Goal: Task Accomplishment & Management: Manage account settings

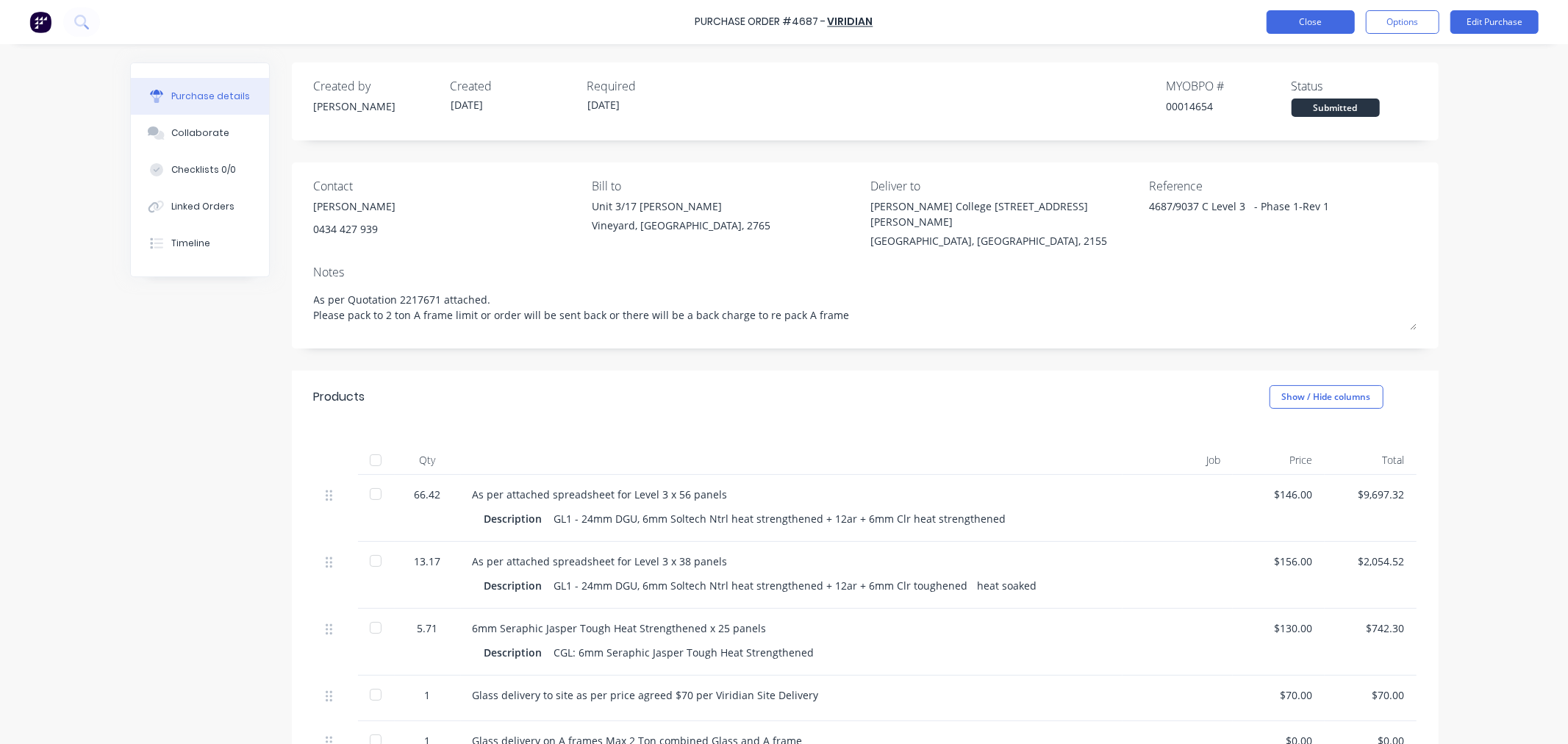
click at [1282, 22] on button "Close" at bounding box center [1310, 22] width 88 height 24
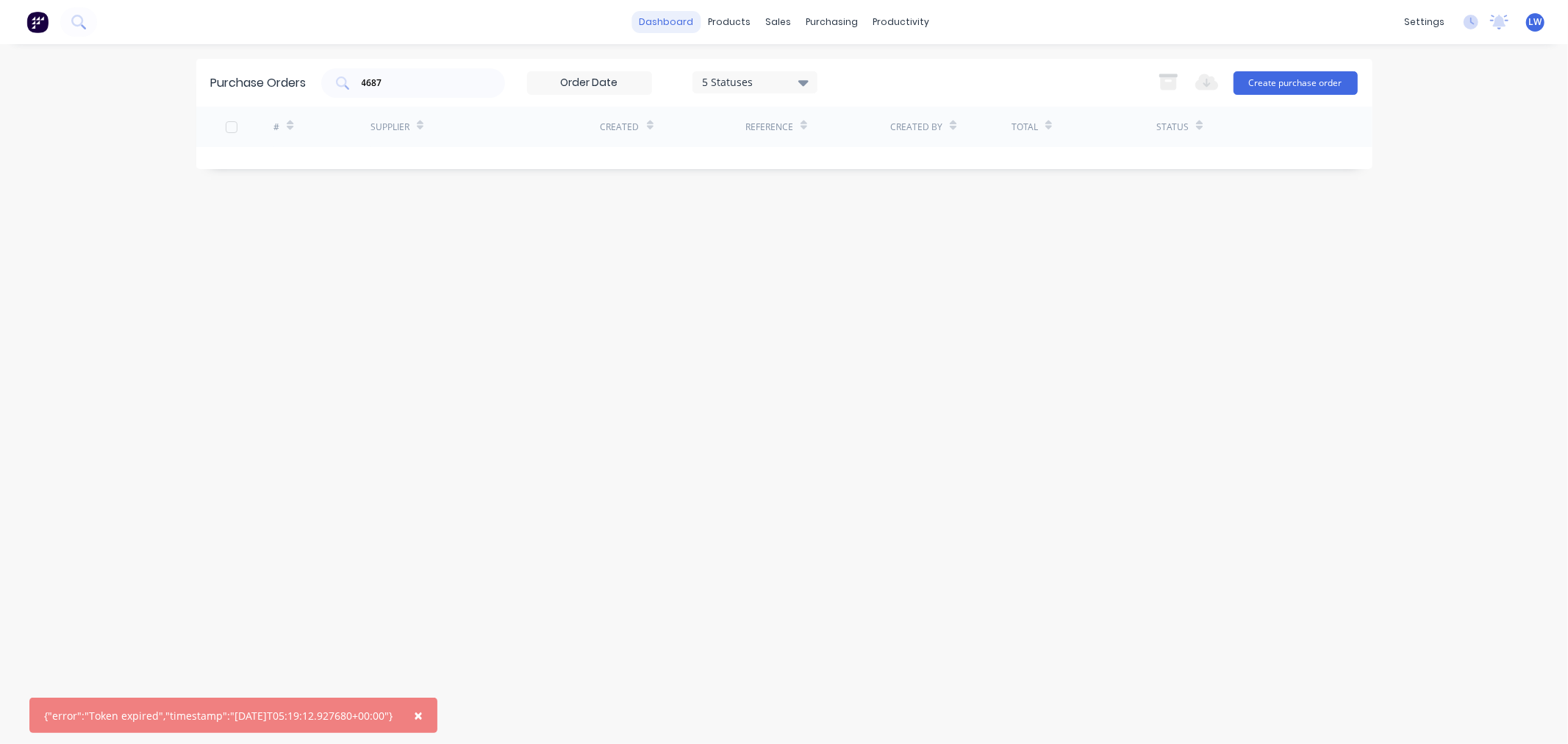
click at [670, 23] on link "dashboard" at bounding box center [666, 21] width 69 height 22
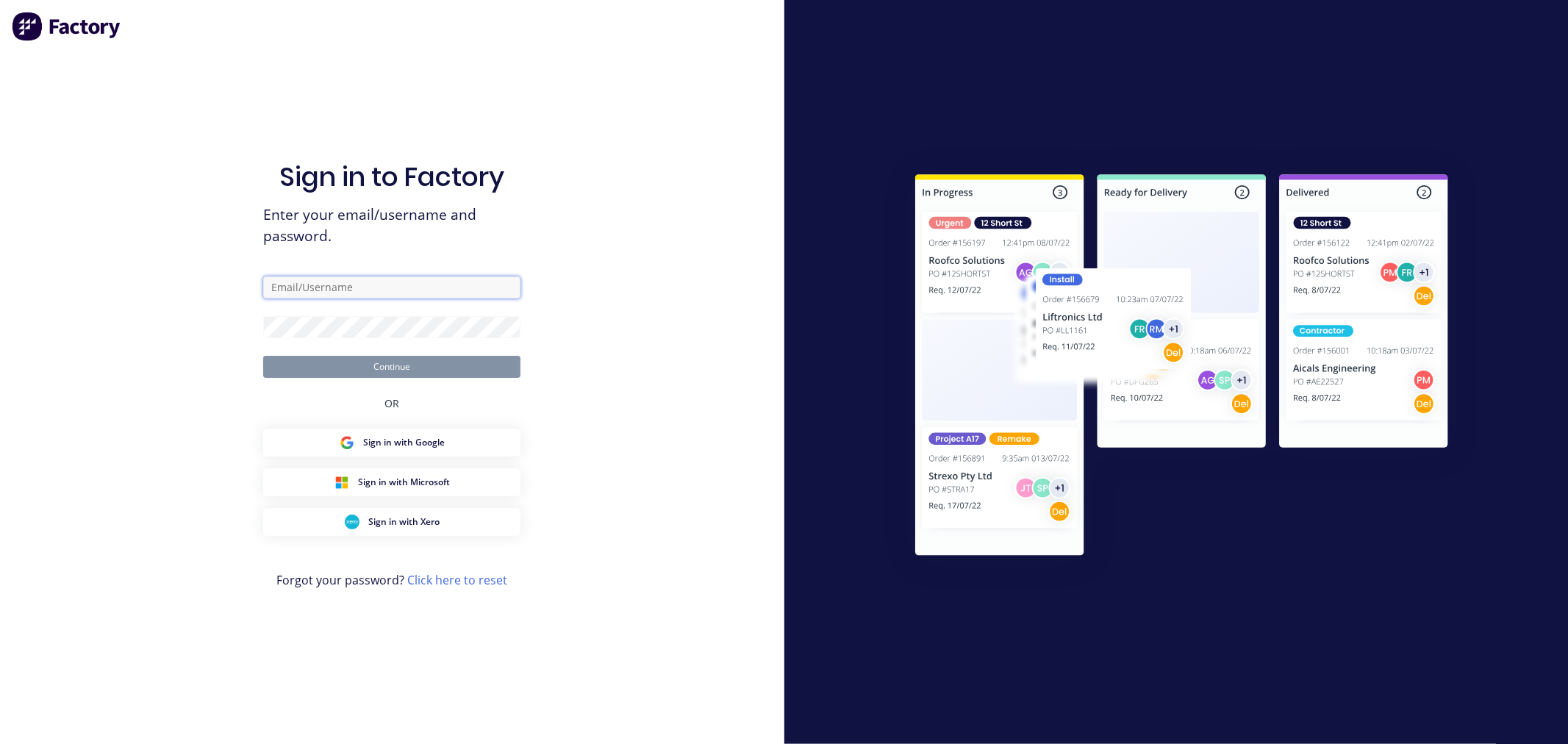
type input "Factory"
click at [390, 362] on button "Continue" at bounding box center [392, 366] width 257 height 22
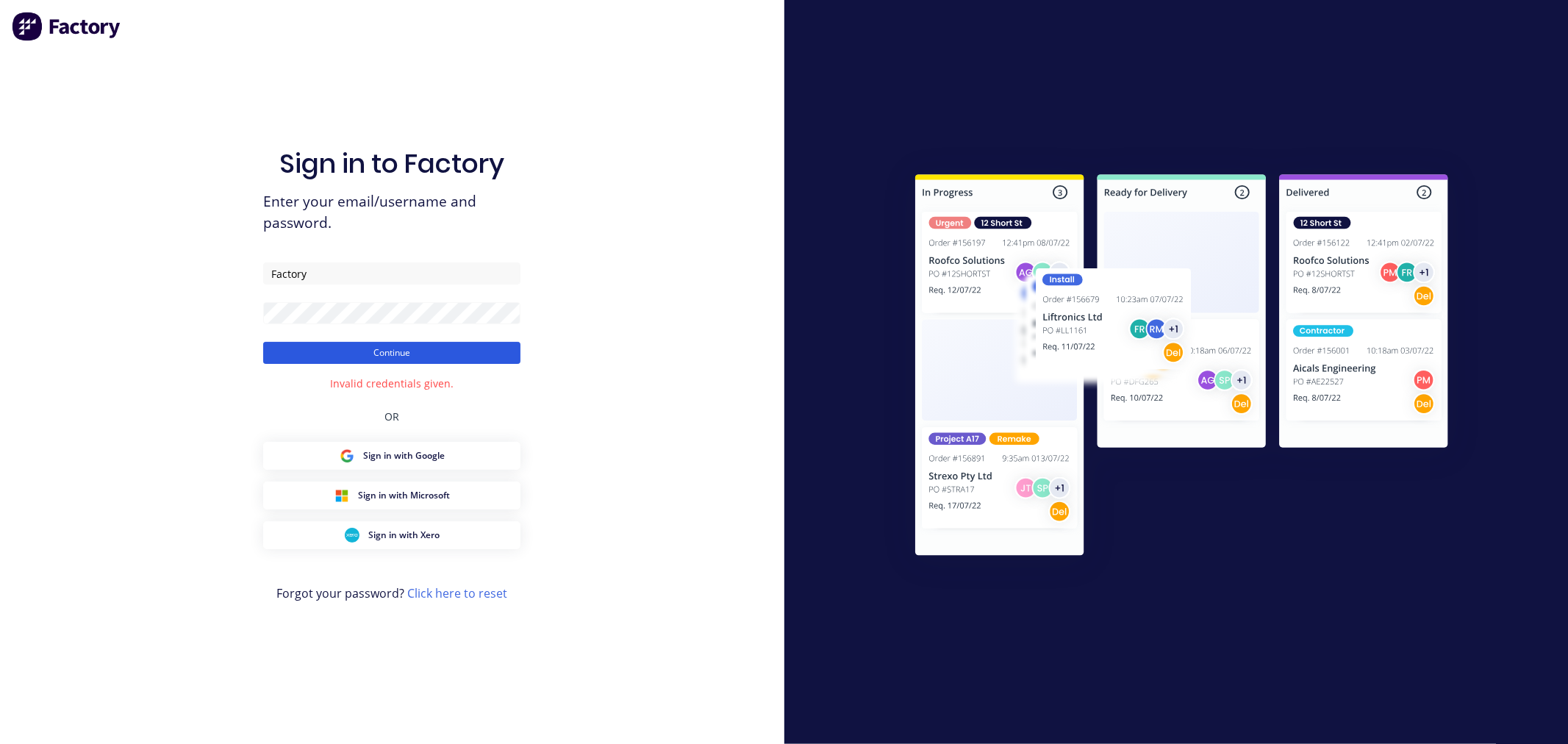
click at [368, 348] on button "Continue" at bounding box center [392, 352] width 257 height 22
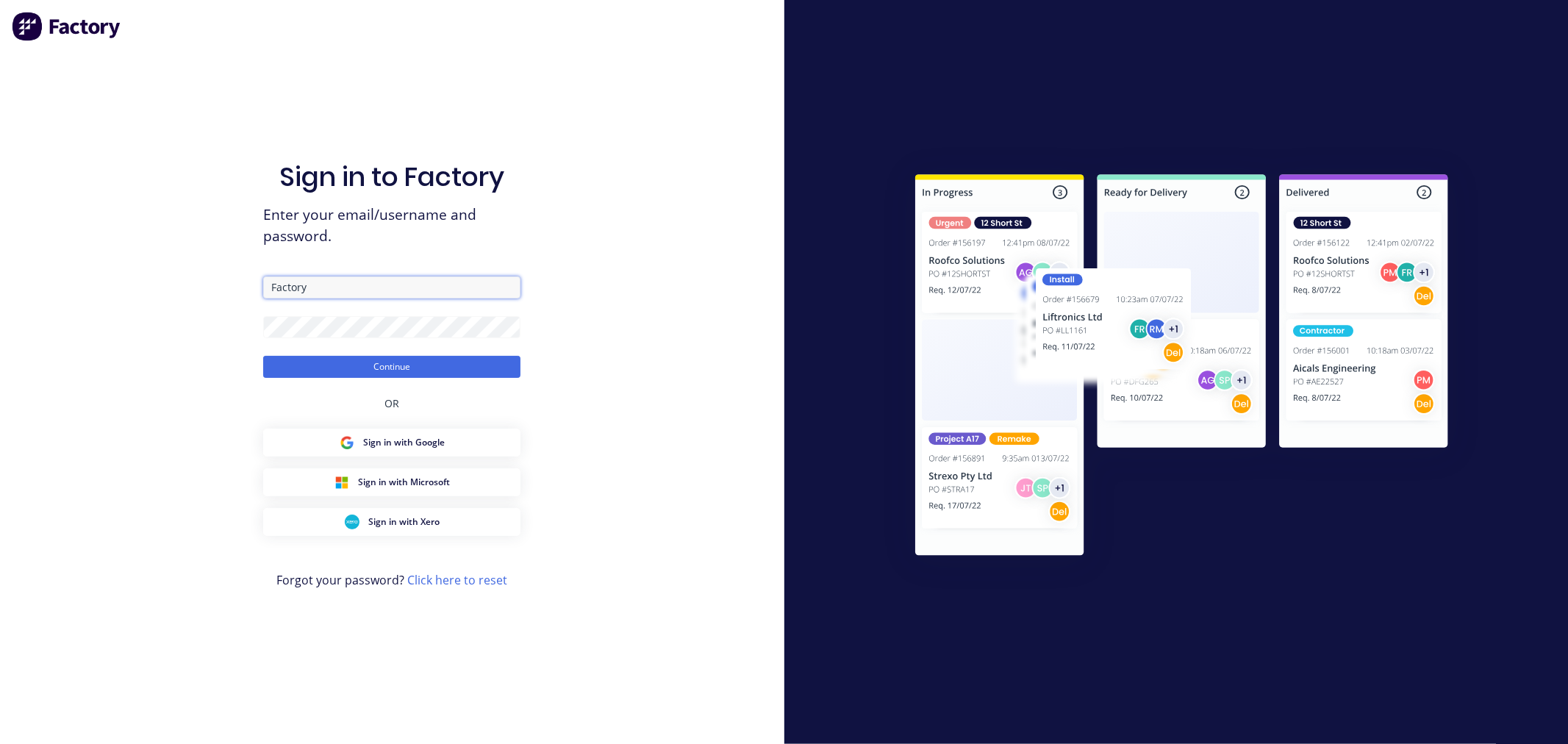
drag, startPoint x: 347, startPoint y: 292, endPoint x: 225, endPoint y: 287, distance: 122.1
click at [225, 287] on div "Sign in to Factory Enter your email/username and password. Factory Continue OR …" at bounding box center [392, 372] width 784 height 744
type input "[PERSON_NAME][EMAIL_ADDRESS][DOMAIN_NAME]"
click at [333, 368] on button "Continue" at bounding box center [392, 366] width 257 height 22
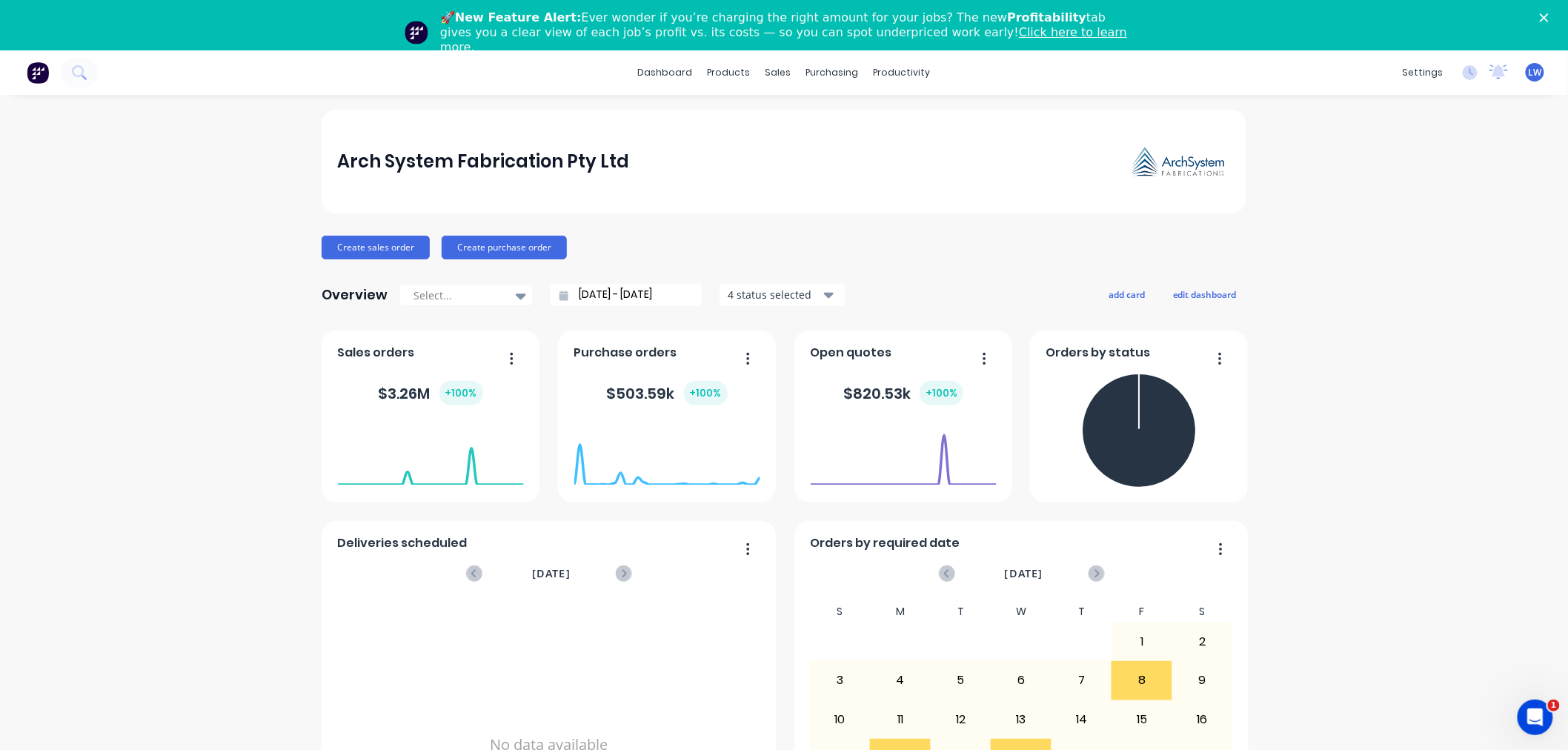
click at [1548, 21] on icon "Close" at bounding box center [1544, 17] width 9 height 9
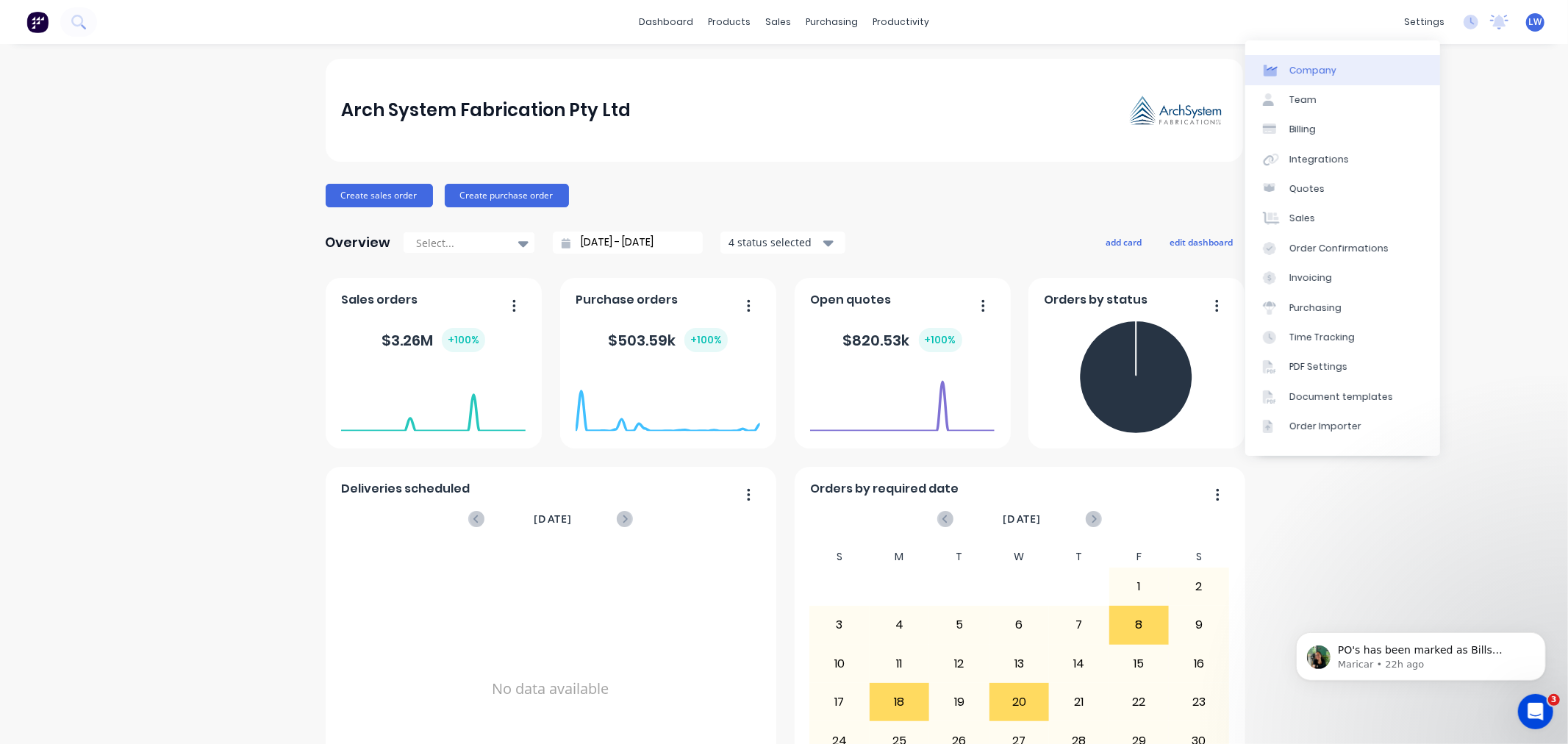
click at [1306, 64] on div "Company" at bounding box center [1312, 71] width 47 height 13
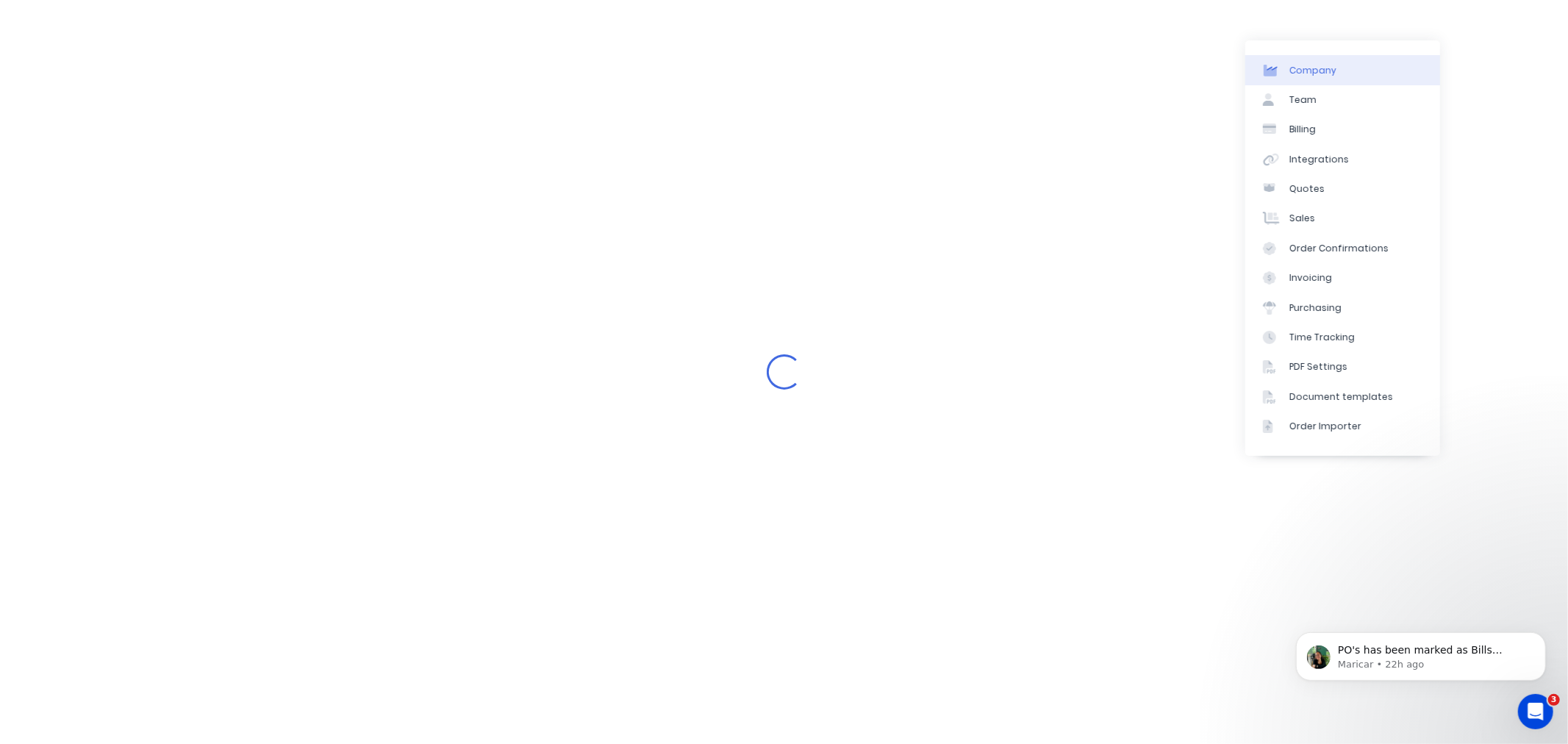
select select "AU"
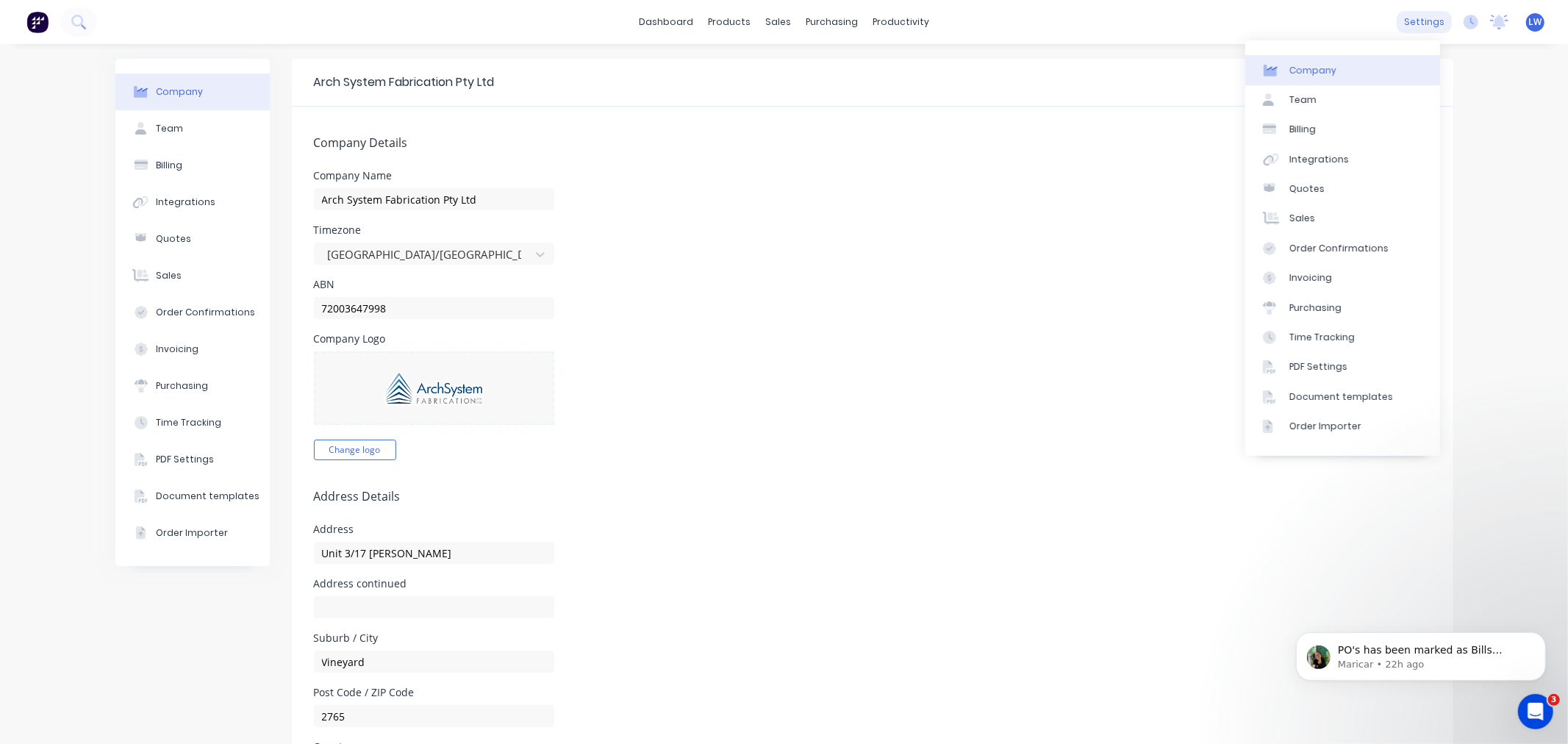
click at [1414, 20] on div "settings" at bounding box center [1424, 21] width 55 height 22
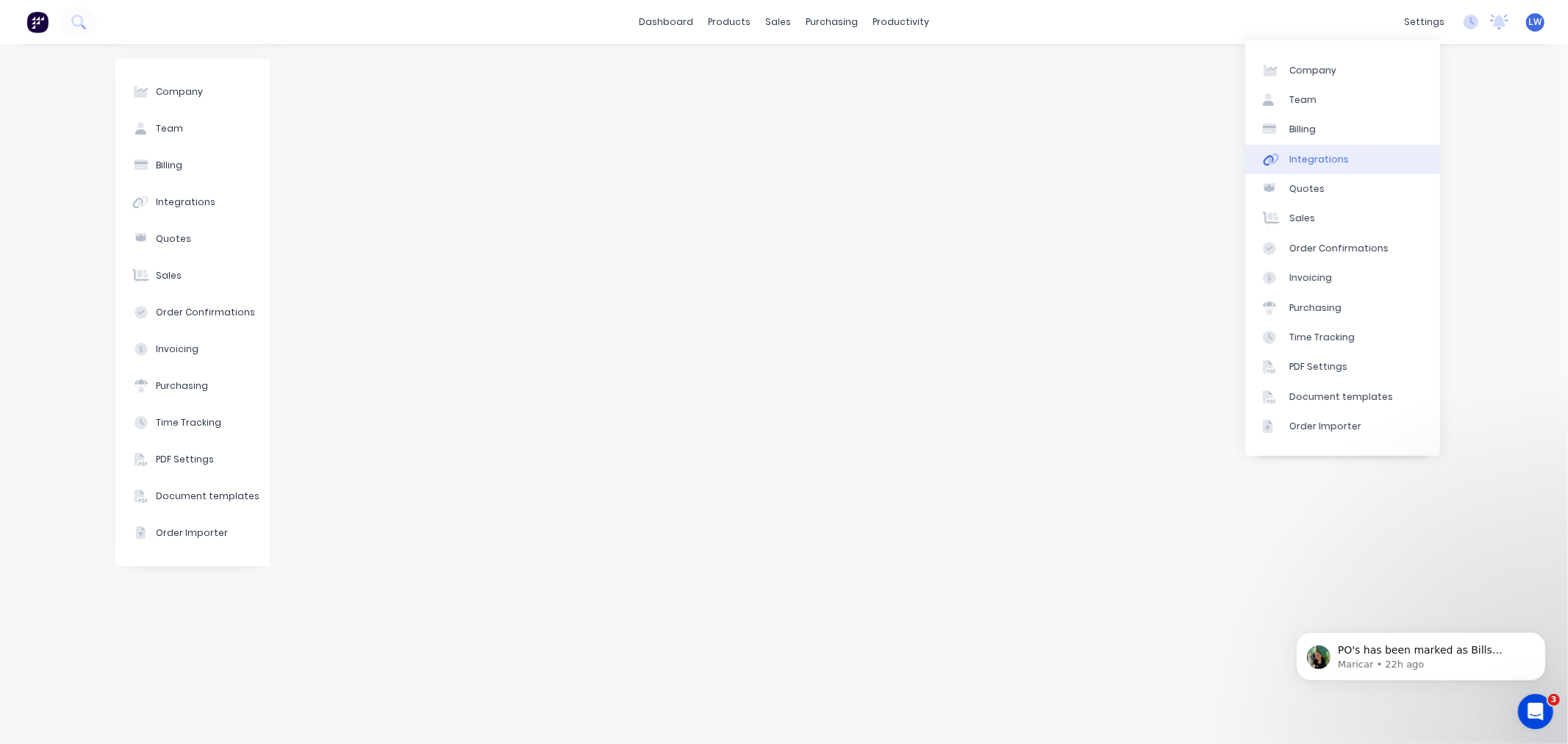
click at [1327, 156] on div "Integrations" at bounding box center [1318, 159] width 60 height 13
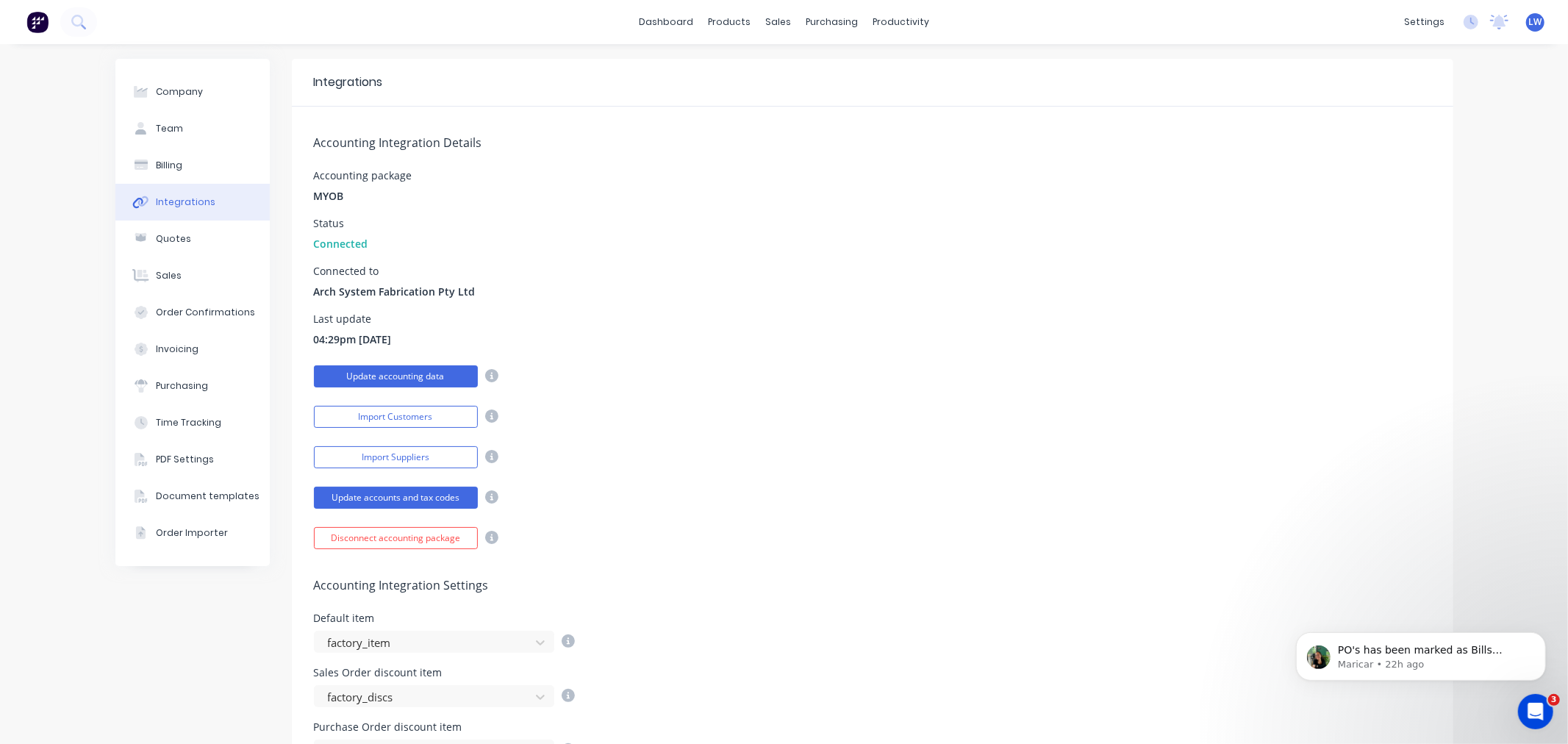
click at [379, 373] on button "Update accounting data" at bounding box center [396, 376] width 164 height 22
click at [485, 373] on icon at bounding box center [492, 375] width 13 height 13
click at [580, 379] on div "Next update available at 4:30pm" at bounding box center [872, 374] width 1117 height 25
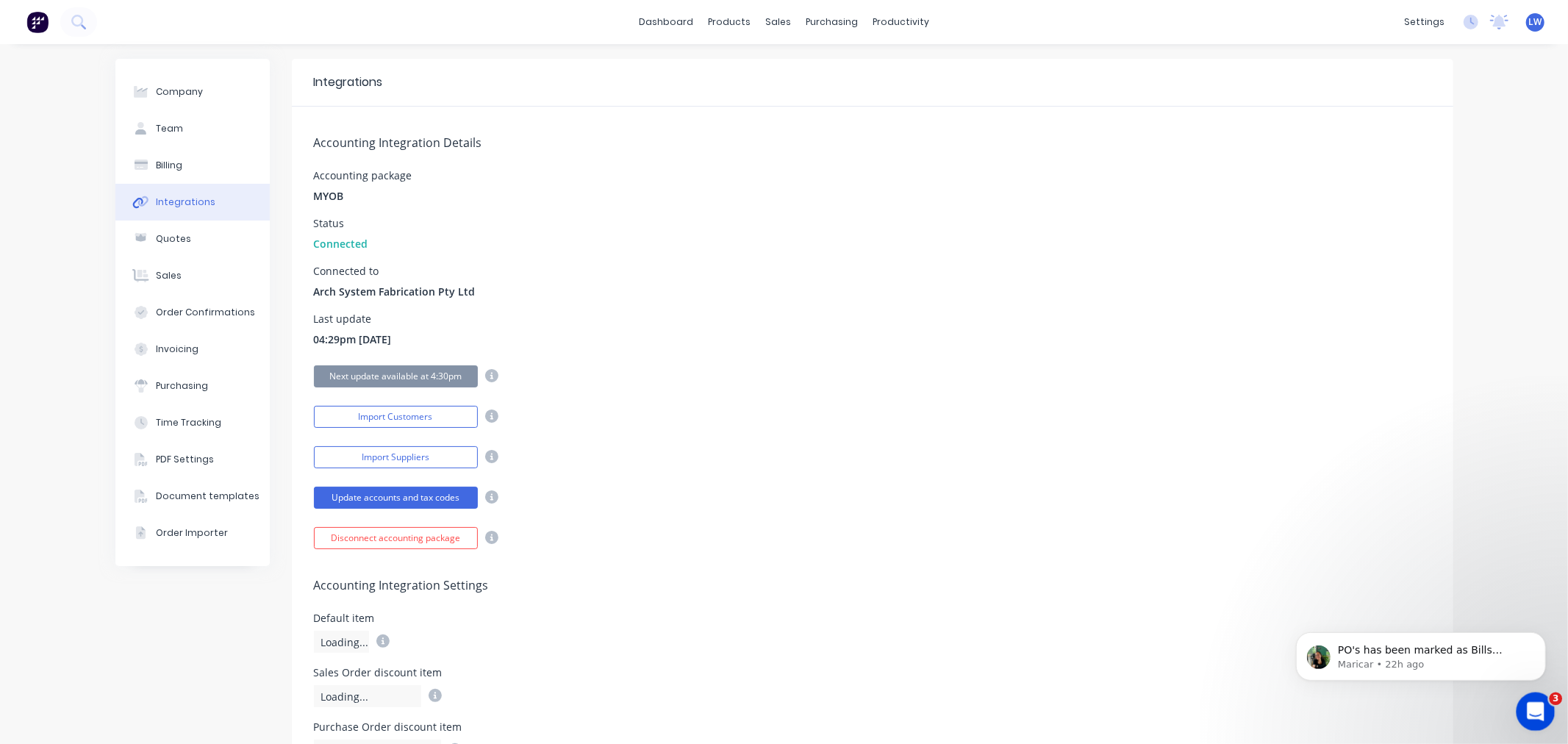
click at [1536, 713] on icon "Open Intercom Messenger" at bounding box center [1534, 710] width 25 height 25
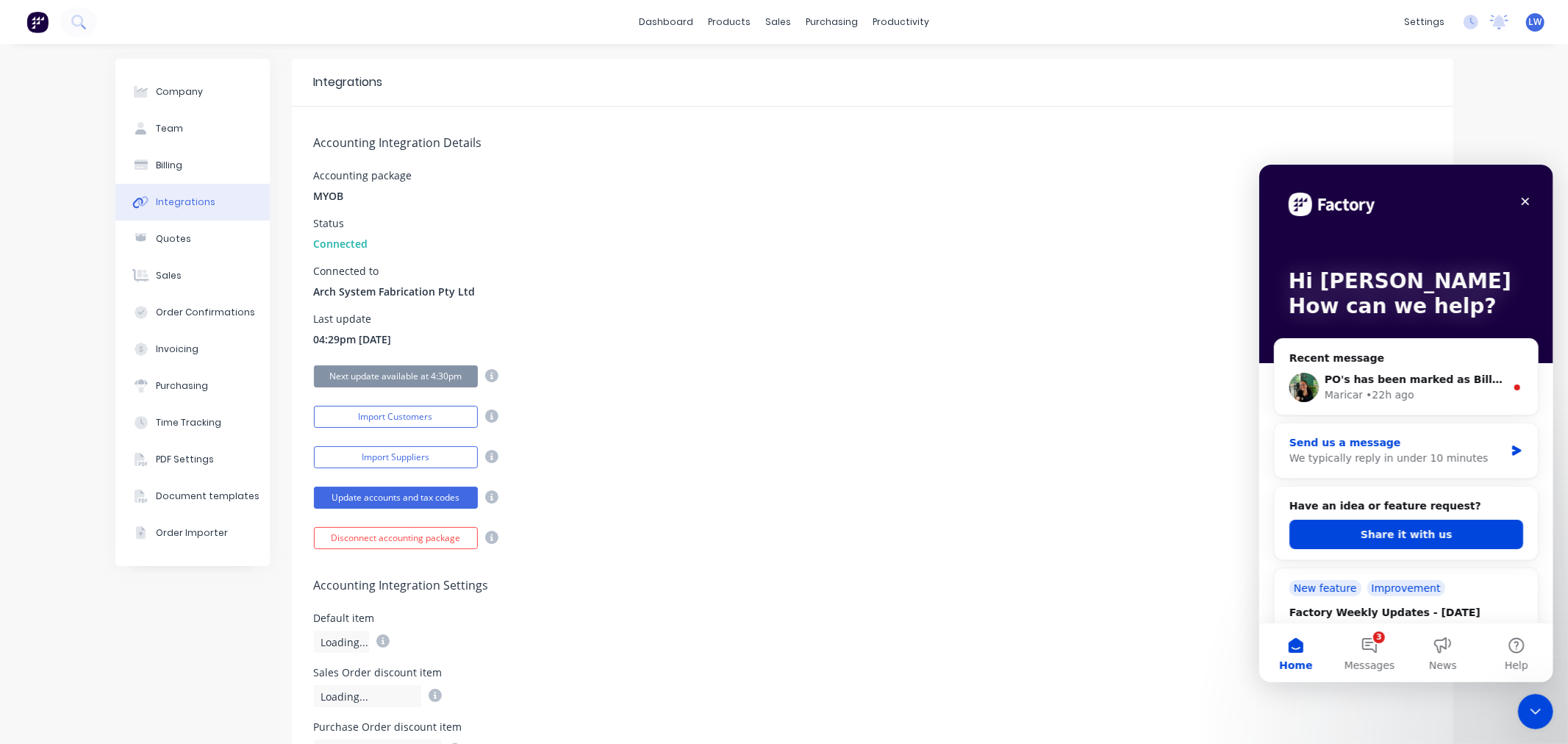
drag, startPoint x: 1366, startPoint y: 460, endPoint x: 2087, endPoint y: 820, distance: 805.9
click at [1366, 460] on div "We typically reply in under 10 minutes" at bounding box center [1396, 457] width 215 height 16
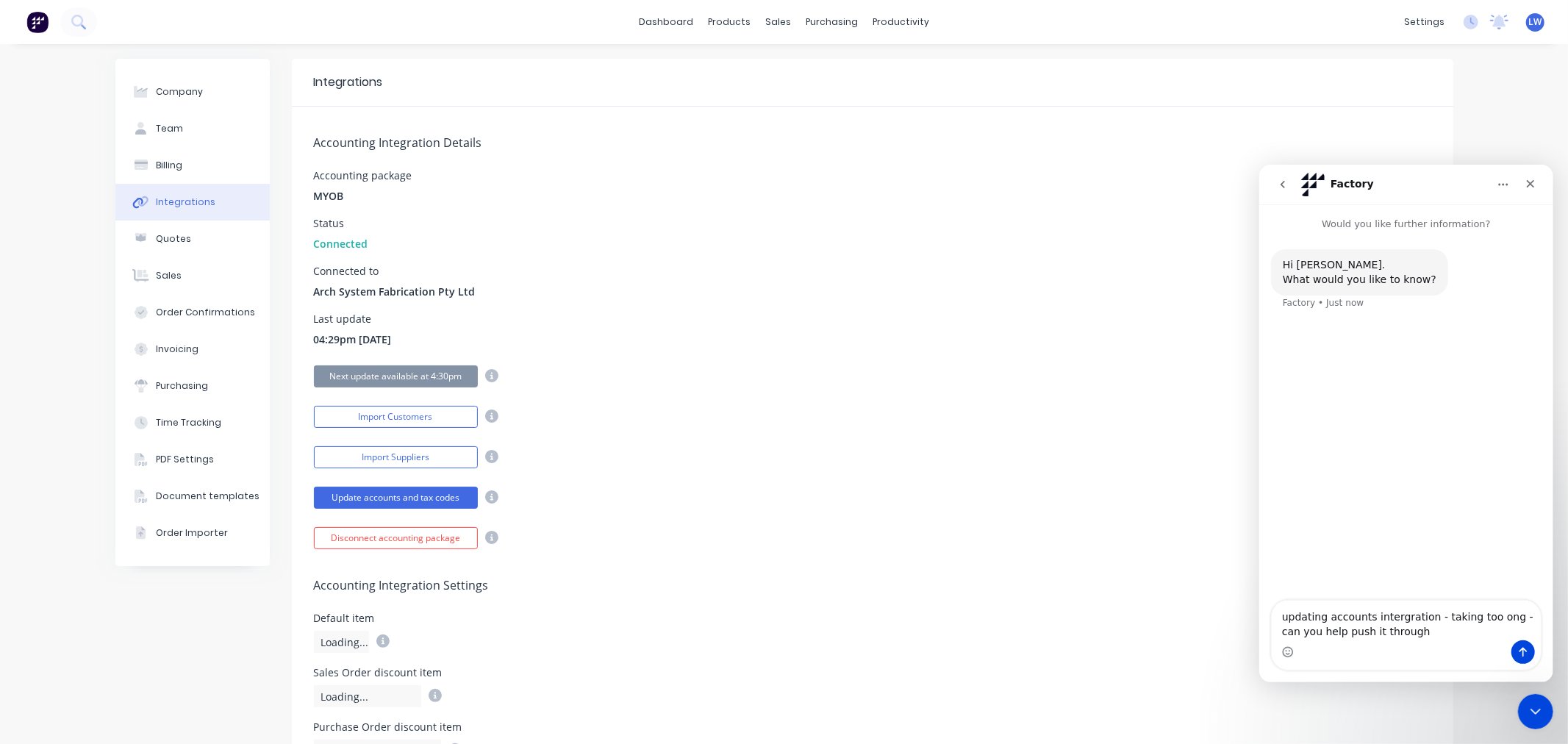
type textarea "updating accounts intergration - taking too ong - can you help push it through?"
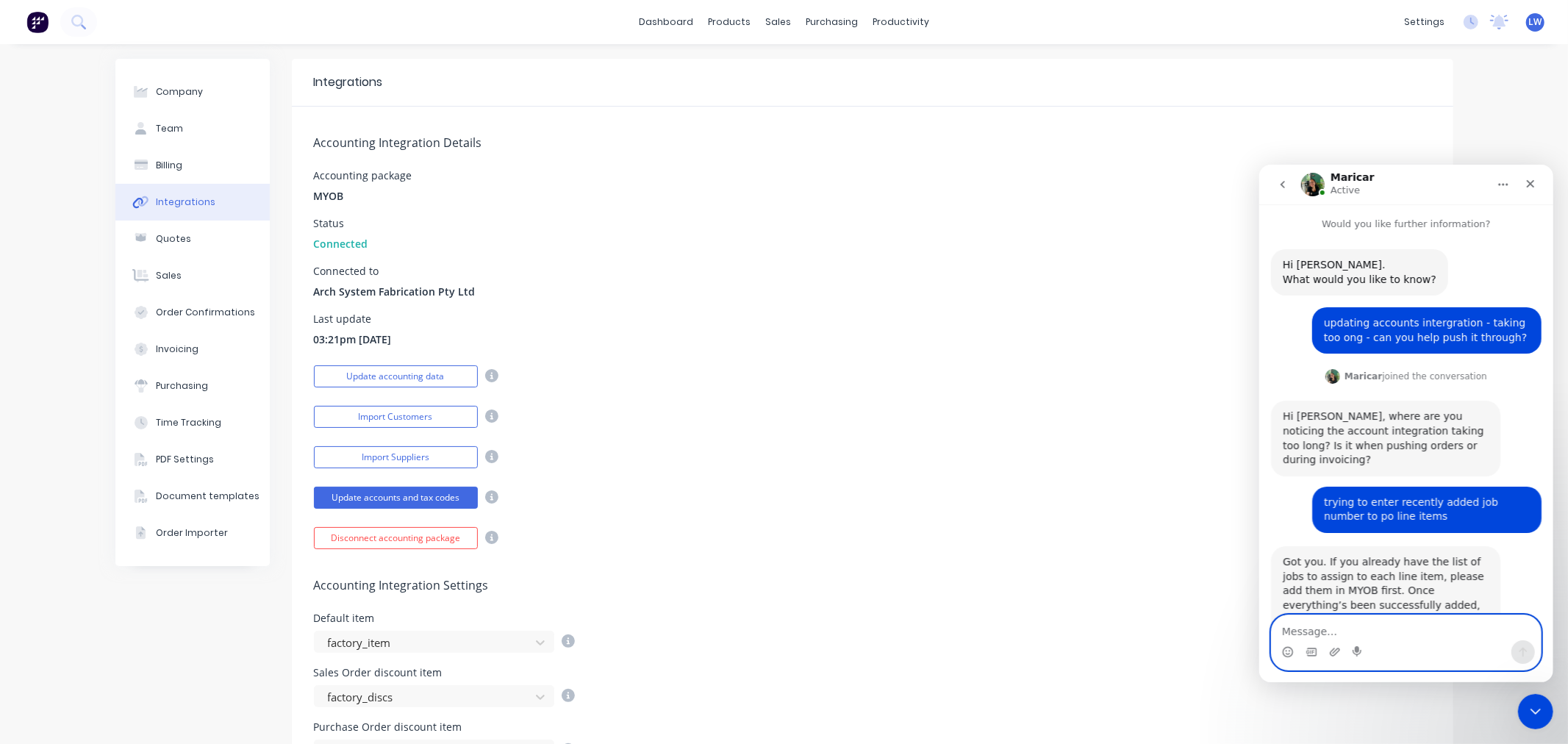
scroll to position [78, 0]
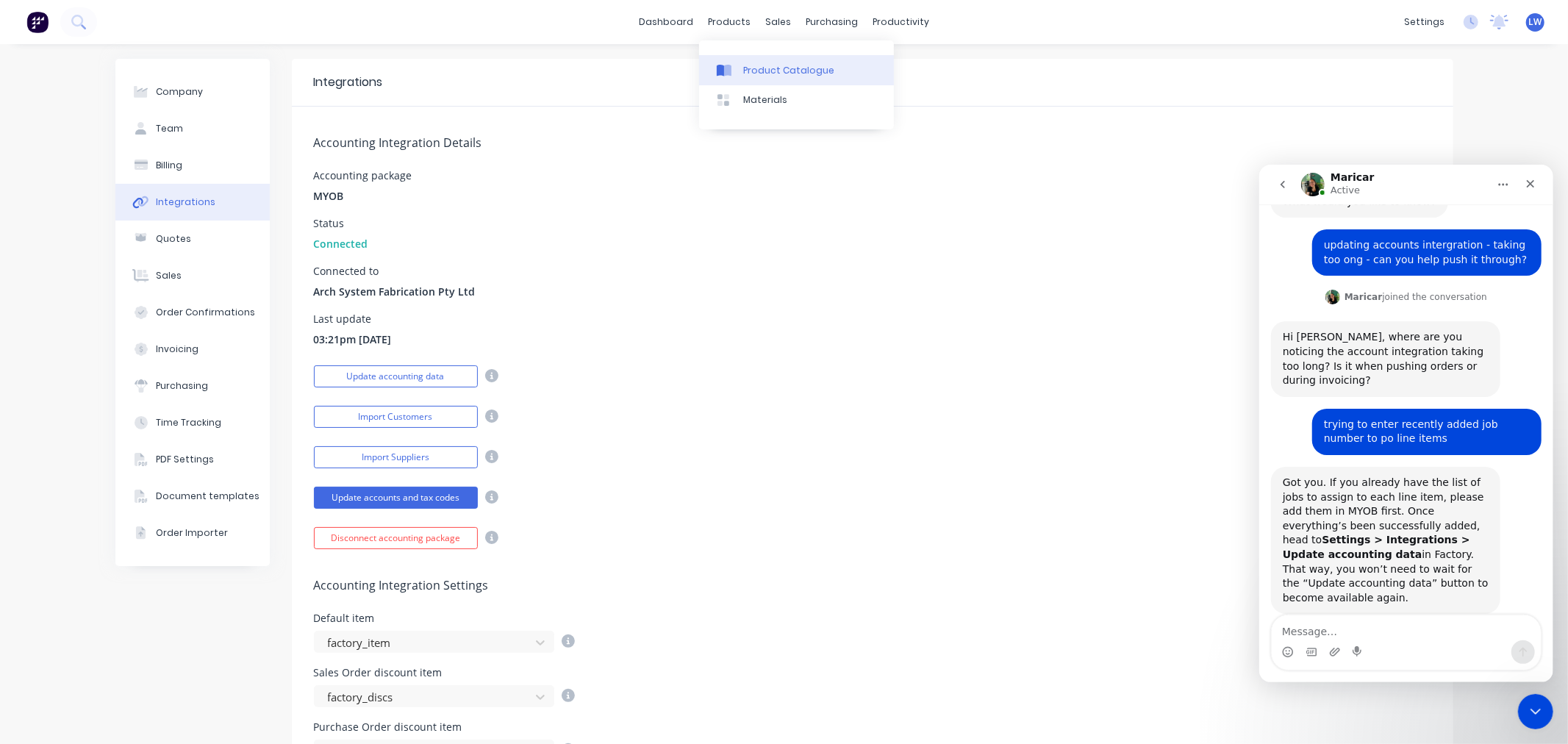
click at [737, 74] on div at bounding box center [727, 71] width 22 height 13
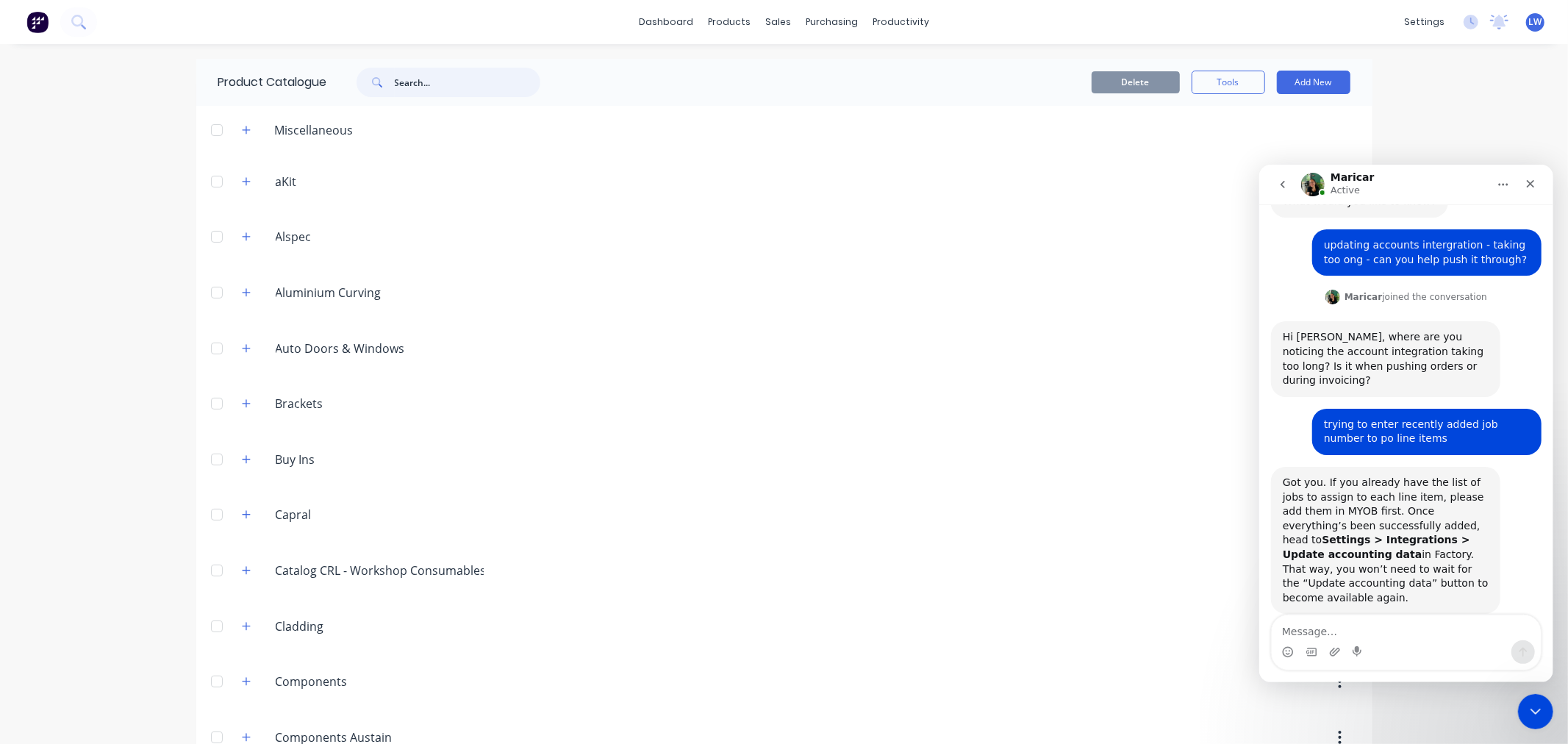
click at [420, 85] on input "text" at bounding box center [467, 82] width 145 height 30
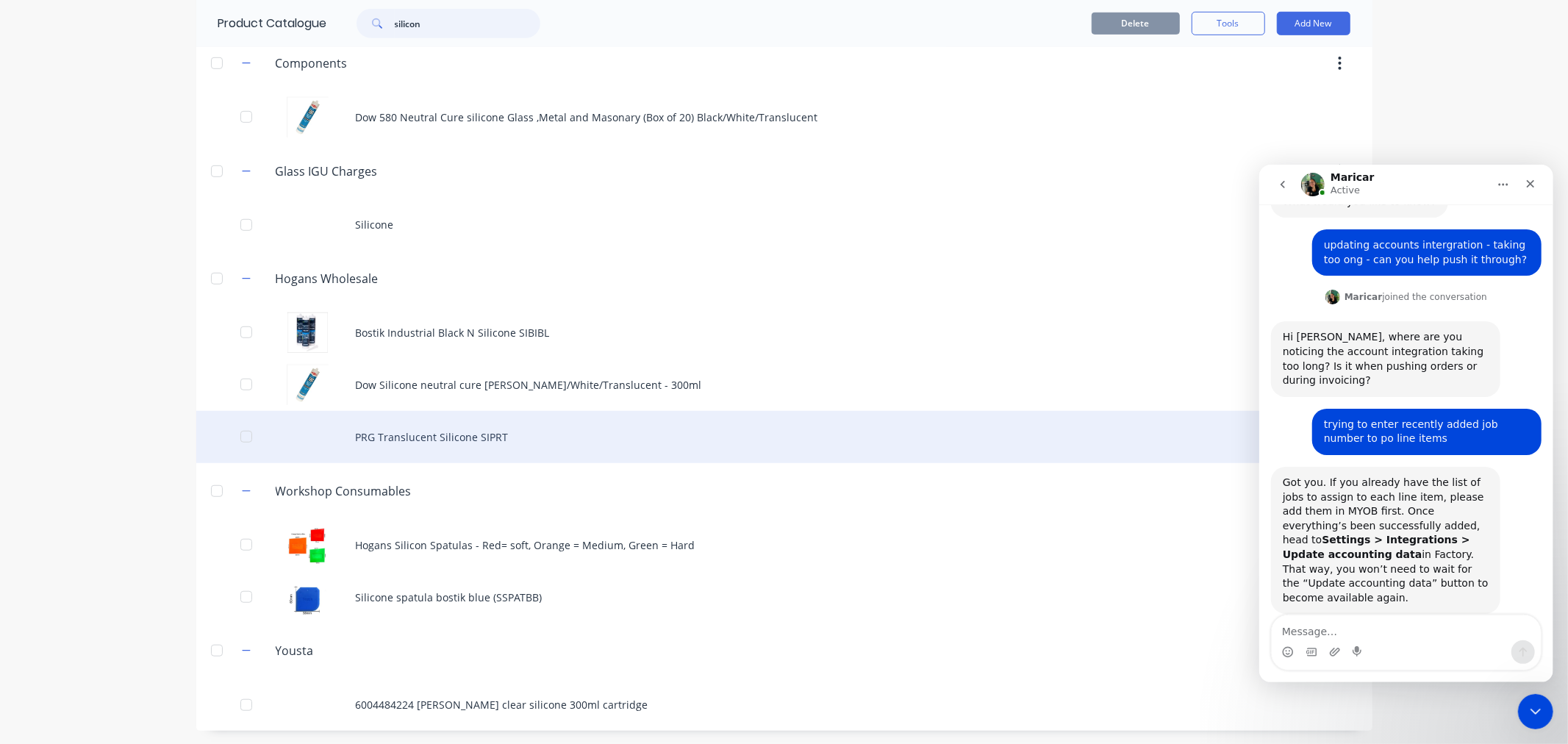
scroll to position [758, 0]
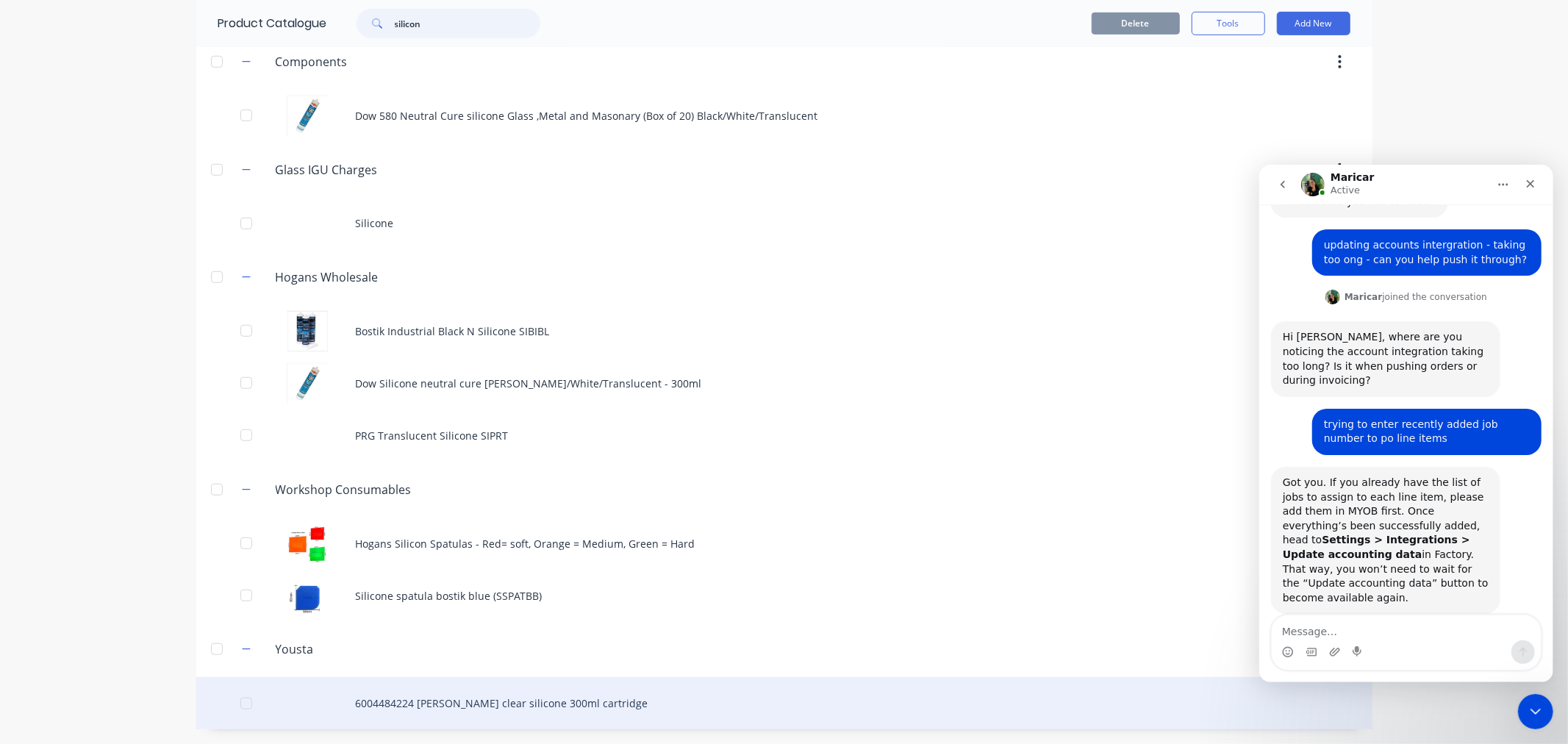
type input "silicon"
click at [531, 699] on div "6004484224 [PERSON_NAME] clear silicone 300ml cartridge" at bounding box center [784, 704] width 1176 height 53
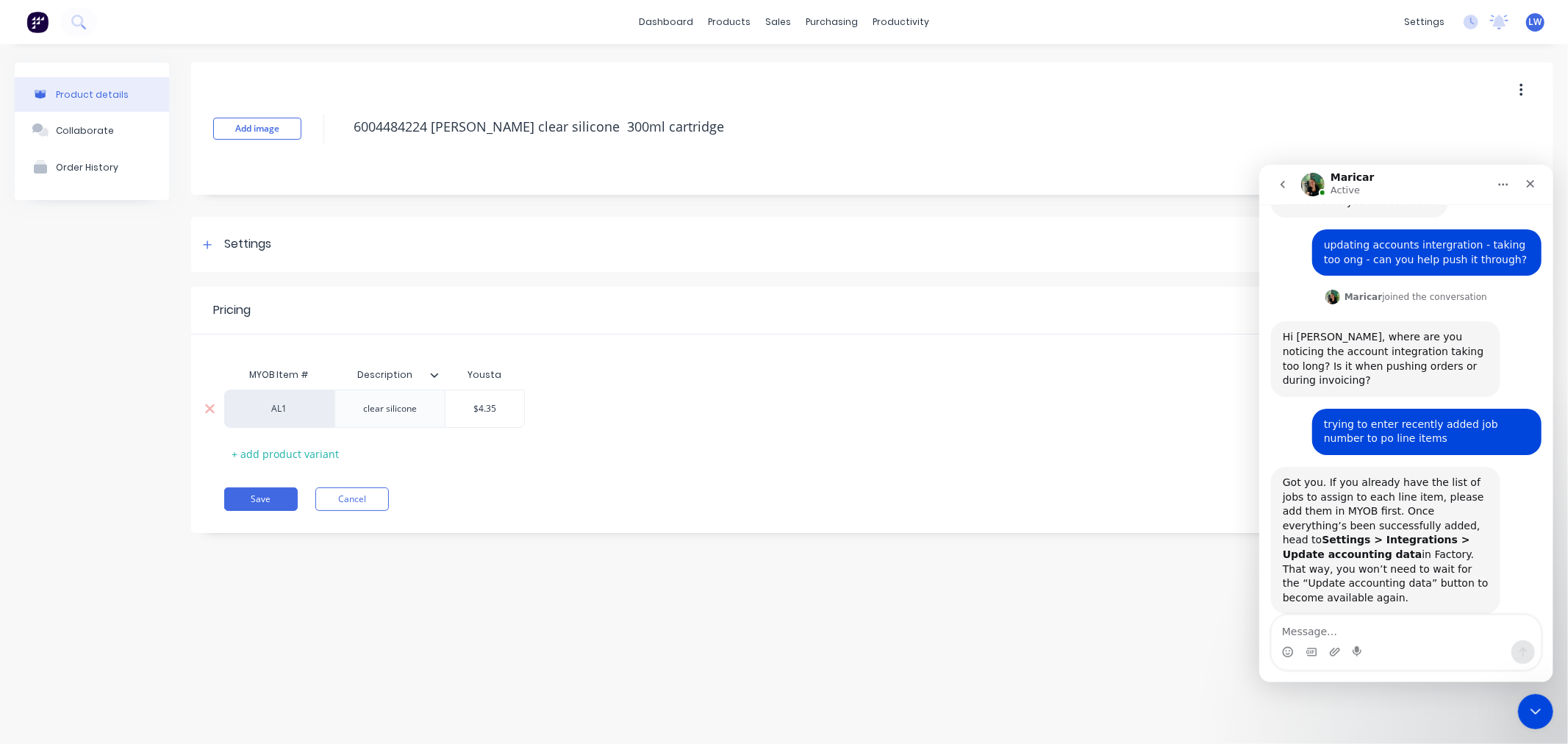
click at [290, 412] on div "AL1" at bounding box center [279, 409] width 80 height 13
type input "c"
click at [299, 370] on button "C" at bounding box center [286, 375] width 93 height 22
click at [236, 241] on div "Settings" at bounding box center [247, 245] width 47 height 18
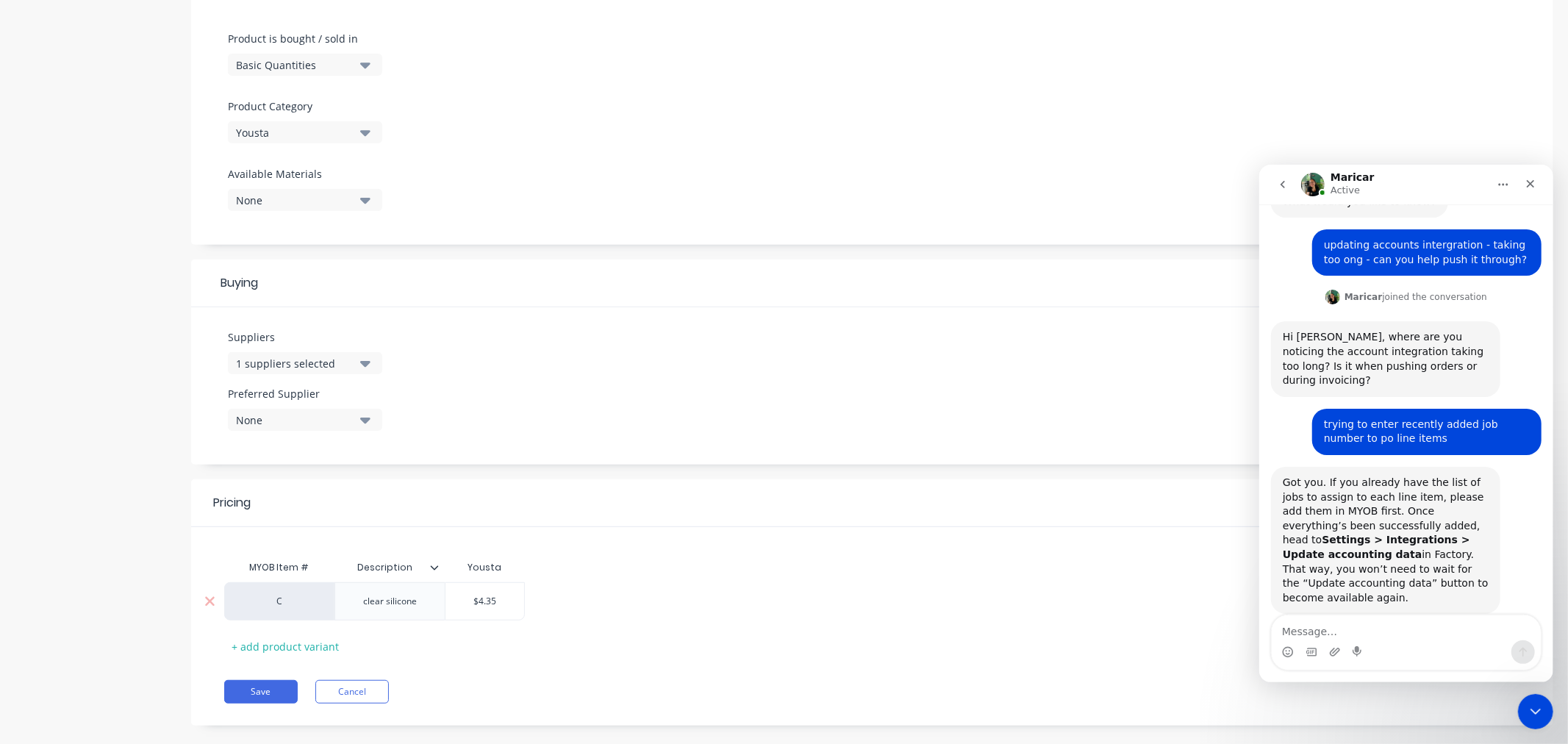
scroll to position [453, 0]
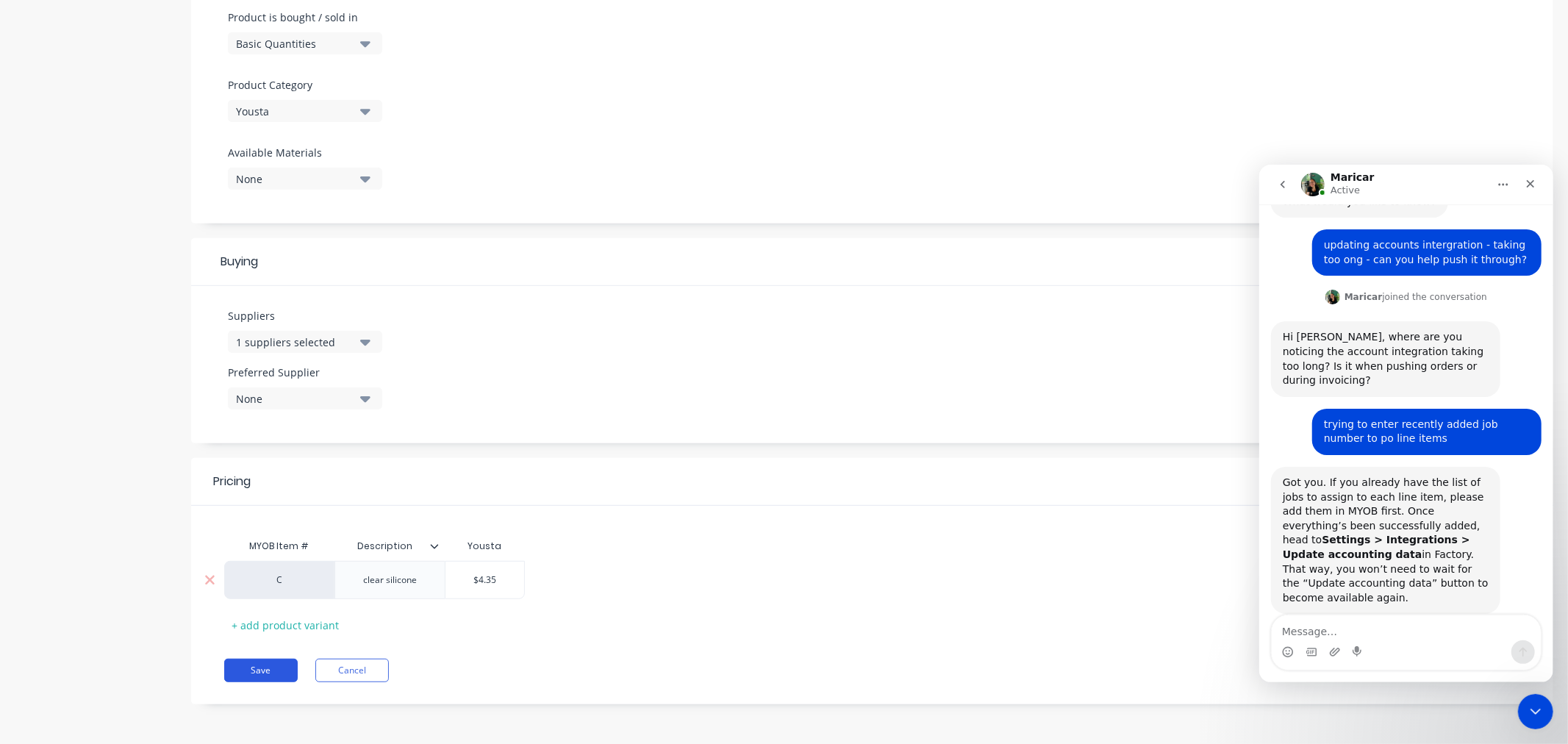
click at [281, 672] on button "Save" at bounding box center [261, 670] width 74 height 24
type textarea "x"
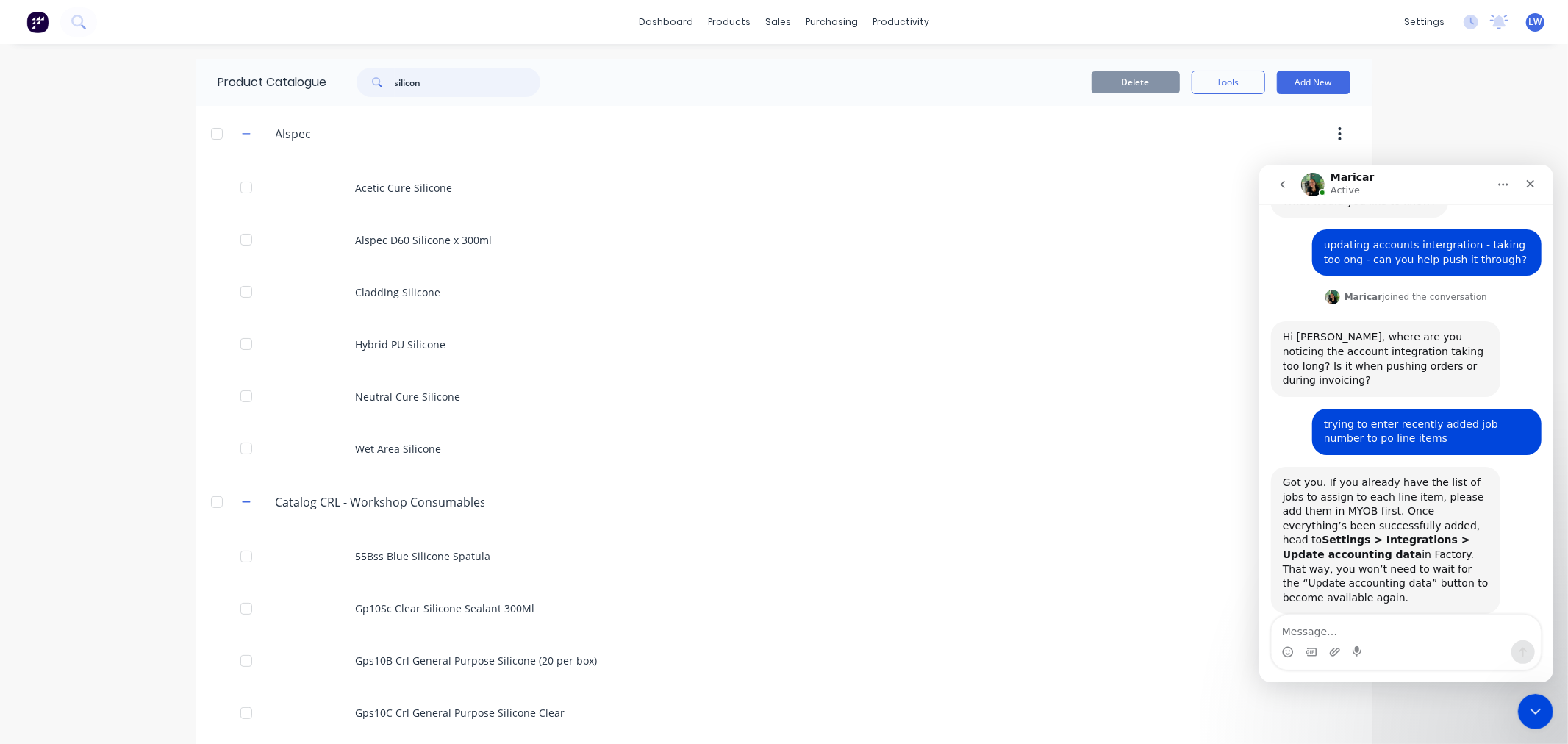
drag, startPoint x: 449, startPoint y: 87, endPoint x: 332, endPoint y: 76, distance: 117.5
click at [332, 76] on div "silicon" at bounding box center [444, 82] width 236 height 30
paste input "Bostik Aluseal Transparent"
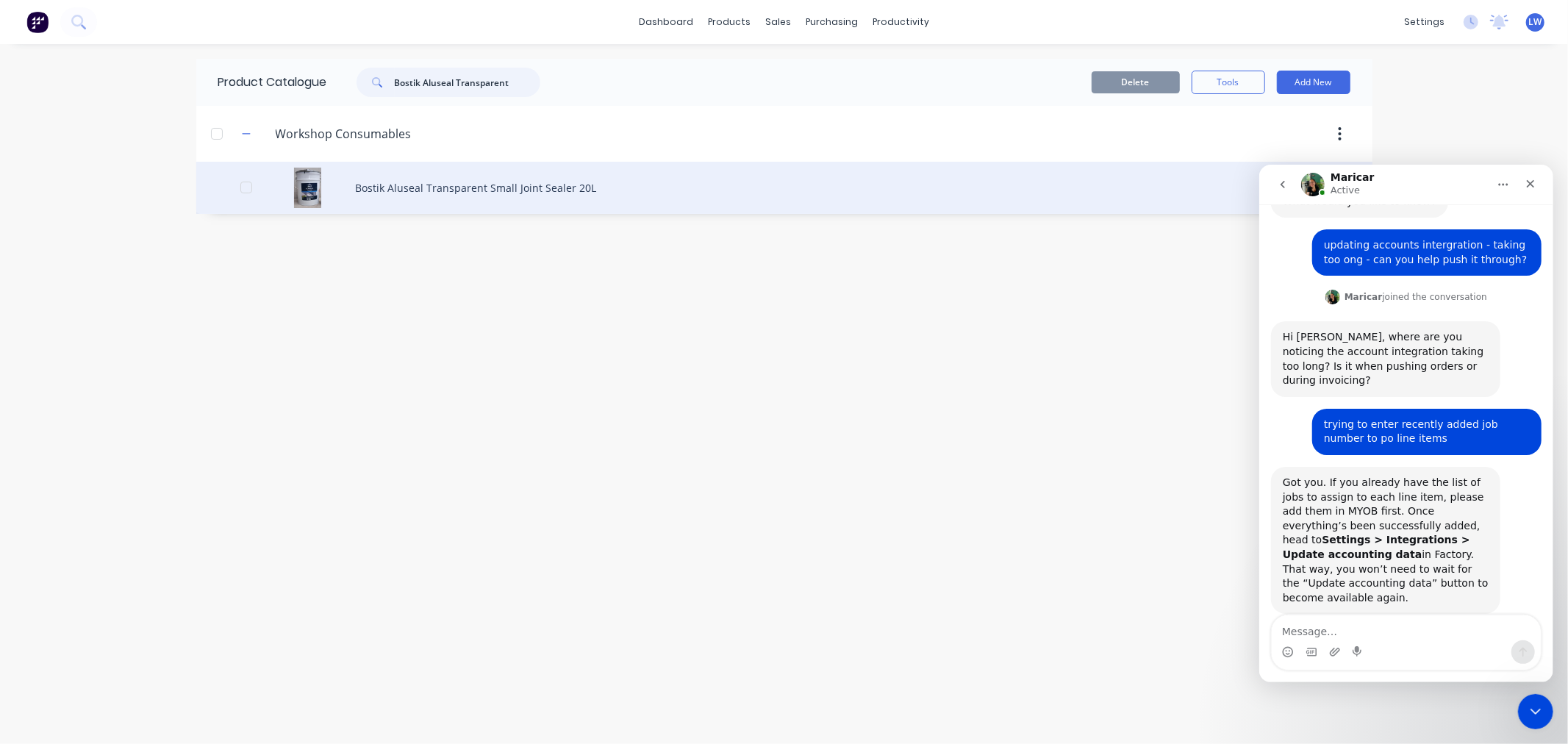
type input "Bostik Aluseal Transparent"
click at [527, 190] on div "Bostik Aluseal Transparent Small Joint Sealer 20L" at bounding box center [784, 188] width 1176 height 53
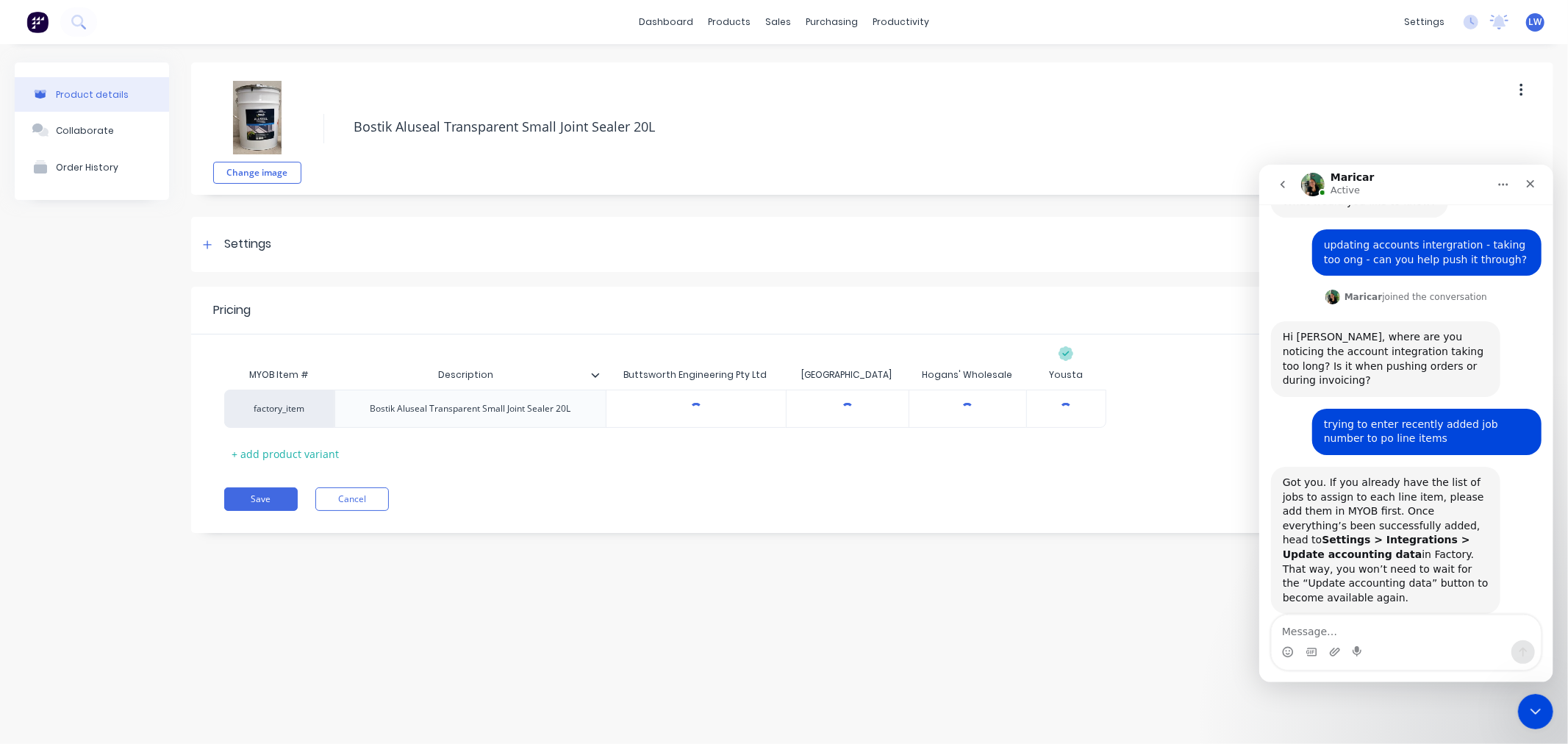
type textarea "x"
click at [306, 407] on div "factory_item" at bounding box center [279, 409] width 80 height 13
type input "wc"
click at [284, 353] on button "WC" at bounding box center [286, 353] width 93 height 22
click at [245, 495] on button "Save" at bounding box center [261, 499] width 74 height 24
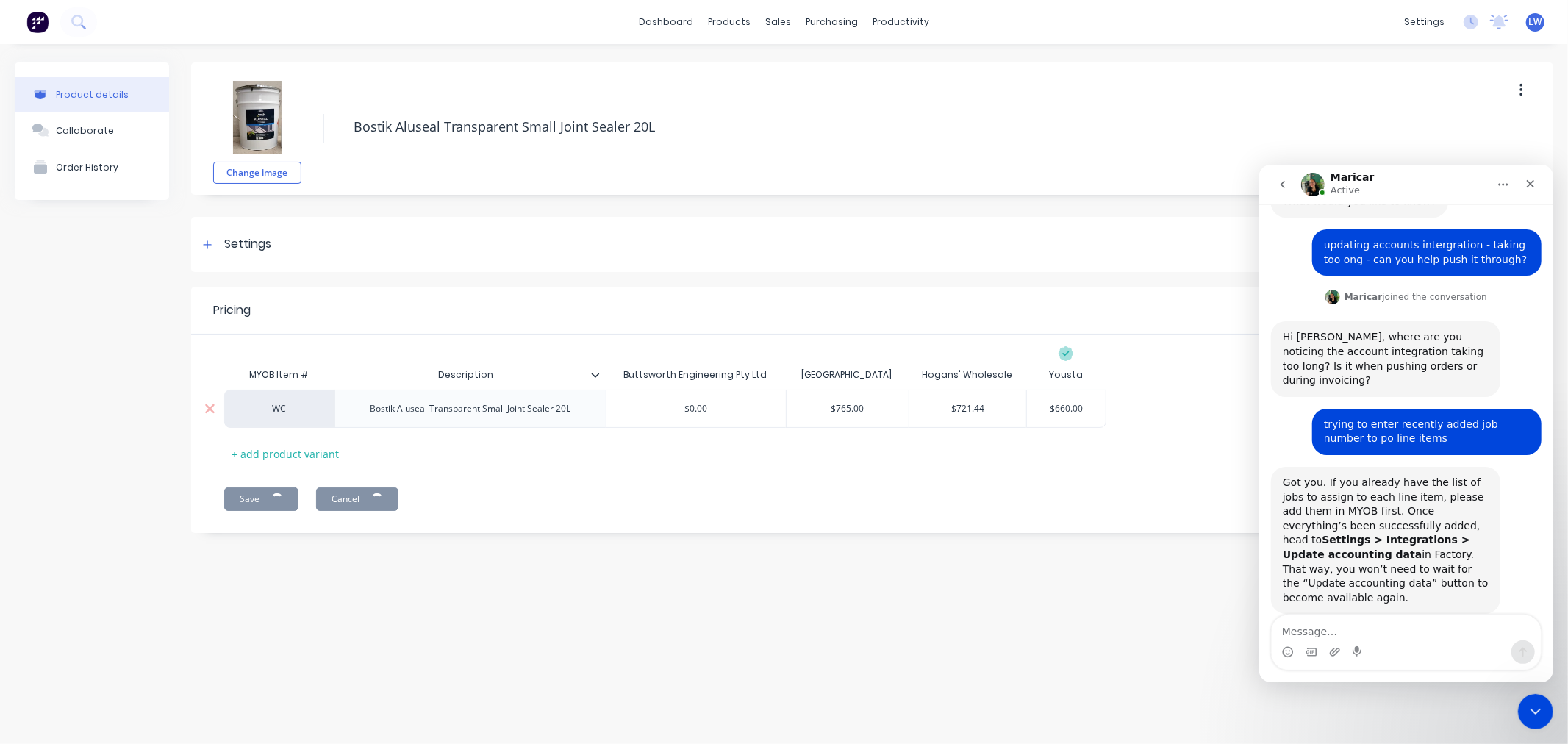
type textarea "x"
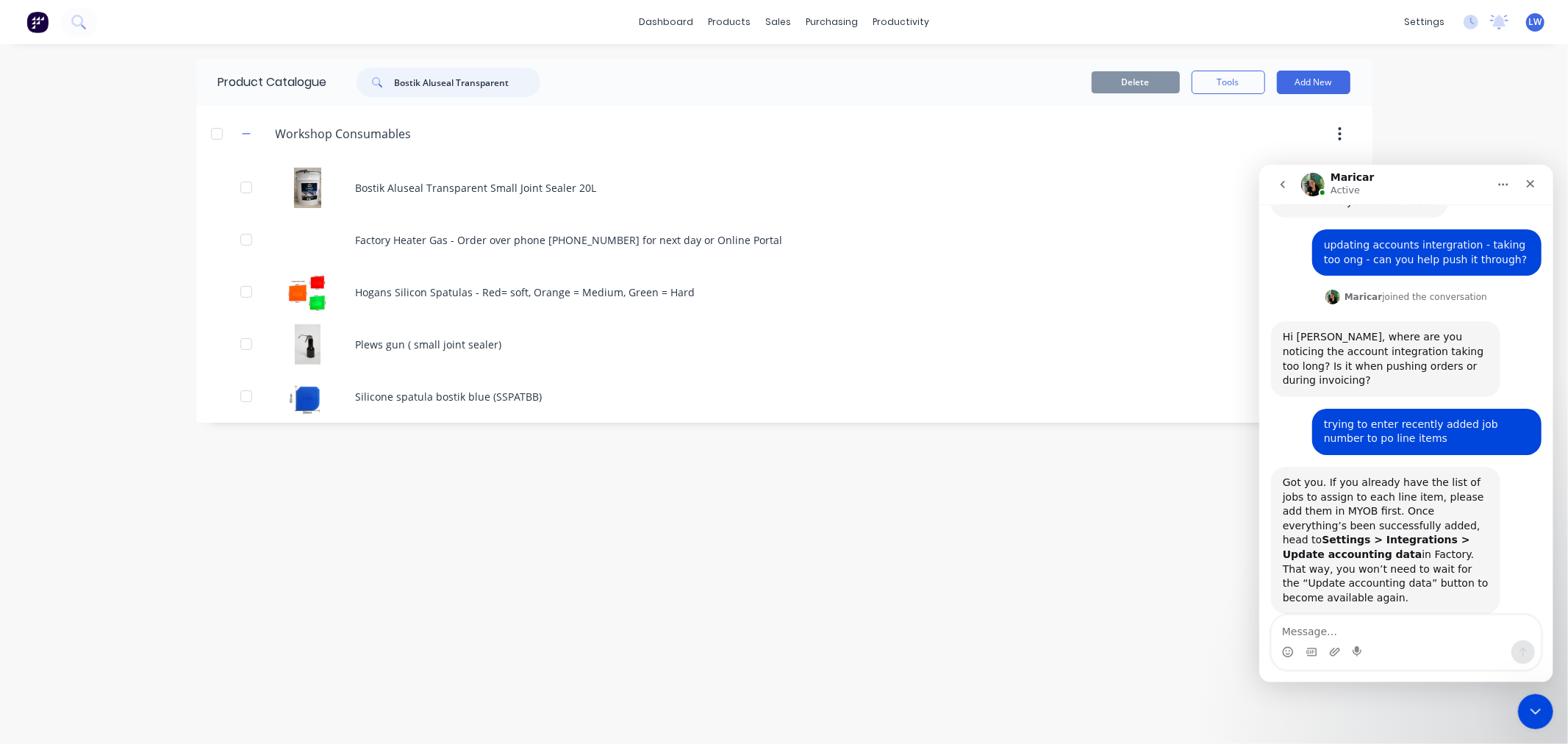
drag, startPoint x: 516, startPoint y: 80, endPoint x: 305, endPoint y: 94, distance: 211.5
click at [305, 94] on div "Product Catalogue Bostik Aluseal Transparent" at bounding box center [387, 82] width 381 height 47
paste input "S999-99100 10G"
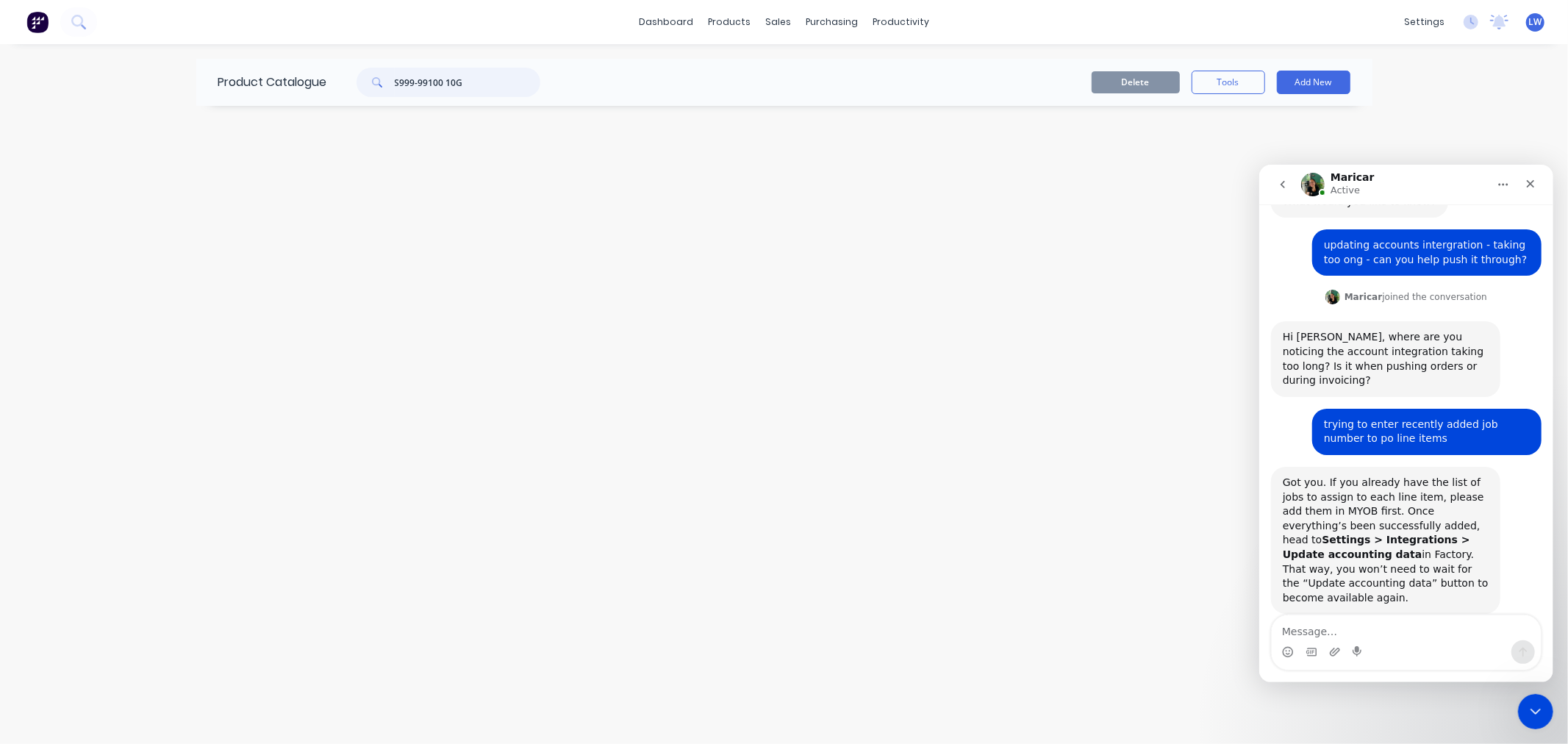
drag, startPoint x: 450, startPoint y: 84, endPoint x: 328, endPoint y: 91, distance: 122.2
click at [328, 91] on div "S999-99100 10G" at bounding box center [444, 82] width 236 height 30
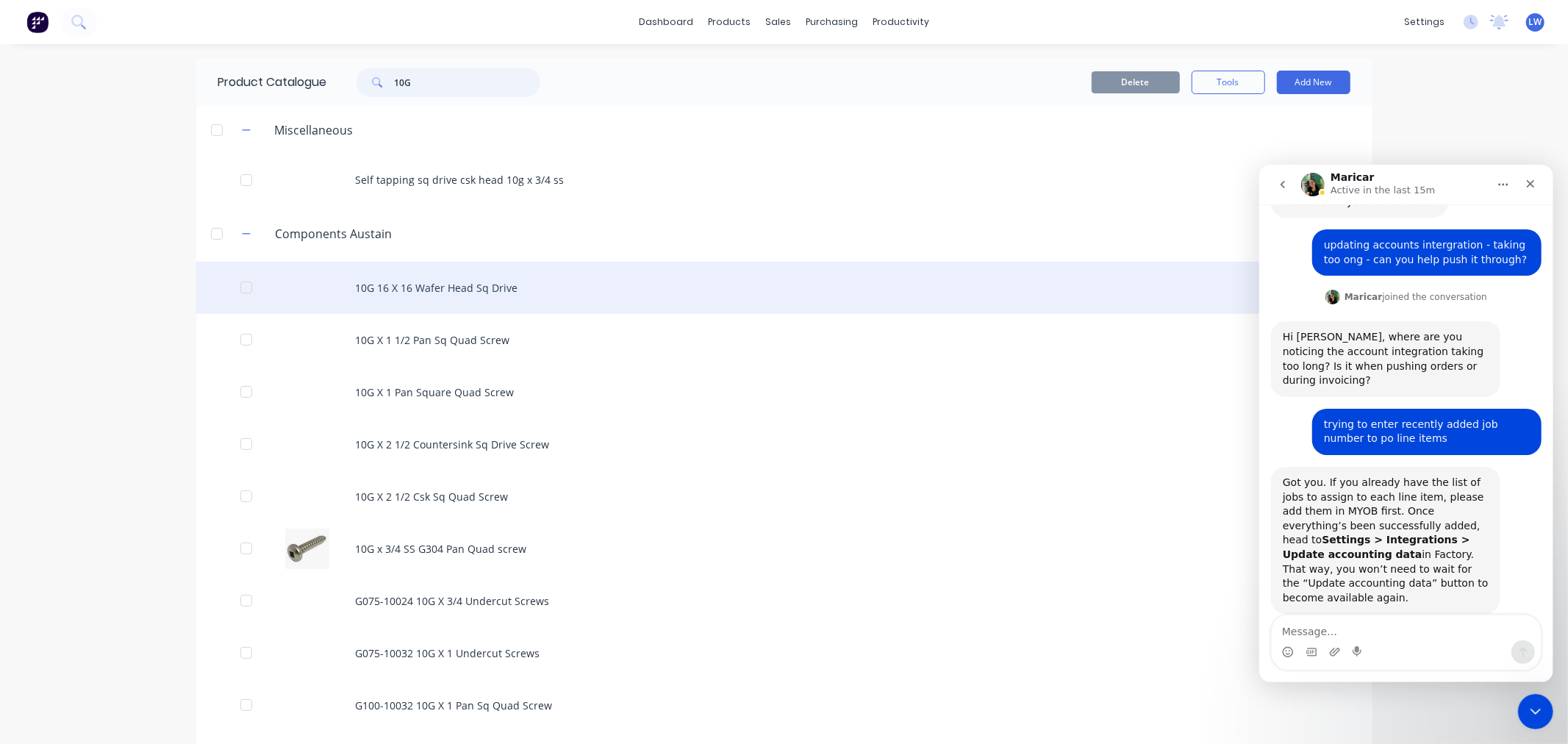
type input "10G"
click at [394, 304] on div "10G 16 X 16 Wafer Head Sq Drive" at bounding box center [784, 288] width 1176 height 53
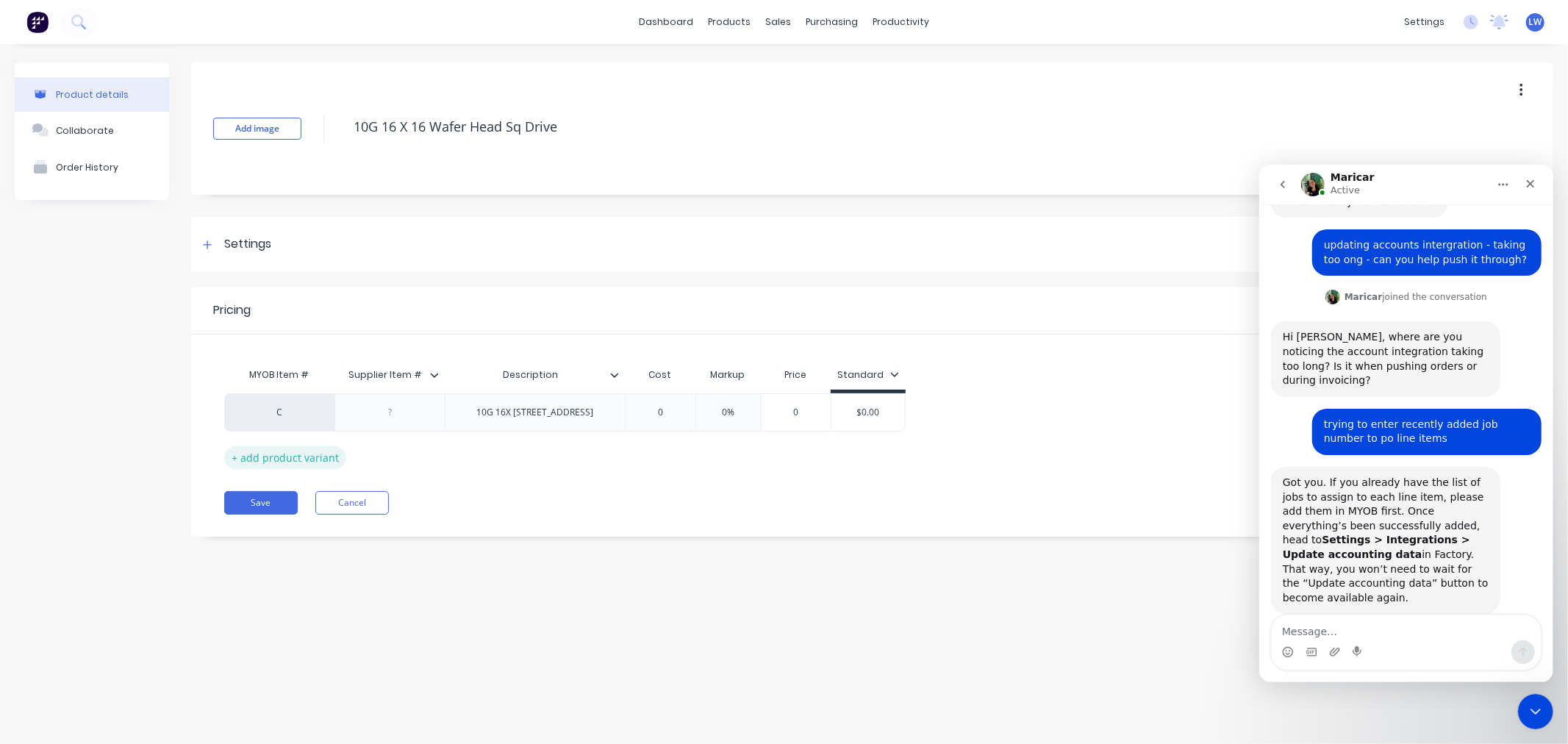
click at [281, 454] on div "+ add product variant" at bounding box center [285, 457] width 122 height 23
click at [277, 457] on div "C 10G 16X 16 Wafer Head Sq Drive 0 0% 0 $0.00 factory_item 0 0% 0 $0.00" at bounding box center [872, 431] width 1295 height 76
click at [607, 422] on div "10G 16X 16 Wafer Head Sq Drive" at bounding box center [534, 412] width 180 height 38
drag, startPoint x: 603, startPoint y: 415, endPoint x: 463, endPoint y: 416, distance: 140.0
click at [465, 416] on div "10G 16X 16 Wafer Head Sq Drive" at bounding box center [535, 412] width 140 height 19
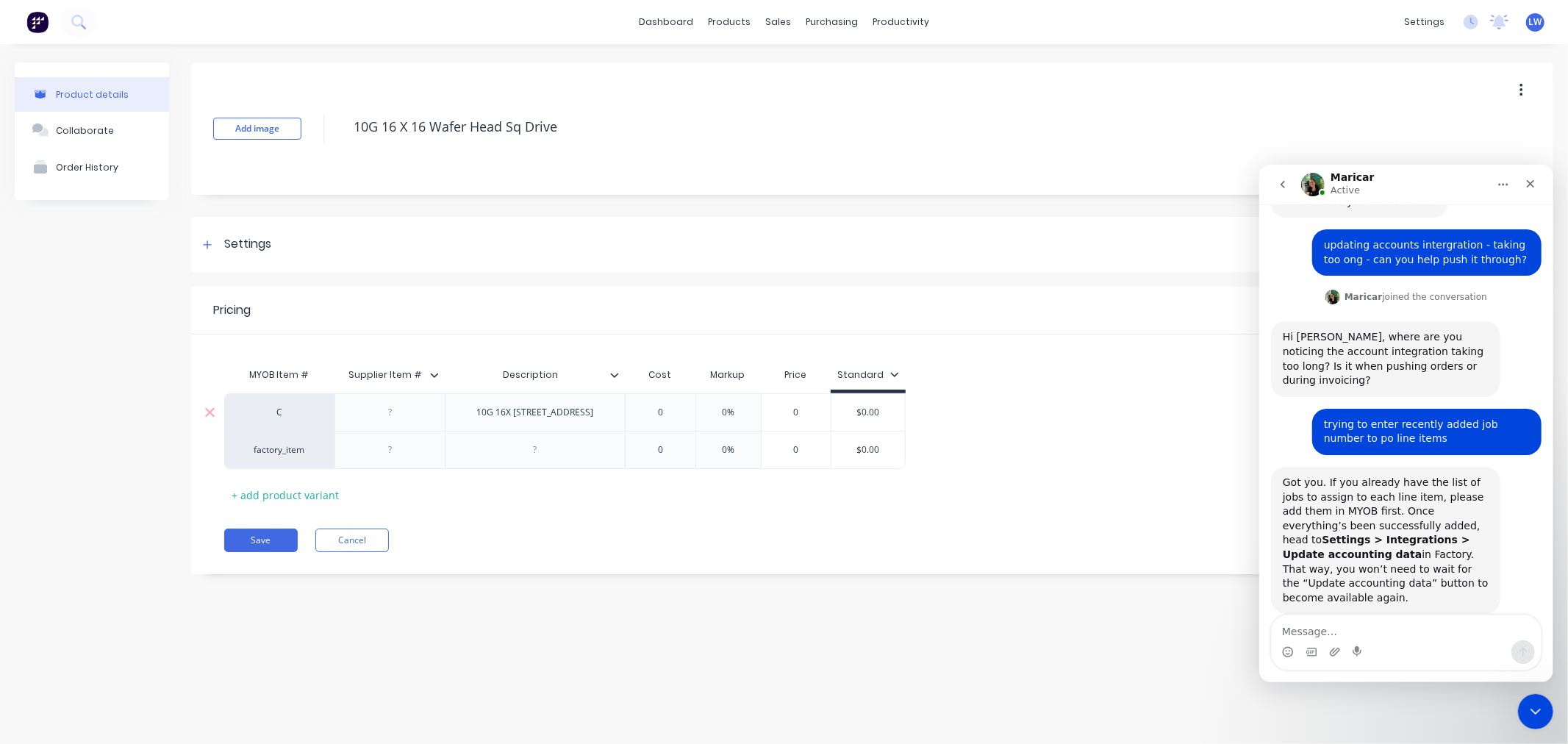
copy div "10G 16X 16 Wafer Head Sq Drive"
click at [520, 460] on div at bounding box center [534, 450] width 180 height 39
type textarea "x"
click at [544, 458] on div at bounding box center [535, 449] width 74 height 19
paste div
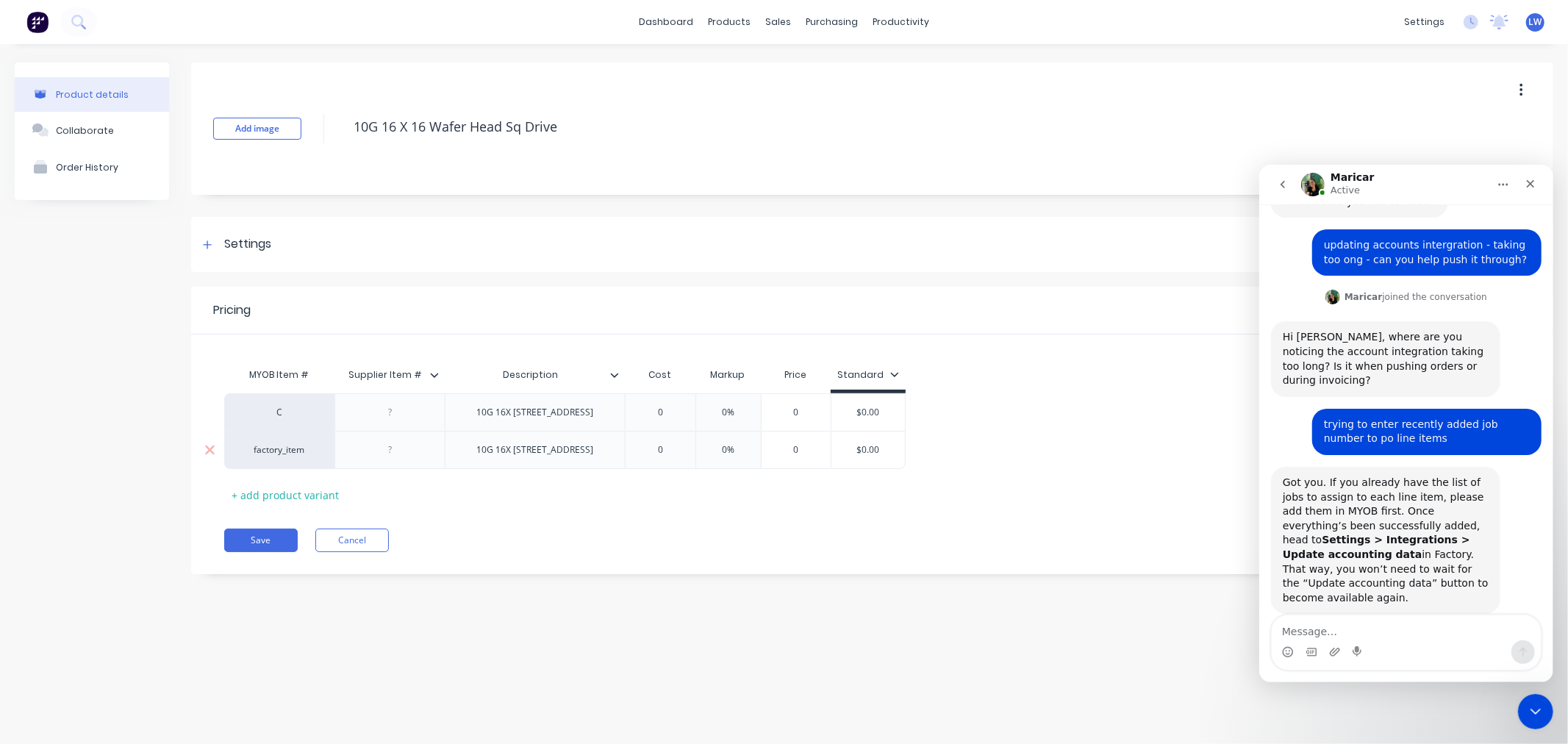
click at [284, 457] on div "factory_item" at bounding box center [279, 450] width 80 height 13
drag, startPoint x: 305, startPoint y: 453, endPoint x: 318, endPoint y: 460, distance: 14.8
click at [318, 460] on div "C 10G 16X 16 Wafer Head Sq Drive 0 0% 0 $0.00 factory_item 10G 16X 16 Wafer Hea…" at bounding box center [872, 431] width 1295 height 76
click at [288, 454] on div "factory_item" at bounding box center [279, 450] width 80 height 13
click at [288, 454] on button "AL100" at bounding box center [286, 464] width 93 height 22
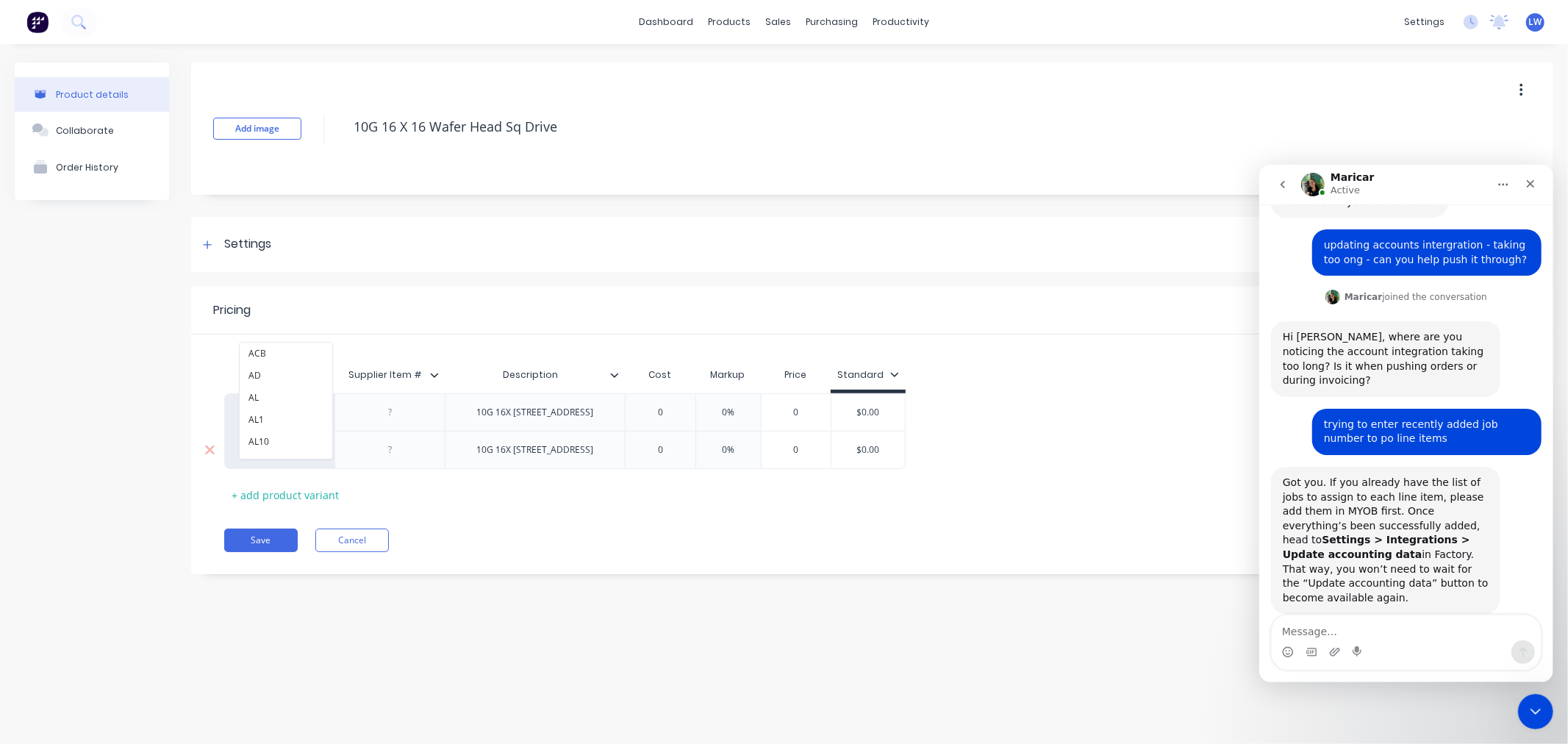
type textarea "x"
click at [288, 454] on div "AL100" at bounding box center [279, 450] width 80 height 13
type input "wc"
click at [289, 357] on button "WC" at bounding box center [286, 353] width 93 height 22
type textarea "x"
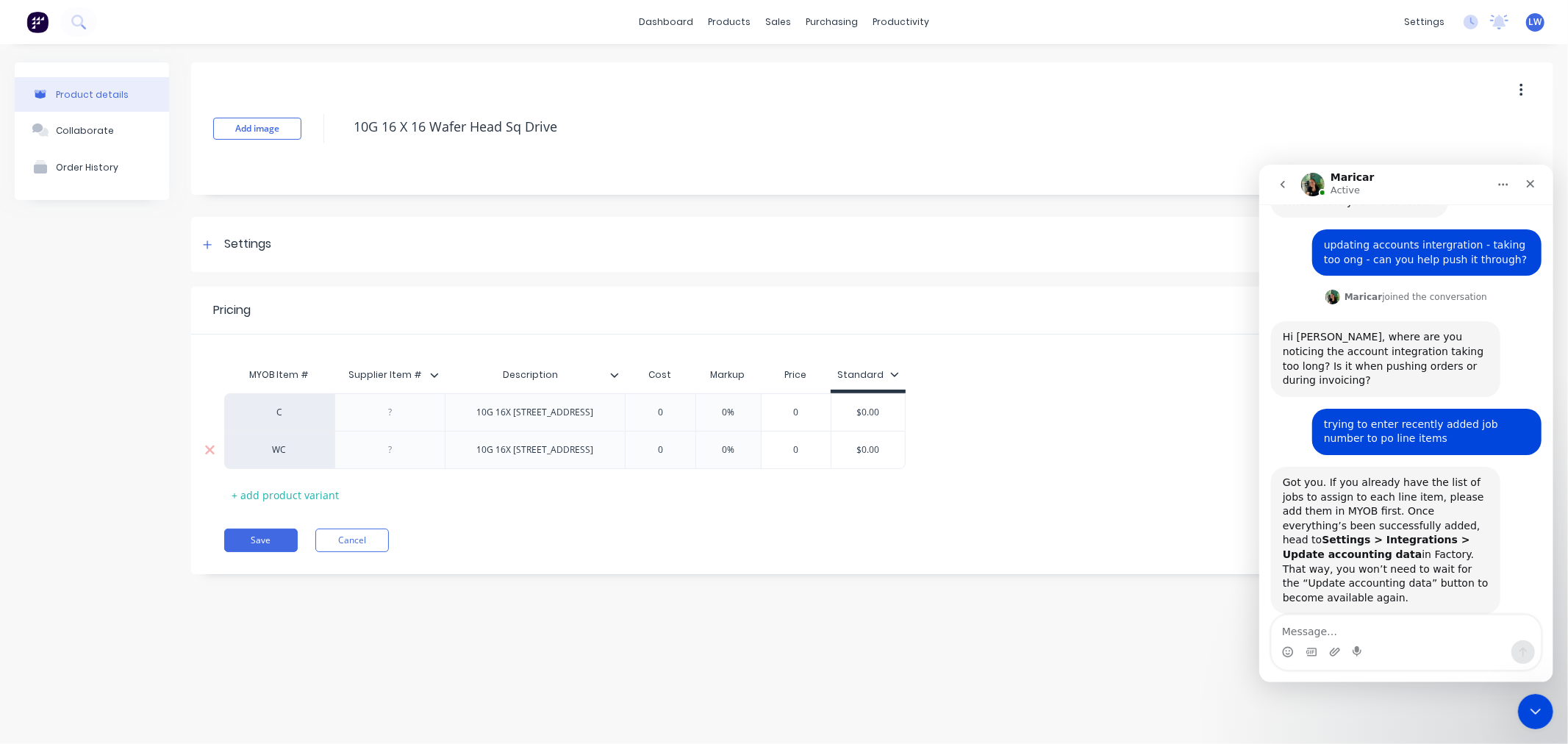
click at [277, 452] on div "WC" at bounding box center [279, 450] width 80 height 13
type input "stk"
click at [257, 354] on button "STK" at bounding box center [286, 353] width 93 height 22
click at [254, 238] on div "Settings" at bounding box center [247, 245] width 47 height 18
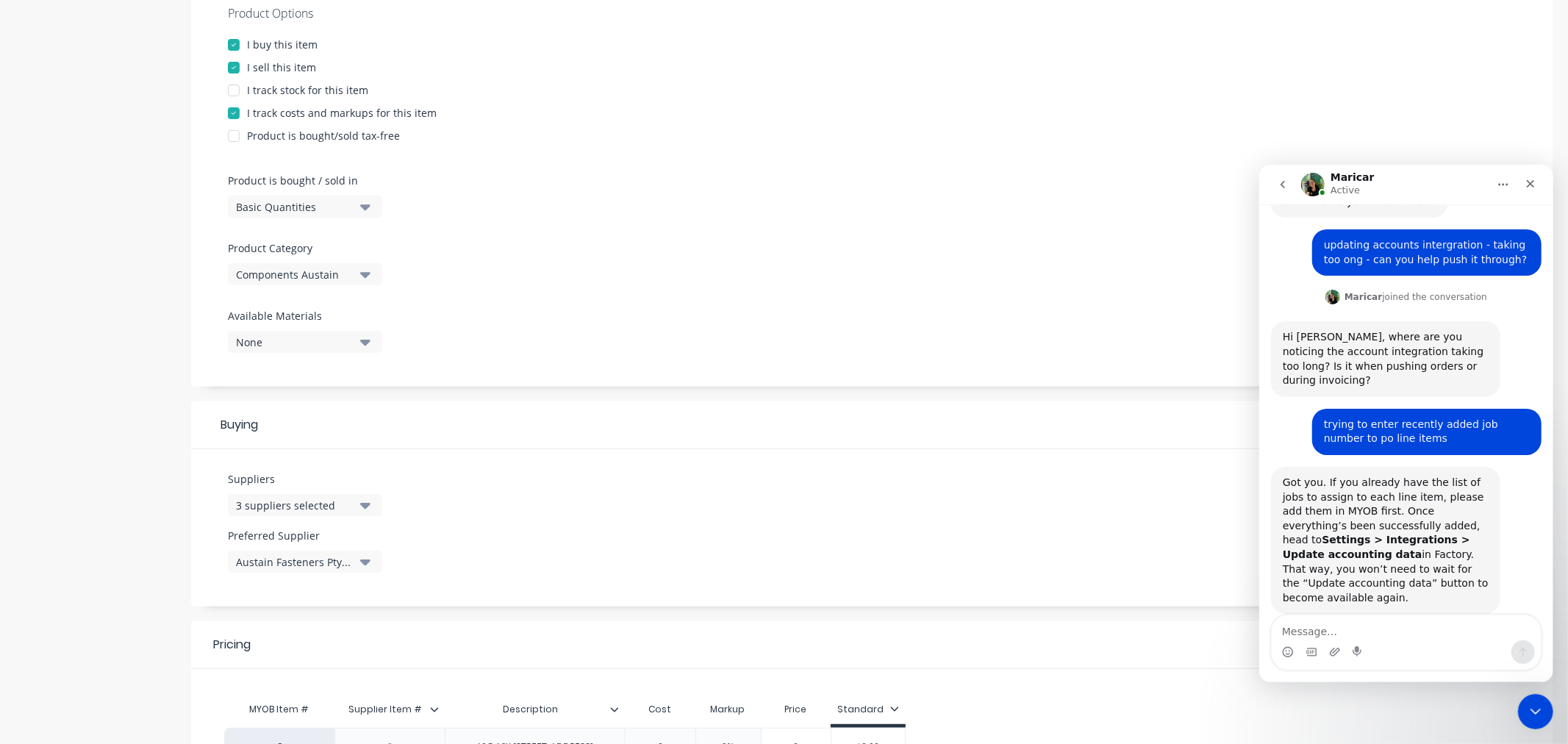
scroll to position [327, 0]
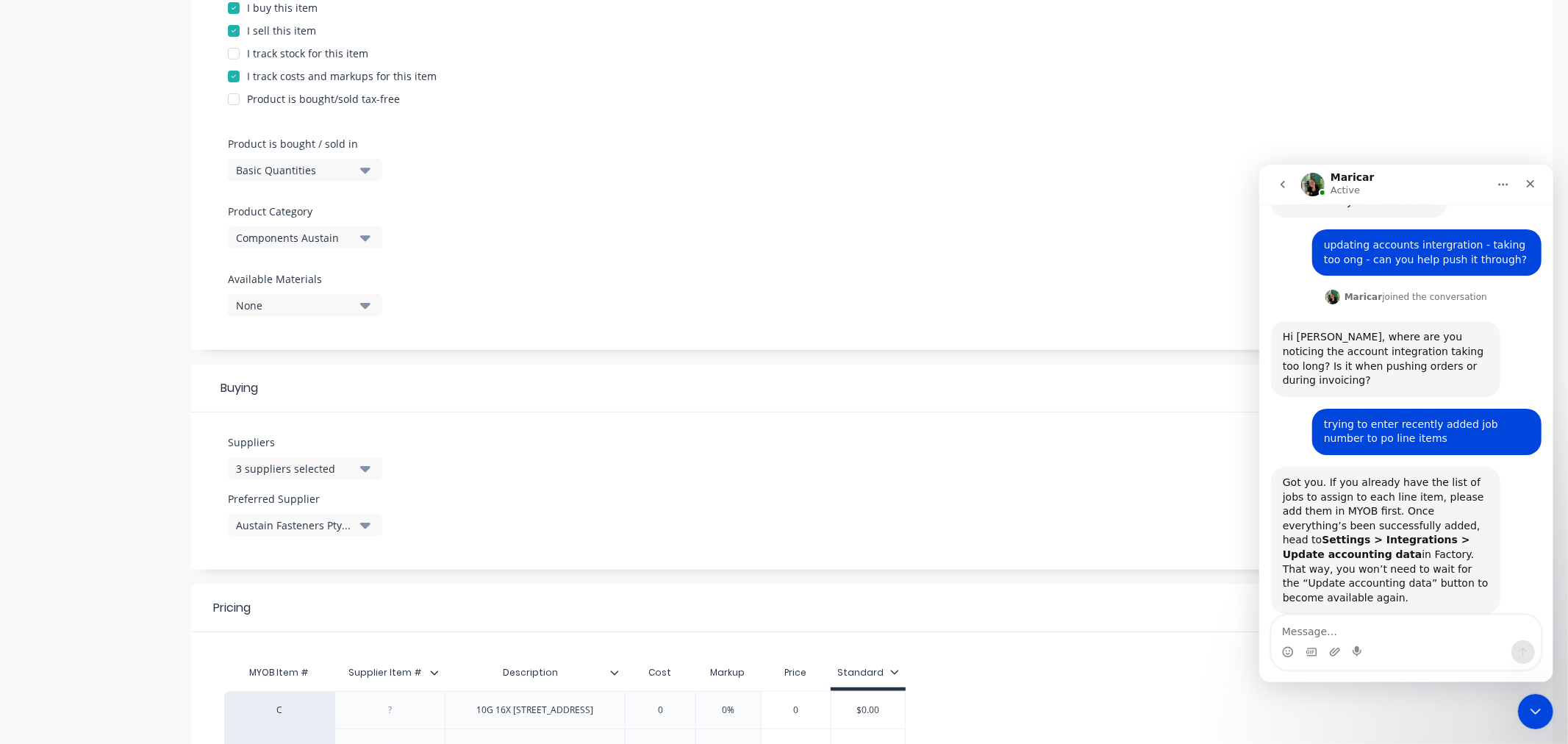
click at [364, 237] on icon "button" at bounding box center [365, 238] width 11 height 6
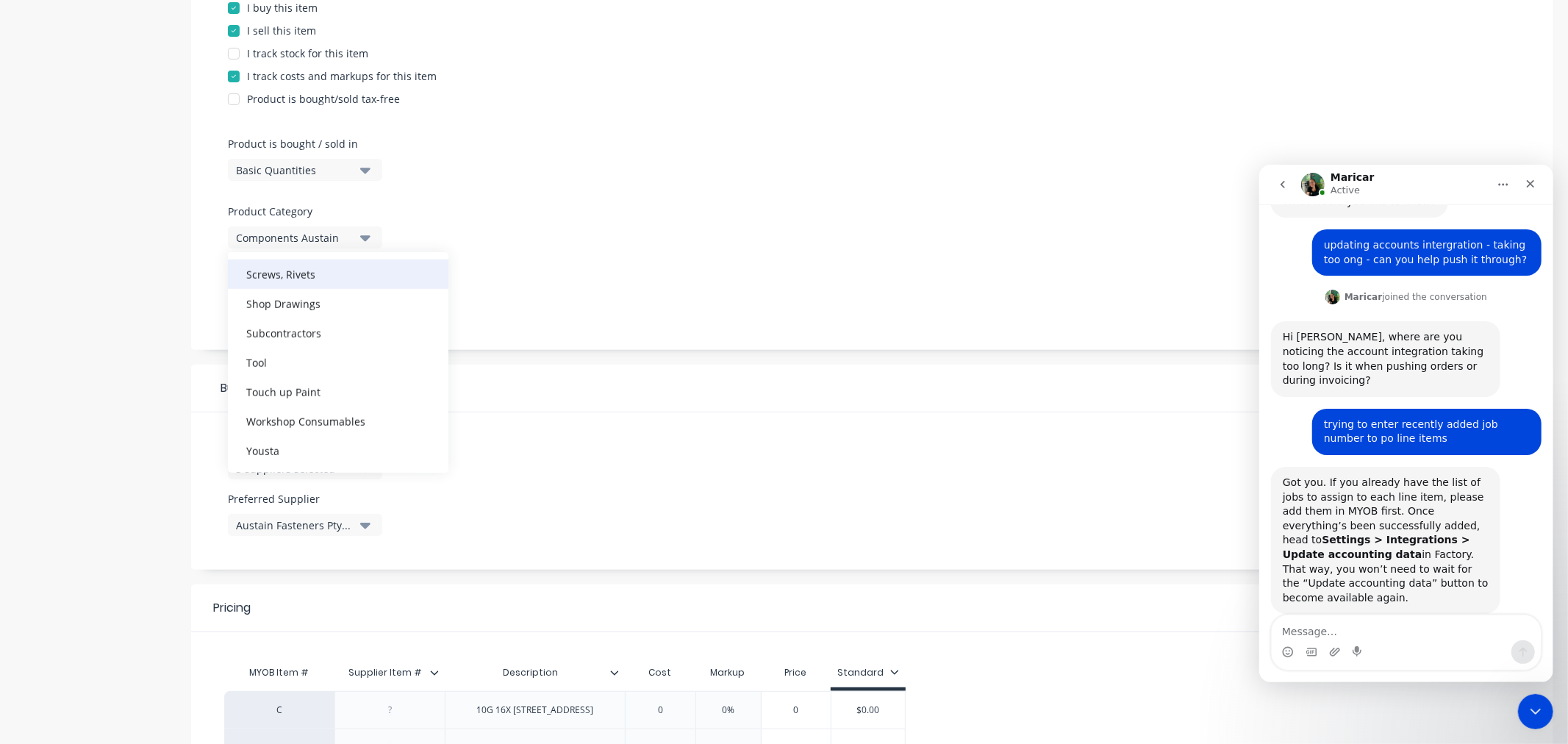
click at [264, 268] on div "Screws, Rivets" at bounding box center [338, 274] width 221 height 30
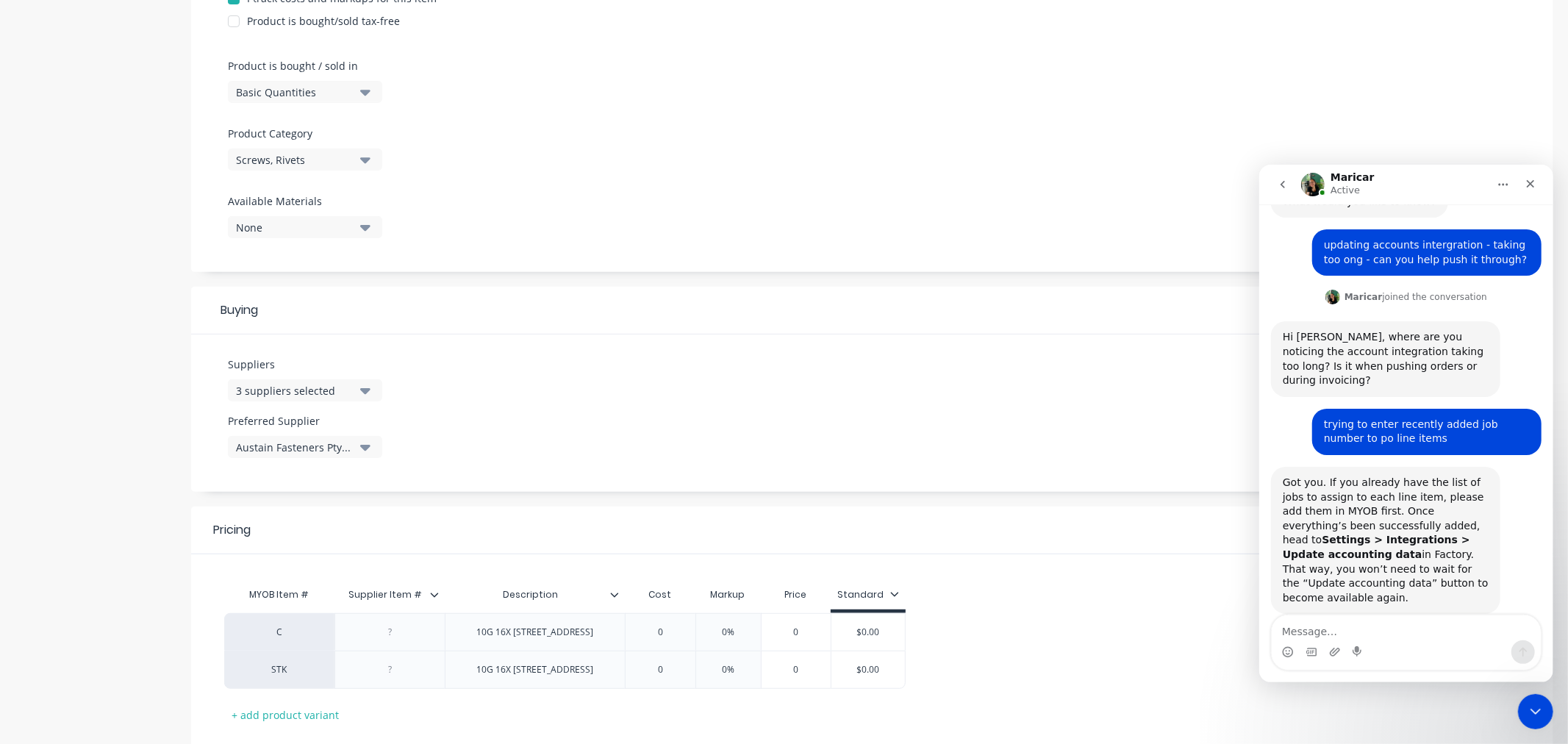
scroll to position [495, 0]
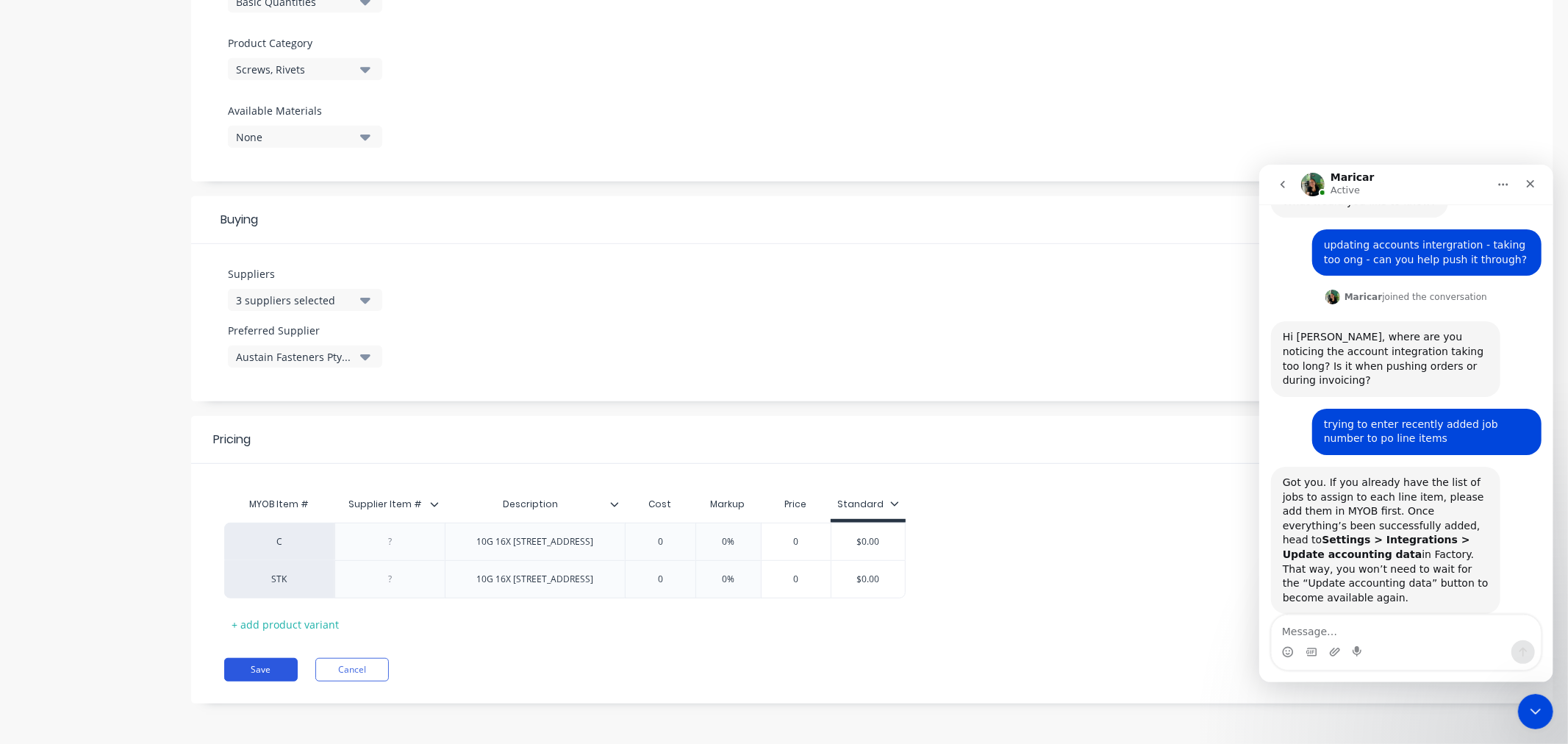
click at [267, 671] on button "Save" at bounding box center [261, 669] width 74 height 24
type textarea "x"
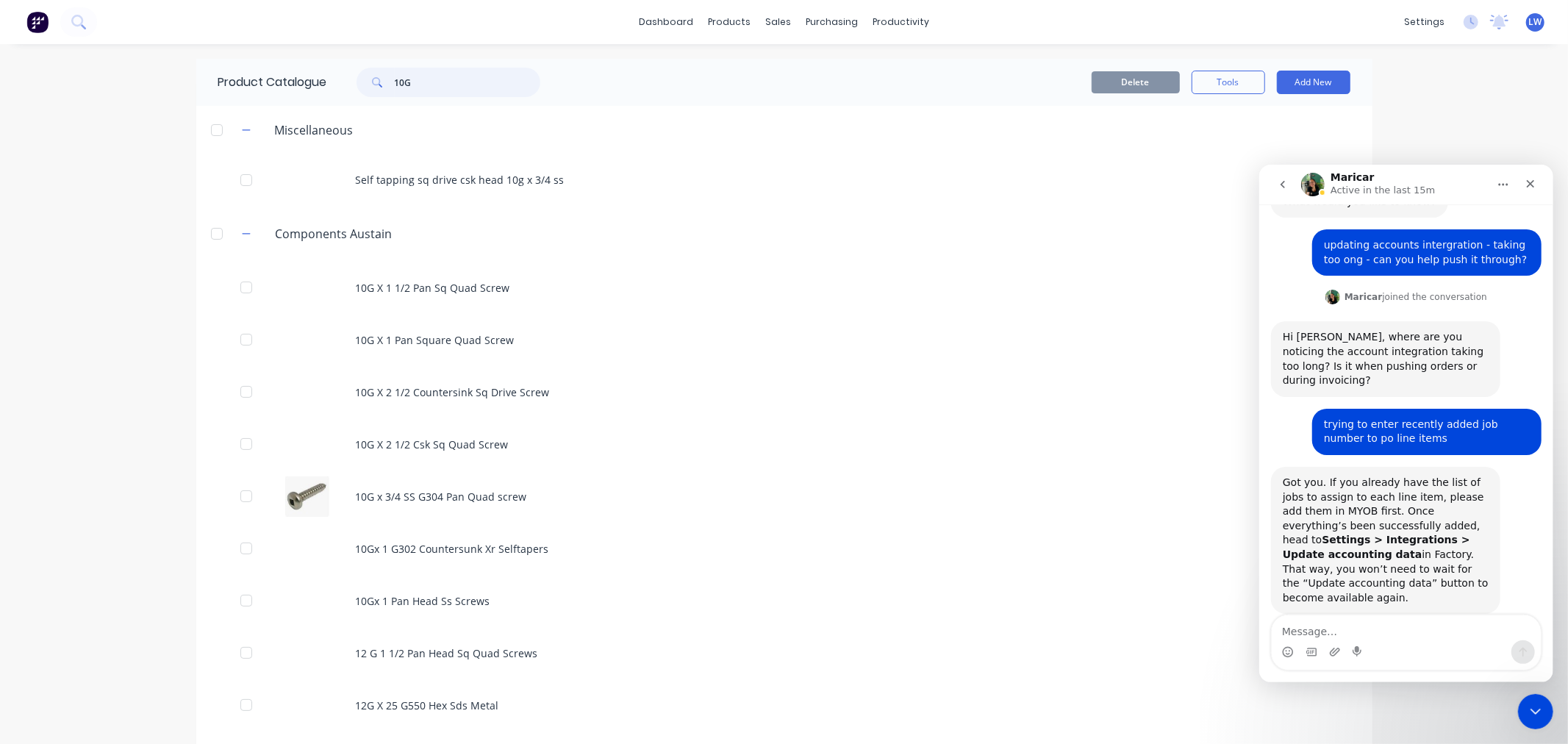
drag, startPoint x: 425, startPoint y: 86, endPoint x: 342, endPoint y: 77, distance: 83.5
click at [342, 77] on div "10G" at bounding box center [441, 82] width 199 height 30
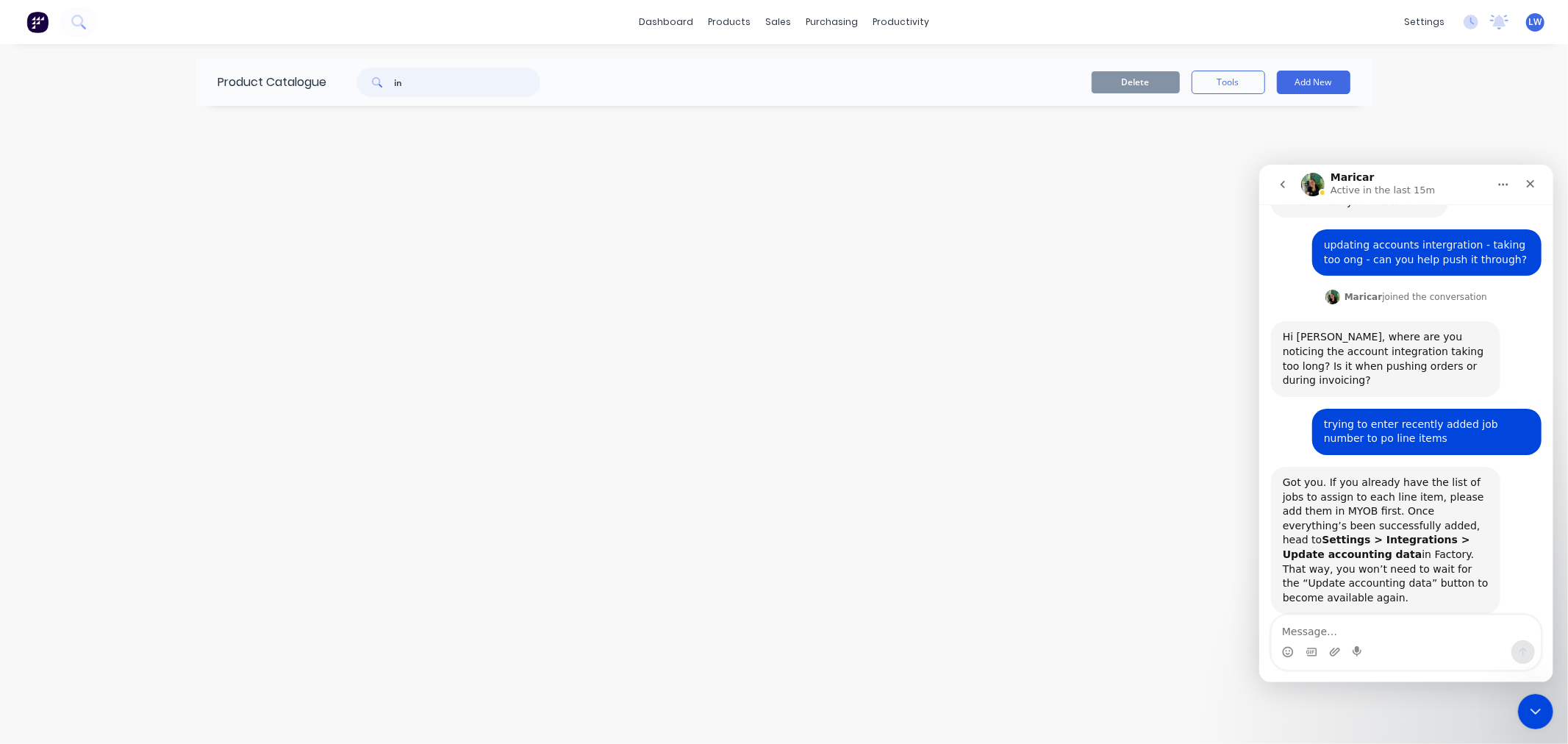
type input "i"
type input "v"
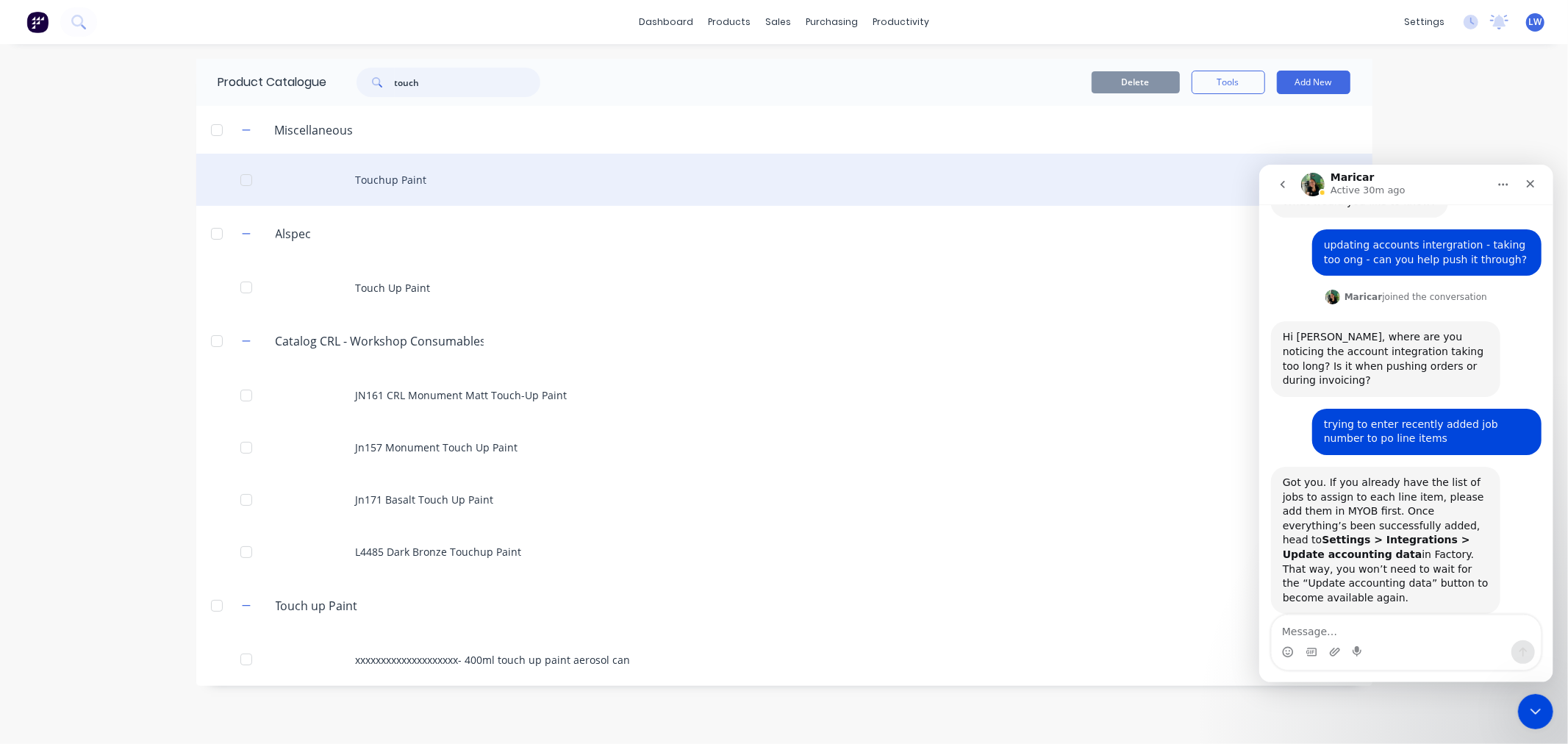
type input "touch"
click at [391, 181] on div "Touchup Paint" at bounding box center [784, 180] width 1176 height 53
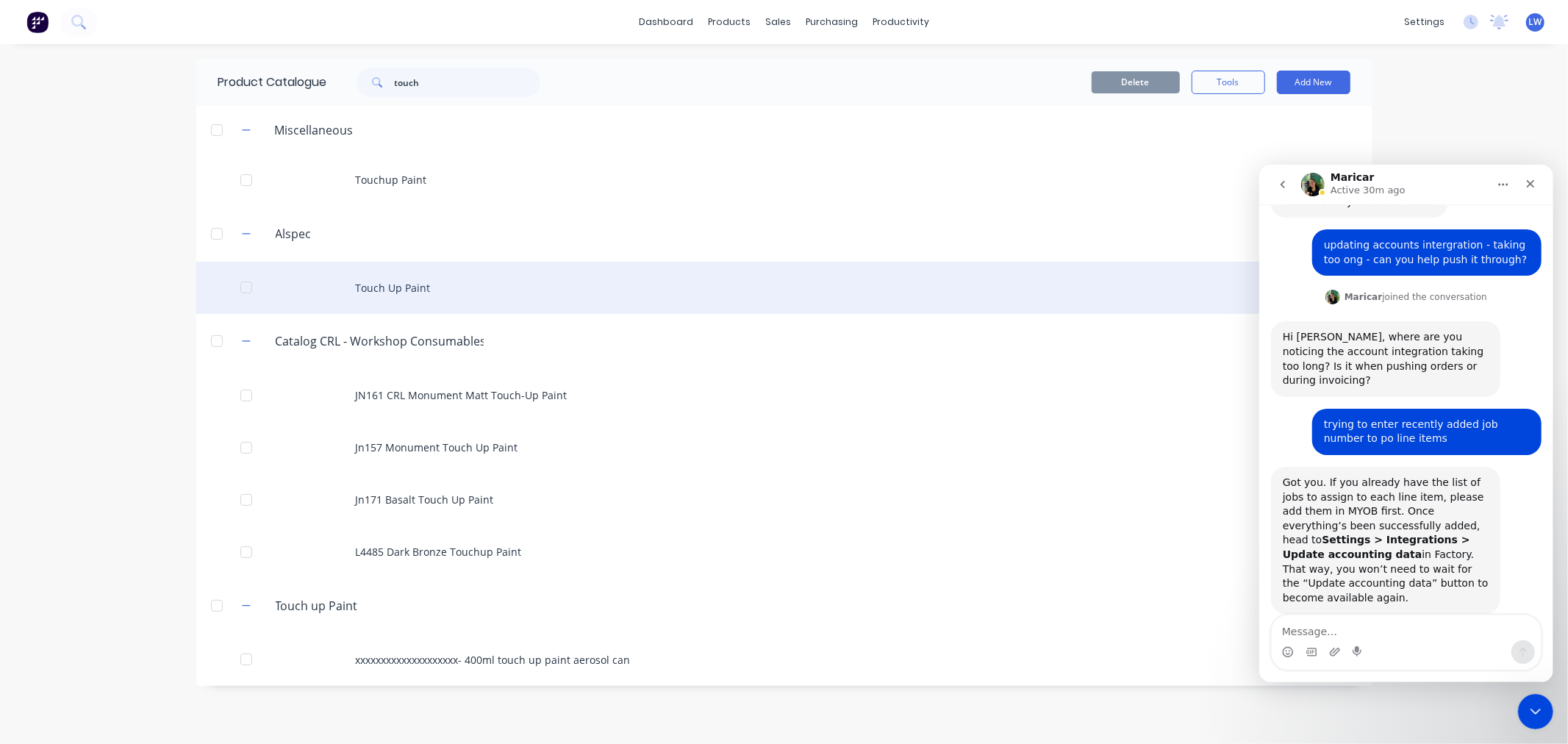
click at [417, 291] on div "Touch Up Paint" at bounding box center [784, 288] width 1176 height 53
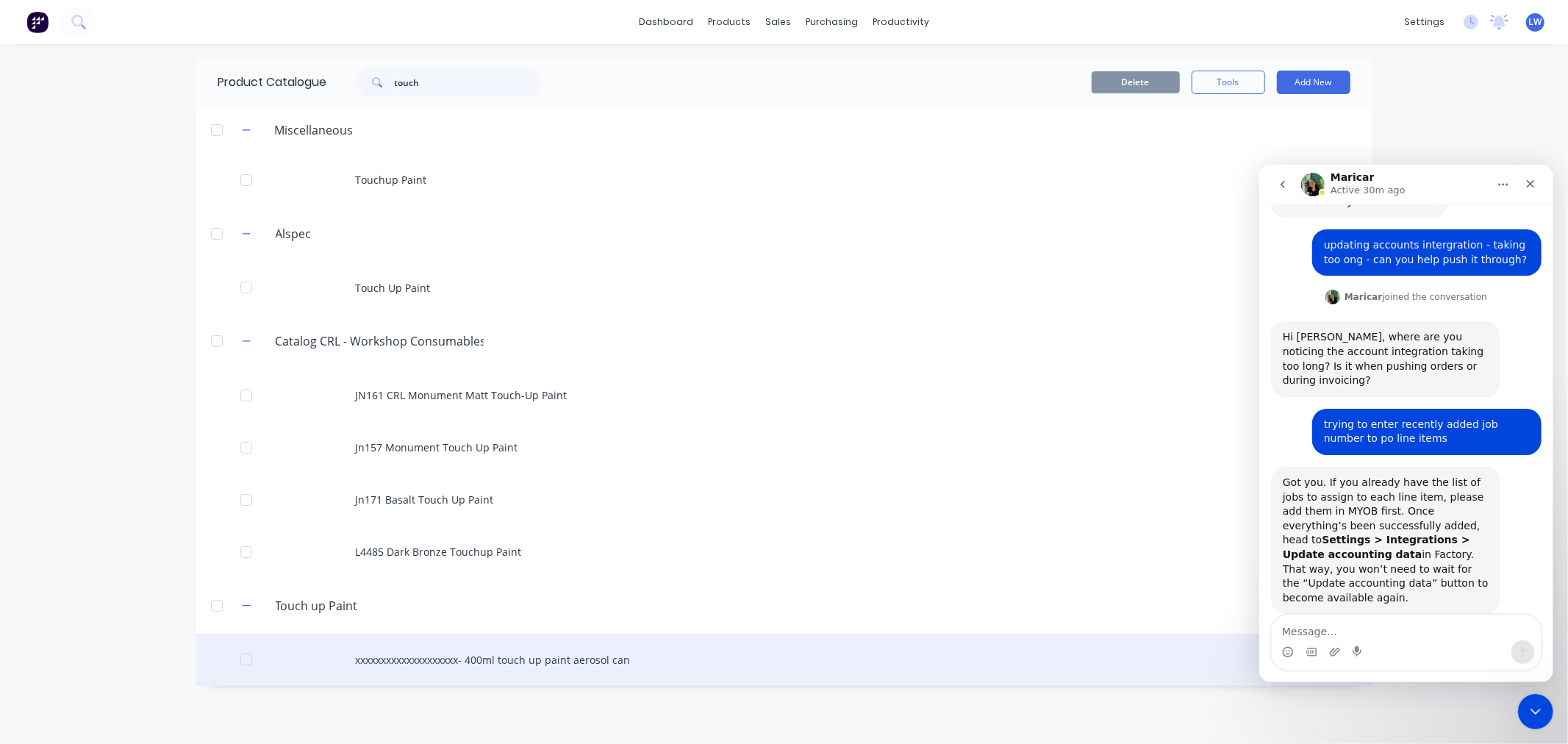
click at [397, 657] on div "xxxxxxxxxxxxxxxxxxxx- 400ml touch up paint aerosol can" at bounding box center [784, 660] width 1176 height 53
type textarea "x"
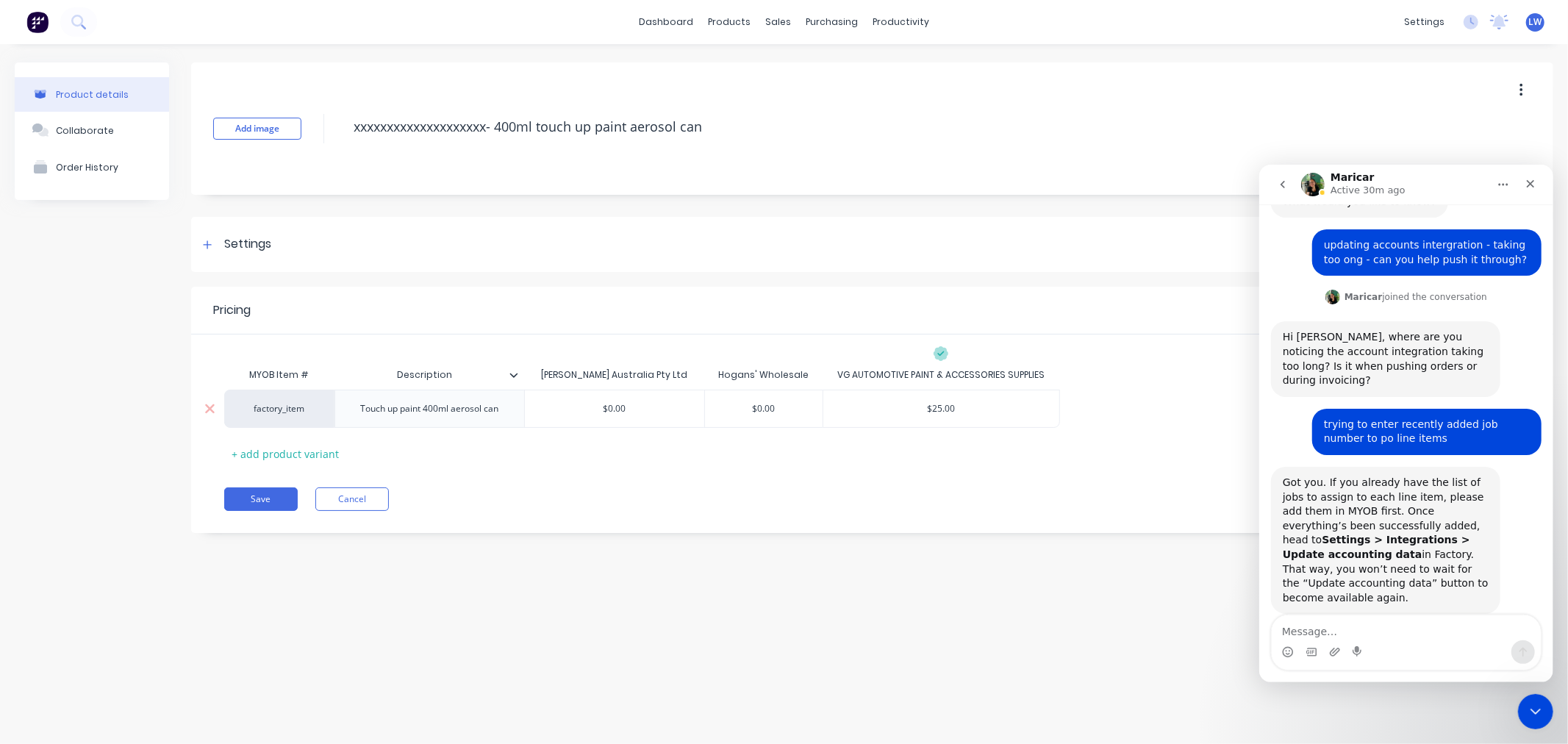
click at [273, 416] on div "factory_item" at bounding box center [279, 409] width 110 height 39
click at [292, 414] on div "factory_item" at bounding box center [279, 409] width 80 height 13
type input "pc"
click at [296, 347] on button "PC" at bounding box center [286, 353] width 93 height 22
click at [274, 498] on button "Save" at bounding box center [261, 499] width 74 height 24
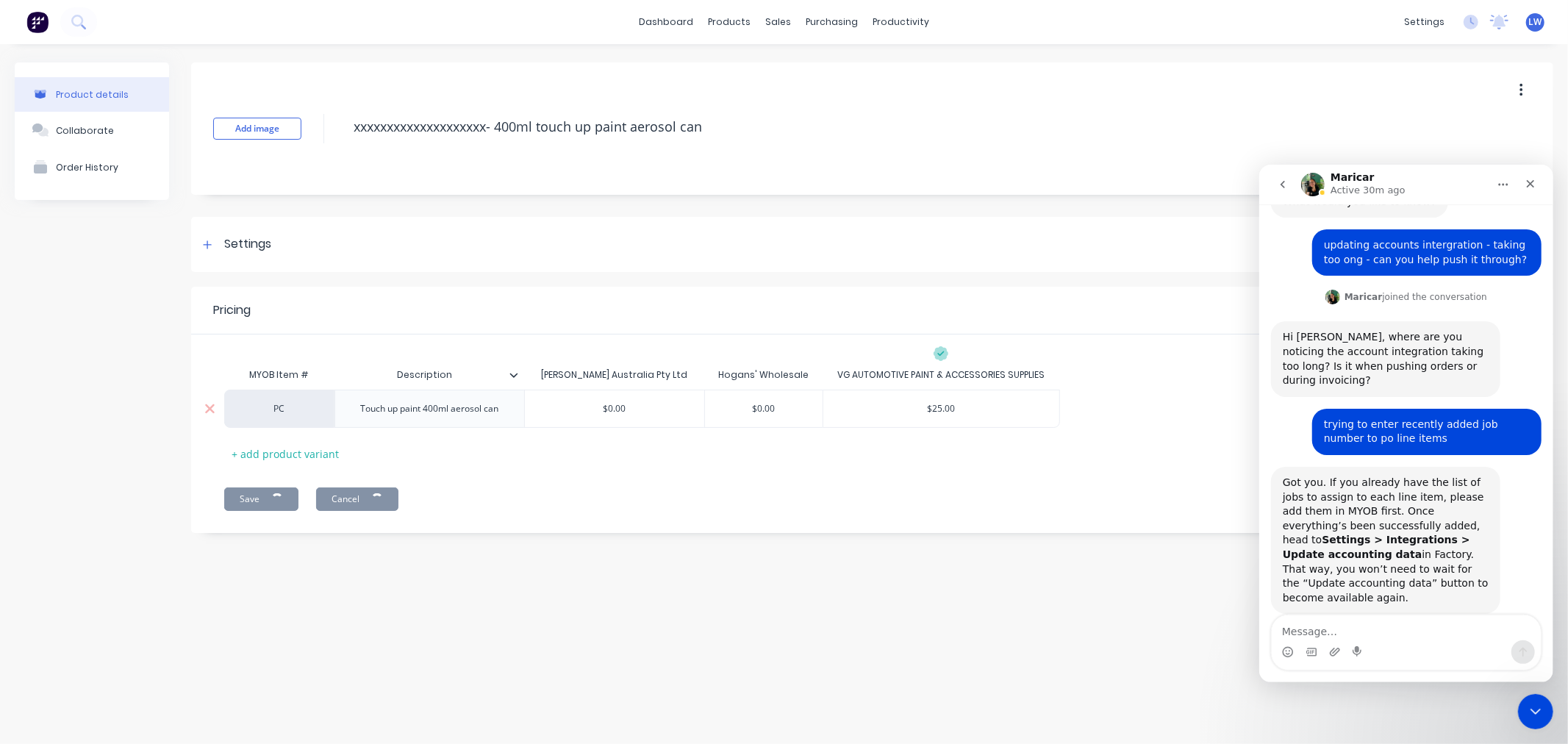
type textarea "x"
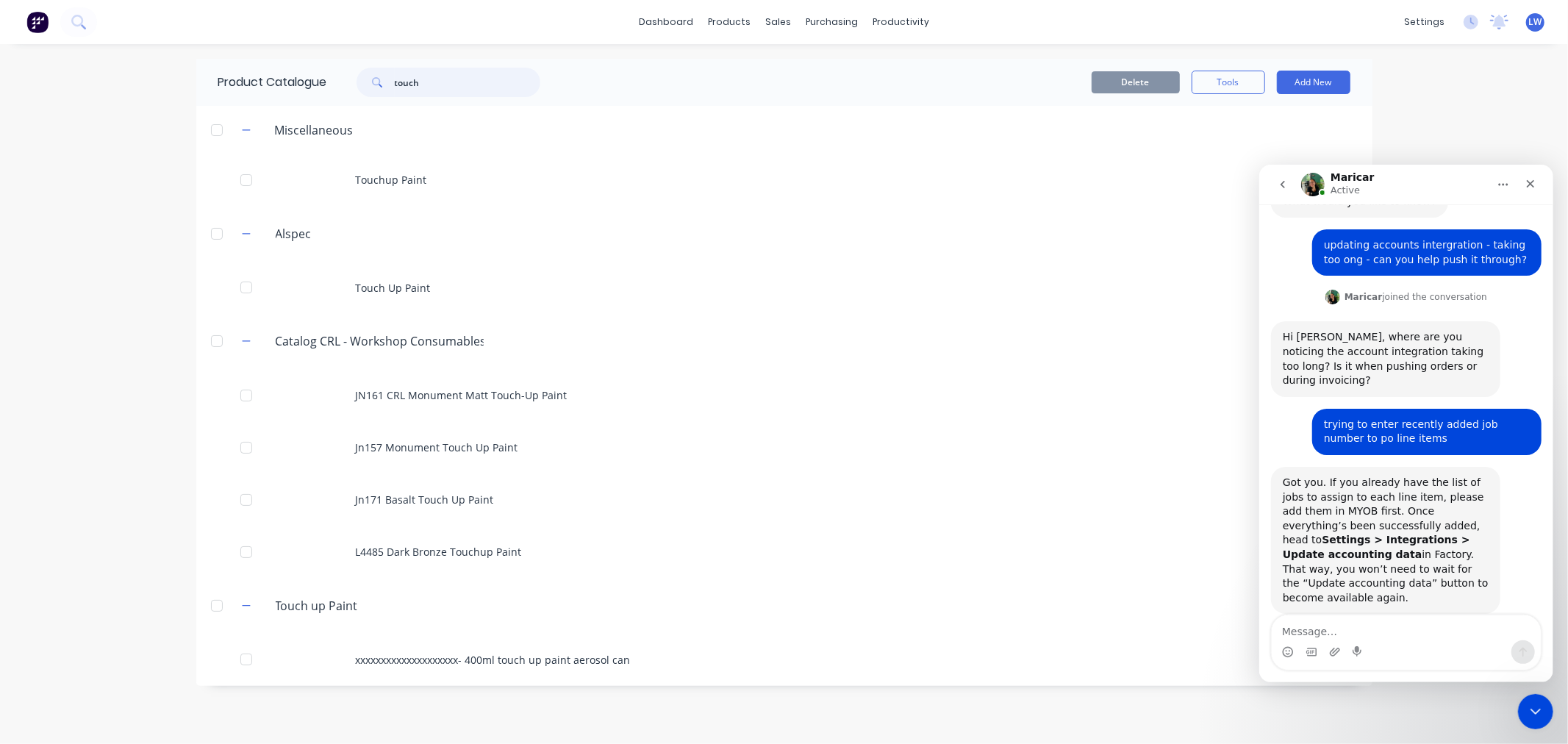
drag, startPoint x: 432, startPoint y: 88, endPoint x: 359, endPoint y: 83, distance: 73.2
click at [359, 83] on div "touch" at bounding box center [448, 82] width 184 height 30
paste input "Zanda"
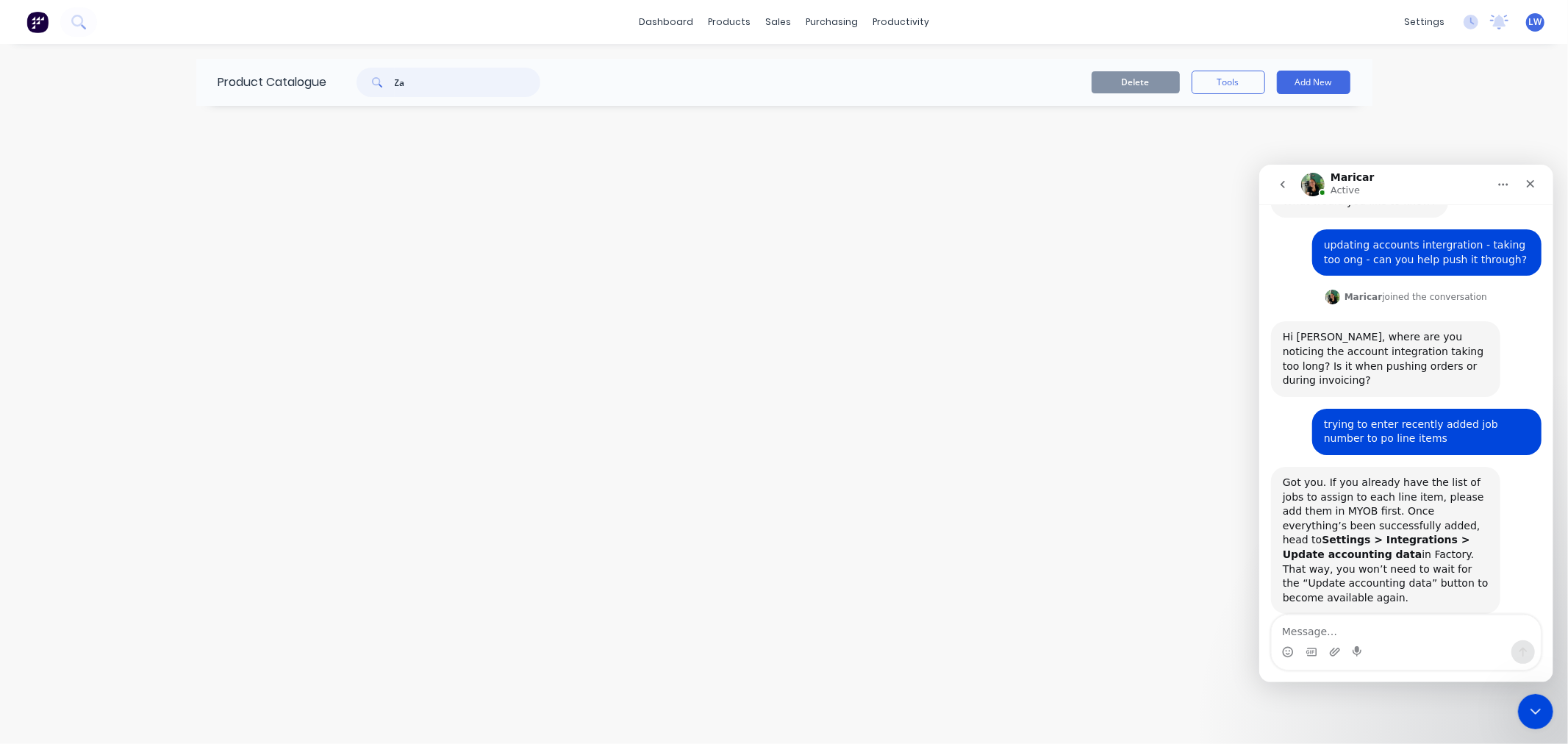
type input "Z"
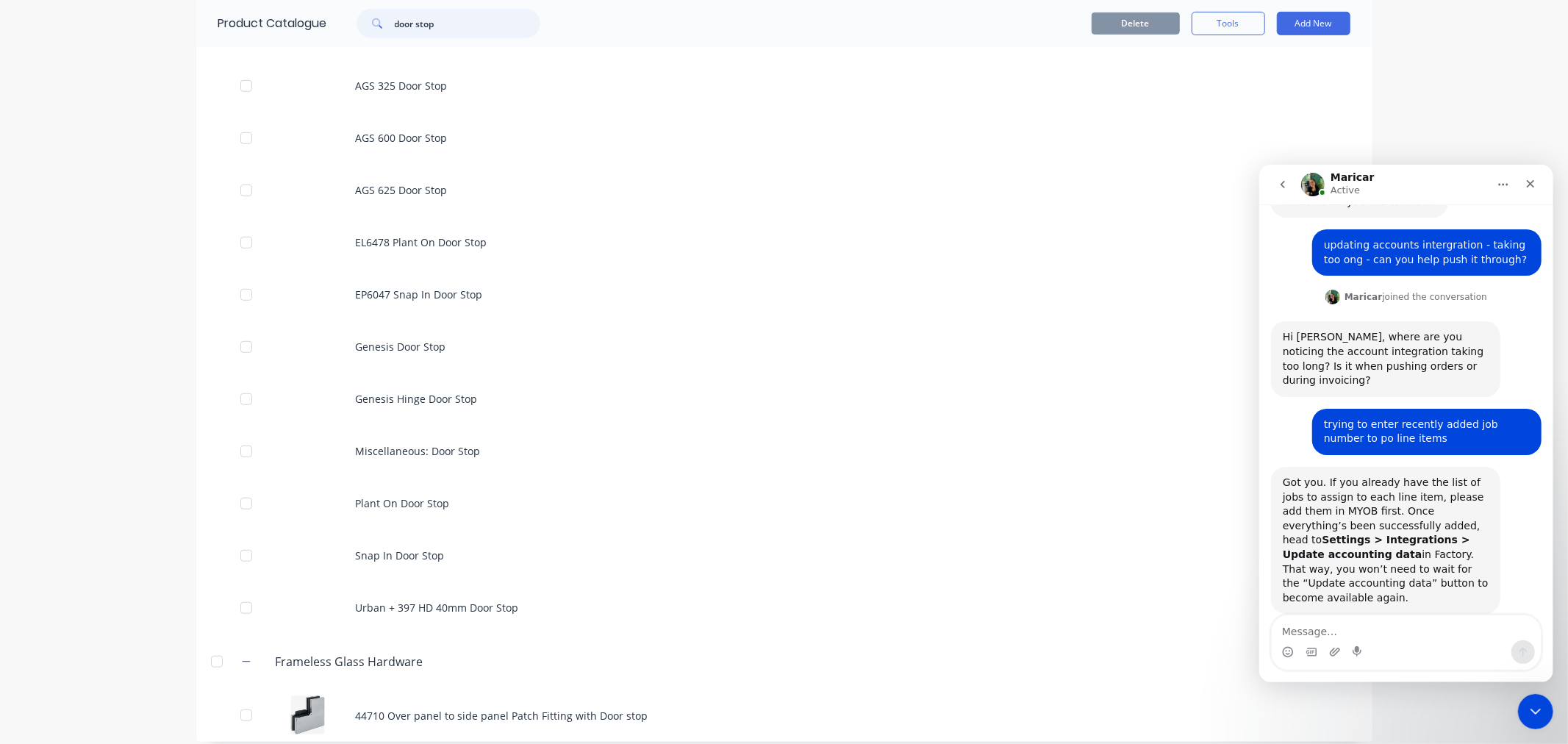
scroll to position [692, 0]
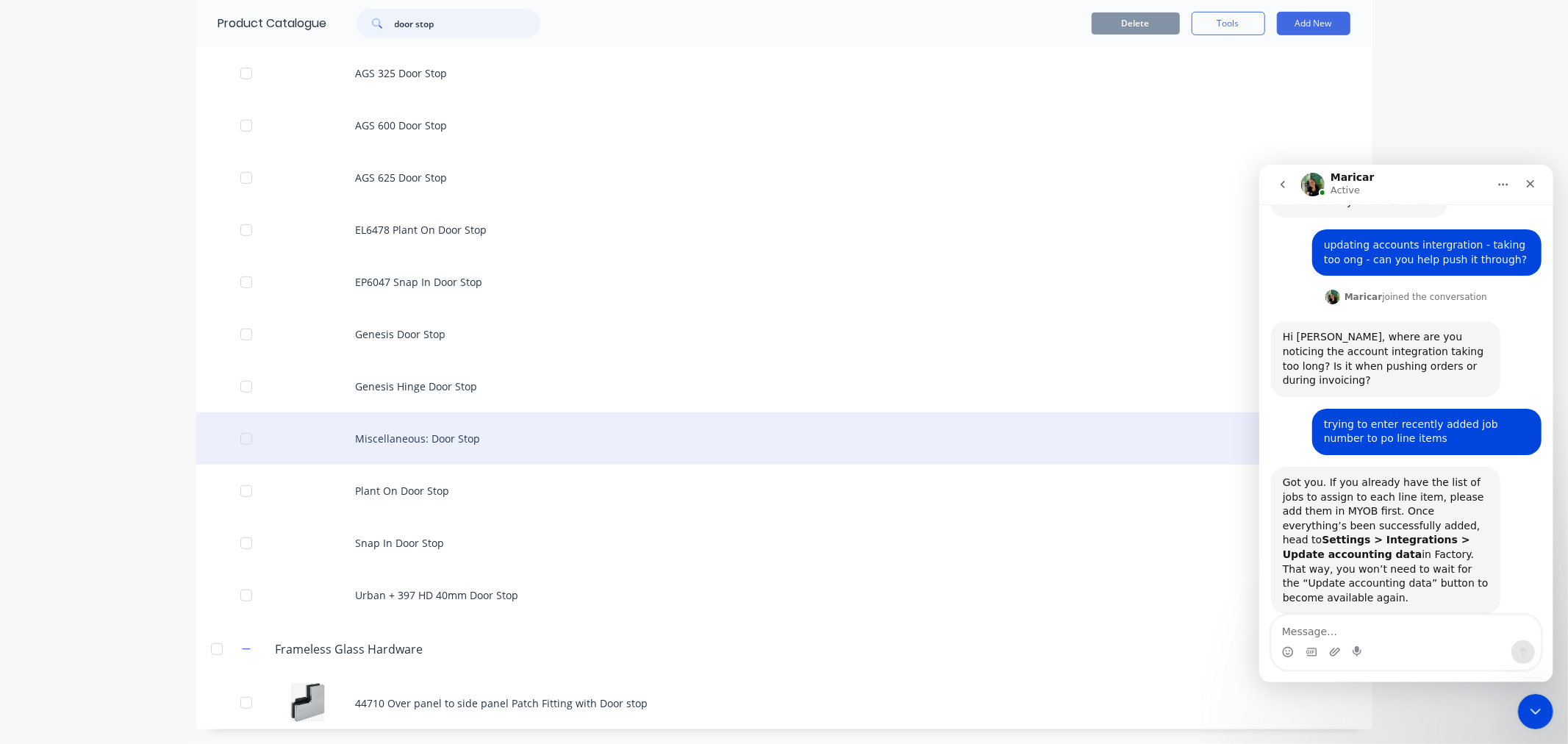
type input "door stop"
click at [424, 434] on div "Miscellaneous: Door Stop" at bounding box center [784, 439] width 1176 height 53
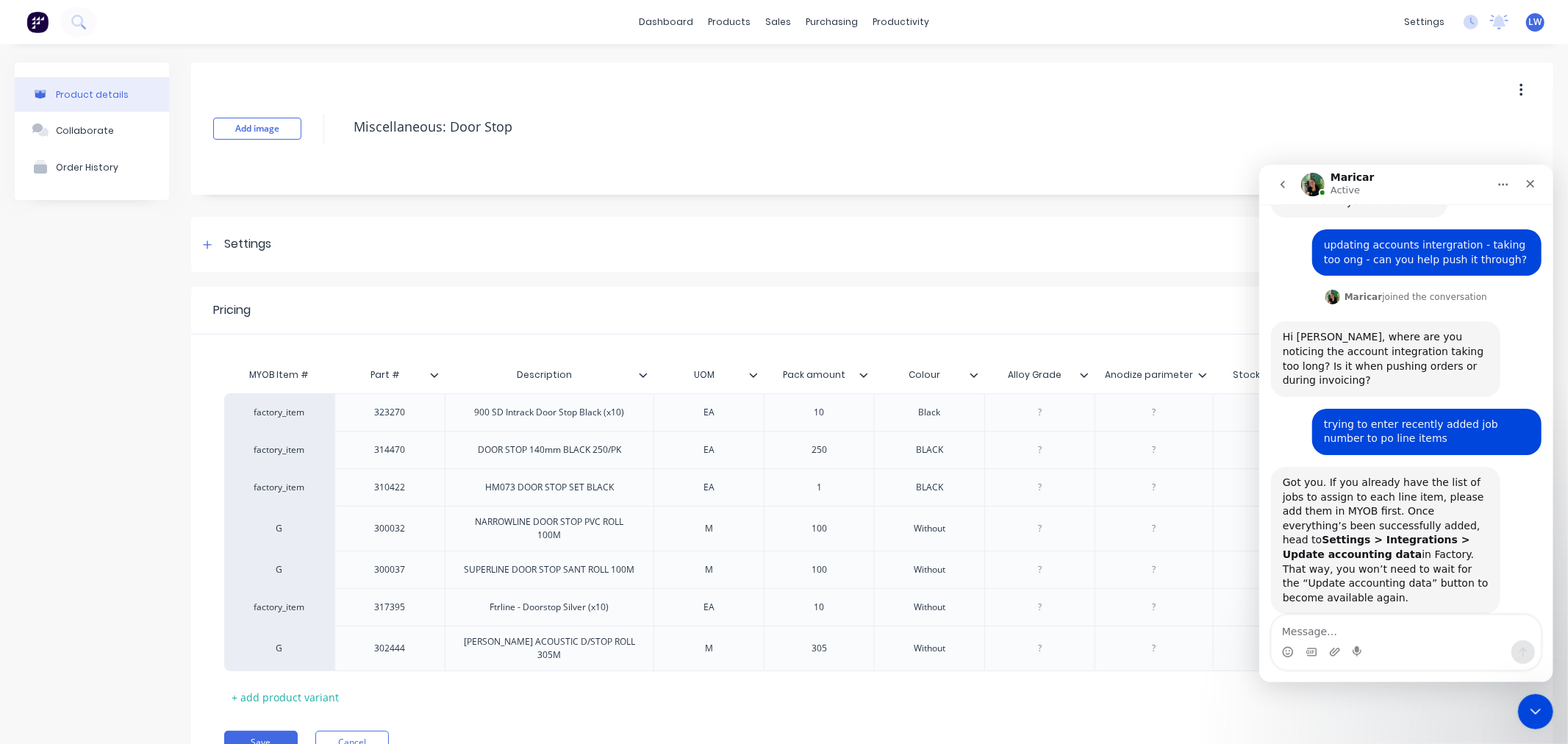
type textarea "x"
click at [257, 410] on div "factory_item" at bounding box center [279, 412] width 80 height 13
type input "h"
click at [264, 448] on button "H" at bounding box center [286, 457] width 93 height 22
type textarea "x"
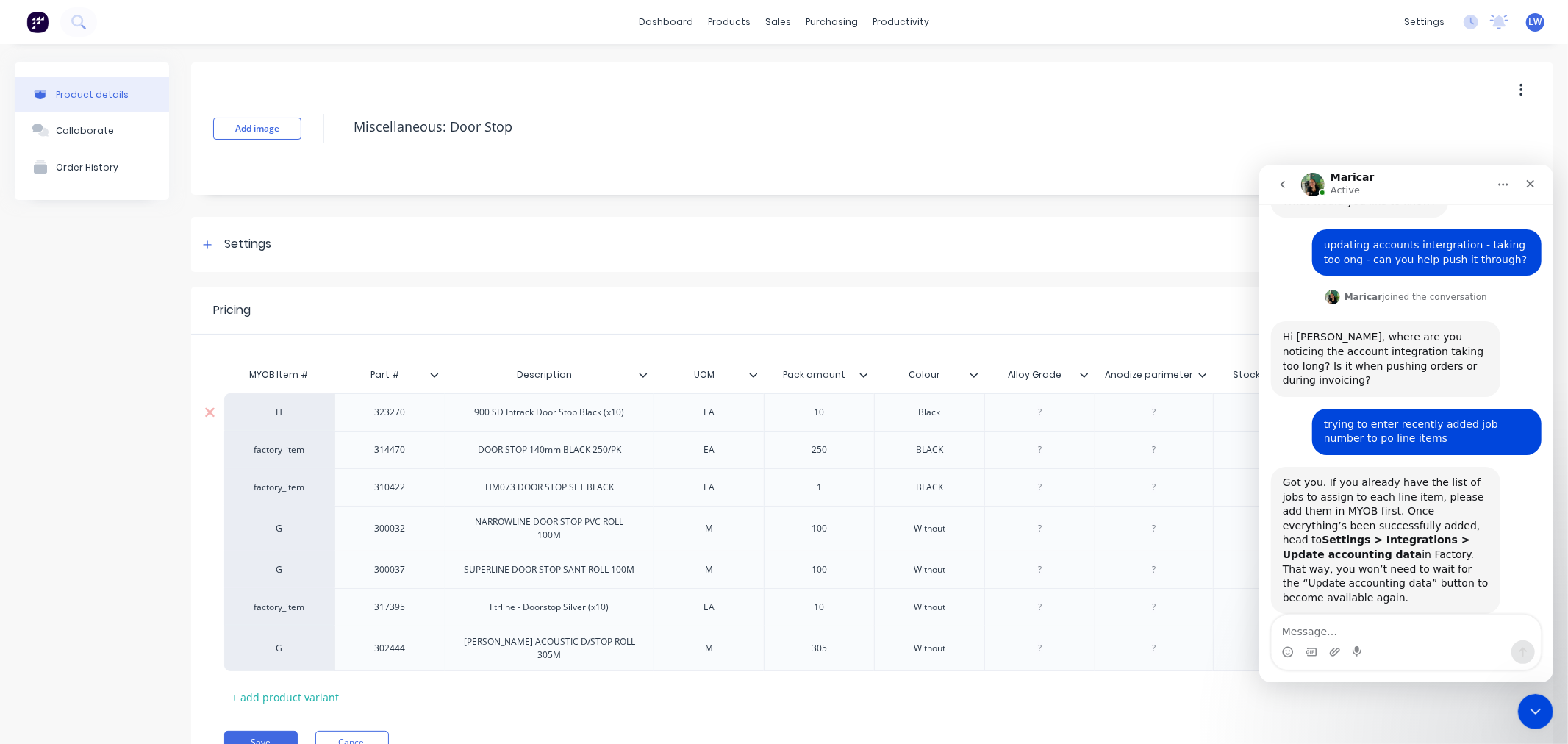
click at [264, 448] on div "factory_item" at bounding box center [279, 450] width 80 height 13
type input "h"
click at [284, 498] on button "H" at bounding box center [286, 494] width 93 height 22
type textarea "x"
click at [284, 490] on div "factory_item" at bounding box center [279, 488] width 80 height 13
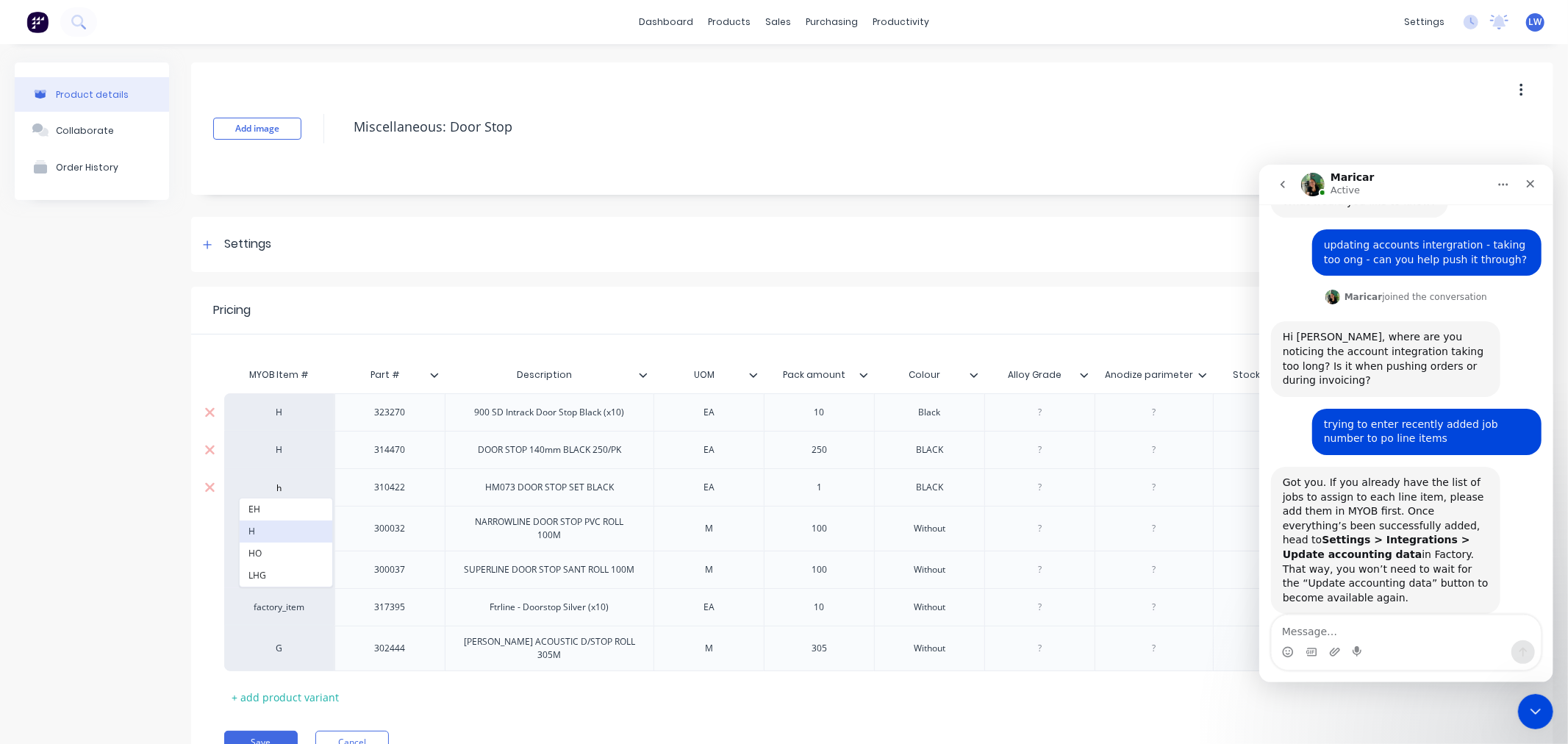
type input "h"
click at [283, 528] on button "H" at bounding box center [286, 531] width 93 height 22
type textarea "x"
click at [283, 528] on div "G" at bounding box center [279, 529] width 80 height 13
click at [570, 545] on div "NARROWLINE DOOR STOP PVC ROLL 100M" at bounding box center [549, 528] width 209 height 45
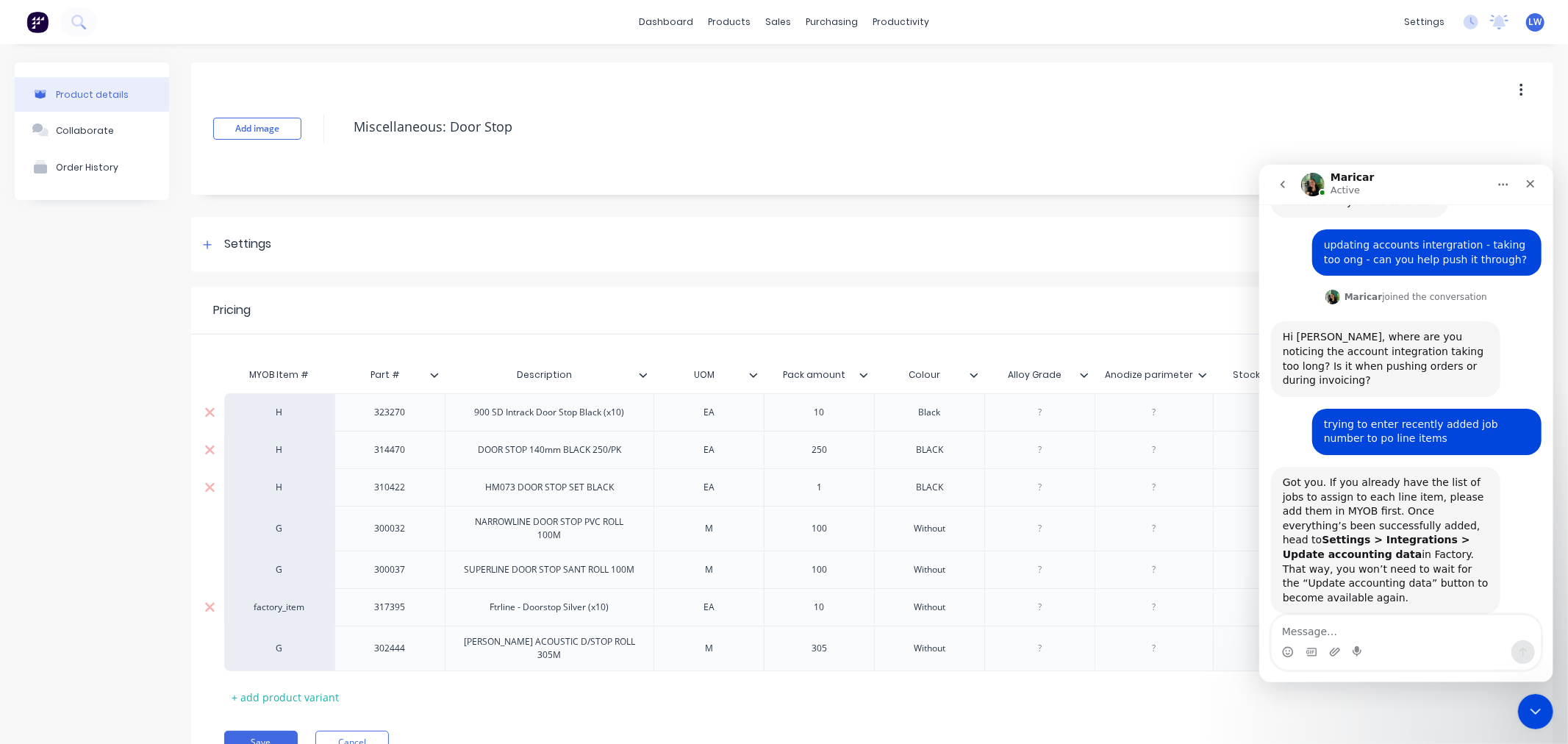
click at [272, 606] on div "factory_item" at bounding box center [279, 607] width 80 height 13
type input "h"
click at [575, 541] on div "NARROWLINE DOOR STOP PVC ROLL 100M" at bounding box center [549, 528] width 196 height 32
drag, startPoint x: 575, startPoint y: 541, endPoint x: 469, endPoint y: 523, distance: 107.5
click at [469, 523] on div "NARROWLINE DOOR STOP PVC ROLL 100M" at bounding box center [549, 528] width 196 height 32
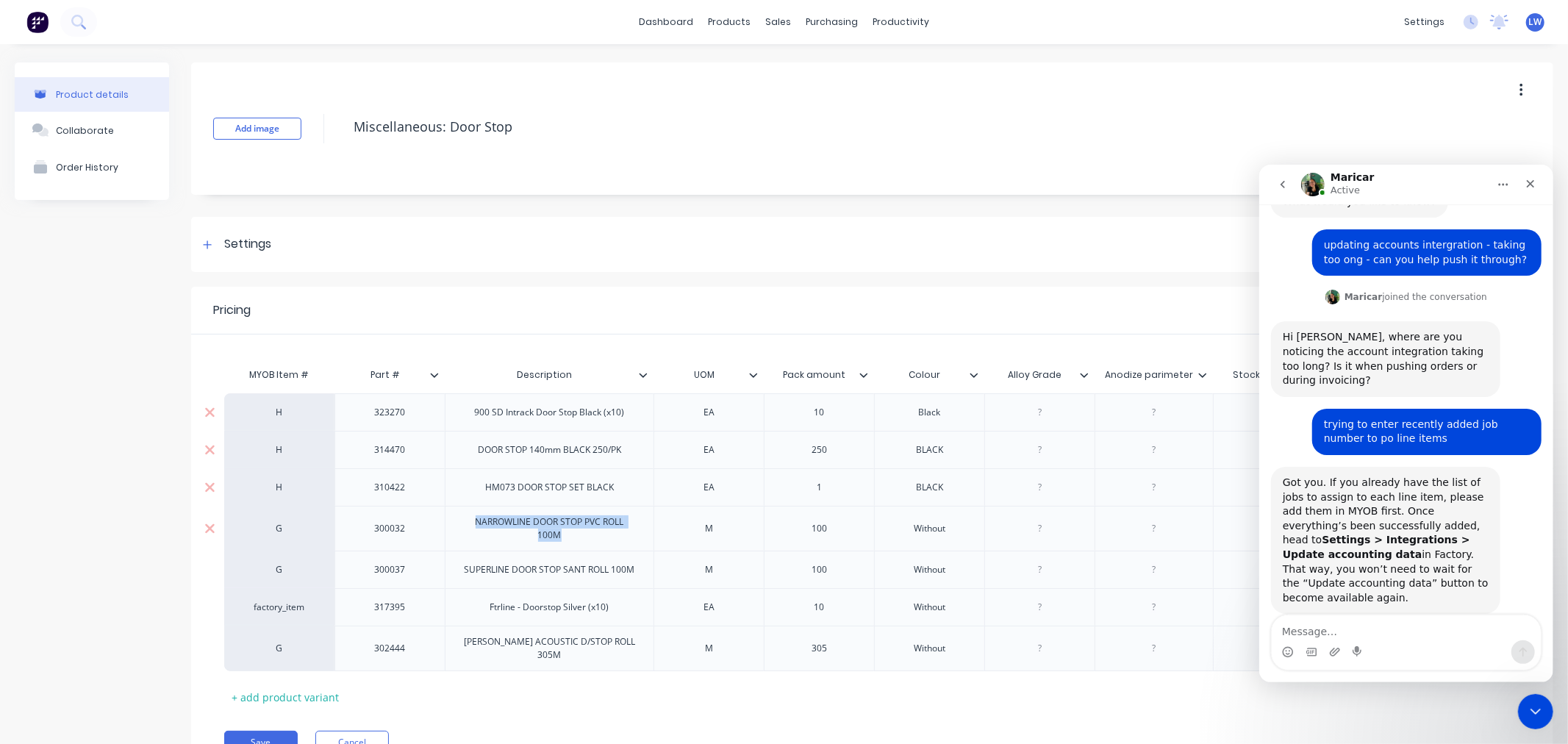
copy div "NARROWLINE DOOR STOP PVC ROLL 100M"
click at [261, 243] on div "Settings" at bounding box center [247, 245] width 47 height 18
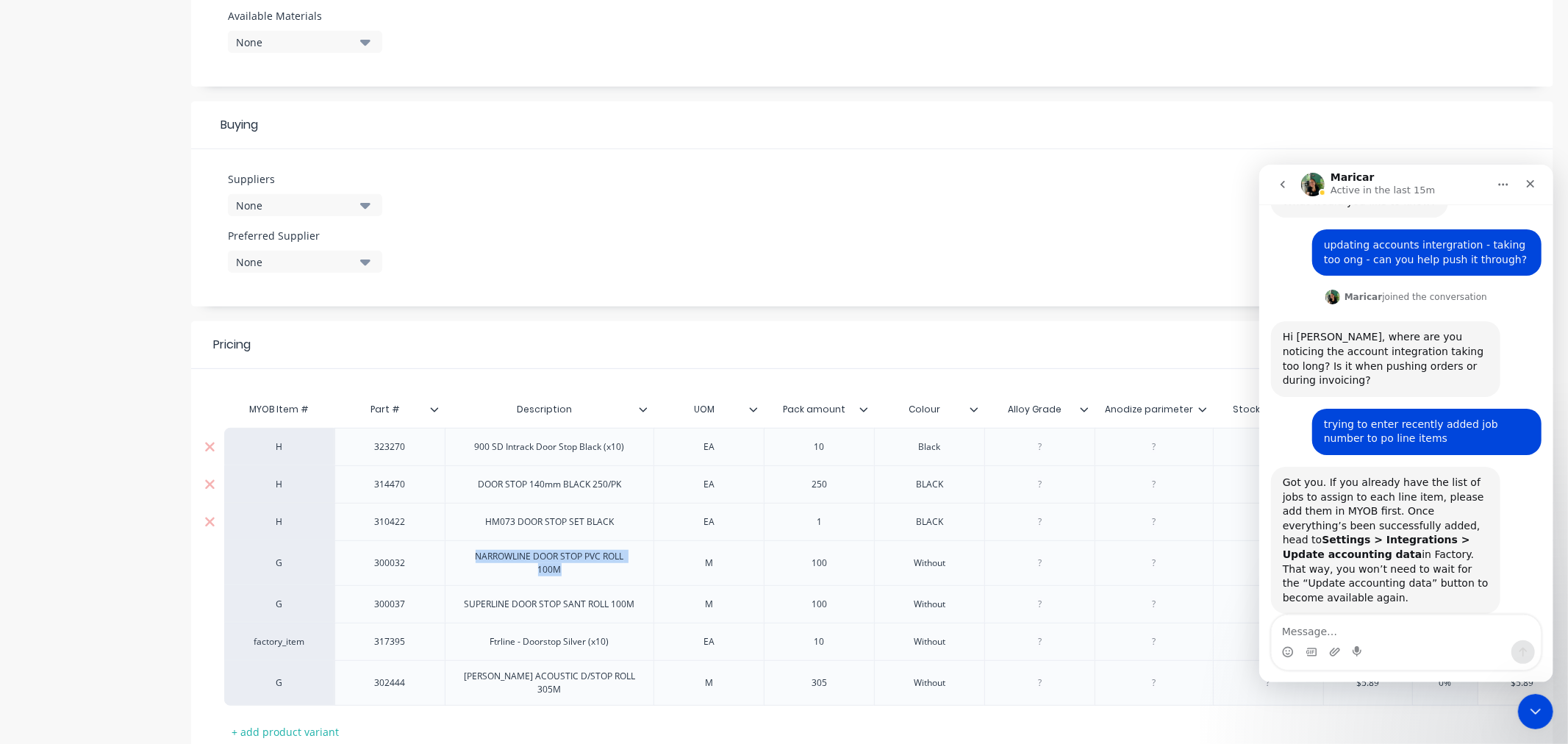
scroll to position [702, 0]
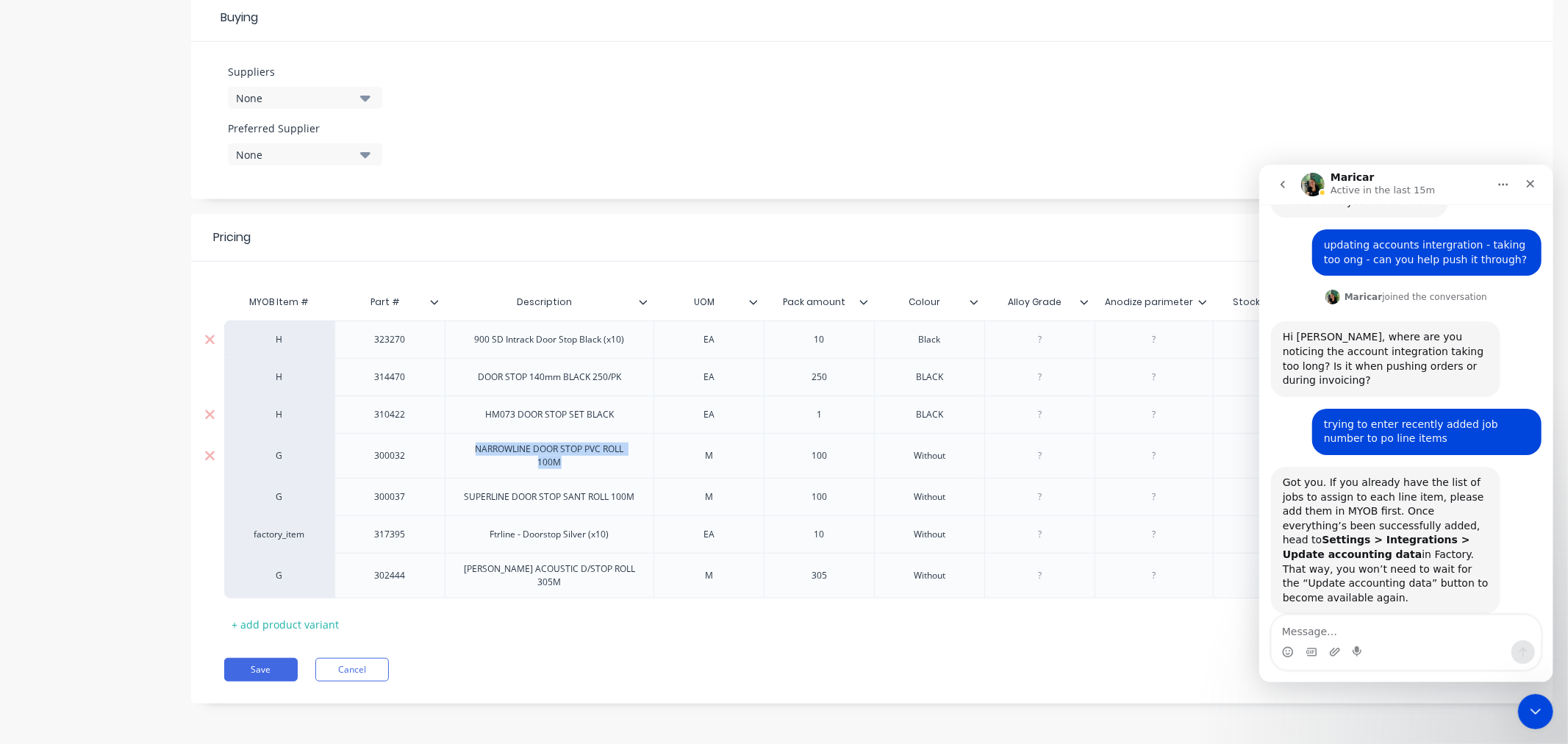
click at [277, 457] on div "G" at bounding box center [279, 455] width 110 height 45
click at [636, 501] on div "SUPERLINE DOOR STOP SANT ROLL 100M" at bounding box center [550, 497] width 194 height 19
drag, startPoint x: 636, startPoint y: 501, endPoint x: 452, endPoint y: 481, distance: 185.1
click at [452, 481] on div "SUPERLINE DOOR STOP SANT ROLL 100M" at bounding box center [549, 497] width 209 height 38
copy div "SUPERLINE DOOR STOP SANT ROLL 100M"
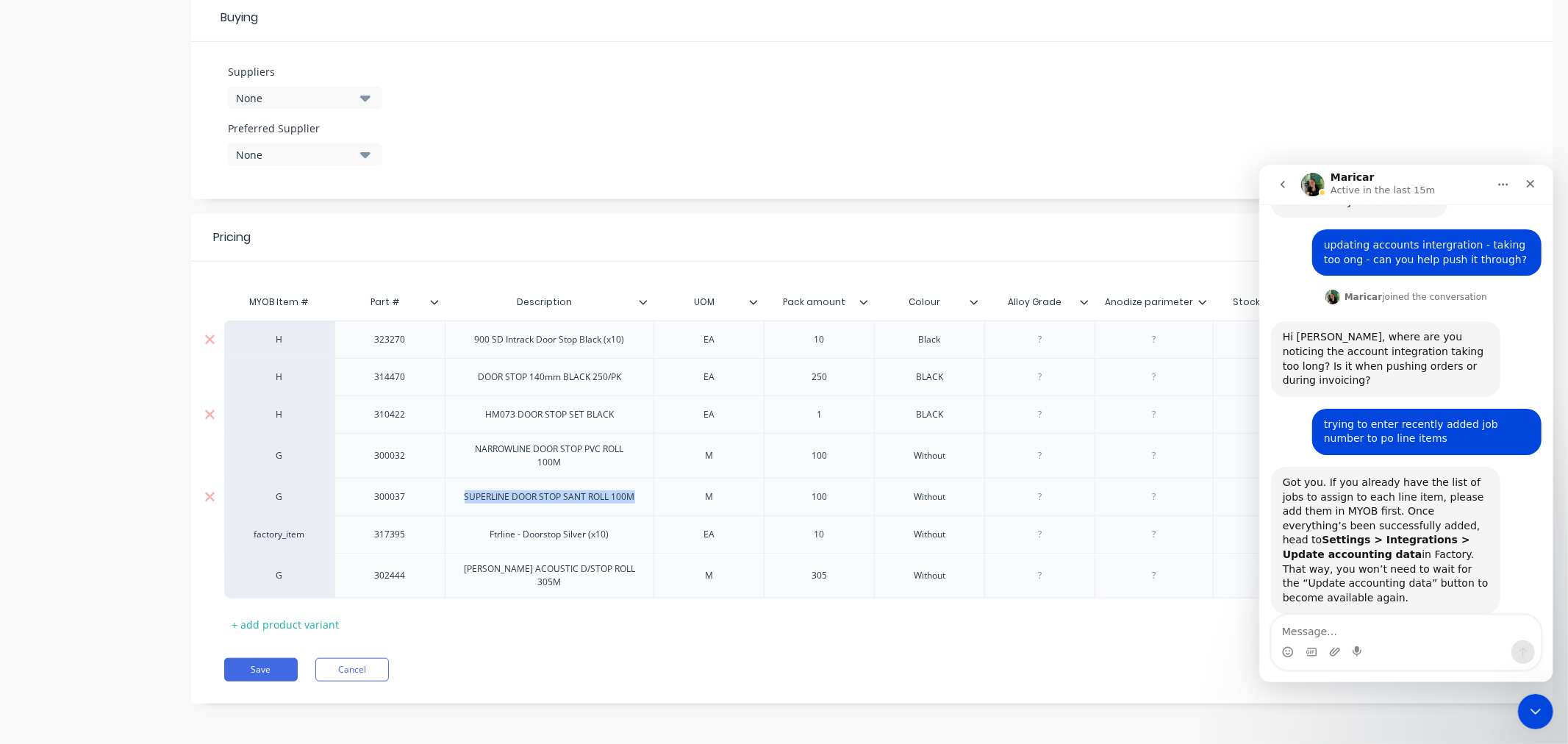
click at [281, 495] on div "G" at bounding box center [279, 497] width 80 height 13
type textarea "x"
click at [280, 493] on div "G" at bounding box center [279, 497] width 80 height 13
type input "h"
click at [254, 537] on button "H" at bounding box center [286, 535] width 93 height 22
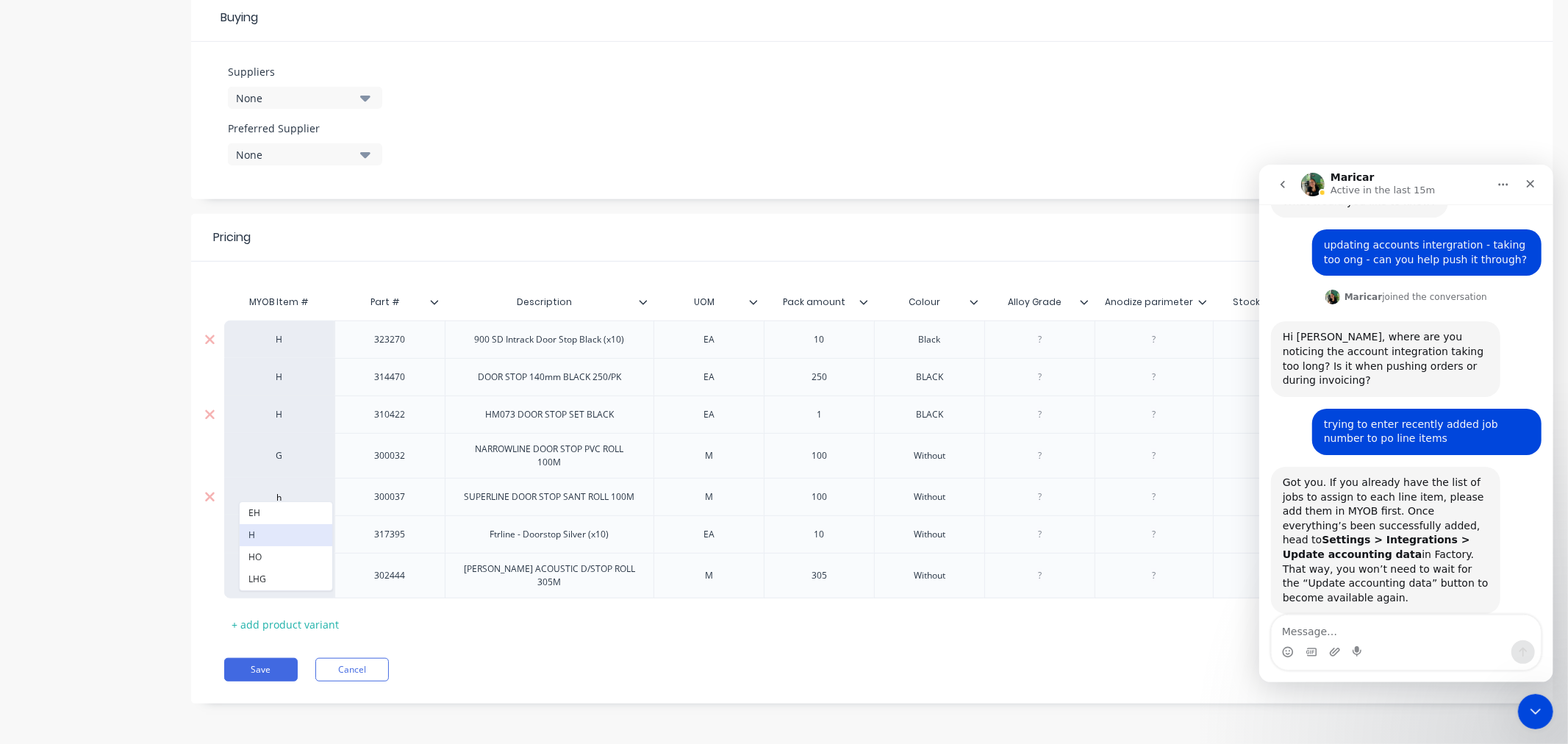
type textarea "x"
click at [292, 540] on div "factory_item" at bounding box center [279, 535] width 110 height 38
click at [282, 537] on div "factory_item" at bounding box center [279, 535] width 110 height 38
click at [270, 531] on div "factory_item" at bounding box center [279, 535] width 80 height 13
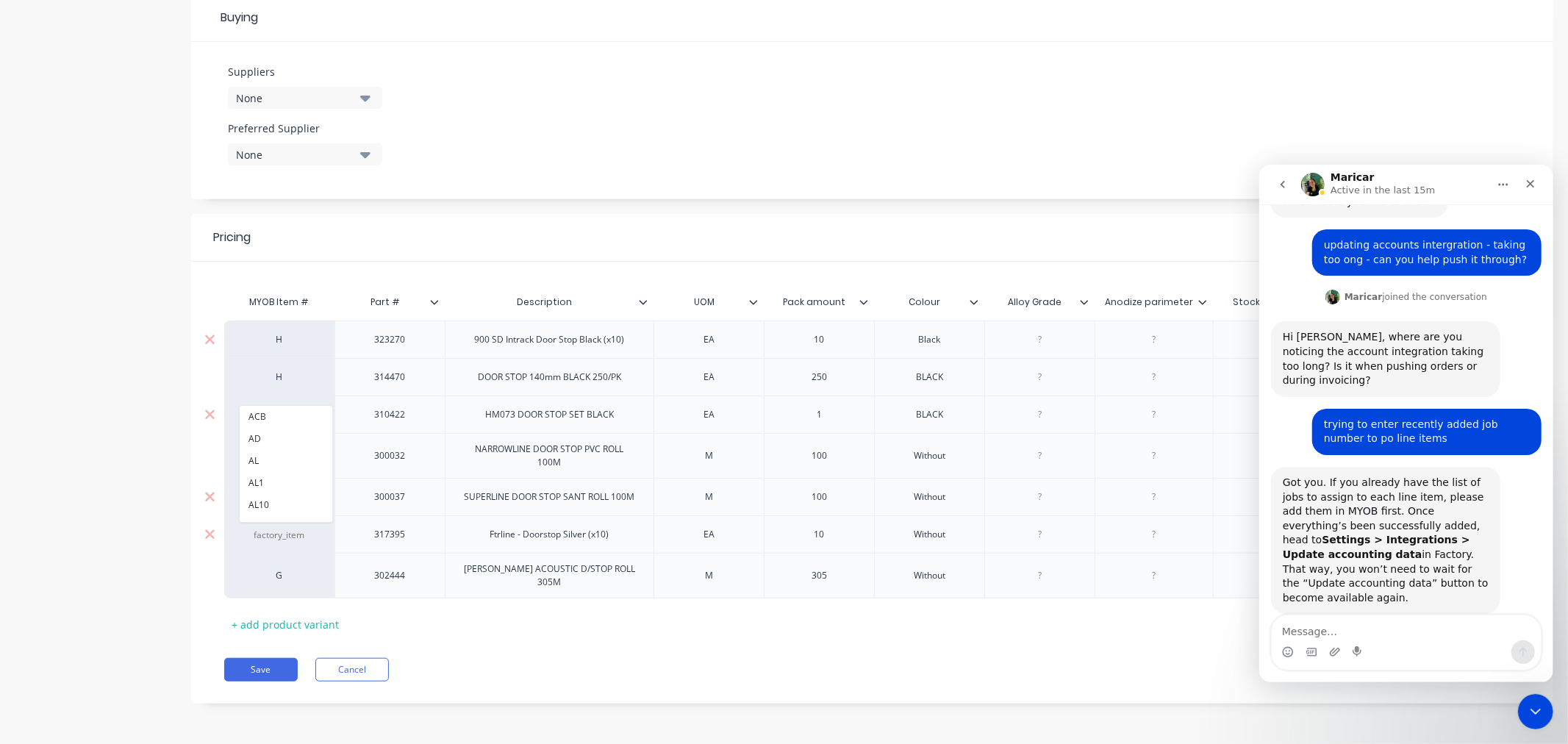
click at [270, 531] on input at bounding box center [279, 535] width 80 height 15
type input "h"
click at [270, 442] on button "H" at bounding box center [286, 439] width 93 height 22
click at [478, 579] on div "SCHLEGEL ACOUSTIC D/STOP ROLL 305M" at bounding box center [549, 576] width 209 height 46
click at [495, 572] on div "SCHLEGEL ACOUSTIC D/STOP ROLL 305M" at bounding box center [549, 575] width 196 height 32
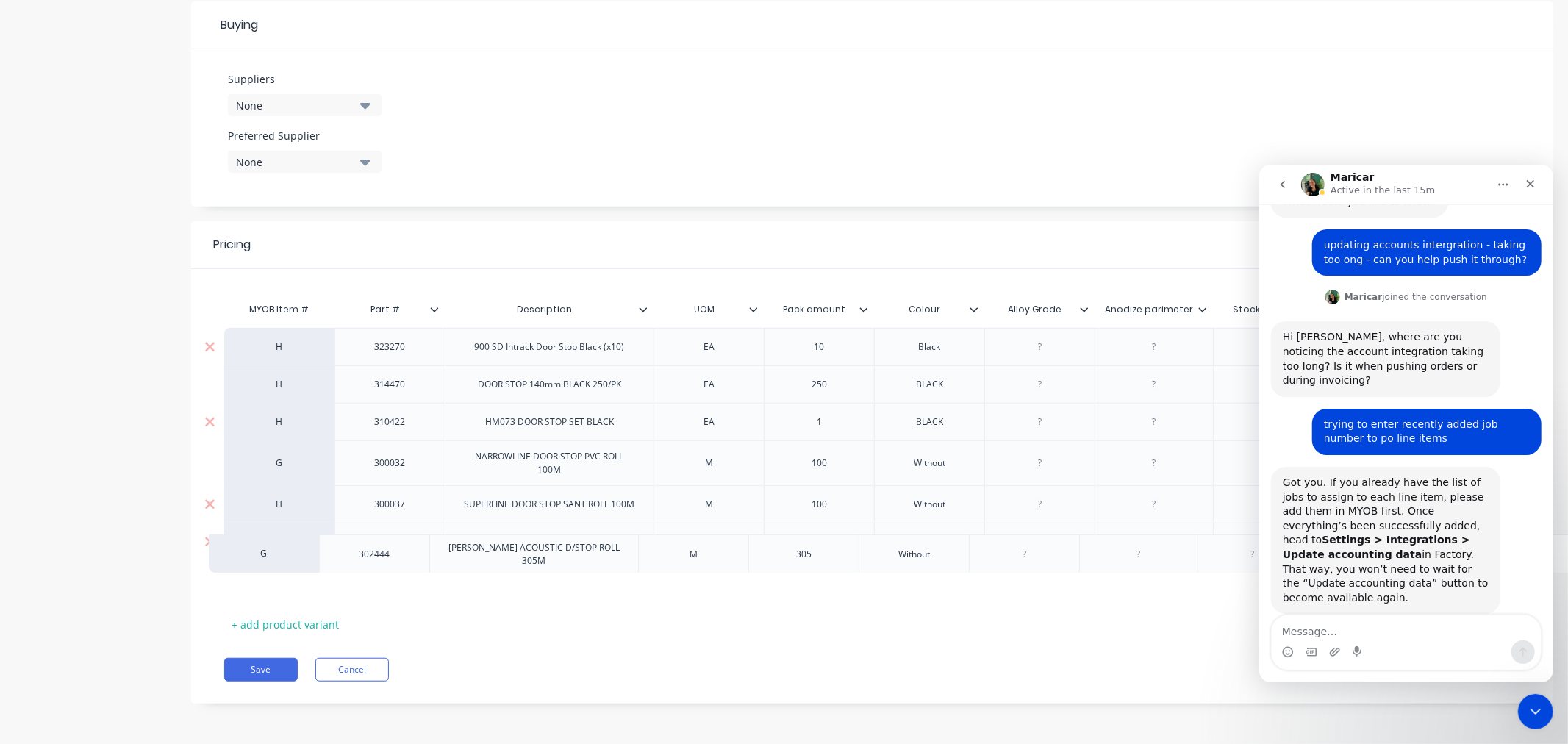
drag, startPoint x: 649, startPoint y: 569, endPoint x: 633, endPoint y: 557, distance: 20.0
click at [633, 557] on div "H 323270 900 SD Intrack Door Stop Black (x10) EA 10 Black $3.30 0% $3.30 $3.30 …" at bounding box center [872, 462] width 1295 height 270
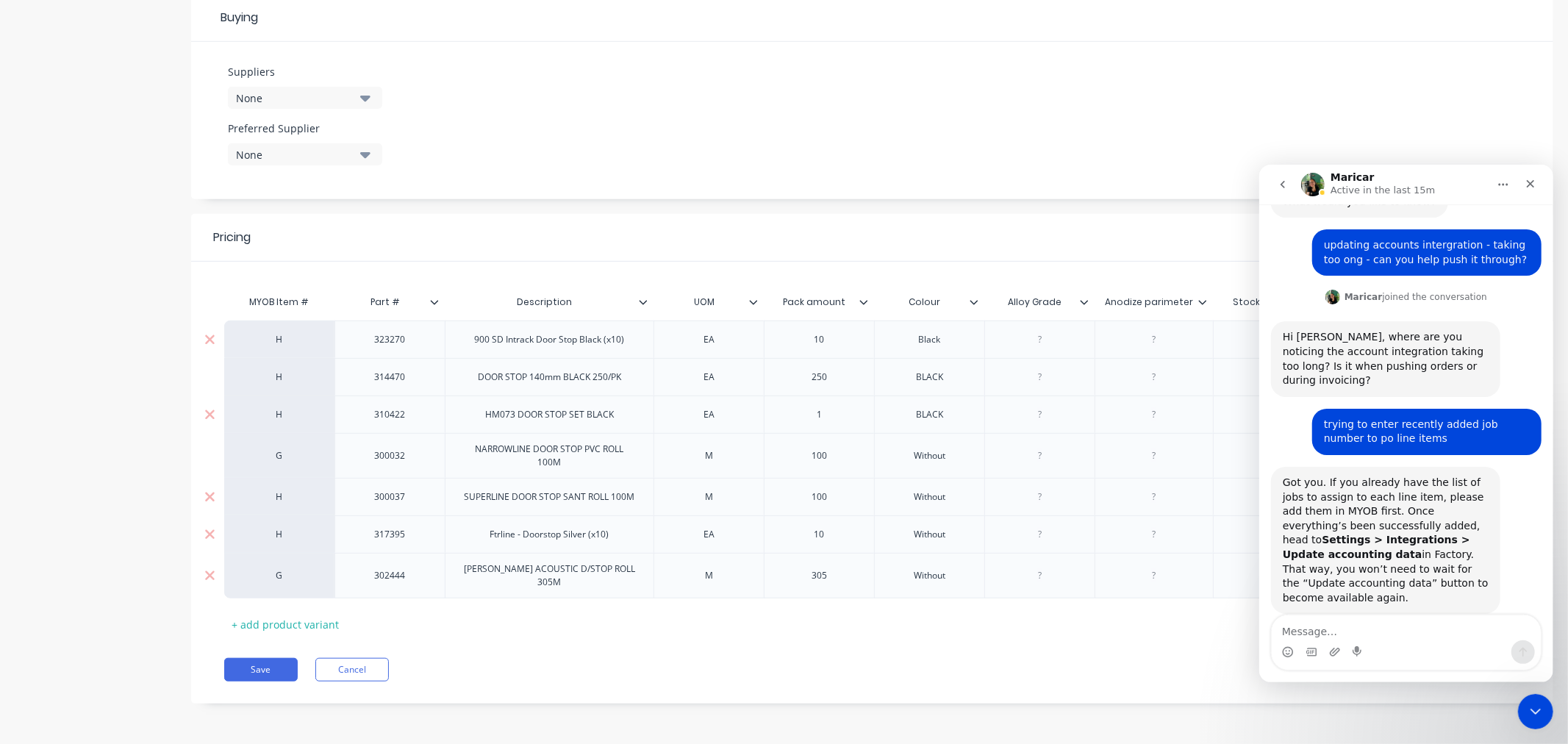
click at [634, 572] on div "SCHLEGEL ACOUSTIC D/STOP ROLL 305M" at bounding box center [549, 575] width 196 height 32
drag, startPoint x: 634, startPoint y: 572, endPoint x: 436, endPoint y: 563, distance: 198.2
click at [436, 563] on div "G 302444 SCHLEGEL ACOUSTIC D/STOP ROLL 305M M 305 Without $5.89 0% $5.89 $5.89" at bounding box center [933, 576] width 1418 height 46
copy div "SCHLEGEL ACOUSTIC D/STOP ROLL 305M"
click at [282, 576] on div "G" at bounding box center [279, 576] width 110 height 46
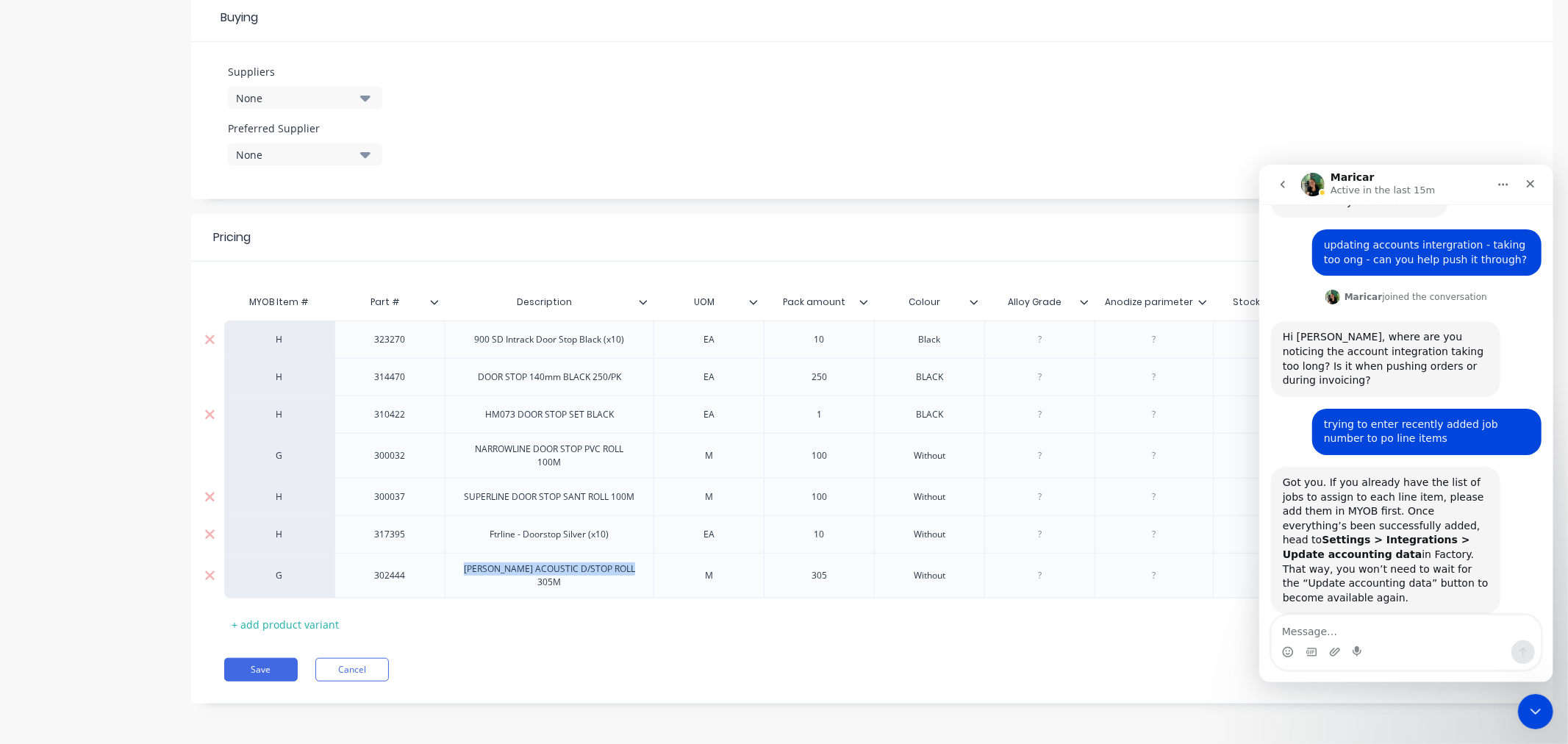
click at [281, 569] on div "G" at bounding box center [279, 576] width 80 height 13
type textarea "x"
click at [281, 569] on div "G" at bounding box center [279, 576] width 80 height 13
type input "h"
click at [268, 469] on button "H" at bounding box center [286, 476] width 93 height 22
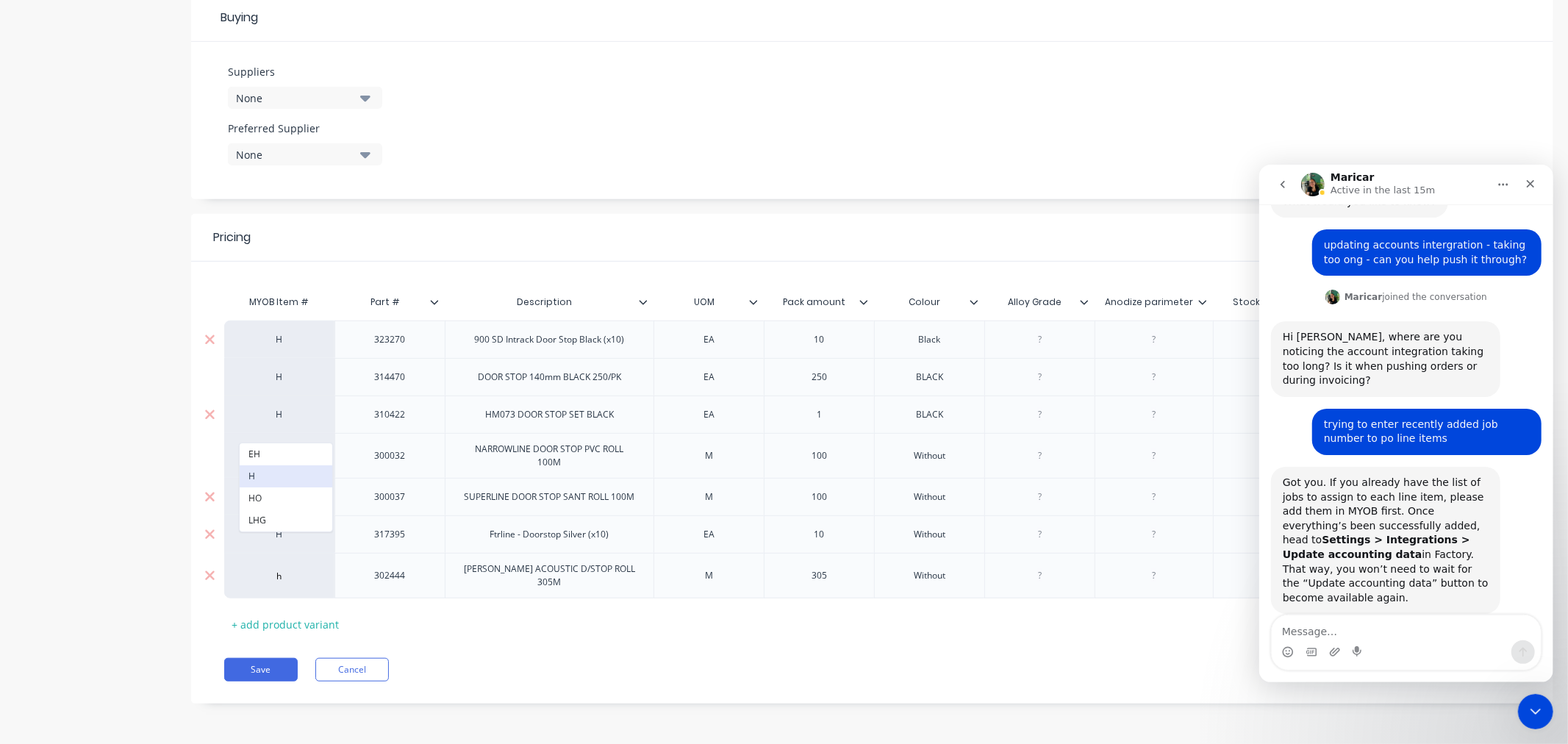
type textarea "x"
click at [277, 452] on div "G" at bounding box center [279, 456] width 80 height 13
type input "h"
click at [265, 489] on button "H" at bounding box center [286, 494] width 93 height 22
click at [243, 665] on button "Save" at bounding box center [261, 669] width 74 height 24
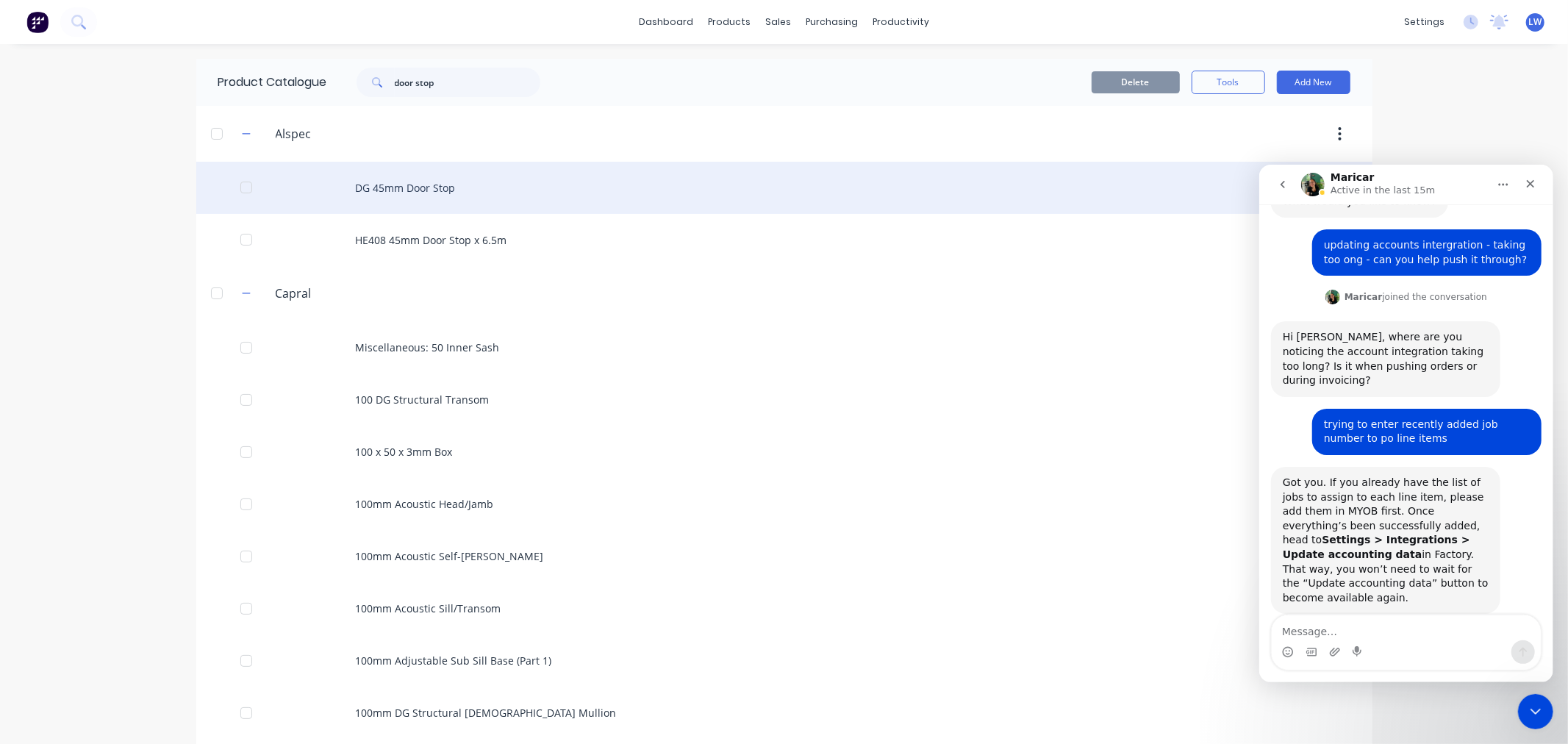
click at [374, 191] on div "DG 45mm Door Stop" at bounding box center [784, 188] width 1176 height 53
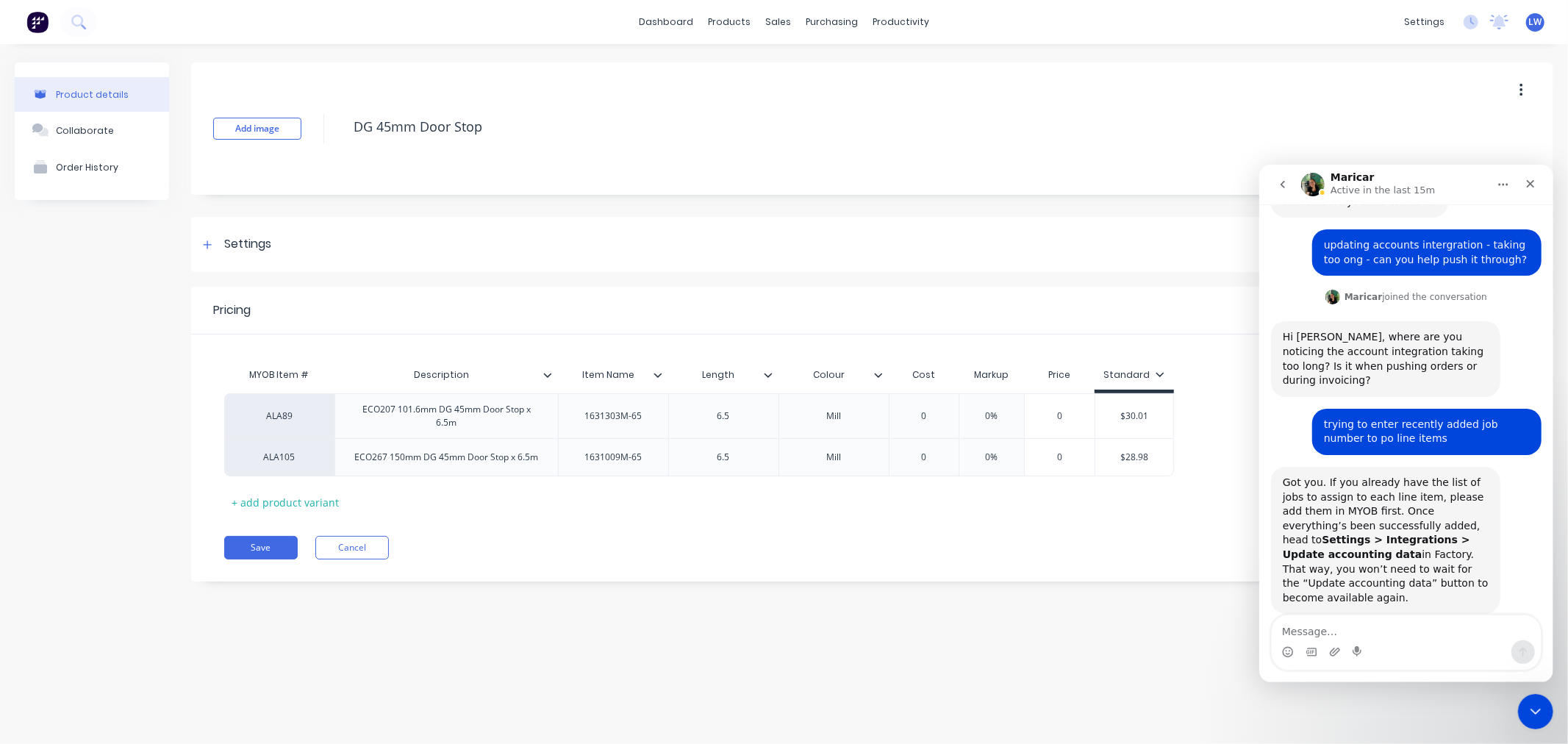
type textarea "x"
click at [281, 416] on div "ALA89" at bounding box center [279, 416] width 80 height 13
type input "h"
click at [273, 369] on button "H" at bounding box center [286, 375] width 93 height 22
type textarea "x"
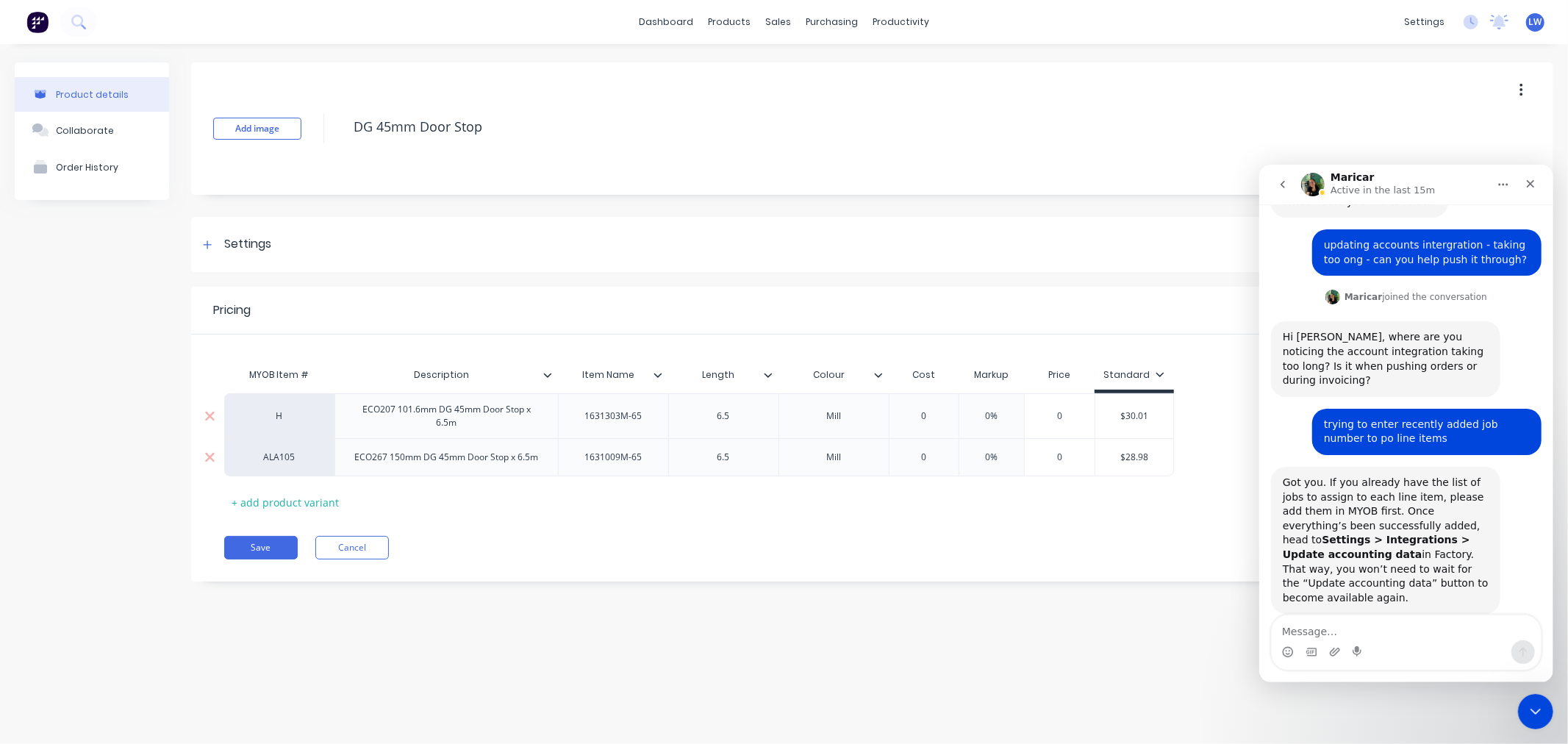
click at [290, 453] on div "ALA105" at bounding box center [279, 457] width 80 height 13
type input "h"
click at [364, 544] on button "Cancel" at bounding box center [352, 548] width 74 height 24
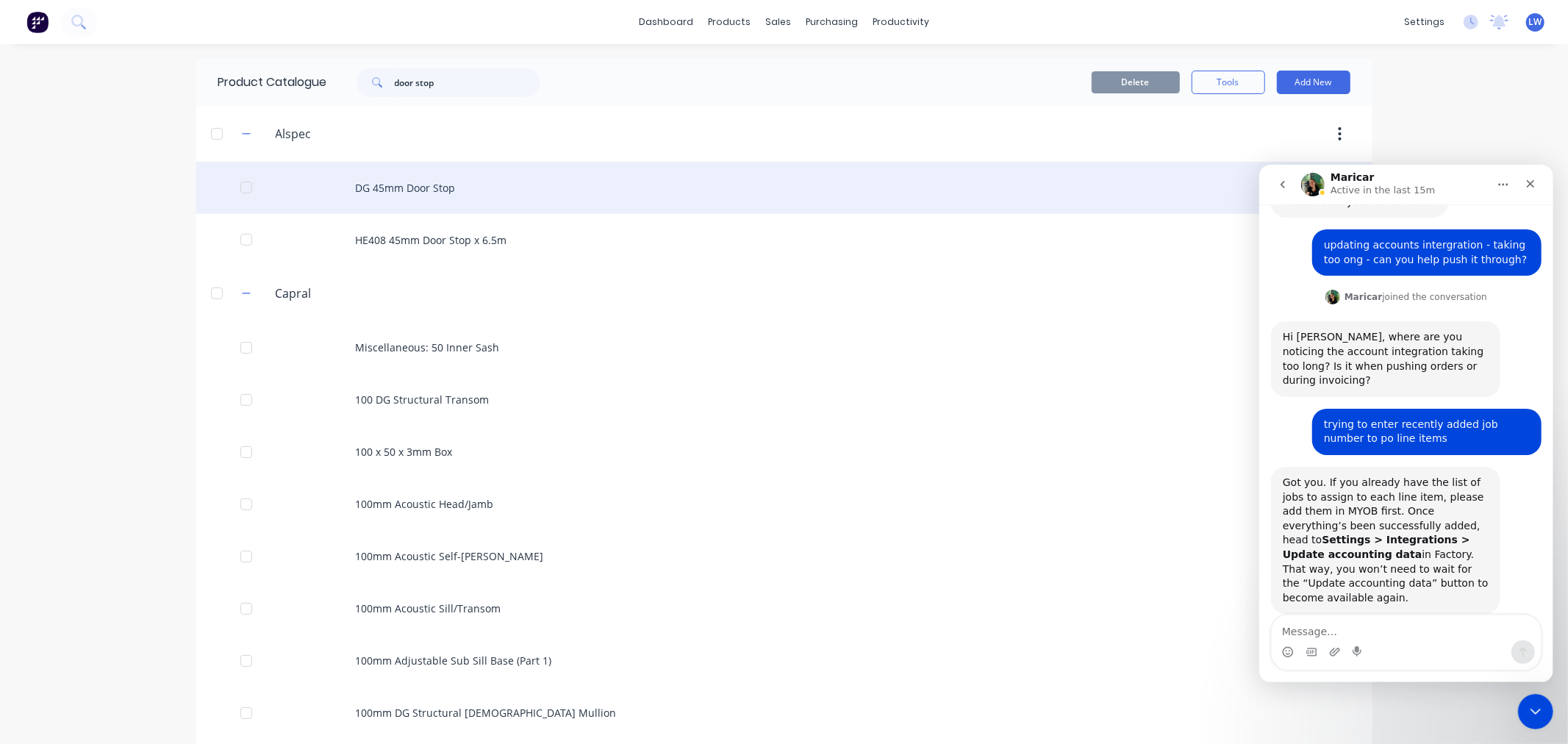
click at [351, 185] on div "DG 45mm Door Stop" at bounding box center [784, 188] width 1176 height 53
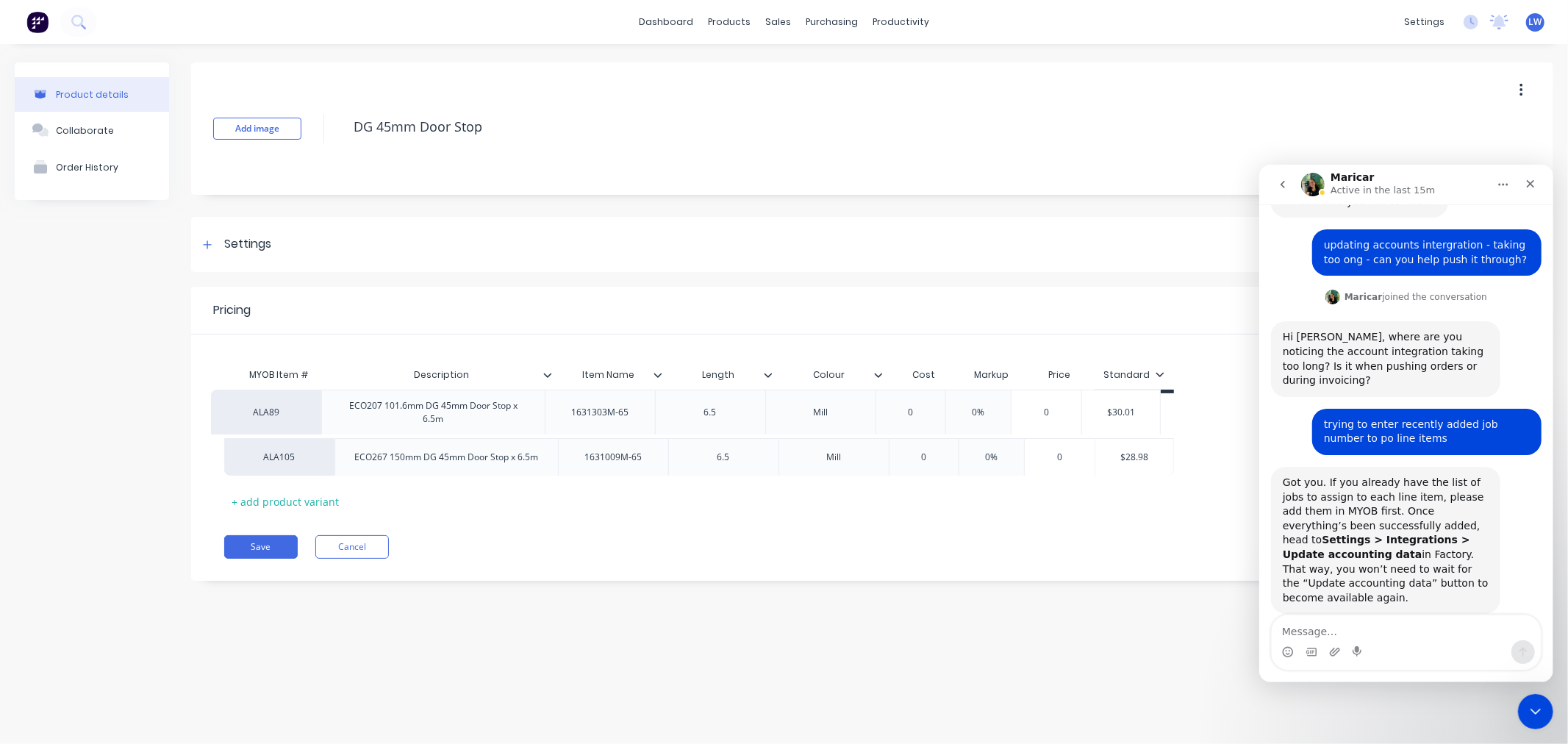
drag, startPoint x: 475, startPoint y: 434, endPoint x: 459, endPoint y: 428, distance: 17.1
click at [459, 428] on div "ALA89 ECO207 101.6mm DG 45mm Door Stop x 6.5m 1631303M-65 6.5 Mill 0 0% 0 $30.0…" at bounding box center [872, 434] width 1295 height 82
click at [459, 425] on div "ECO207 101.6mm DG 45mm Door Stop x 6.5m" at bounding box center [446, 416] width 211 height 32
drag, startPoint x: 460, startPoint y: 424, endPoint x: 358, endPoint y: 415, distance: 102.4
click at [358, 415] on div "ECO207 101.6mm DG 45mm Door Stop x 6.5m" at bounding box center [446, 416] width 211 height 32
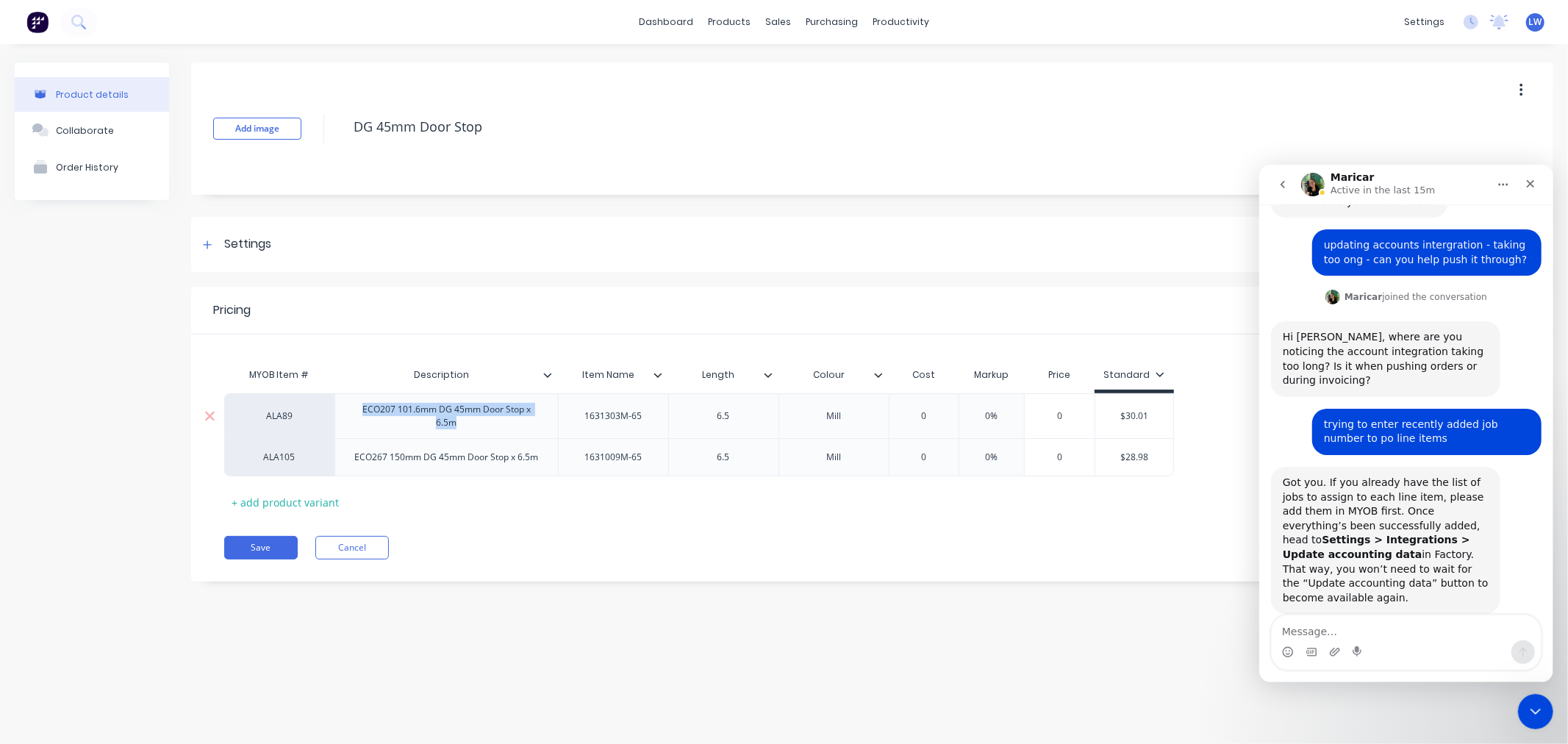
copy div "ECO207 101.6mm DG 45mm Door Stop x 6.5m"
click at [256, 247] on div "Settings" at bounding box center [247, 245] width 47 height 18
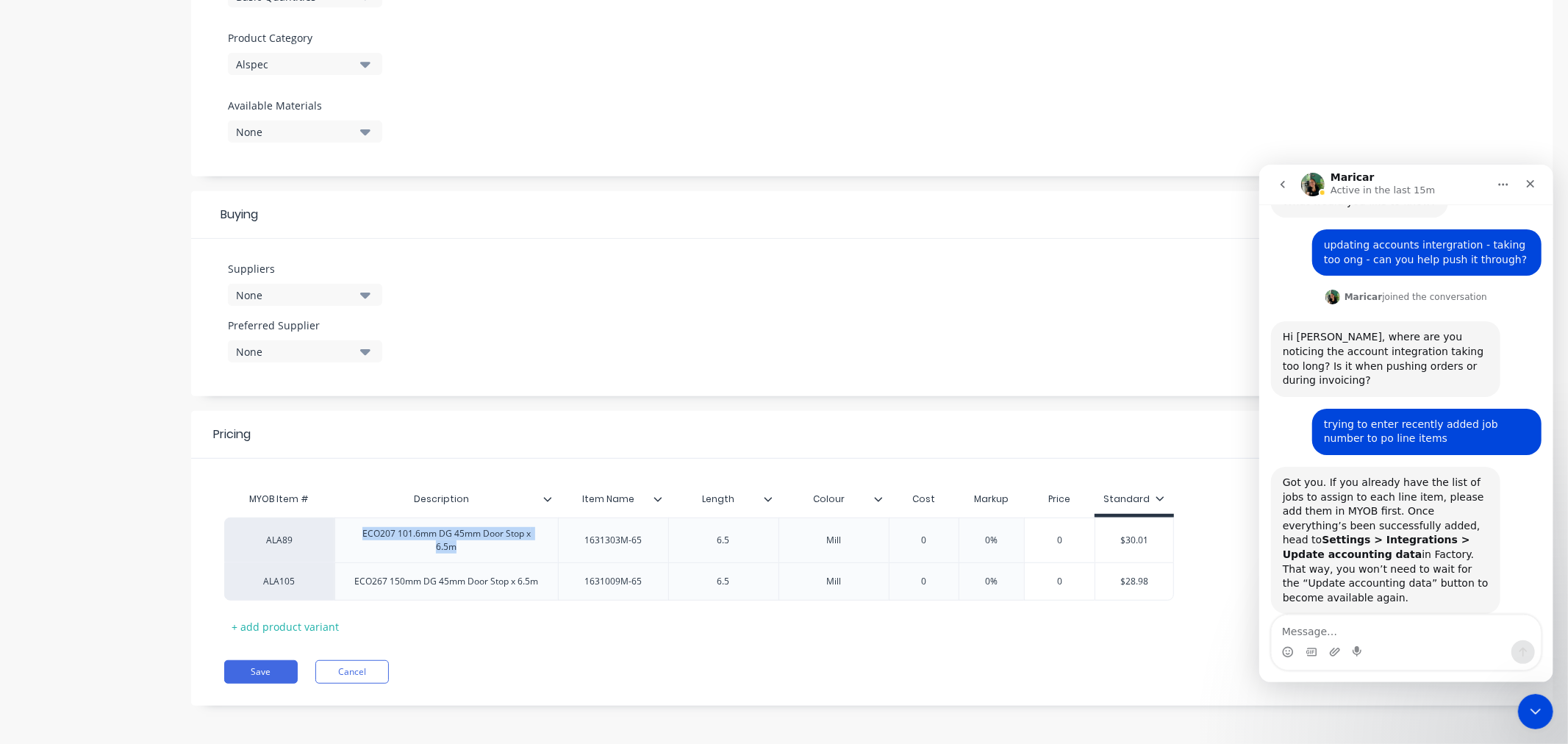
scroll to position [503, 0]
click at [349, 672] on button "Cancel" at bounding box center [352, 669] width 74 height 24
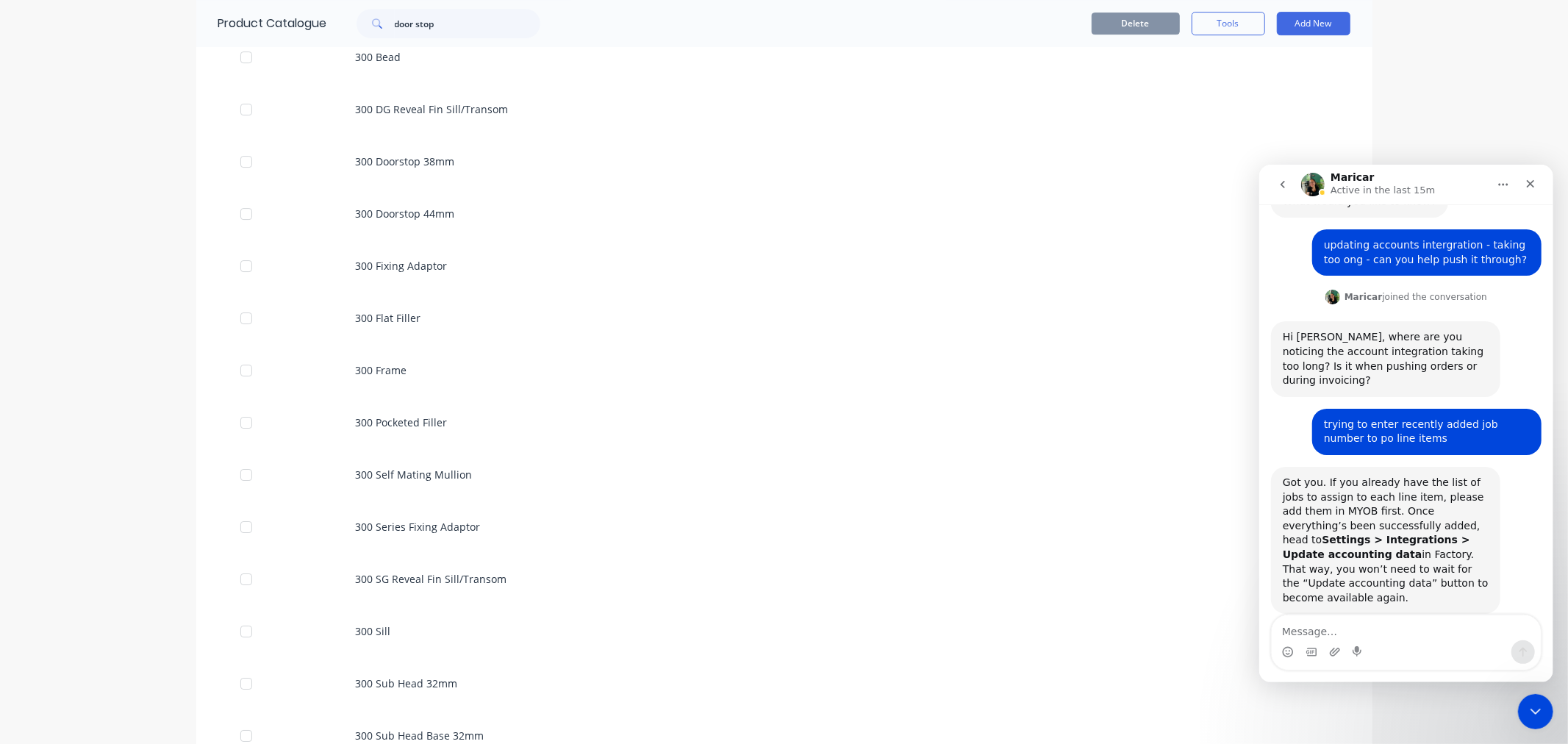
scroll to position [8823, 0]
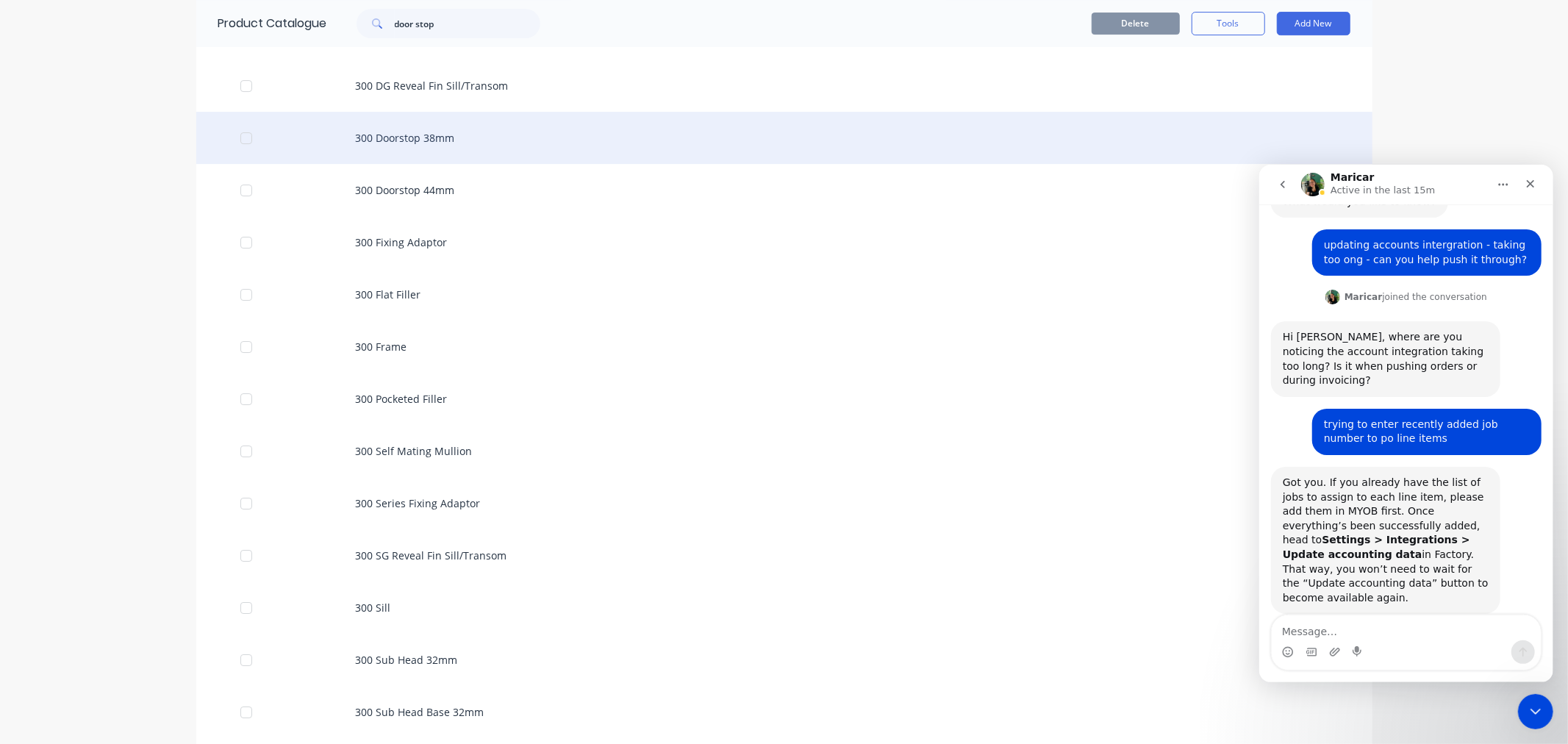
click at [426, 130] on div "300 Doorstop 38mm" at bounding box center [784, 138] width 1176 height 53
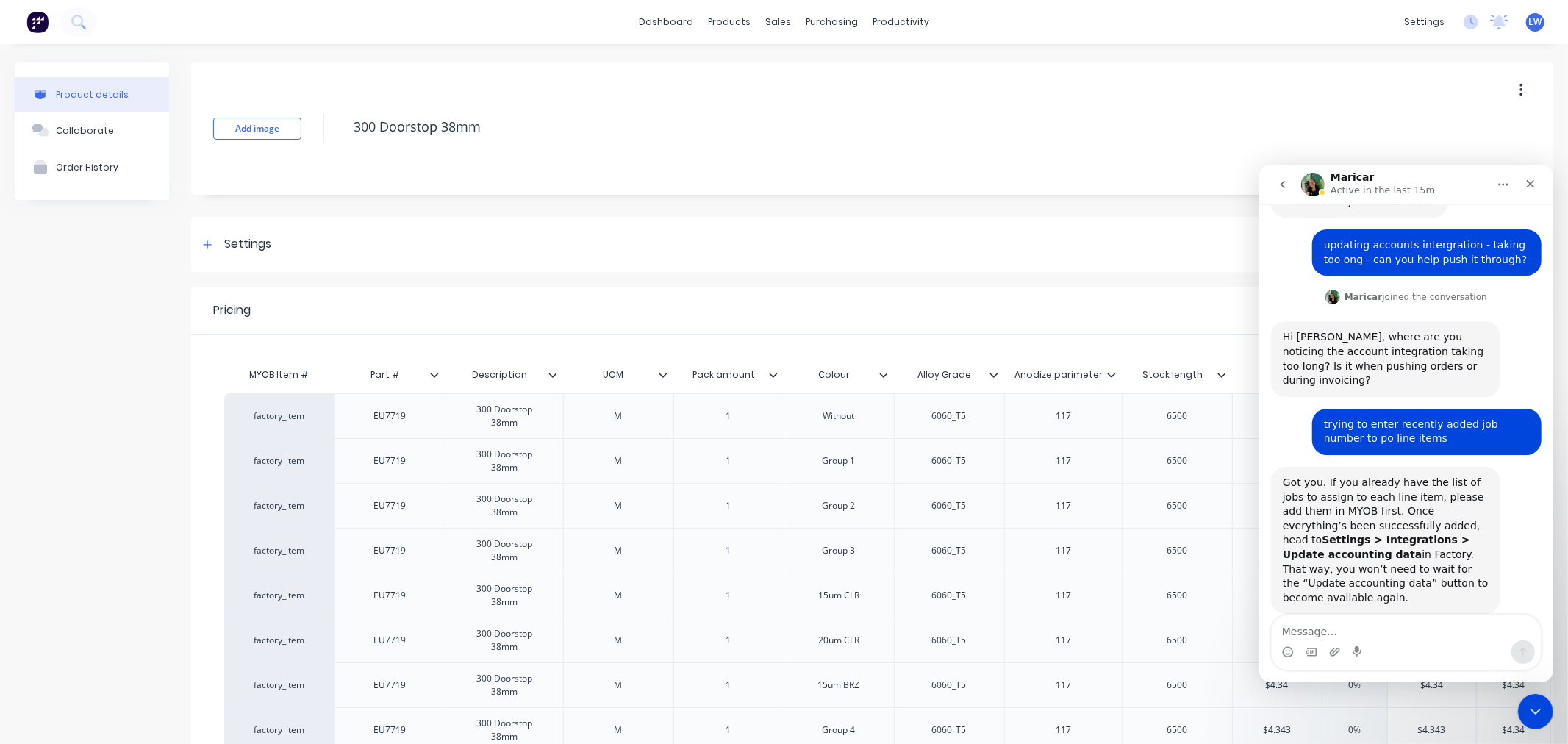
type textarea "x"
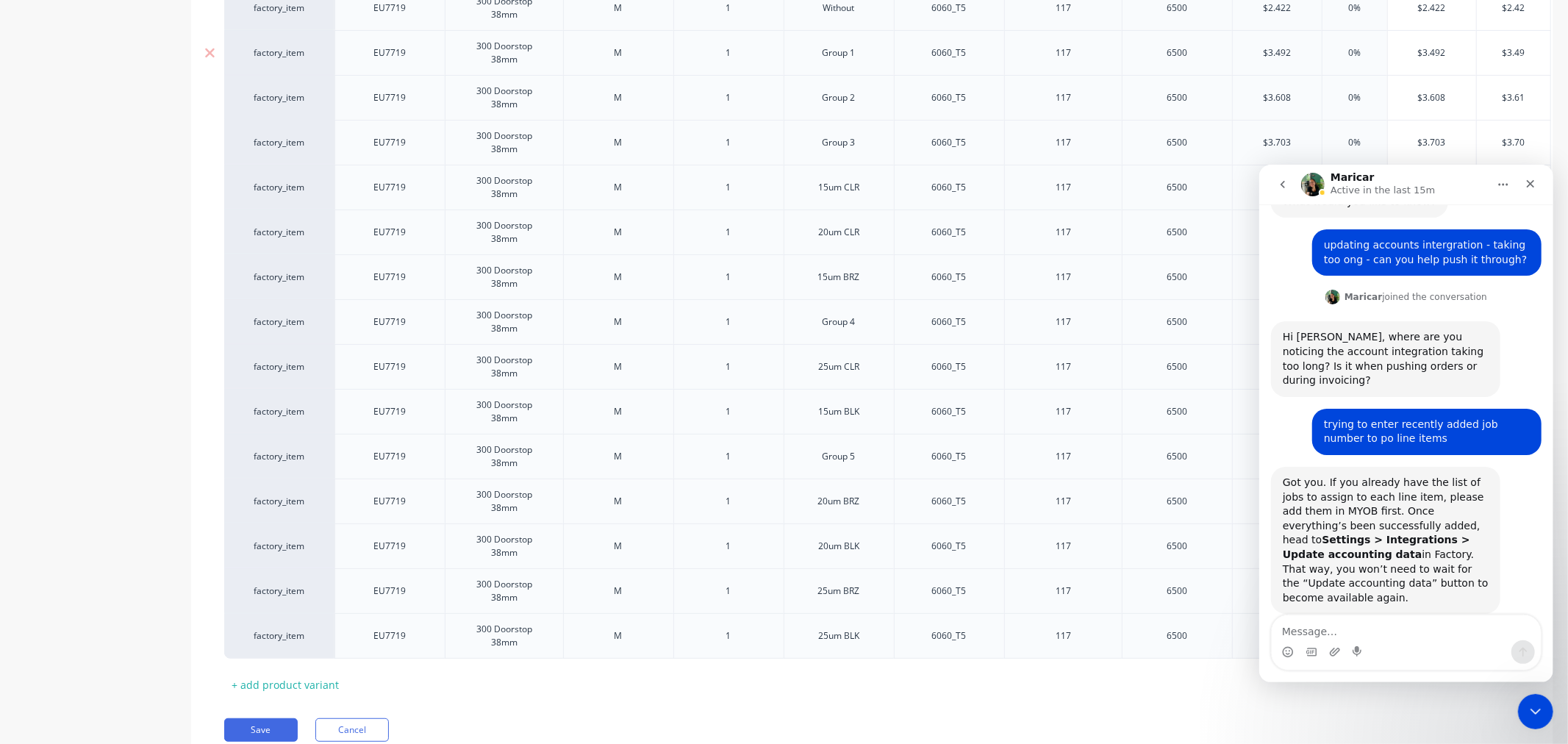
scroll to position [327, 0]
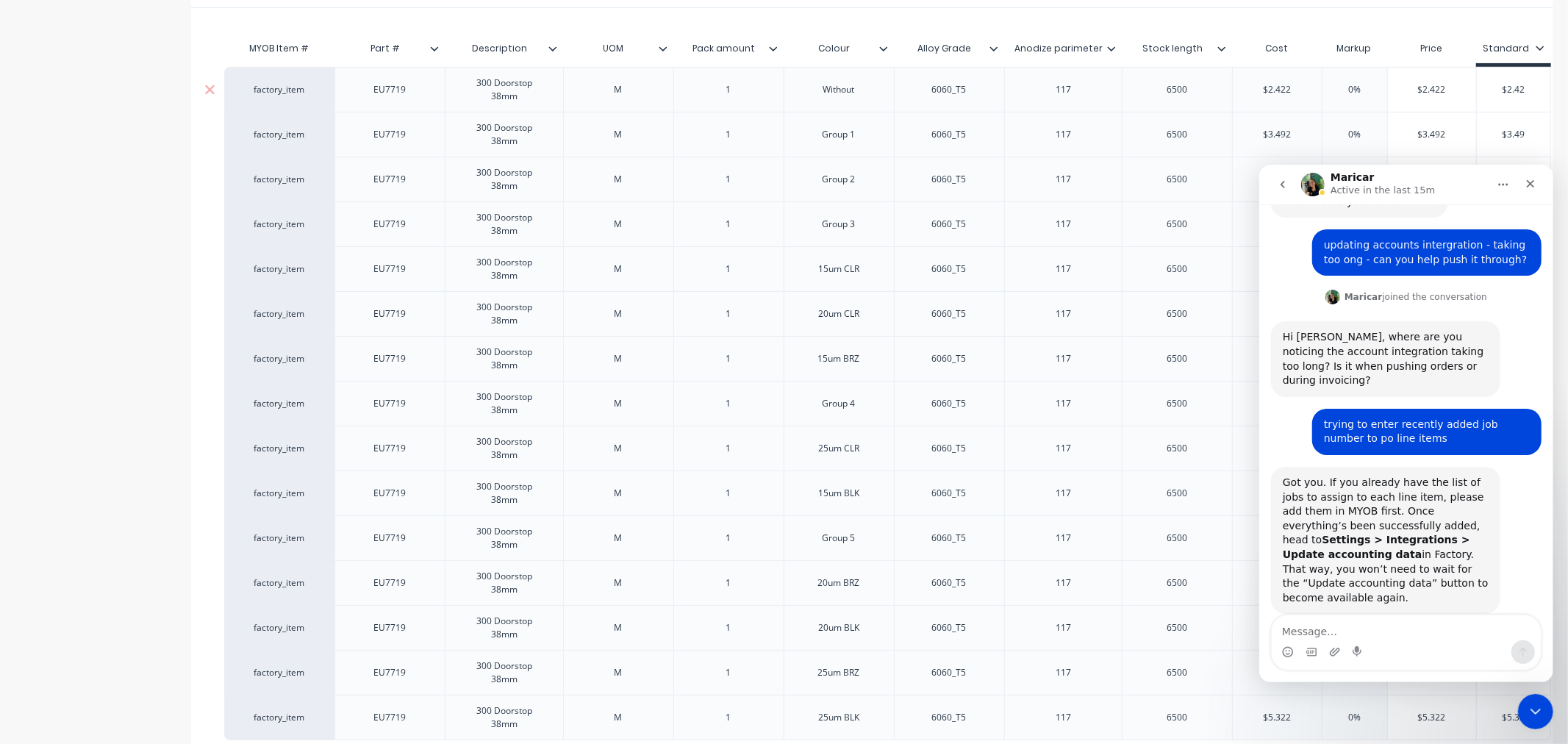
click at [277, 90] on div "factory_item" at bounding box center [279, 90] width 80 height 13
type input "h"
click at [277, 133] on button "H" at bounding box center [286, 133] width 93 height 22
type textarea "x"
click at [279, 137] on div "factory_item" at bounding box center [279, 135] width 80 height 13
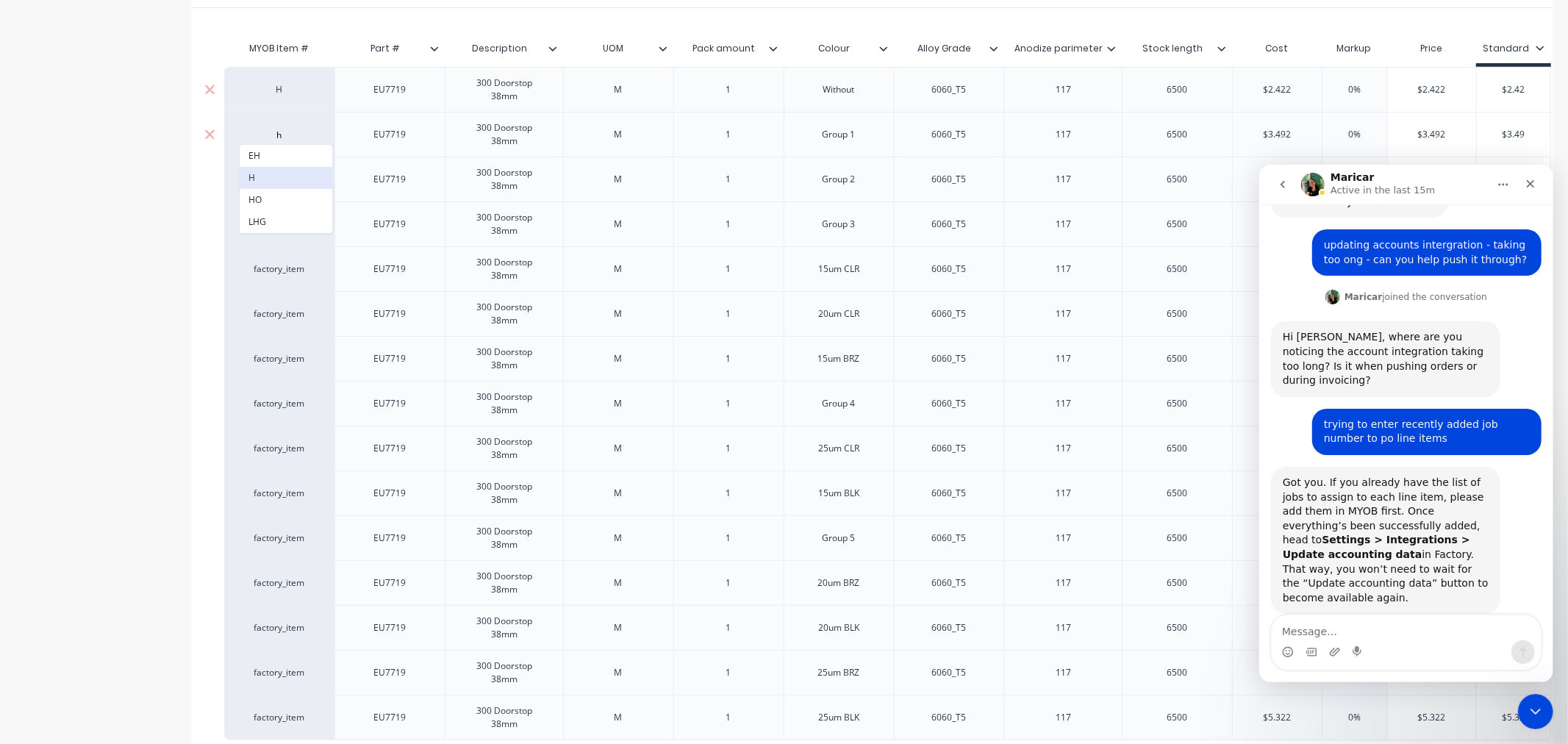
type input "h"
click at [266, 179] on button "H" at bounding box center [286, 177] width 93 height 22
type textarea "x"
click at [266, 179] on div "factory_item" at bounding box center [279, 179] width 80 height 13
type input "h"
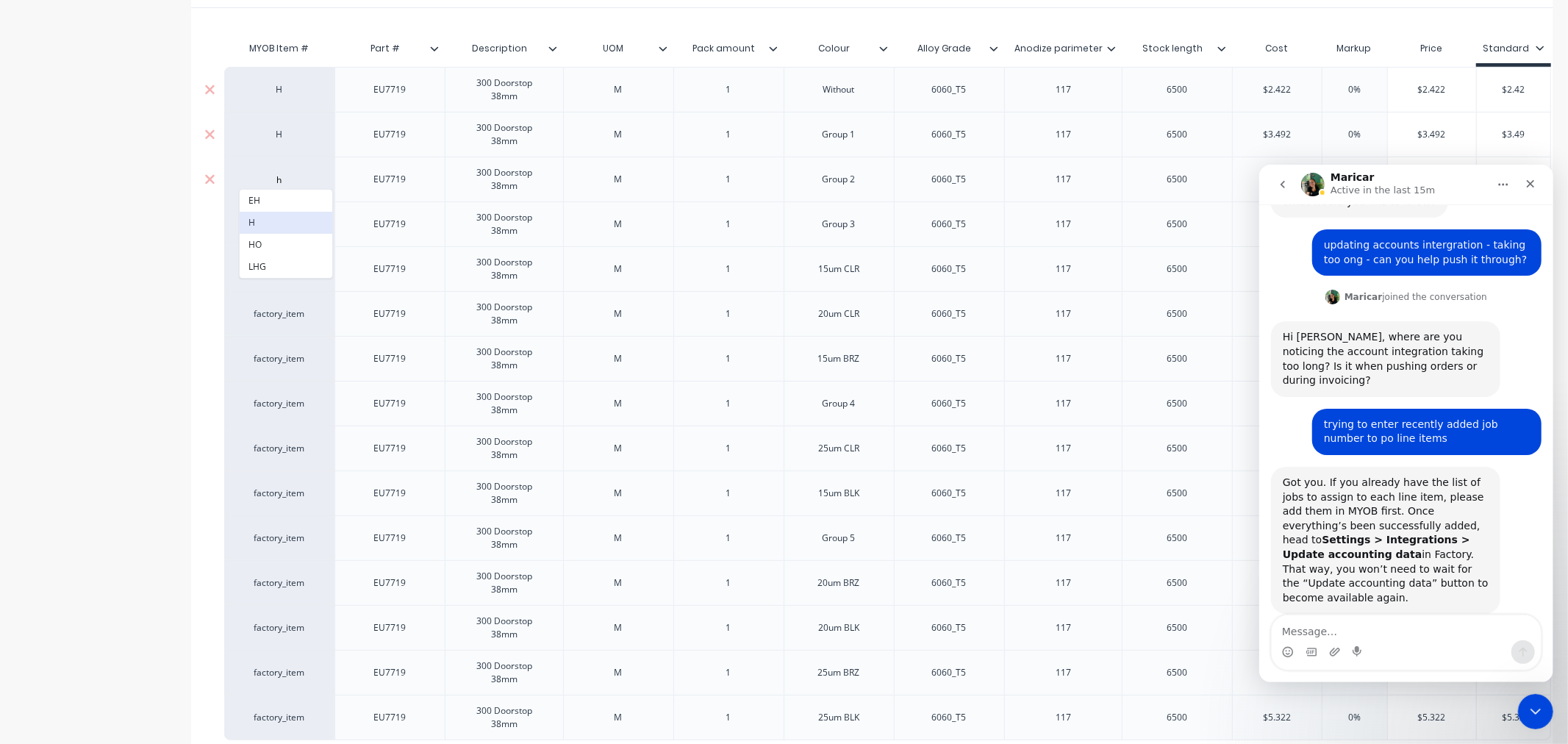
click at [265, 218] on button "H" at bounding box center [286, 223] width 93 height 22
type textarea "x"
click at [265, 226] on div "factory_item" at bounding box center [279, 224] width 80 height 13
type input "h"
click at [272, 267] on button "H" at bounding box center [286, 267] width 93 height 22
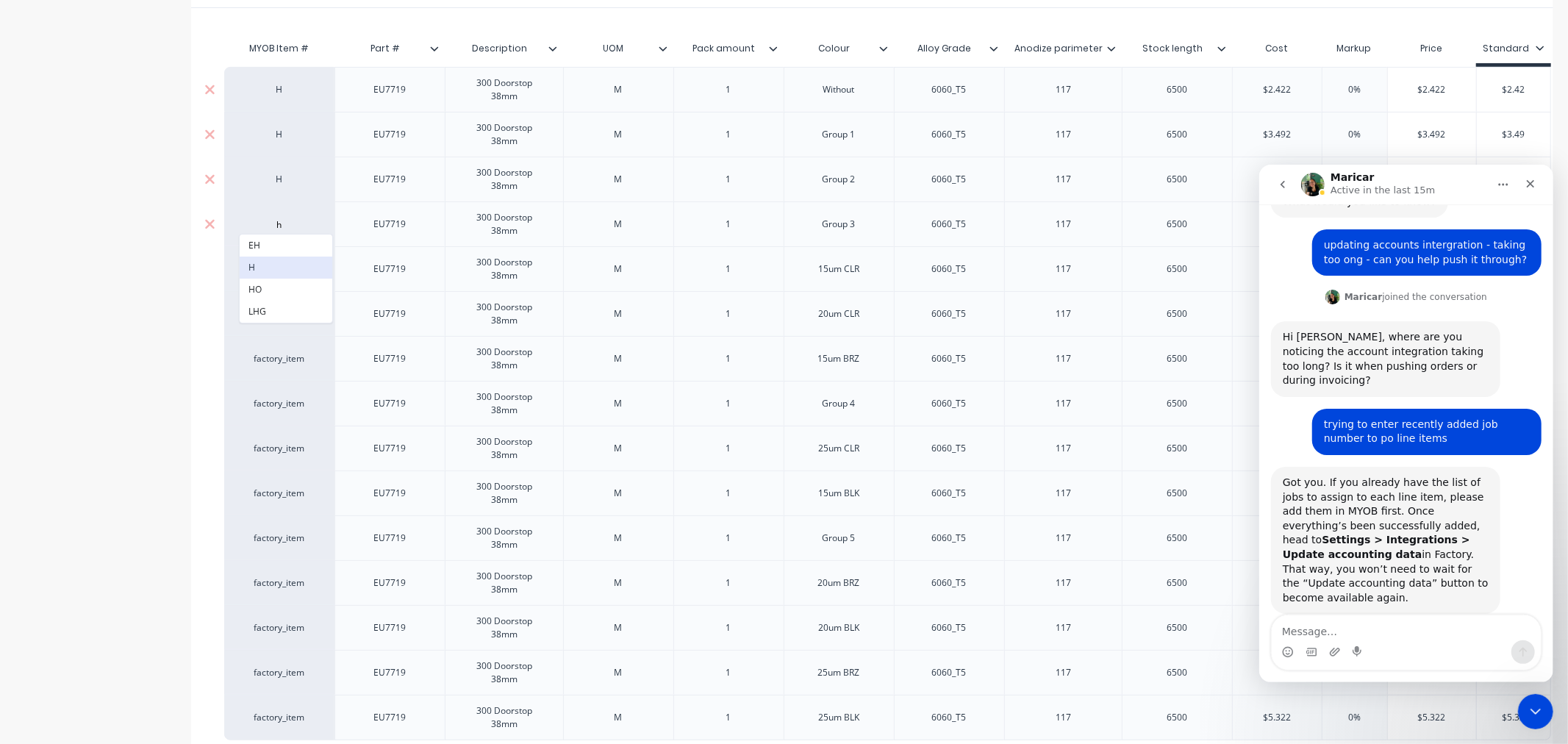
type textarea "x"
click at [273, 269] on div "factory_item" at bounding box center [279, 269] width 80 height 13
type input "h"
click at [282, 307] on button "H" at bounding box center [286, 312] width 93 height 22
type textarea "x"
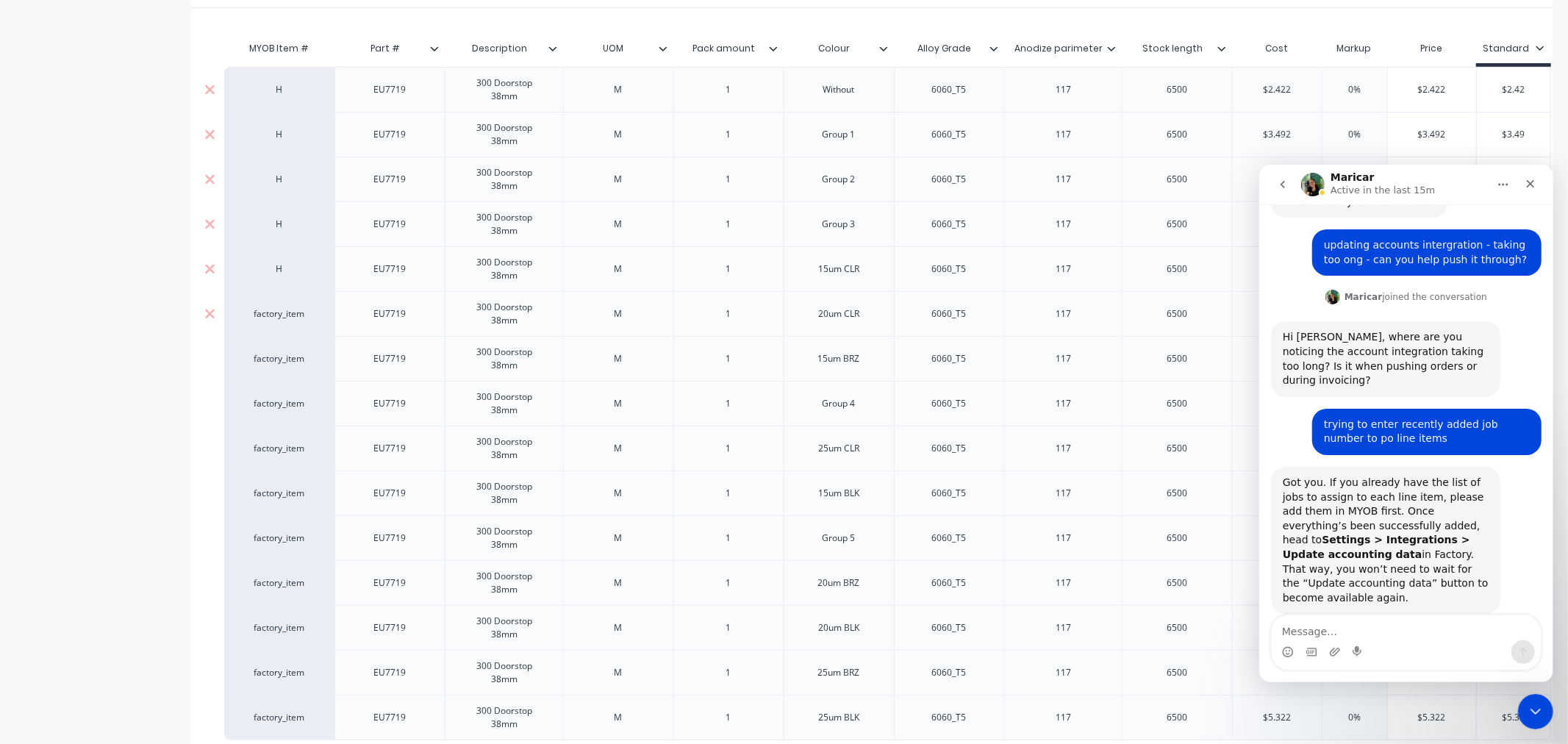
click at [282, 315] on div "factory_item" at bounding box center [279, 314] width 80 height 13
type input "h"
click at [283, 349] on button "H" at bounding box center [286, 357] width 93 height 22
type textarea "x"
click at [282, 365] on div "factory_item" at bounding box center [279, 358] width 110 height 45
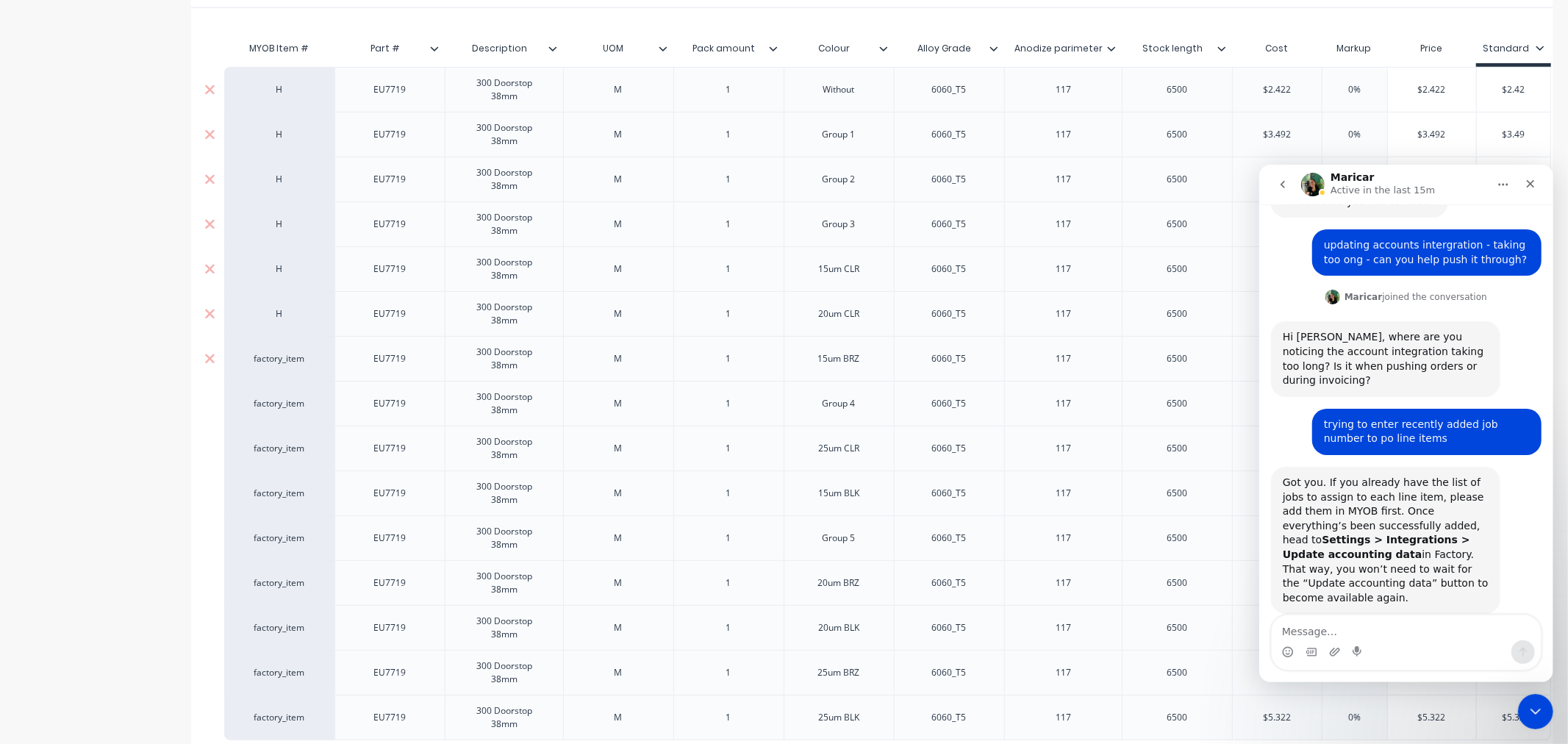
click at [282, 365] on div "factory_item" at bounding box center [279, 358] width 110 height 45
click at [283, 358] on div "factory_item" at bounding box center [279, 359] width 80 height 13
type input "h"
click at [277, 392] on button "H" at bounding box center [286, 402] width 93 height 22
type textarea "x"
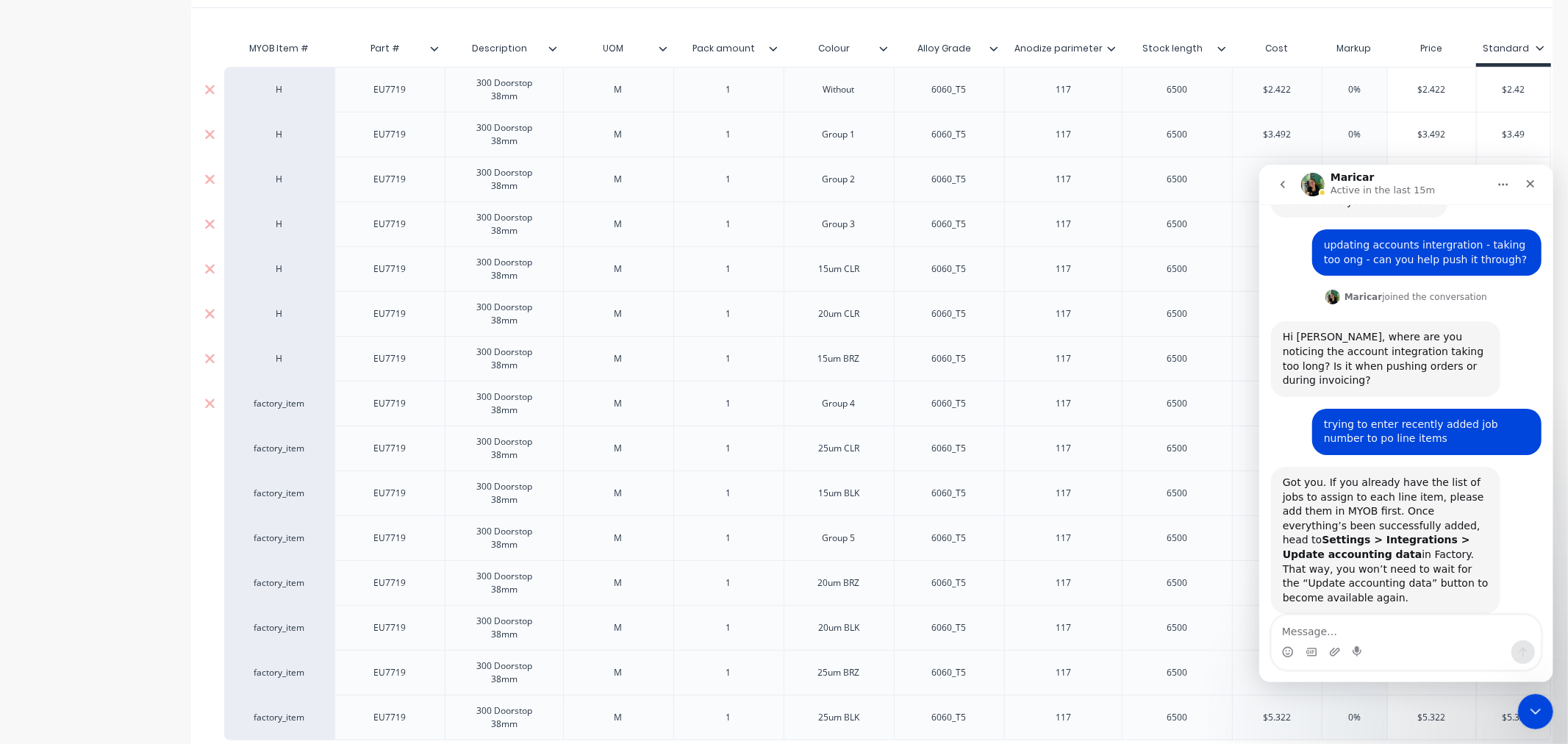
click at [284, 409] on div "factory_item" at bounding box center [279, 403] width 80 height 13
type input "h"
click at [268, 446] on button "H" at bounding box center [286, 447] width 93 height 22
type textarea "x"
click at [270, 452] on div "factory_item" at bounding box center [279, 448] width 80 height 13
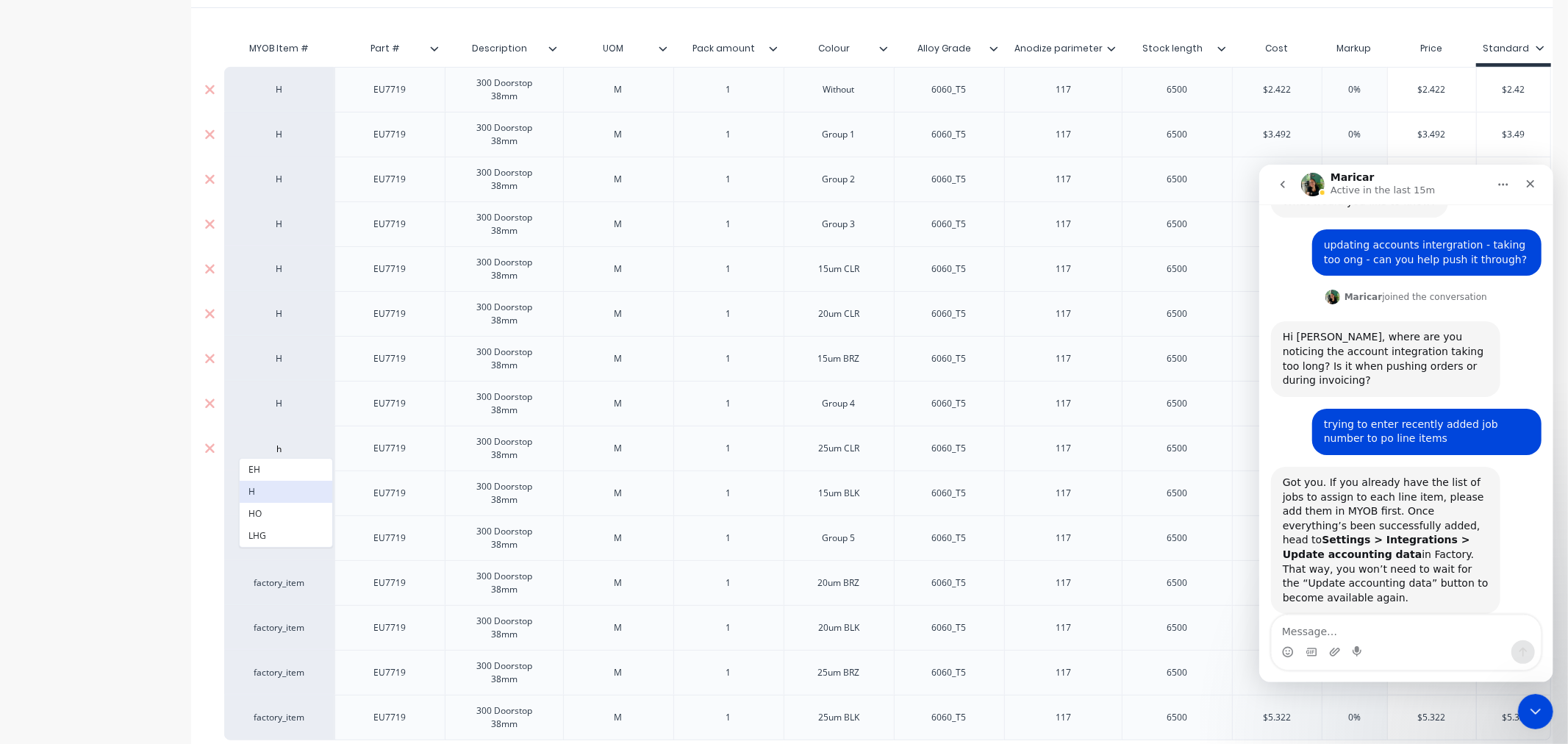
type input "h"
click at [270, 486] on button "H" at bounding box center [286, 492] width 93 height 22
type textarea "x"
click at [272, 494] on div "factory_item" at bounding box center [279, 494] width 80 height 13
type input "h"
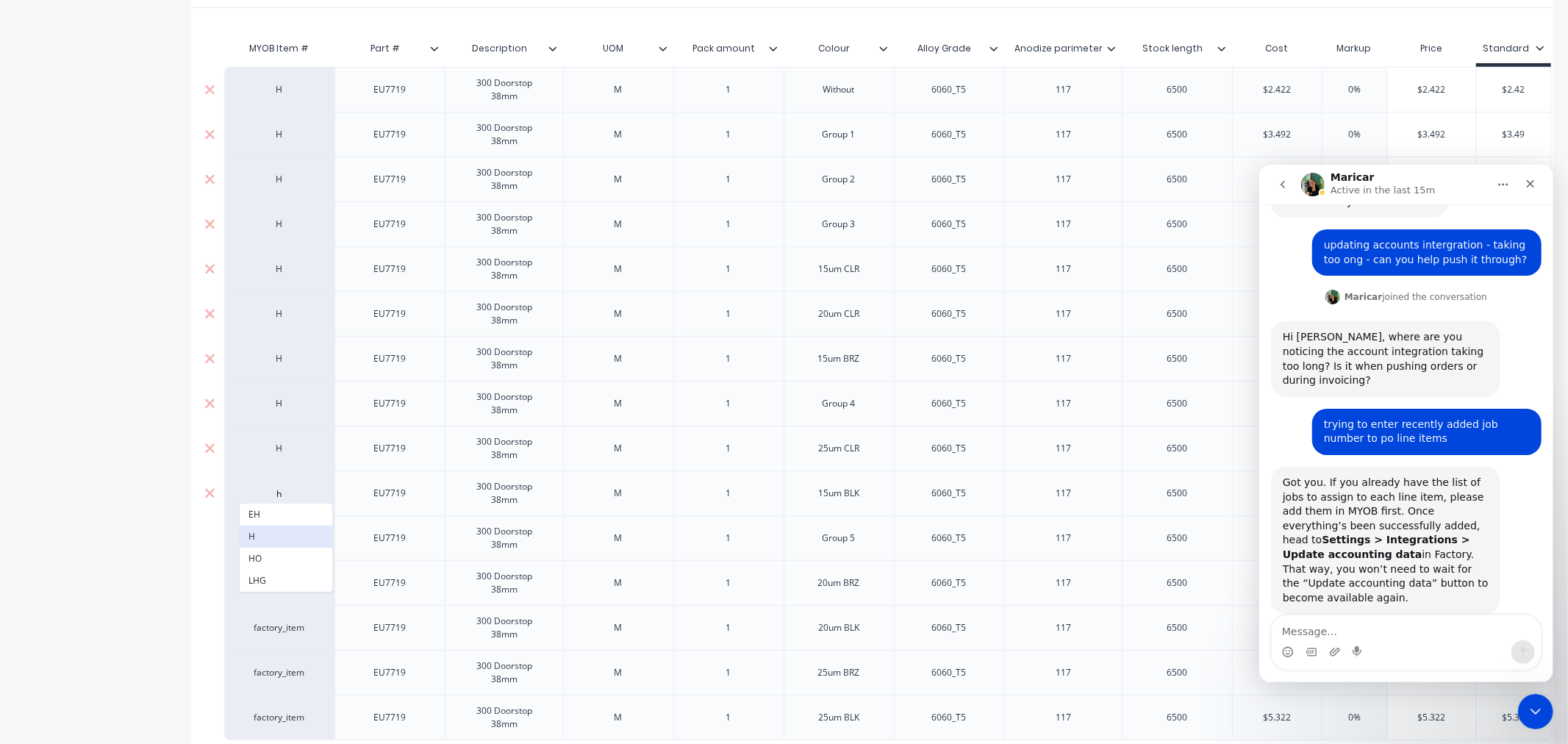
click at [273, 538] on button "H" at bounding box center [286, 536] width 93 height 22
type textarea "x"
click at [273, 538] on div "factory_item" at bounding box center [279, 538] width 80 height 13
type input "h"
click at [282, 581] on button "H" at bounding box center [286, 581] width 93 height 22
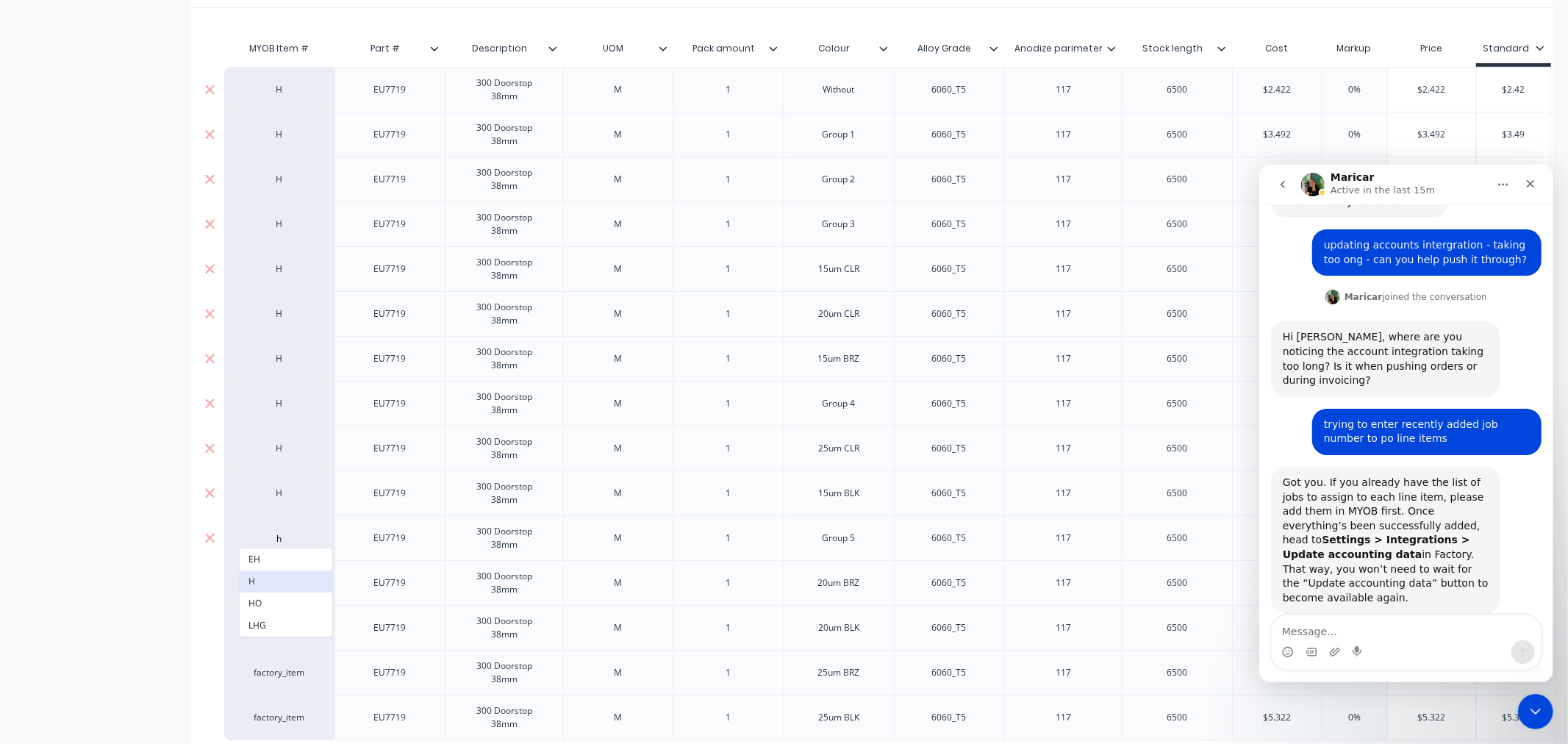
type textarea "x"
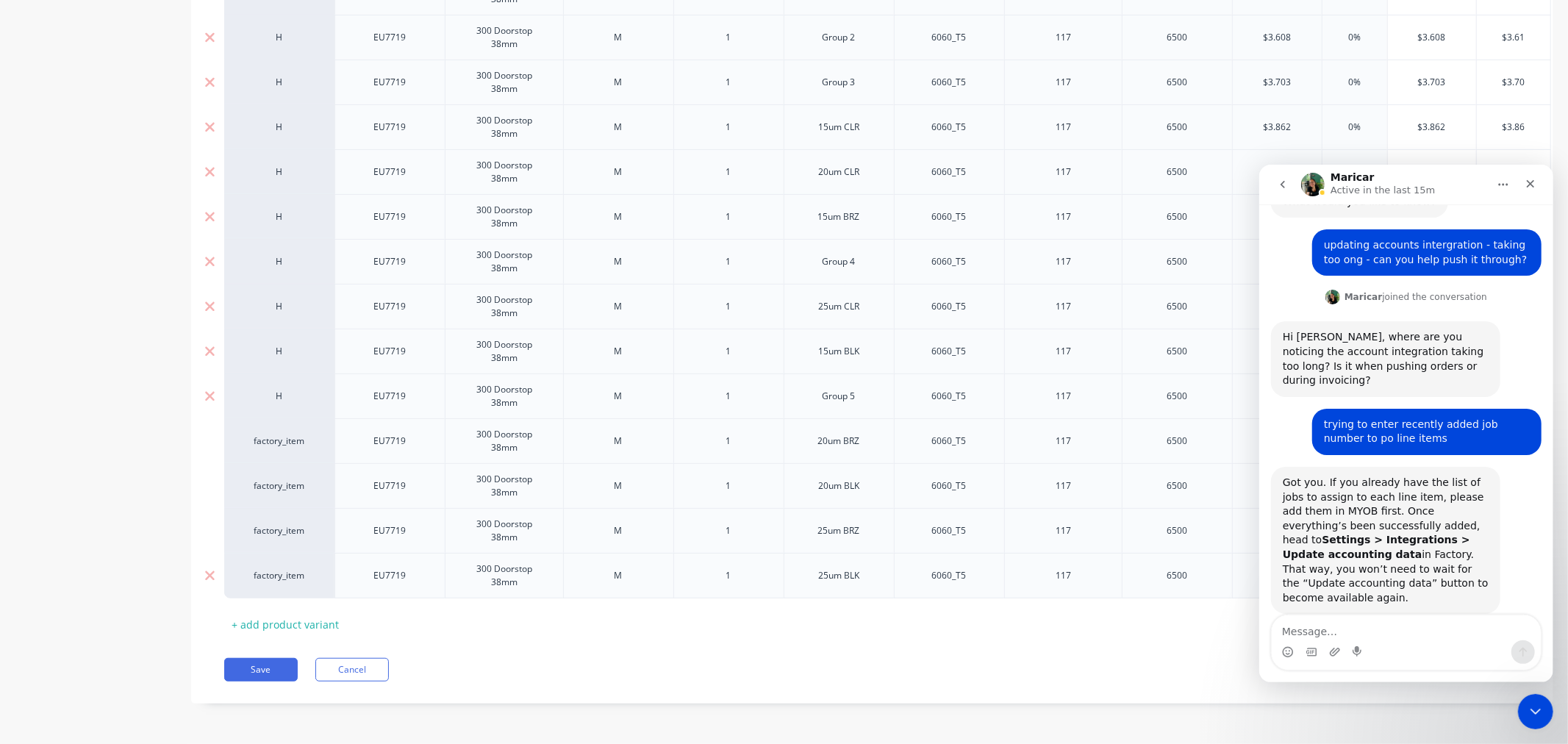
scroll to position [481, 0]
click at [282, 434] on div "factory_item" at bounding box center [279, 441] width 80 height 13
type input "h"
click at [277, 473] on button "H" at bounding box center [286, 472] width 93 height 22
type textarea "x"
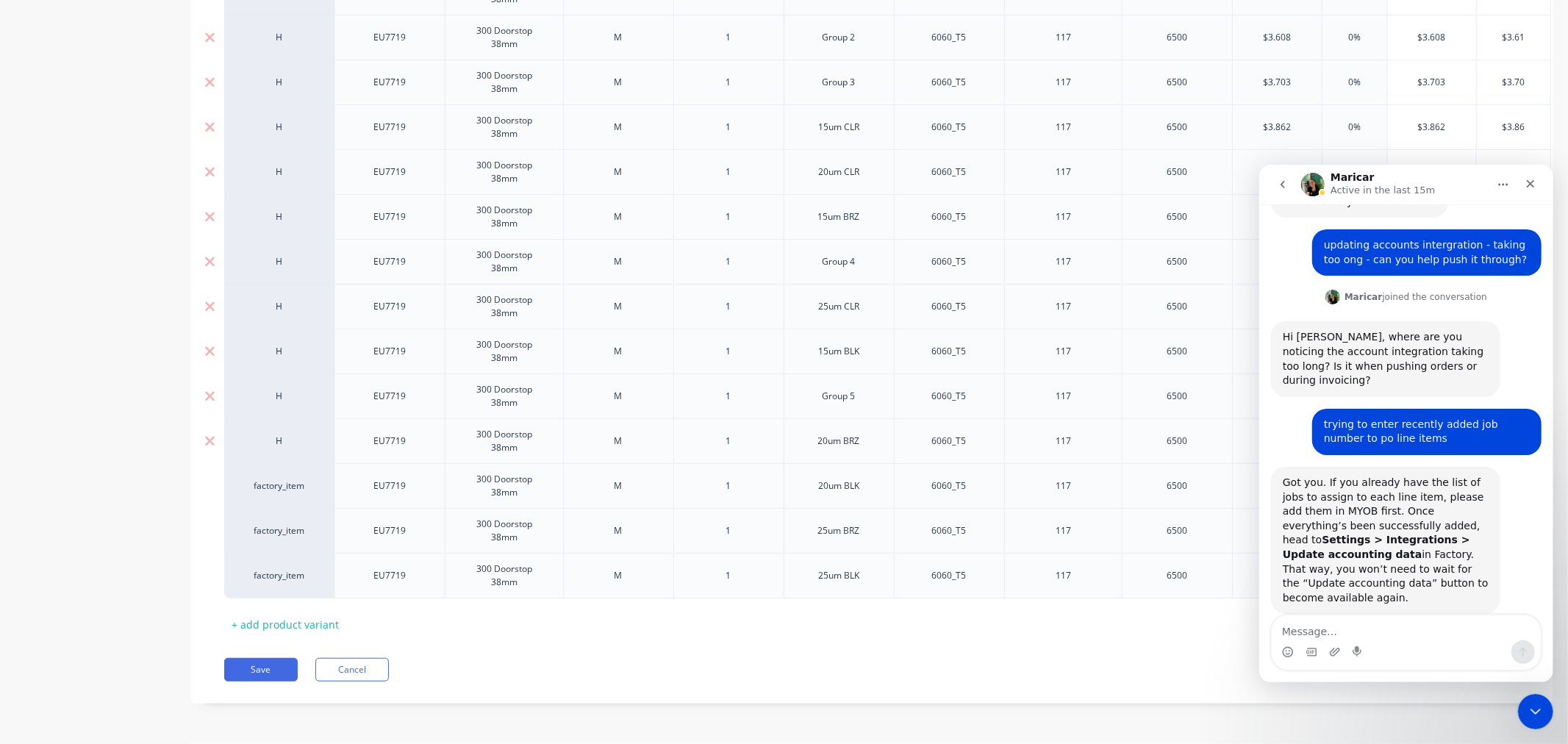
click at [277, 480] on div "factory_item" at bounding box center [279, 486] width 80 height 13
type input "h"
click at [268, 520] on button "H" at bounding box center [286, 517] width 93 height 22
type textarea "x"
click at [272, 524] on div "factory_item" at bounding box center [279, 530] width 80 height 13
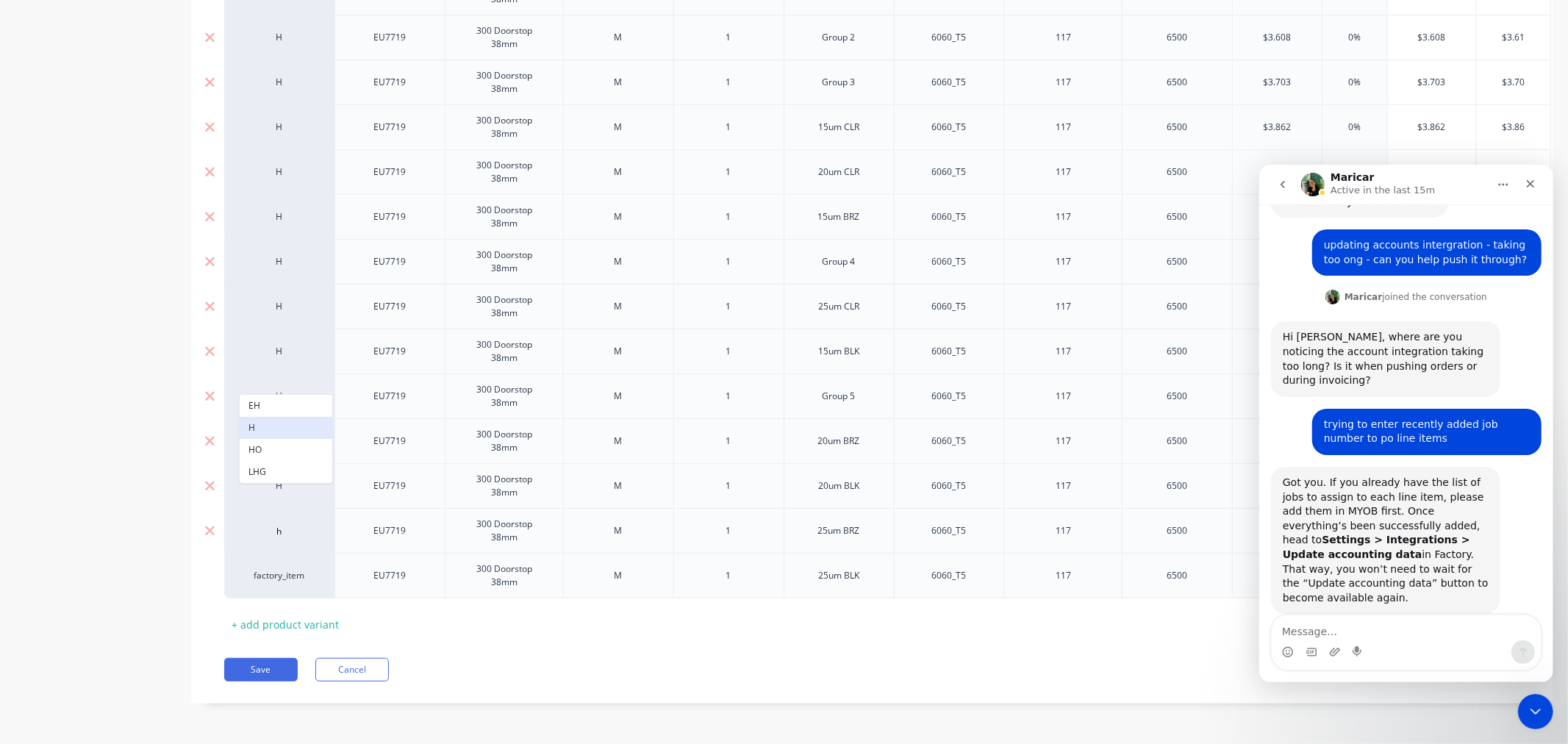
type input "h"
click at [274, 427] on button "H" at bounding box center [286, 428] width 93 height 22
type textarea "x"
click at [281, 569] on div "factory_item" at bounding box center [279, 576] width 80 height 13
type input "h"
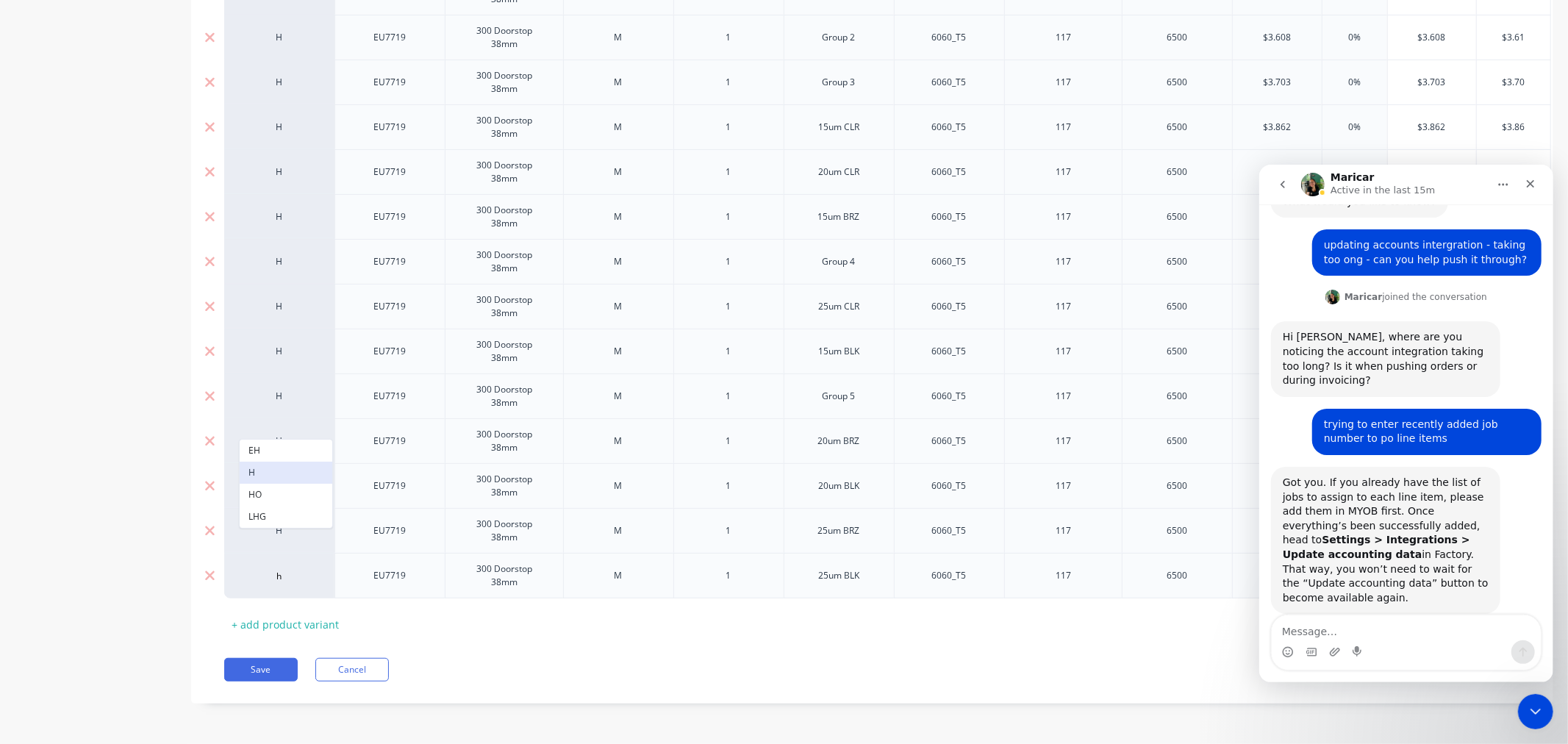
click at [273, 466] on button "H" at bounding box center [286, 472] width 93 height 22
click at [264, 665] on button "Save" at bounding box center [261, 669] width 74 height 24
type textarea "x"
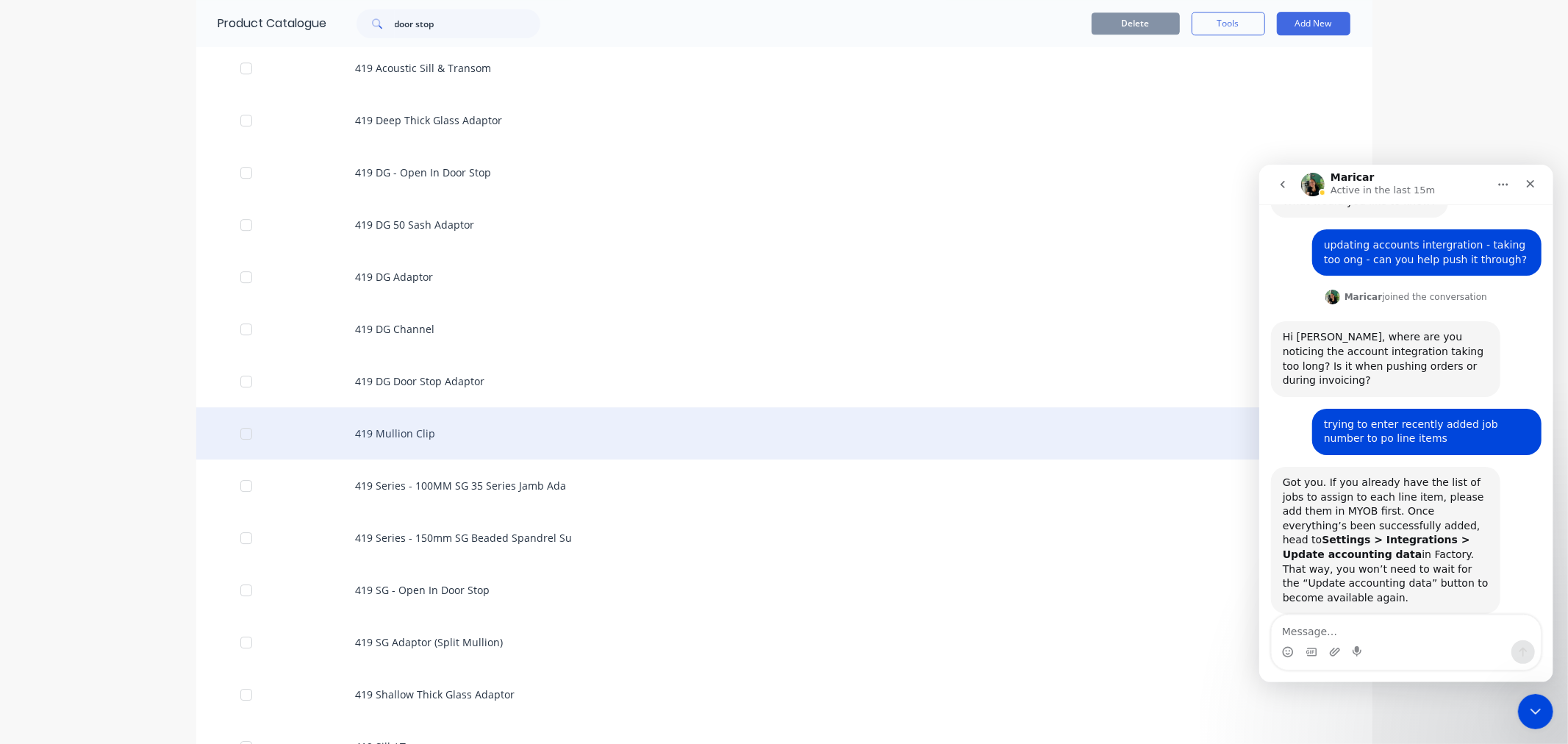
scroll to position [22629, 0]
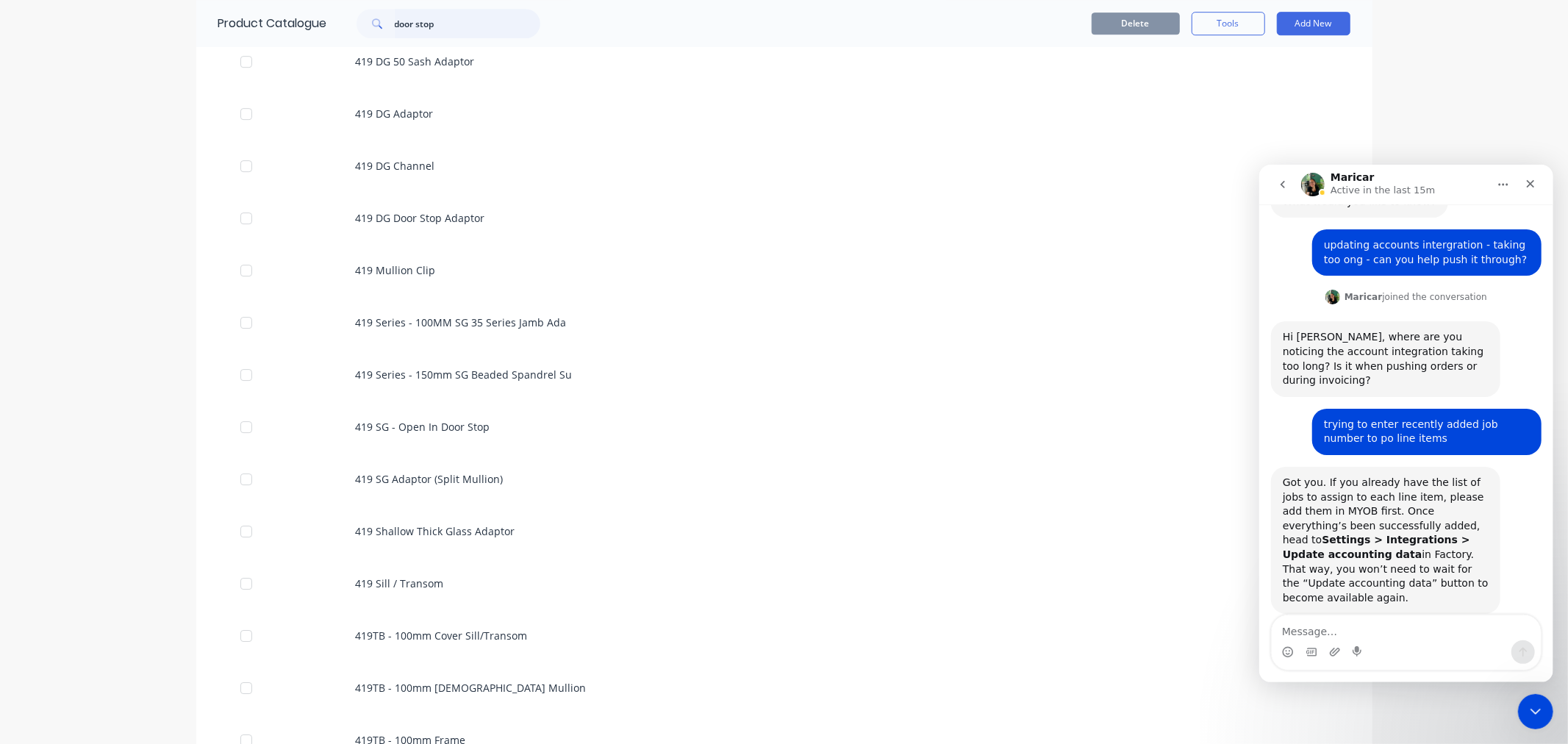
click at [451, 30] on input "door stop" at bounding box center [467, 24] width 145 height 30
drag, startPoint x: 392, startPoint y: 26, endPoint x: 392, endPoint y: 43, distance: 17.0
click at [395, 27] on input "door stop" at bounding box center [467, 24] width 145 height 30
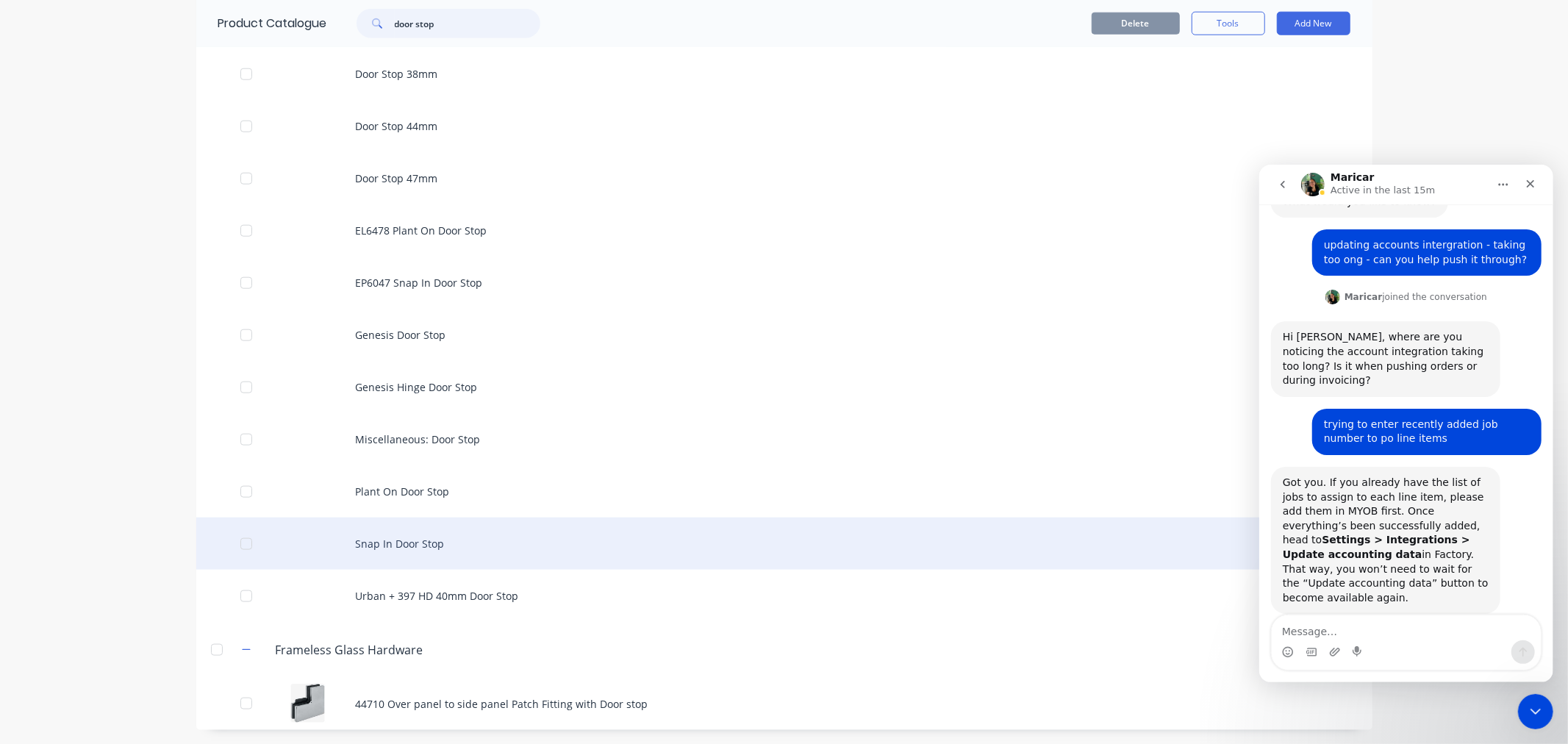
type input "door stop"
click at [388, 549] on div "Snap In Door Stop" at bounding box center [784, 544] width 1176 height 53
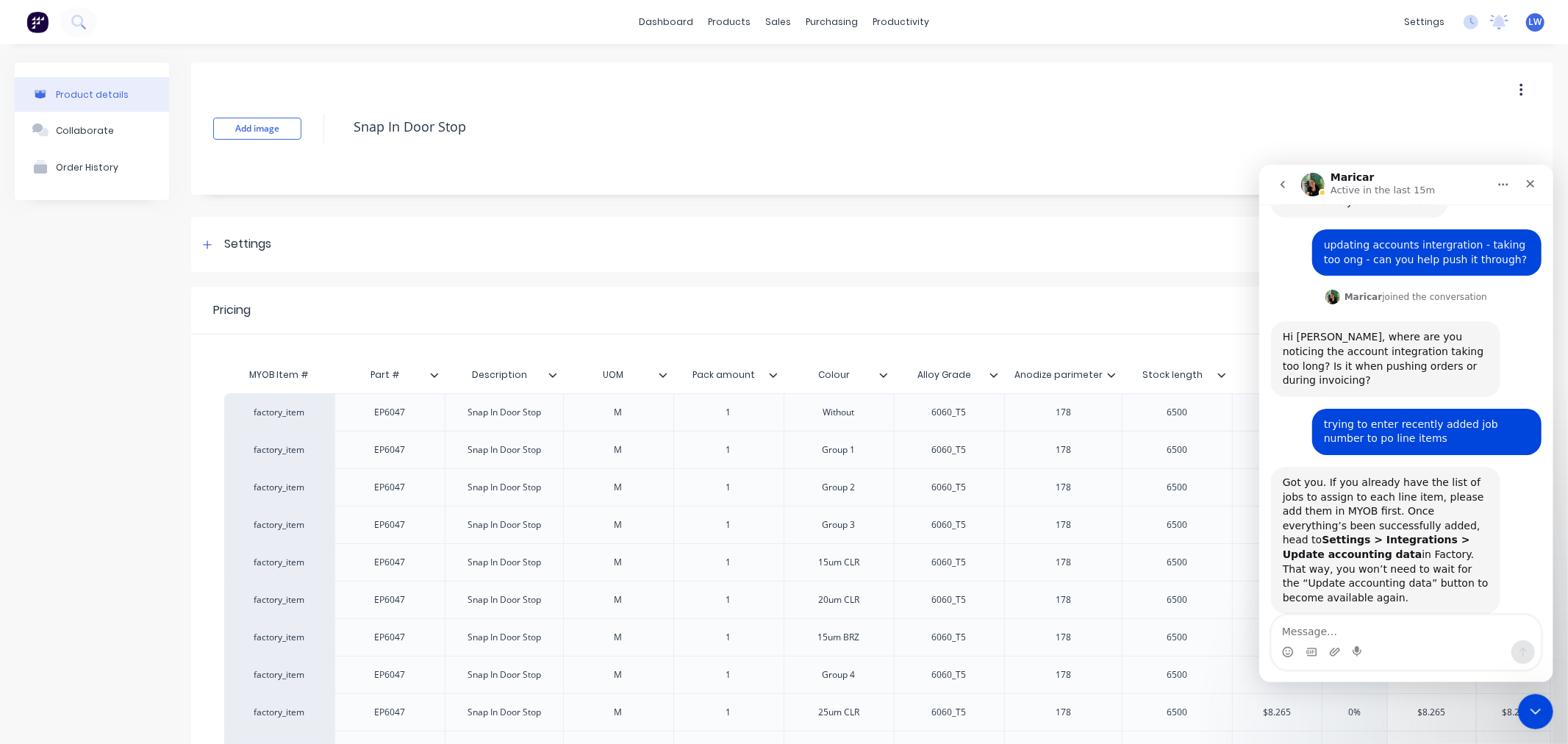
type textarea "x"
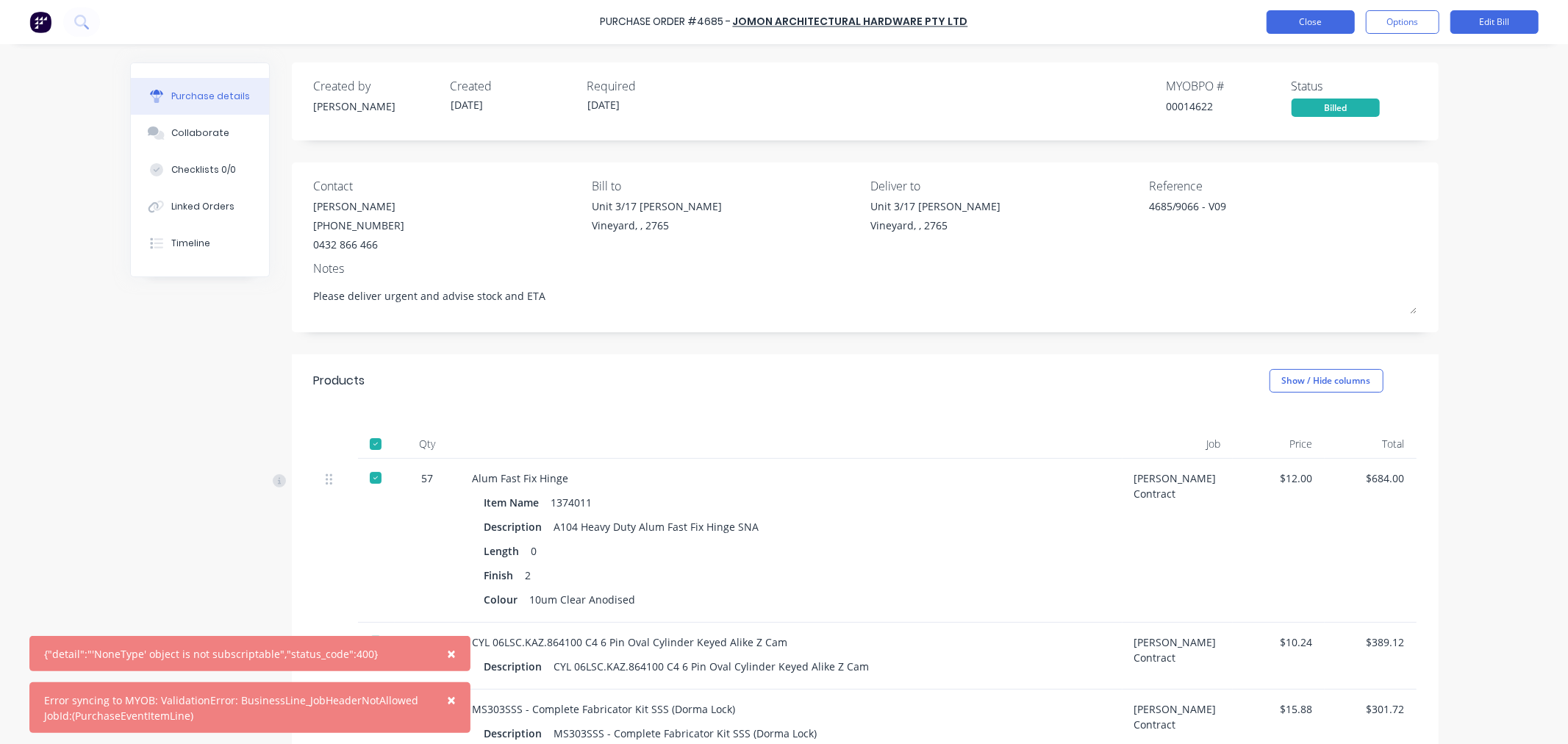
click at [1318, 30] on button "Close" at bounding box center [1310, 22] width 88 height 24
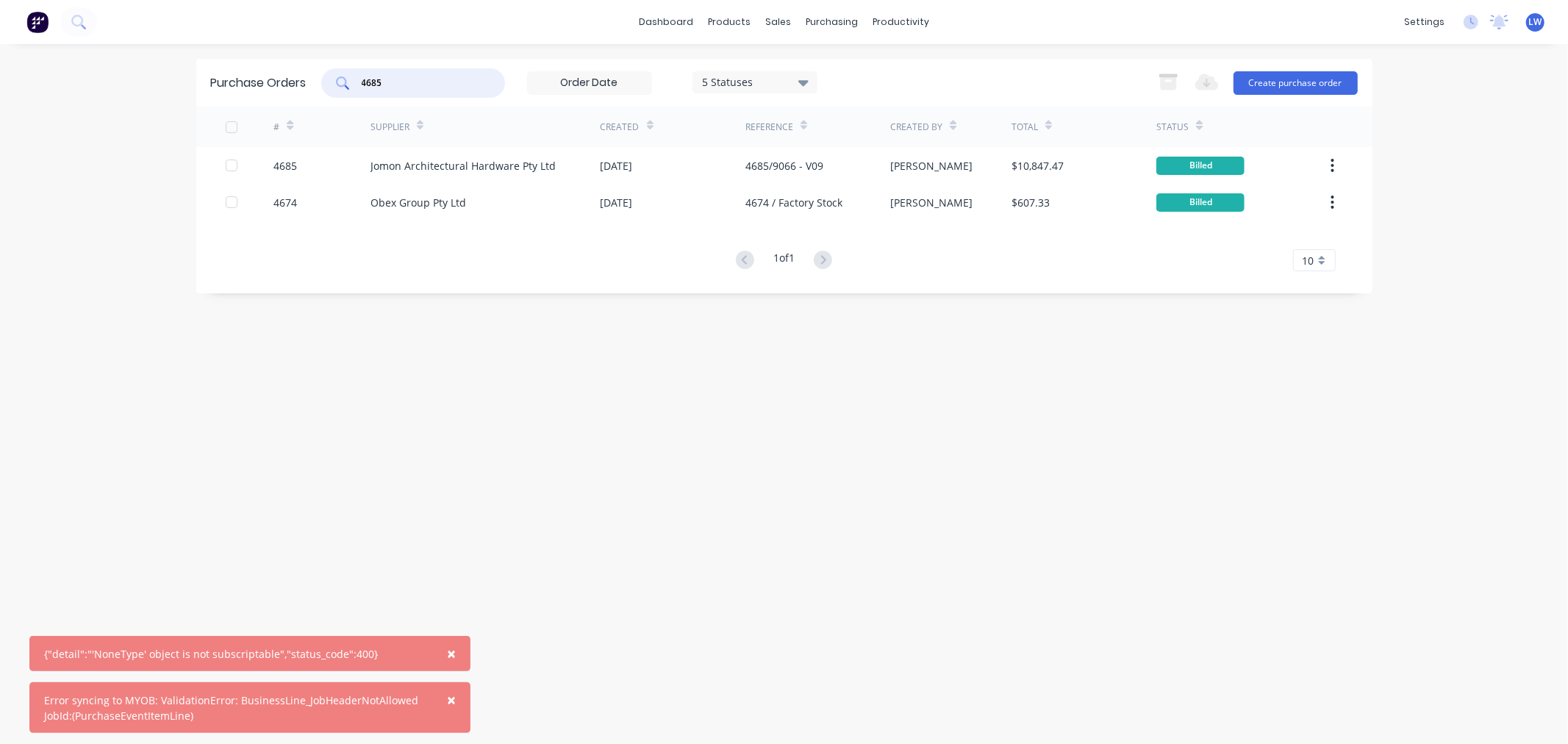
click at [406, 86] on input "4685" at bounding box center [421, 83] width 122 height 15
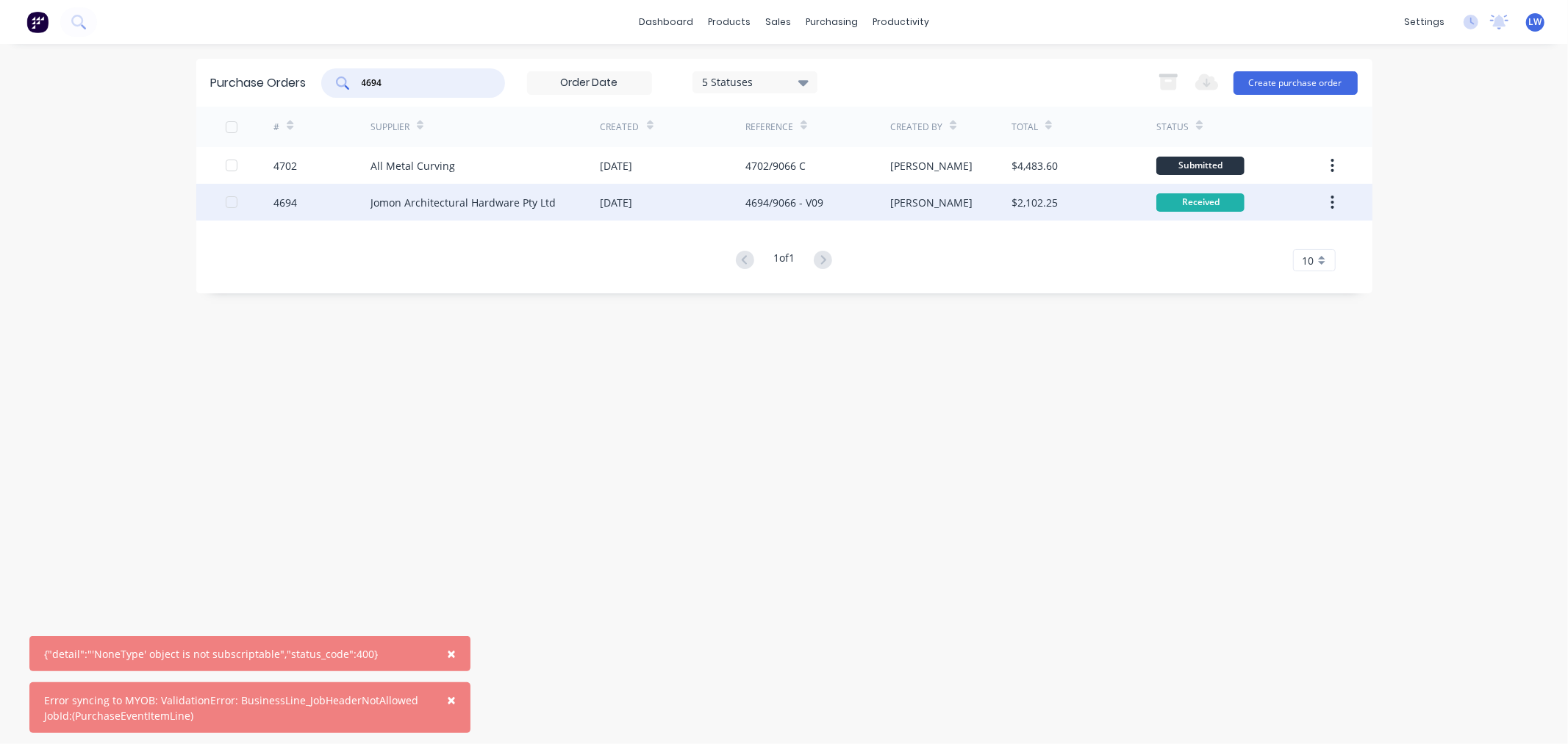
type input "4694"
click at [418, 202] on div "Jomon Architectural Hardware Pty Ltd" at bounding box center [463, 202] width 186 height 16
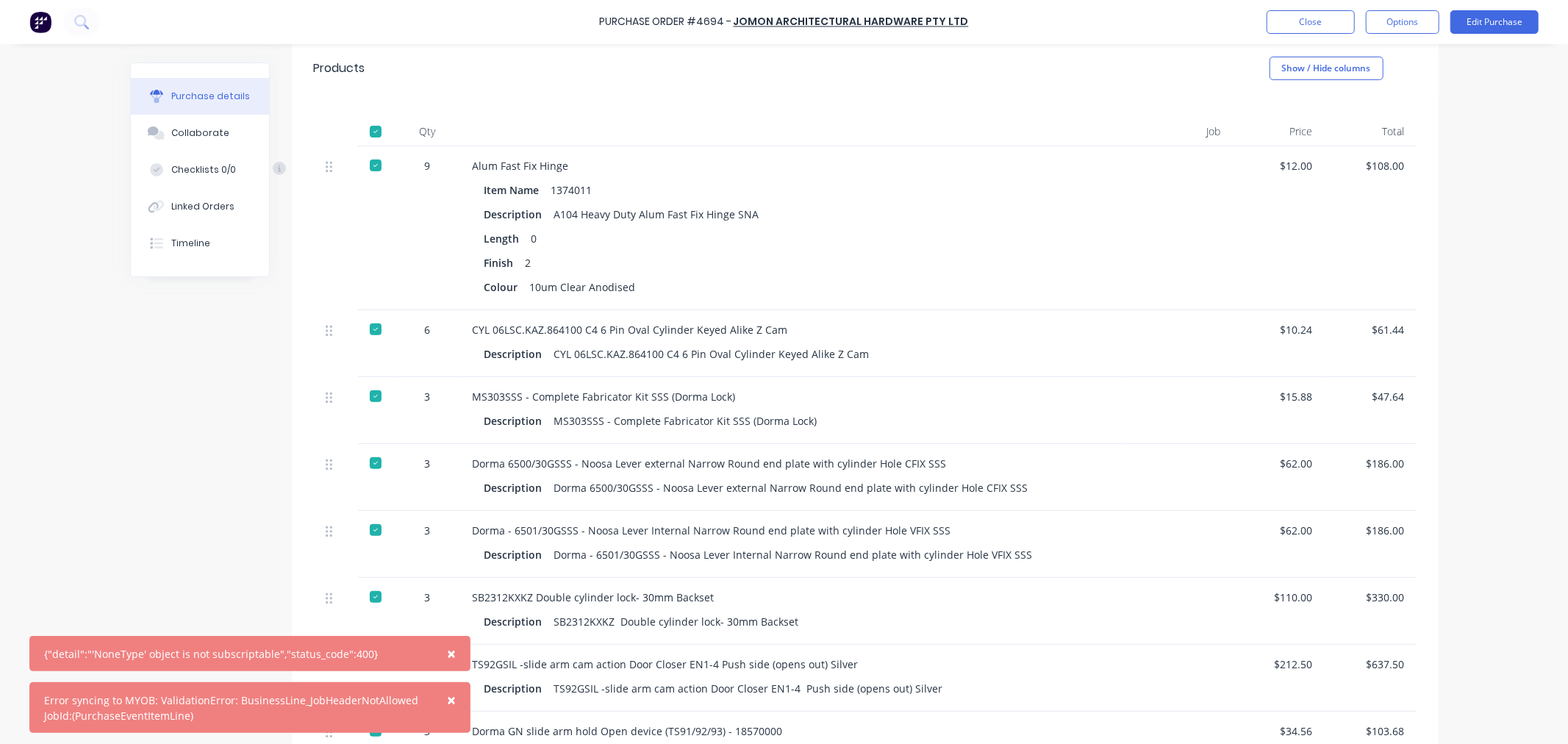
scroll to position [327, 0]
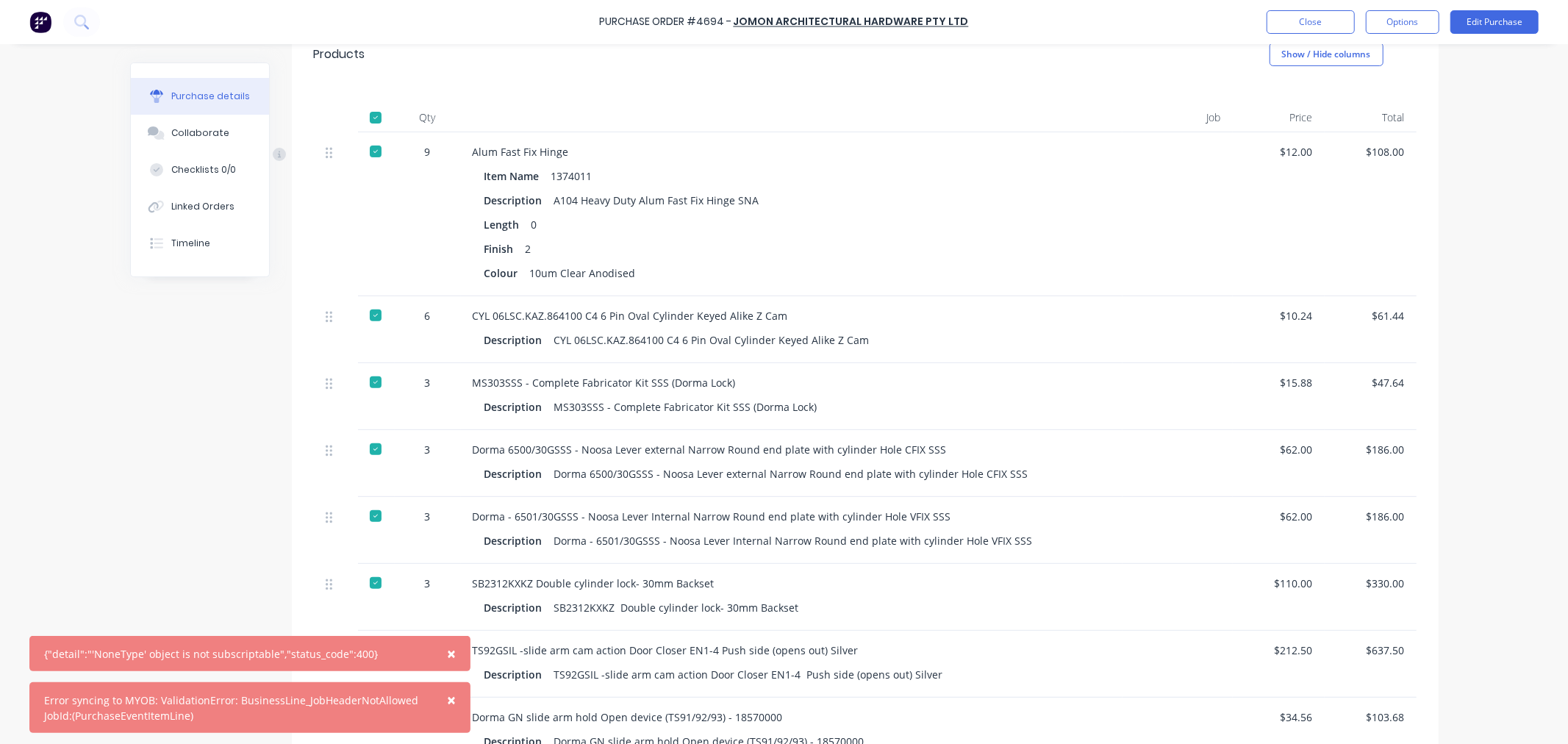
click at [449, 655] on span "×" at bounding box center [451, 653] width 9 height 21
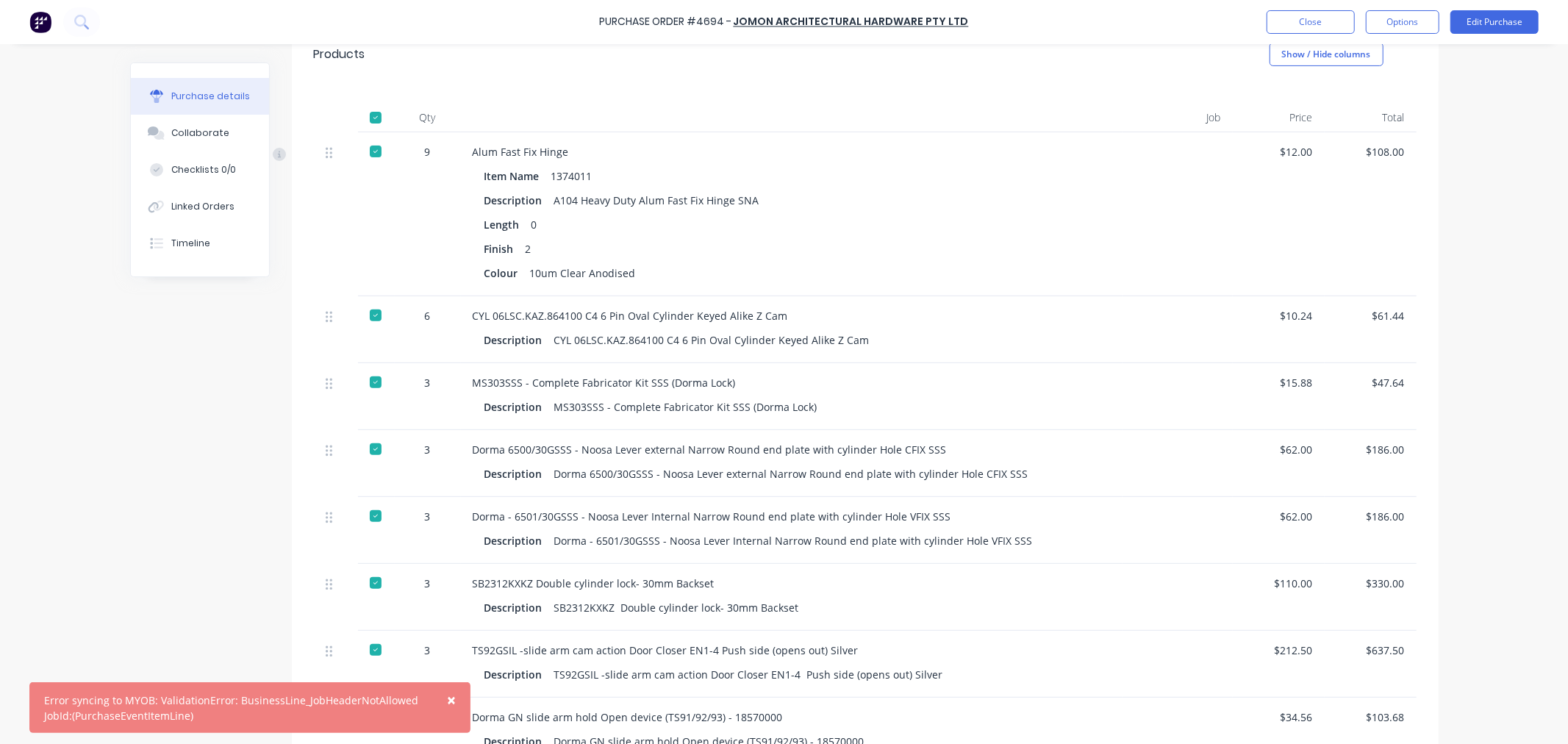
click at [447, 700] on span "×" at bounding box center [451, 700] width 9 height 21
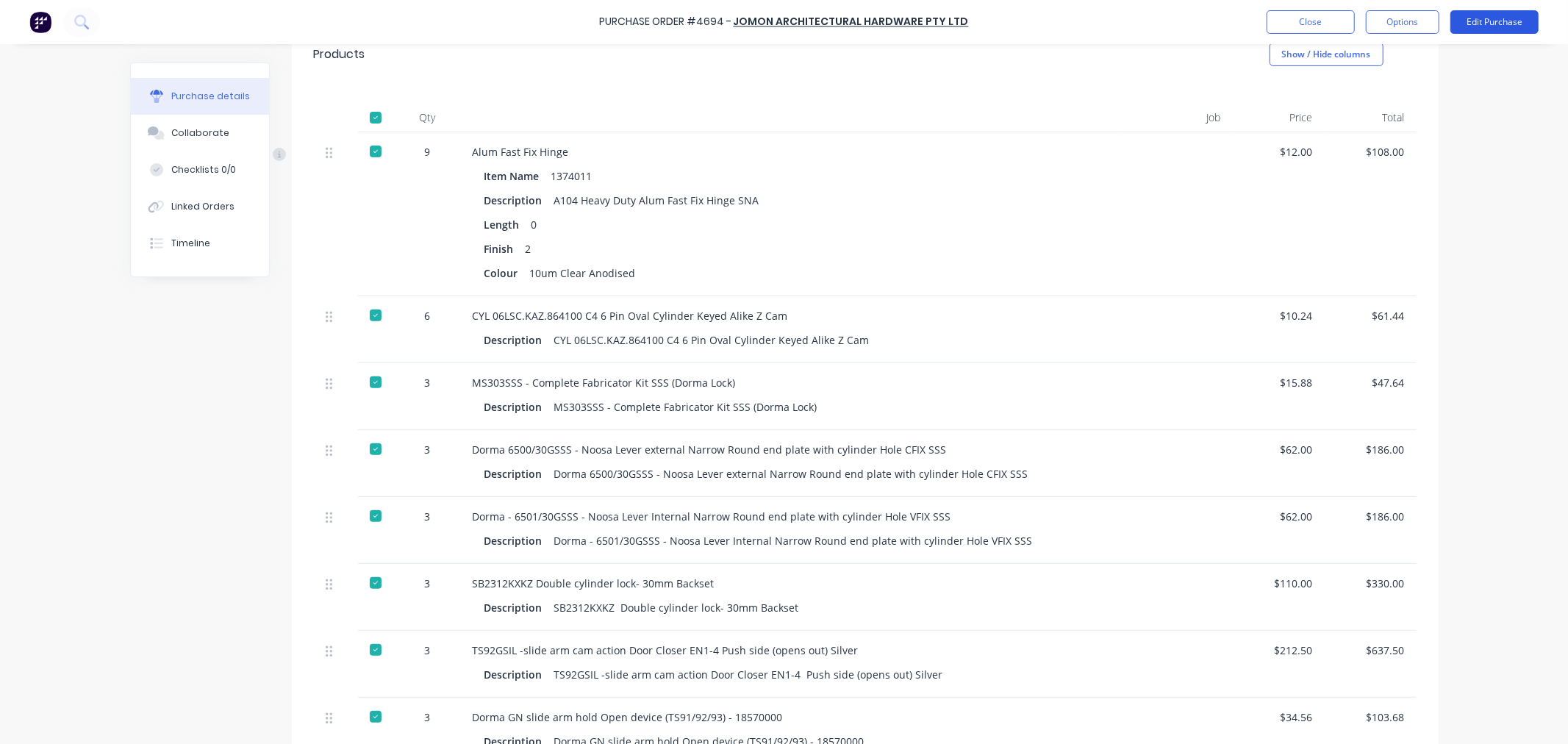
click at [1517, 21] on button "Edit Purchase" at bounding box center [1494, 22] width 88 height 24
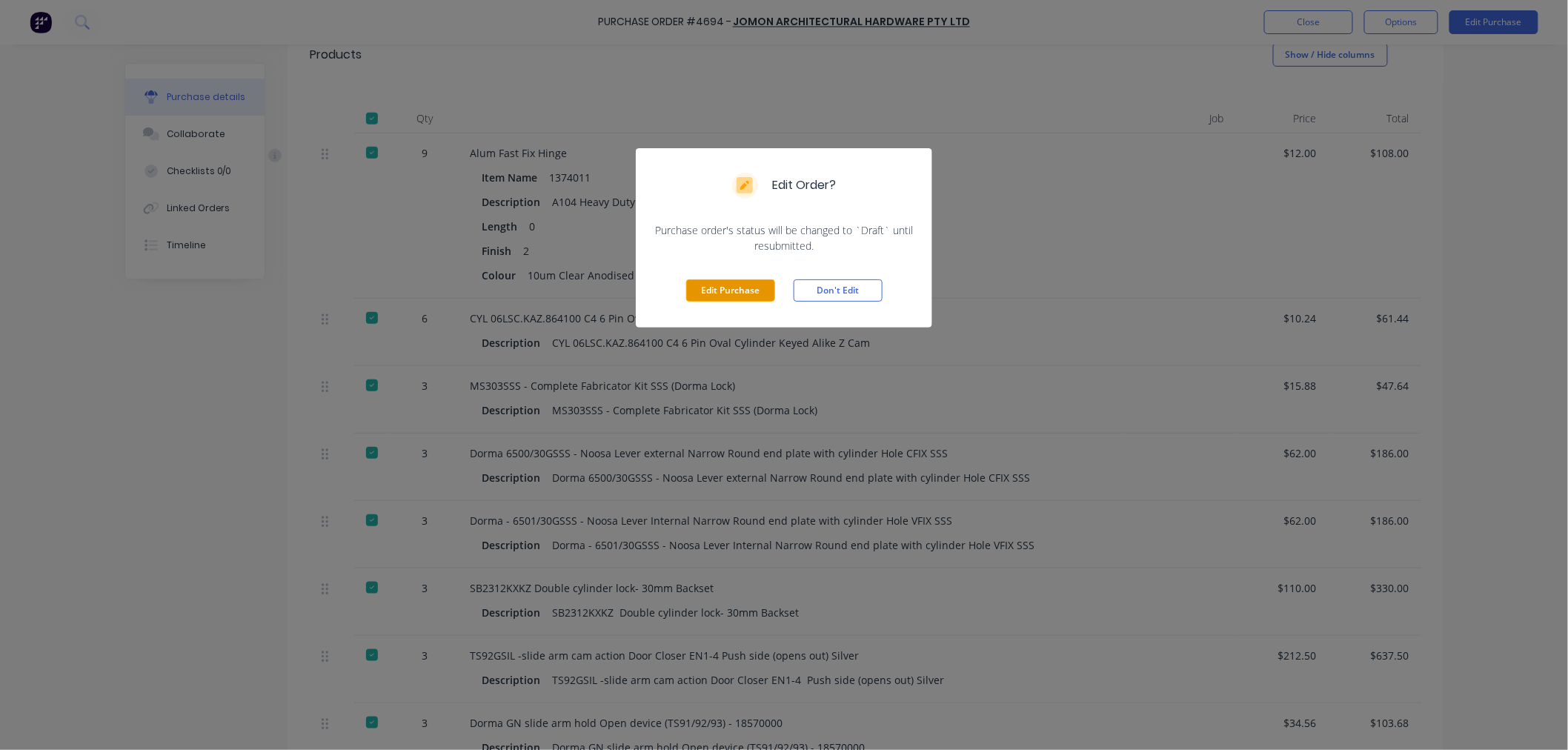
click at [717, 292] on button "Edit Purchase" at bounding box center [730, 291] width 89 height 22
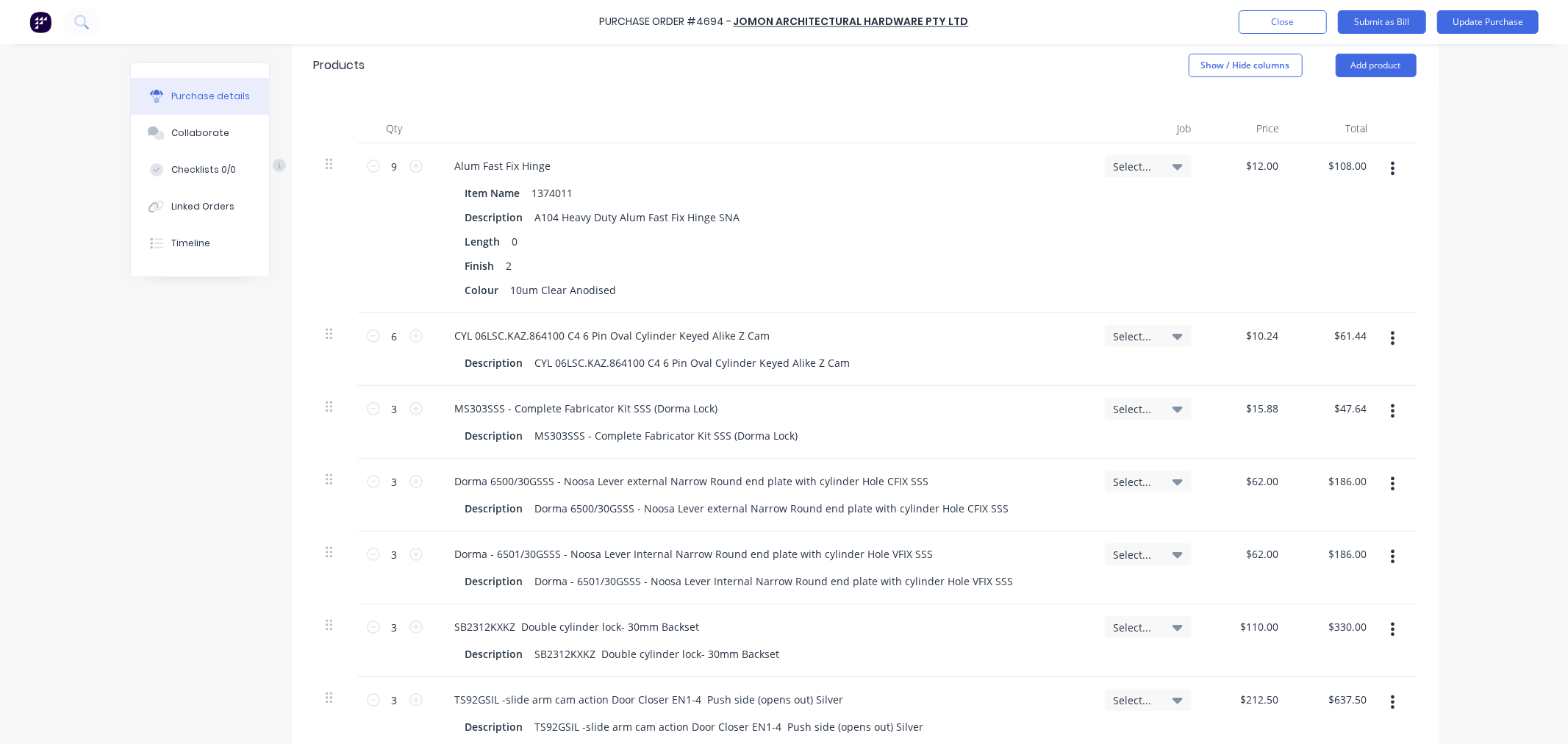
click at [1113, 168] on span "Select..." at bounding box center [1135, 166] width 44 height 16
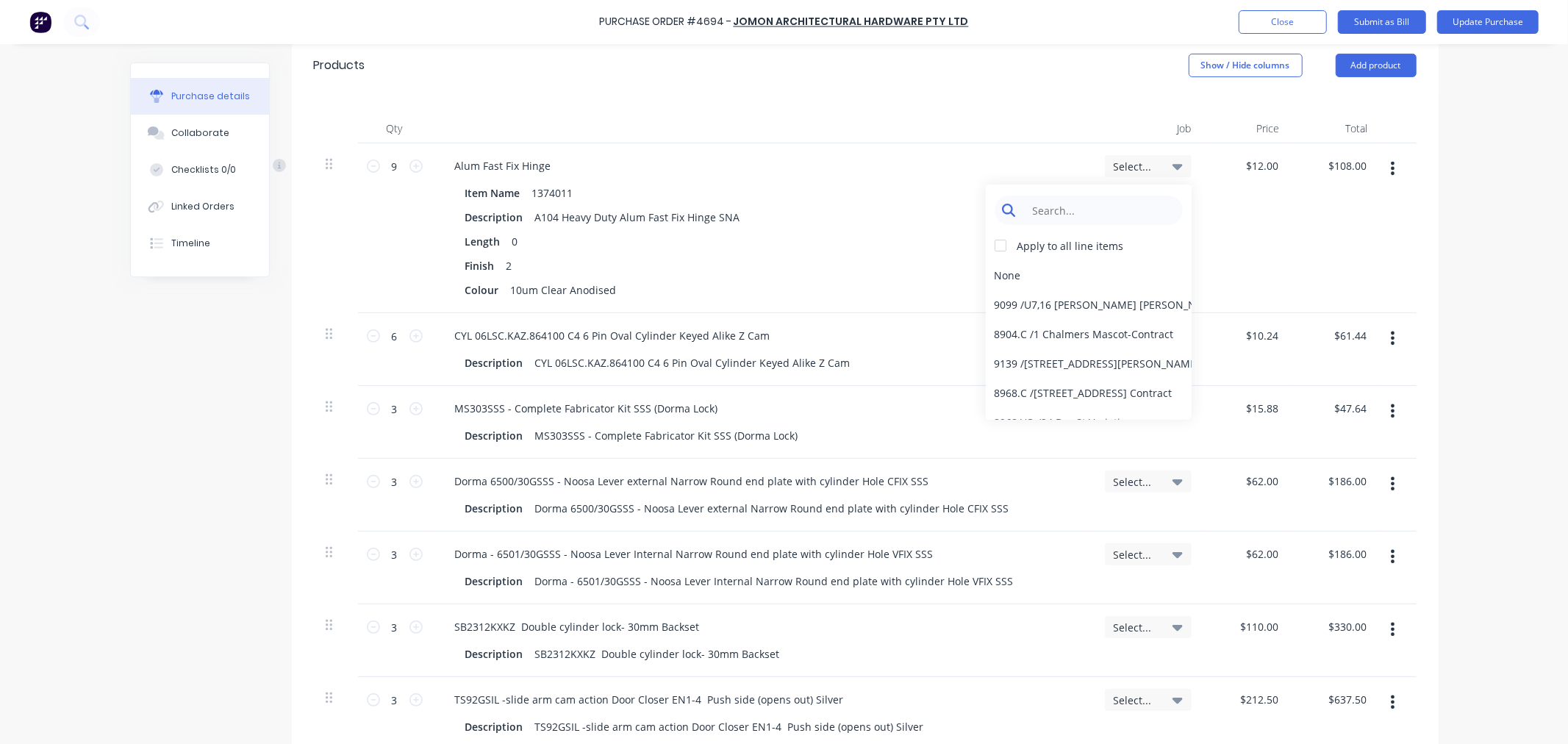
type textarea "x"
click at [1035, 208] on input at bounding box center [1100, 210] width 151 height 30
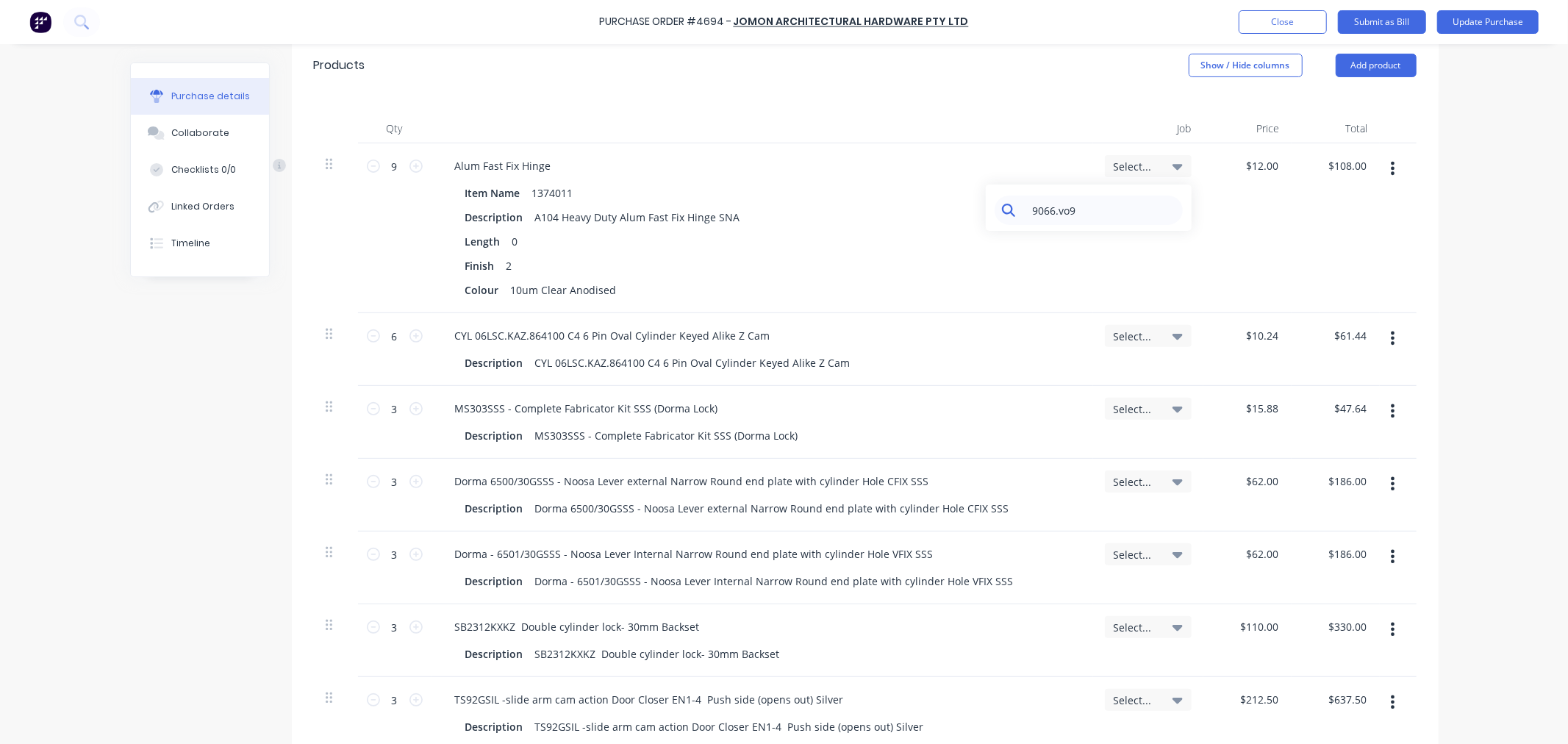
type input "9066.vo9"
type input "12.0000"
type textarea "x"
type input "12"
type textarea "x"
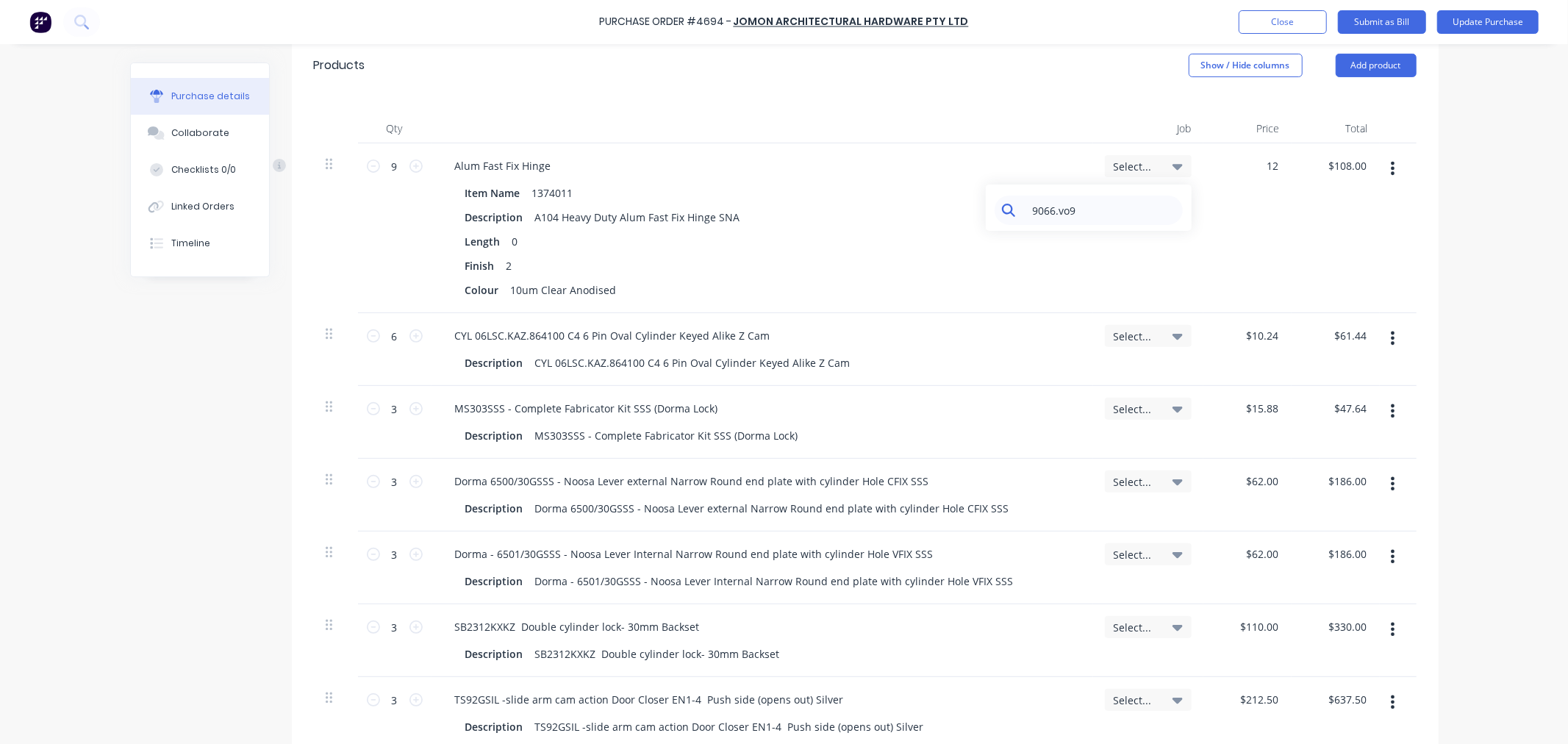
type input "$12.00"
drag, startPoint x: 1078, startPoint y: 216, endPoint x: 811, endPoint y: 209, distance: 267.1
click at [870, 200] on div "9 9 Alum Fast Fix Hinge Item Name 1374011 Description A104 Heavy Duty Alum Fast…" at bounding box center [864, 228] width 1103 height 170
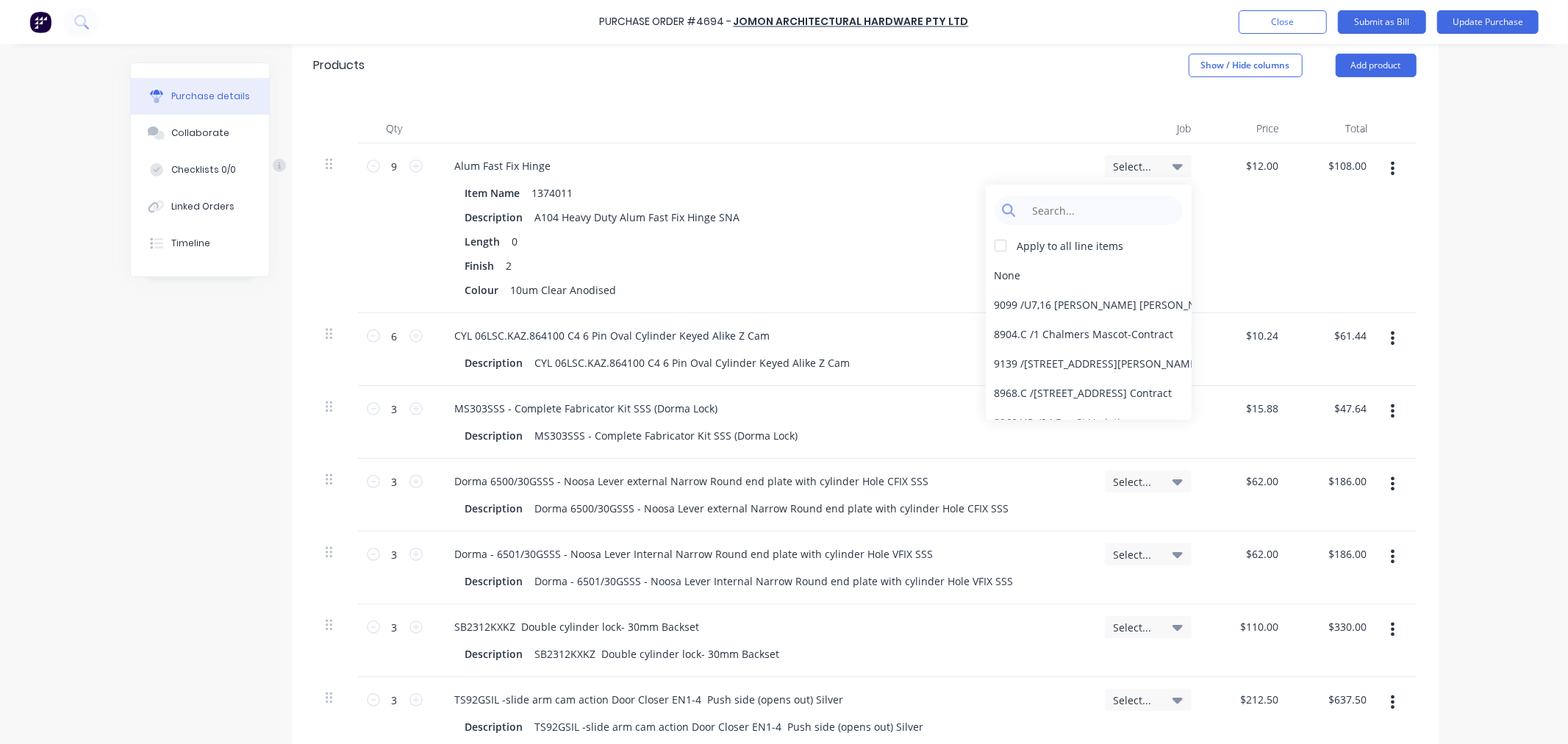
drag, startPoint x: 1018, startPoint y: 89, endPoint x: 1091, endPoint y: 88, distance: 73.0
click at [1017, 89] on div "Products Show / Hide columns Add product" at bounding box center [864, 65] width 1147 height 53
click at [1291, 25] on button "Close" at bounding box center [1282, 22] width 88 height 24
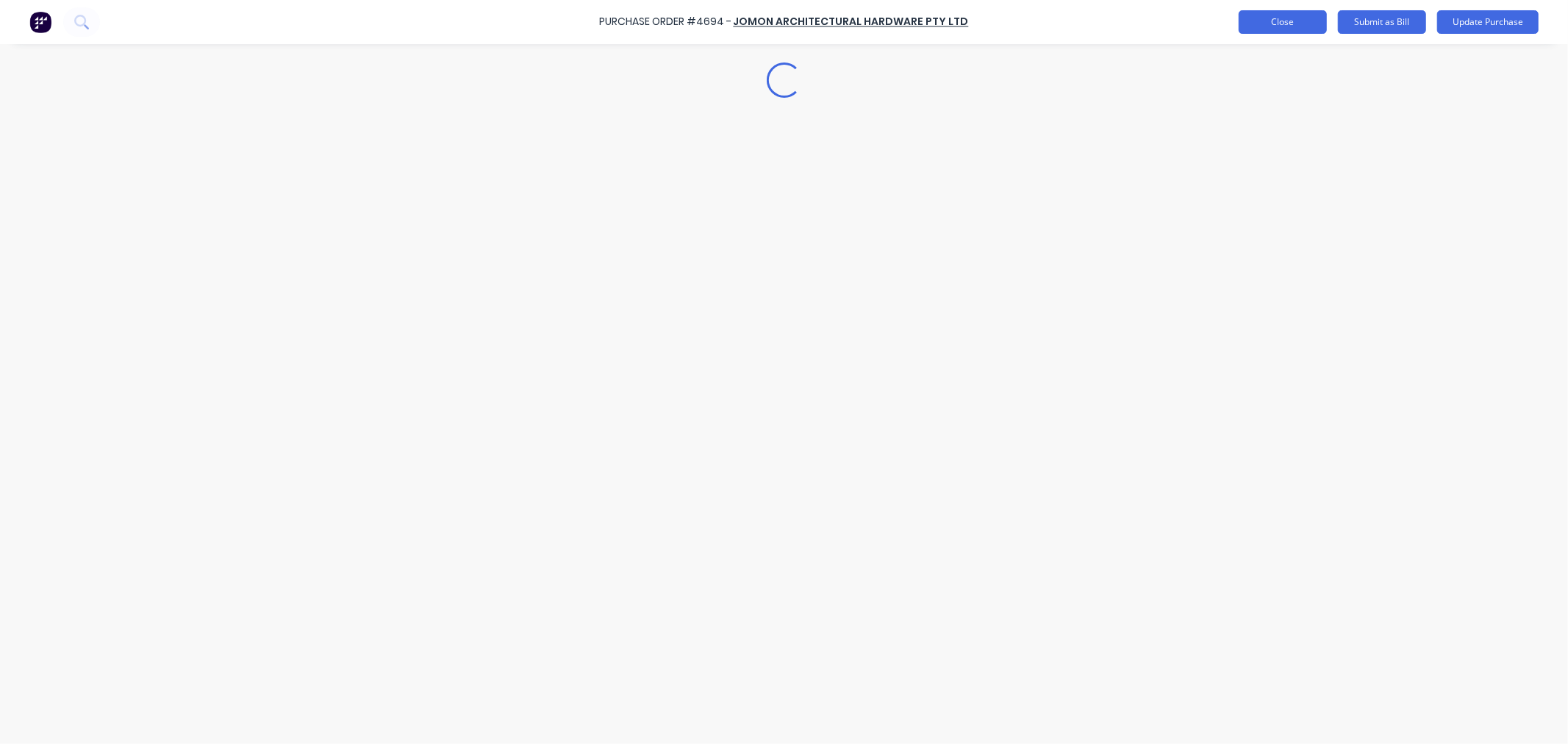
scroll to position [0, 0]
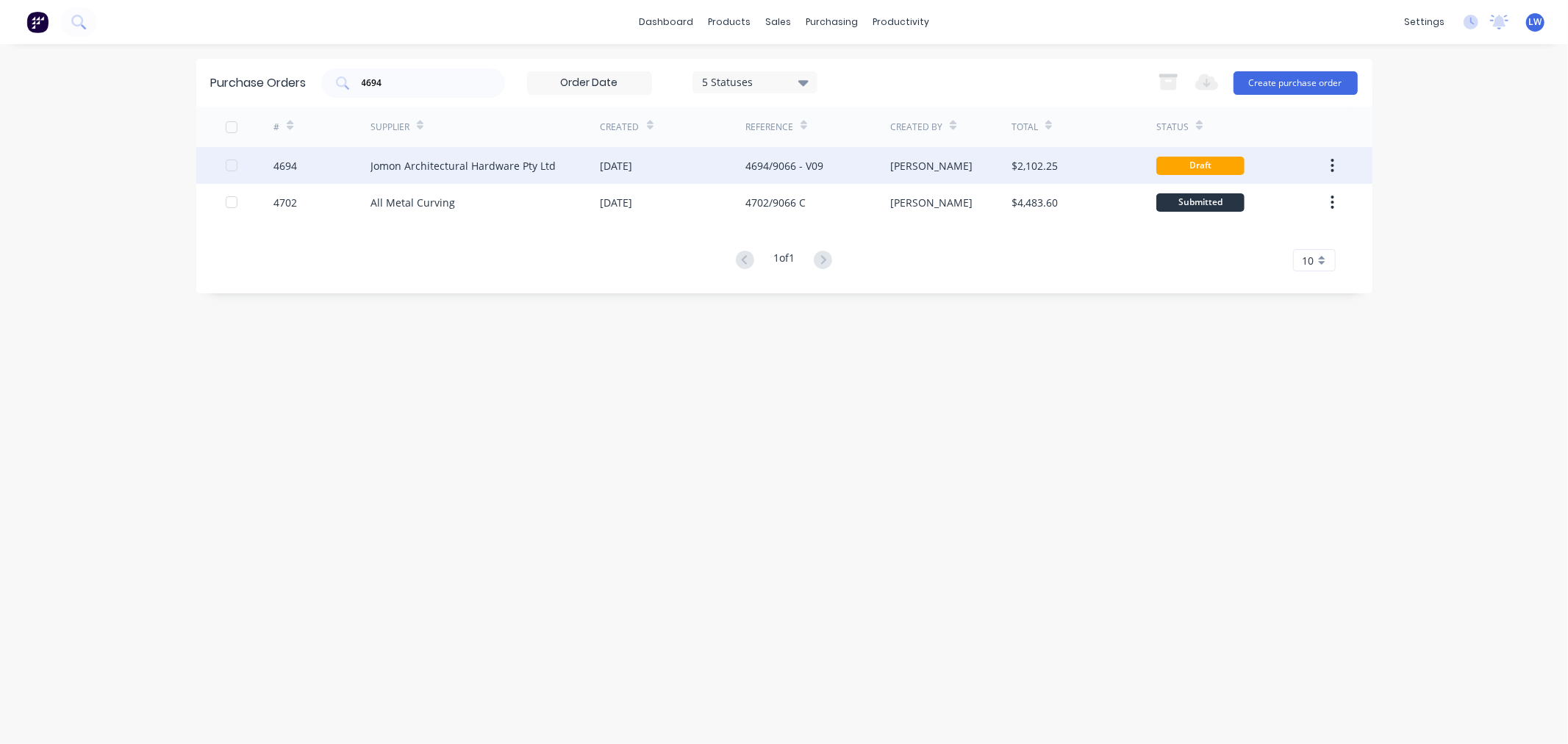
click at [480, 166] on div "Jomon Architectural Hardware Pty Ltd" at bounding box center [463, 165] width 186 height 16
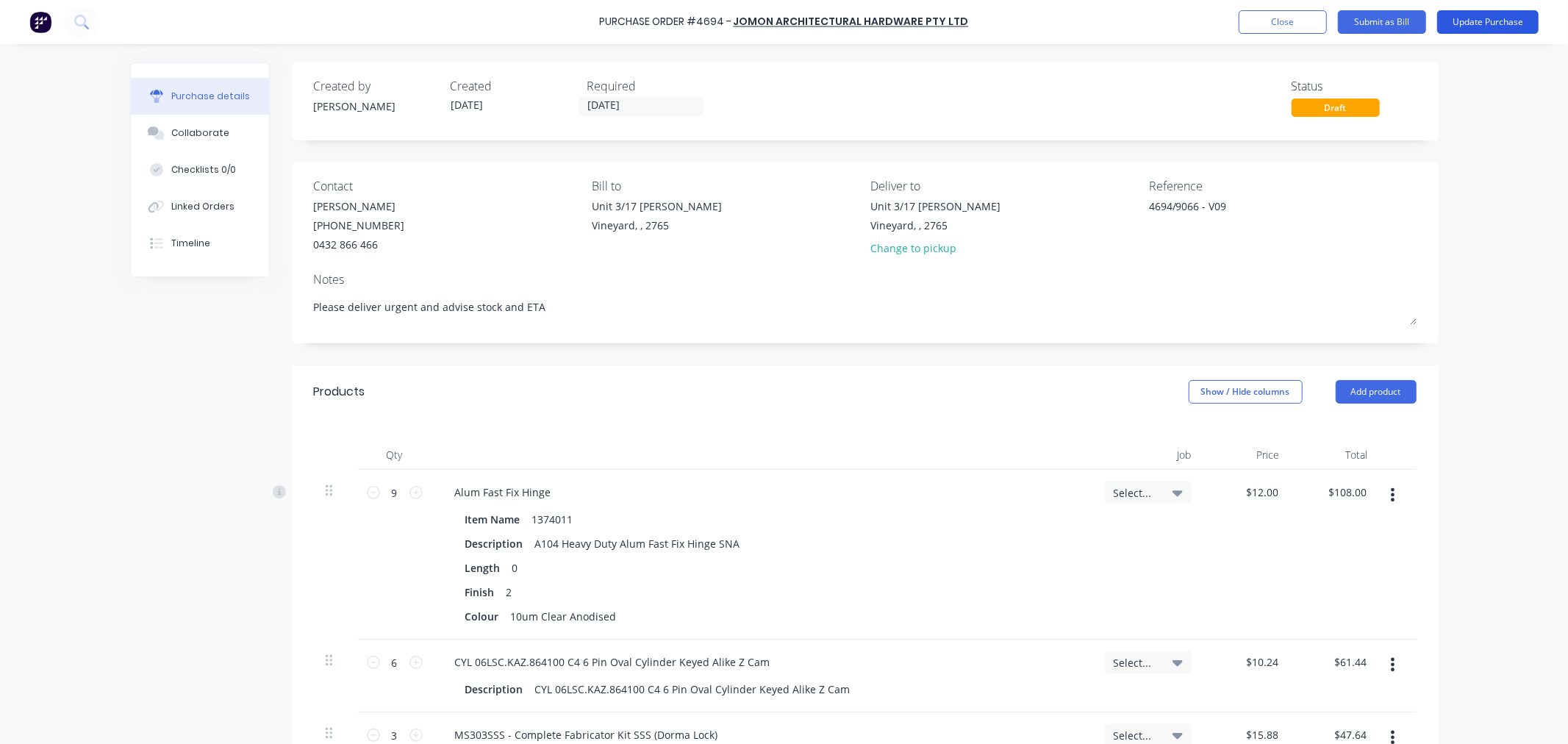
click at [1491, 25] on button "Update Purchase" at bounding box center [1488, 22] width 102 height 24
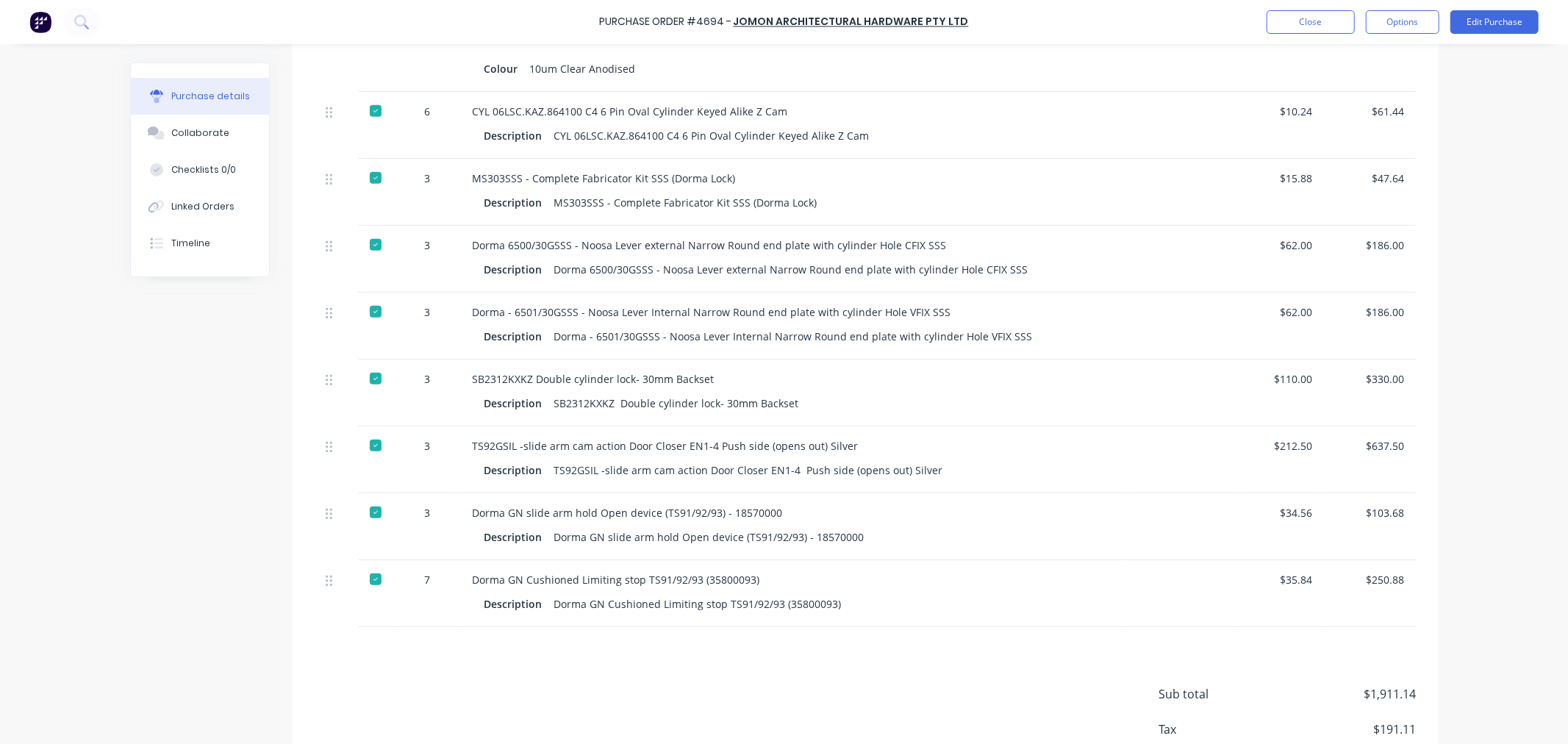
scroll to position [640, 0]
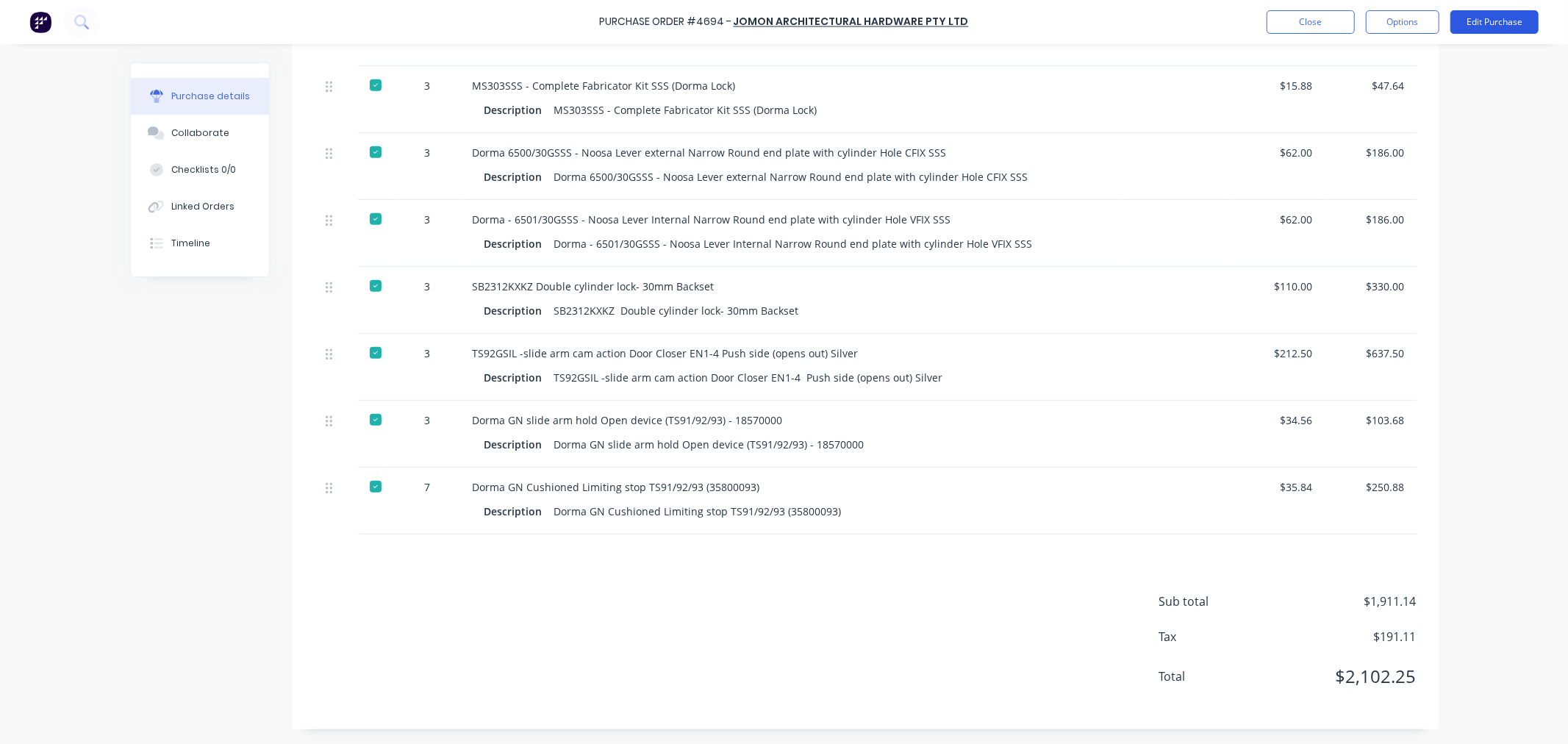
click at [1510, 25] on button "Edit Purchase" at bounding box center [1494, 22] width 88 height 24
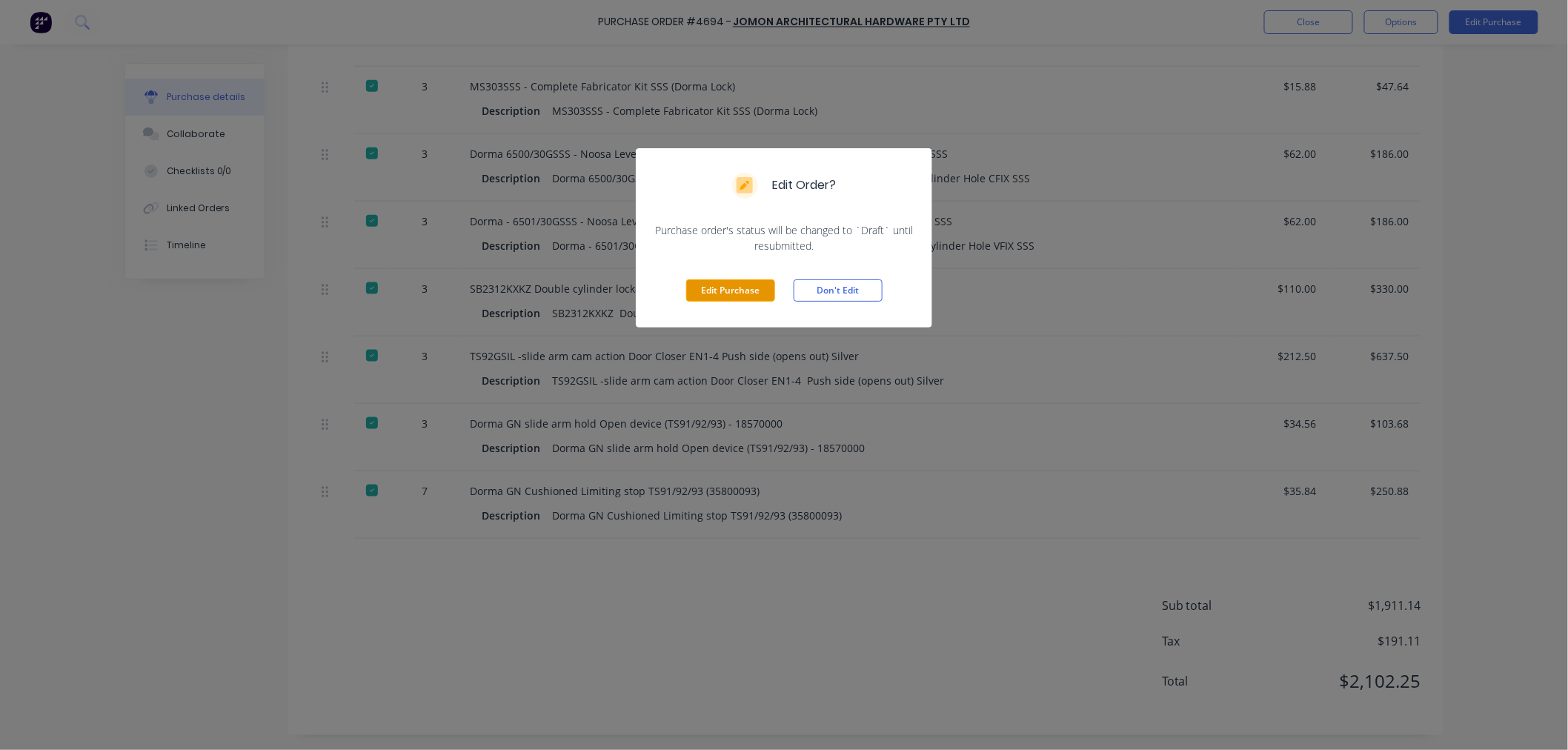
click at [741, 291] on button "Edit Purchase" at bounding box center [730, 291] width 89 height 22
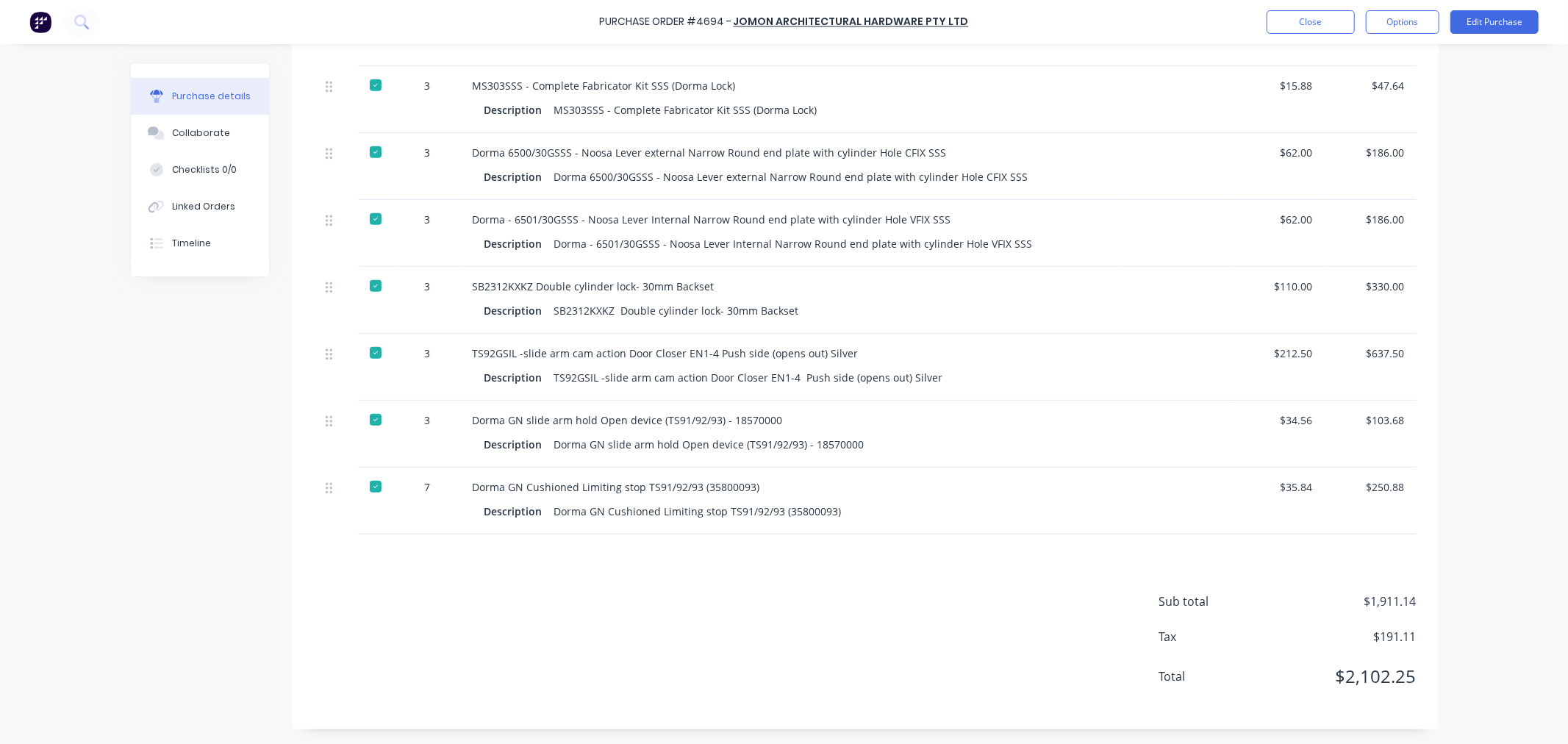
scroll to position [650, 0]
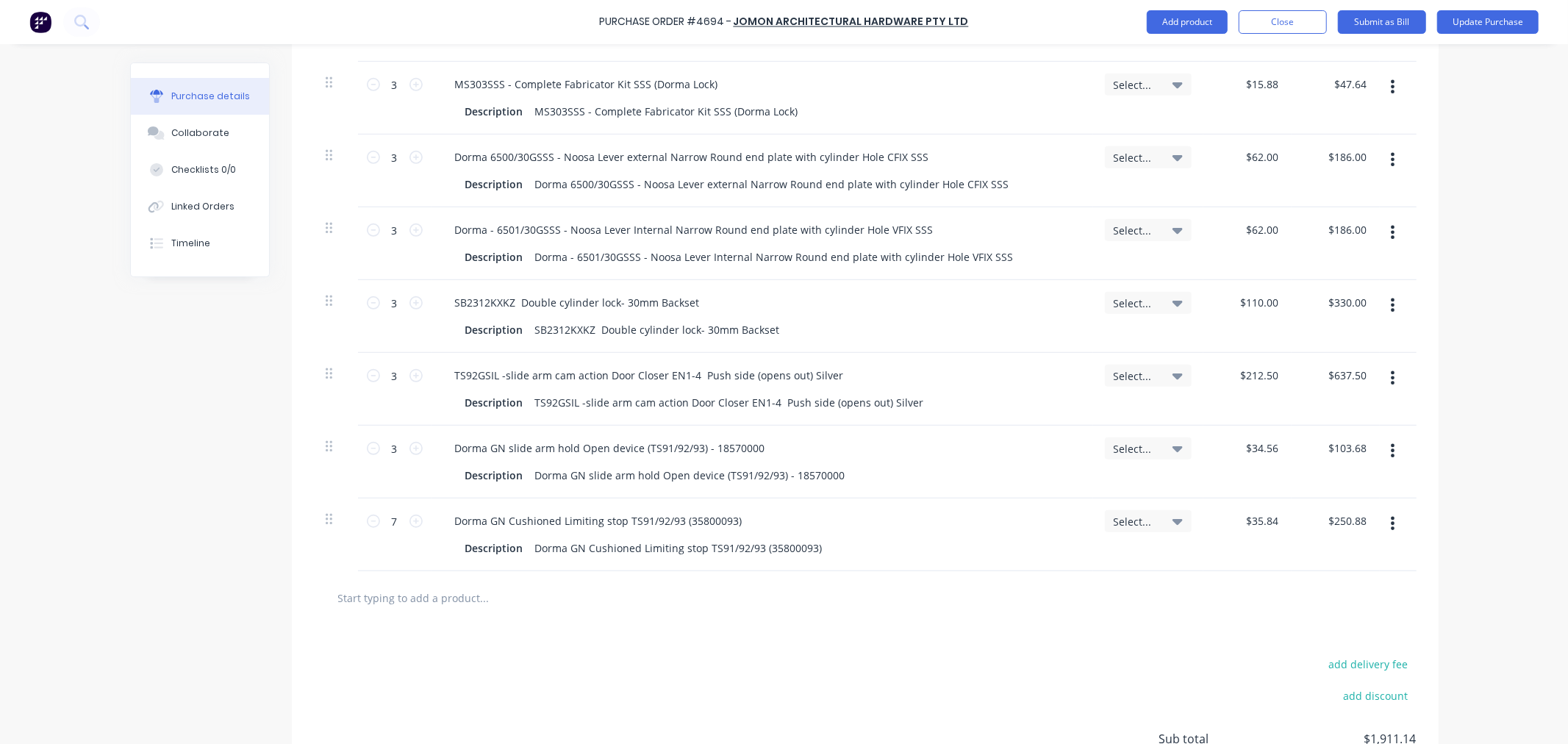
click at [358, 613] on input "text" at bounding box center [484, 598] width 294 height 30
type textarea "x"
type input "h"
type textarea "x"
type input "ha"
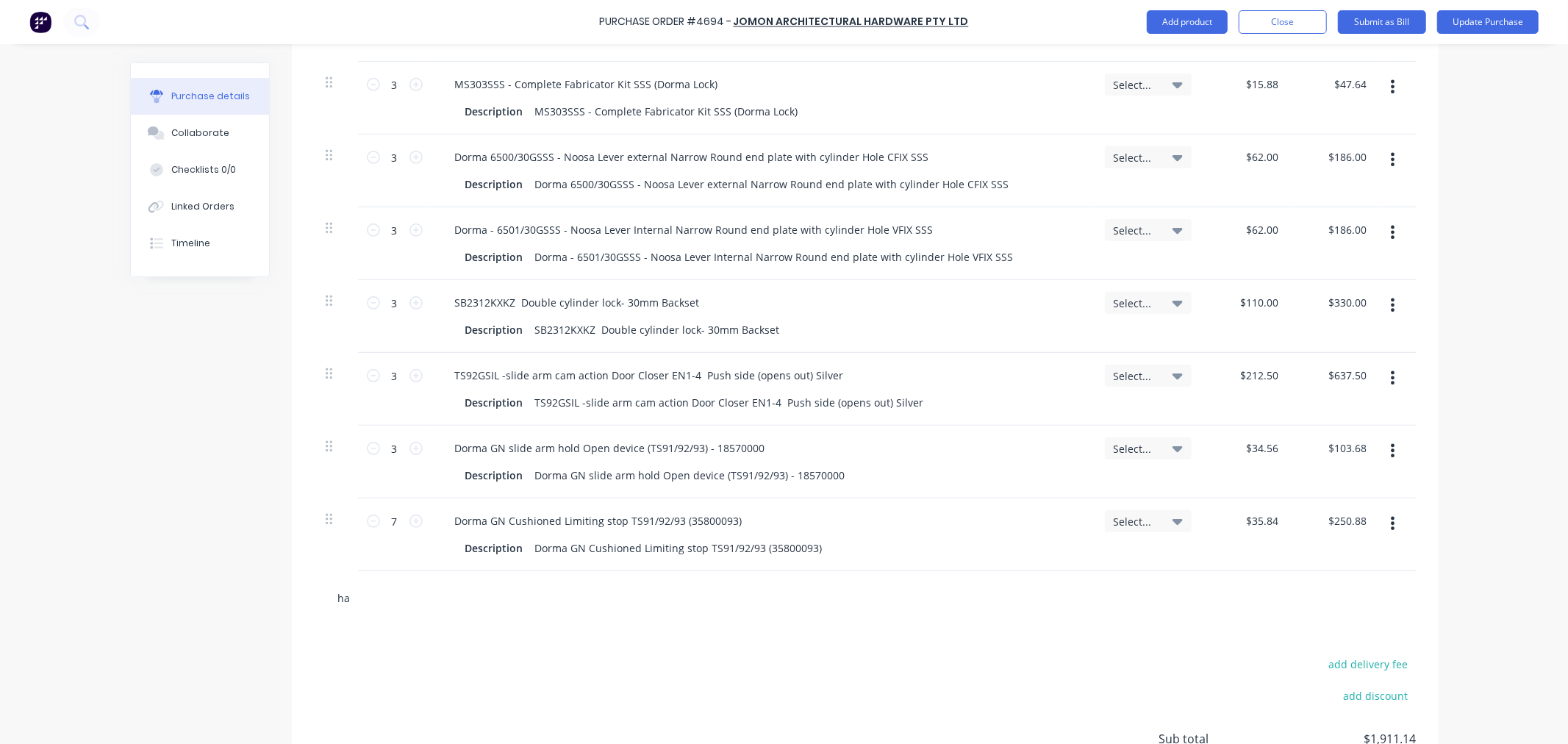
type textarea "x"
type input "har"
type textarea "x"
type input "hard"
type textarea "x"
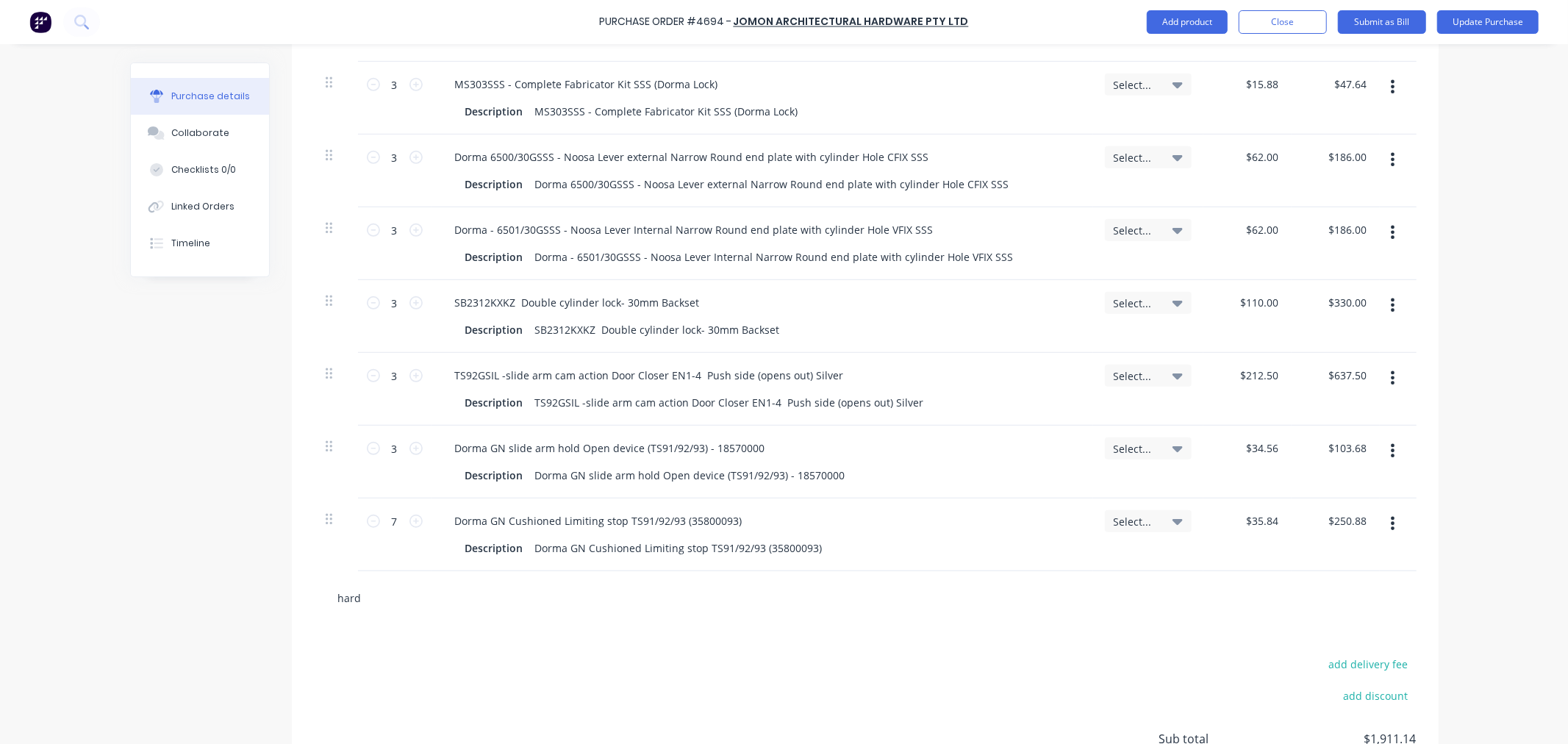
type input "hardw"
type textarea "x"
type input "hardwa"
type textarea "x"
type input "hardwar"
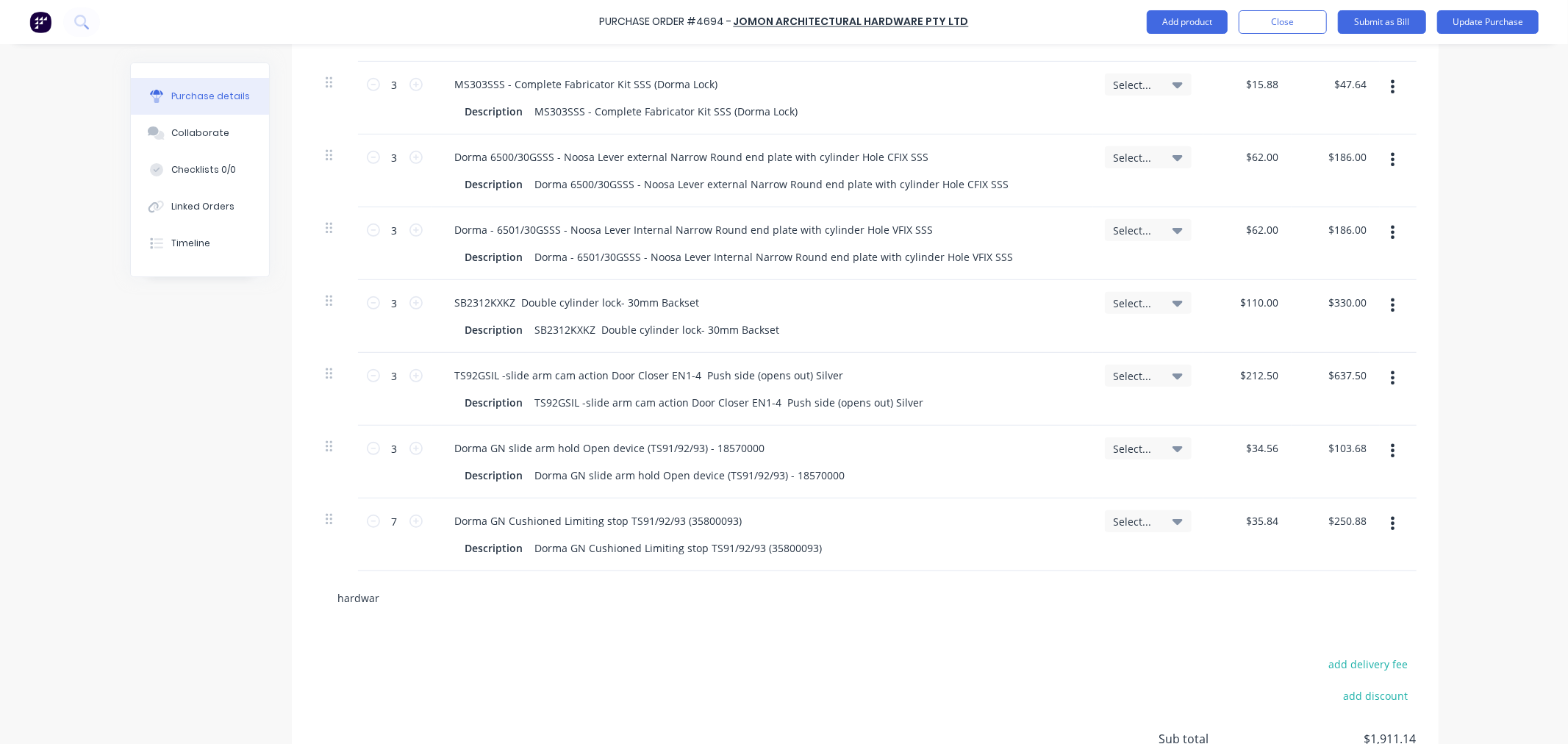
type textarea "x"
type input "hardware"
type textarea "x"
type input "hardware"
type textarea "x"
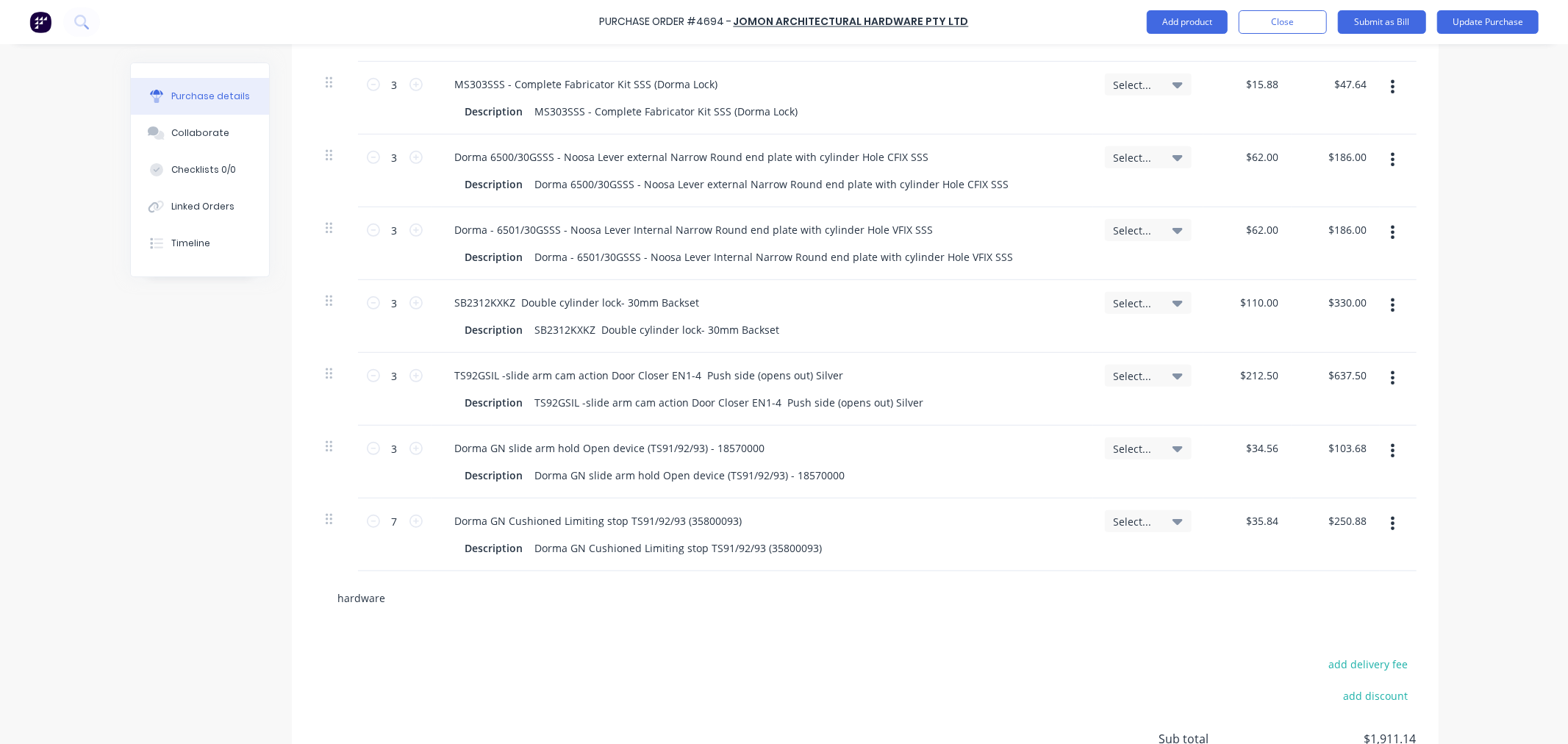
type input "hardware d"
type textarea "x"
type input "hardware de"
type textarea "x"
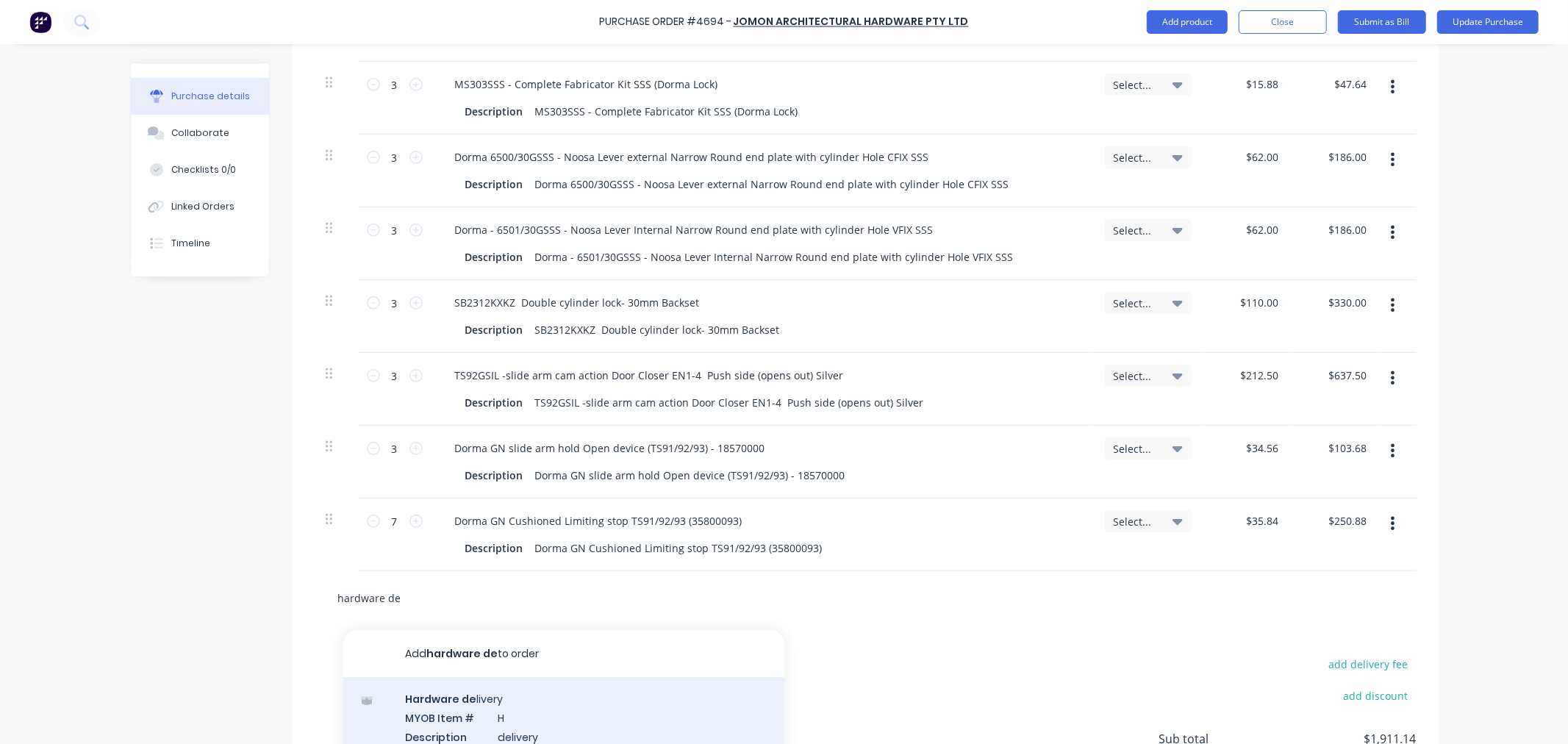
type input "hardware de"
click at [457, 723] on div "Hardware de livery MYOB Item # H Description delivery Product variant" at bounding box center [563, 727] width 441 height 99
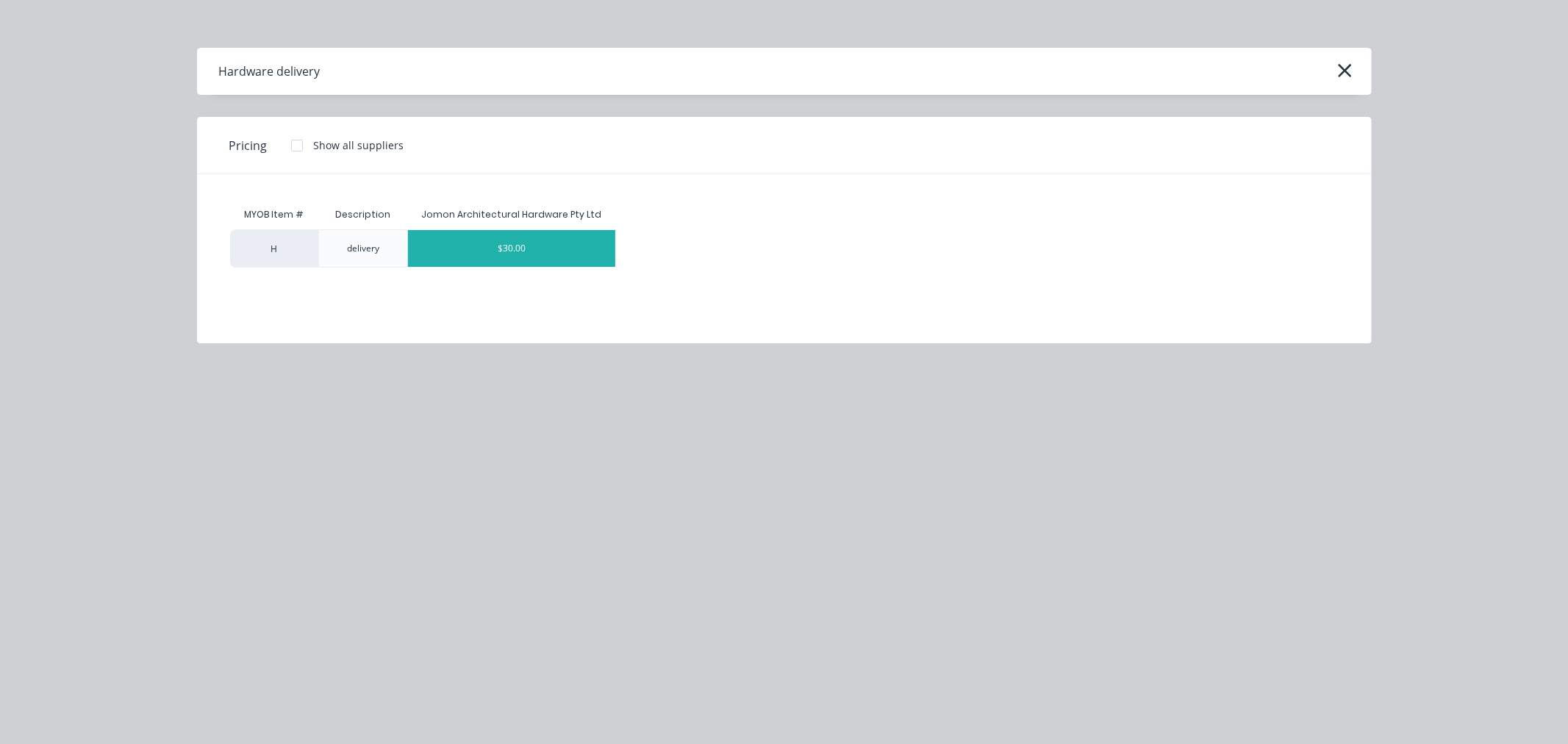
click at [526, 250] on div "$30.00" at bounding box center [511, 248] width 207 height 37
type textarea "x"
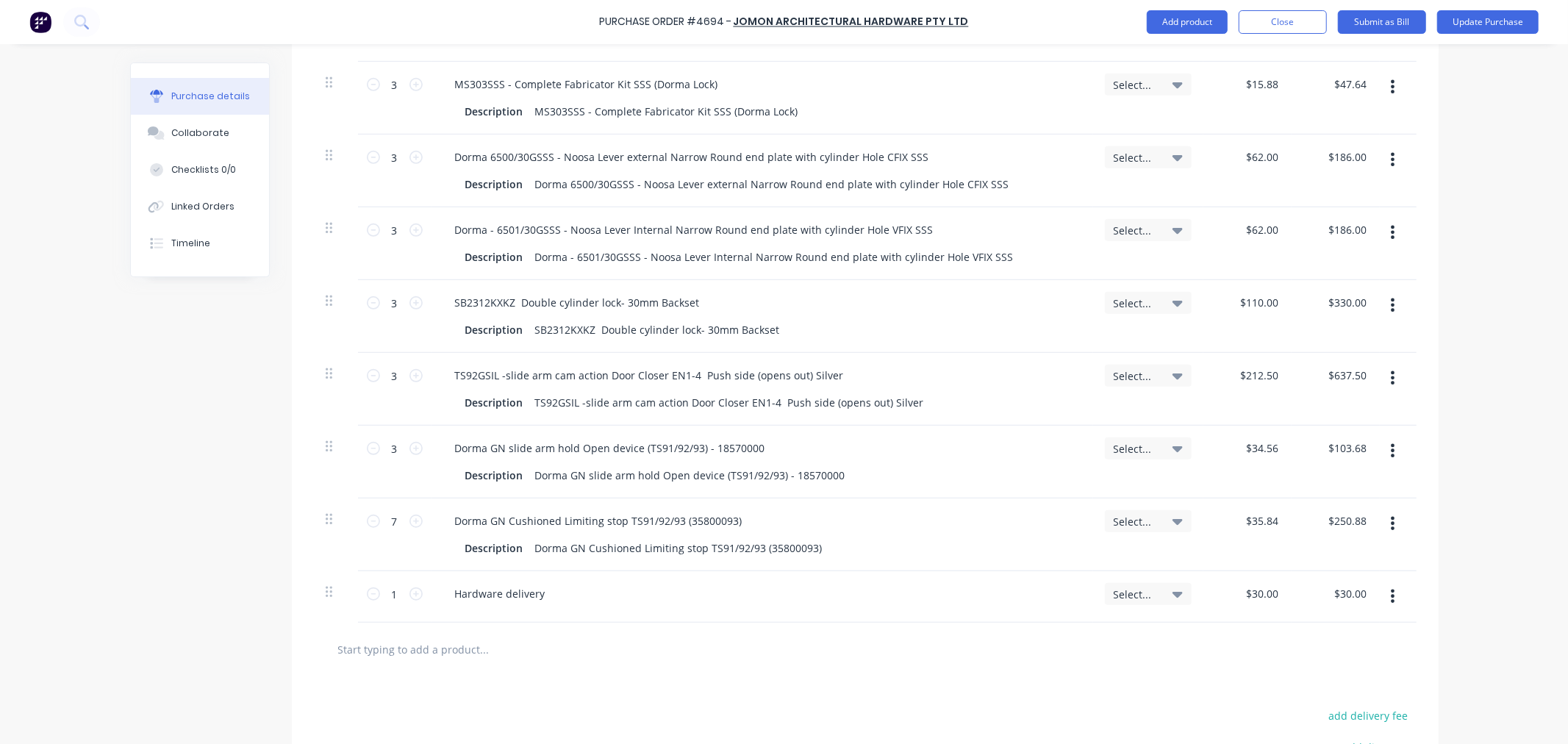
click at [1233, 608] on div "$30.00 $30.00" at bounding box center [1247, 597] width 88 height 52
drag, startPoint x: 1275, startPoint y: 608, endPoint x: 1245, endPoint y: 611, distance: 30.1
click at [1245, 604] on div "$30.00 $30.00" at bounding box center [1261, 594] width 39 height 21
type textarea "x"
drag, startPoint x: 1245, startPoint y: 611, endPoint x: 1280, endPoint y: 609, distance: 35.1
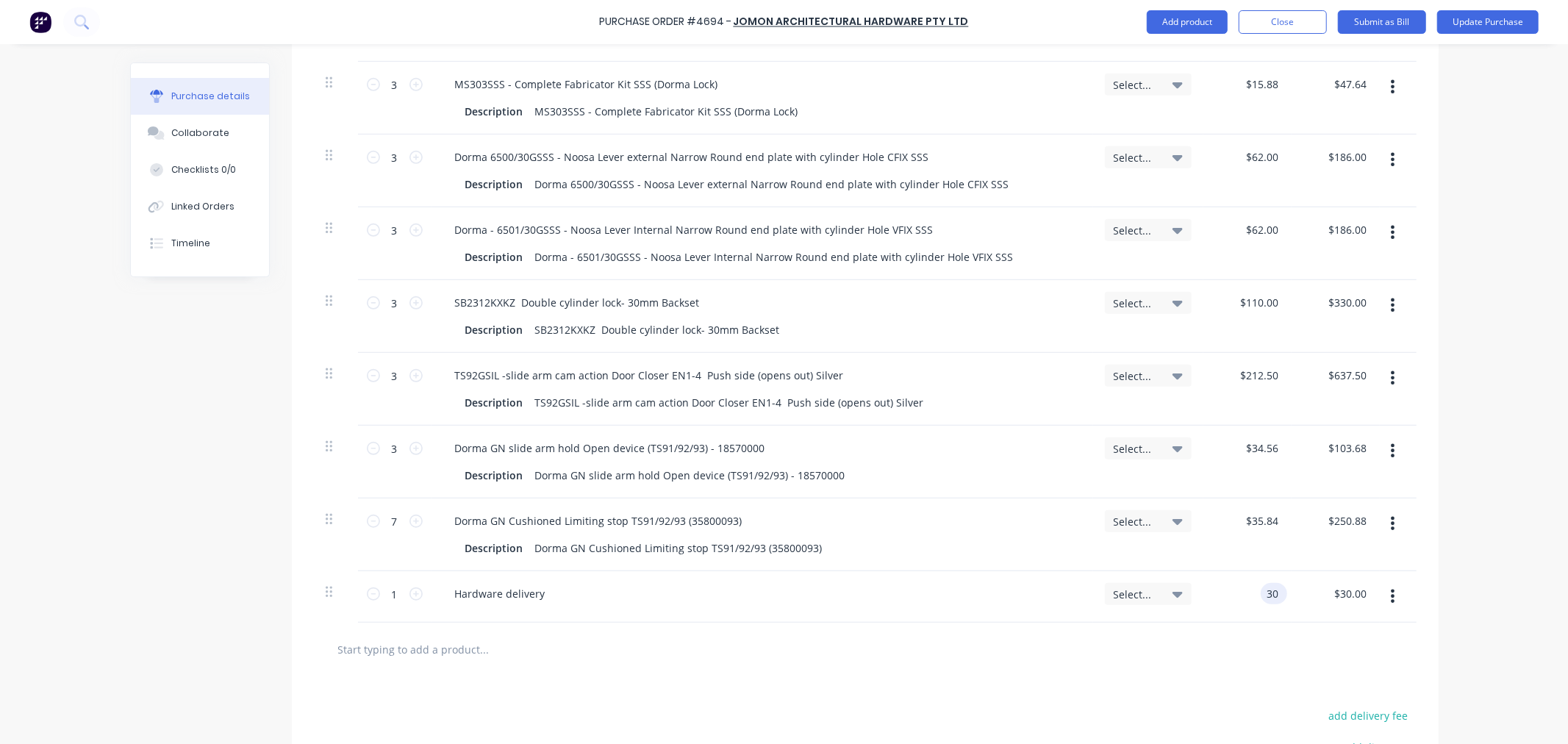
click at [1280, 604] on div "30 30" at bounding box center [1274, 594] width 26 height 21
type input "65"
type textarea "x"
type input "$65.00"
type input "65.00"
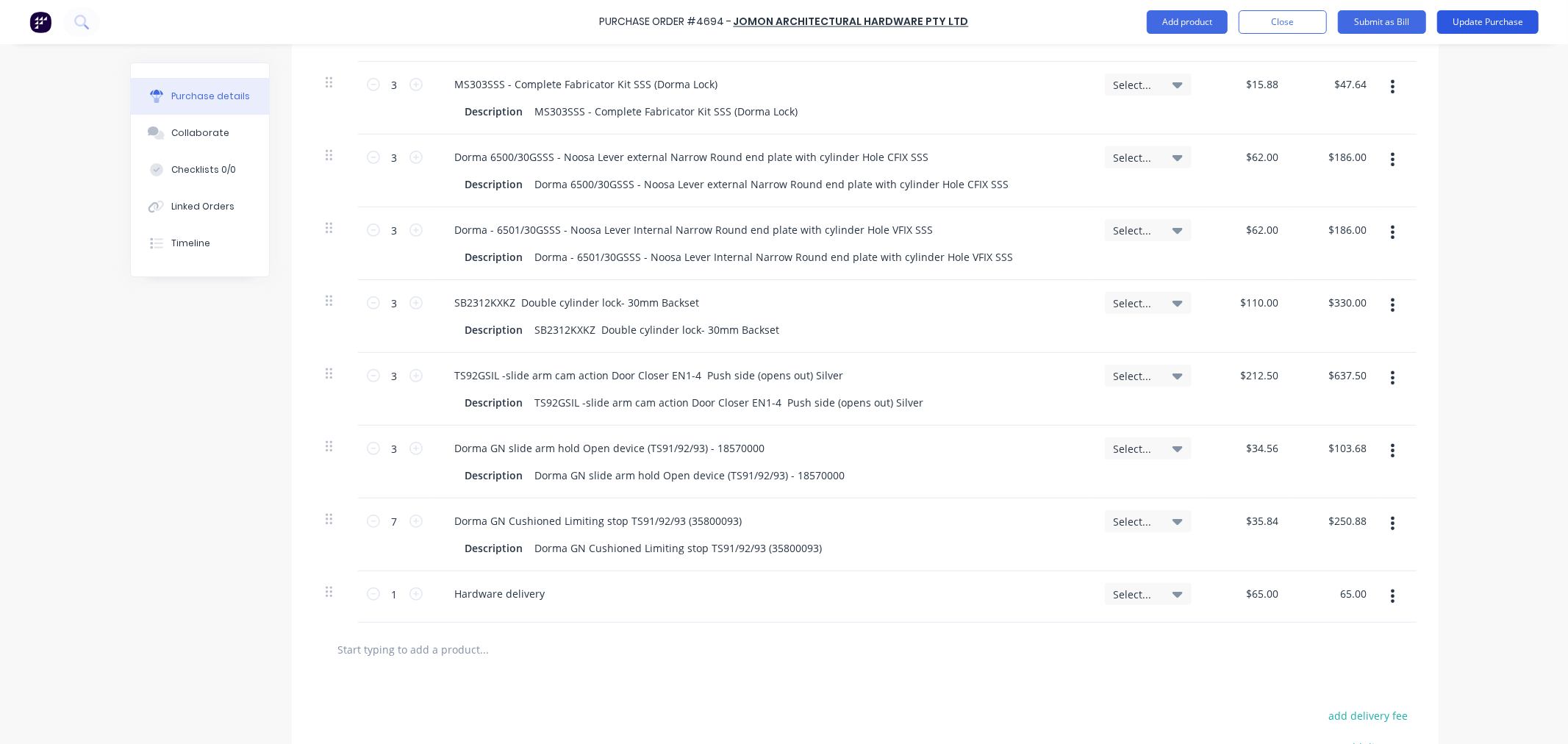
type textarea "x"
type input "$65.00"
click at [1474, 23] on button "Update Purchase" at bounding box center [1488, 22] width 102 height 24
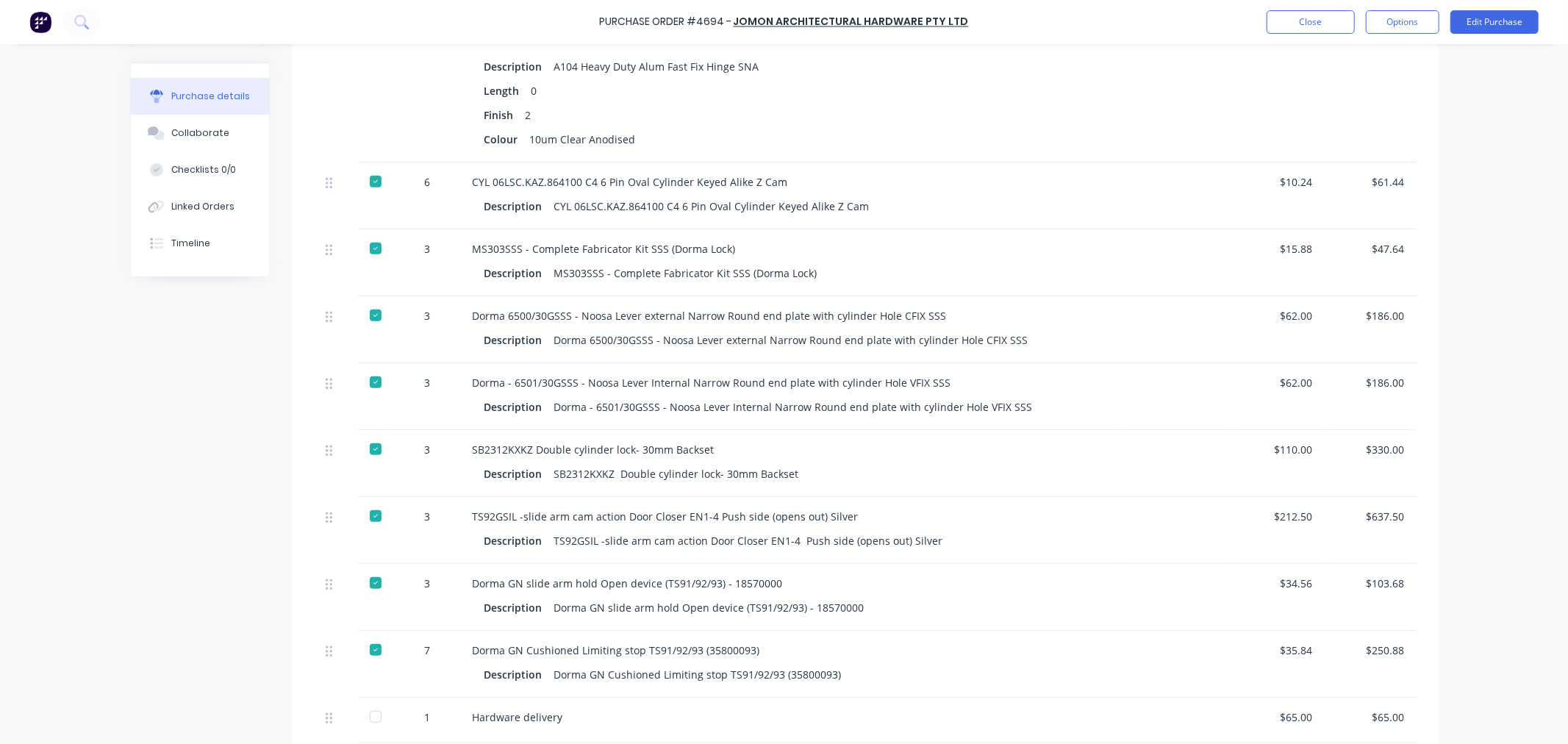
scroll to position [653, 0]
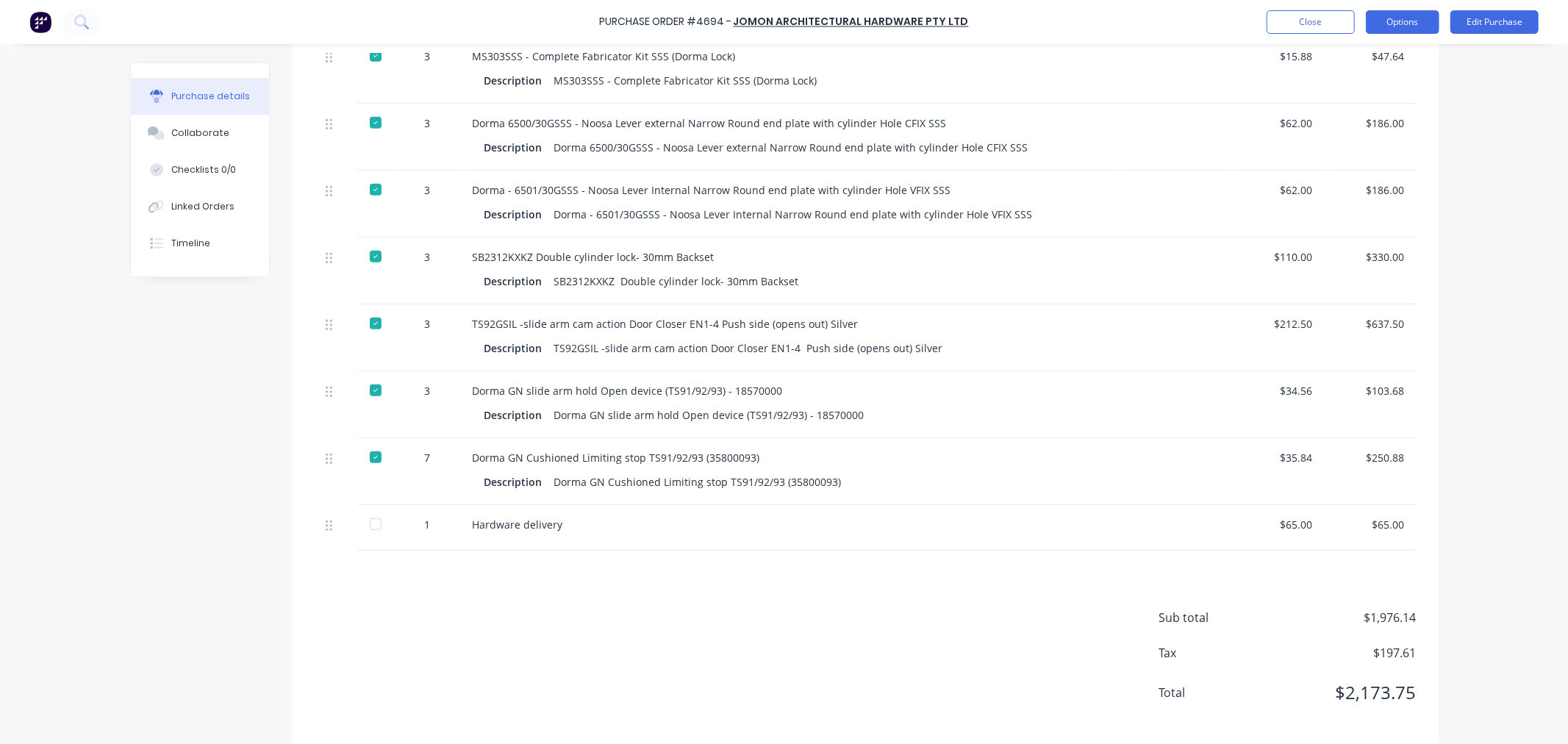
click at [1399, 25] on button "Options" at bounding box center [1403, 22] width 74 height 24
click at [1401, 25] on button "Options" at bounding box center [1403, 22] width 74 height 24
click at [365, 537] on div at bounding box center [376, 524] width 30 height 30
click at [1375, 11] on button "Options" at bounding box center [1403, 22] width 74 height 24
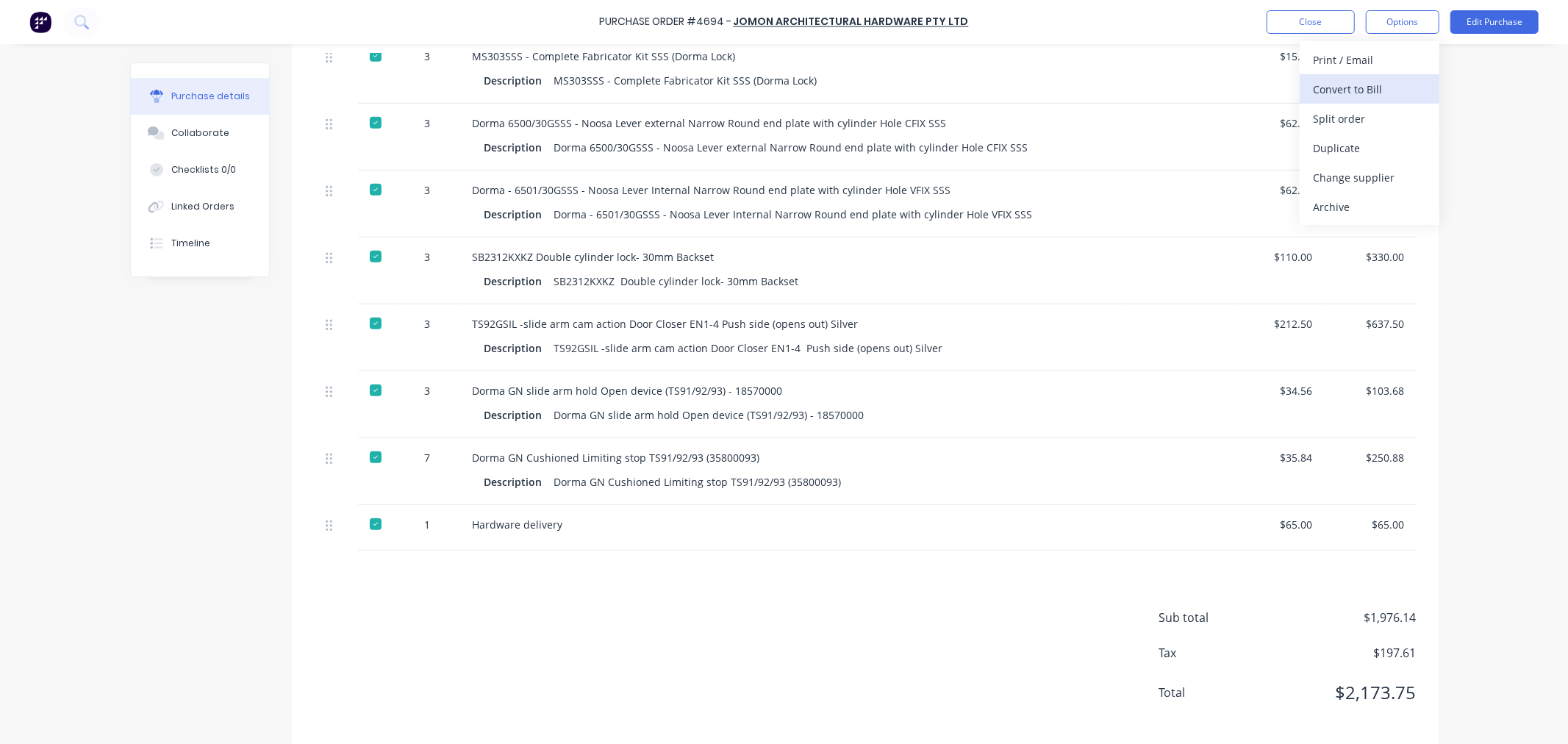
click at [1350, 96] on div "Convert to Bill" at bounding box center [1369, 90] width 113 height 21
type textarea "x"
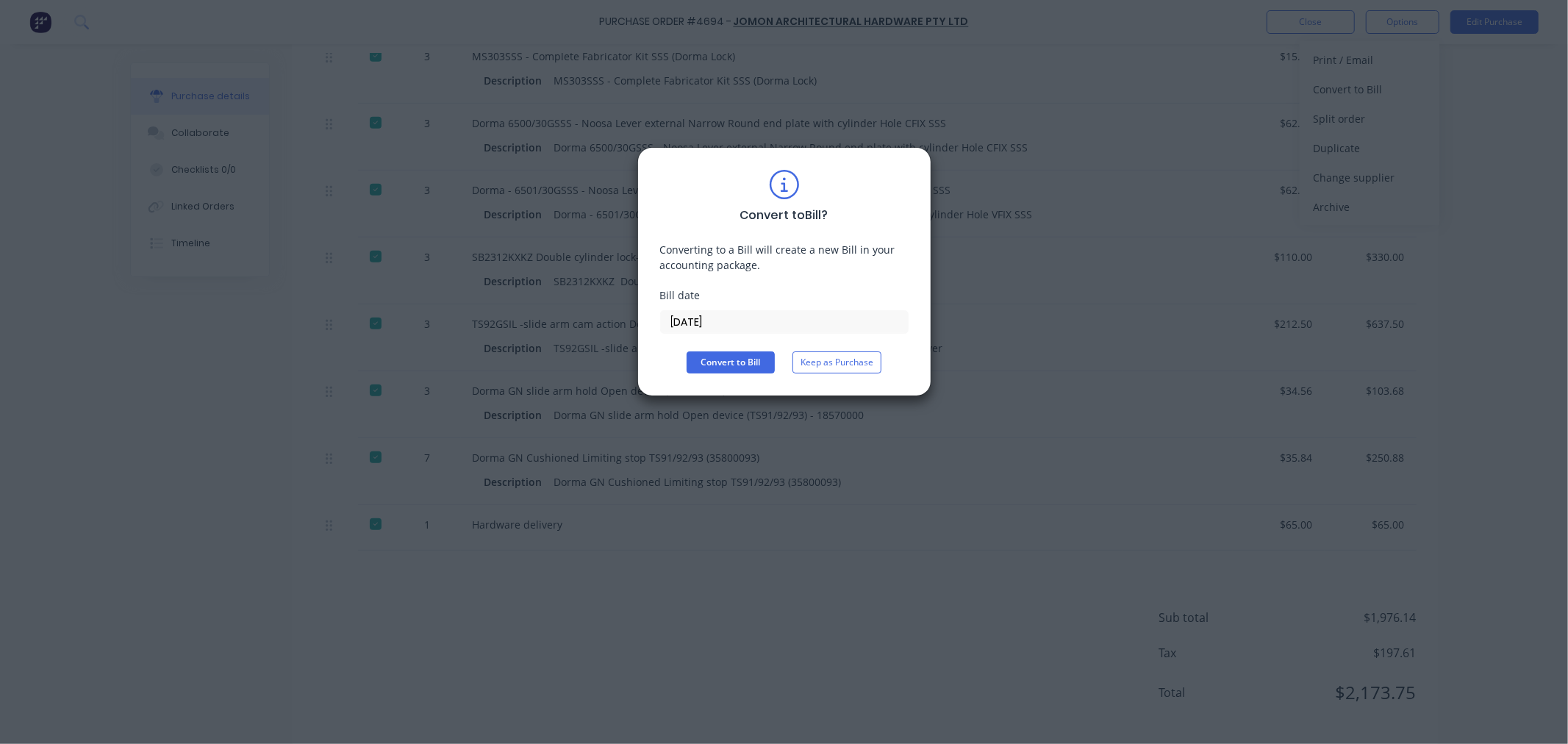
click at [750, 327] on input "[DATE]" at bounding box center [784, 322] width 247 height 22
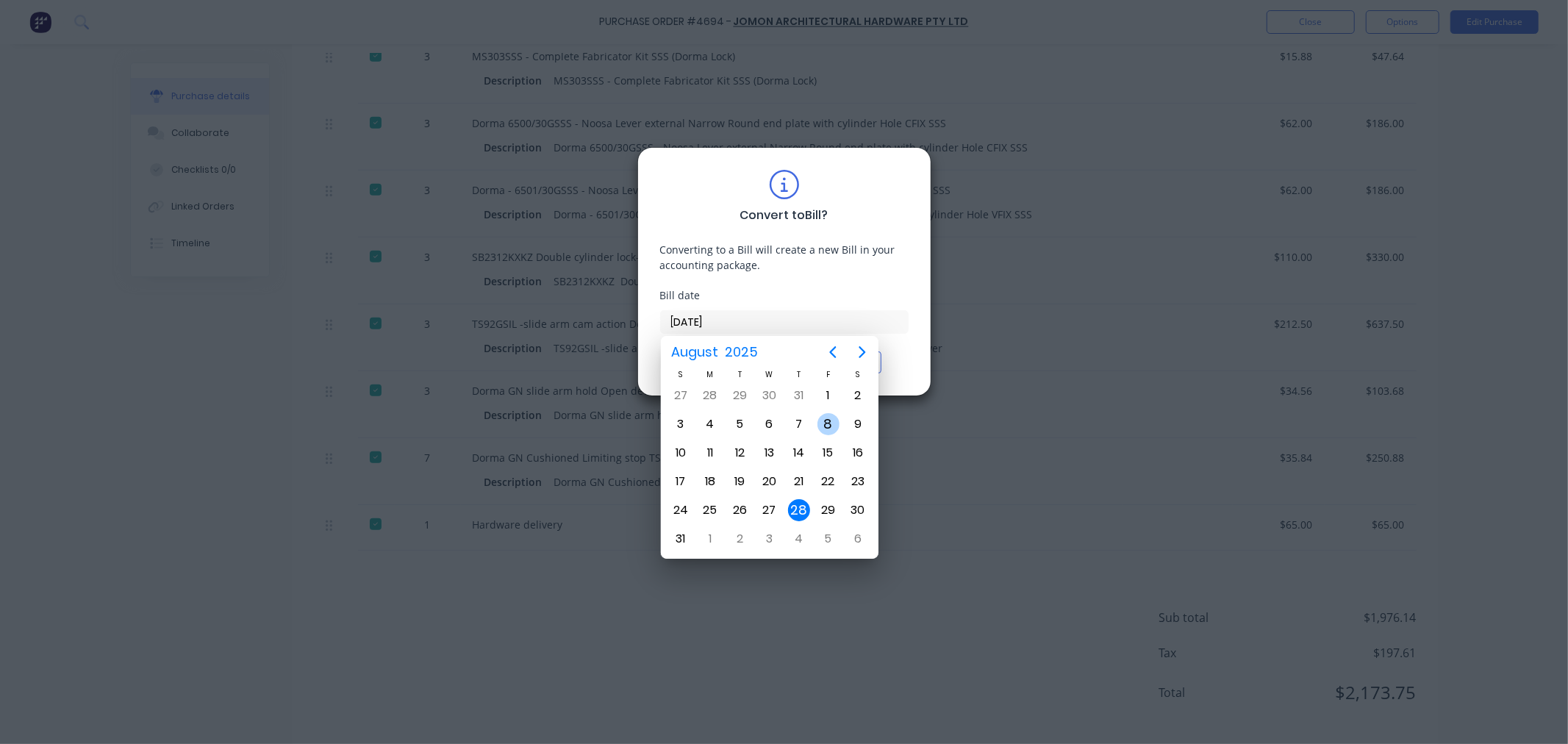
click at [832, 421] on div "8" at bounding box center [828, 424] width 22 height 22
type input "08/08/25"
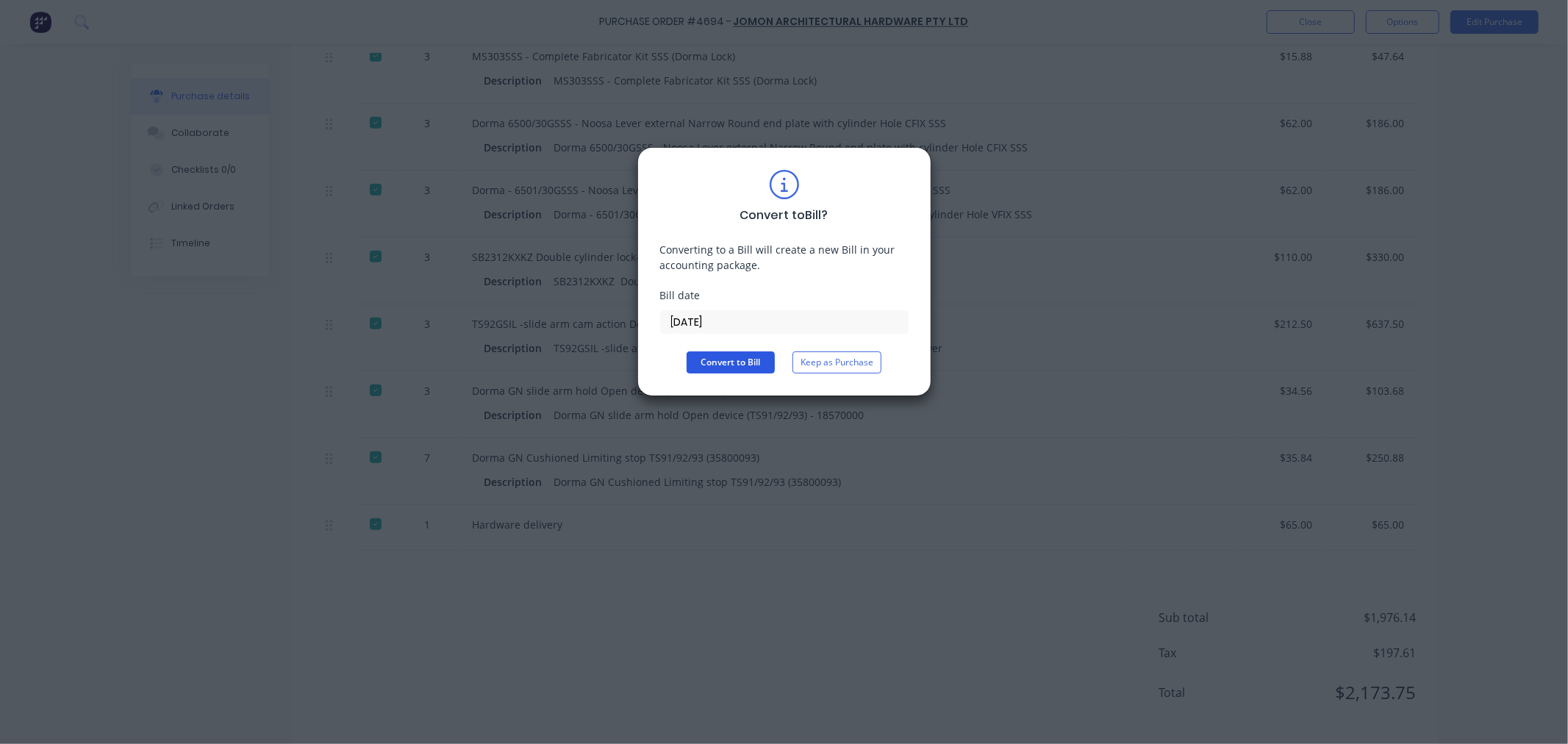
click at [697, 358] on button "Convert to Bill" at bounding box center [730, 362] width 88 height 22
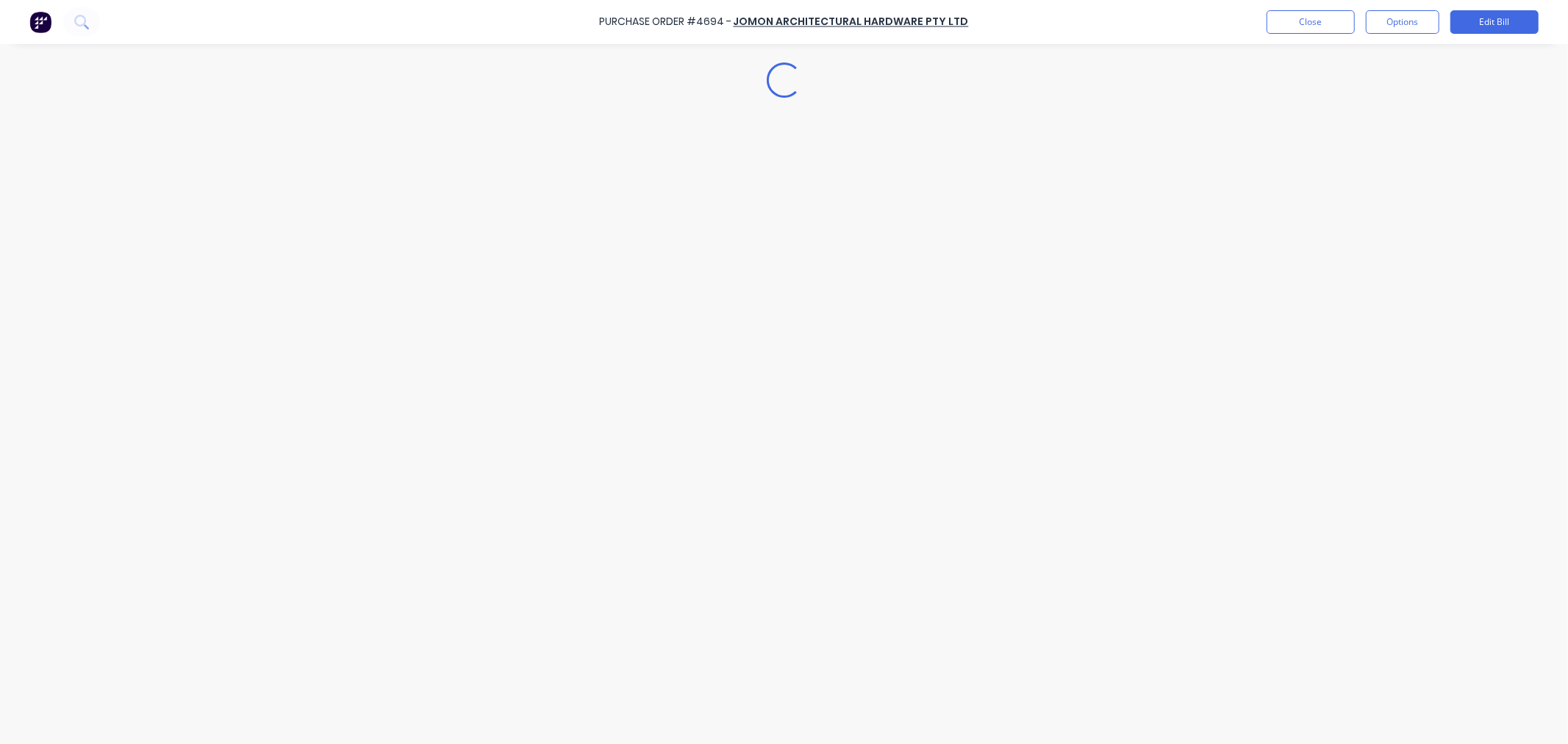
type textarea "x"
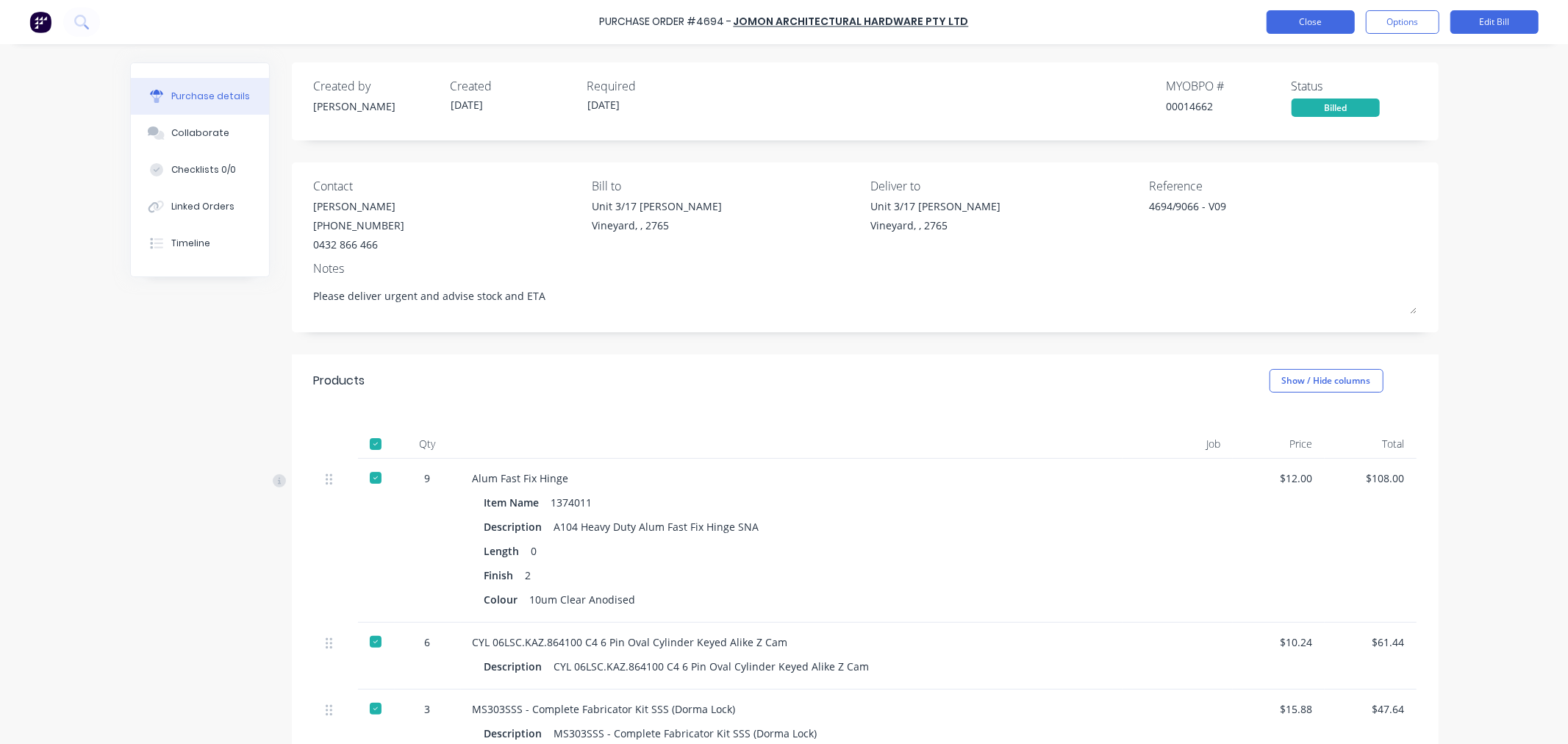
click at [1321, 25] on button "Close" at bounding box center [1310, 22] width 88 height 24
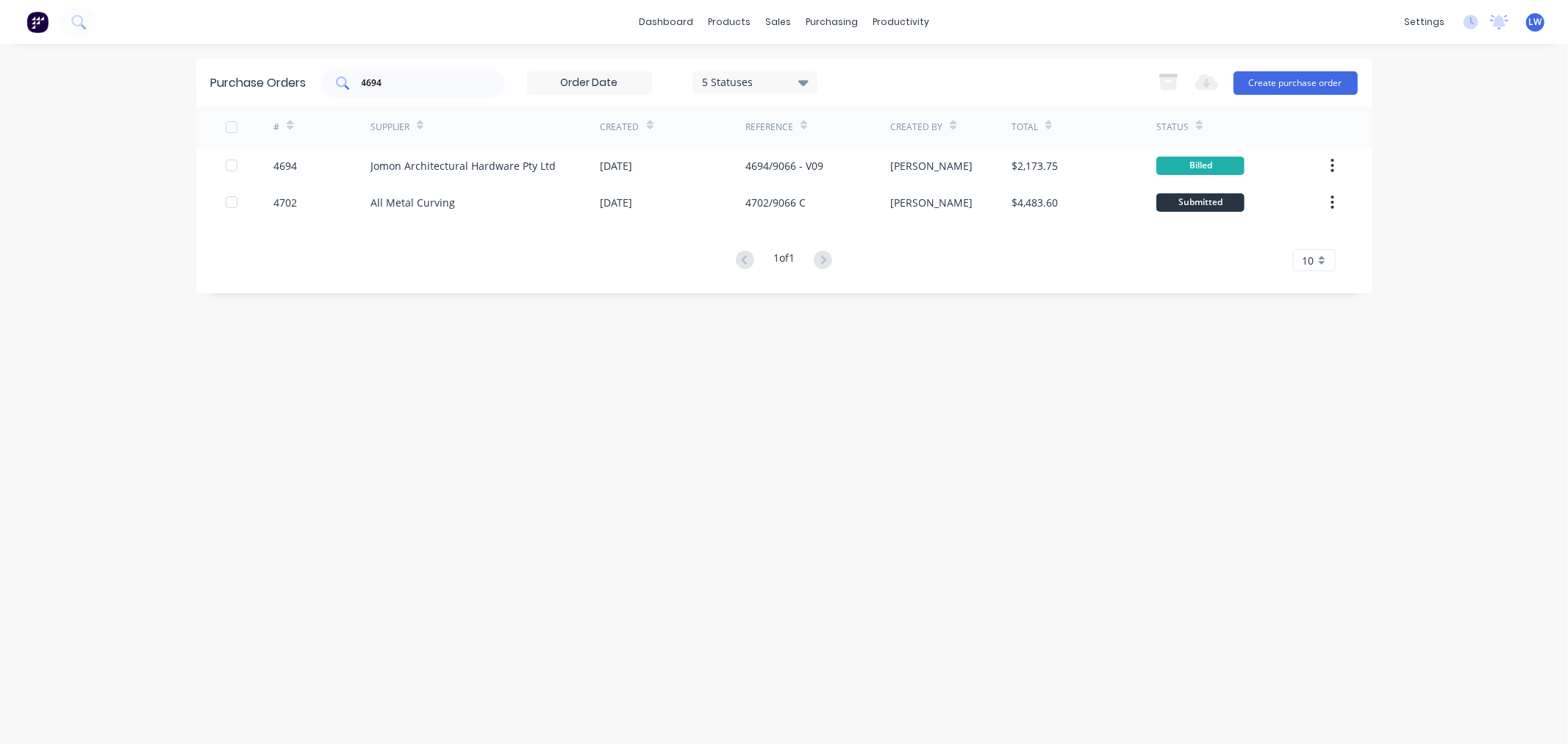
click at [412, 83] on input "4694" at bounding box center [421, 83] width 122 height 15
click at [406, 86] on input "4693" at bounding box center [421, 83] width 122 height 15
type input "4"
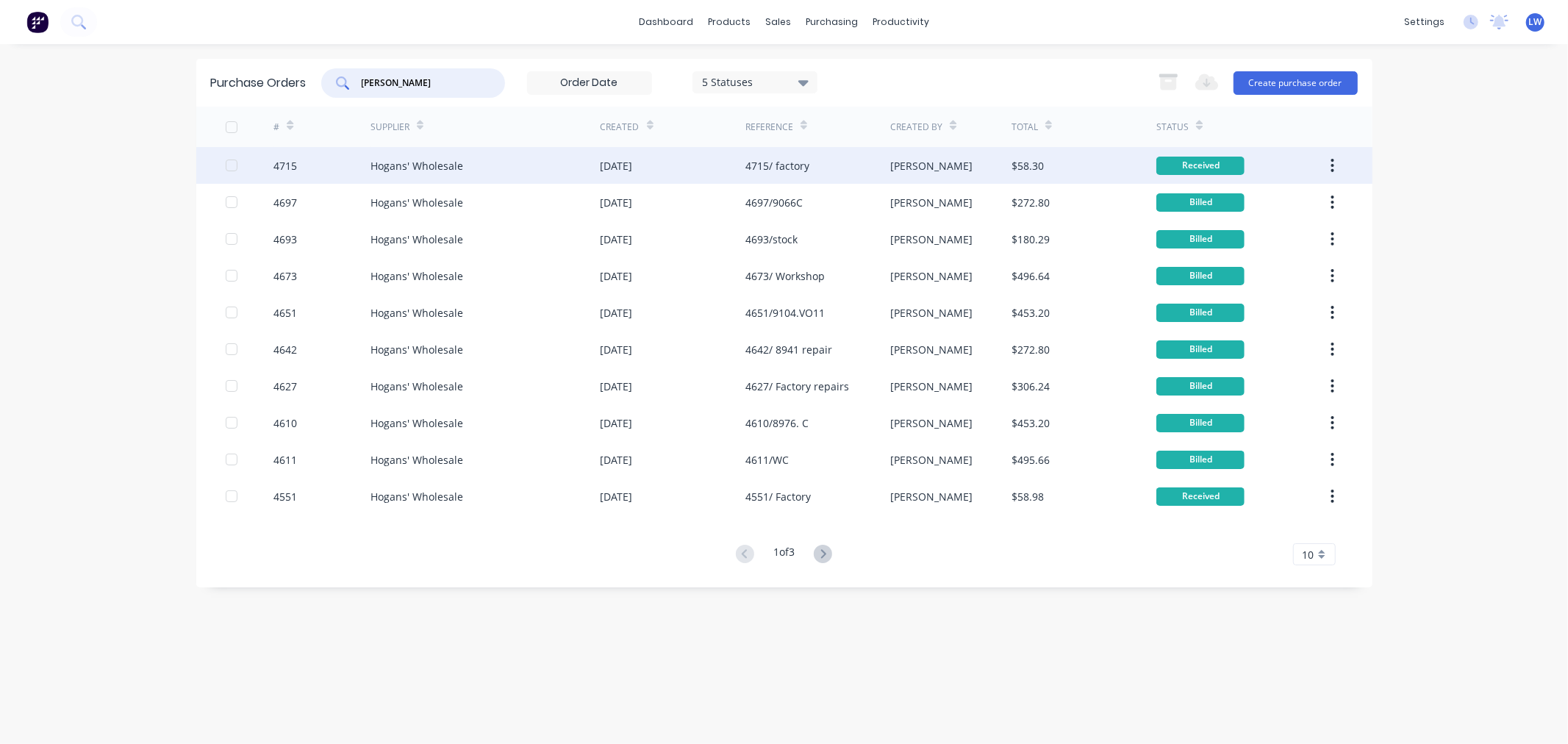
type input "hogan"
click at [629, 171] on div "27 Aug 2025" at bounding box center [616, 165] width 32 height 16
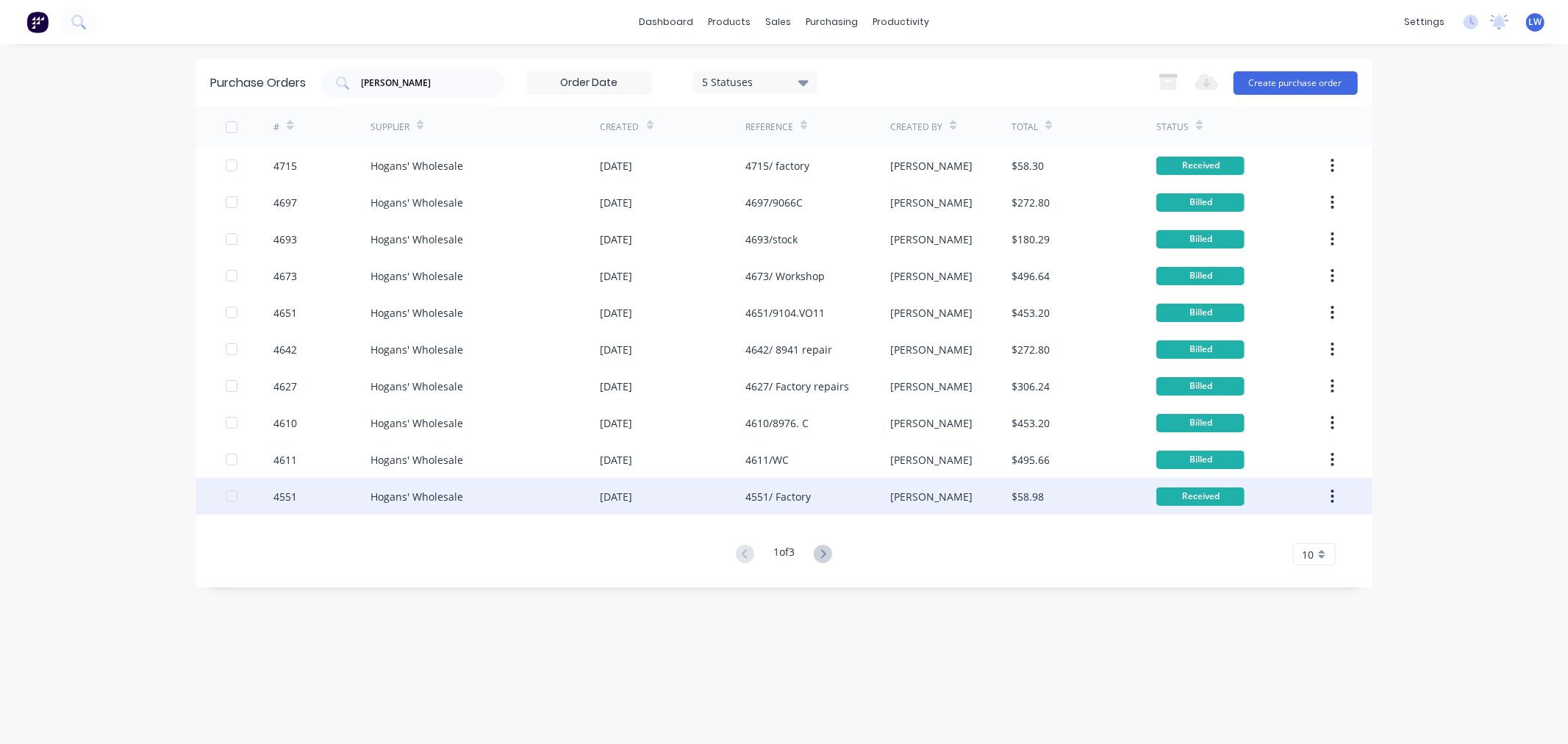
click at [805, 497] on div "4551/ Factory" at bounding box center [778, 496] width 66 height 16
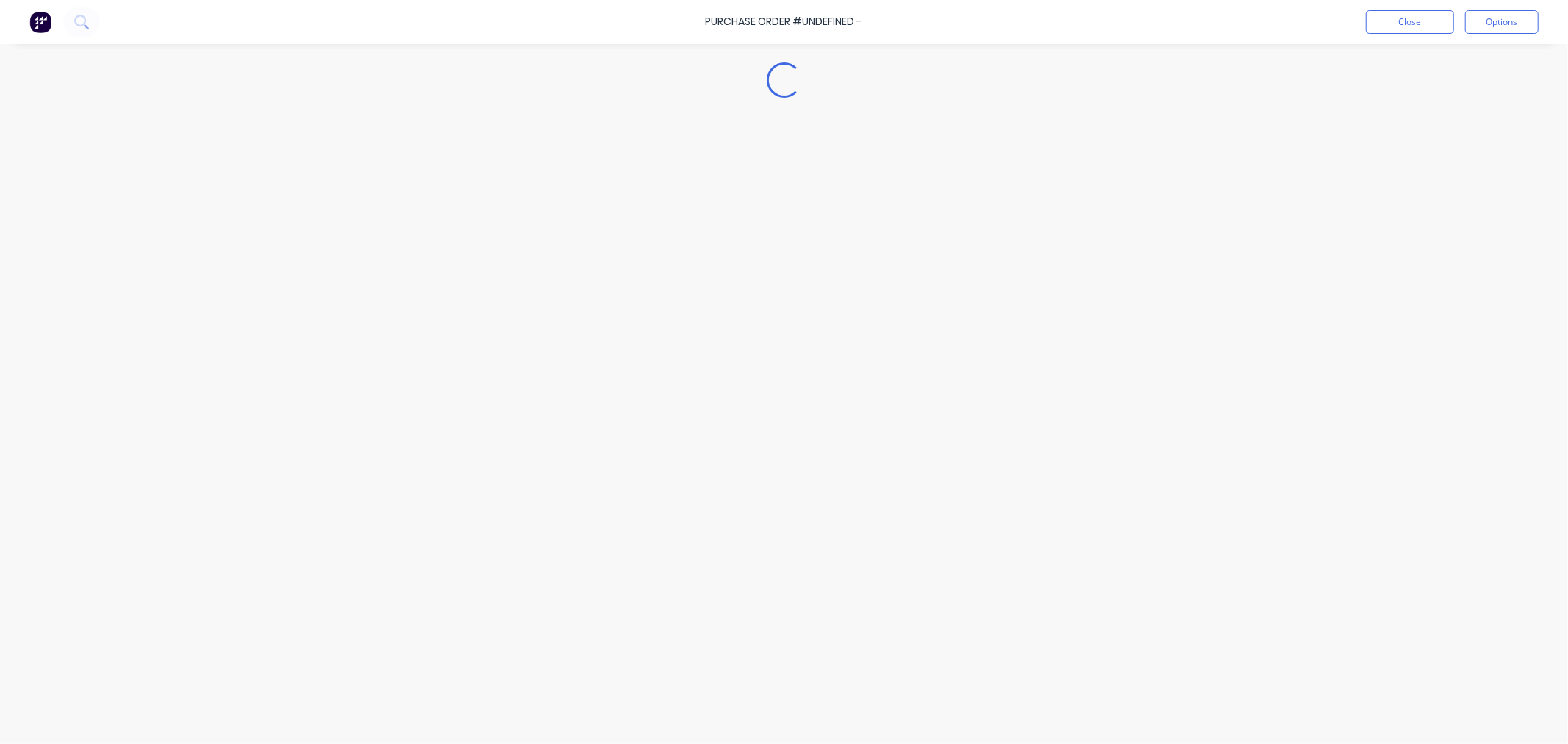
type textarea "x"
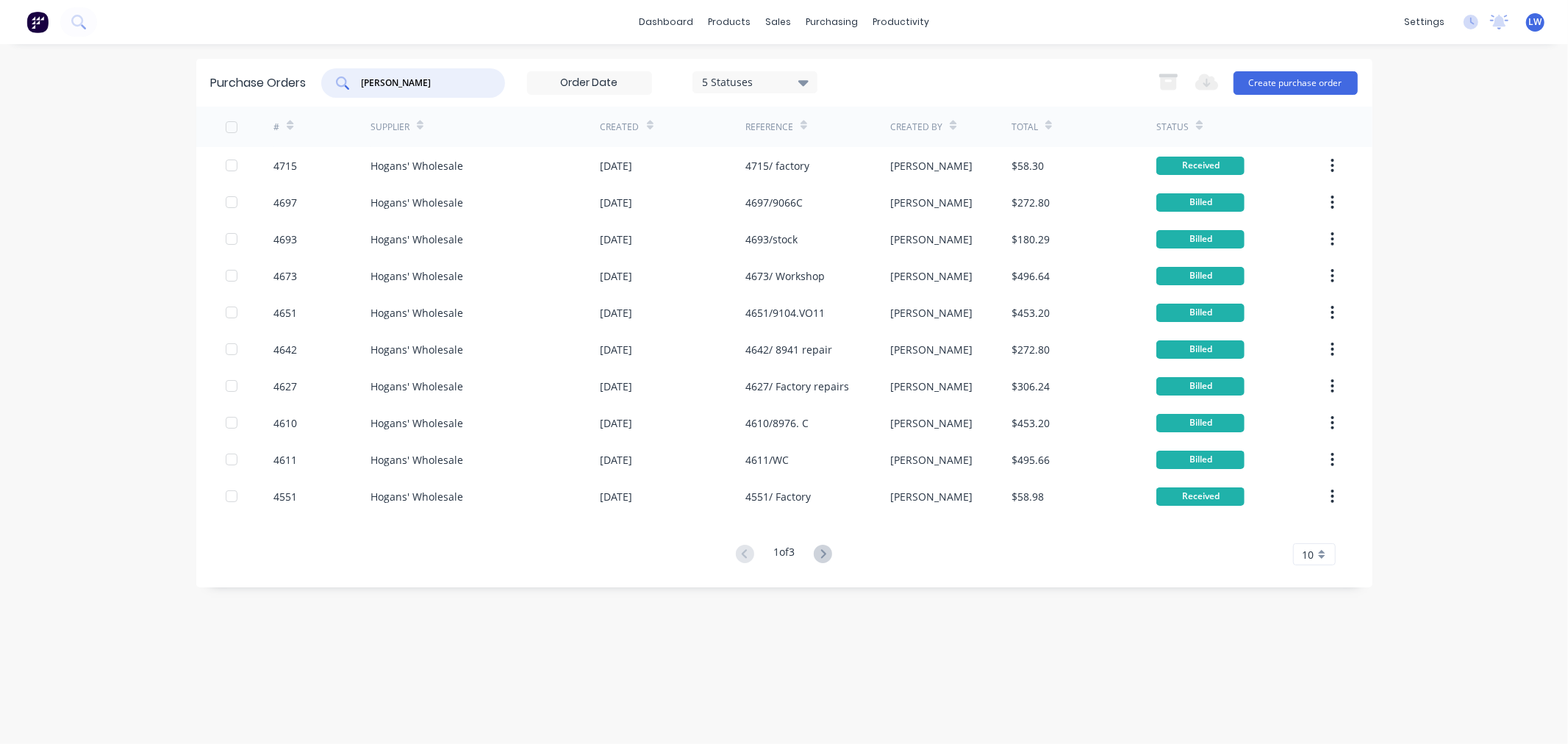
drag, startPoint x: 394, startPoint y: 82, endPoint x: 349, endPoint y: 77, distance: 45.3
click at [349, 77] on div "hogan" at bounding box center [413, 83] width 184 height 30
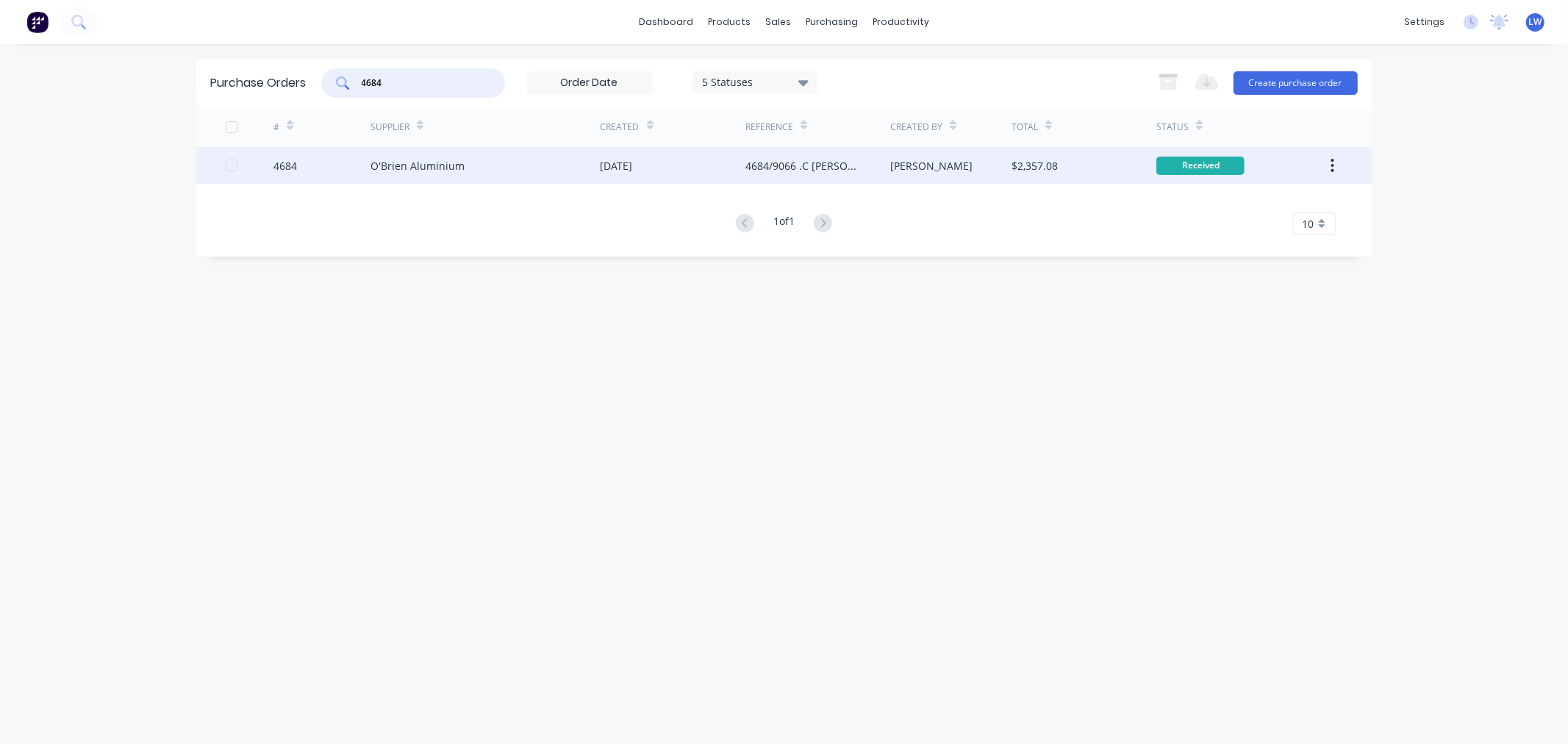
type input "4684"
click at [358, 155] on div "4684" at bounding box center [322, 165] width 97 height 37
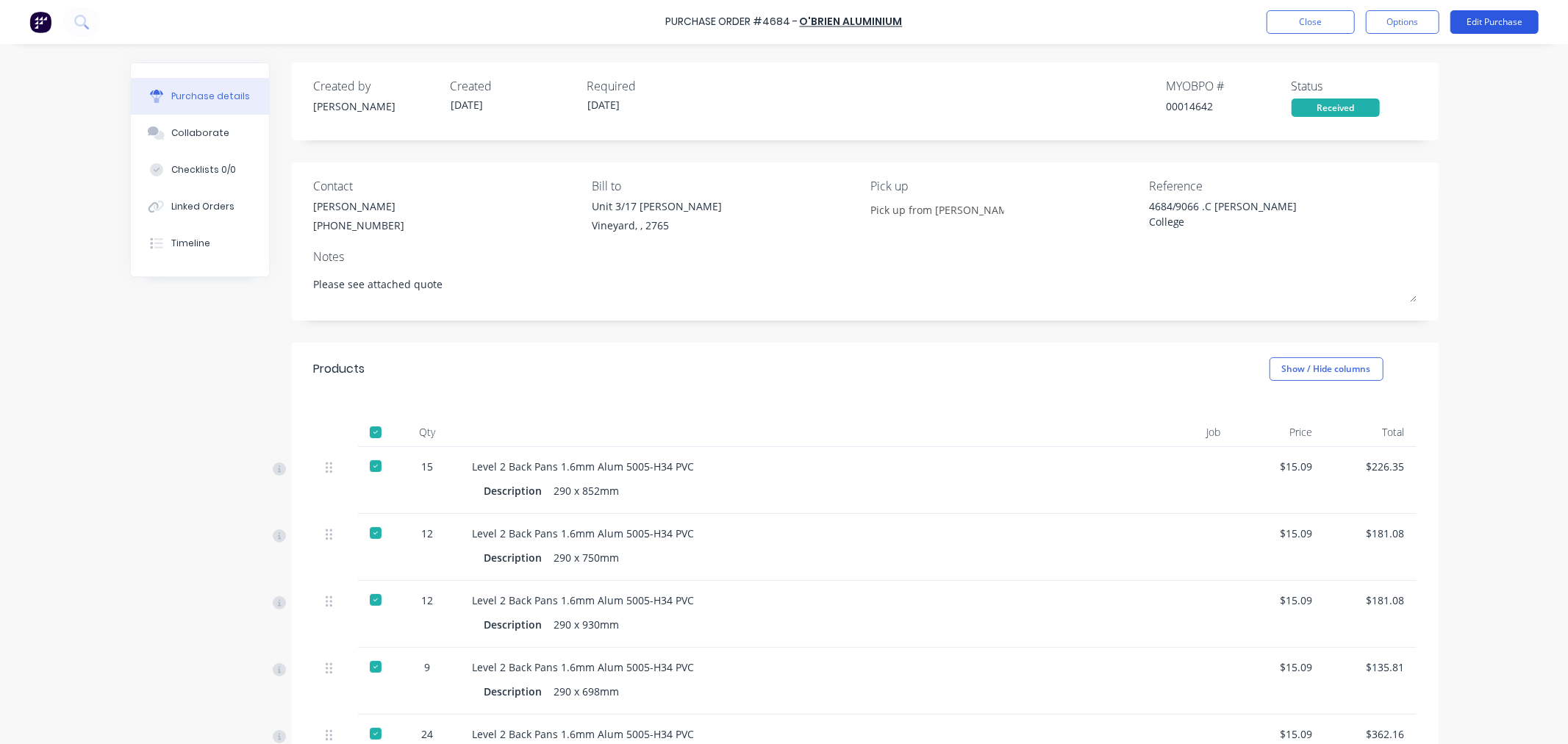
click at [1513, 21] on button "Edit Purchase" at bounding box center [1494, 22] width 88 height 24
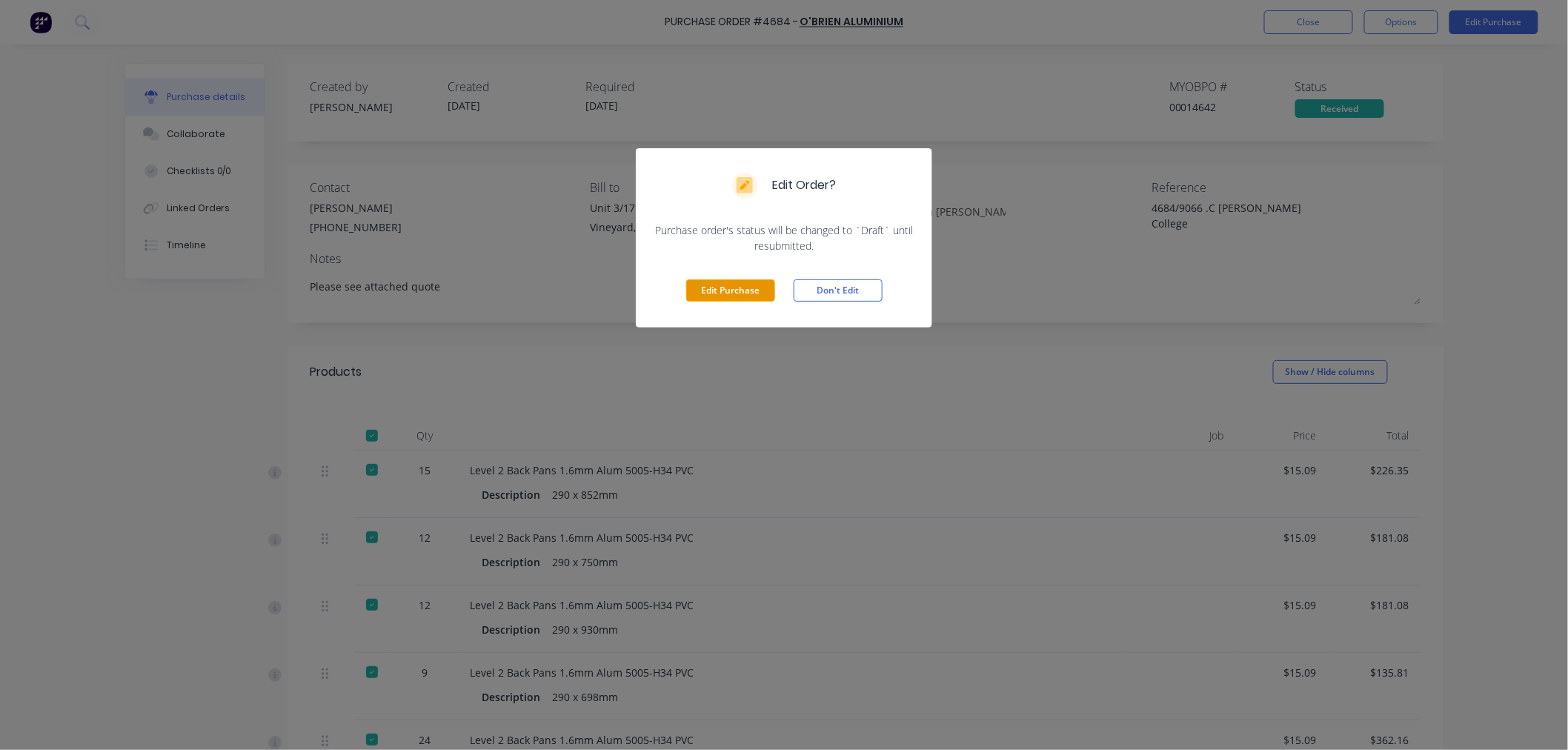
click at [741, 281] on button "Edit Purchase" at bounding box center [730, 291] width 89 height 22
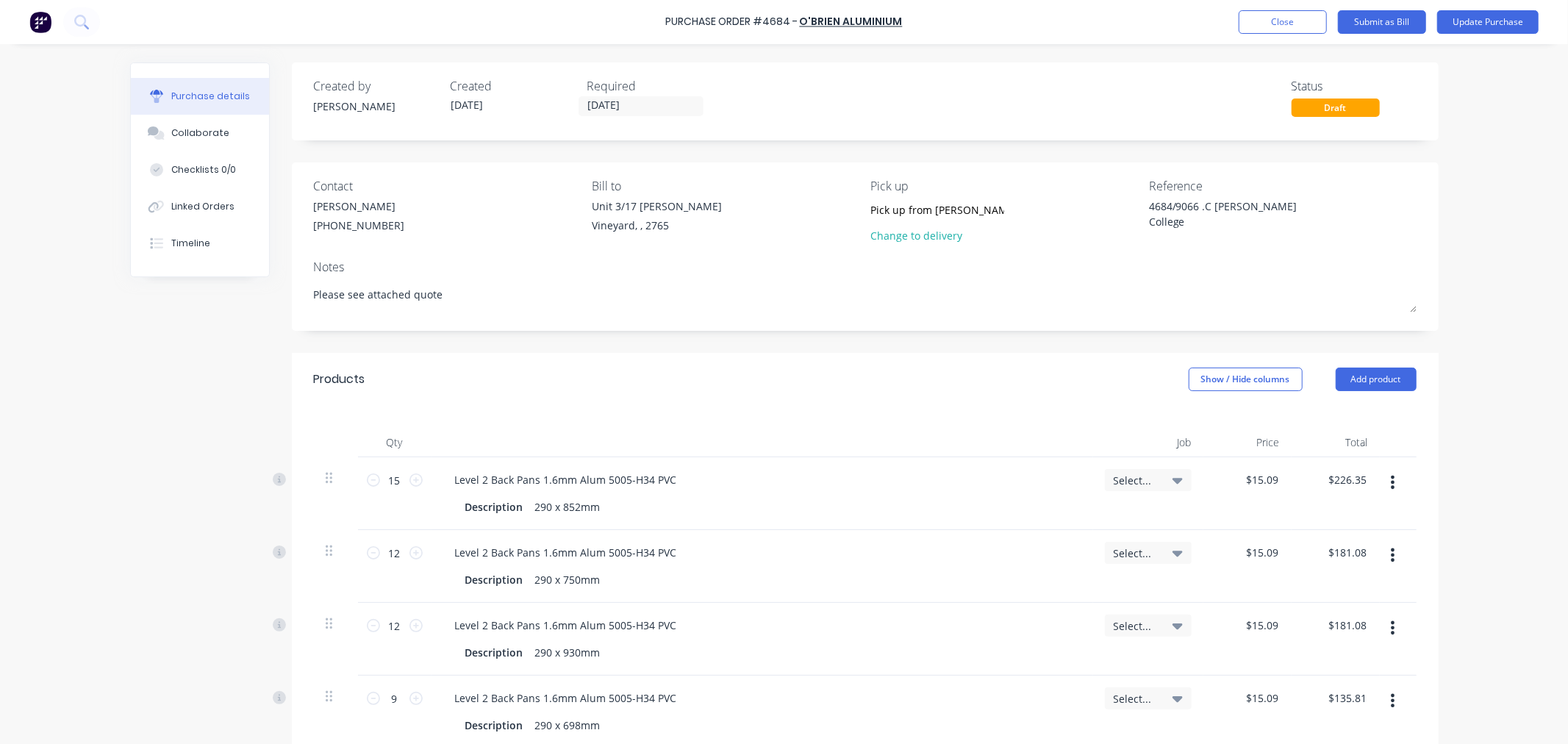
click at [1173, 485] on icon at bounding box center [1177, 480] width 11 height 16
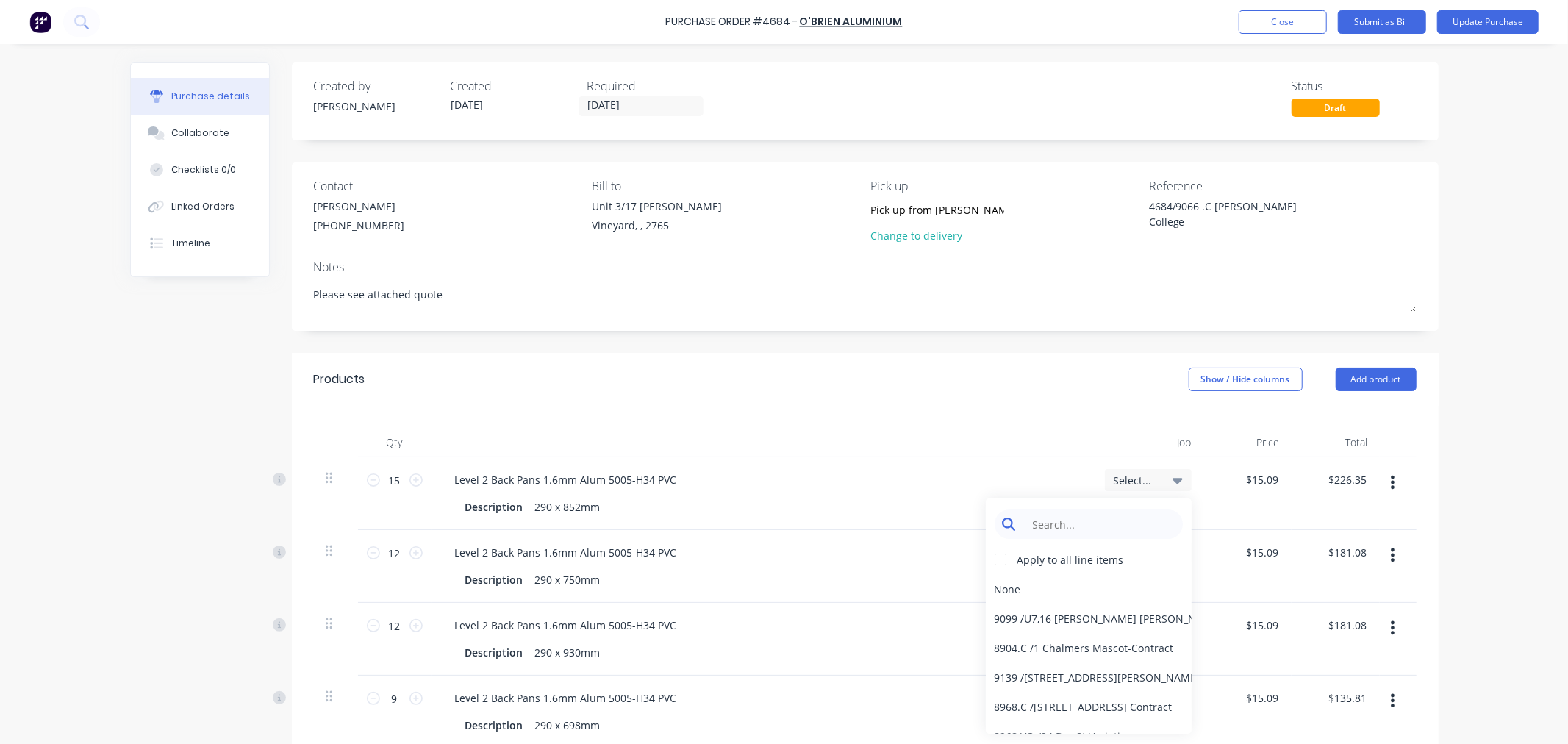
type textarea "x"
click at [1084, 523] on input at bounding box center [1100, 524] width 151 height 30
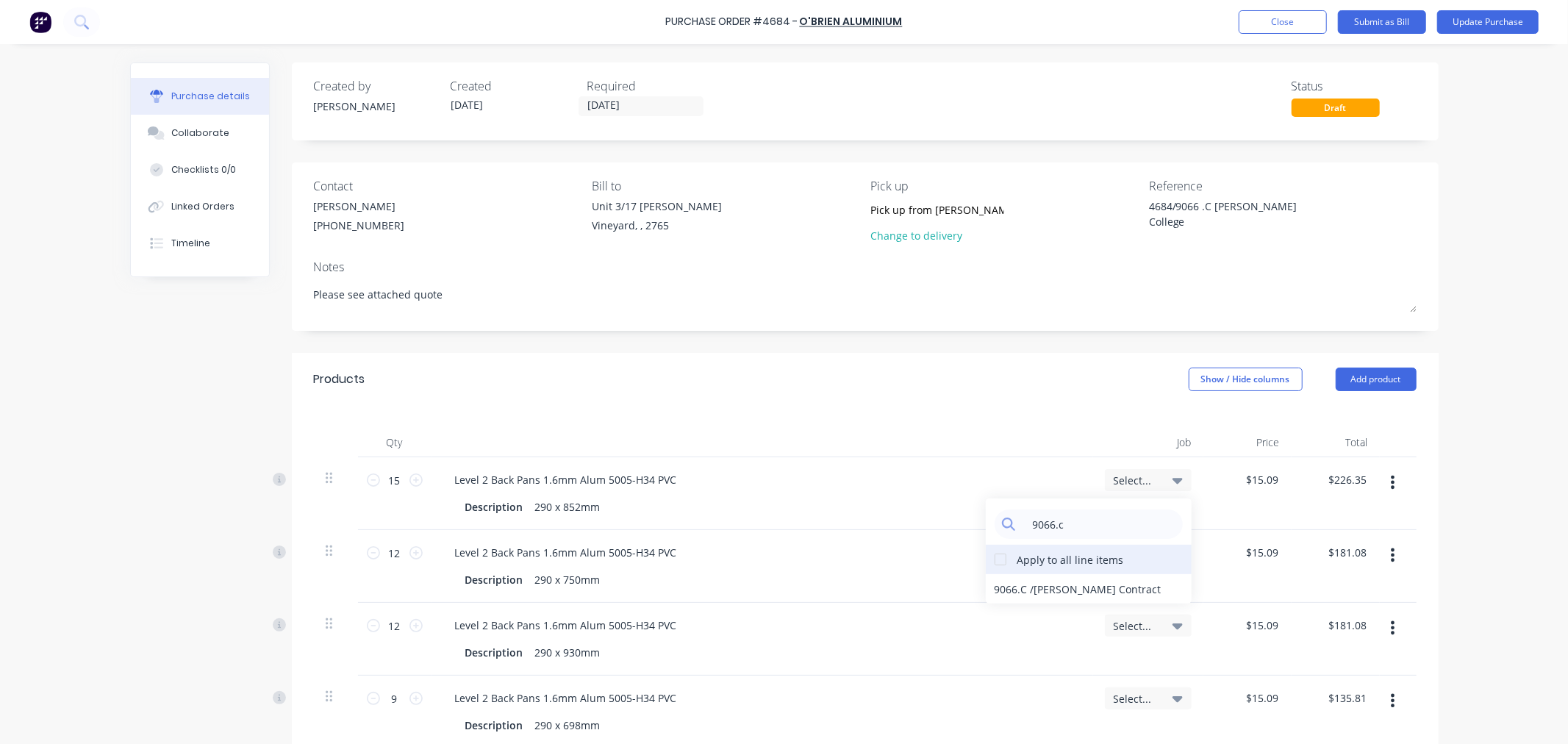
type input "9066.c"
click at [993, 559] on div at bounding box center [1001, 559] width 30 height 30
click at [994, 589] on div "9066.C / William Clarke Contract" at bounding box center [1089, 589] width 206 height 30
click at [1481, 16] on button "Update Purchase" at bounding box center [1488, 22] width 102 height 24
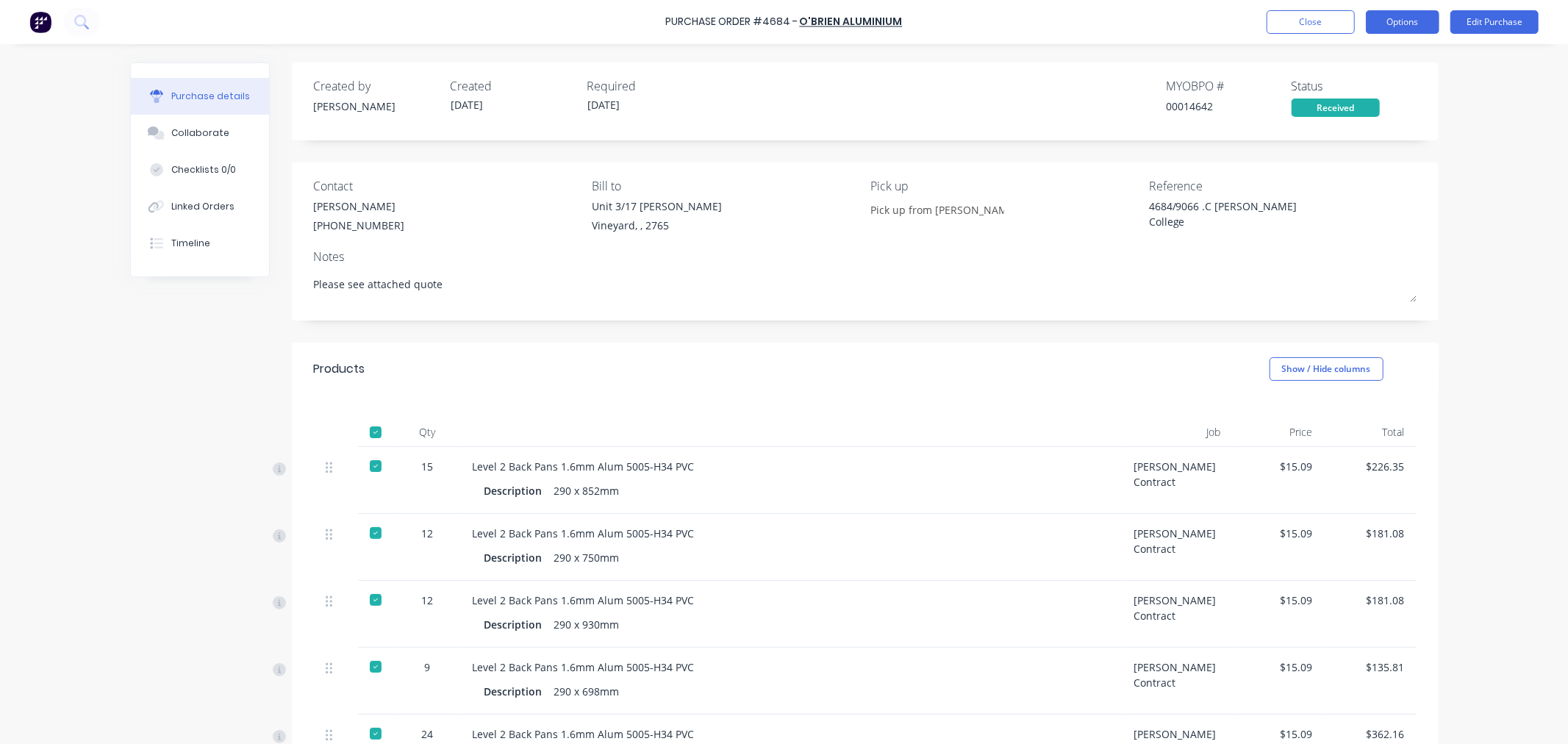
click at [1417, 21] on button "Options" at bounding box center [1403, 22] width 74 height 24
click at [1335, 76] on button "Convert to Bill" at bounding box center [1369, 89] width 140 height 30
type textarea "x"
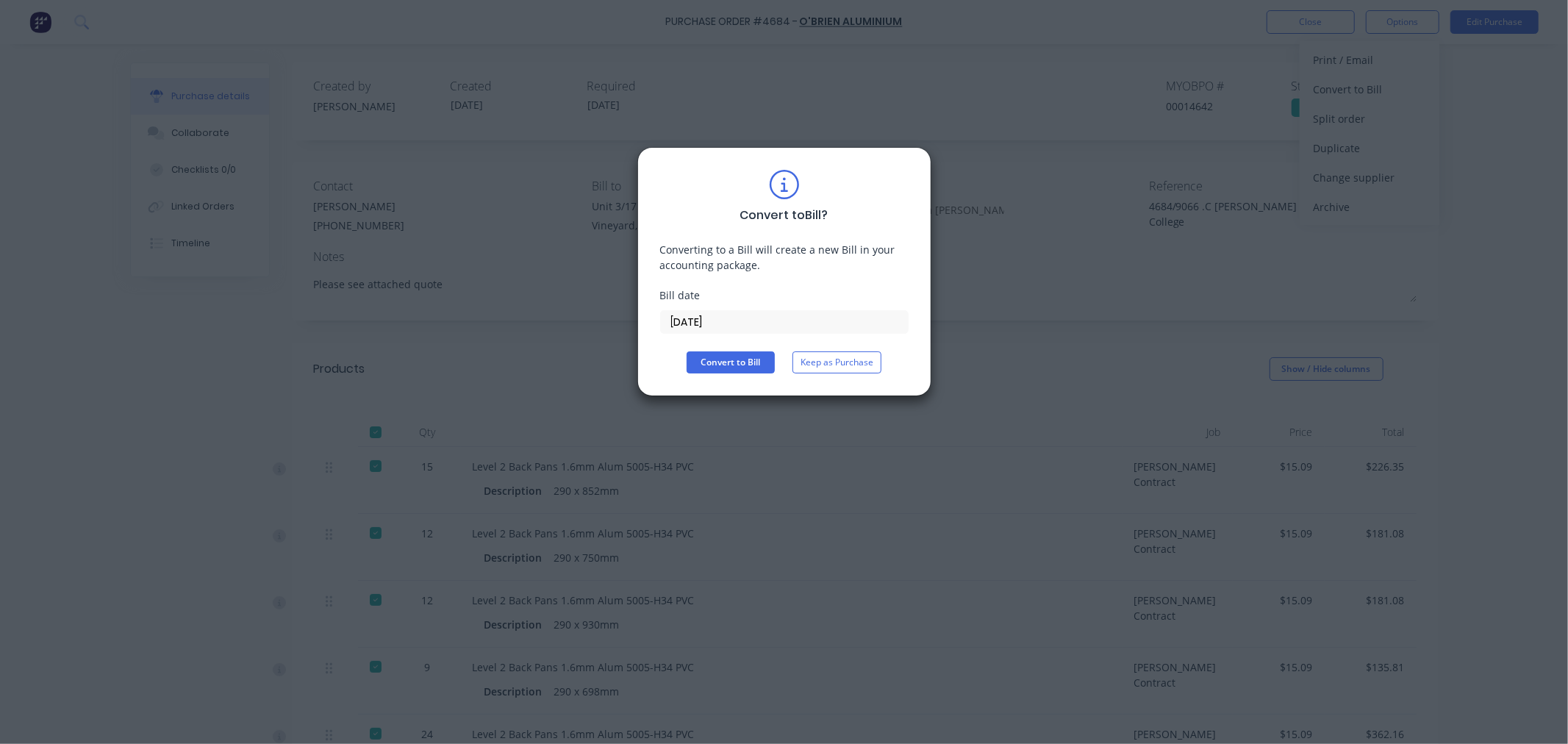
click at [713, 315] on input "[DATE]" at bounding box center [784, 322] width 247 height 22
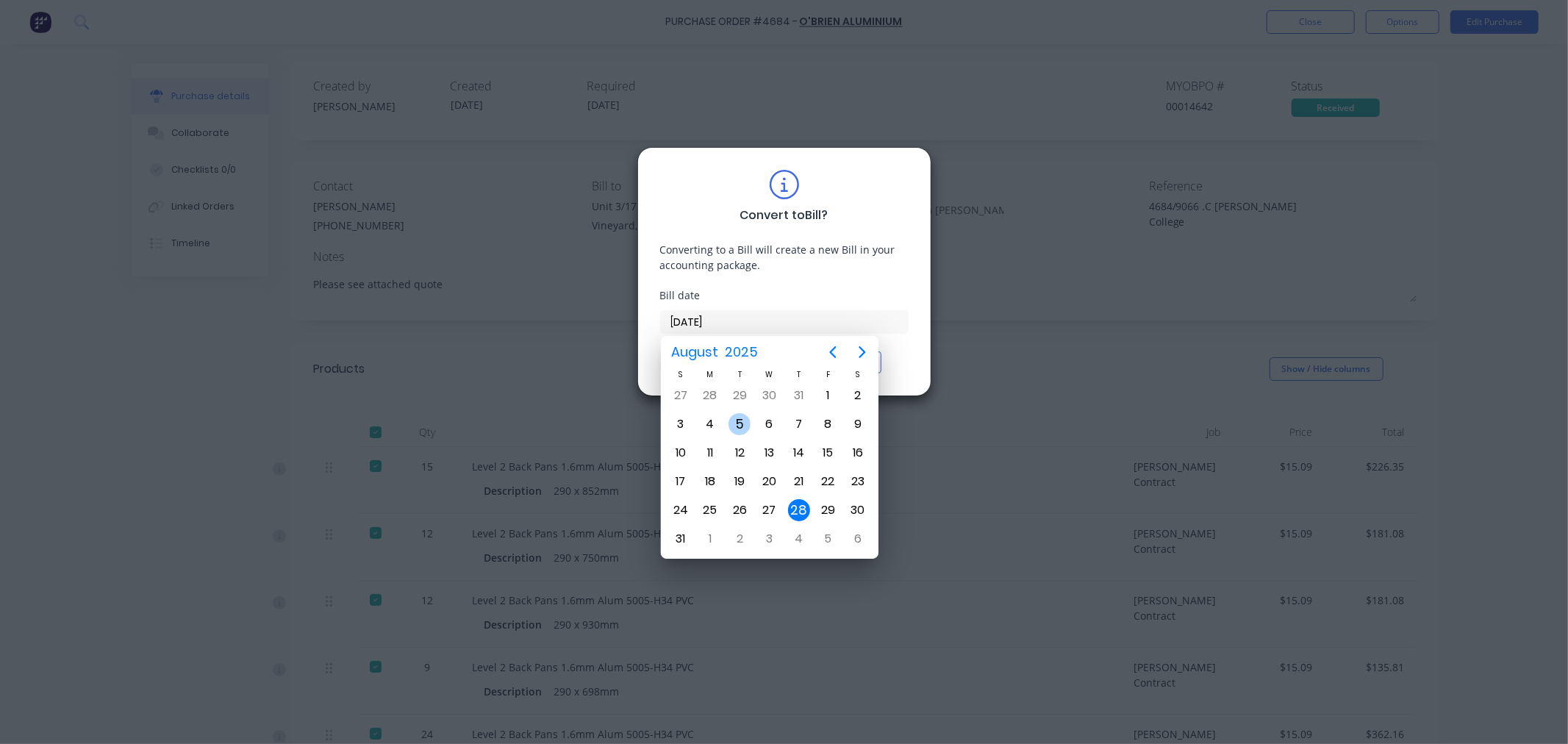
click at [740, 429] on div "5" at bounding box center [739, 424] width 22 height 22
type input "05/08/25"
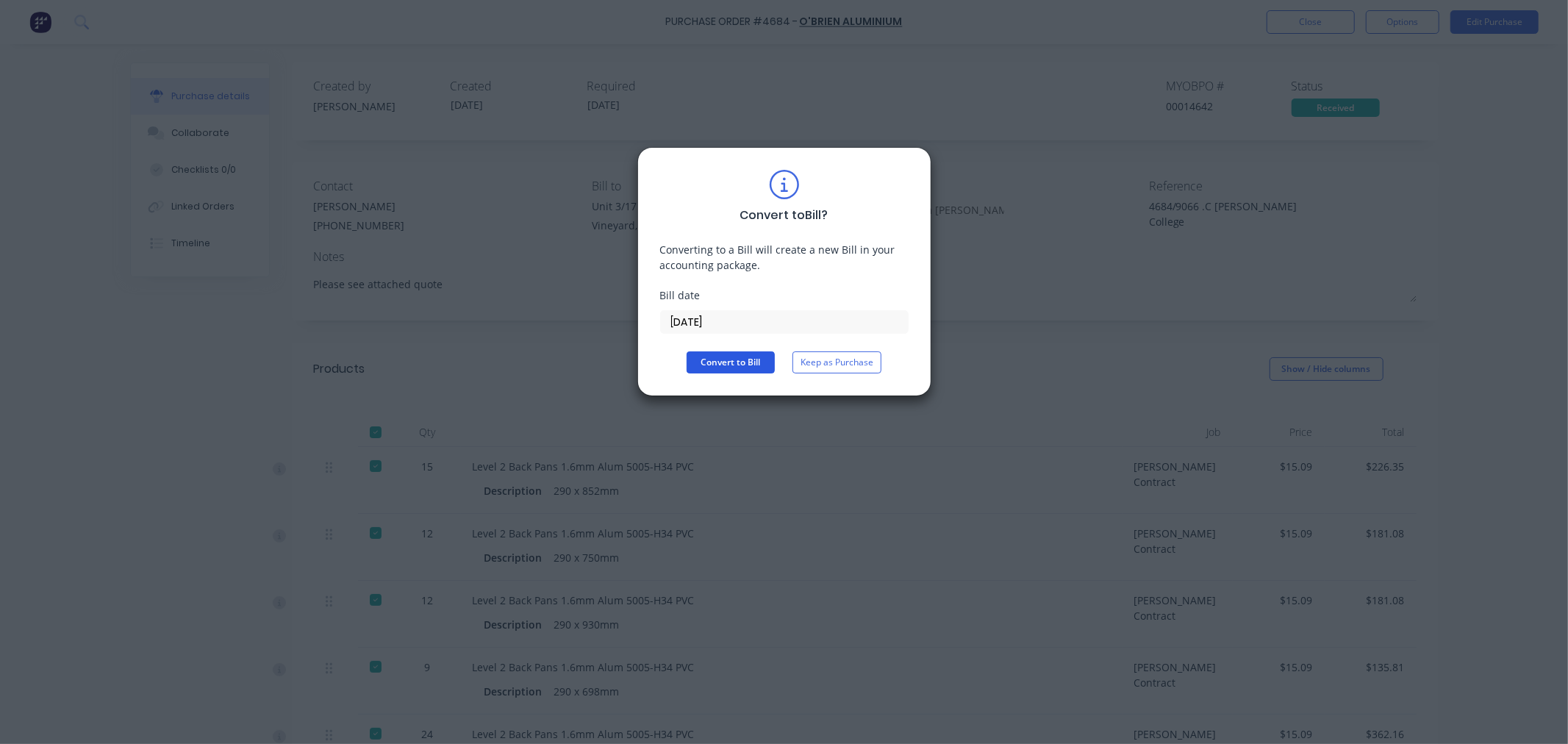
click at [727, 365] on button "Convert to Bill" at bounding box center [730, 362] width 88 height 22
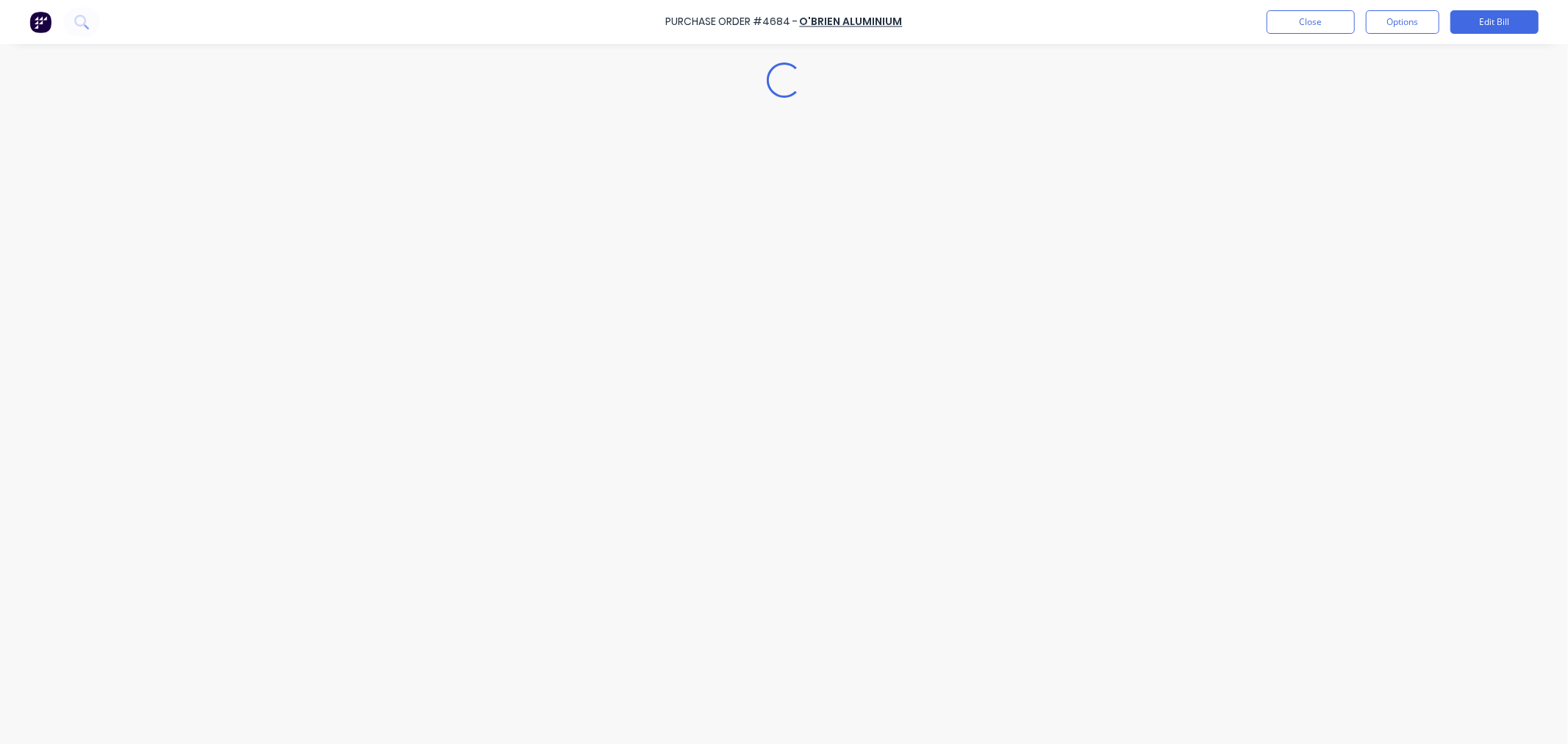
type textarea "x"
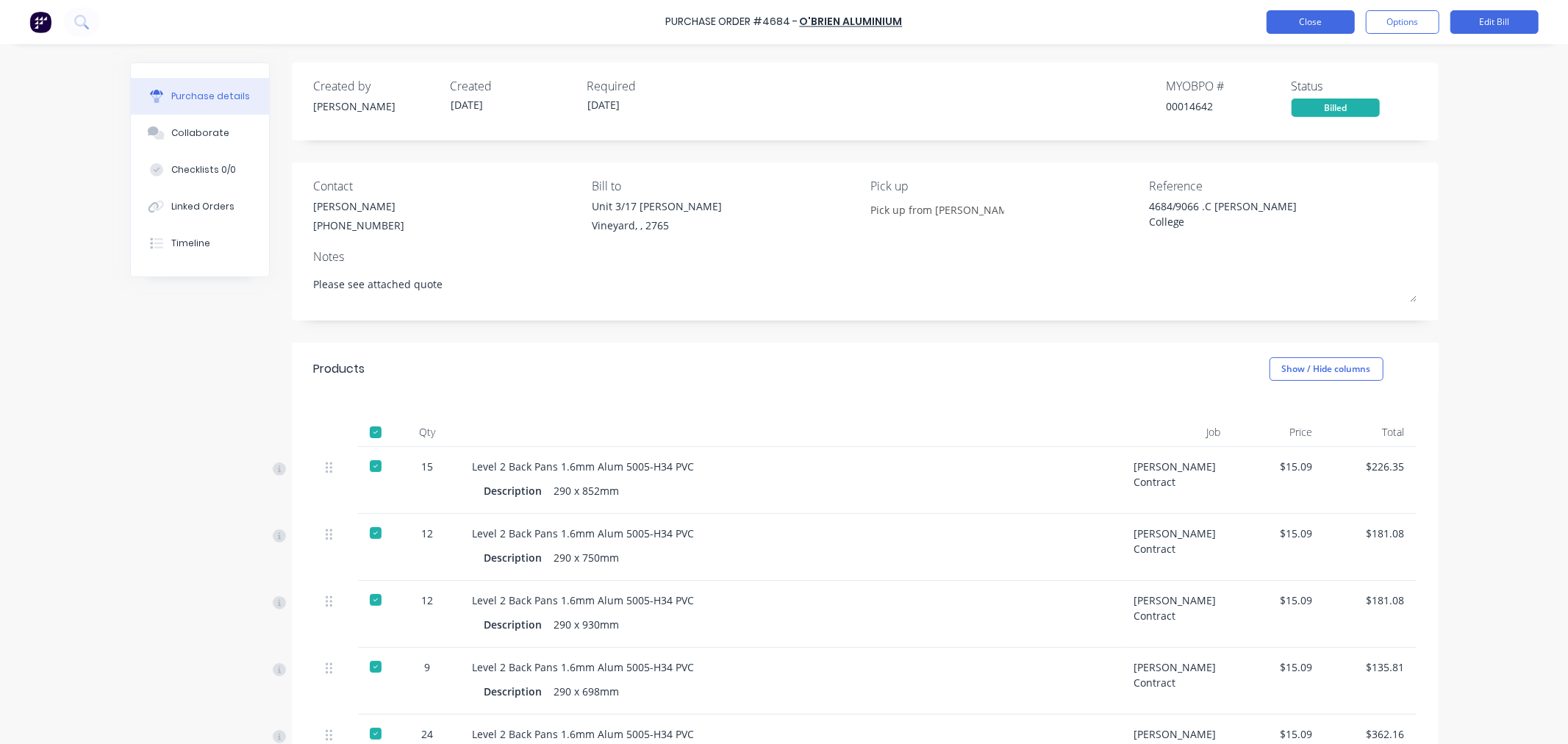
click at [1305, 19] on button "Close" at bounding box center [1310, 22] width 88 height 24
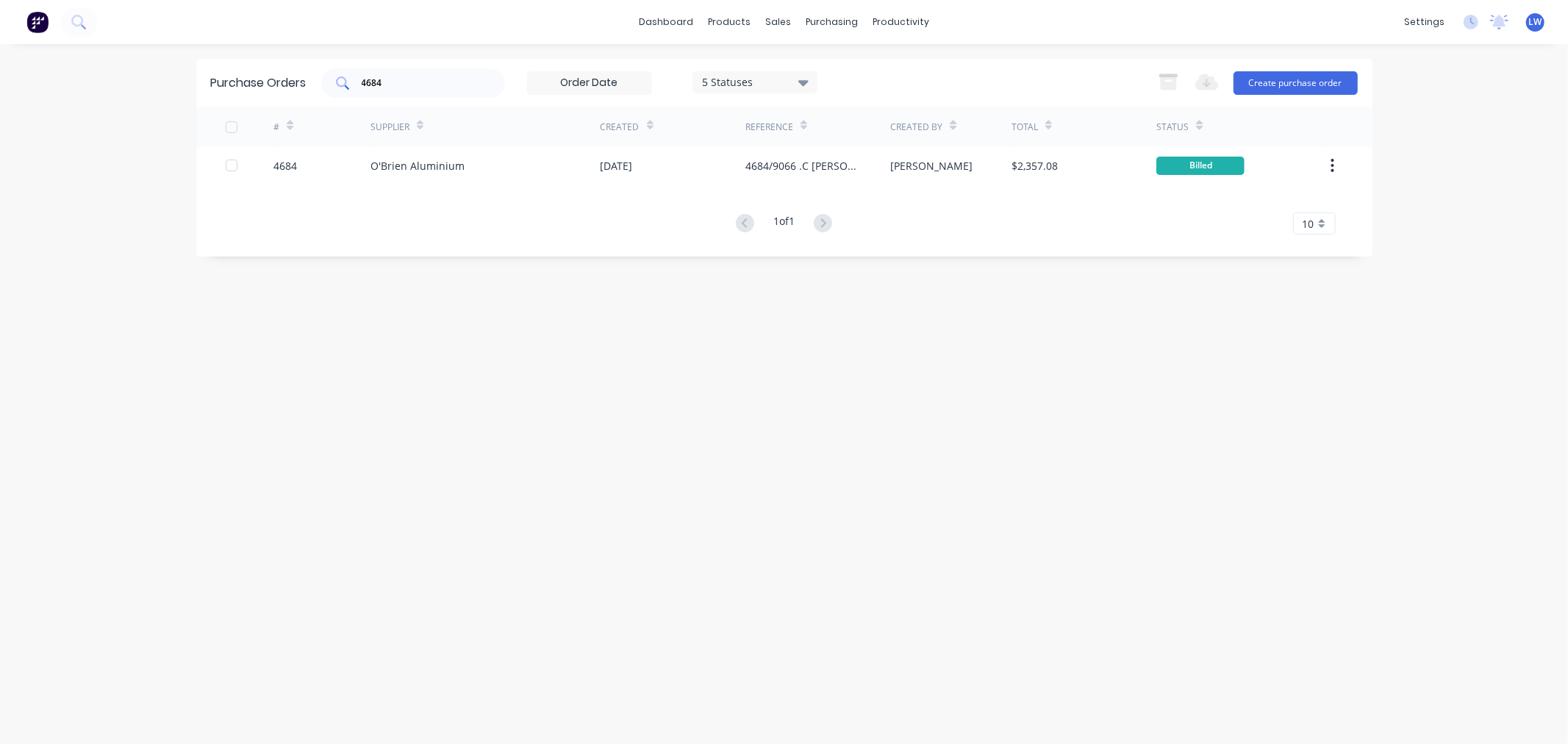
drag, startPoint x: 411, startPoint y: 83, endPoint x: 406, endPoint y: 90, distance: 8.6
click at [410, 85] on input "4684" at bounding box center [421, 83] width 122 height 15
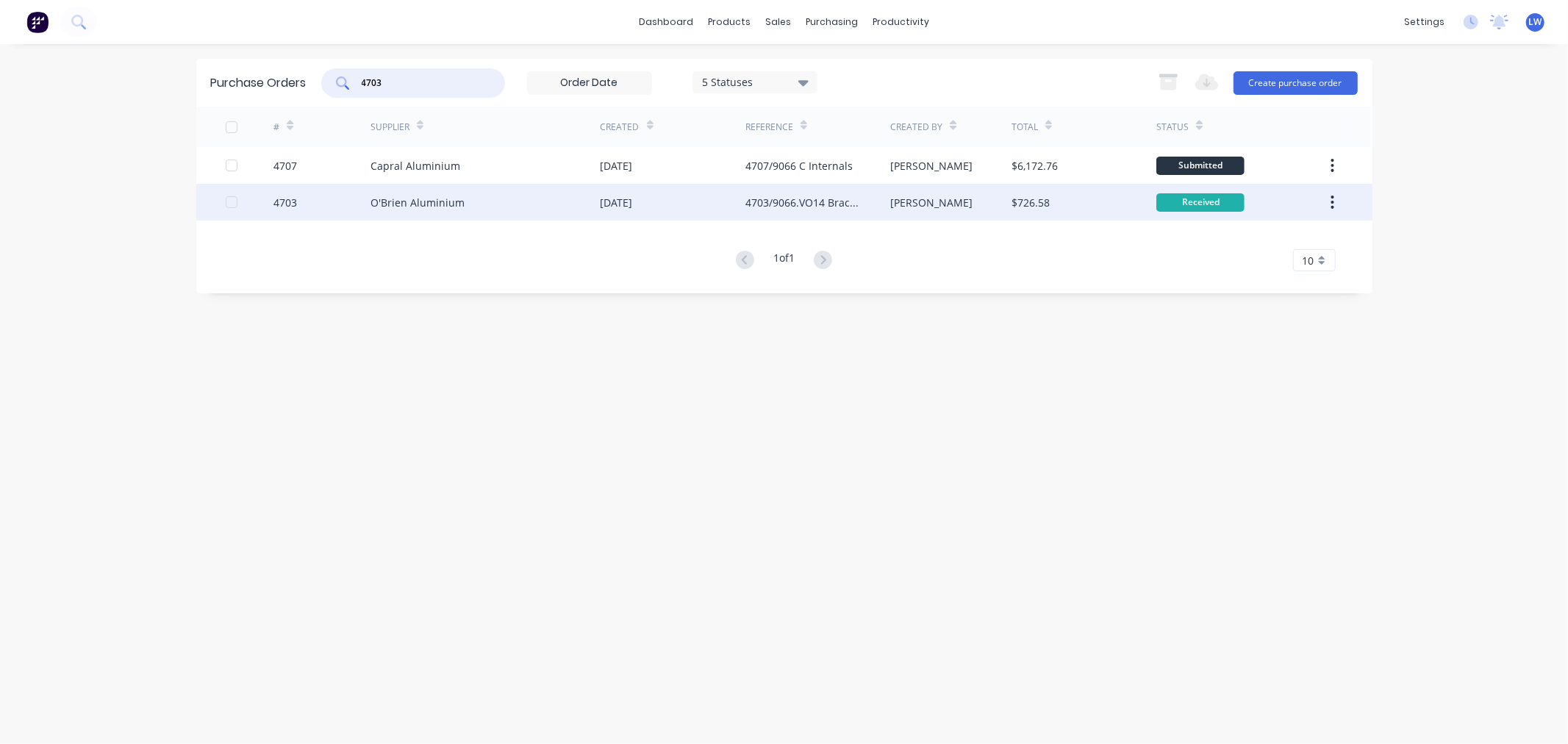
type input "4703"
click at [445, 200] on div "O'Brien Aluminium" at bounding box center [417, 202] width 94 height 16
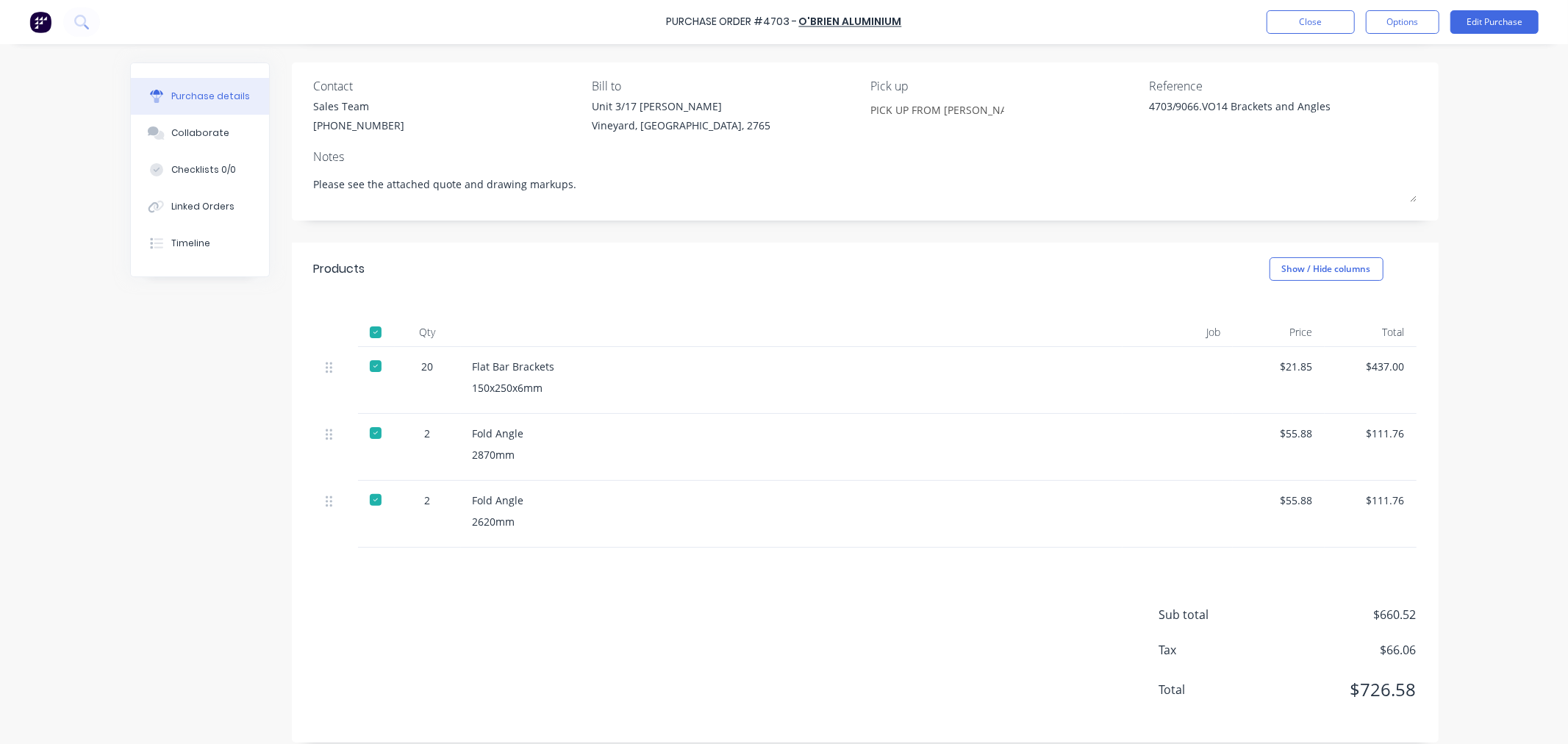
scroll to position [114, 0]
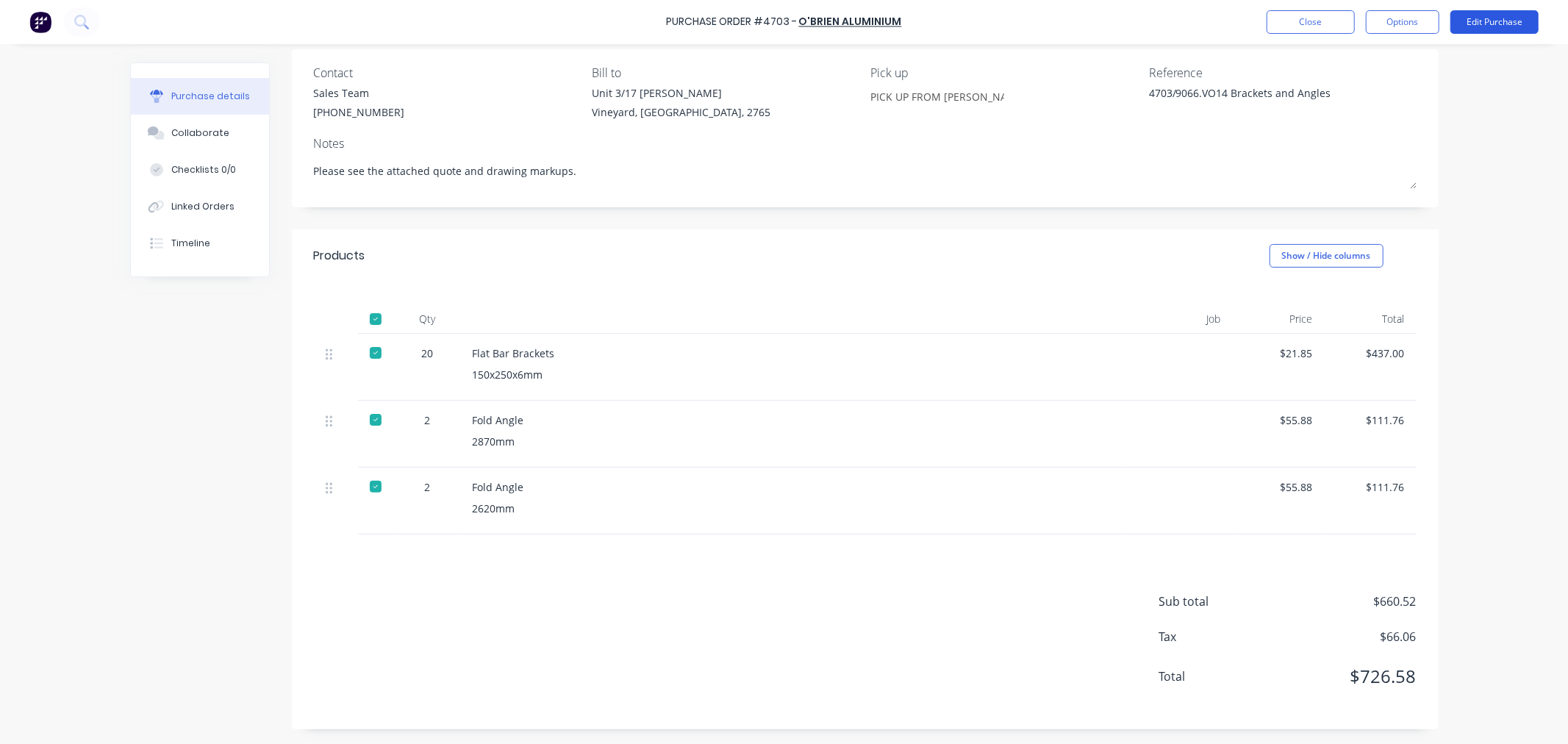
click at [1490, 22] on button "Edit Purchase" at bounding box center [1494, 22] width 88 height 24
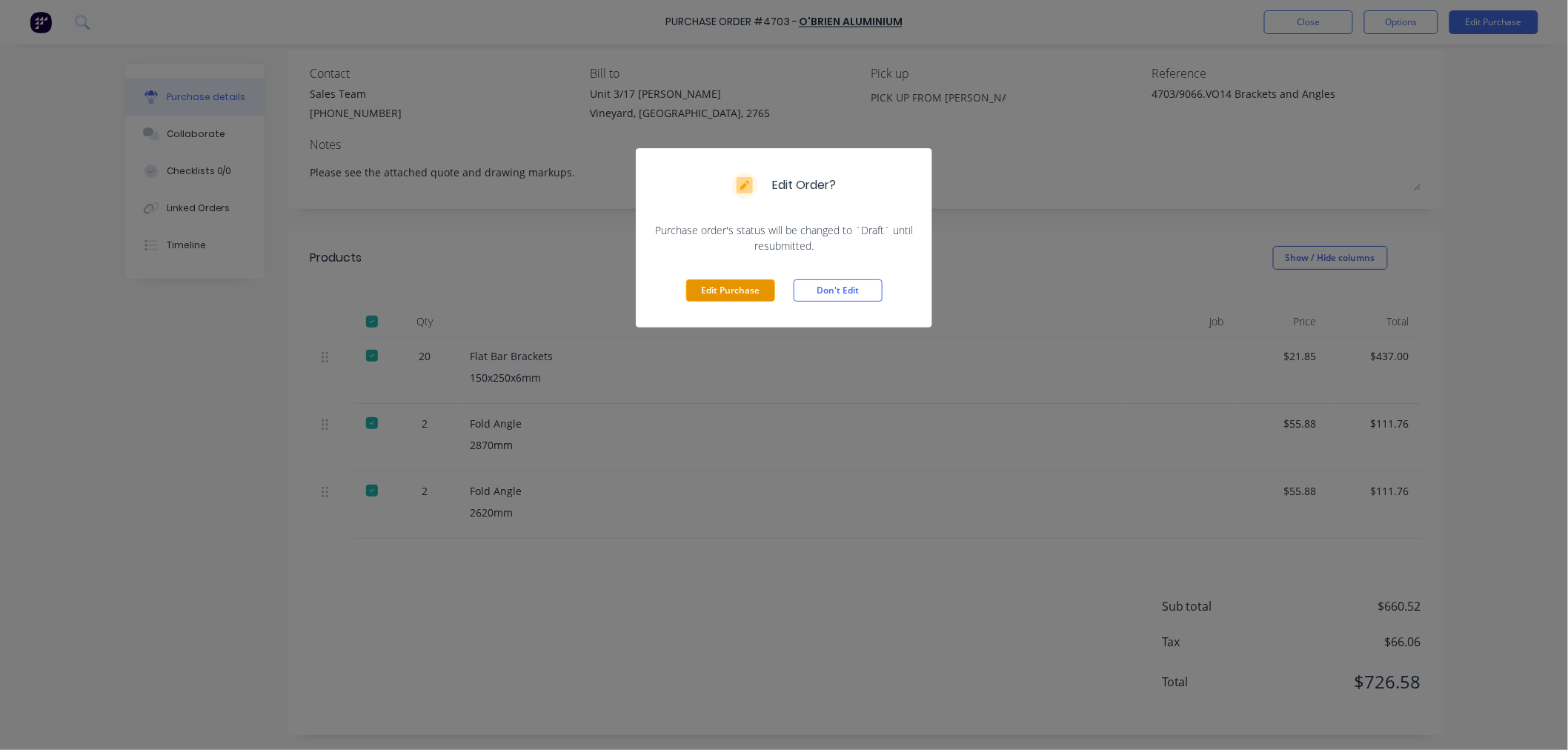
click at [707, 293] on button "Edit Purchase" at bounding box center [730, 291] width 89 height 22
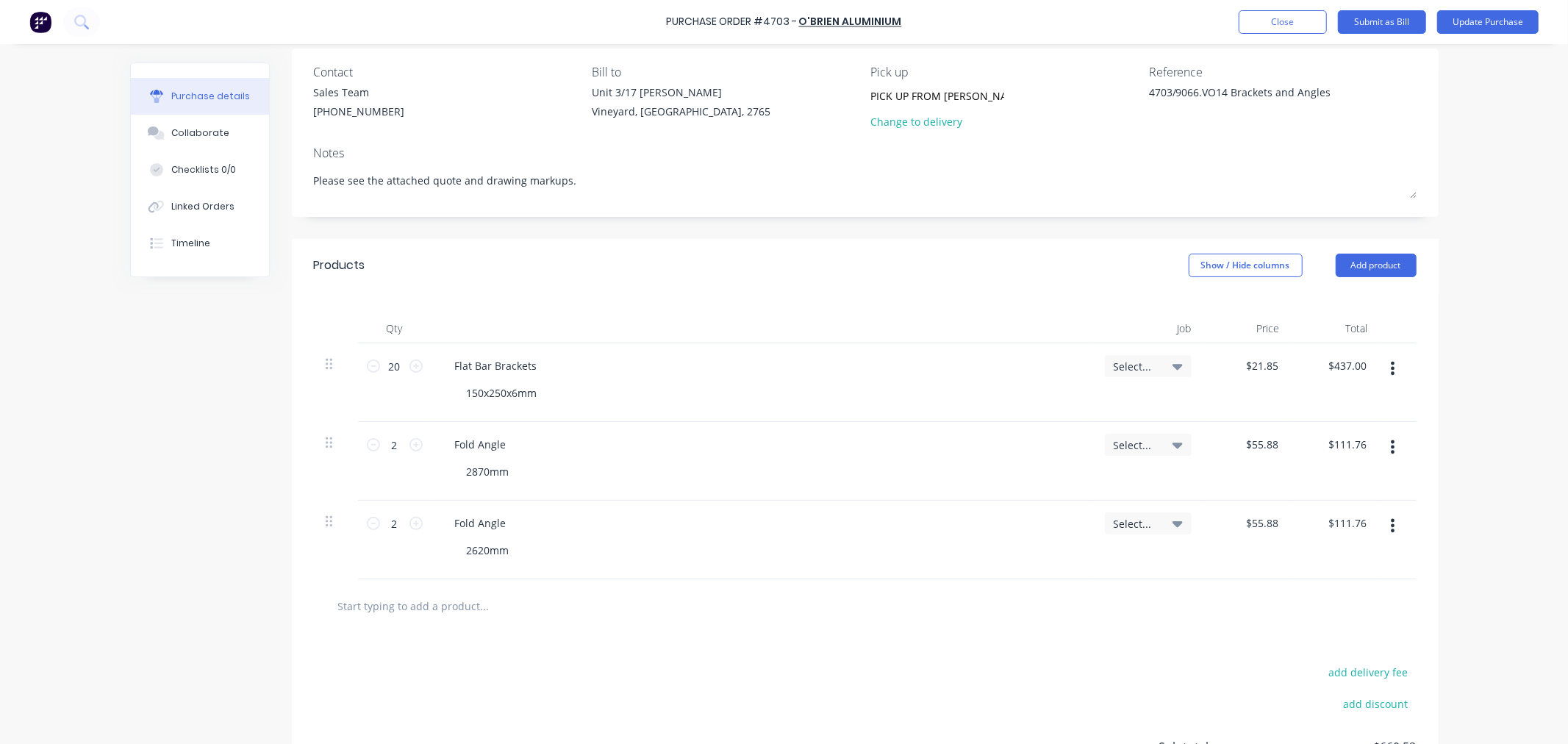
click at [1105, 365] on div "Select..." at bounding box center [1148, 365] width 87 height 22
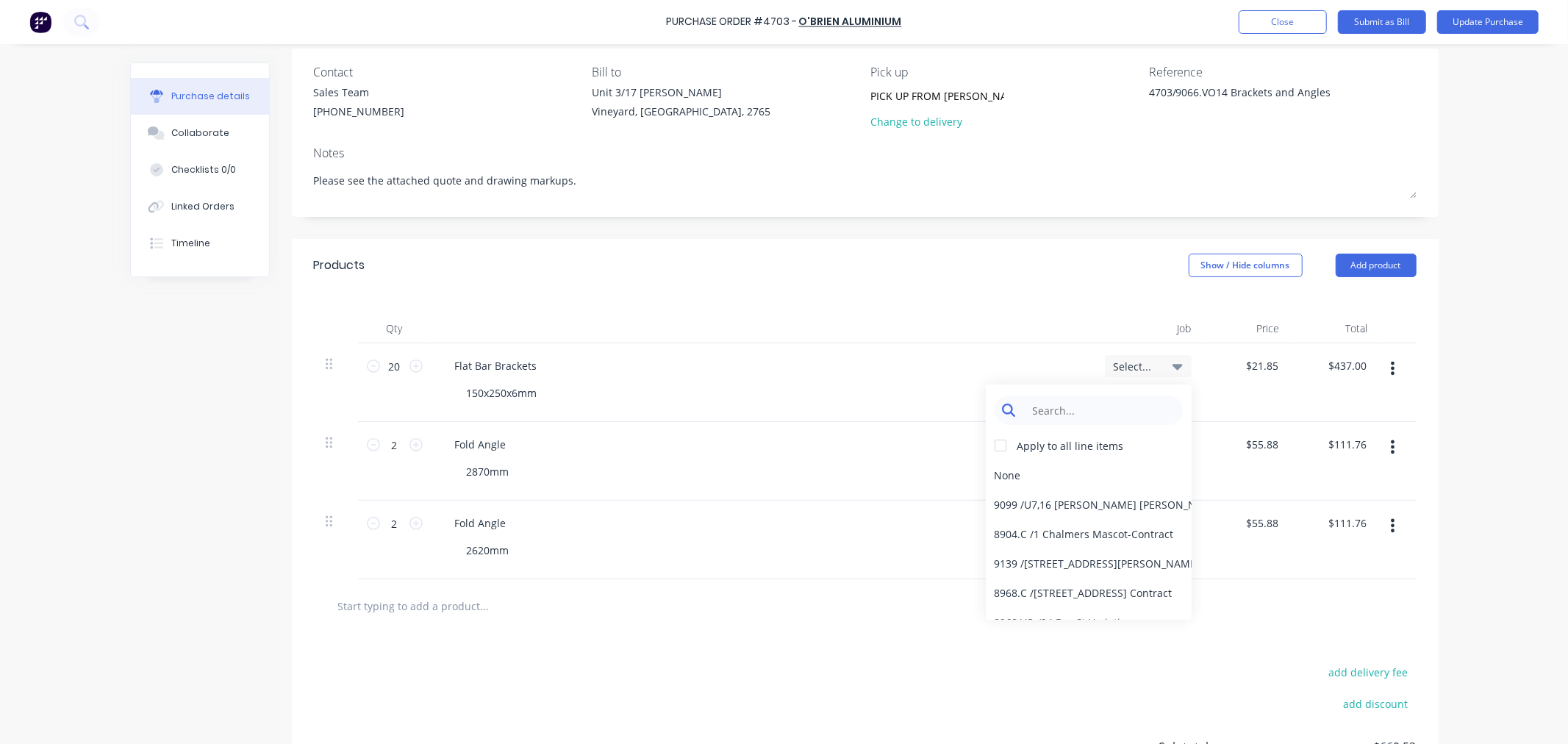
type textarea "x"
click at [1080, 416] on input at bounding box center [1100, 411] width 151 height 30
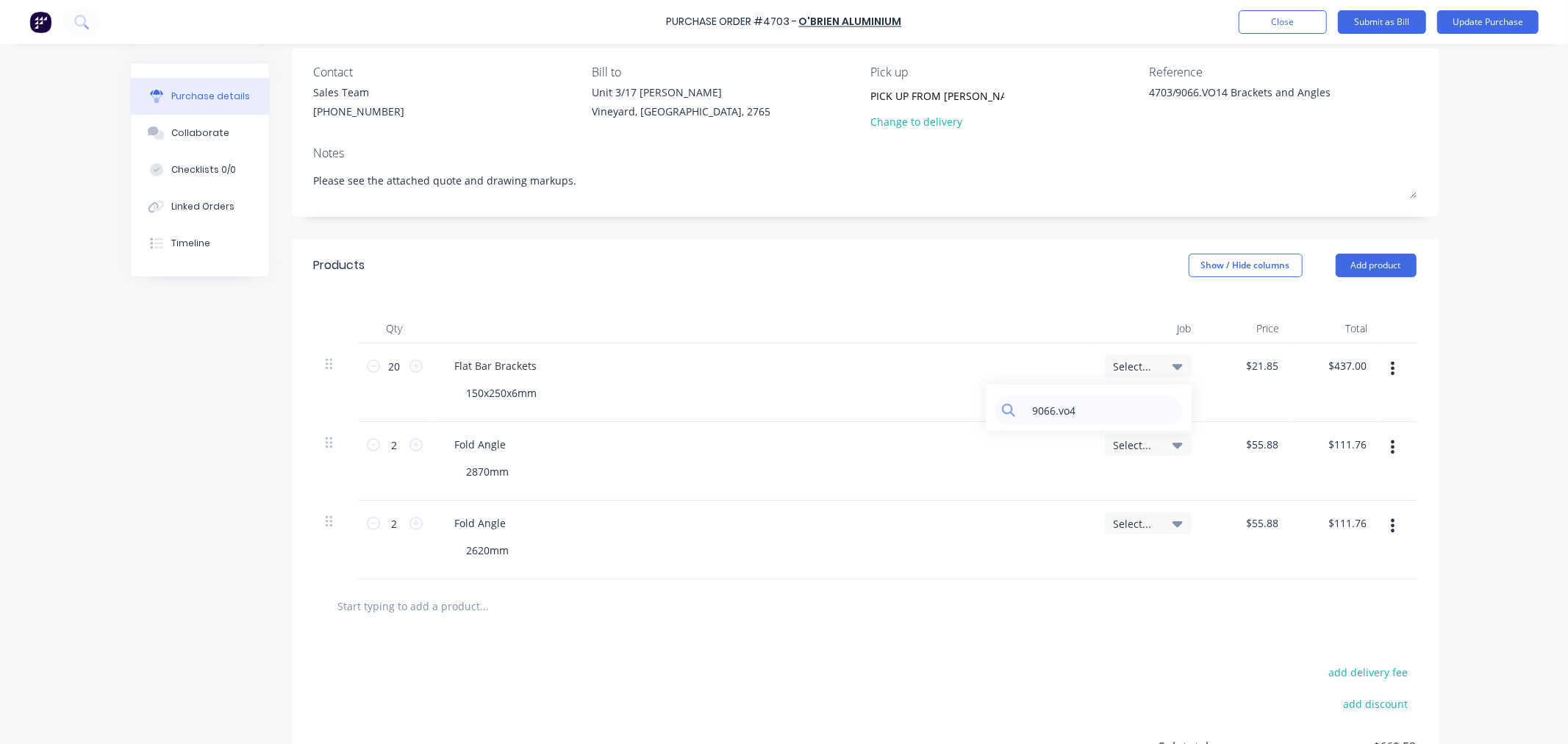
type input "9066.vo4"
type textarea "x"
click at [1071, 416] on input "9066.vo4" at bounding box center [1100, 411] width 151 height 30
type input "9066.vo4.1"
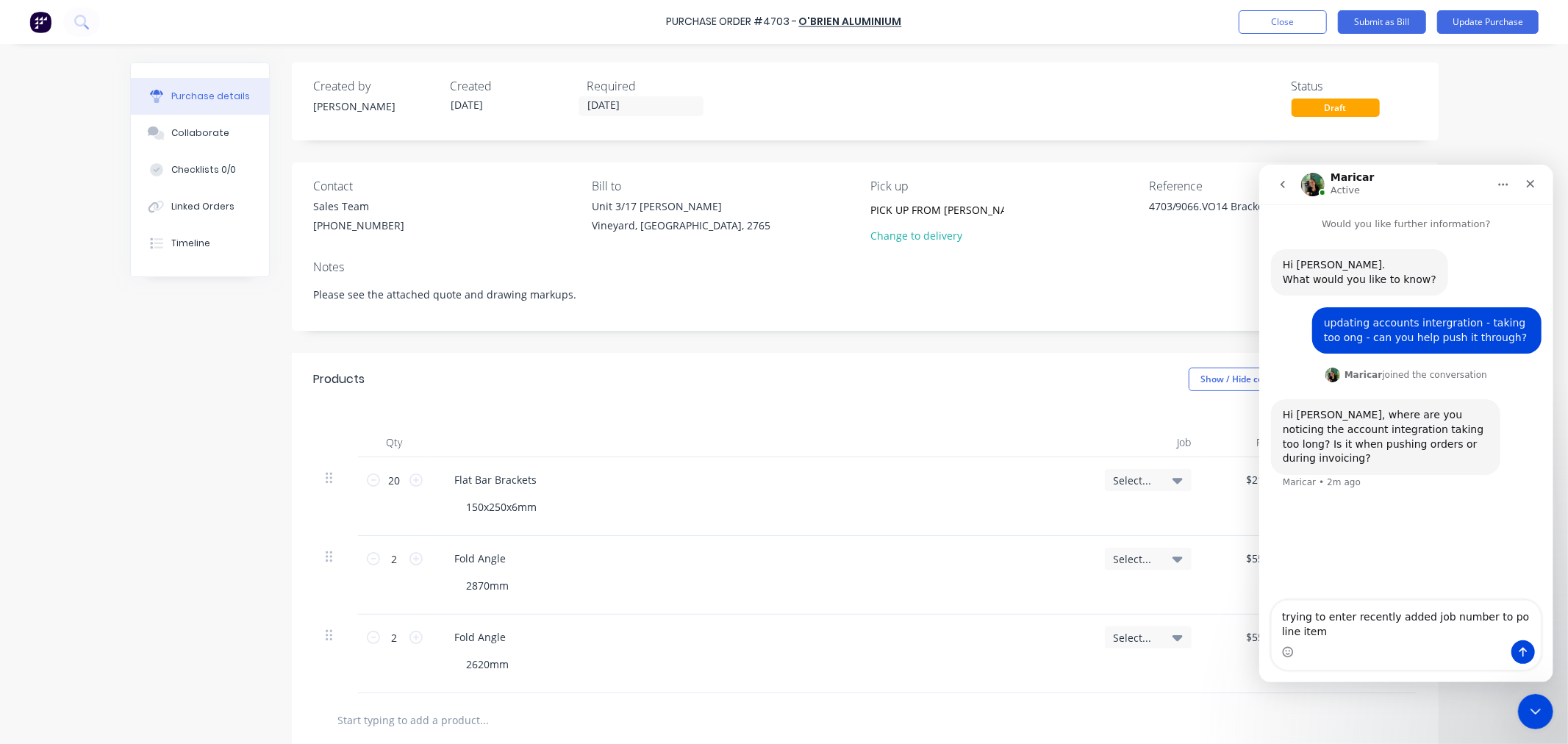
type textarea "trying to enter recently added job number to po line items"
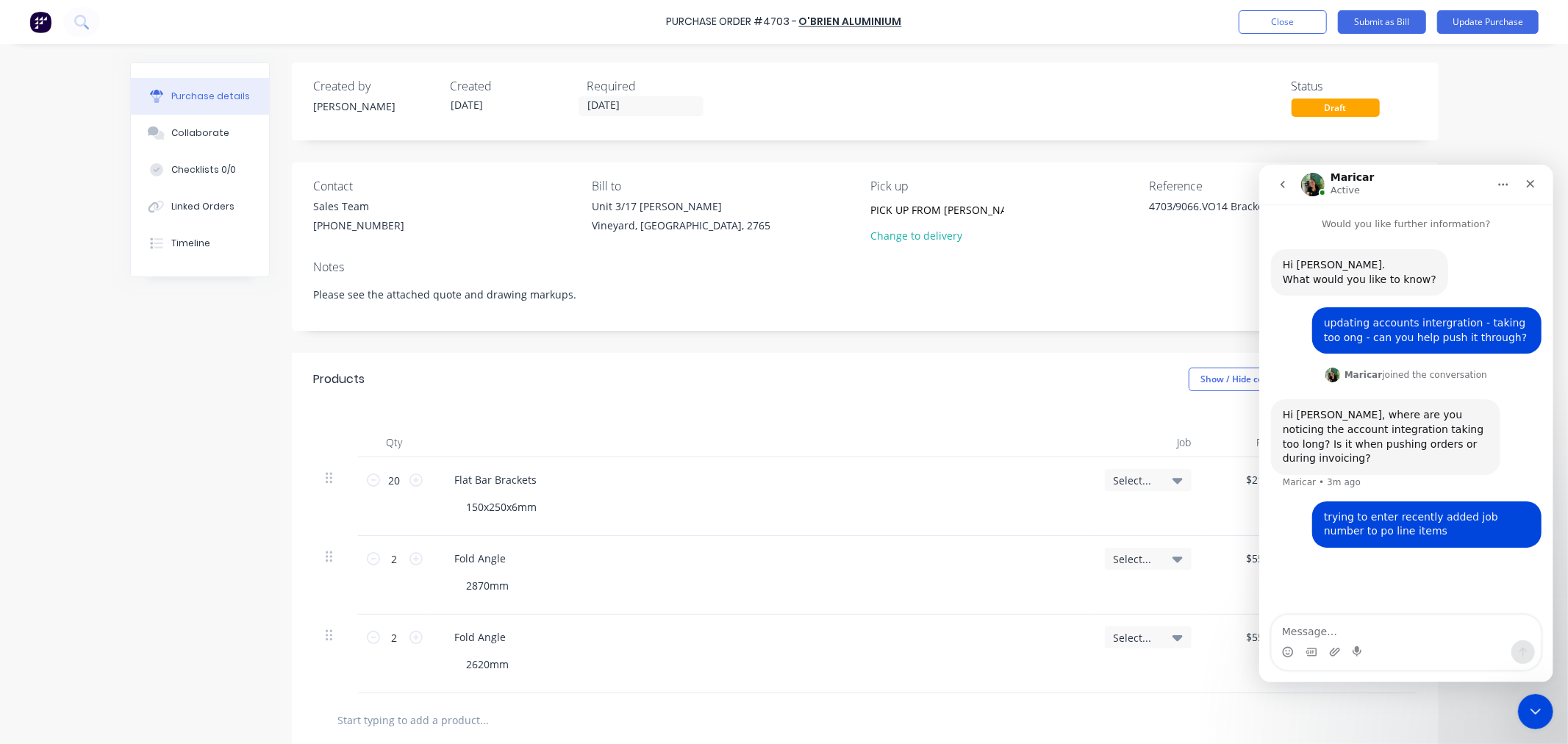
click at [1176, 479] on icon at bounding box center [1177, 480] width 11 height 16
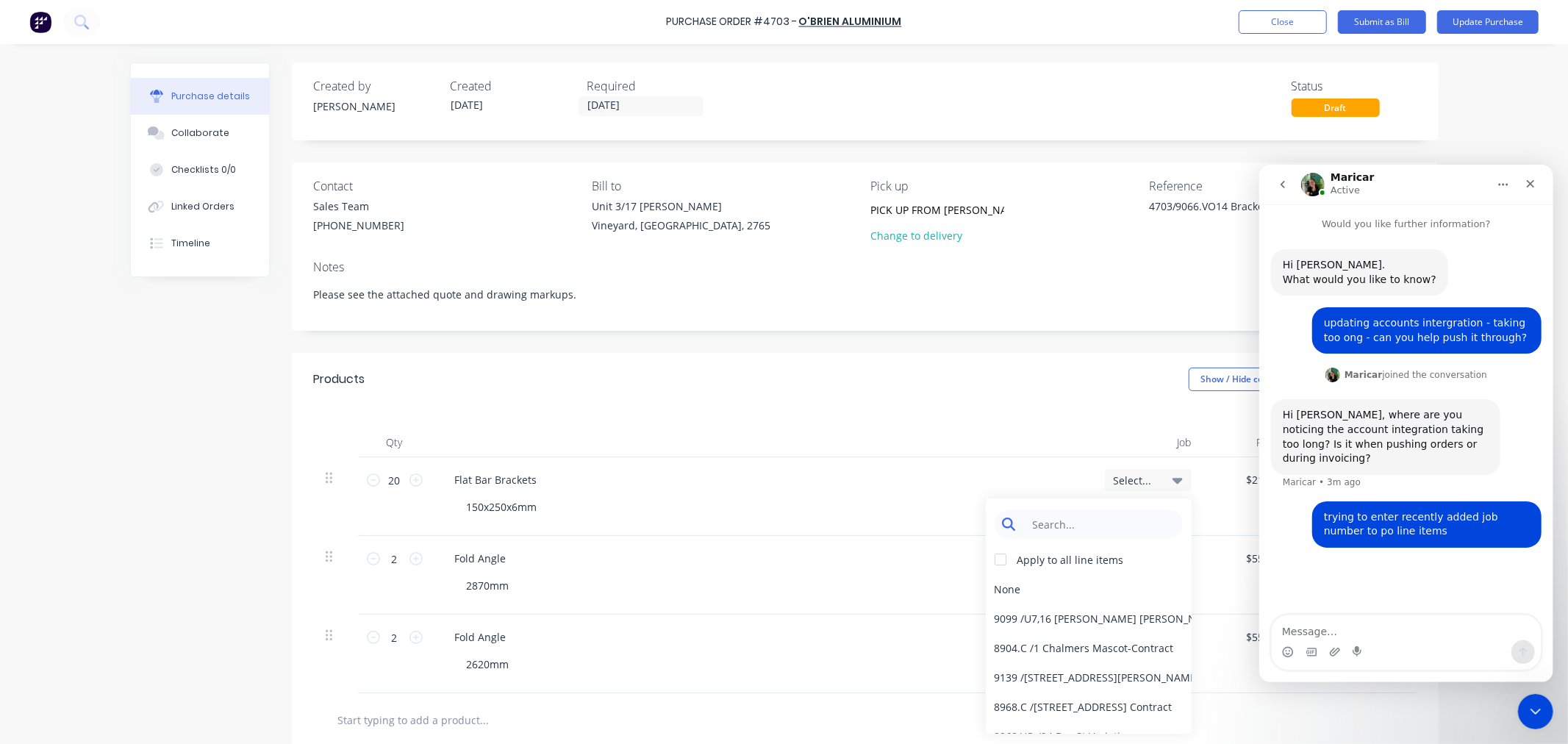
type textarea "x"
click at [1071, 512] on input at bounding box center [1100, 524] width 151 height 30
type input "9066."
click at [1056, 586] on div "9066.VO4.1 / Auto Doors+Suites Changes" at bounding box center [1089, 589] width 206 height 30
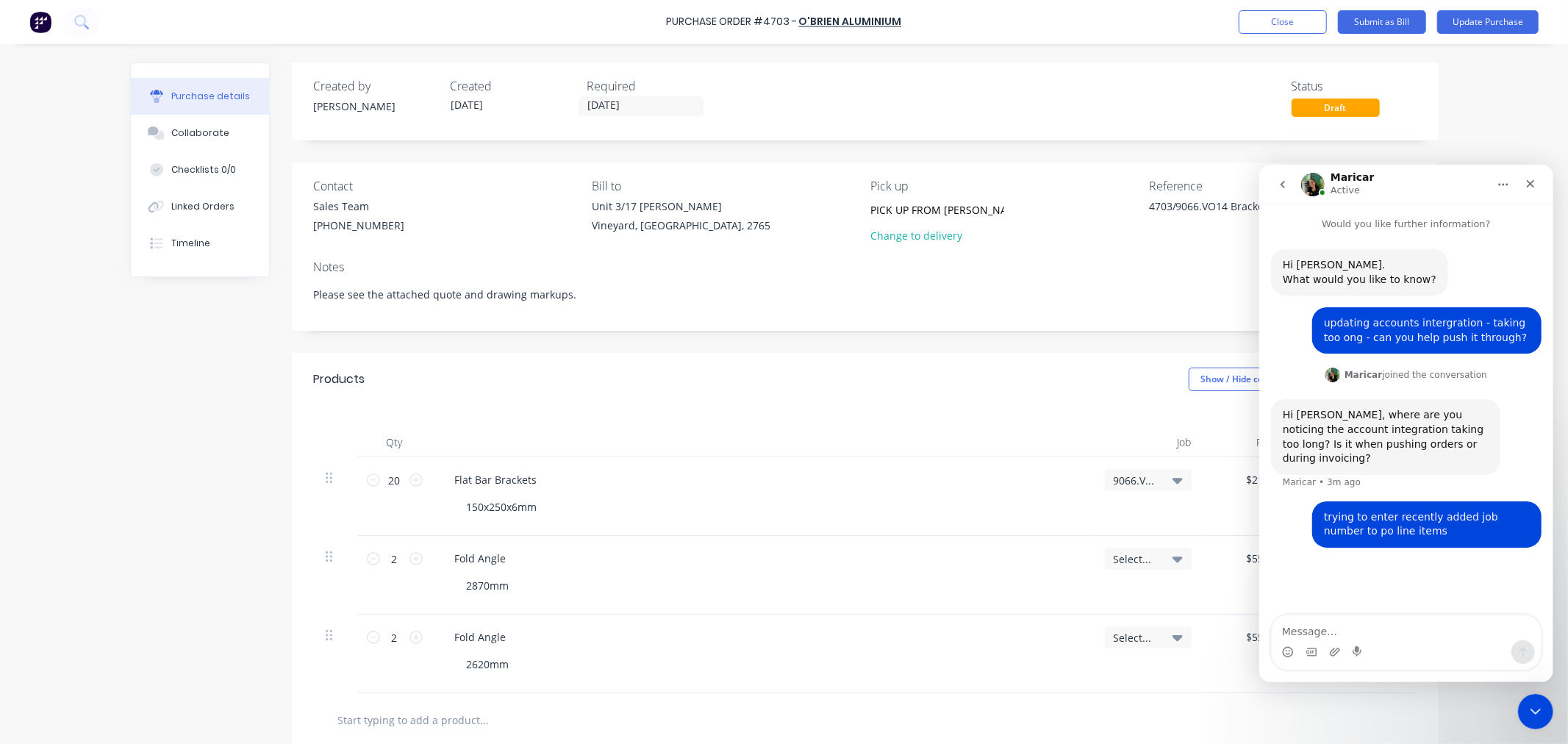
click at [1172, 481] on icon at bounding box center [1177, 480] width 11 height 6
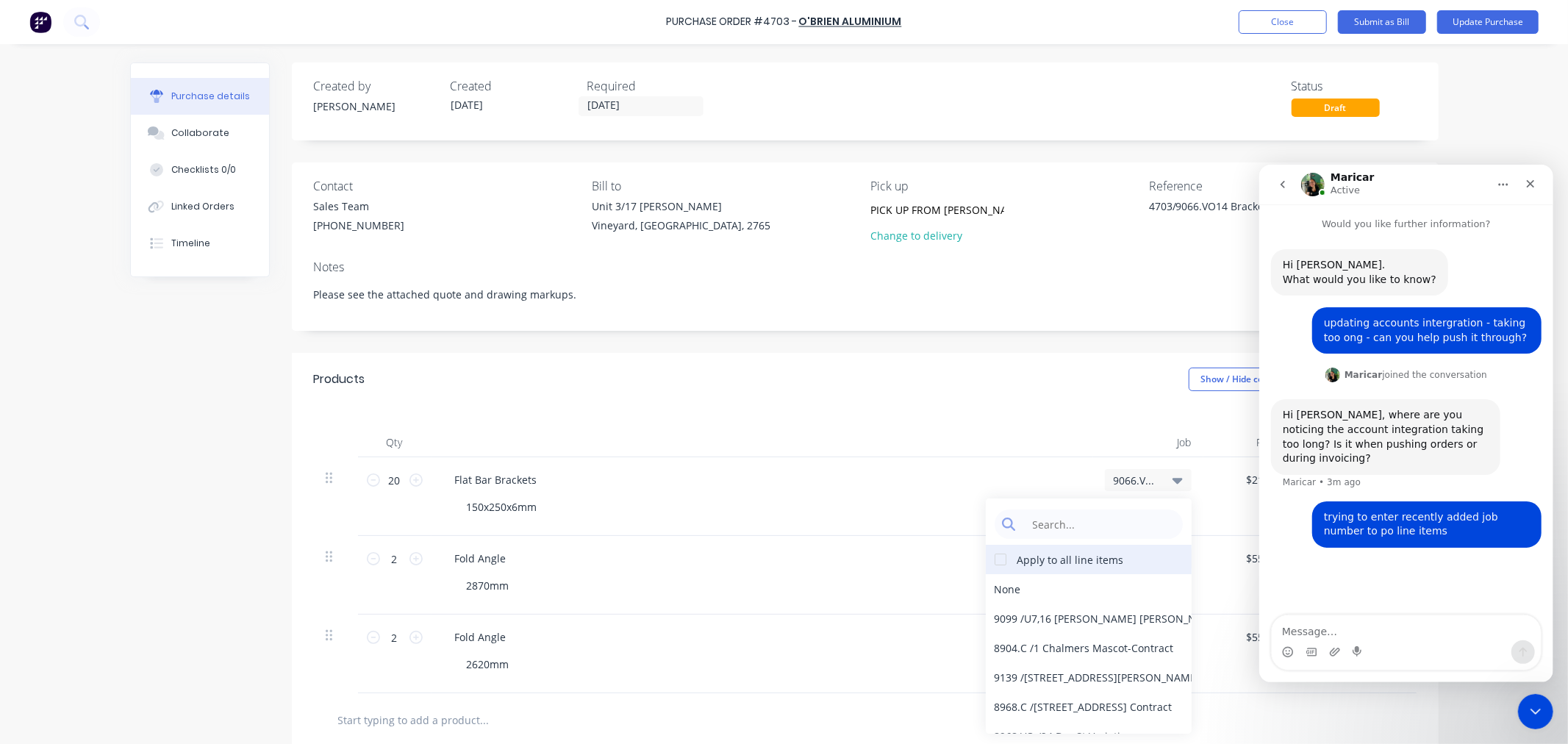
click at [995, 562] on div at bounding box center [1001, 559] width 30 height 30
type textarea "x"
click at [1040, 528] on input at bounding box center [1100, 524] width 151 height 30
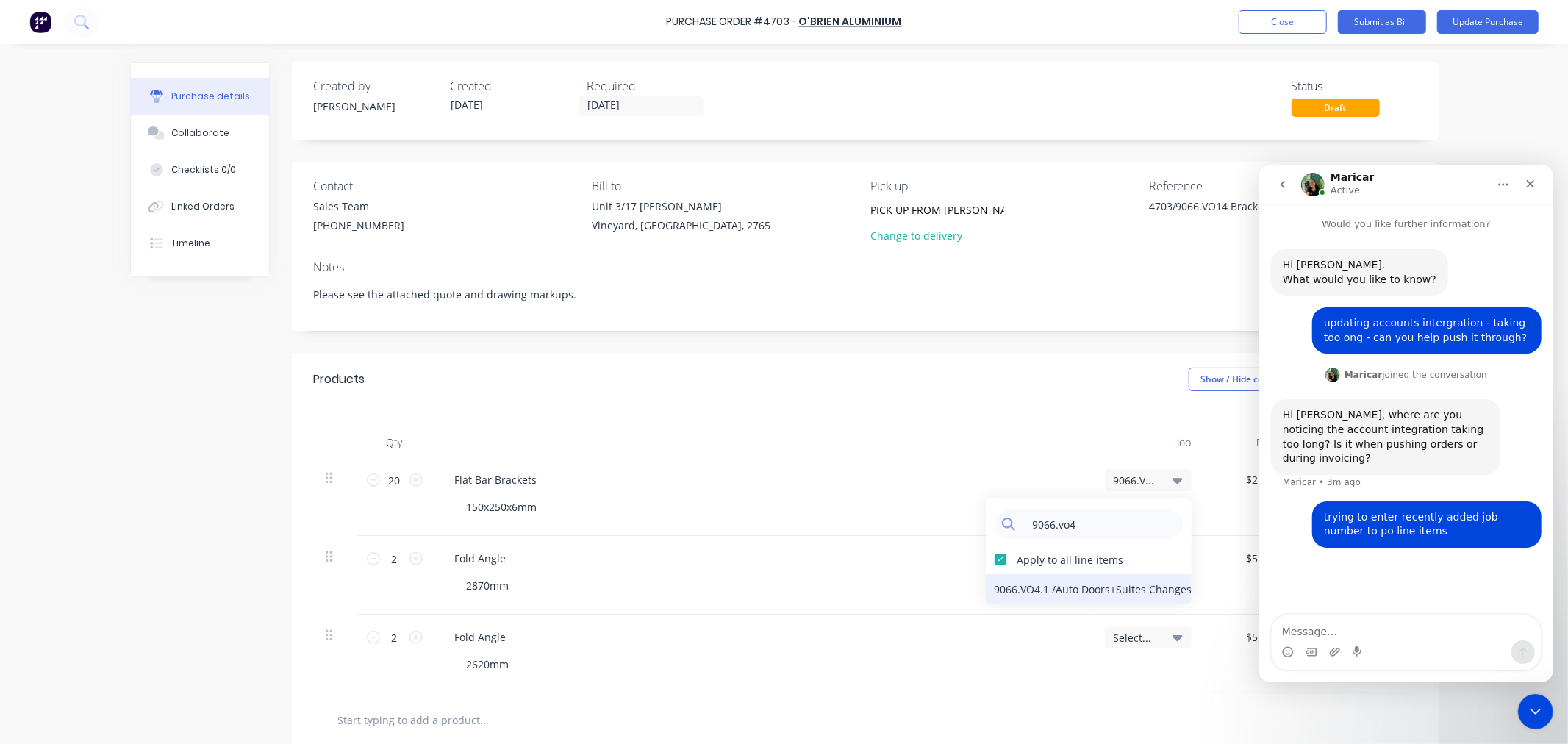
type input "9066.vo4"
click at [1023, 588] on div "9066.VO4.1 / Auto Doors+Suites Changes" at bounding box center [1089, 589] width 206 height 30
click at [1022, 592] on div "2870mm" at bounding box center [768, 586] width 626 height 21
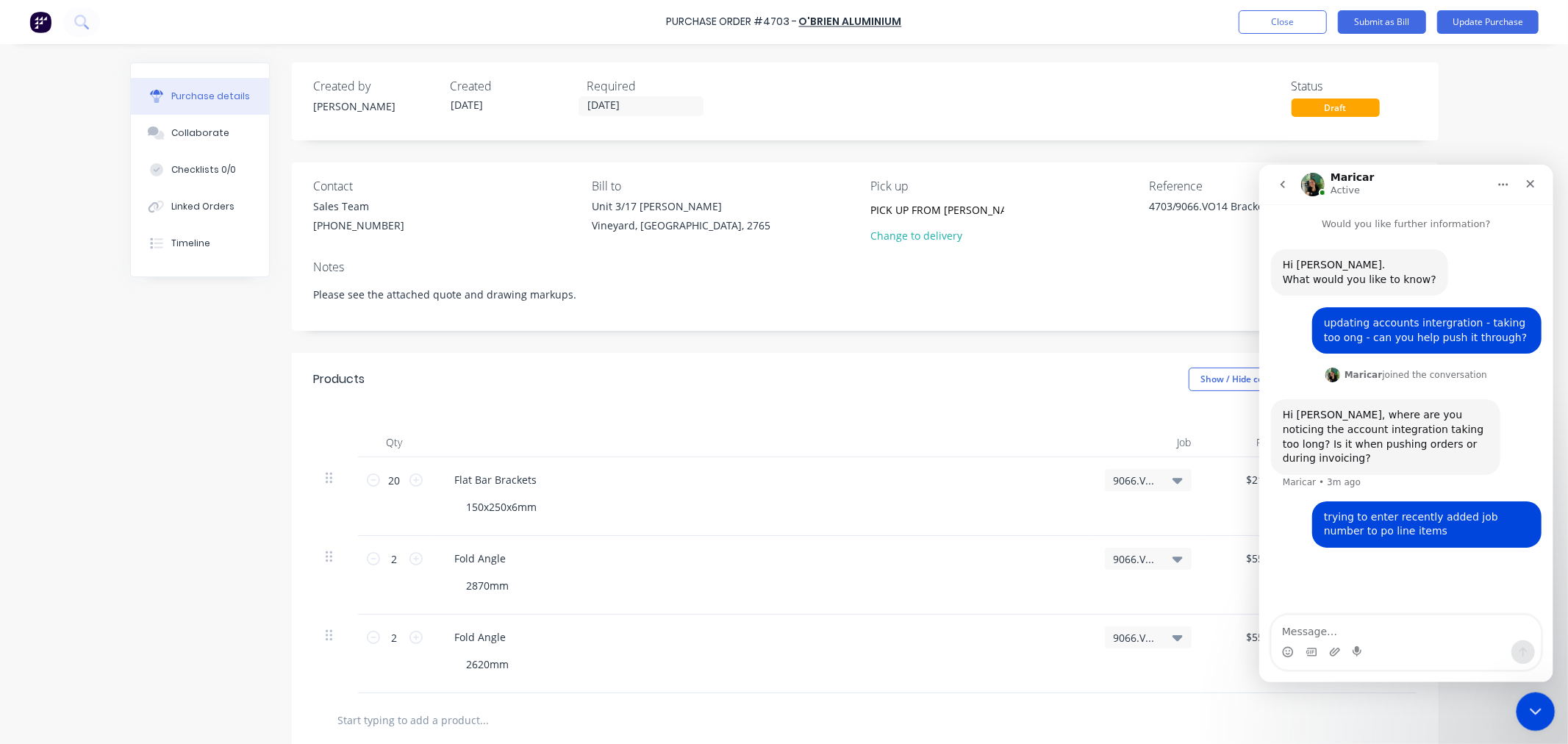
click at [1539, 705] on icon "Close Intercom Messenger" at bounding box center [1533, 709] width 17 height 17
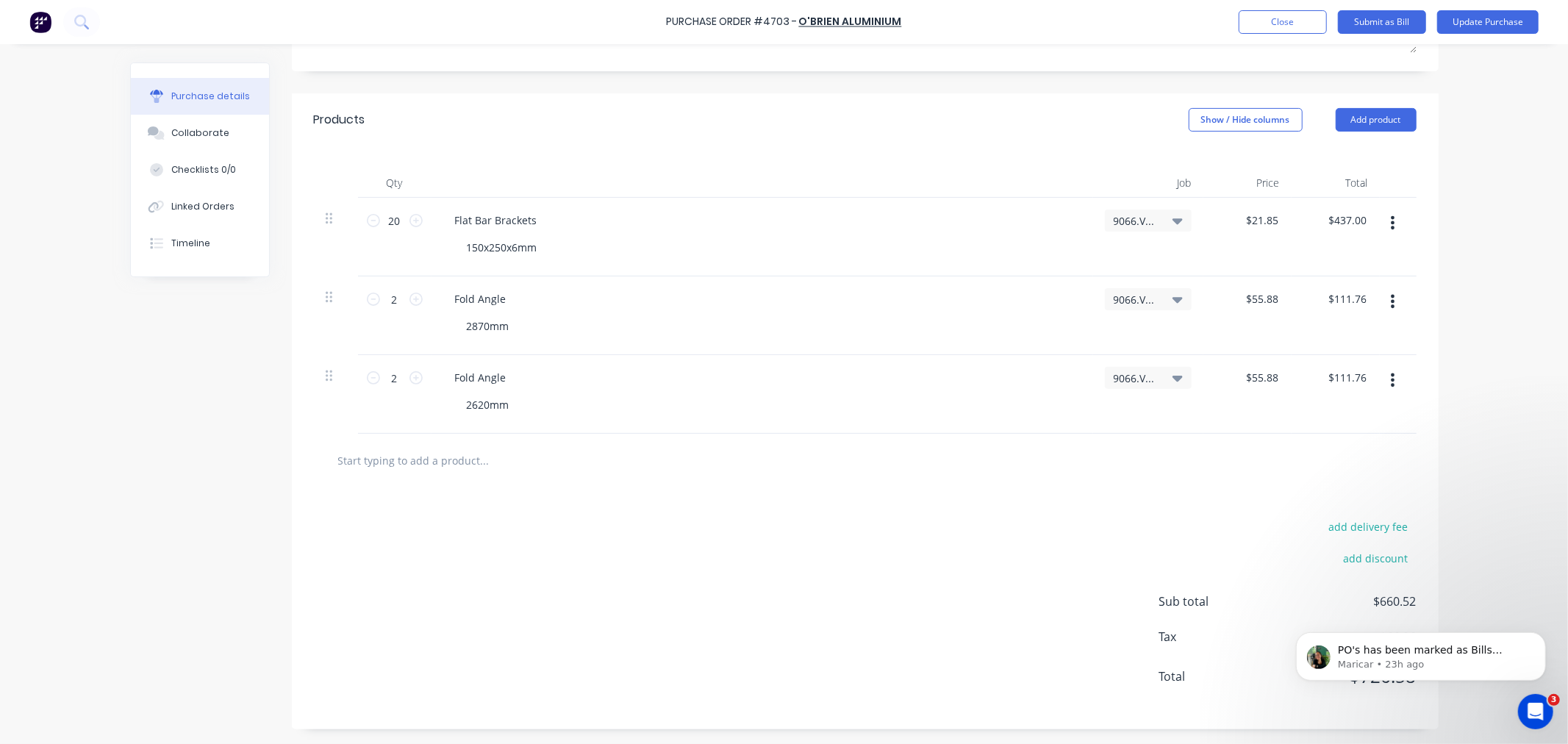
scroll to position [261, 0]
click at [1467, 17] on button "Update Purchase" at bounding box center [1488, 22] width 102 height 24
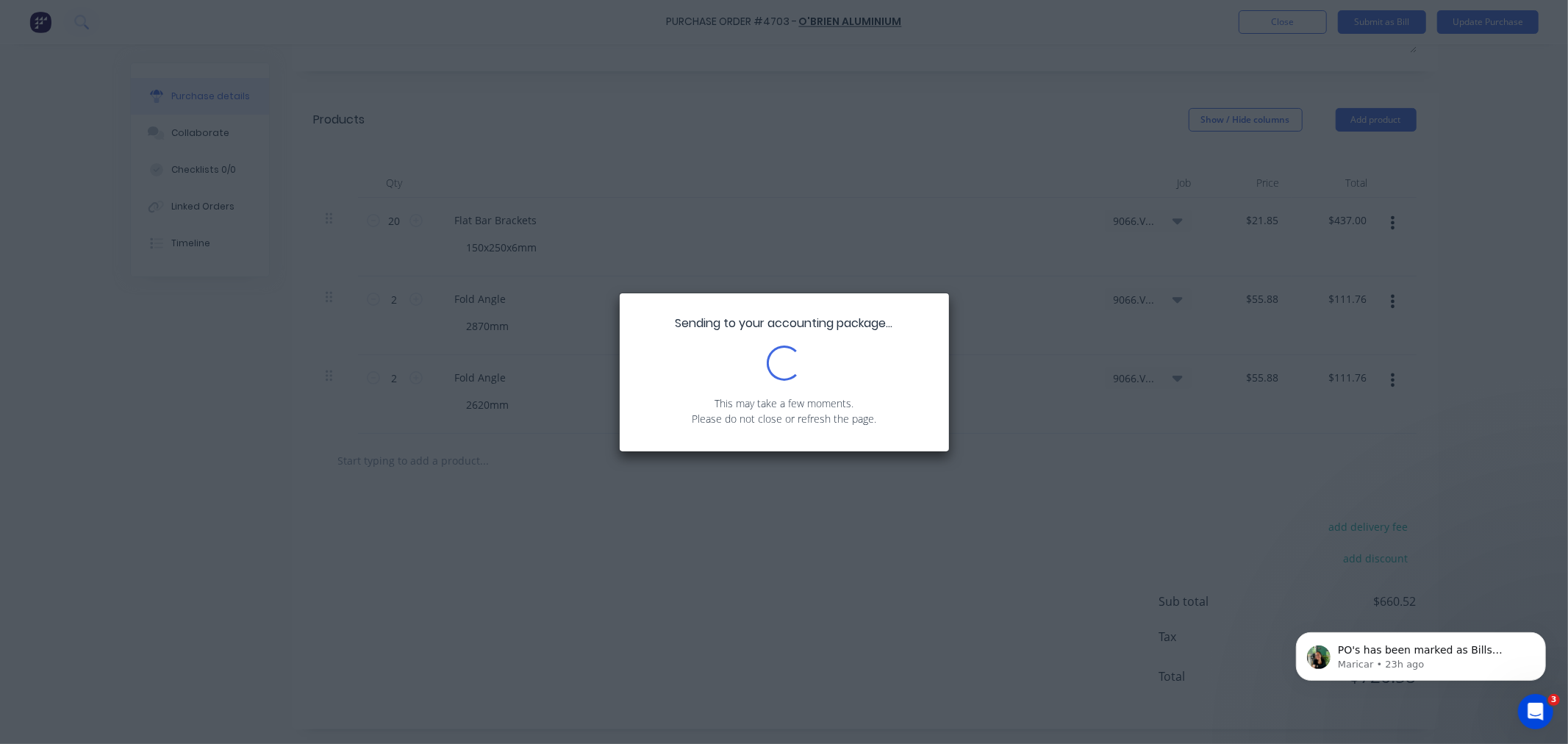
scroll to position [0, 0]
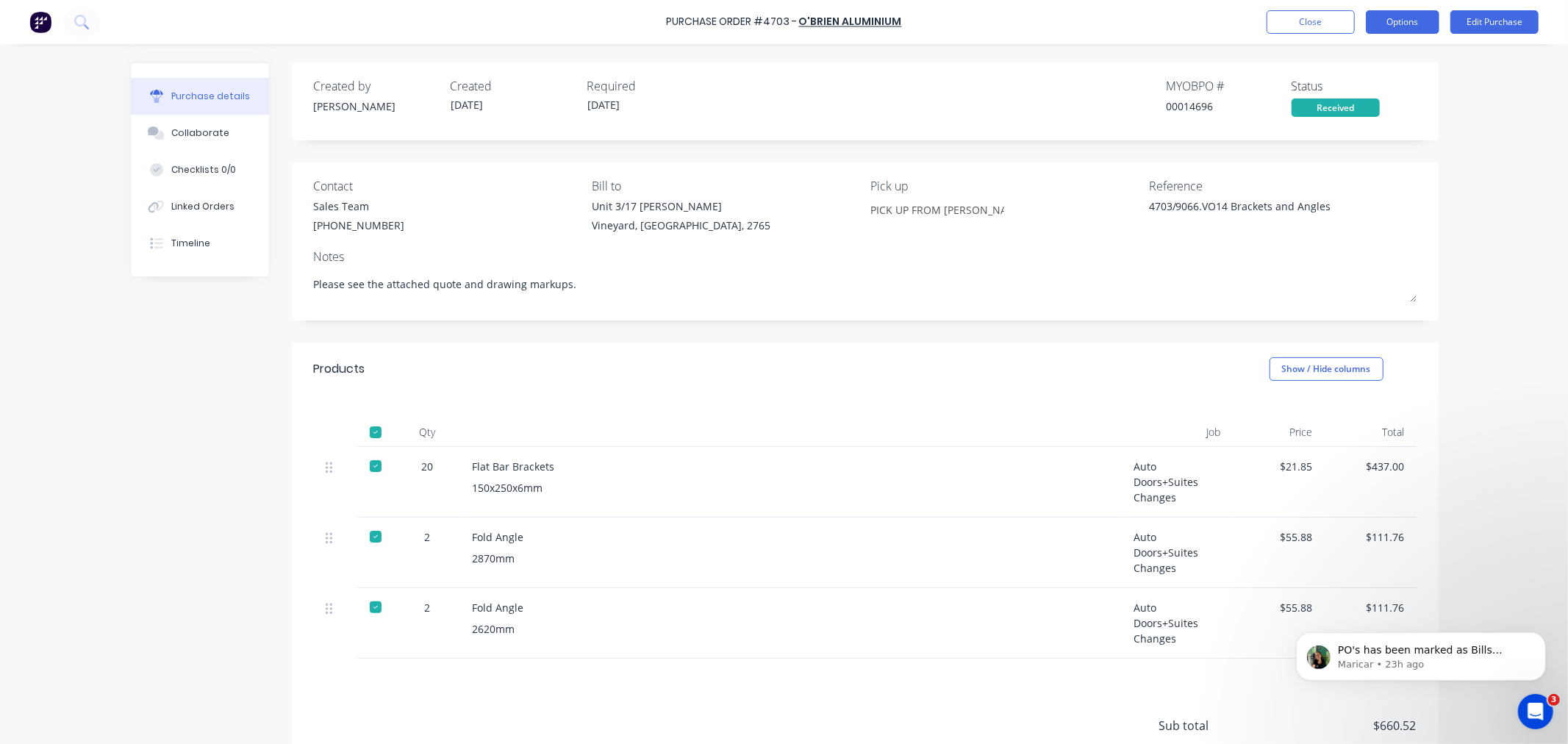
click at [1399, 21] on button "Options" at bounding box center [1403, 22] width 74 height 24
click at [1371, 94] on div "Convert to Bill" at bounding box center [1369, 90] width 113 height 21
type textarea "x"
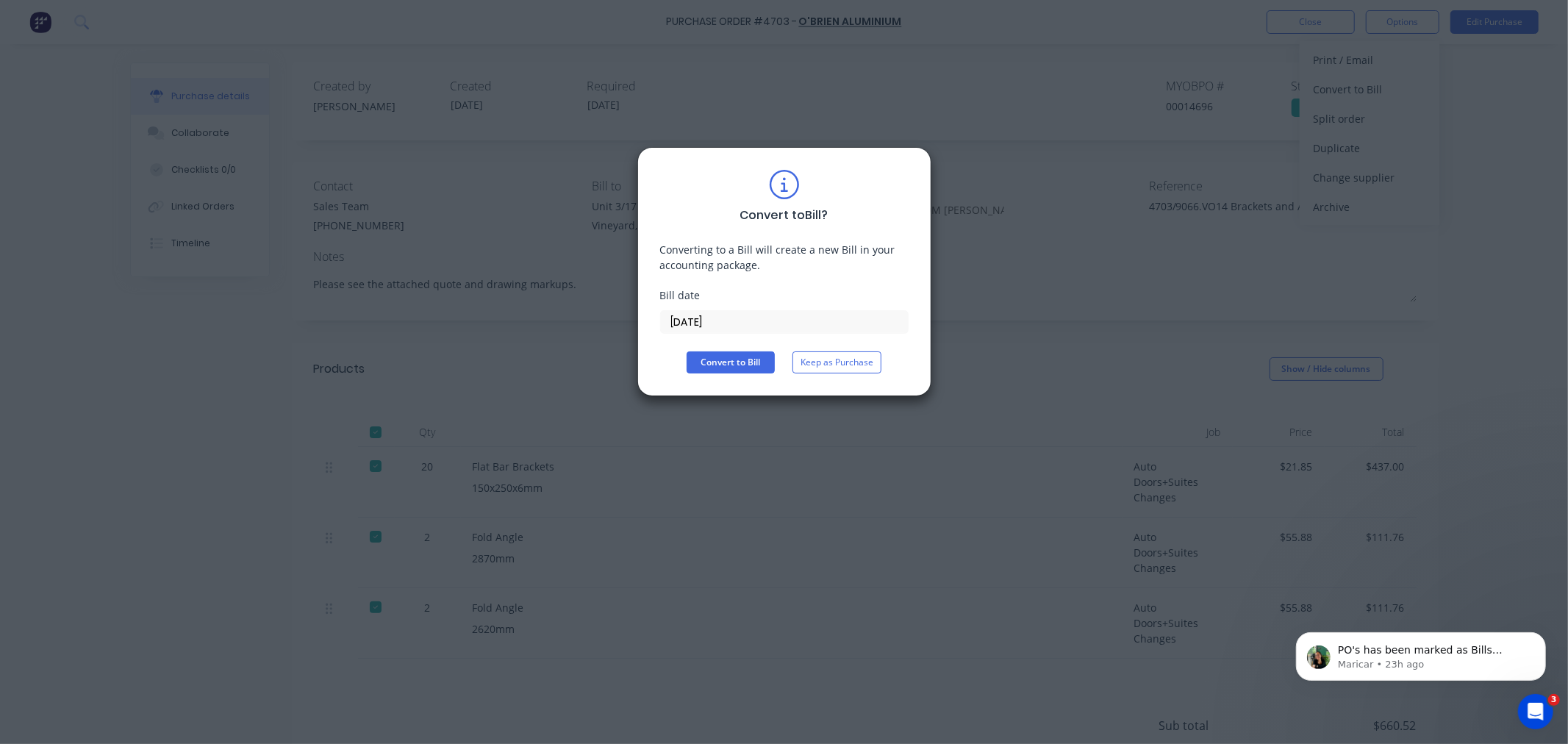
click at [804, 322] on input "[DATE]" at bounding box center [784, 322] width 247 height 22
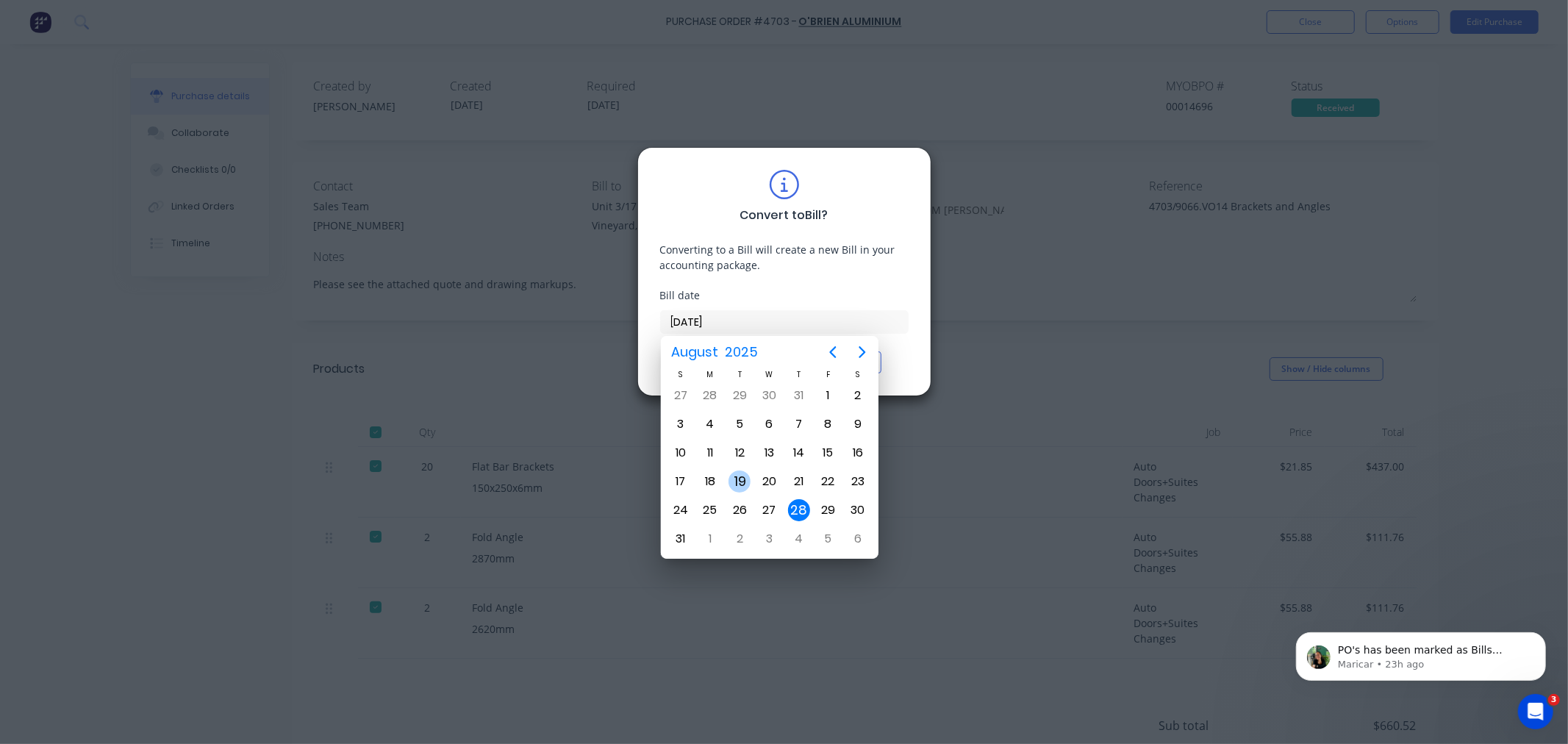
click at [736, 486] on div "19" at bounding box center [739, 481] width 22 height 22
type input "19/08/25"
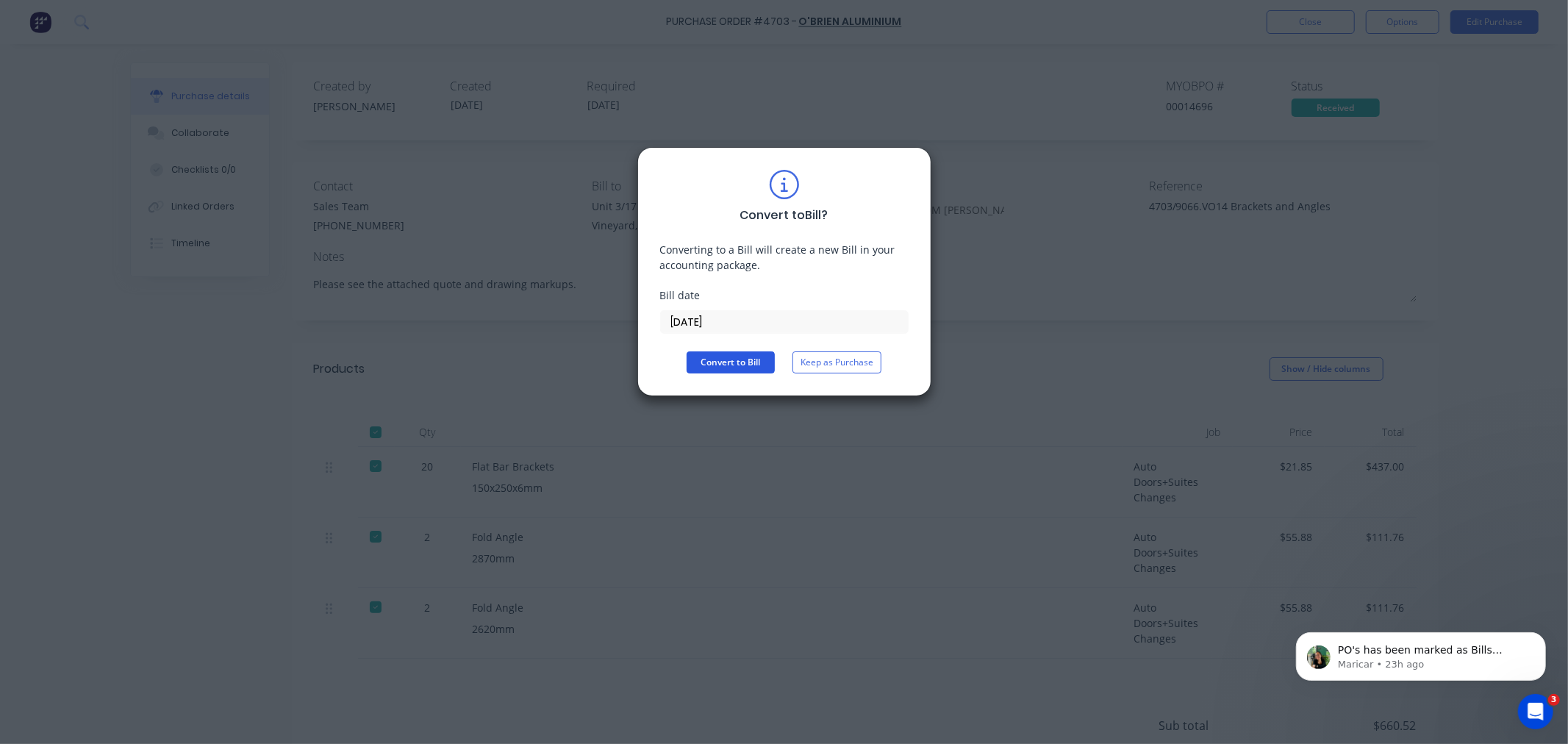
click at [724, 359] on button "Convert to Bill" at bounding box center [730, 362] width 88 height 22
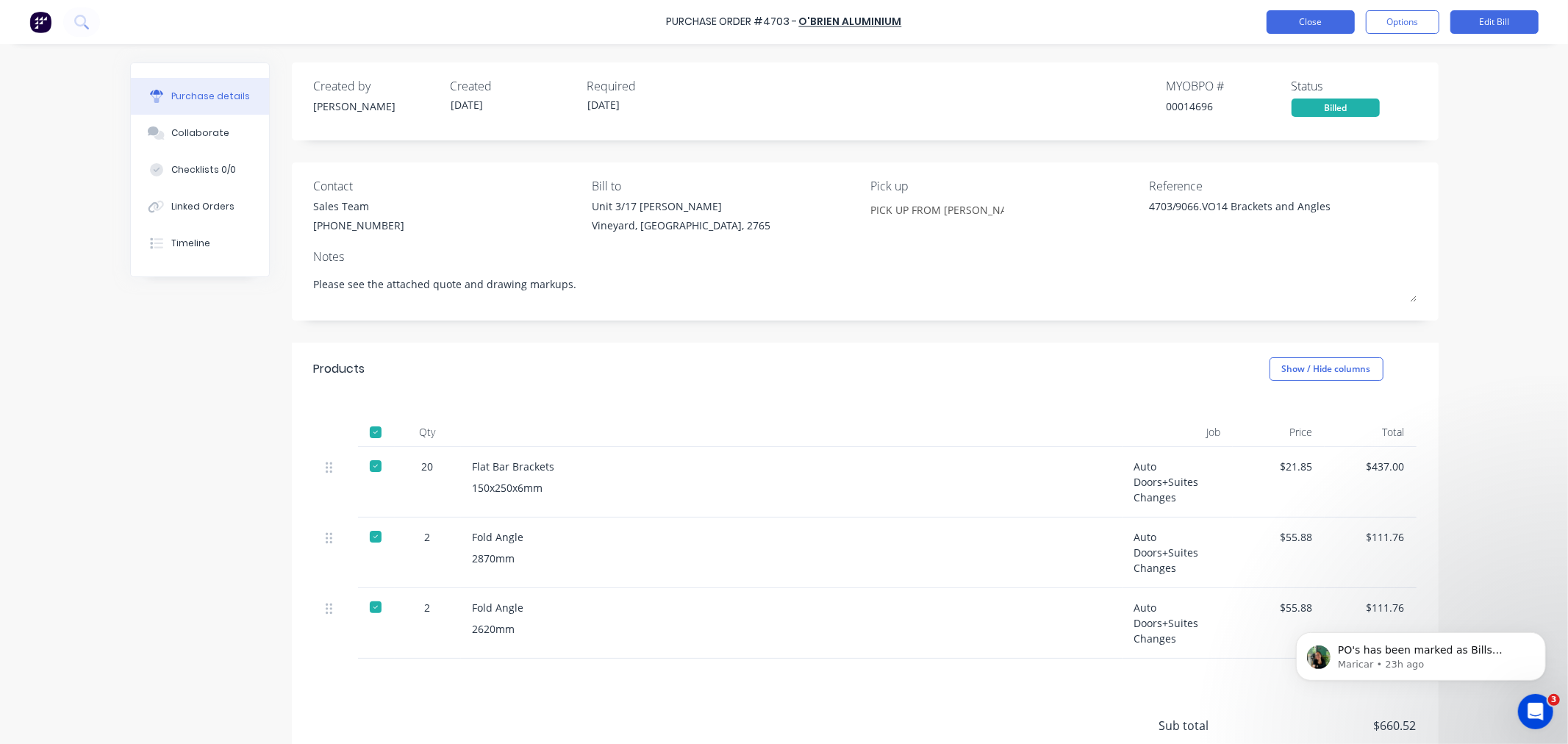
click at [1300, 25] on button "Close" at bounding box center [1310, 22] width 88 height 24
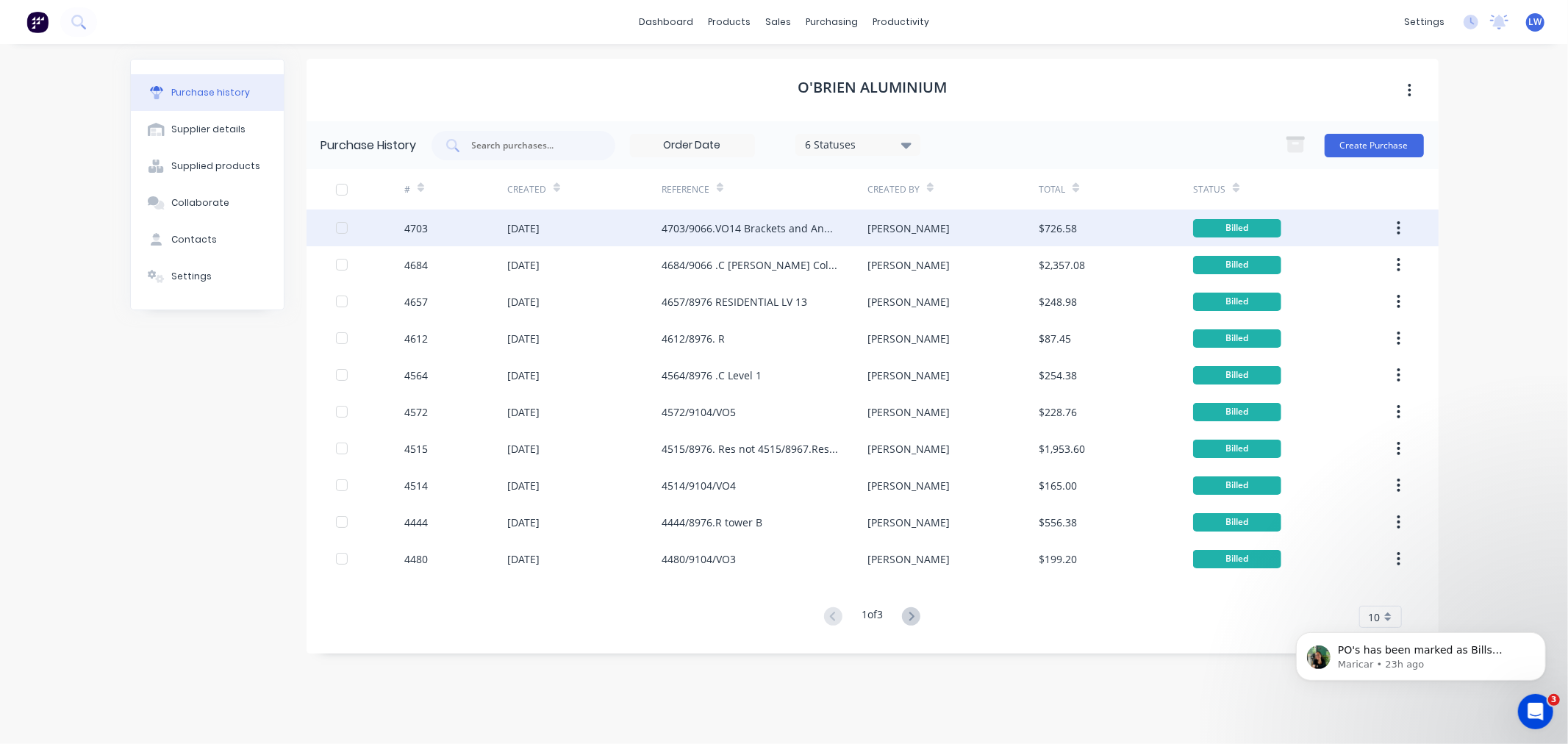
click at [678, 227] on div "4703/9066.VO14 Brackets and Angles" at bounding box center [750, 228] width 177 height 16
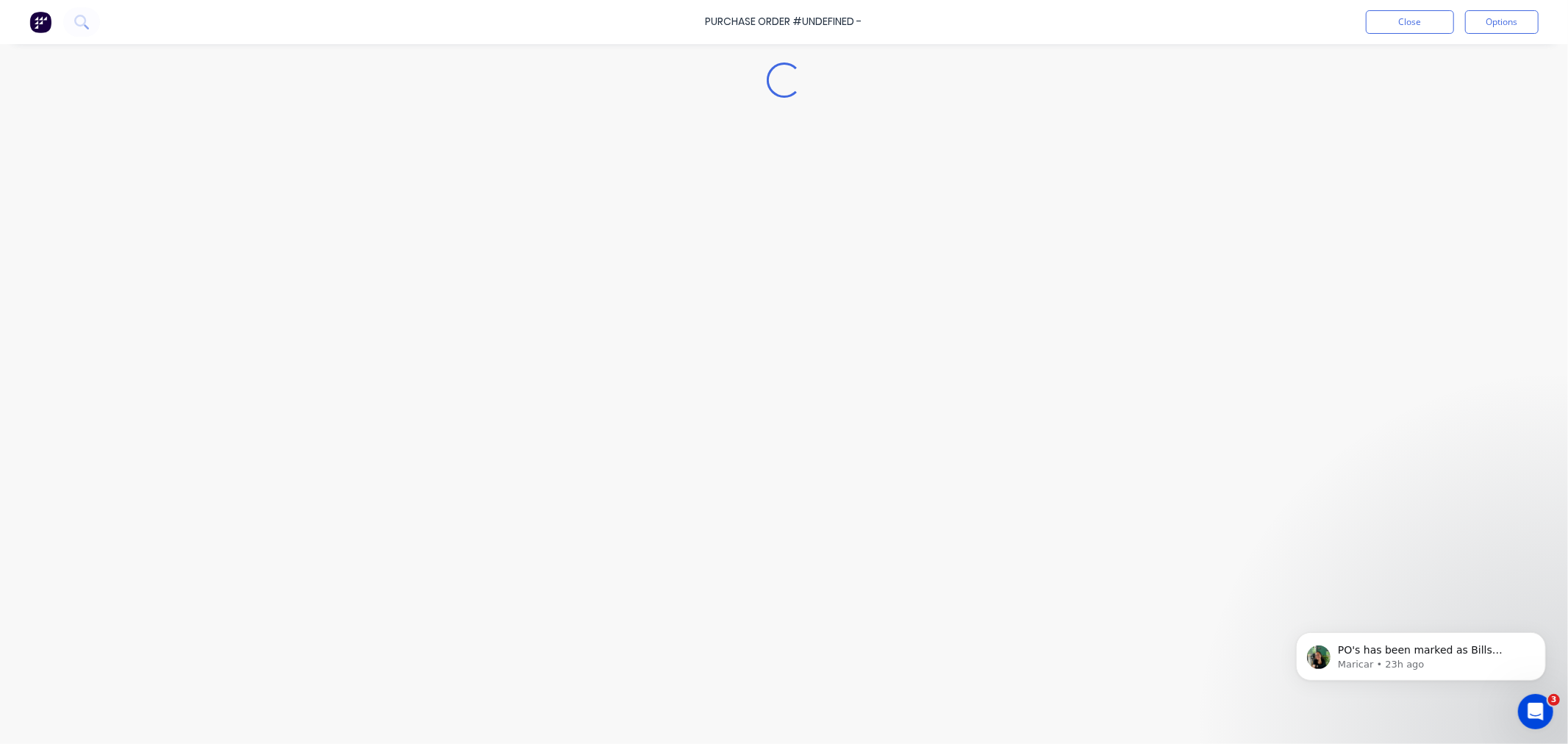
type textarea "x"
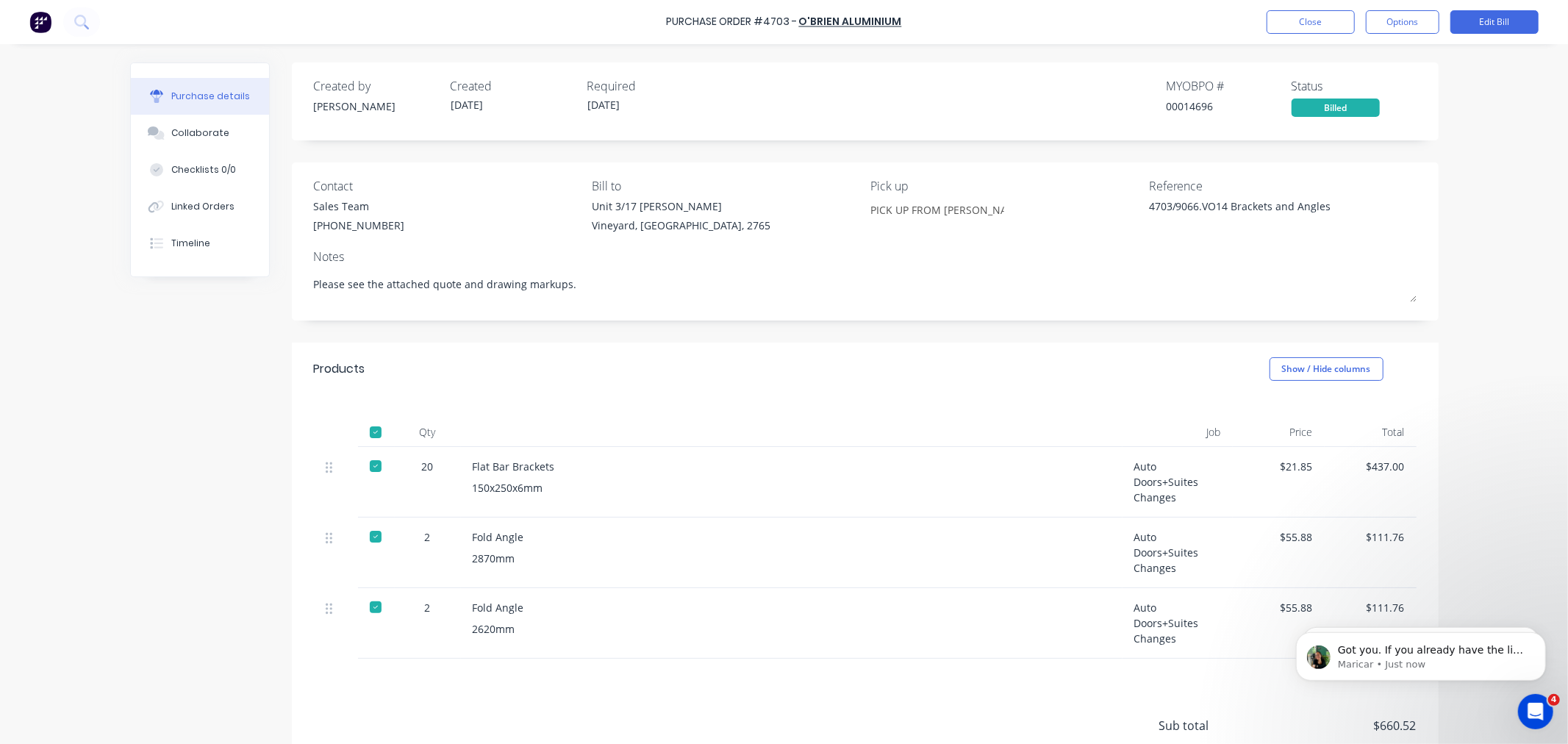
scroll to position [78, 0]
click at [1428, 652] on p "Got you. If you already have the list of jobs to assign to each line item, plea…" at bounding box center [1432, 650] width 190 height 15
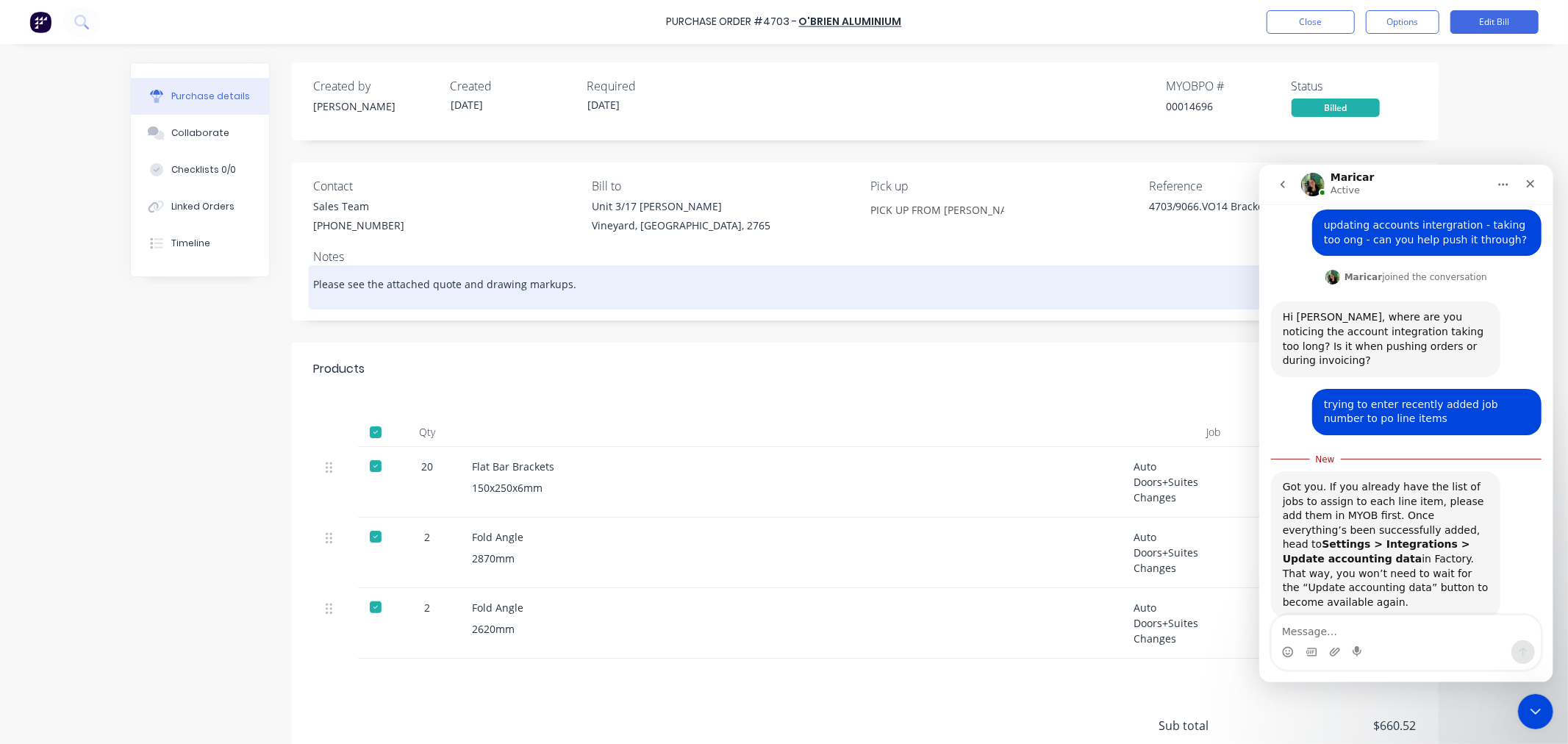
scroll to position [103, 0]
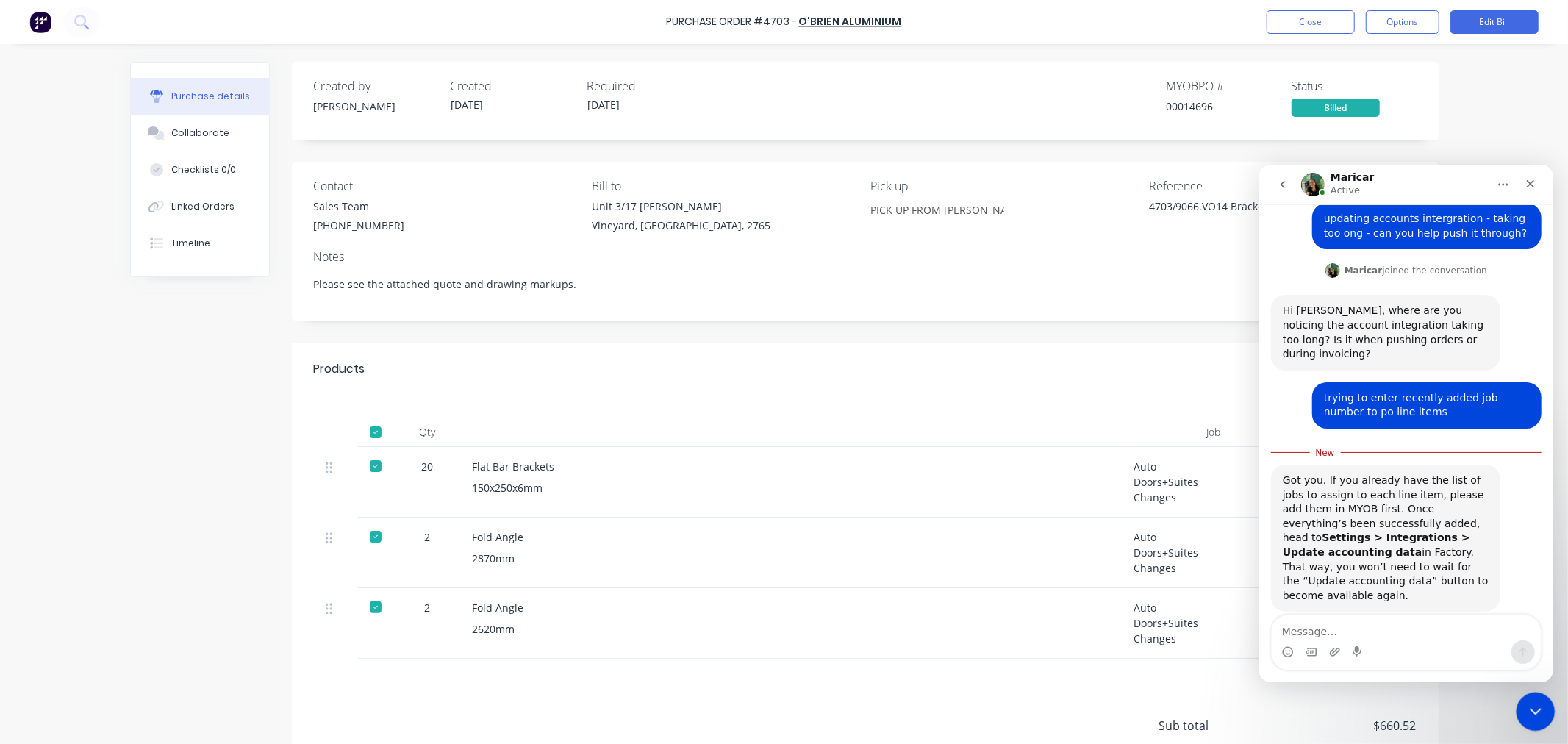
click at [1539, 708] on icon "Close Intercom Messenger" at bounding box center [1533, 709] width 17 height 17
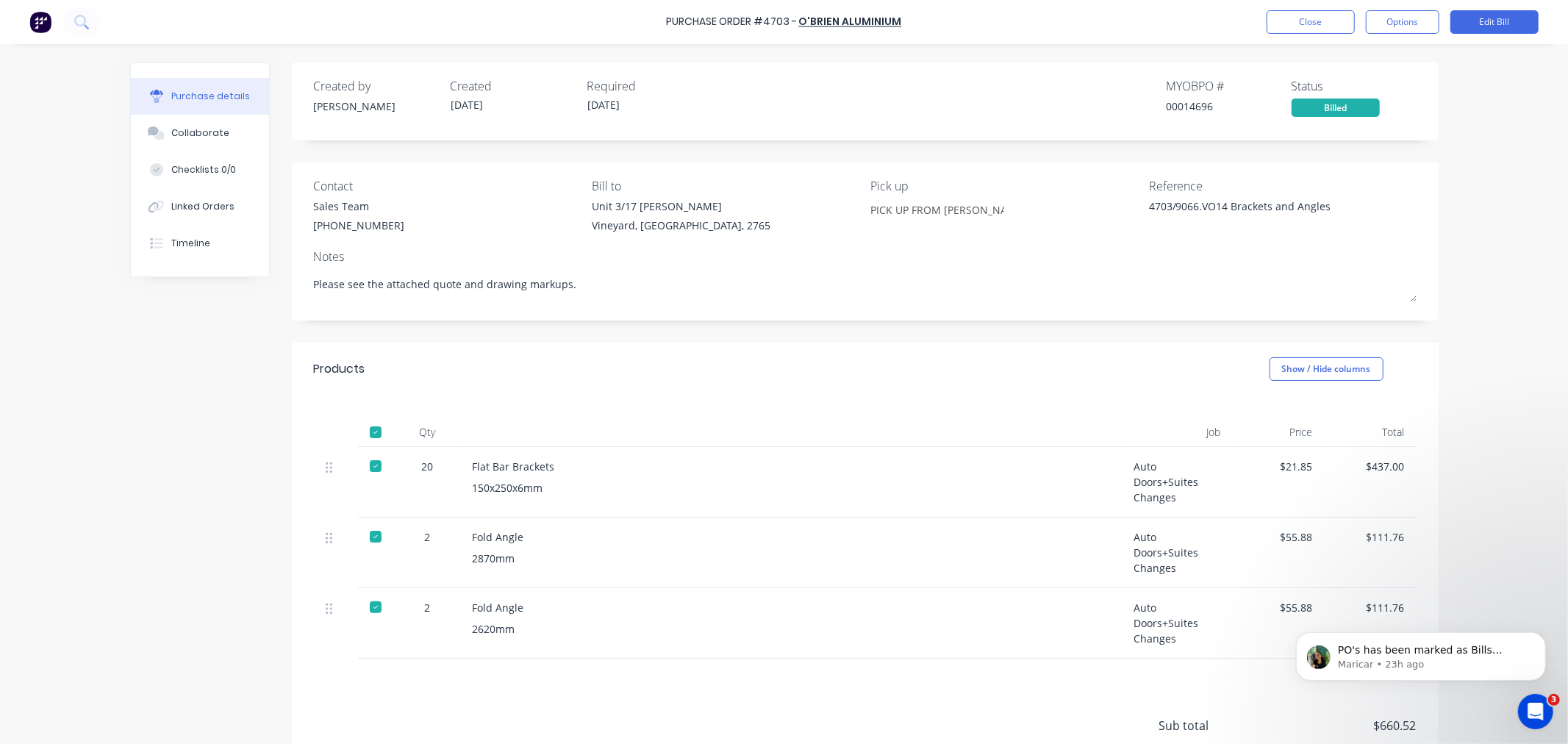
scroll to position [0, 0]
click at [1300, 25] on button "Close" at bounding box center [1310, 22] width 88 height 24
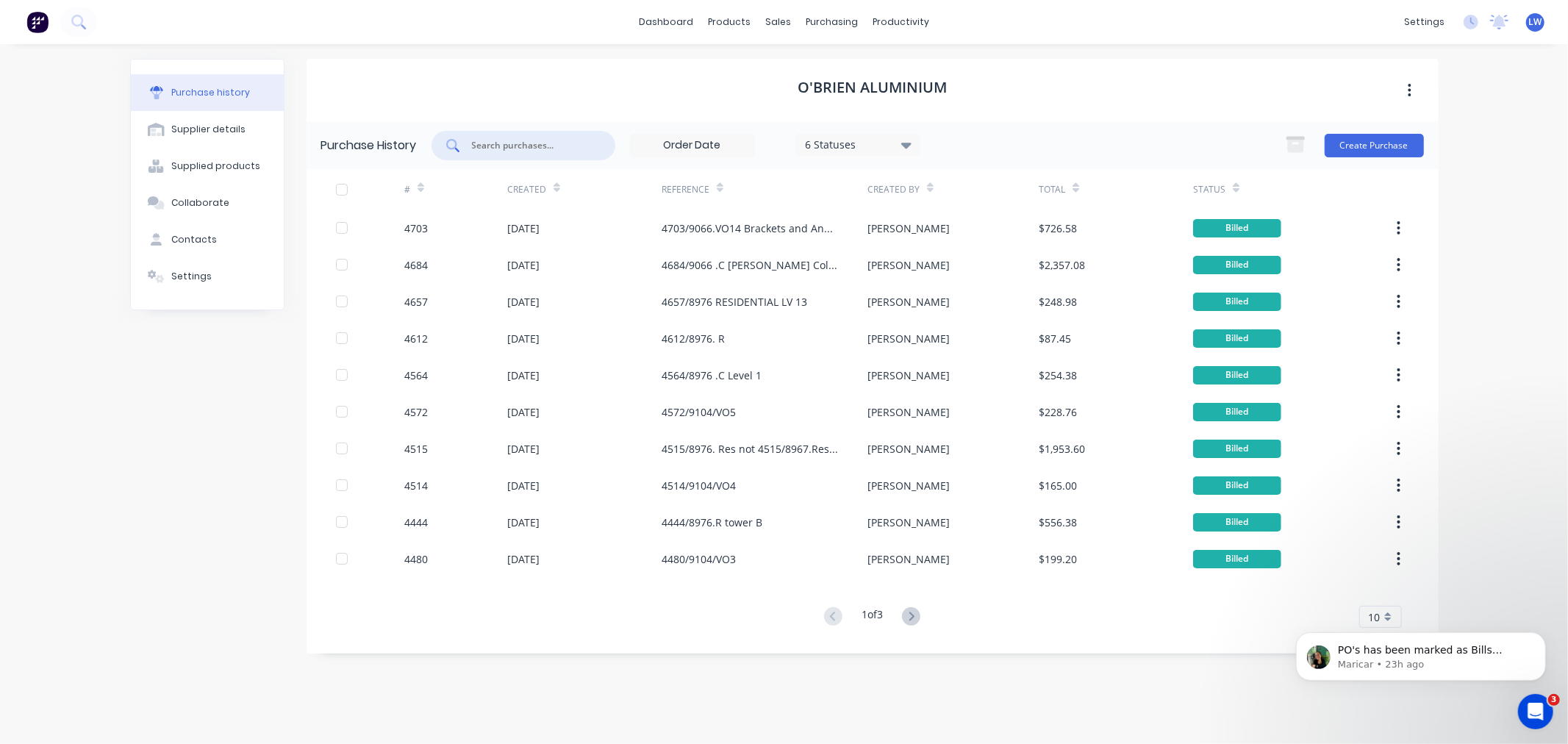
click at [474, 144] on input "text" at bounding box center [531, 145] width 122 height 15
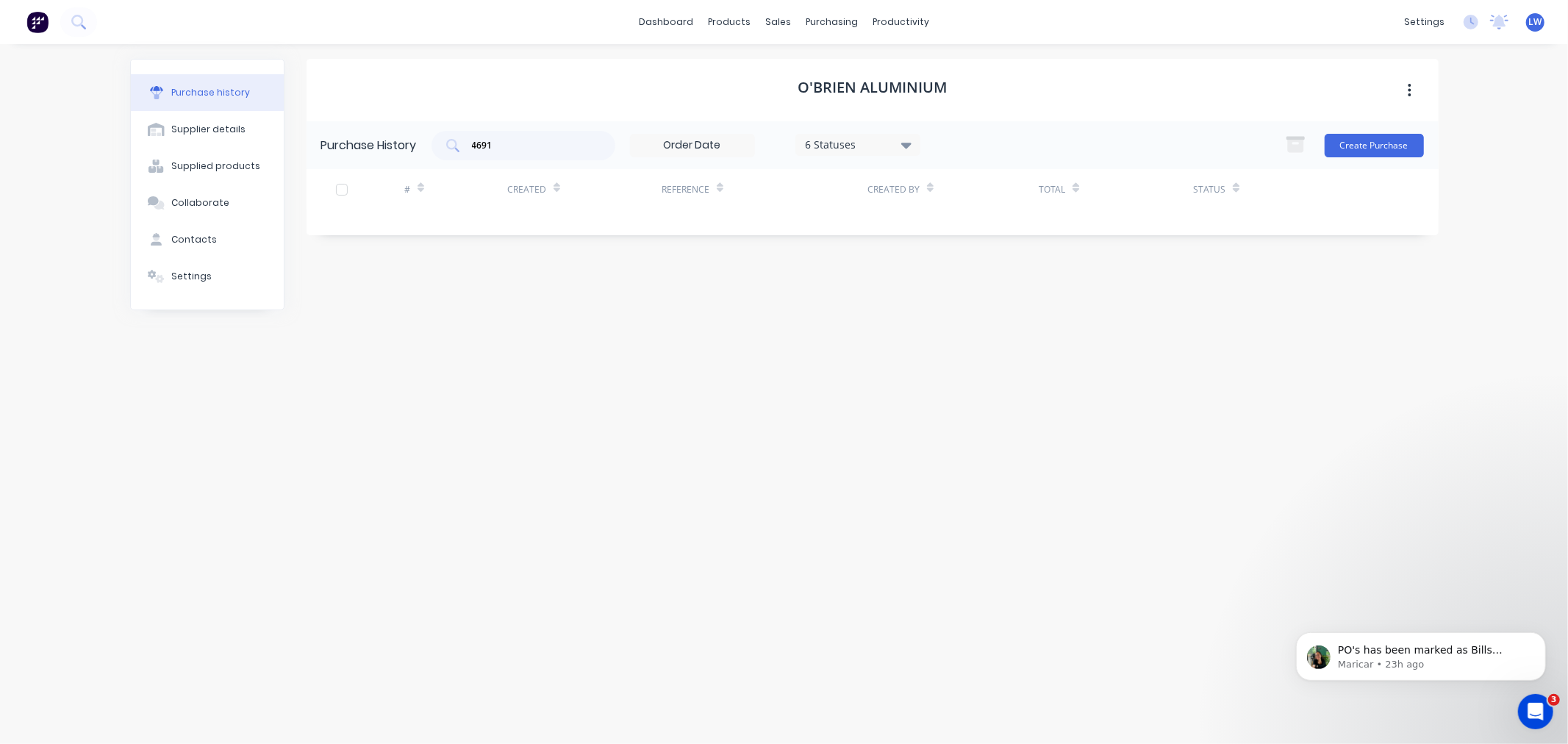
click at [911, 144] on icon at bounding box center [906, 145] width 11 height 6
click at [855, 211] on div "Archived" at bounding box center [873, 212] width 117 height 16
click at [495, 193] on div "#" at bounding box center [455, 189] width 103 height 40
click at [537, 144] on input "4691" at bounding box center [531, 145] width 122 height 15
drag, startPoint x: 537, startPoint y: 144, endPoint x: 456, endPoint y: 150, distance: 81.2
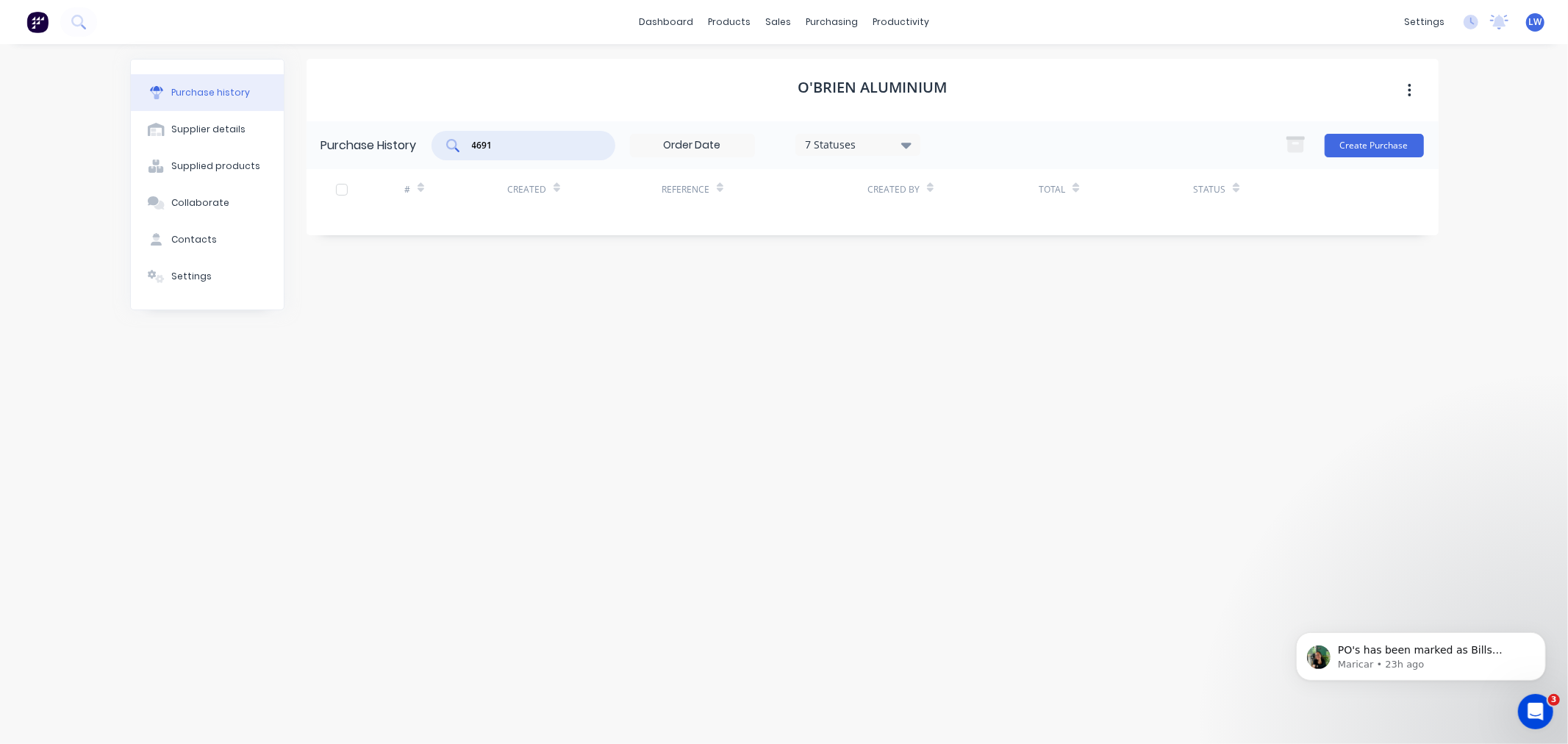
click at [456, 150] on div "4691" at bounding box center [524, 145] width 184 height 30
type input "4691"
click at [495, 186] on div "#" at bounding box center [455, 189] width 103 height 40
click at [736, 137] on input at bounding box center [692, 145] width 123 height 22
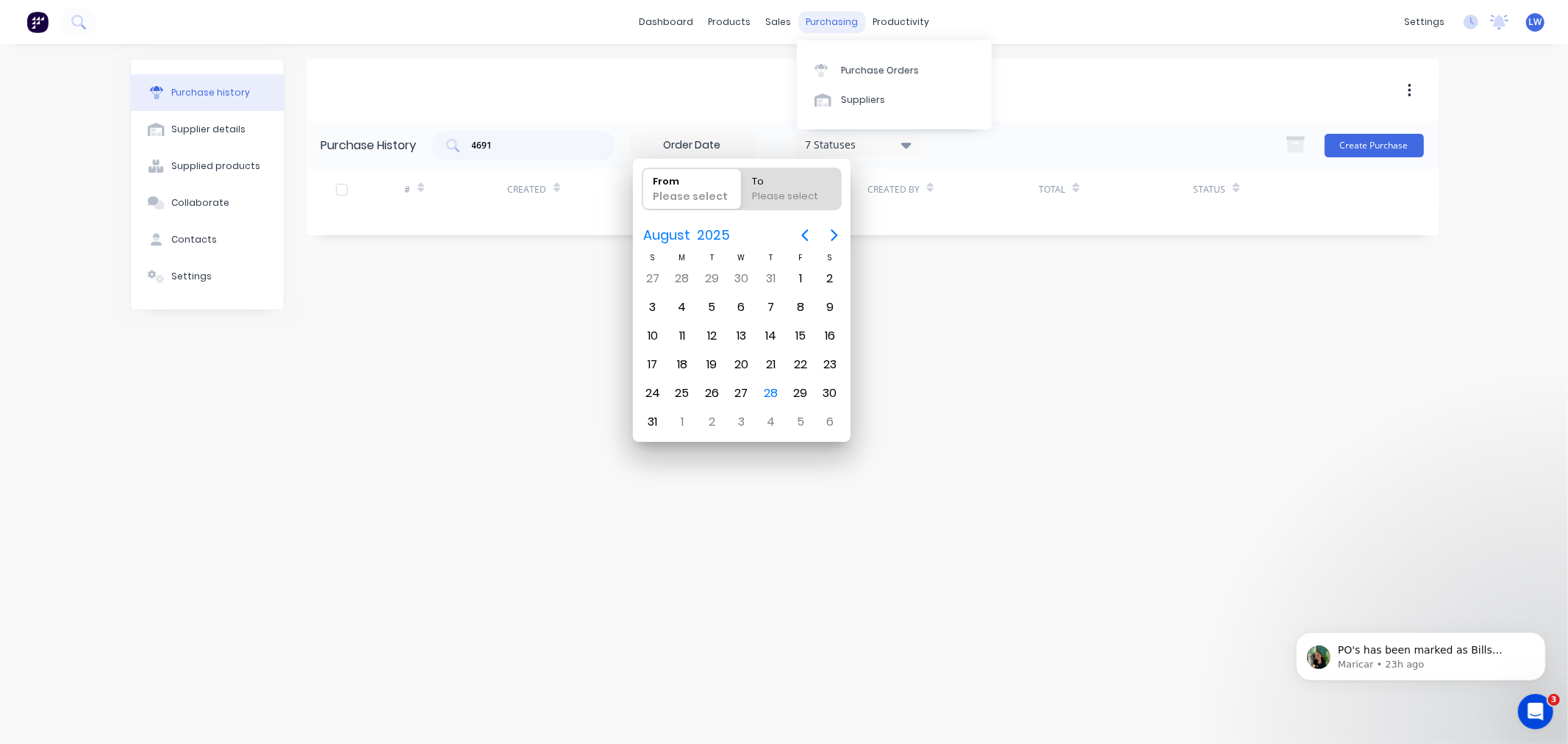
click at [832, 23] on div "purchasing" at bounding box center [831, 21] width 66 height 22
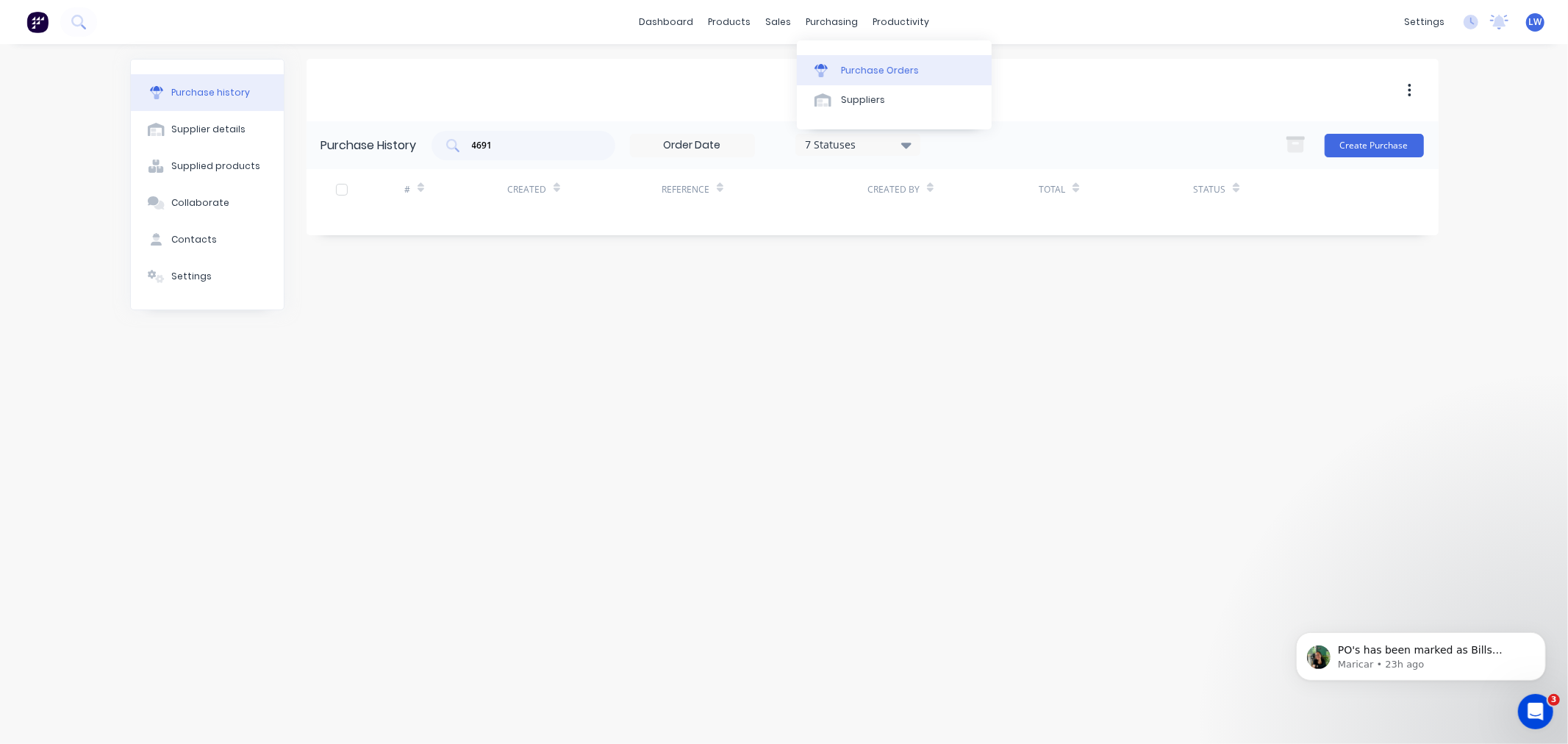
click at [846, 67] on div "Purchase Orders" at bounding box center [879, 71] width 78 height 13
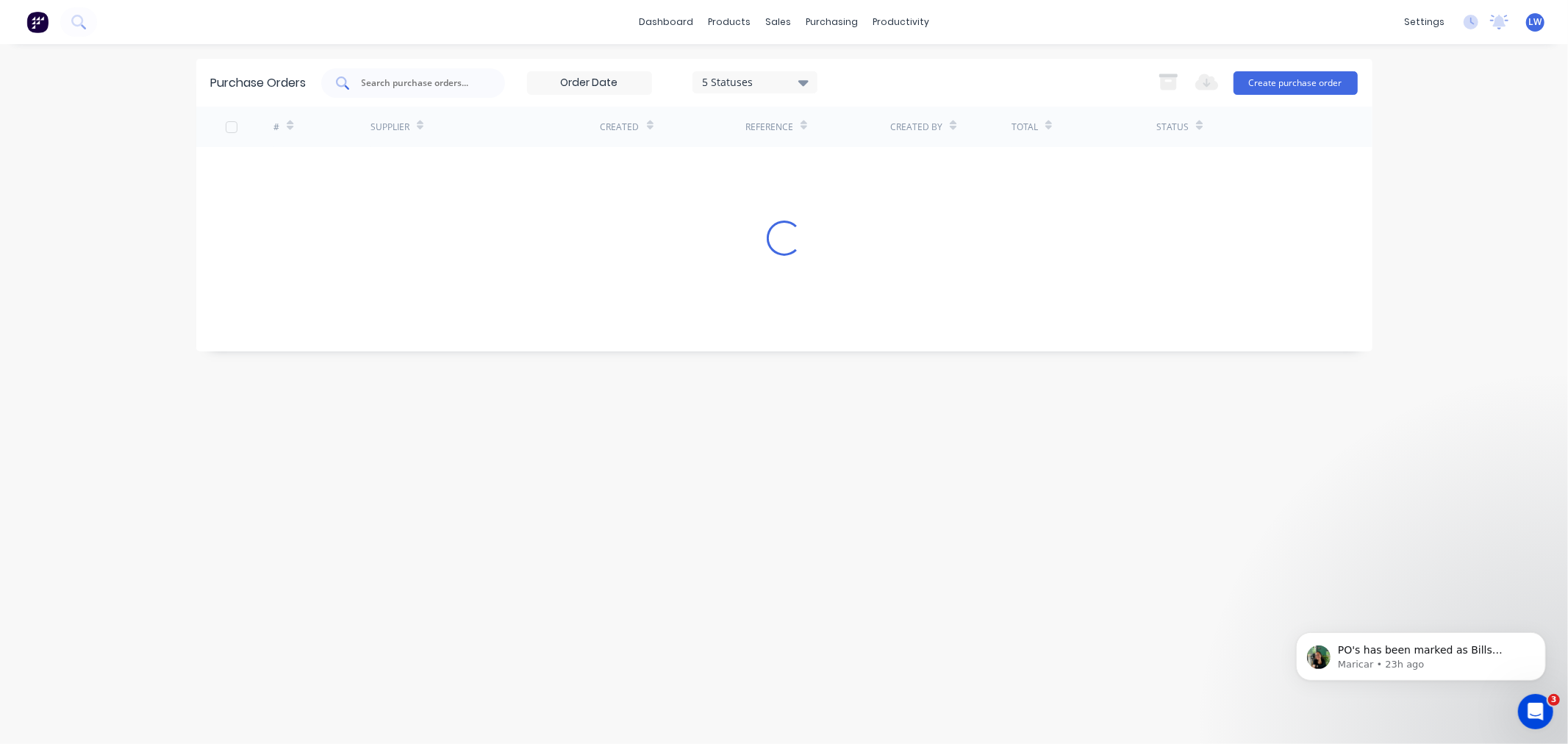
click at [393, 85] on input "text" at bounding box center [421, 83] width 122 height 15
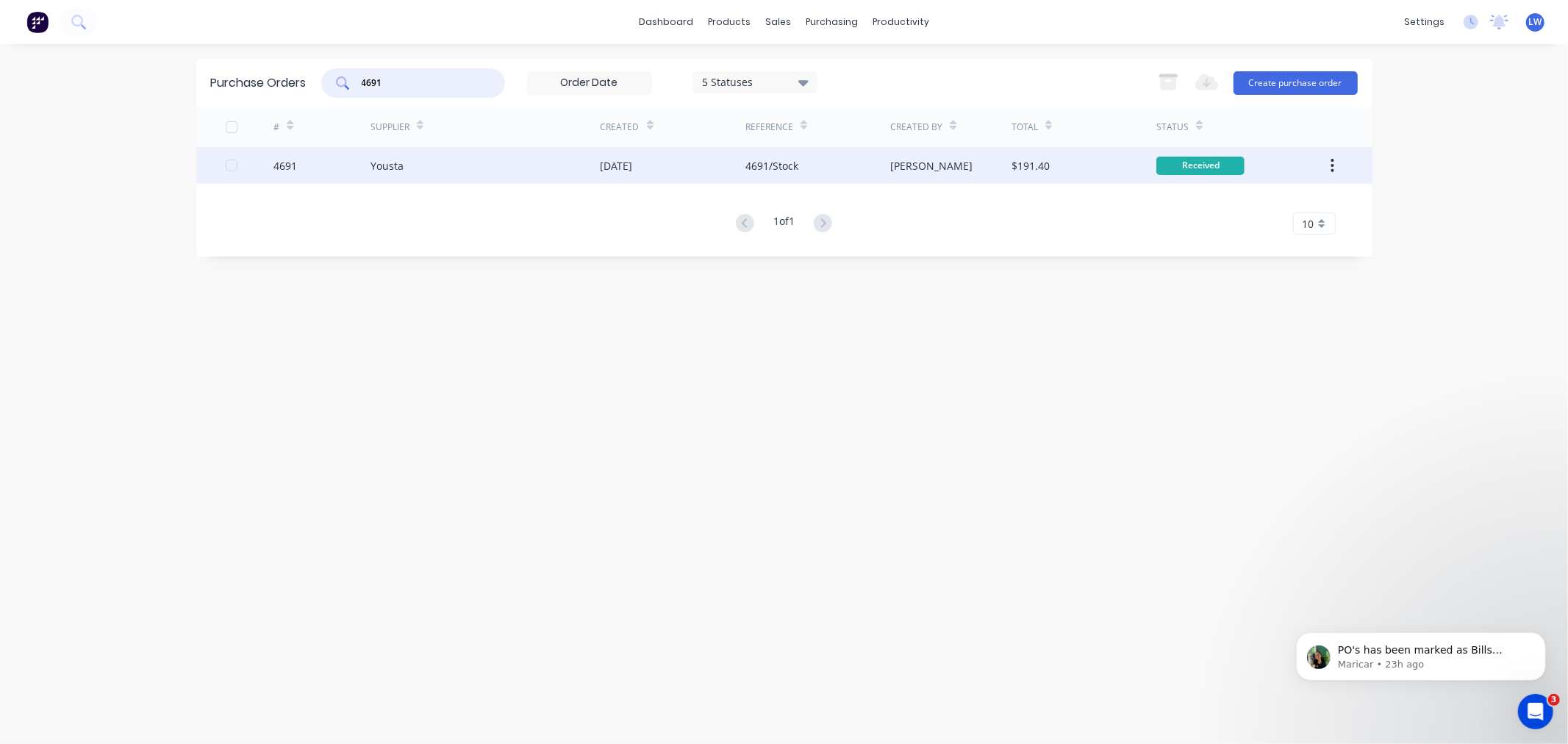
type input "4691"
click at [405, 170] on div "Yousta" at bounding box center [485, 165] width 230 height 37
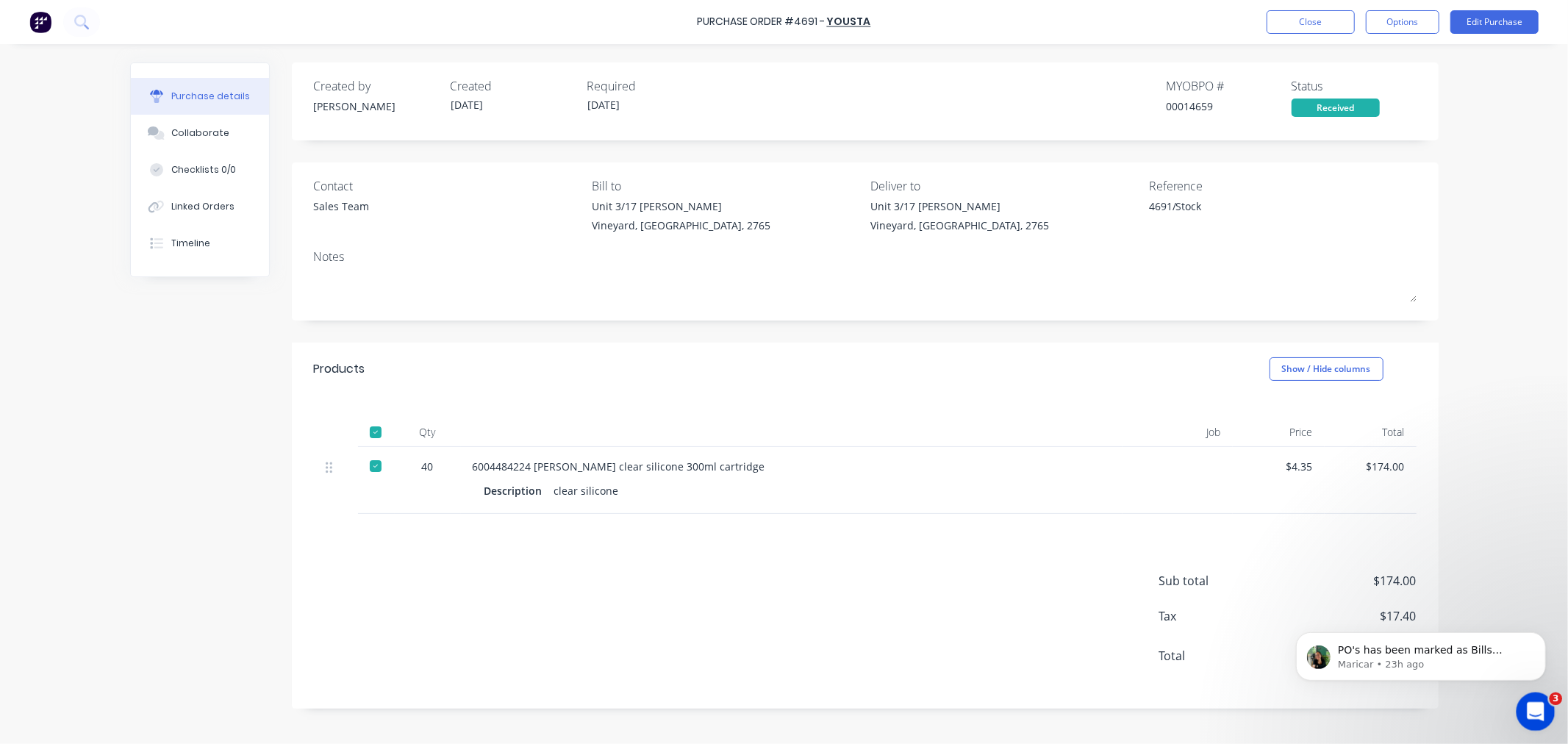
click at [1533, 712] on icon "Open Intercom Messenger" at bounding box center [1534, 710] width 25 height 25
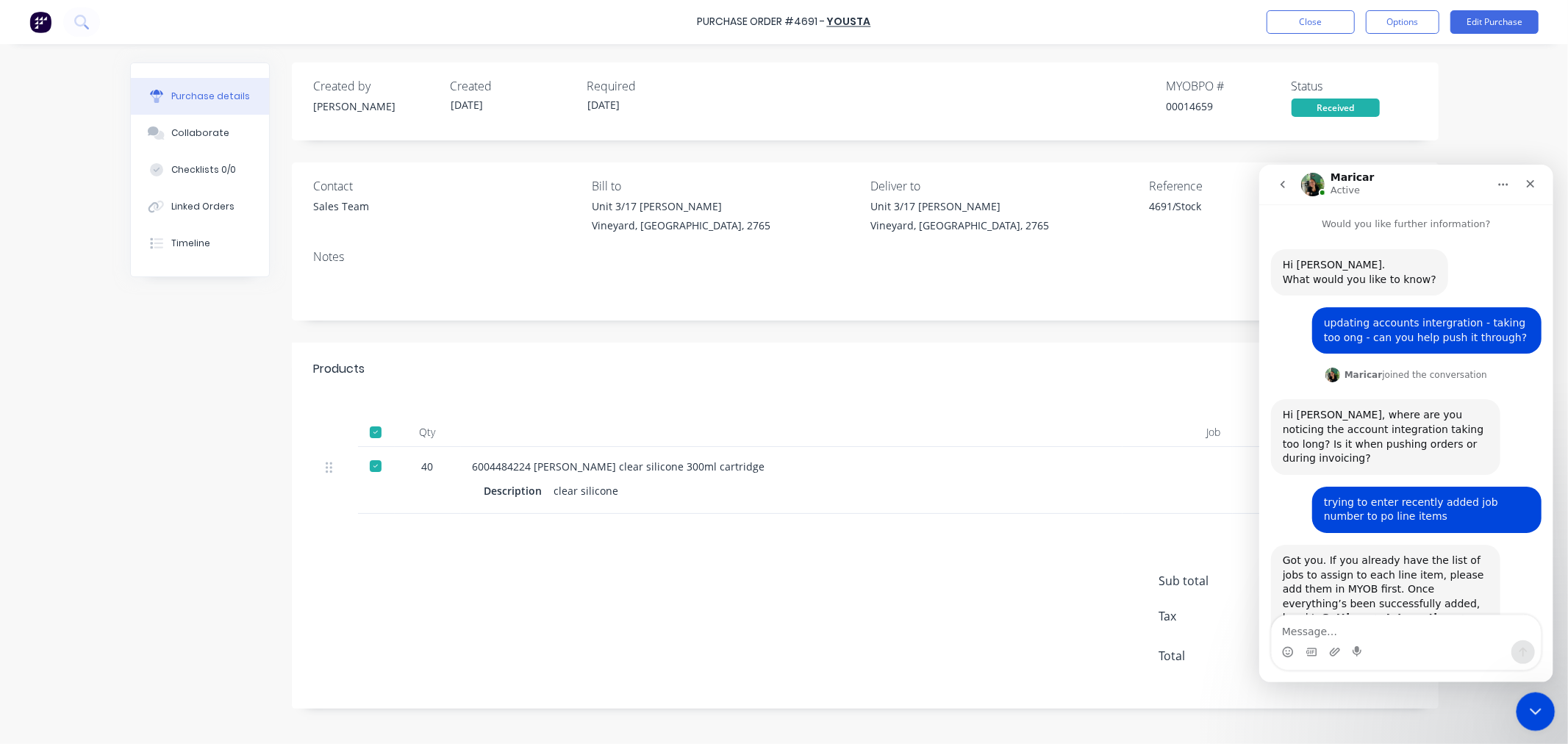
click at [1533, 712] on icon "Close Intercom Messenger" at bounding box center [1533, 709] width 11 height 6
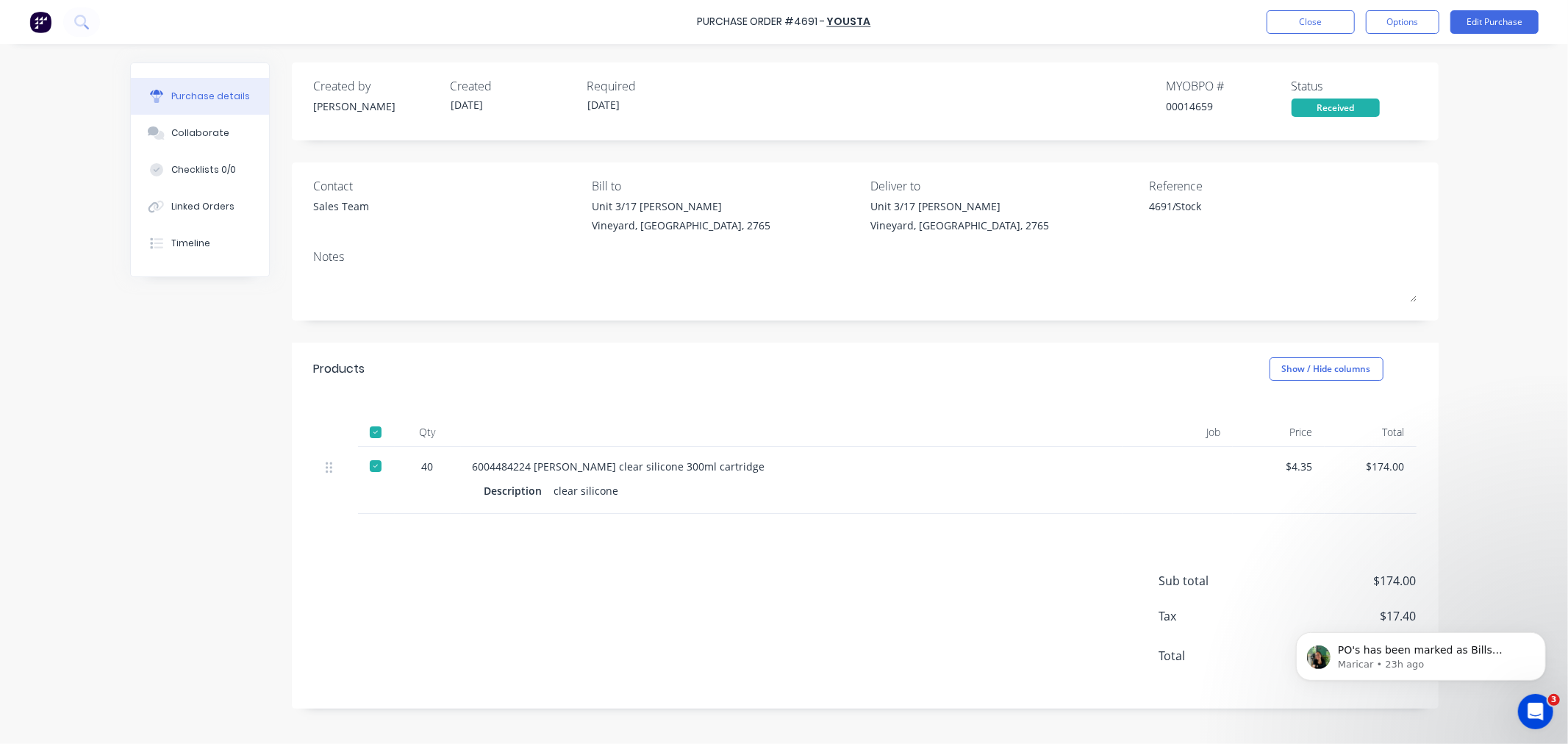
click at [1067, 663] on div "Sub total $174.00 Tax $17.40 Total $191.40" at bounding box center [864, 611] width 1147 height 195
click at [1535, 631] on button "Dismiss notification" at bounding box center [1540, 636] width 19 height 19
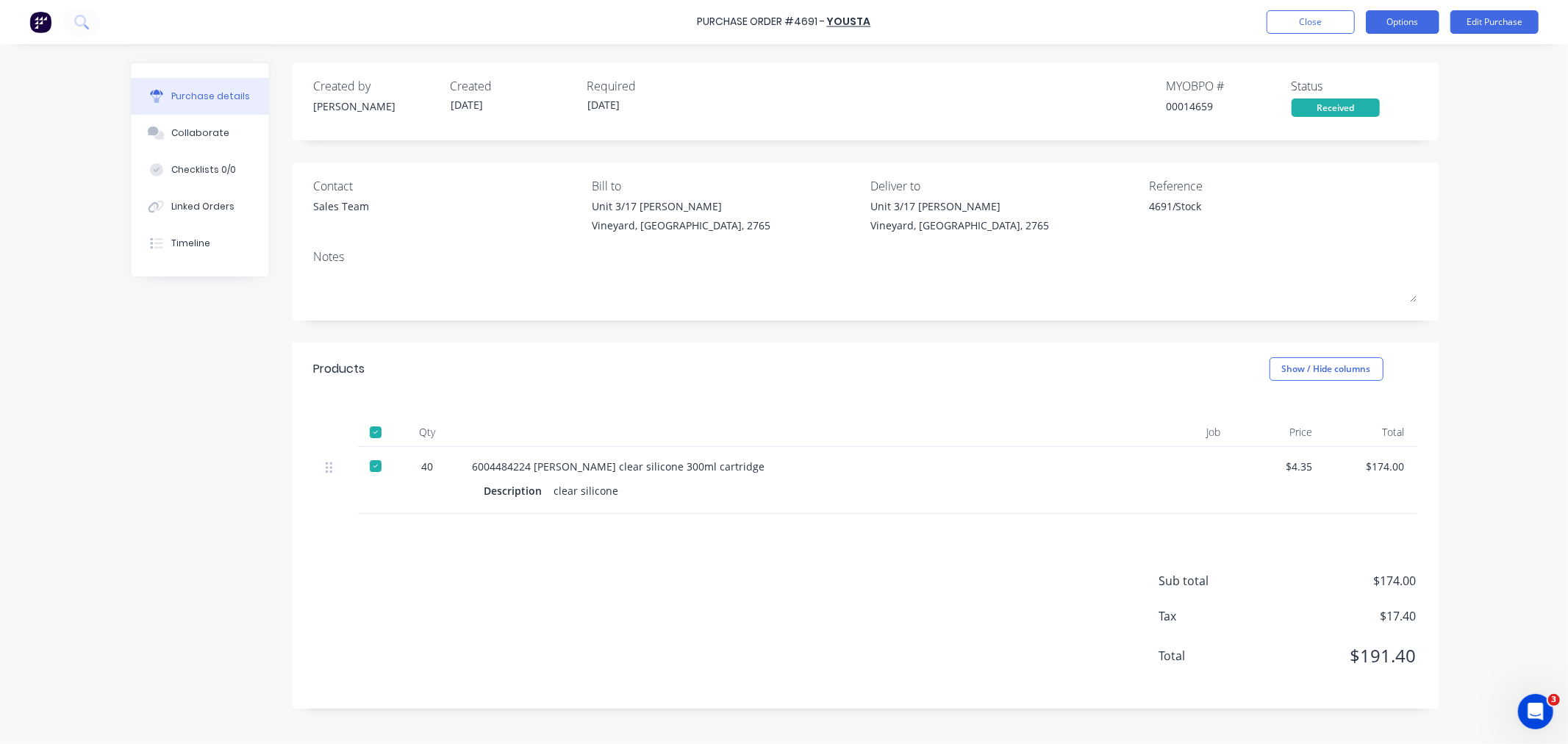
click at [1398, 23] on button "Options" at bounding box center [1403, 22] width 74 height 24
click at [1351, 86] on div "Convert to Bill" at bounding box center [1369, 90] width 113 height 21
type textarea "x"
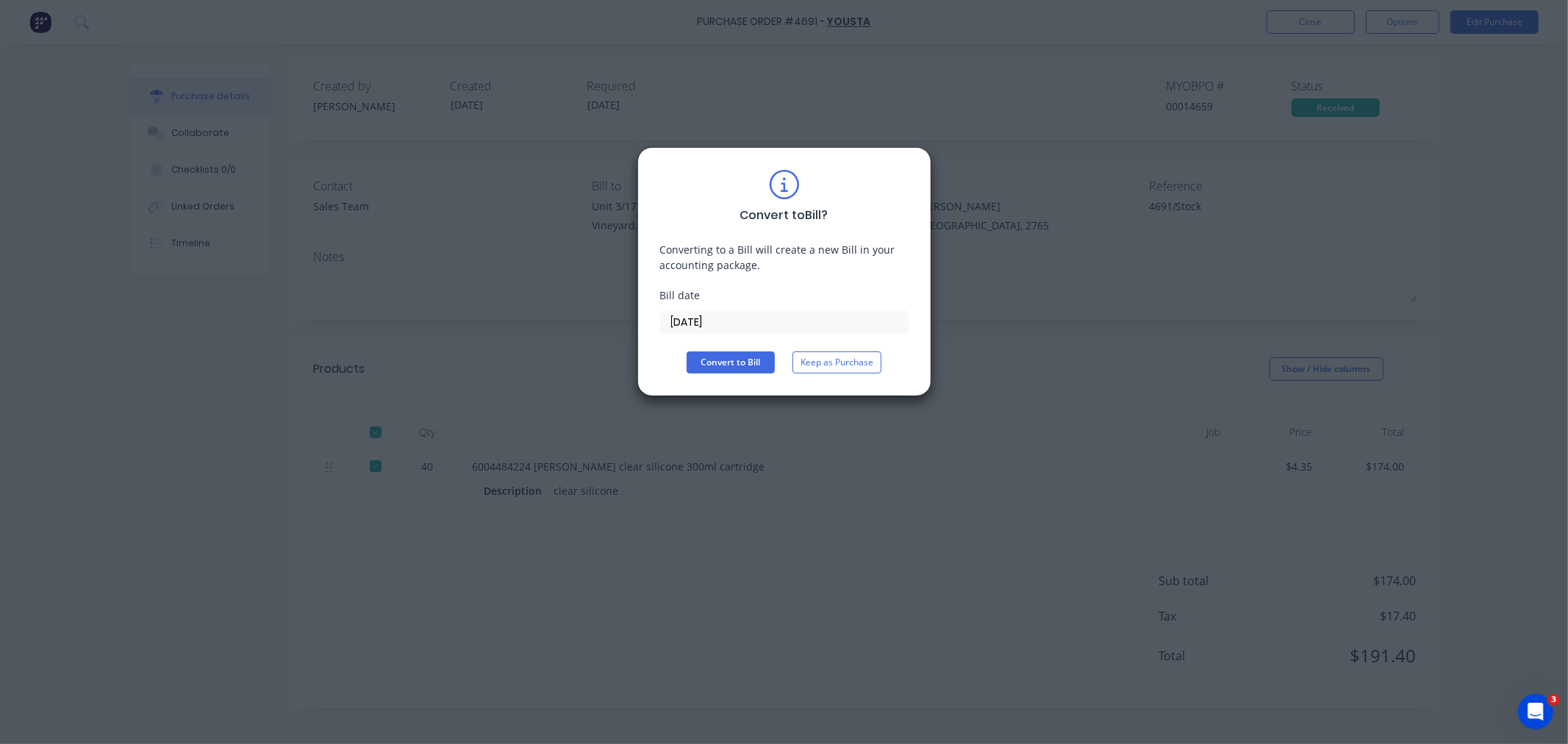
click at [731, 324] on input "[DATE]" at bounding box center [784, 322] width 247 height 22
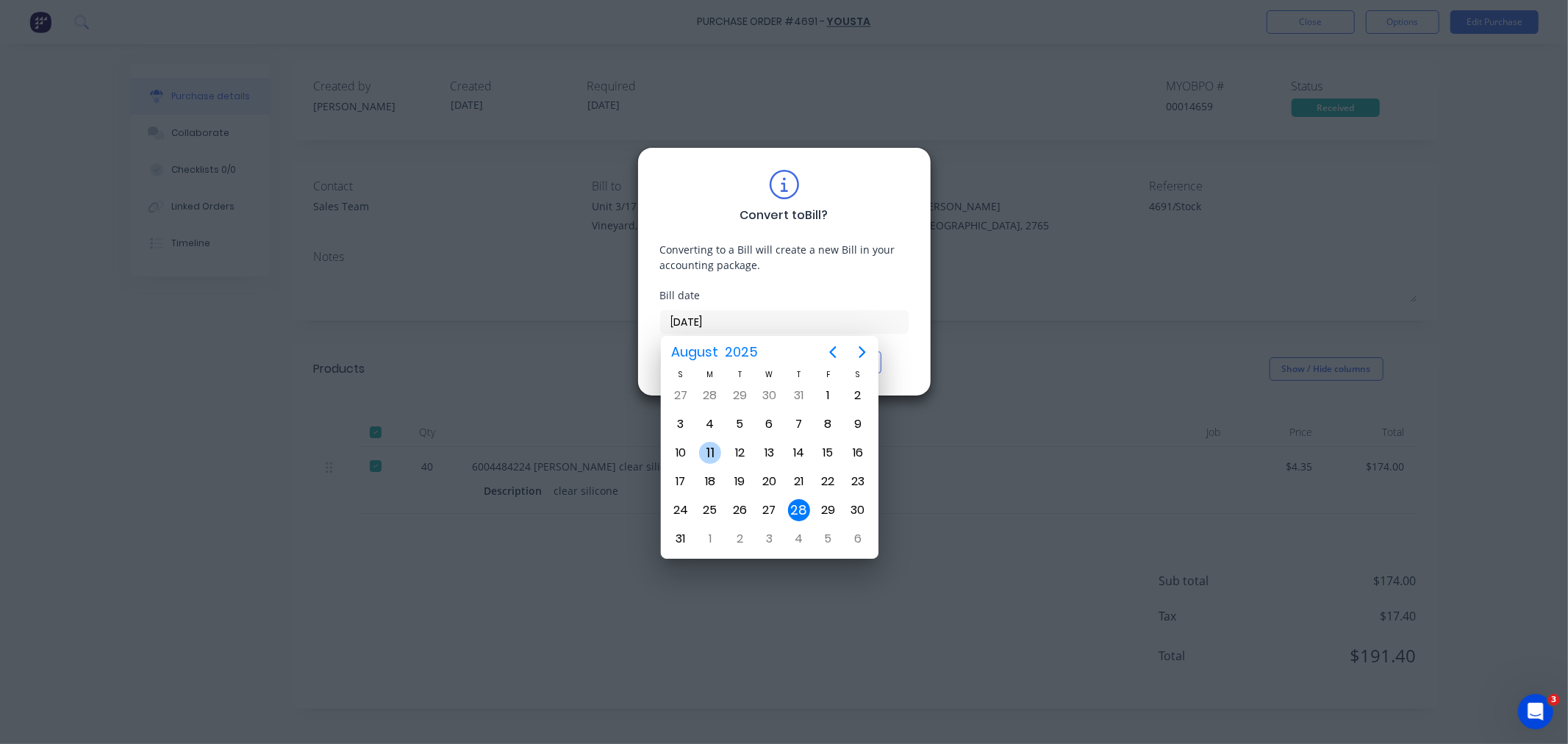
click at [713, 451] on div "11" at bounding box center [709, 452] width 22 height 22
type input "11/08/25"
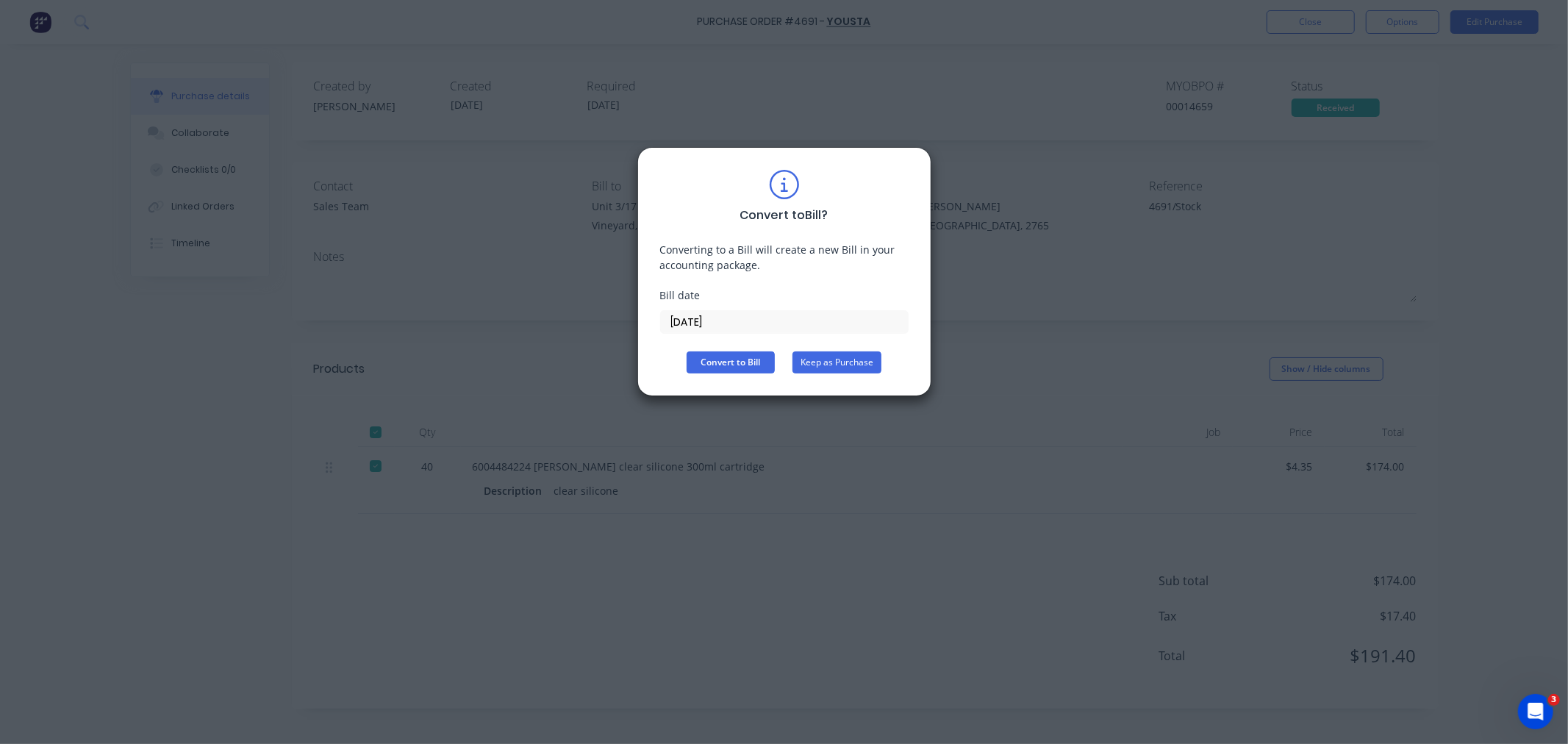
click at [839, 357] on button "Keep as Purchase" at bounding box center [837, 362] width 89 height 22
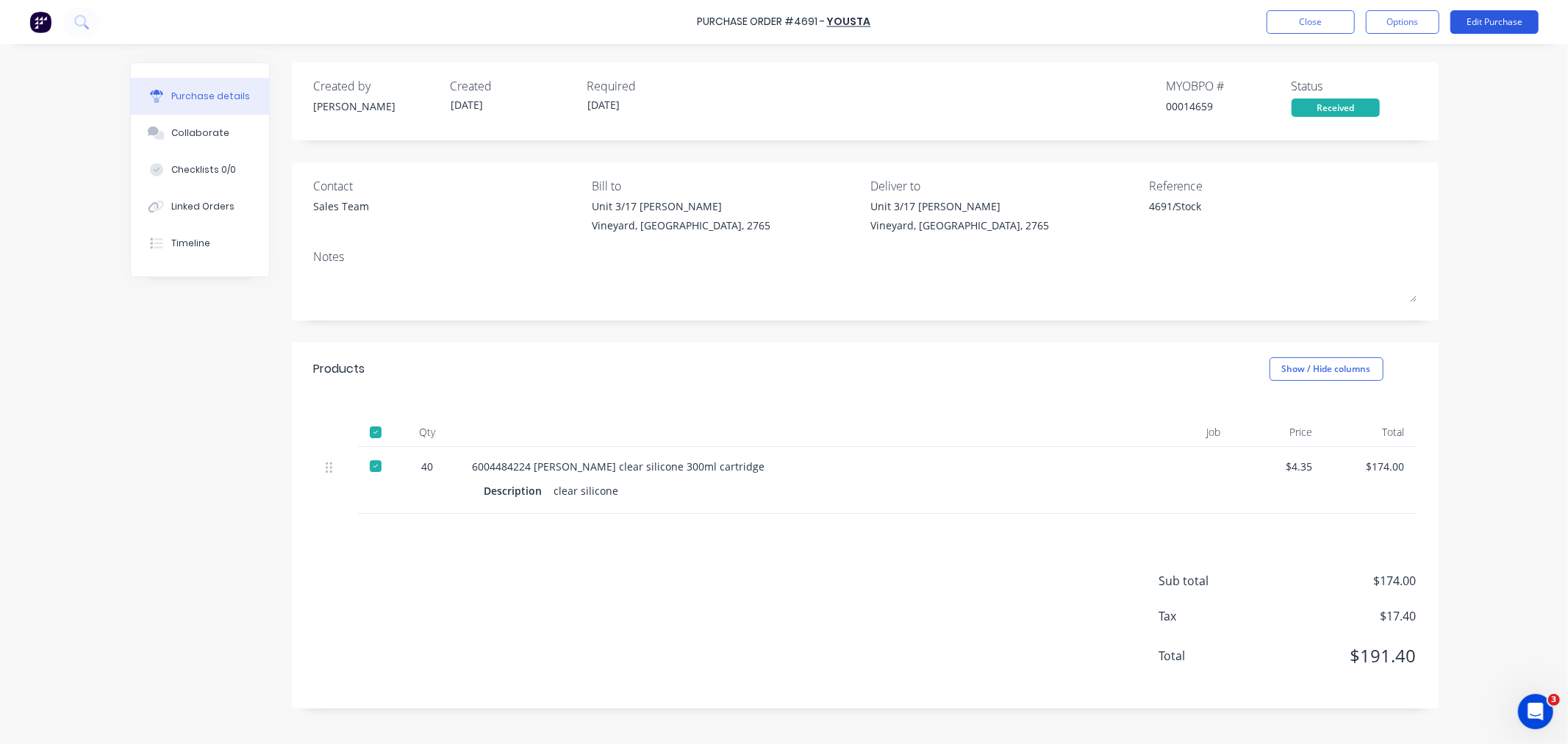
click at [1523, 17] on button "Edit Purchase" at bounding box center [1494, 22] width 88 height 24
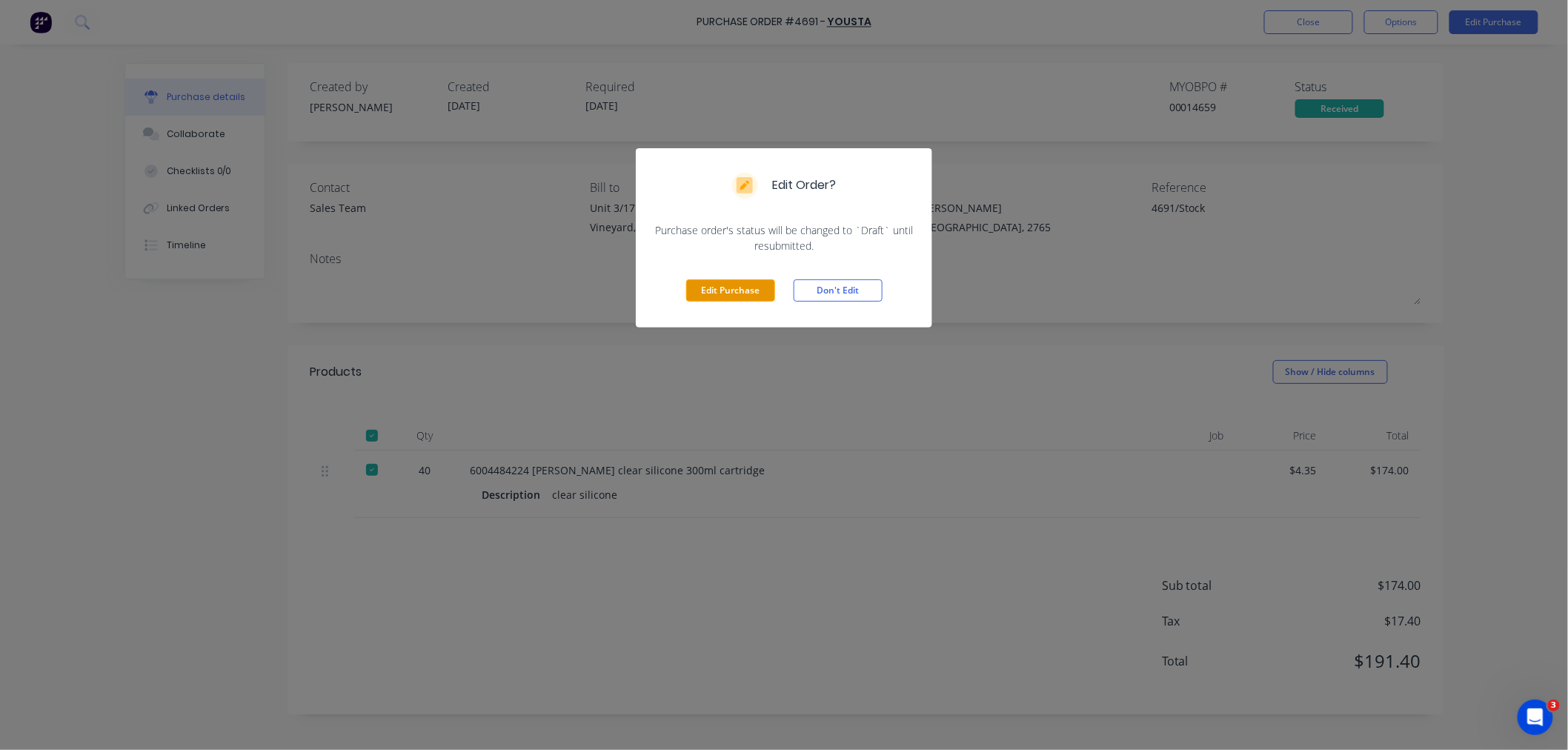
click at [726, 286] on button "Edit Purchase" at bounding box center [730, 291] width 89 height 22
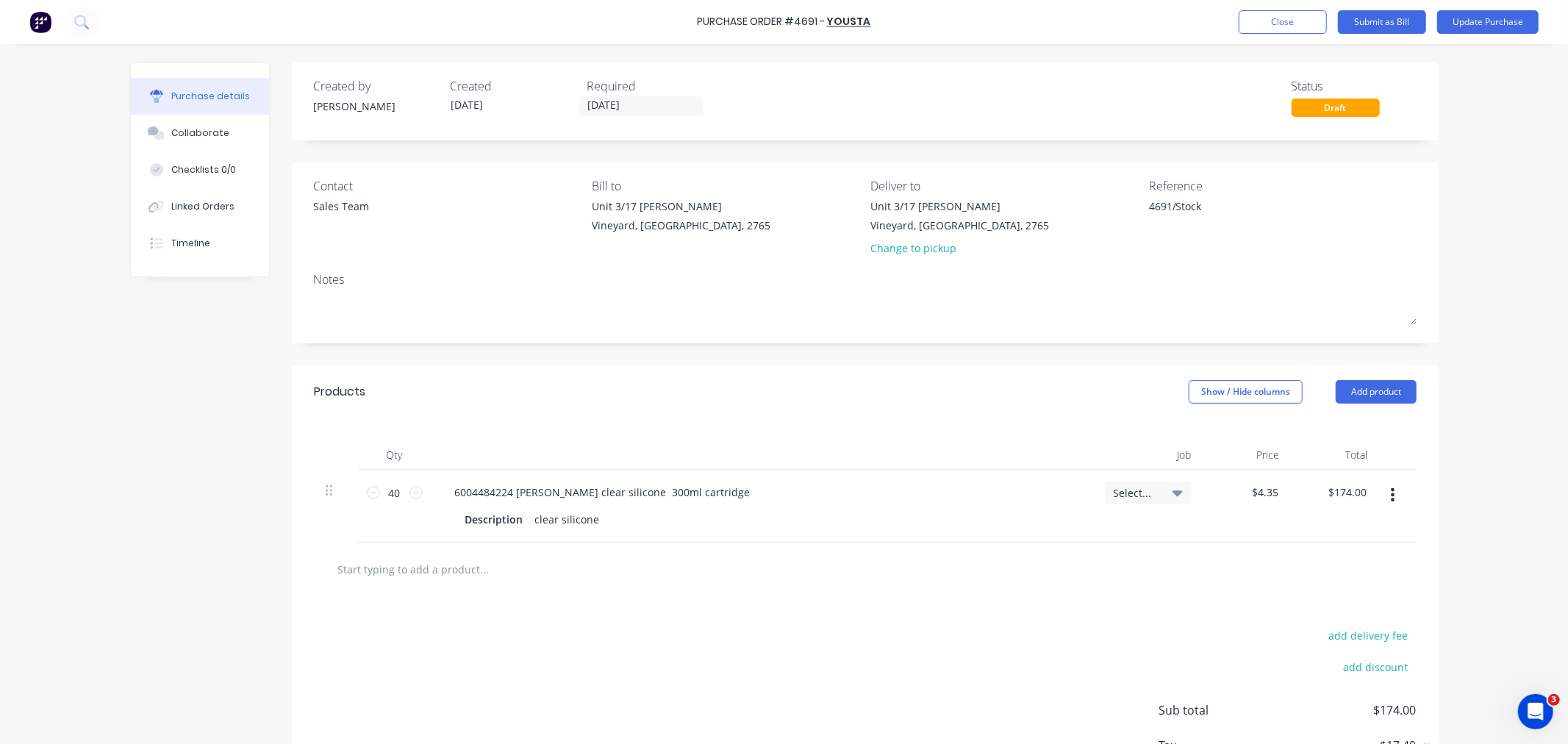
click at [1160, 487] on div "Select..." at bounding box center [1148, 493] width 69 height 13
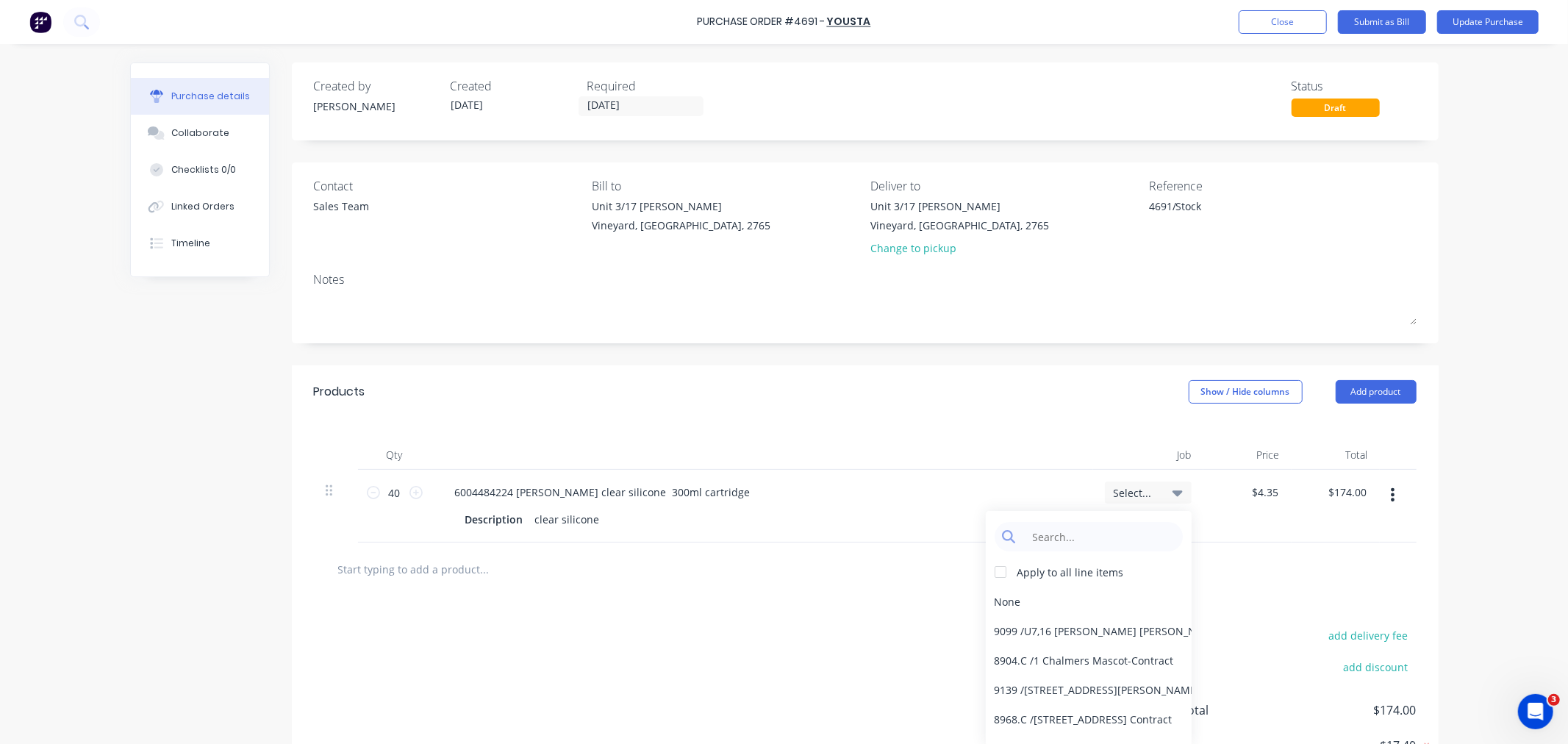
click at [449, 577] on input "text" at bounding box center [484, 569] width 294 height 30
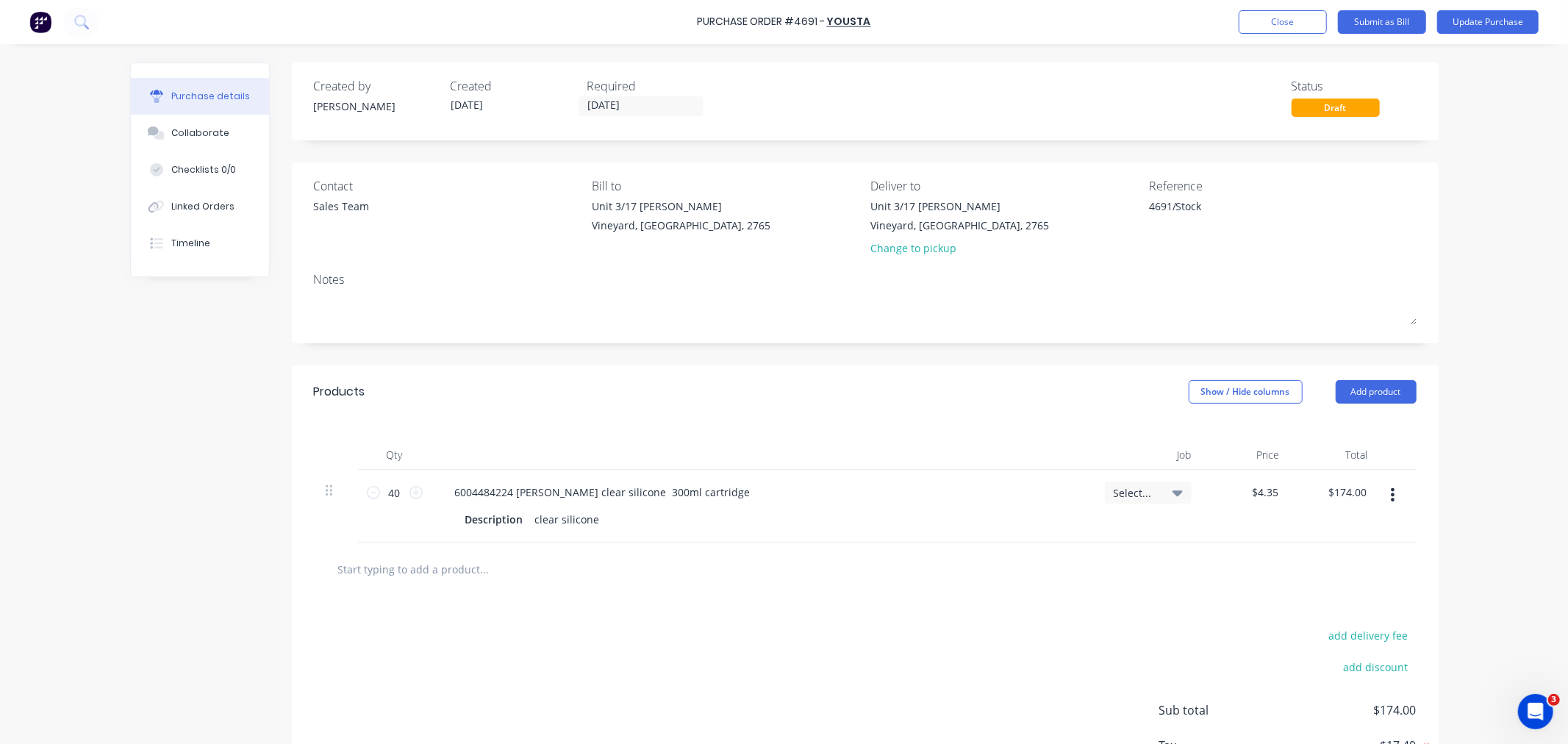
type textarea "x"
type input "s"
type textarea "x"
type input "si"
type textarea "x"
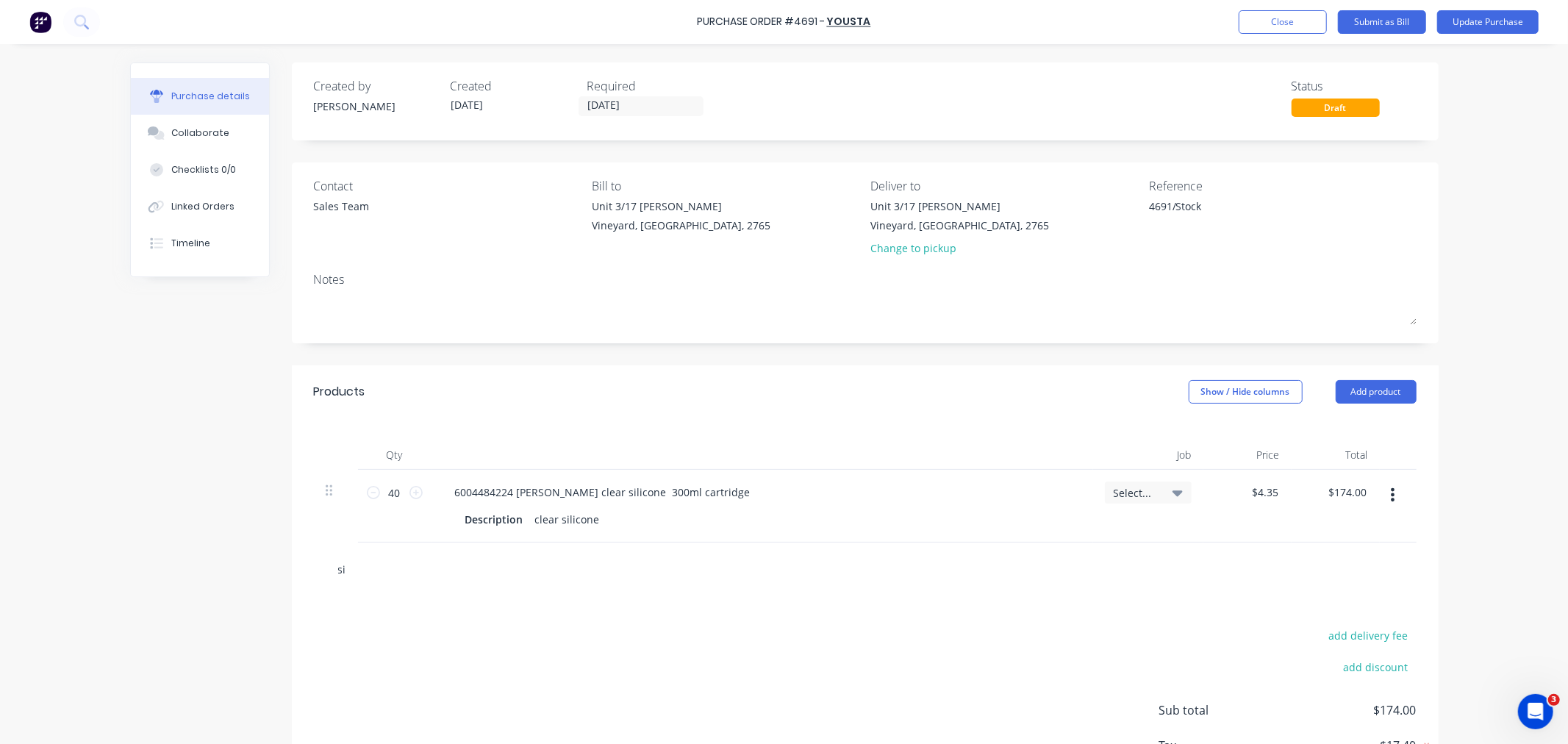
type input "sil"
type textarea "x"
type input "sili"
type textarea "x"
type input "silic"
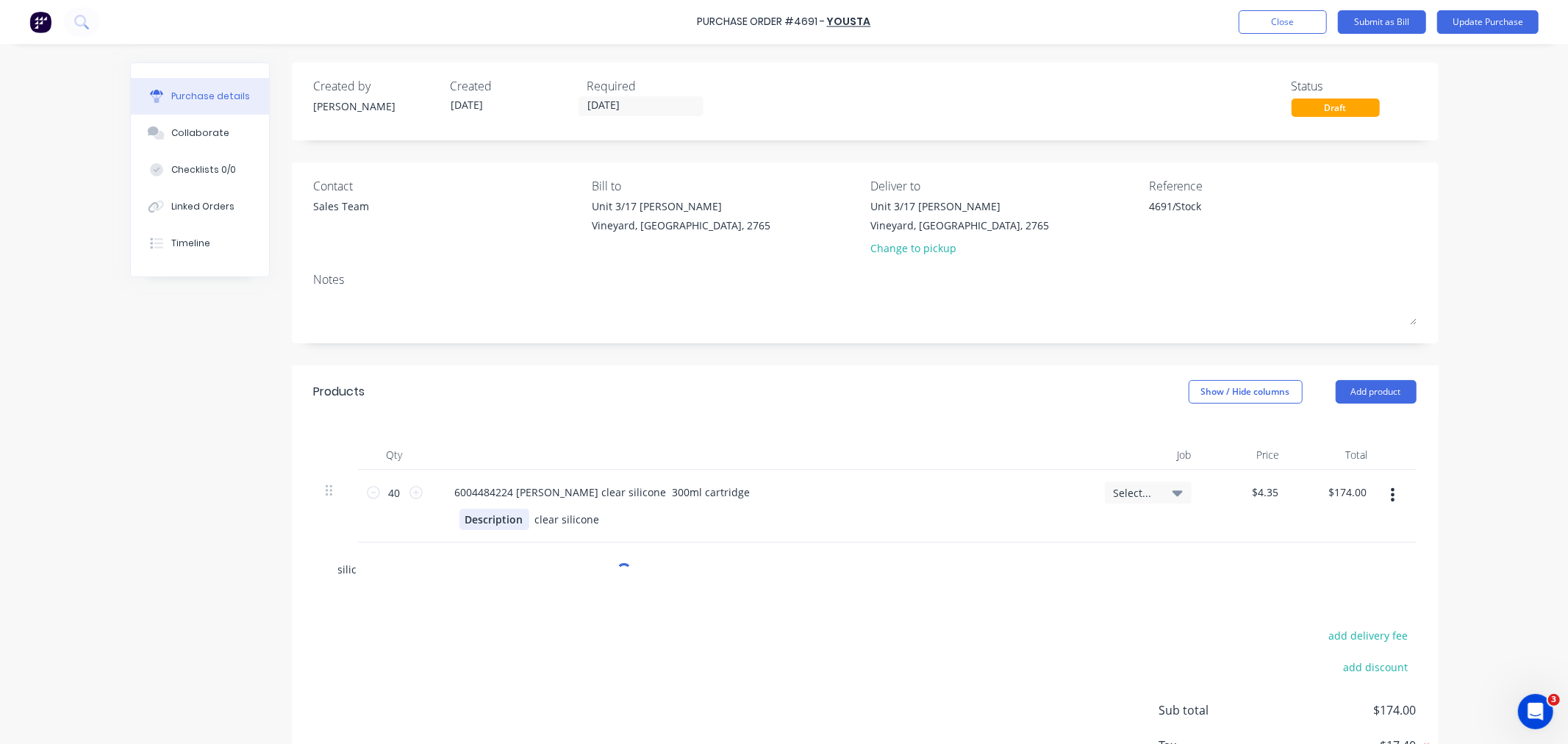
type textarea "x"
type input "silic"
type textarea "x"
click at [857, 503] on div "6004484224 HB Fuller clear silicone 300ml cartridge" at bounding box center [762, 492] width 638 height 21
click at [1491, 23] on button "Update Purchase" at bounding box center [1488, 22] width 102 height 24
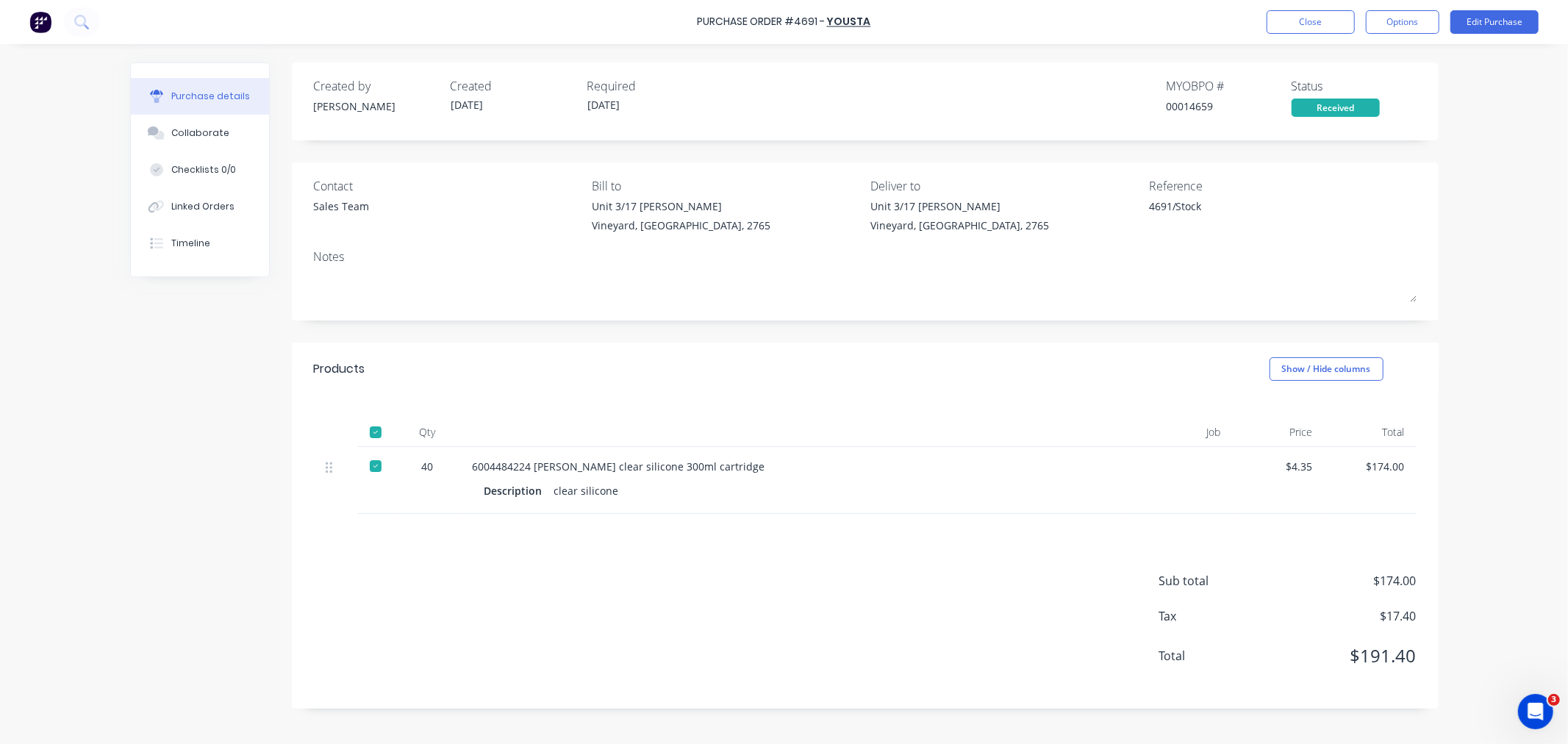
click at [782, 501] on div "Description clear silicone" at bounding box center [791, 491] width 615 height 21
click at [1510, 27] on button "Edit Purchase" at bounding box center [1494, 22] width 88 height 24
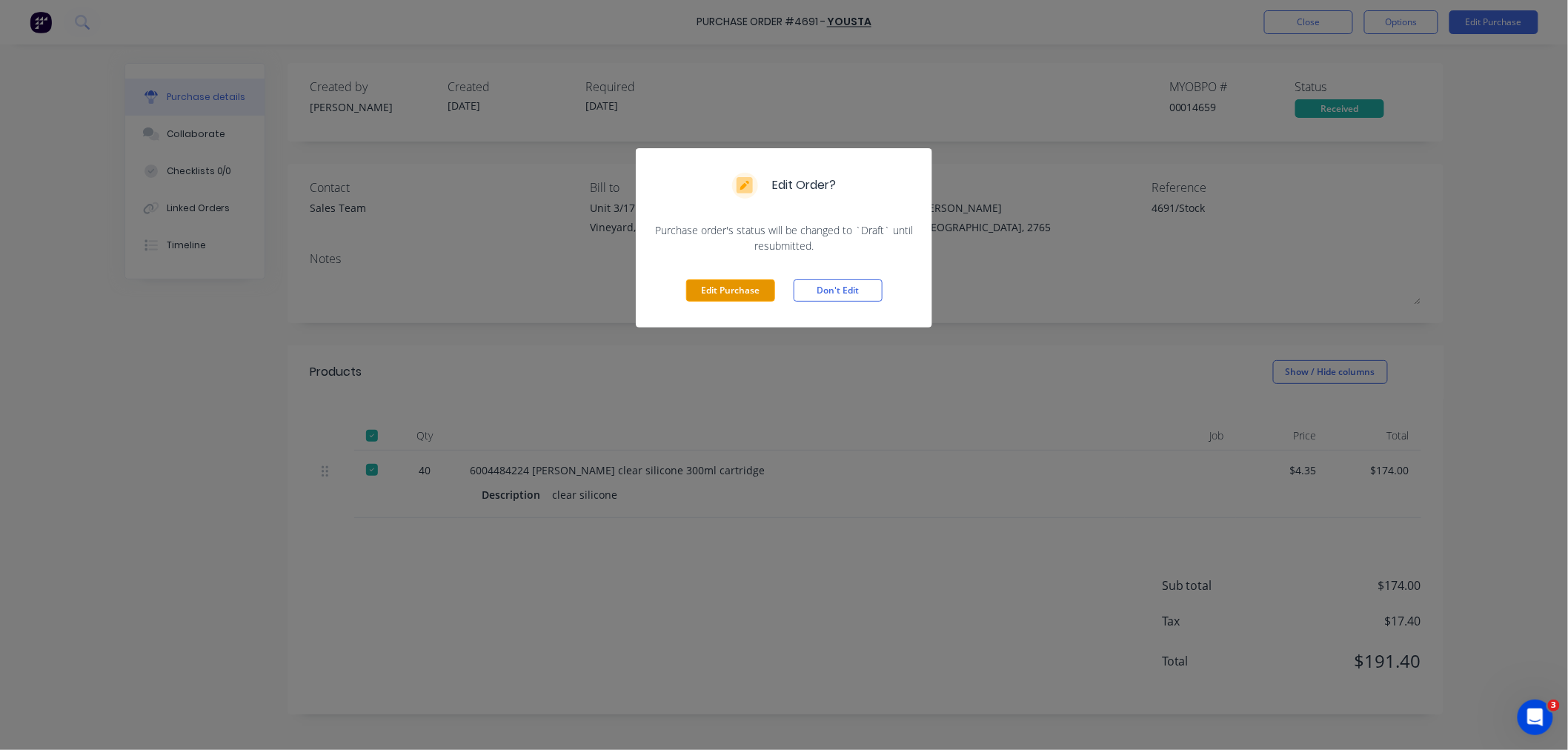
click at [722, 295] on button "Edit Purchase" at bounding box center [730, 291] width 89 height 22
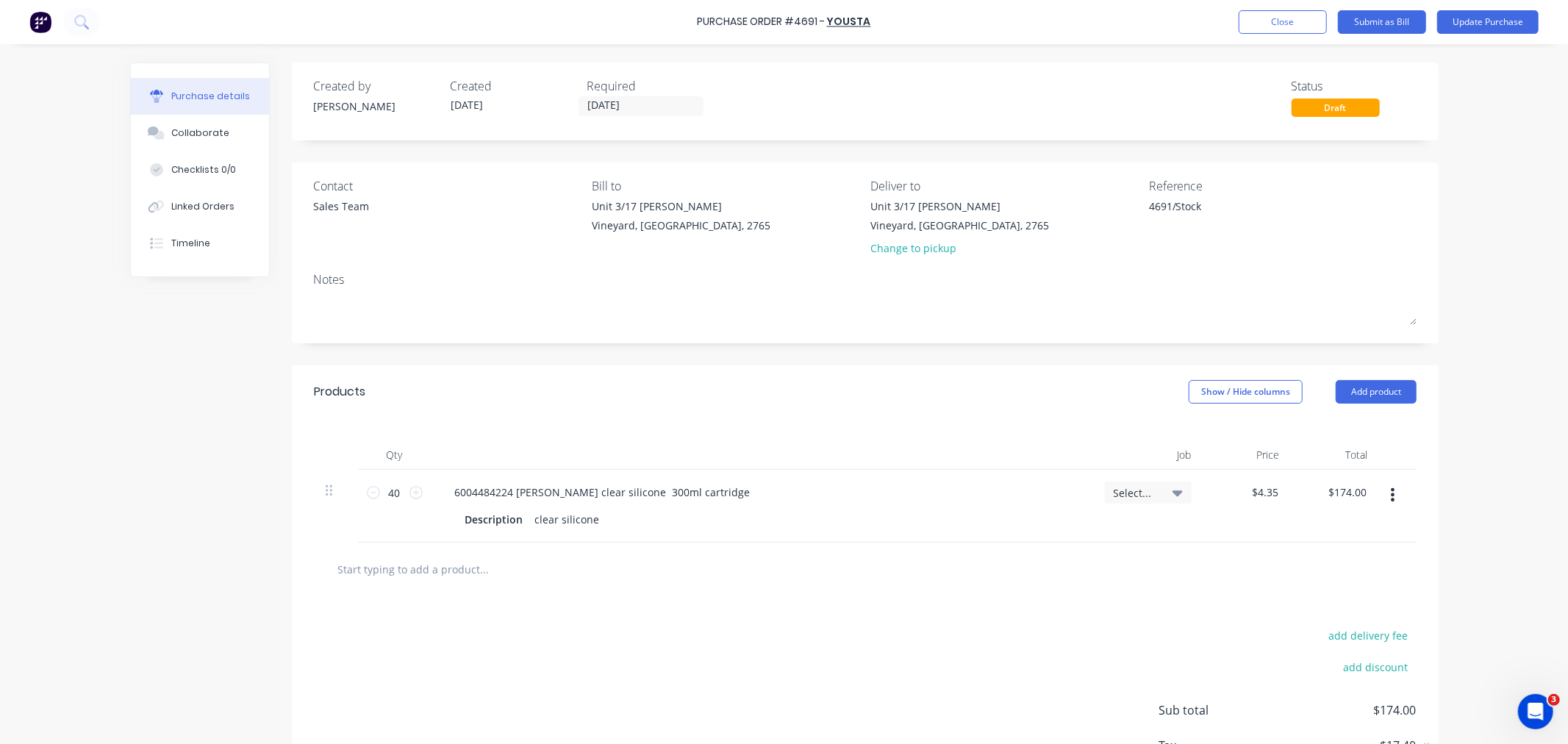
click at [1150, 493] on span "Select..." at bounding box center [1135, 493] width 44 height 16
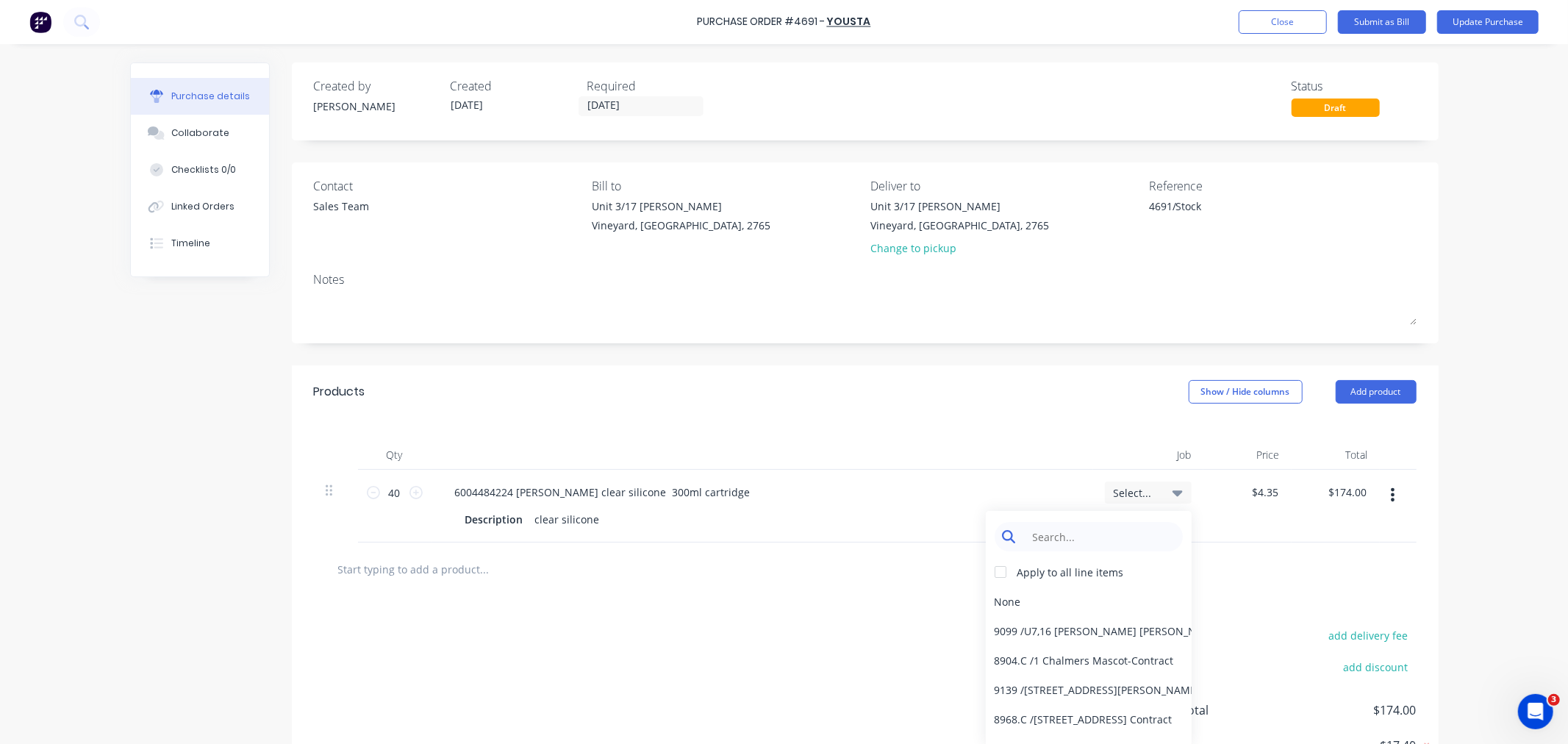
type textarea "x"
click at [1035, 533] on input at bounding box center [1100, 537] width 151 height 30
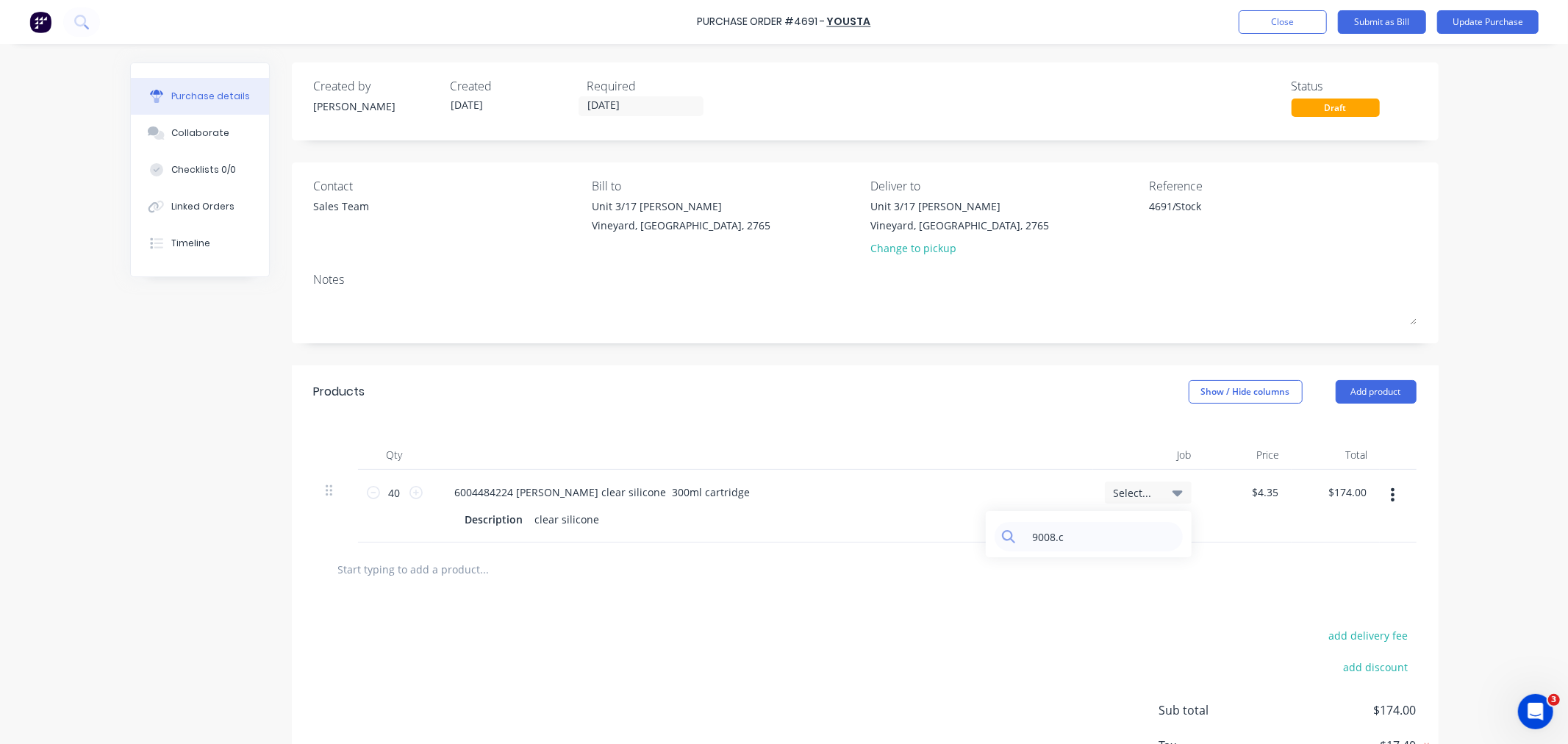
type input "9008.c"
type input "4.3500"
type textarea "x"
type input "$4.35"
click at [1069, 542] on input "9008.c" at bounding box center [1100, 537] width 151 height 30
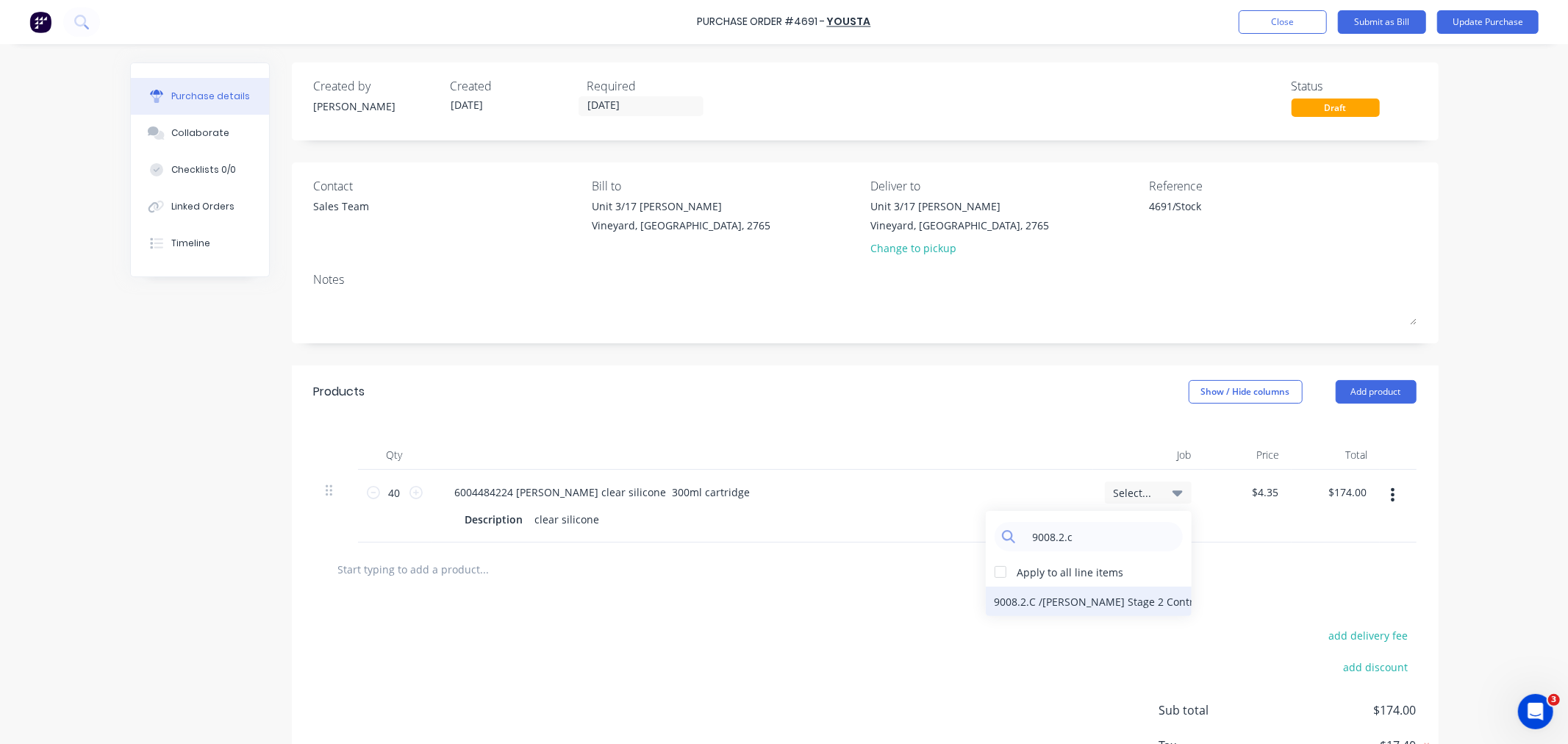
type input "9008.2.c"
click at [1040, 605] on div "9008.2.C / [PERSON_NAME] Stage 2 Contract" at bounding box center [1089, 601] width 206 height 30
click at [1507, 17] on button "Update Purchase" at bounding box center [1488, 22] width 102 height 24
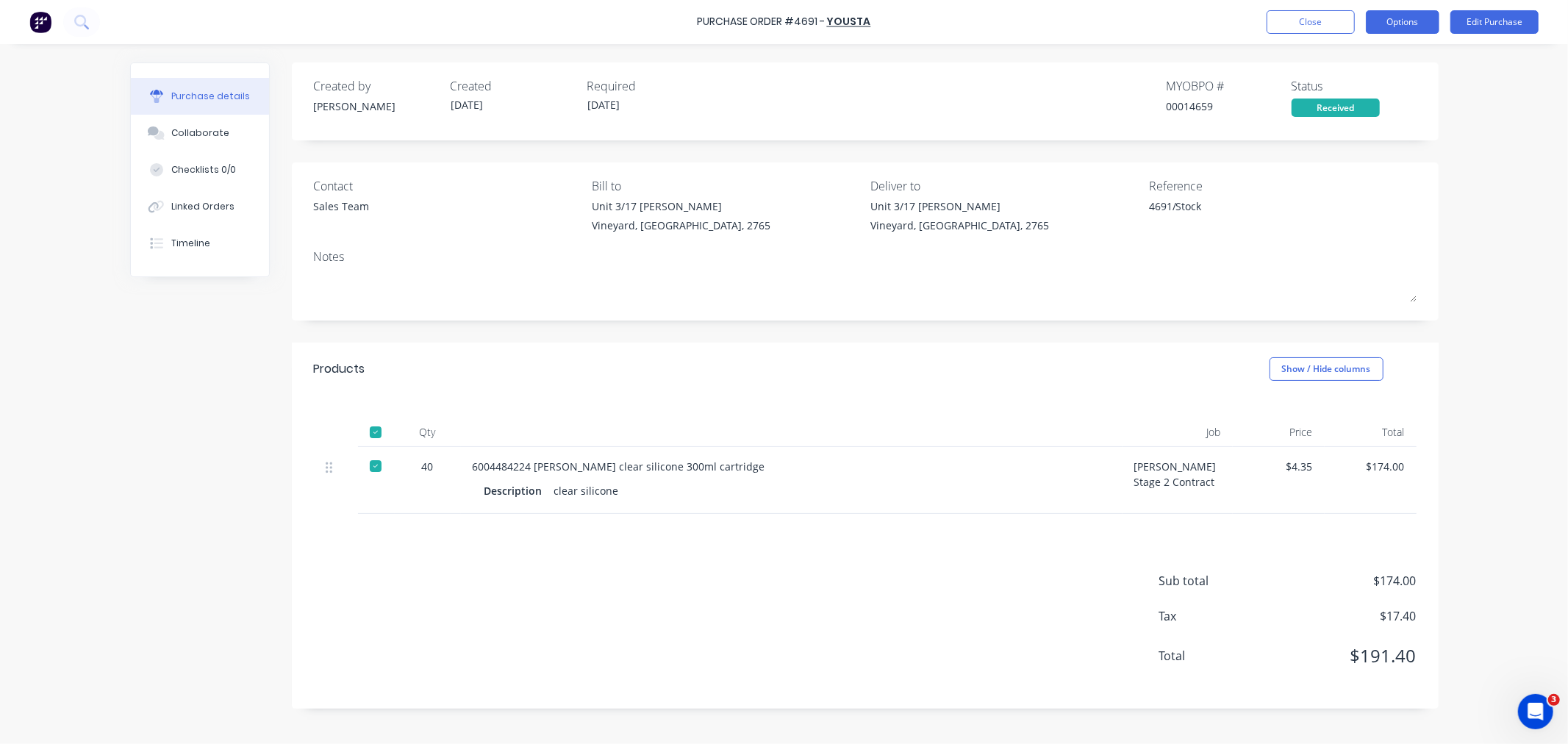
click at [1405, 26] on button "Options" at bounding box center [1403, 22] width 74 height 24
click at [1346, 80] on div "Convert to Bill" at bounding box center [1369, 90] width 113 height 21
type textarea "x"
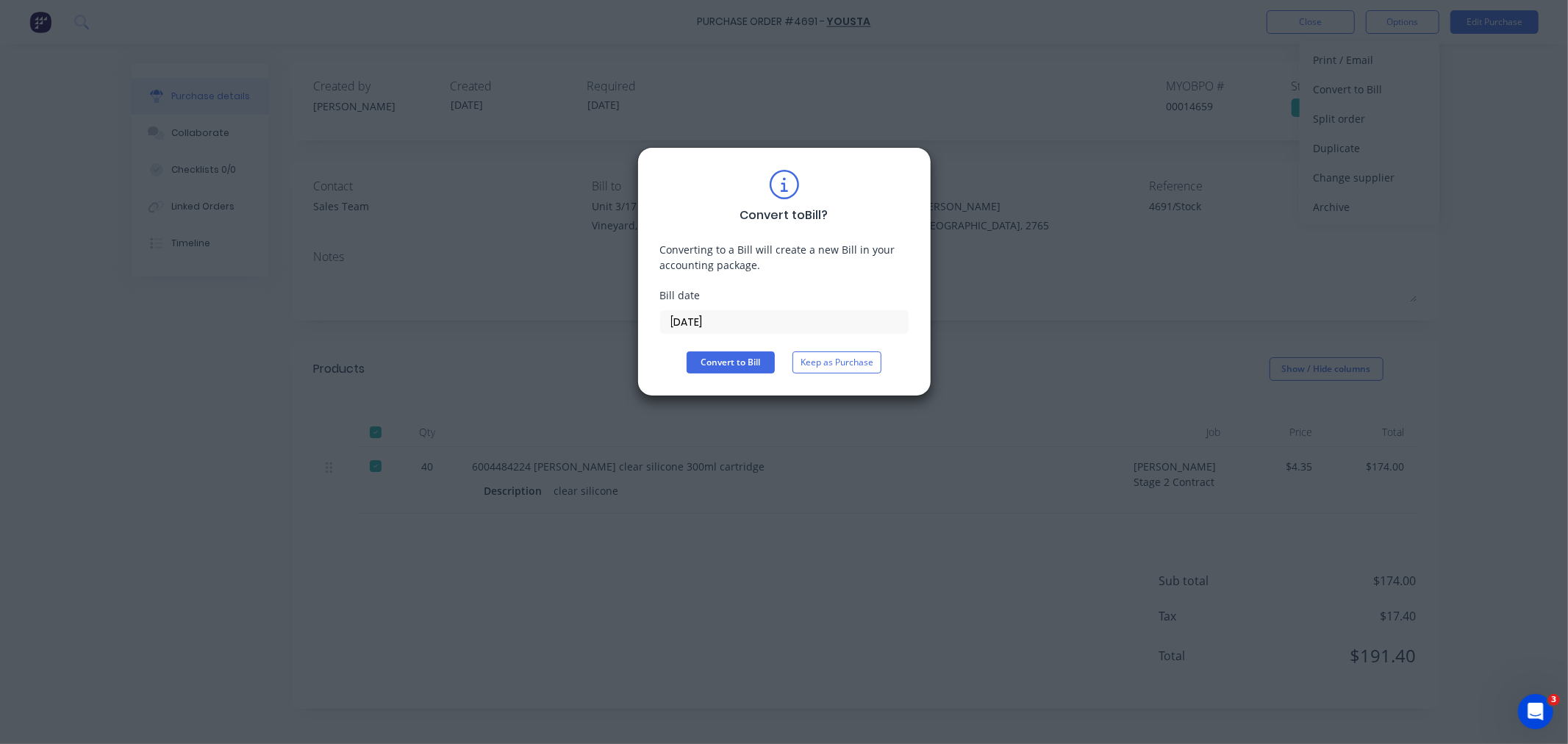
click at [737, 319] on input "[DATE]" at bounding box center [784, 322] width 247 height 22
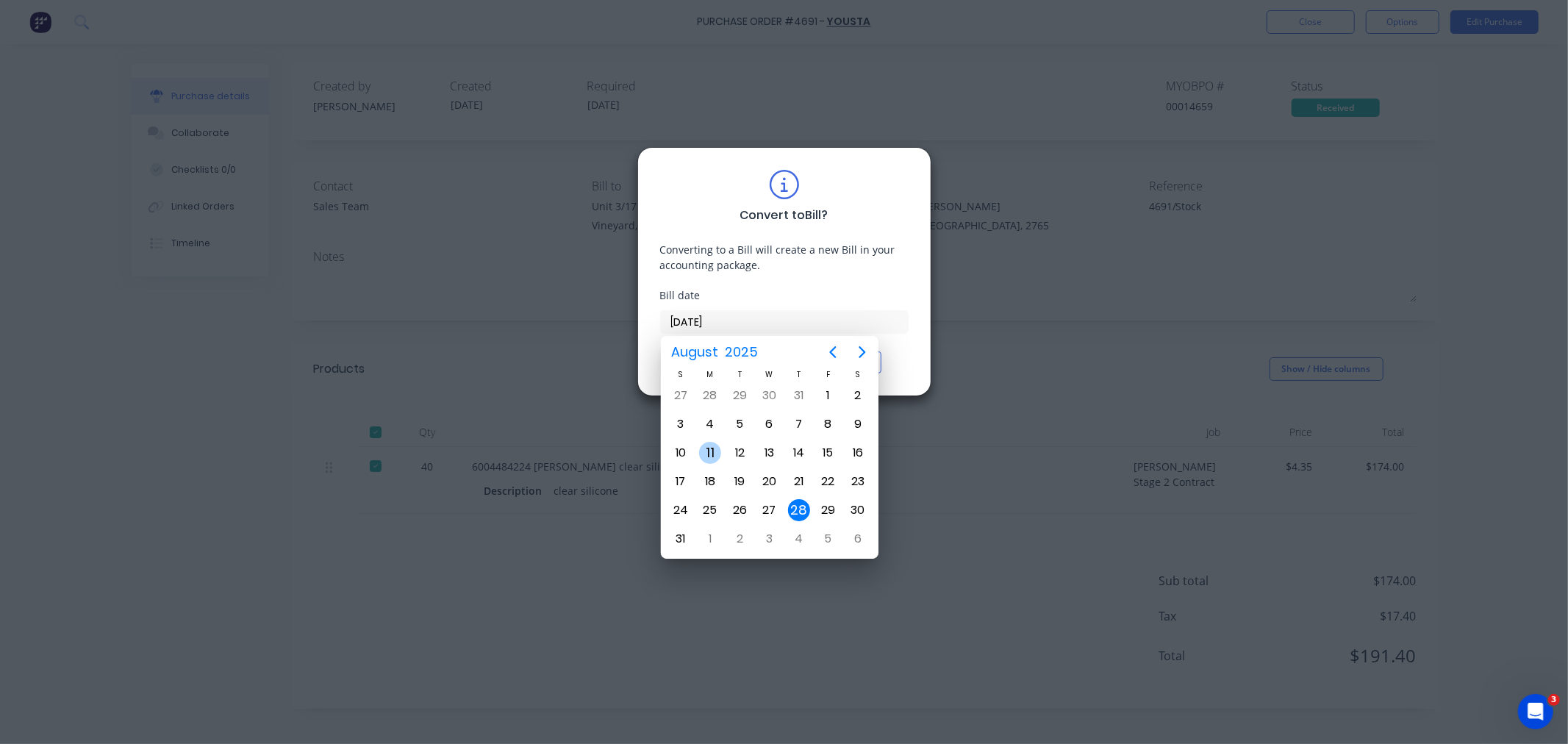
click at [711, 456] on div "11" at bounding box center [709, 452] width 22 height 22
type input "[DATE]"
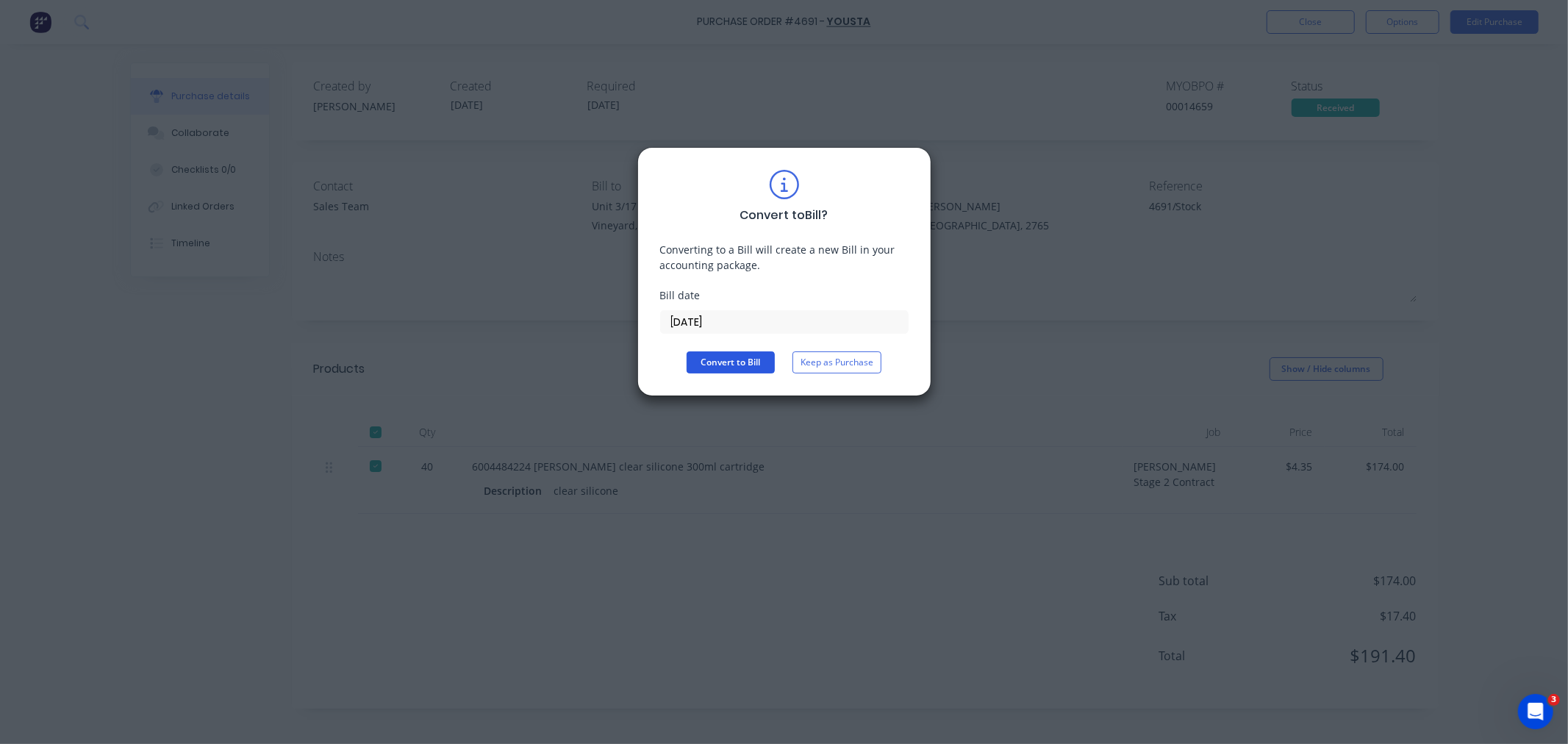
click at [717, 359] on button "Convert to Bill" at bounding box center [730, 362] width 88 height 22
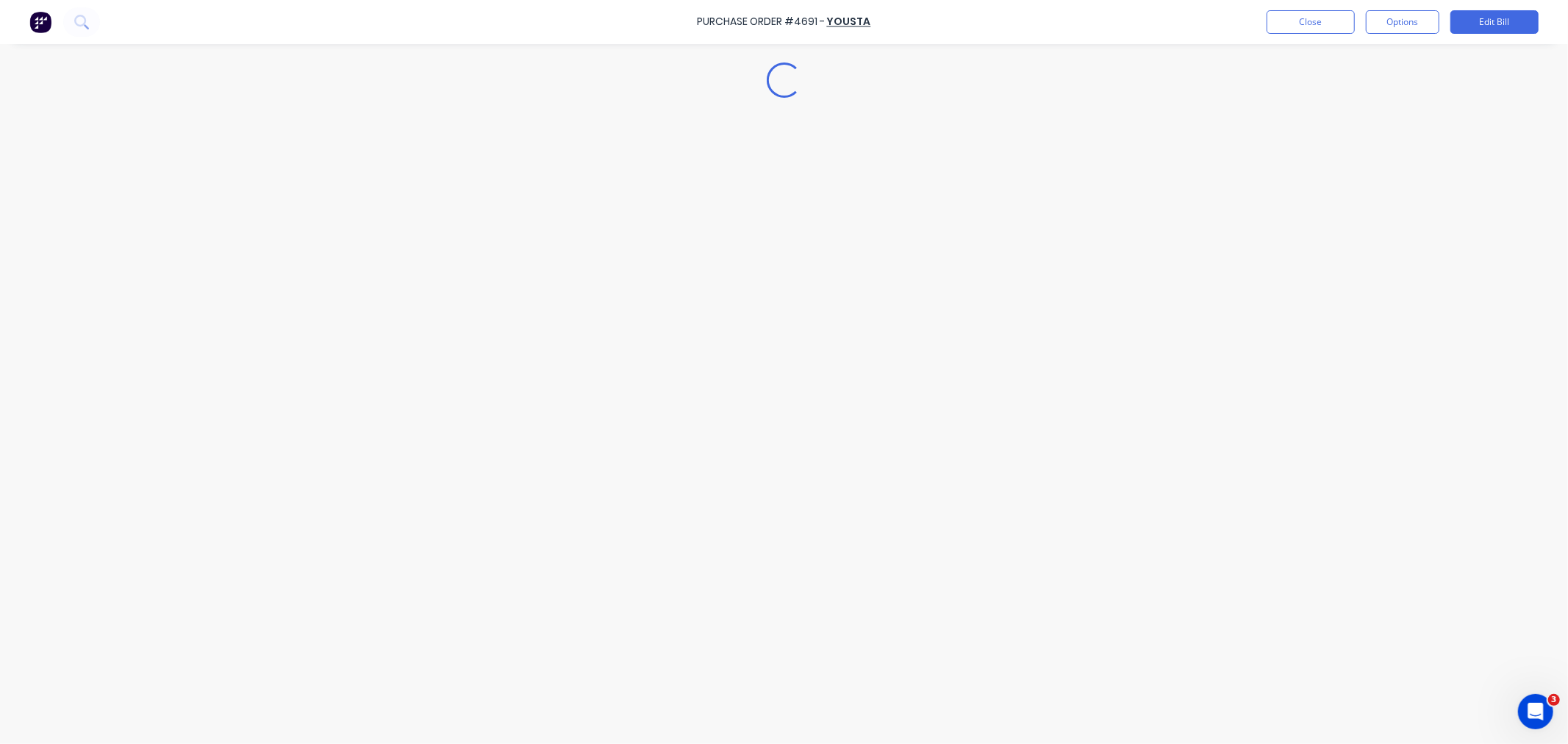
type textarea "x"
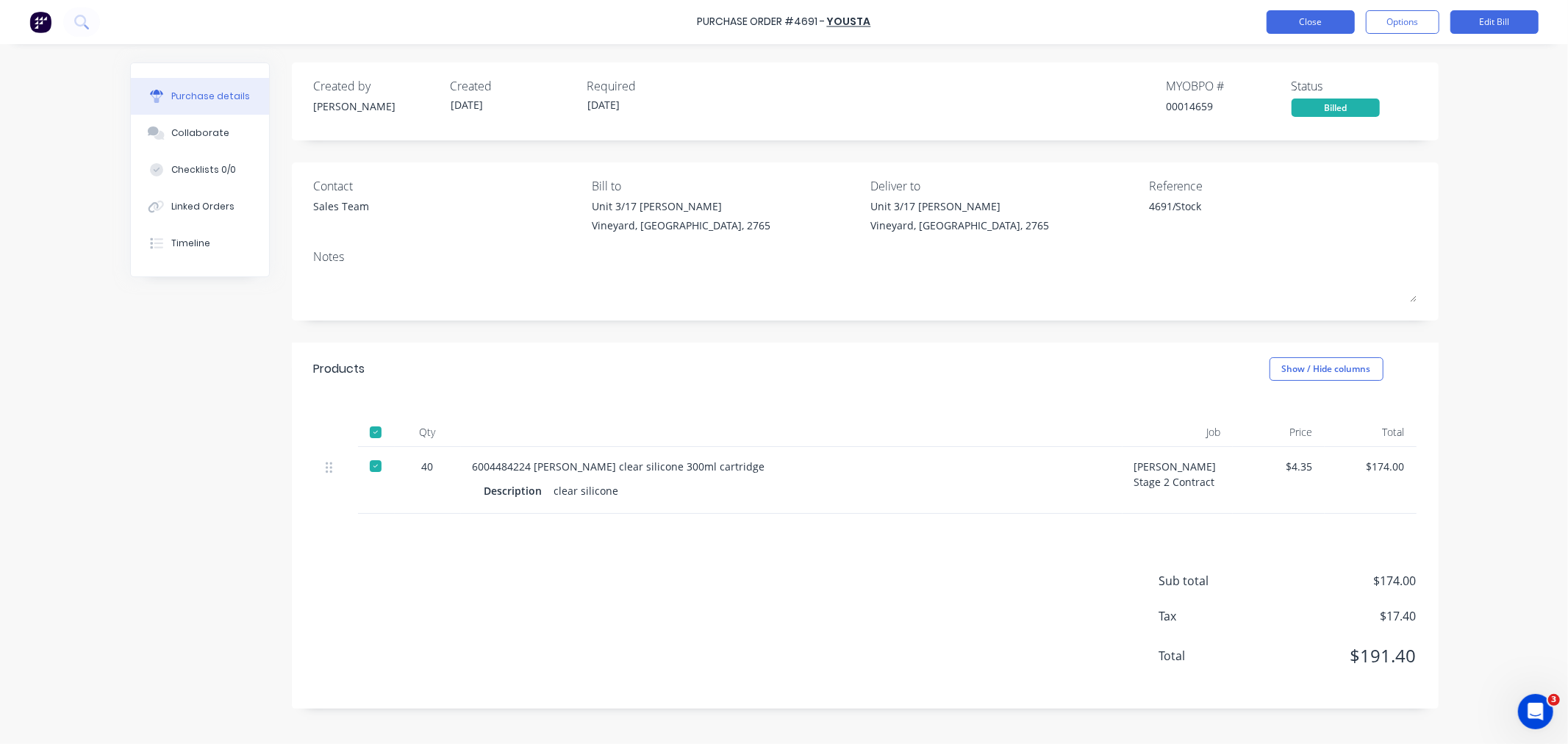
click at [1346, 23] on button "Close" at bounding box center [1310, 22] width 88 height 24
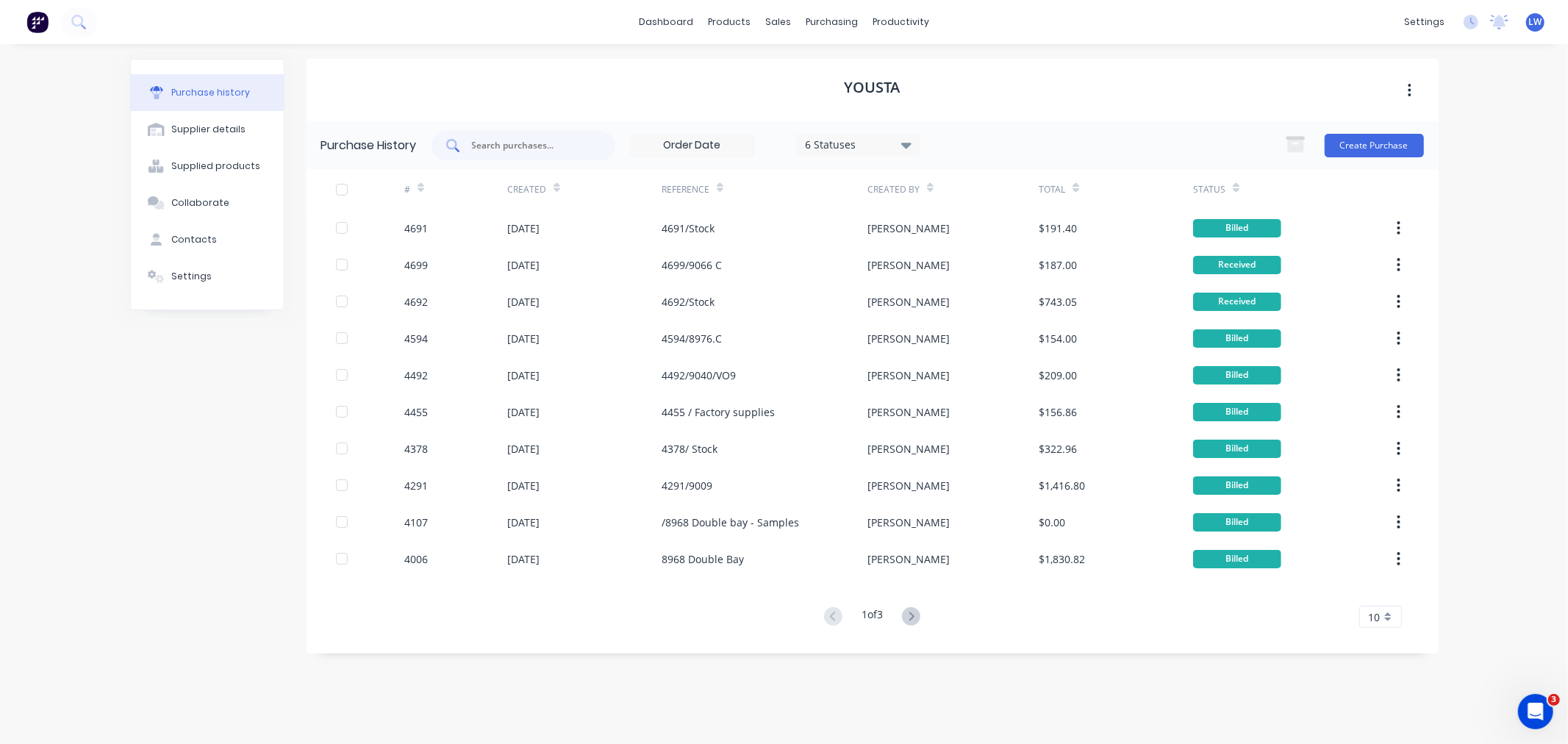
click at [506, 158] on div at bounding box center [524, 145] width 184 height 30
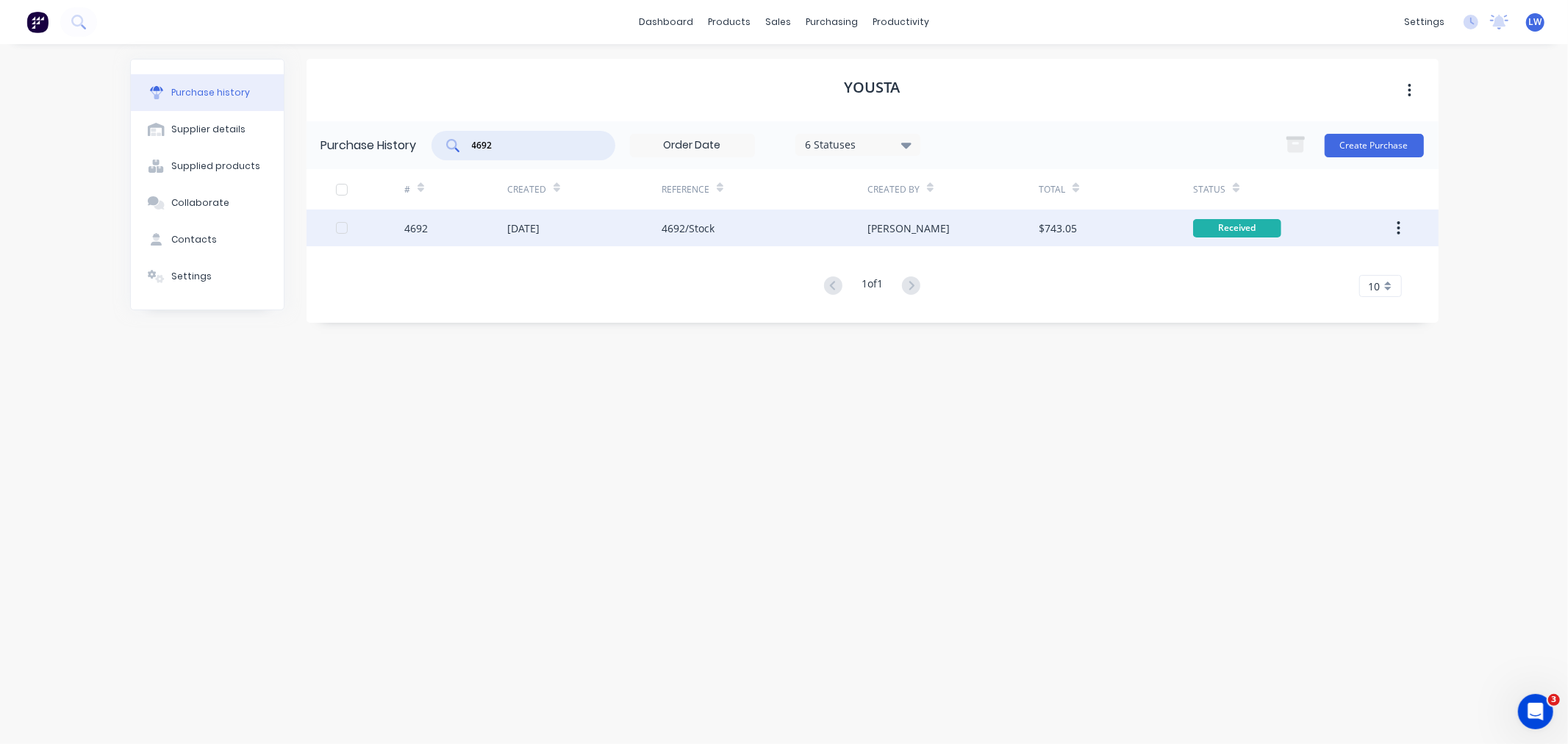
type input "4692"
click at [497, 218] on div "4692" at bounding box center [455, 227] width 103 height 37
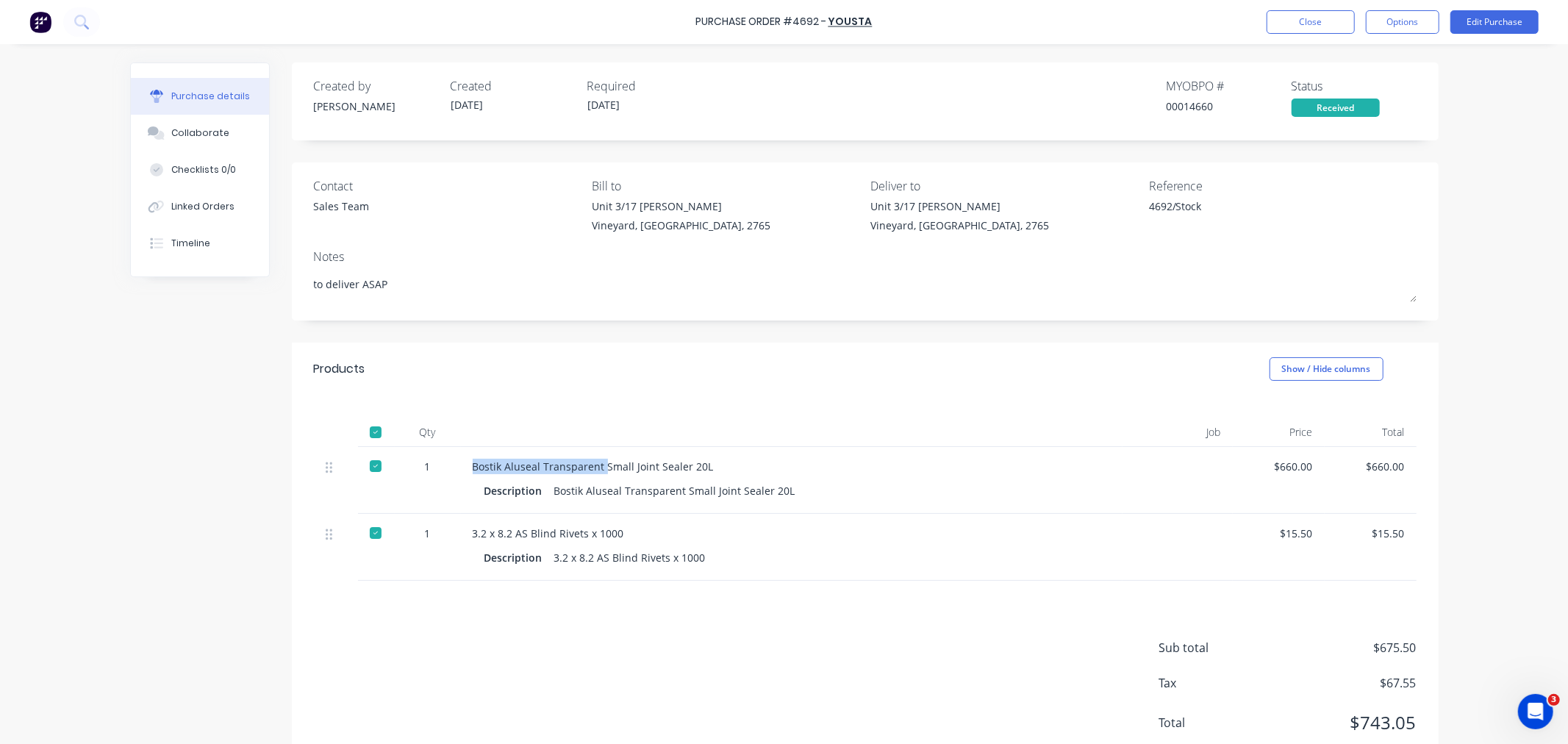
drag, startPoint x: 596, startPoint y: 466, endPoint x: 468, endPoint y: 468, distance: 128.0
click at [473, 468] on div "Bostik Aluseal Transparent Small Joint Sealer 20L" at bounding box center [791, 466] width 638 height 16
copy div "Bostik Aluseal Transparent"
click at [893, 508] on div "Bostik Aluseal Transparent Small Joint Sealer 20L Description Bostik Aluseal Tr…" at bounding box center [791, 480] width 662 height 67
click at [1506, 24] on button "Edit Purchase" at bounding box center [1494, 22] width 88 height 24
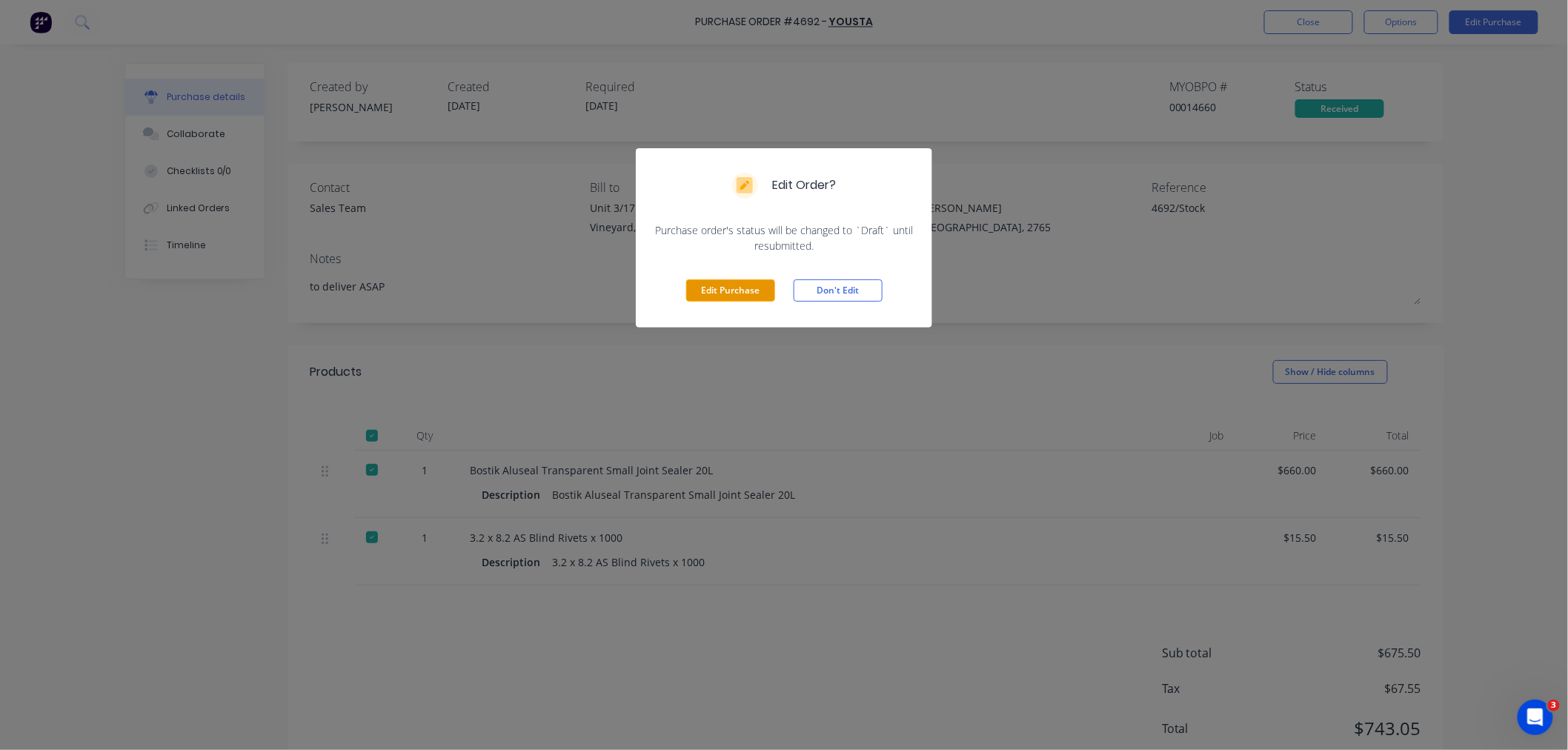
click at [735, 281] on button "Edit Purchase" at bounding box center [730, 291] width 89 height 22
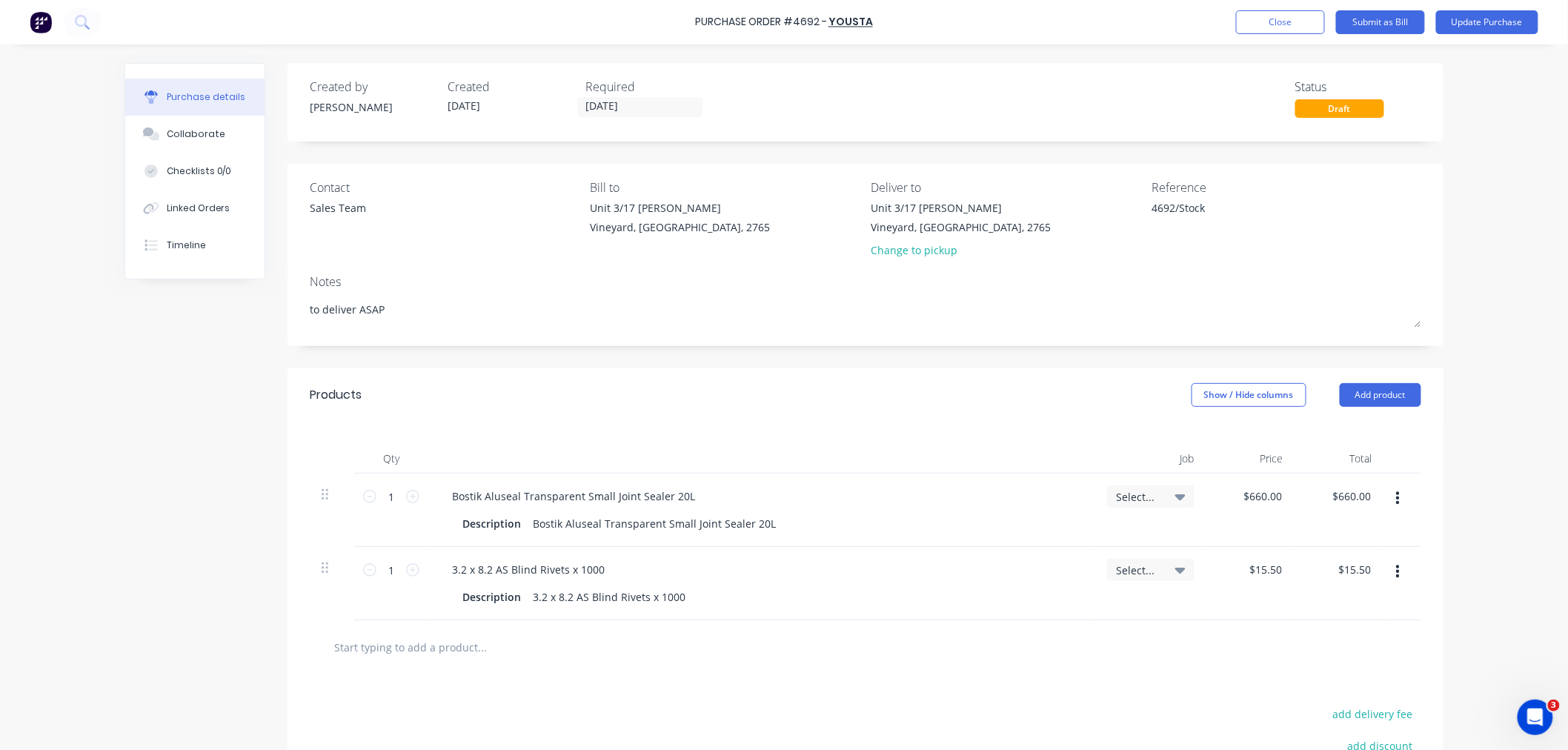
type textarea "x"
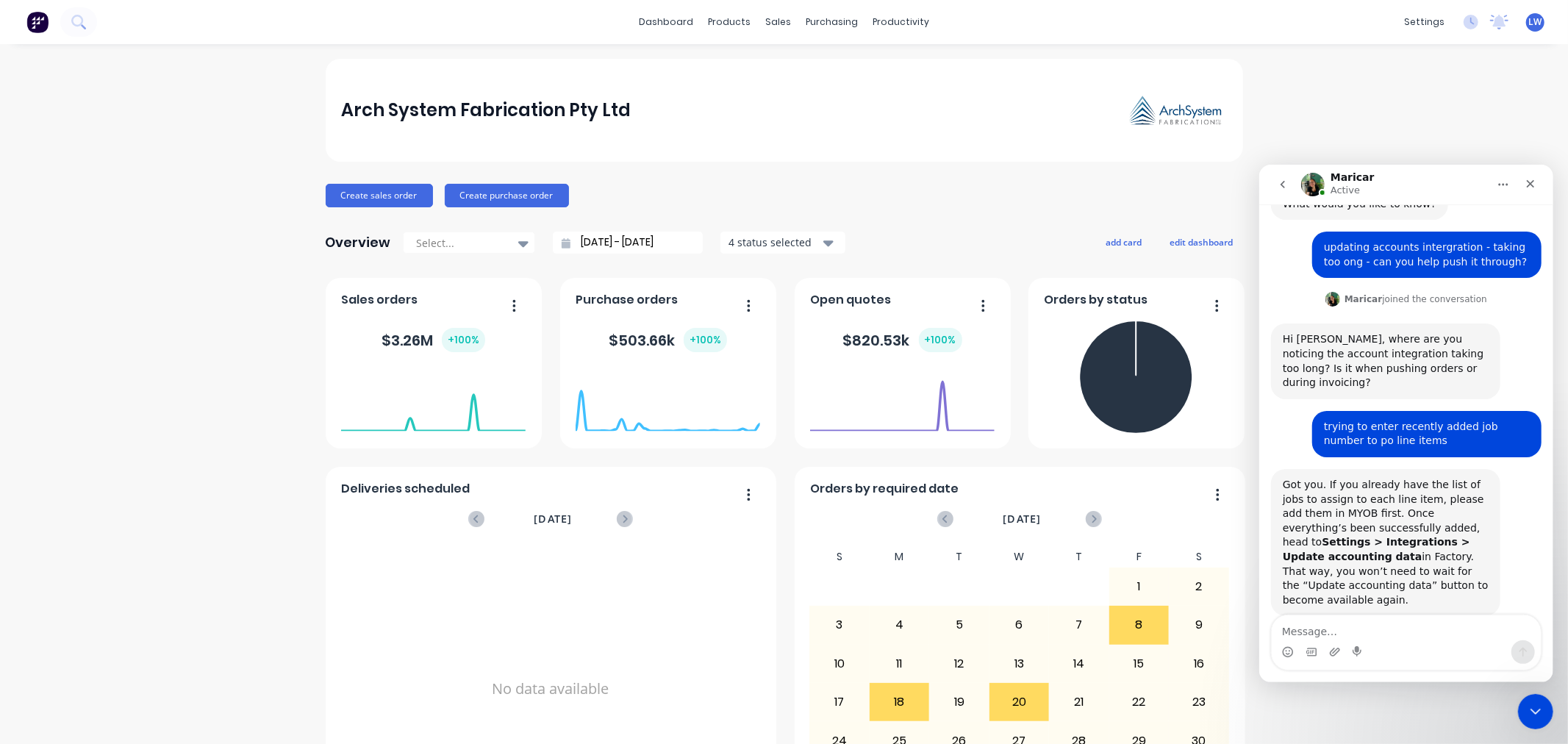
scroll to position [78, 0]
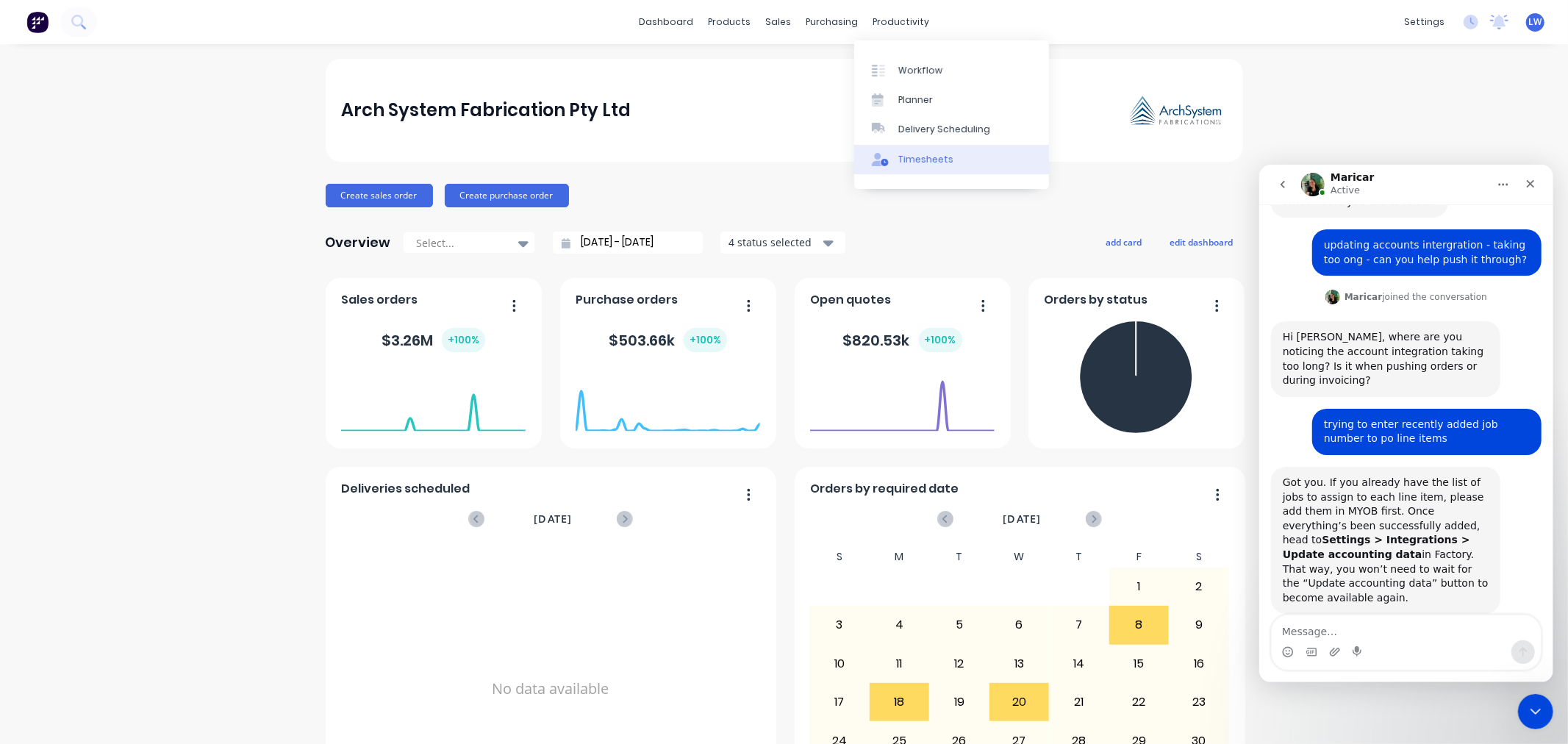
click at [902, 156] on div "Timesheets" at bounding box center [925, 159] width 55 height 13
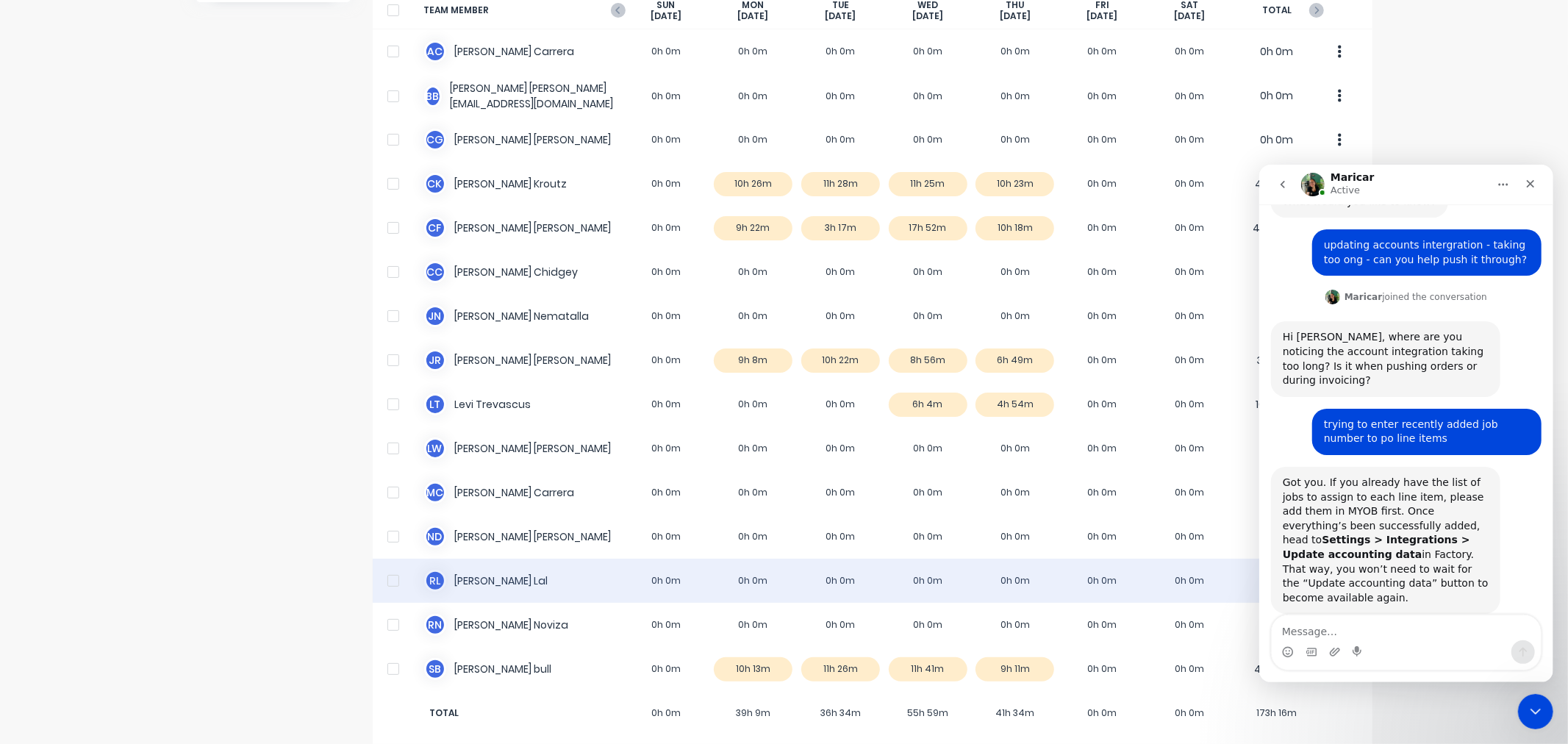
scroll to position [137, 0]
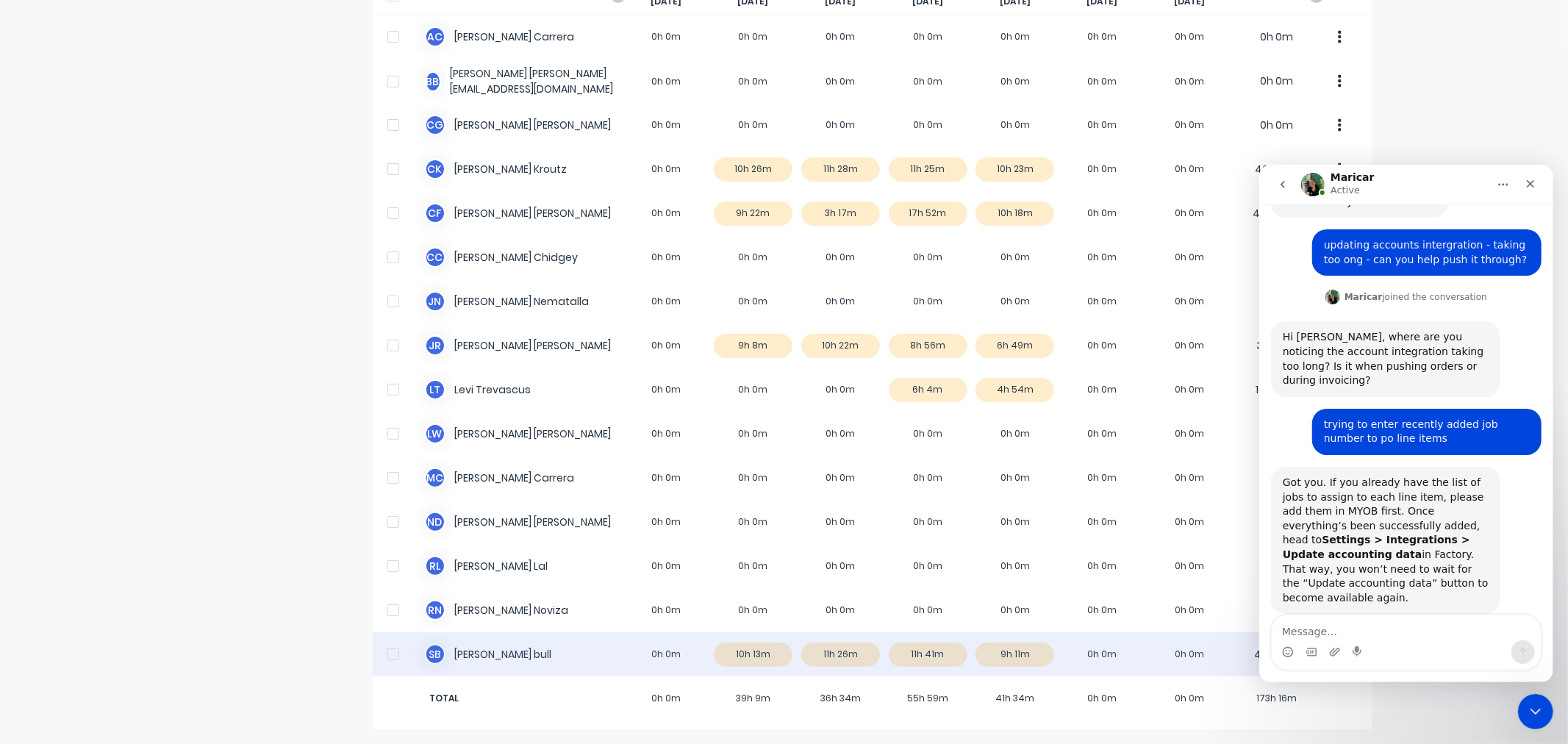
click at [467, 650] on div "S b Steven bull 0h 0m 10h 13m 11h 26m 11h 41m 9h 11m 0h 0m 0h 0m 42h 32m" at bounding box center [873, 654] width 1000 height 44
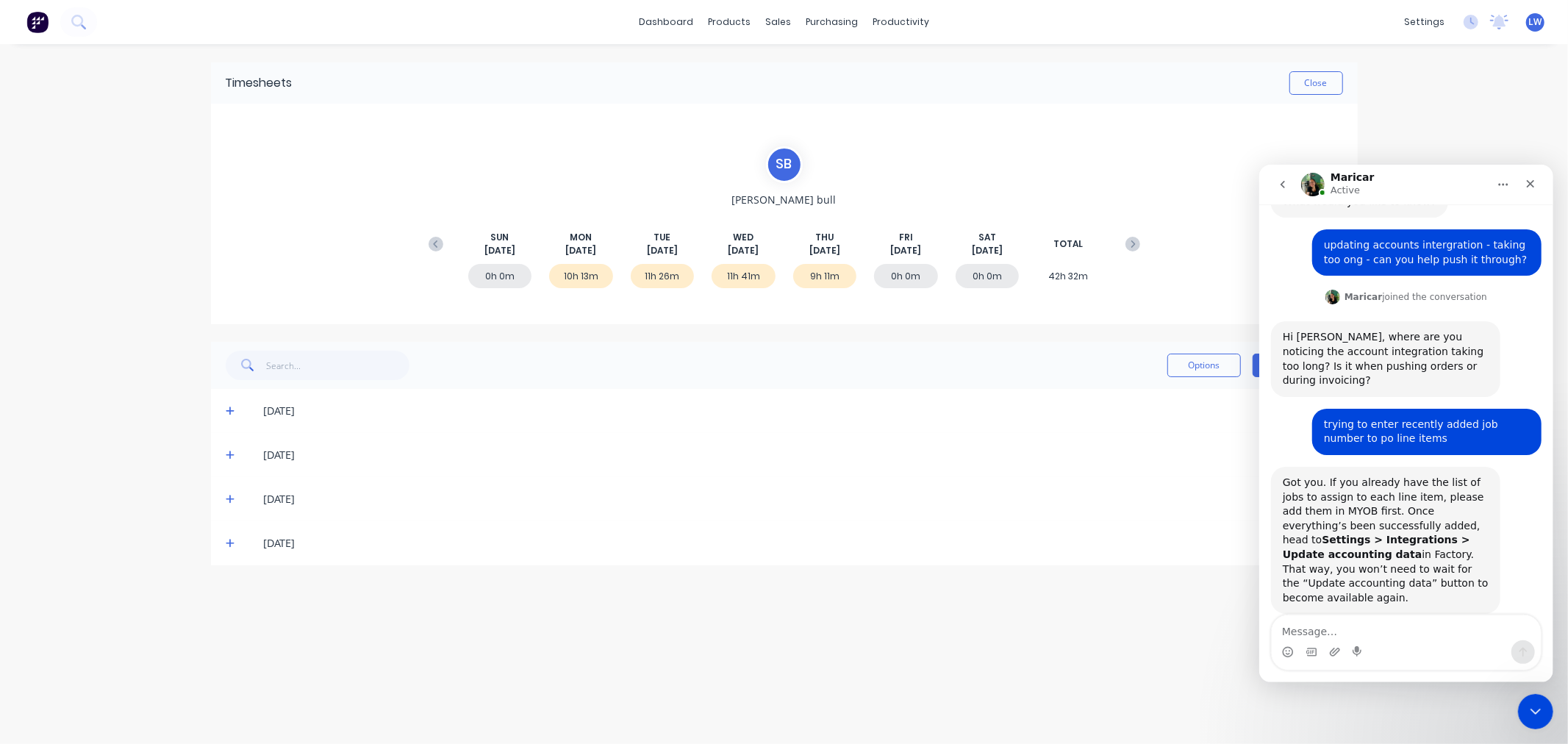
click at [232, 413] on icon at bounding box center [231, 411] width 10 height 11
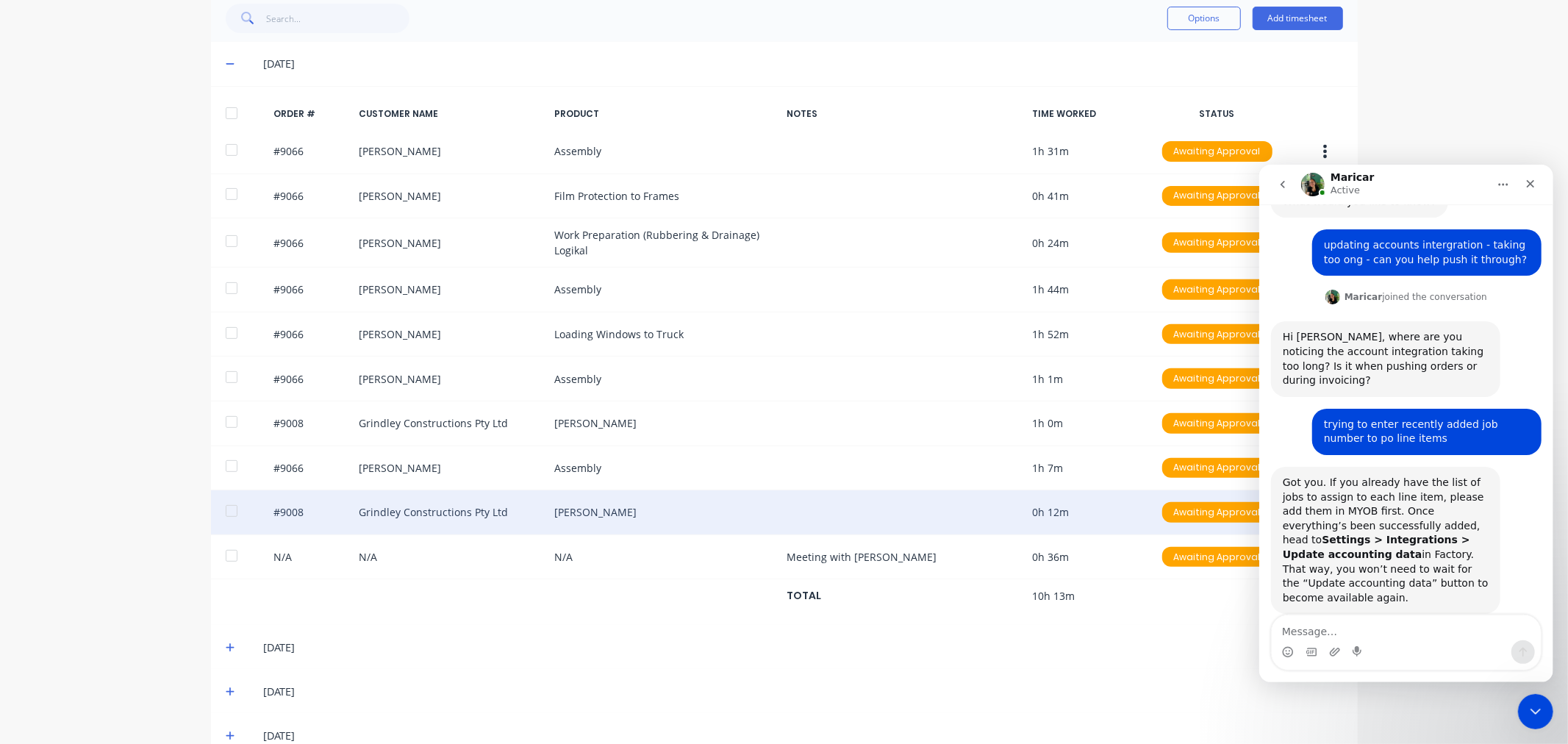
scroll to position [380, 0]
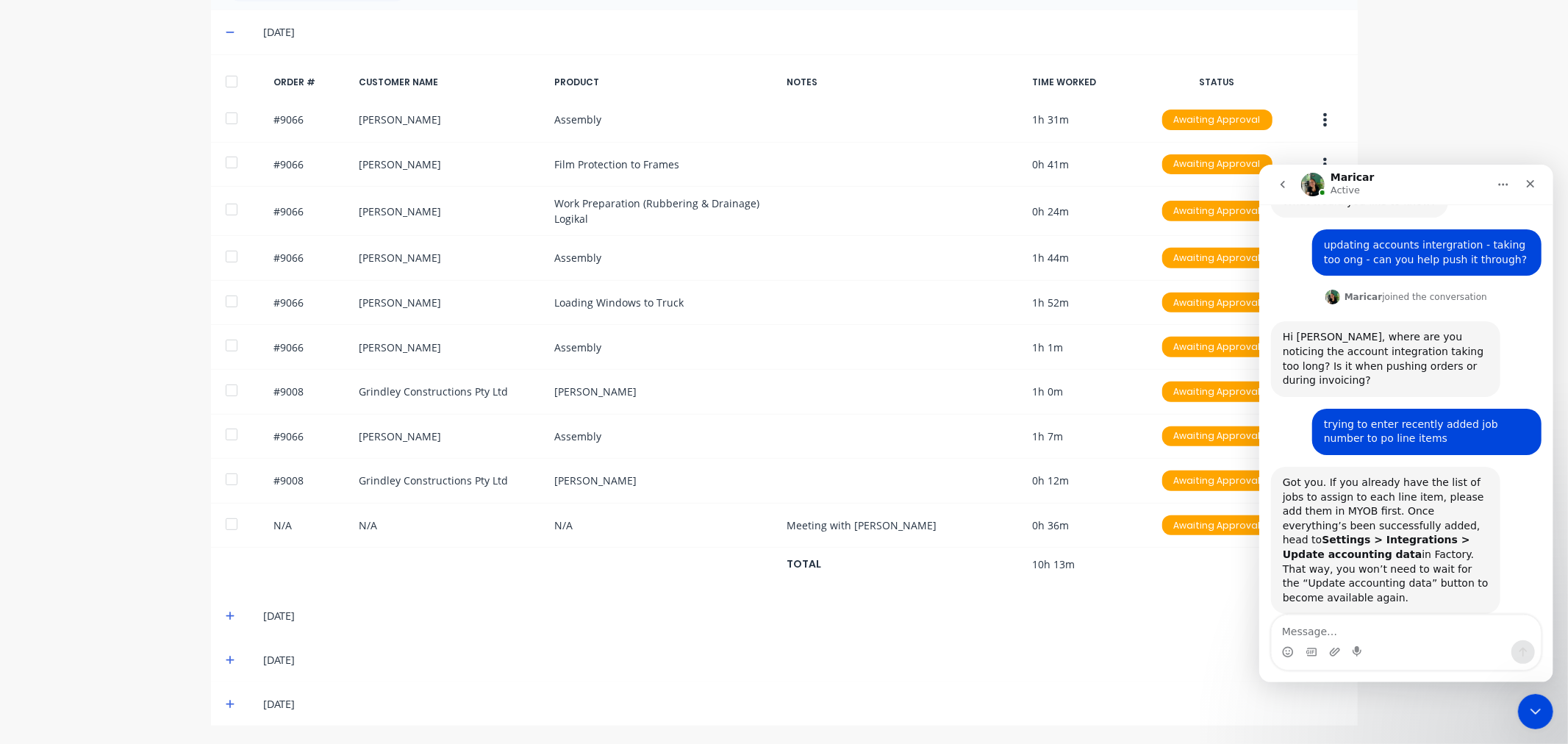
click at [232, 609] on span at bounding box center [233, 615] width 15 height 15
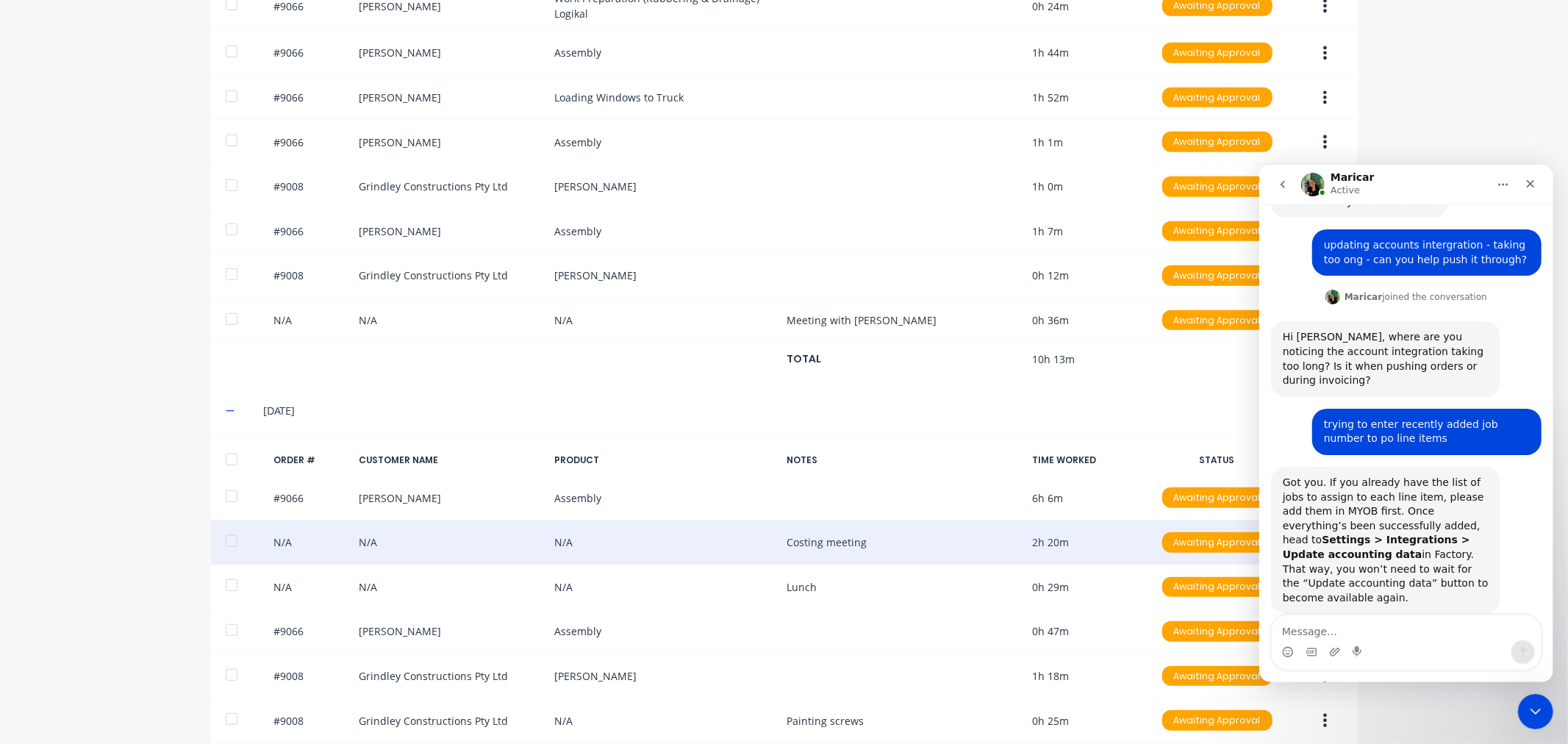
scroll to position [738, 0]
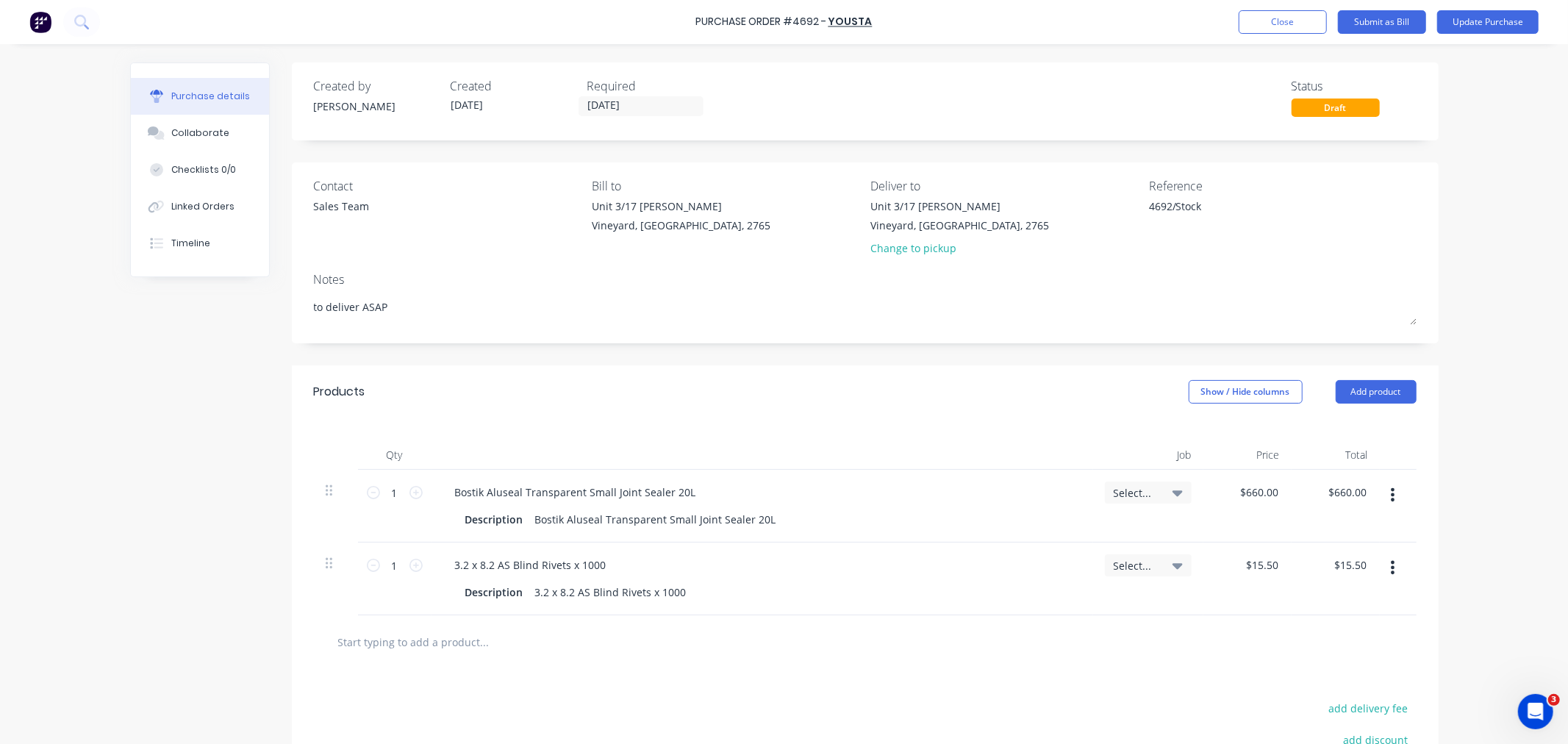
click at [933, 481] on div "Bostik Aluseal Transparent Small Joint Sealer 20L Description Bostik Aluseal Tr…" at bounding box center [763, 506] width 662 height 73
click at [1503, 21] on button "Update Purchase" at bounding box center [1488, 22] width 102 height 24
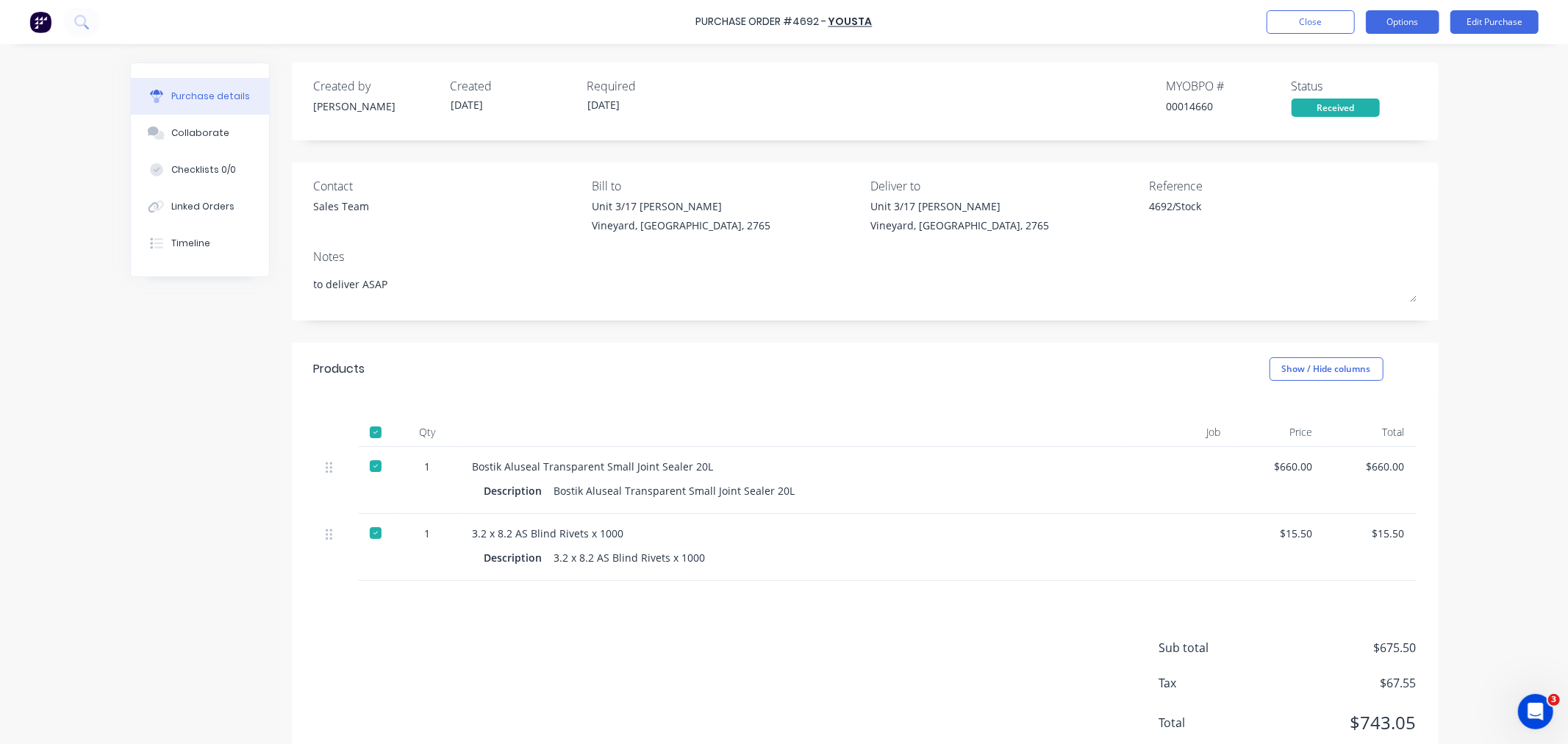
click at [1412, 25] on button "Options" at bounding box center [1403, 22] width 74 height 24
click at [1342, 90] on div "Convert to Bill" at bounding box center [1369, 90] width 113 height 21
type textarea "x"
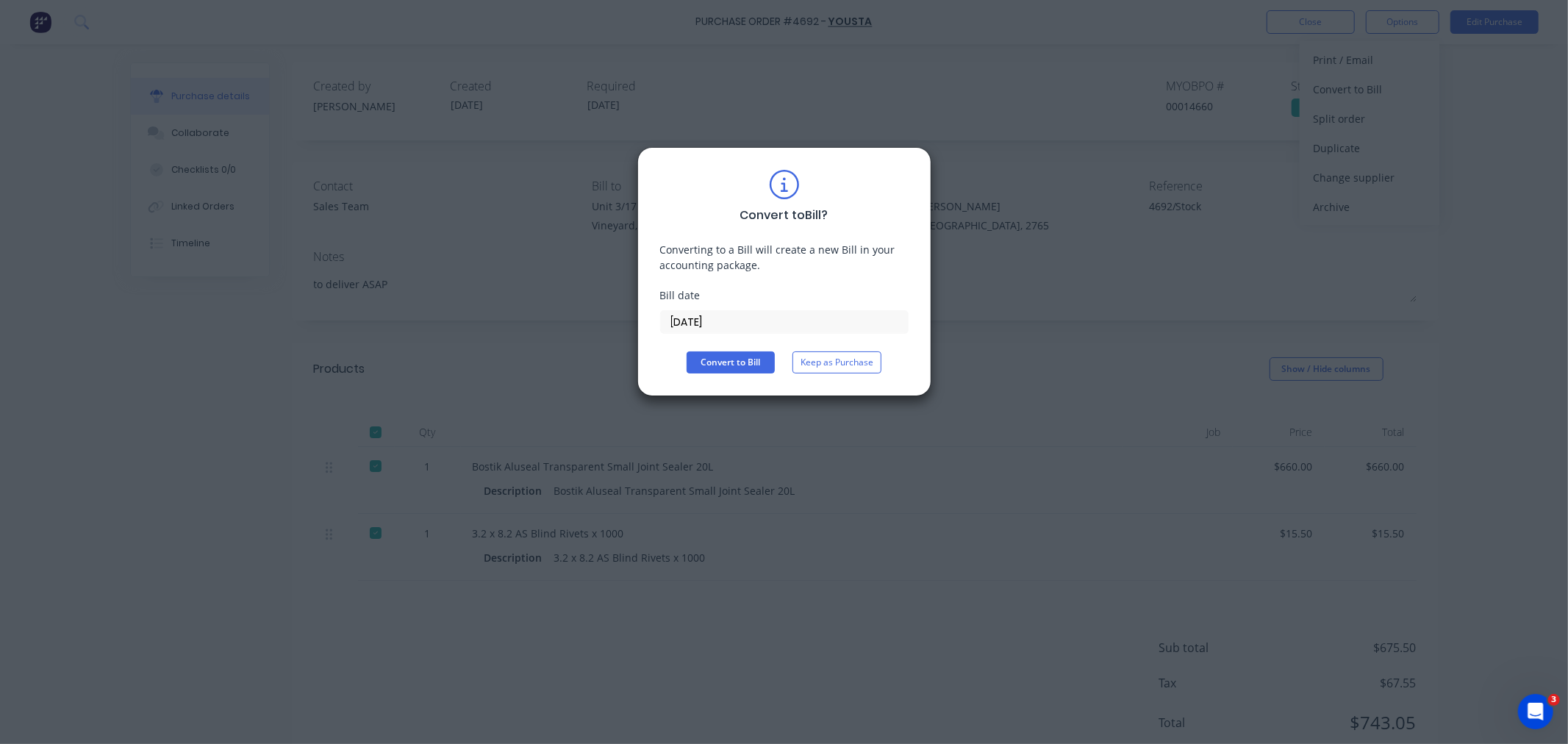
click at [802, 327] on input "[DATE]" at bounding box center [784, 322] width 247 height 22
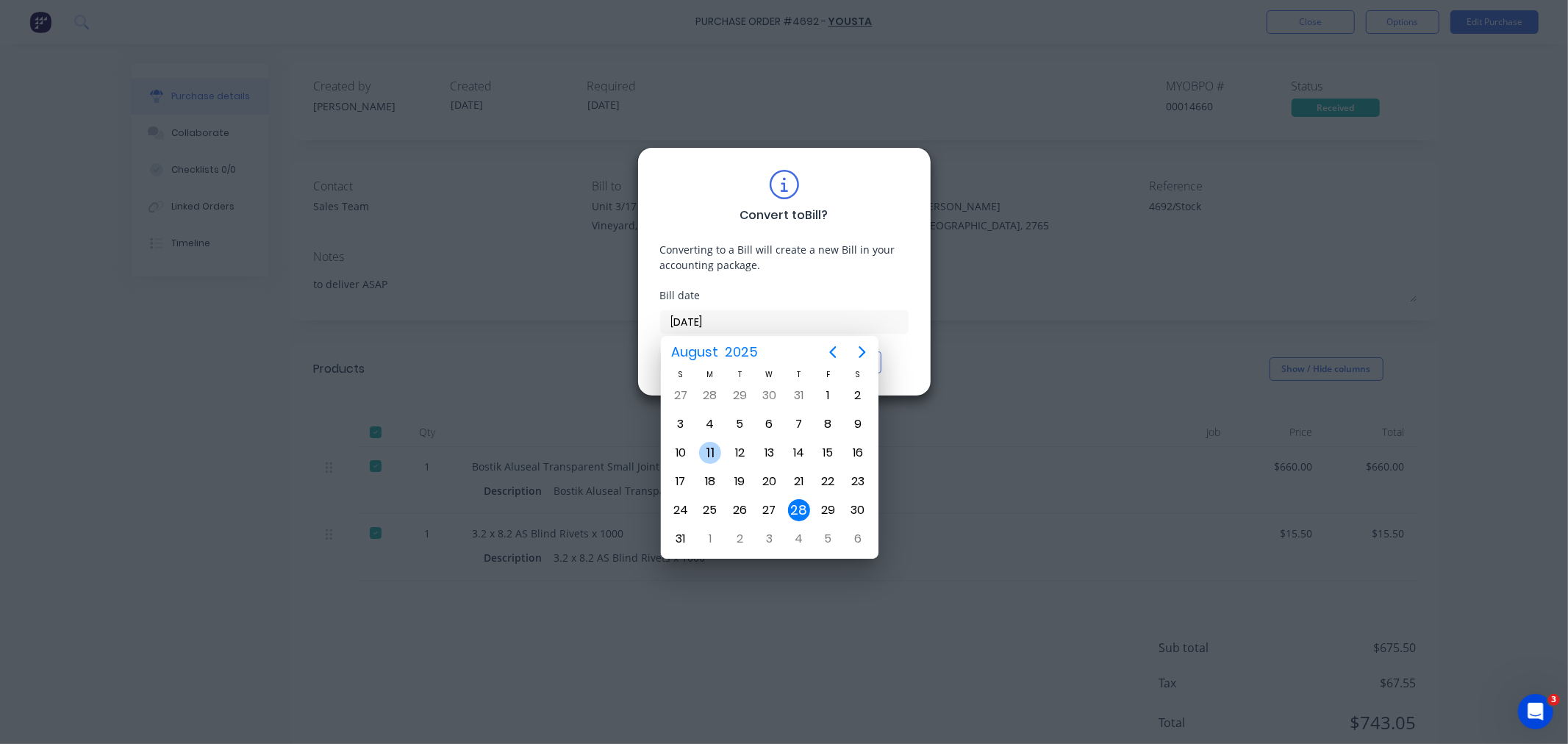
click at [713, 458] on div "11" at bounding box center [709, 452] width 22 height 22
type input "[DATE]"
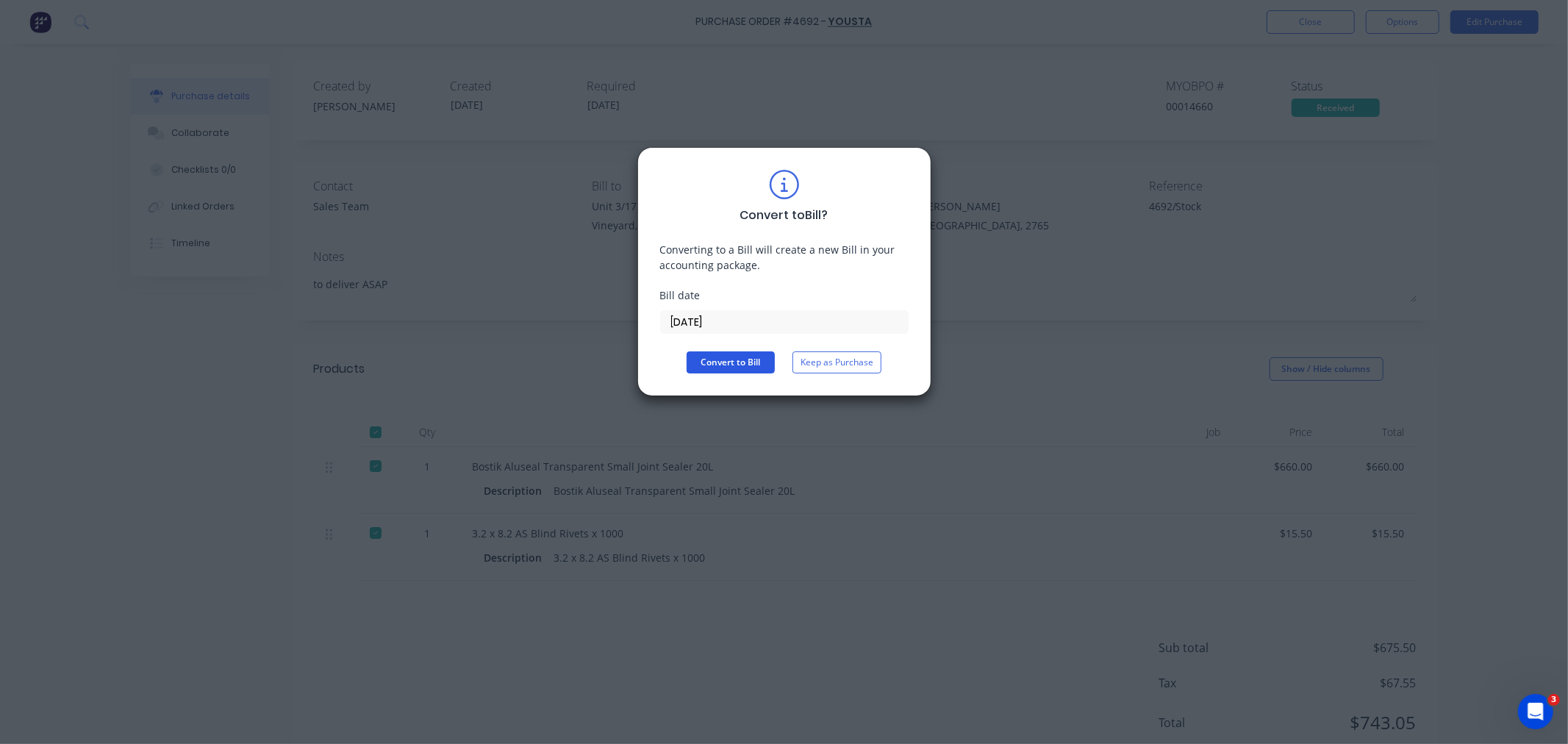
click at [736, 354] on button "Convert to Bill" at bounding box center [730, 362] width 88 height 22
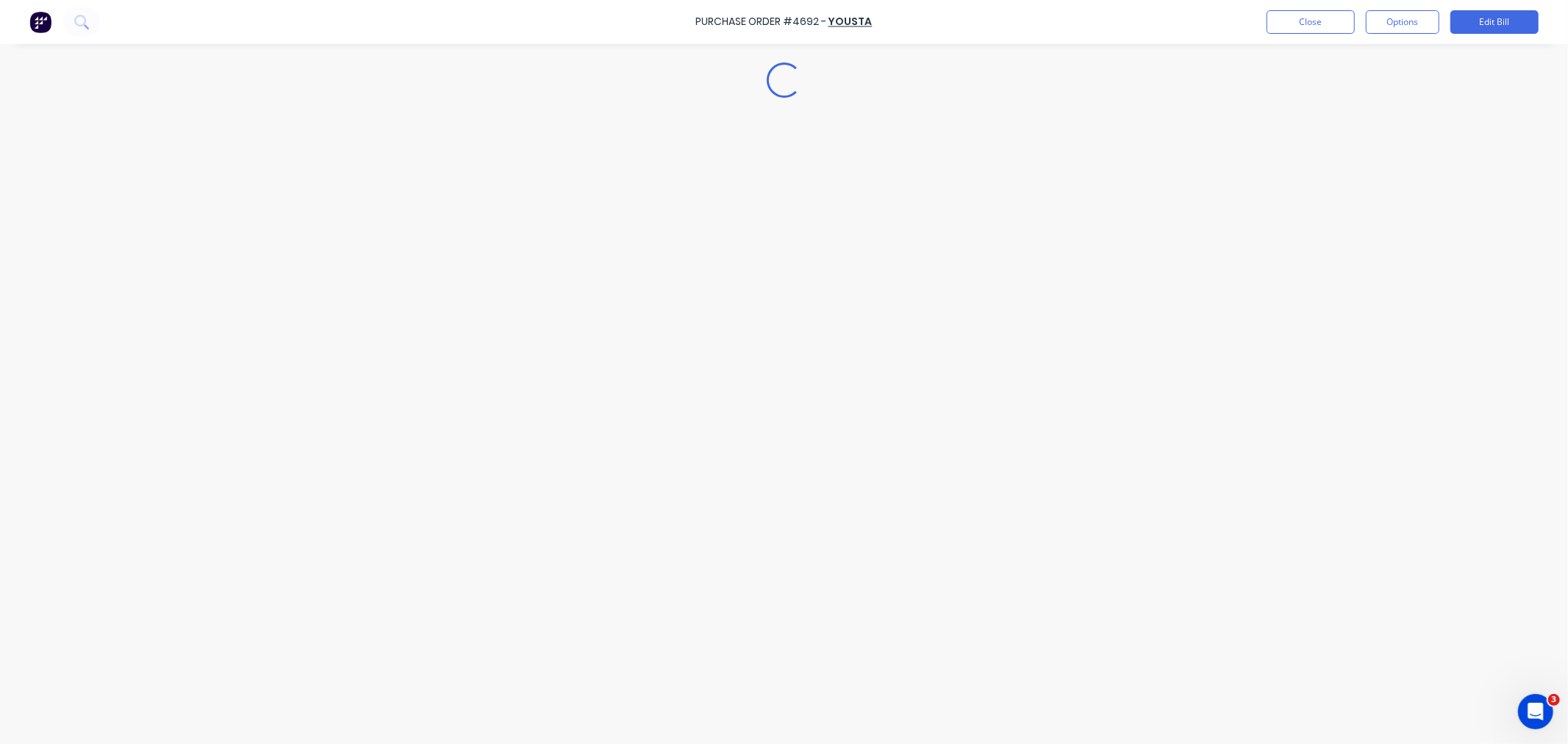
type textarea "x"
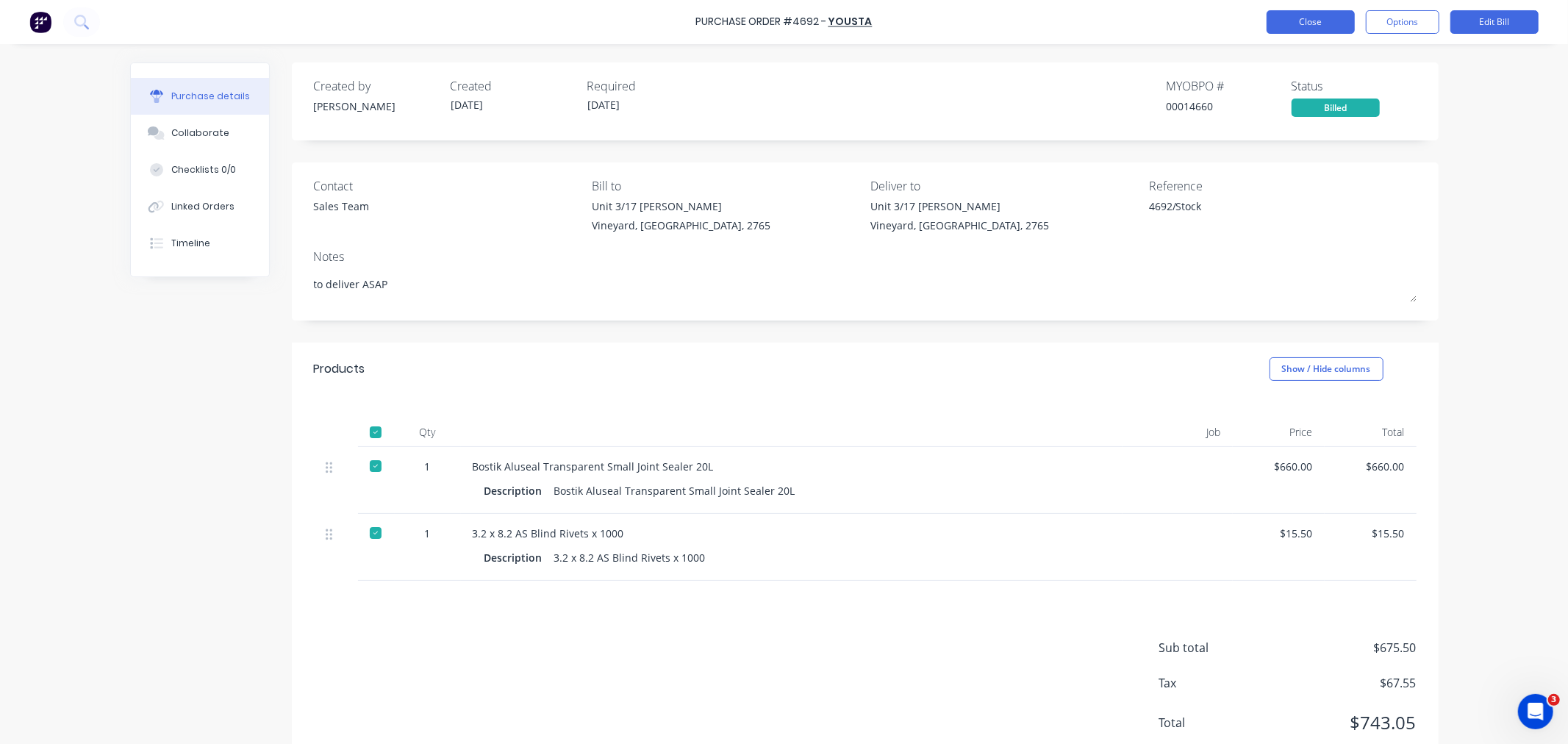
click at [1276, 22] on button "Close" at bounding box center [1310, 22] width 88 height 24
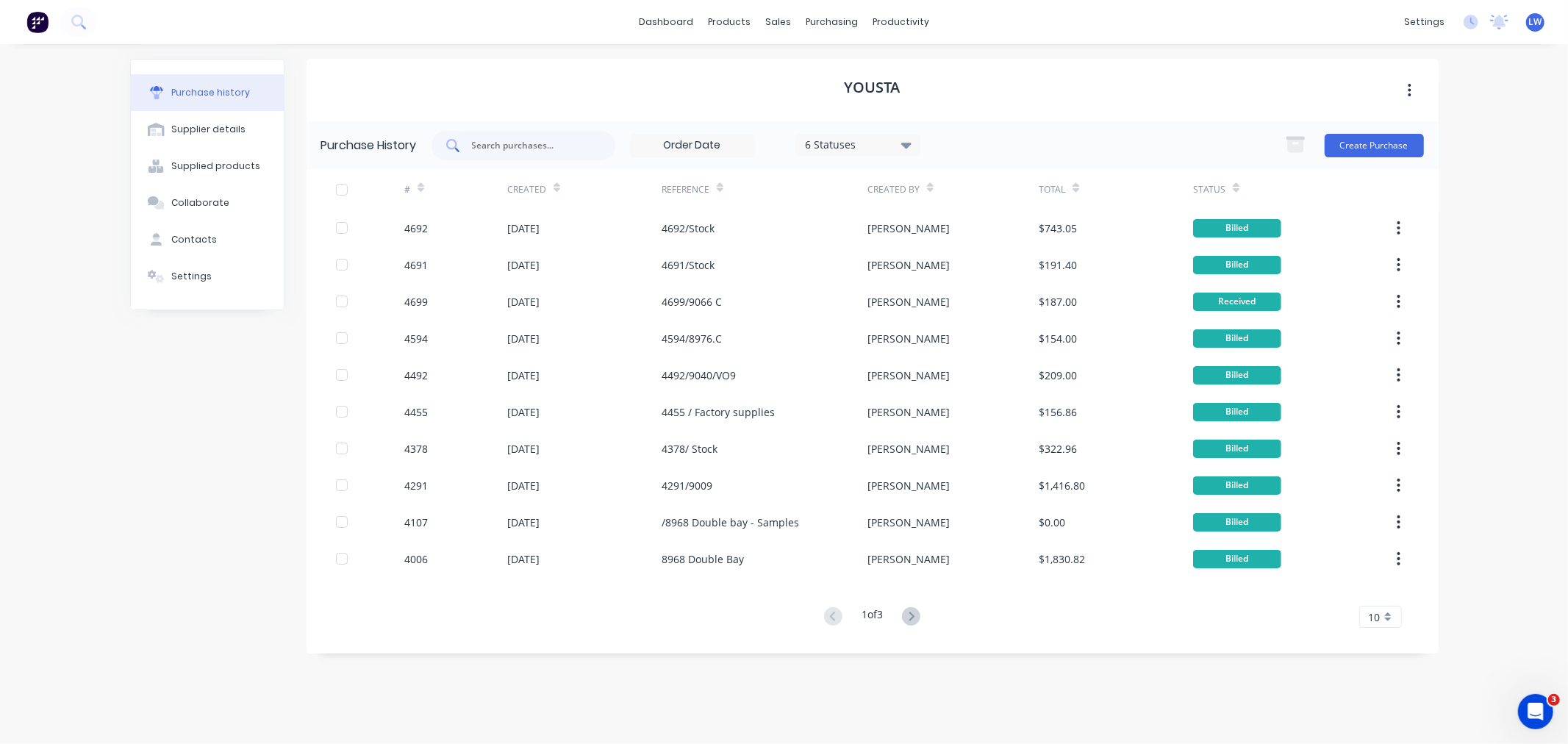
click at [464, 148] on div at bounding box center [524, 145] width 184 height 30
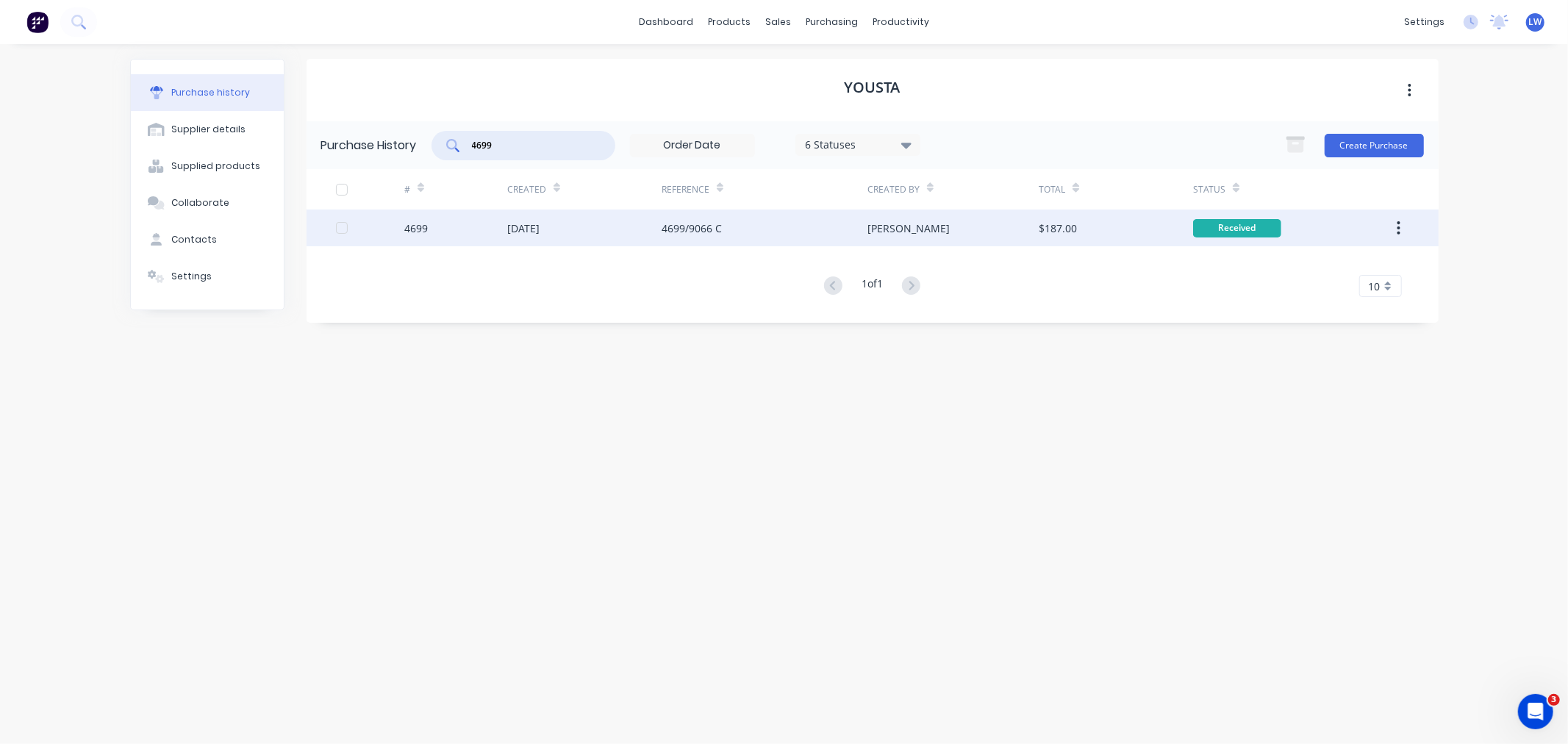
type input "4699"
click at [517, 233] on div "[DATE]" at bounding box center [523, 228] width 32 height 16
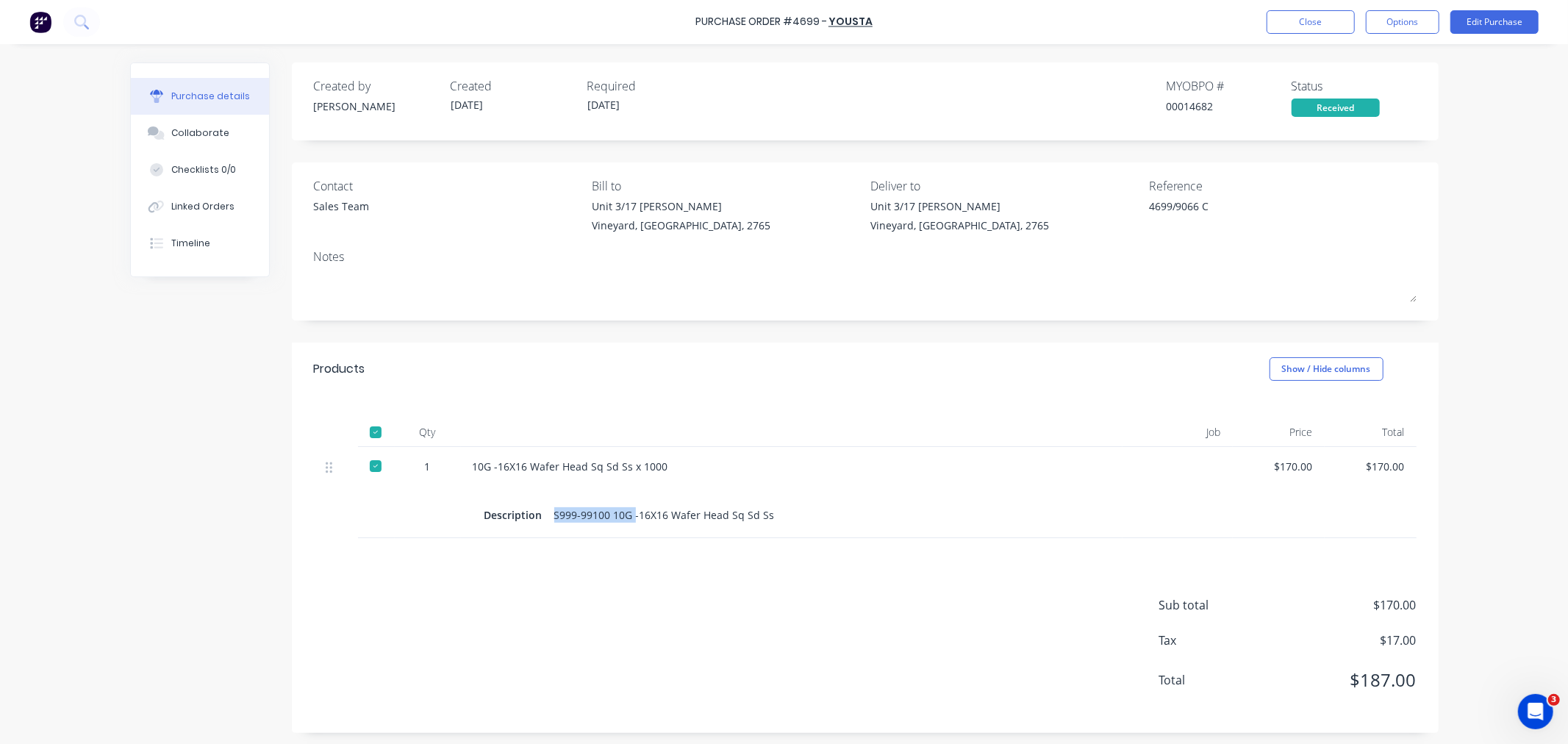
drag, startPoint x: 626, startPoint y: 512, endPoint x: 544, endPoint y: 511, distance: 82.0
click at [544, 511] on div "Description S999-99100 10G -16X16 Wafer Head Sq Sd Ss" at bounding box center [791, 515] width 615 height 21
copy div "S999-99100 10G"
click at [658, 485] on div at bounding box center [791, 491] width 615 height 21
click at [528, 469] on div "10G -16X16 Wafer Head Sq Sd Ss x 1000" at bounding box center [791, 466] width 638 height 16
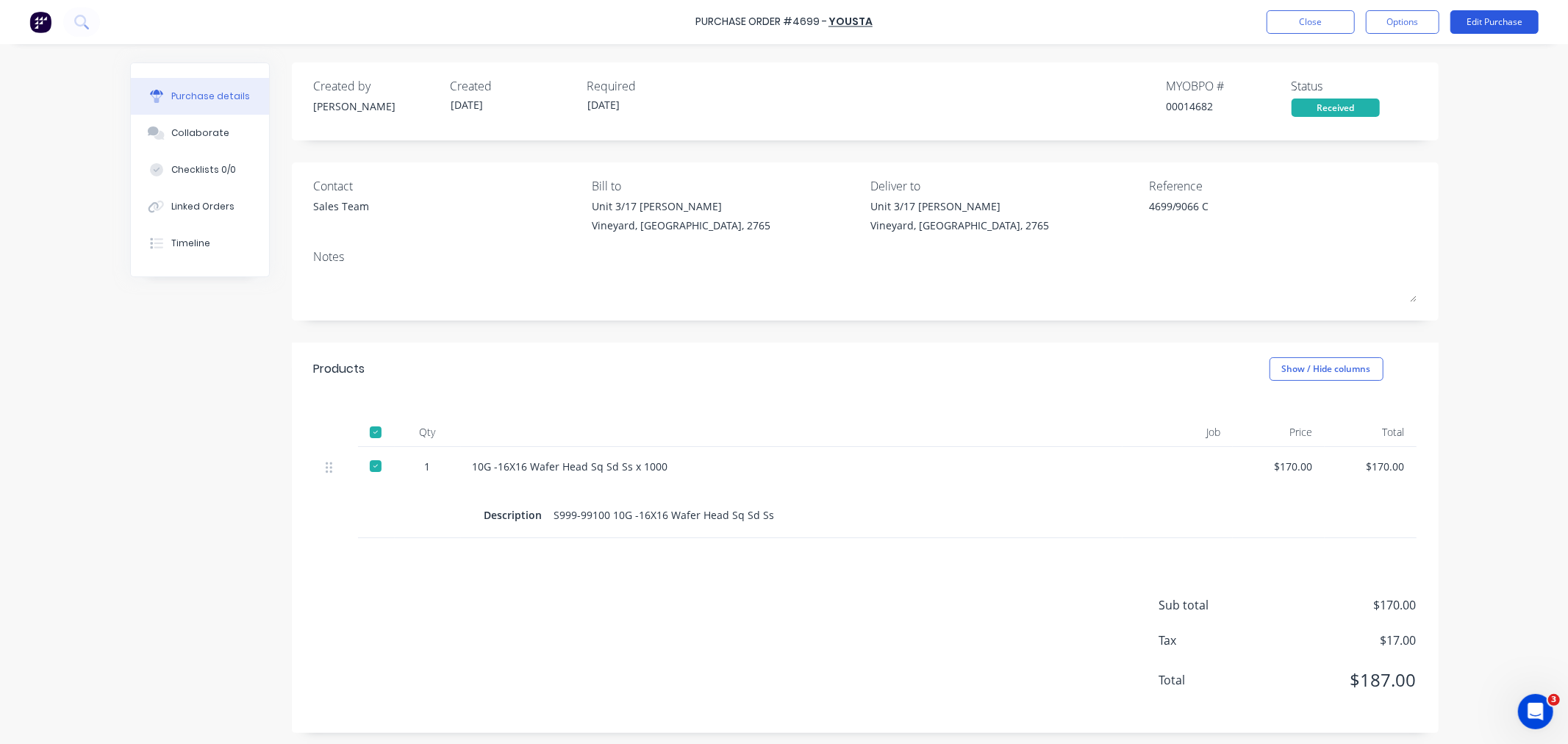
click at [1513, 21] on button "Edit Purchase" at bounding box center [1494, 22] width 88 height 24
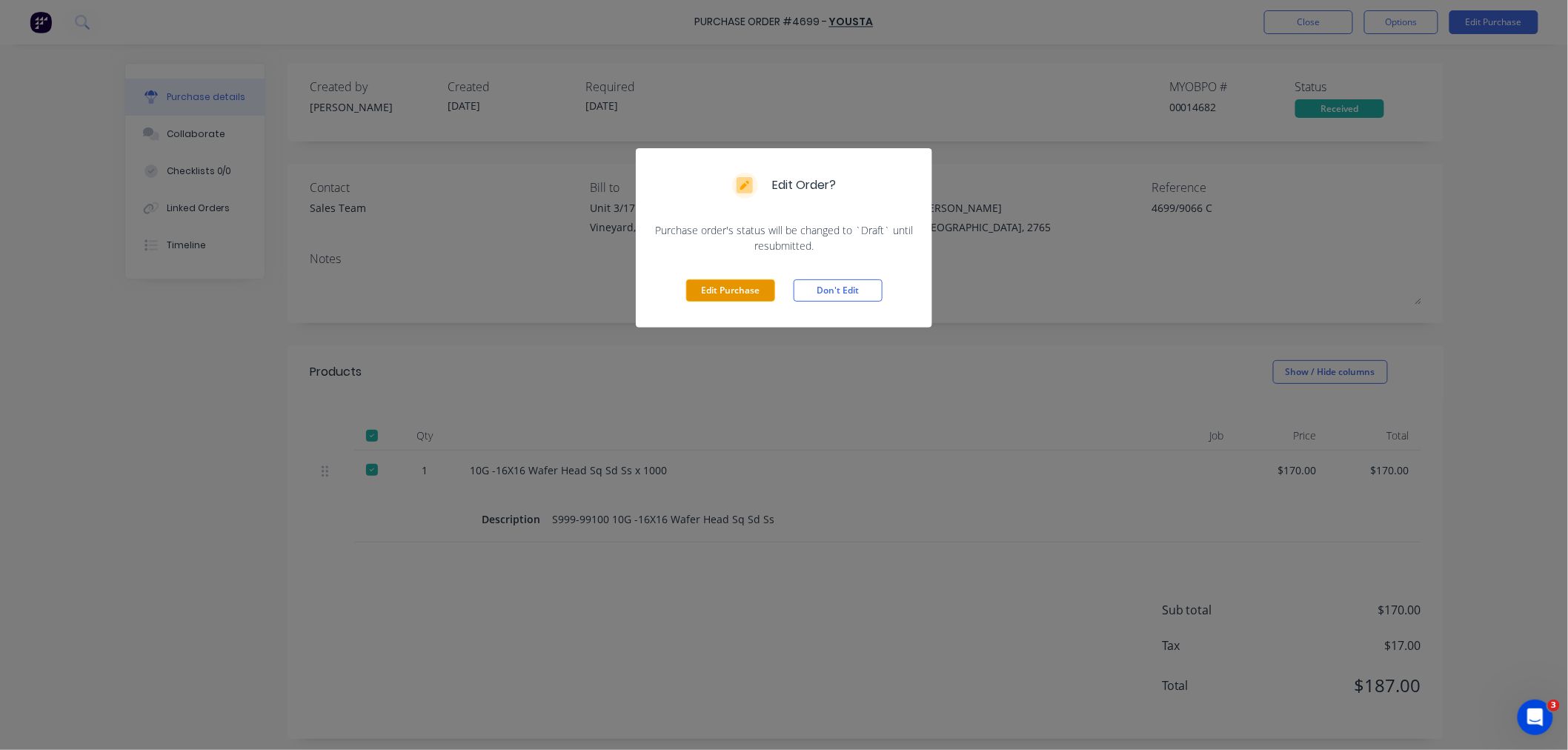
click at [757, 286] on button "Edit Purchase" at bounding box center [730, 291] width 89 height 22
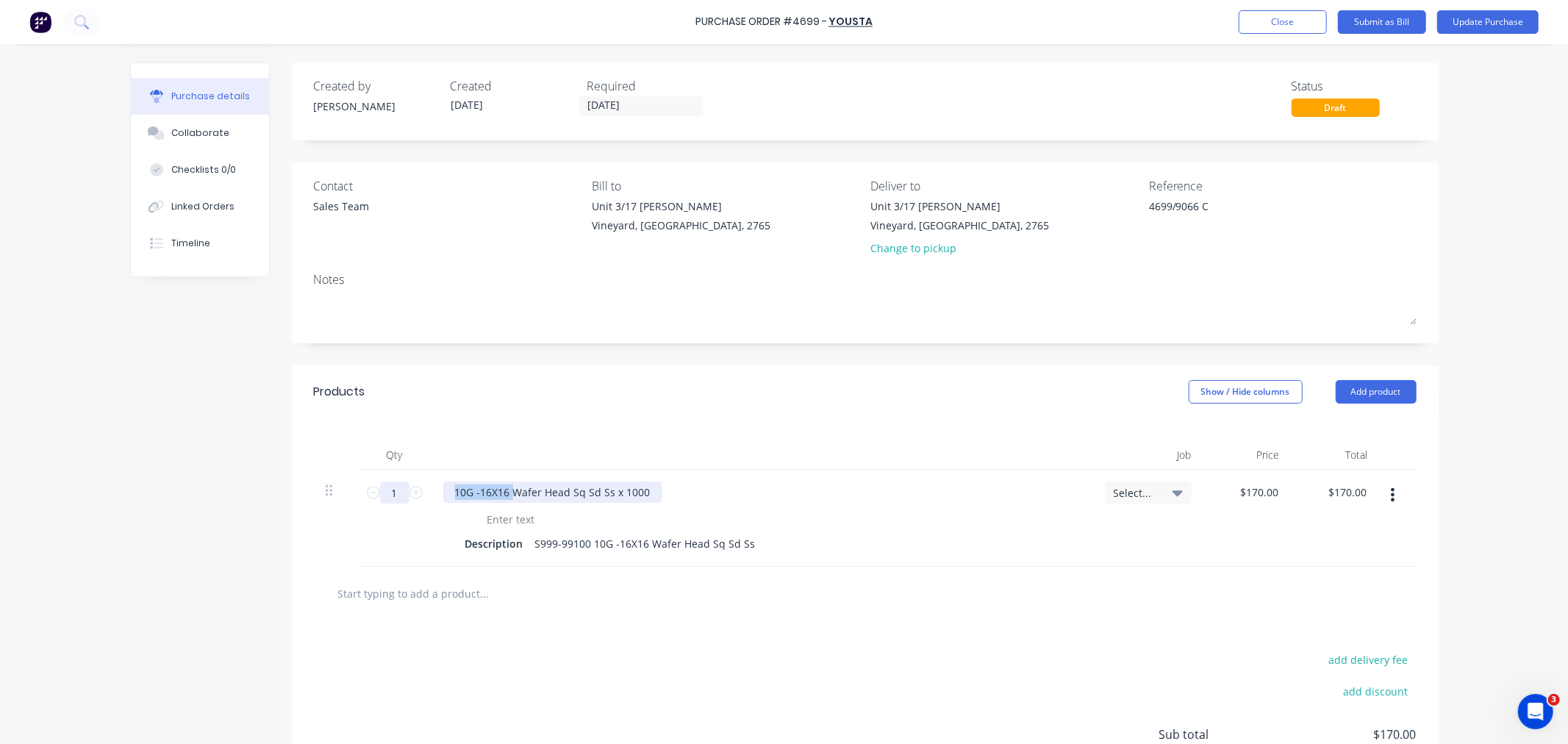
drag, startPoint x: 506, startPoint y: 494, endPoint x: 397, endPoint y: 491, distance: 109.0
click at [397, 491] on div "1 1 10G -16X16 Wafer Head Sq Sd Ss x 1000 Description S999-99100 10G -16X16 Waf…" at bounding box center [864, 518] width 1103 height 97
copy div "10G -16X16"
click at [363, 599] on input "text" at bounding box center [484, 594] width 294 height 30
paste input "10G -16X16"
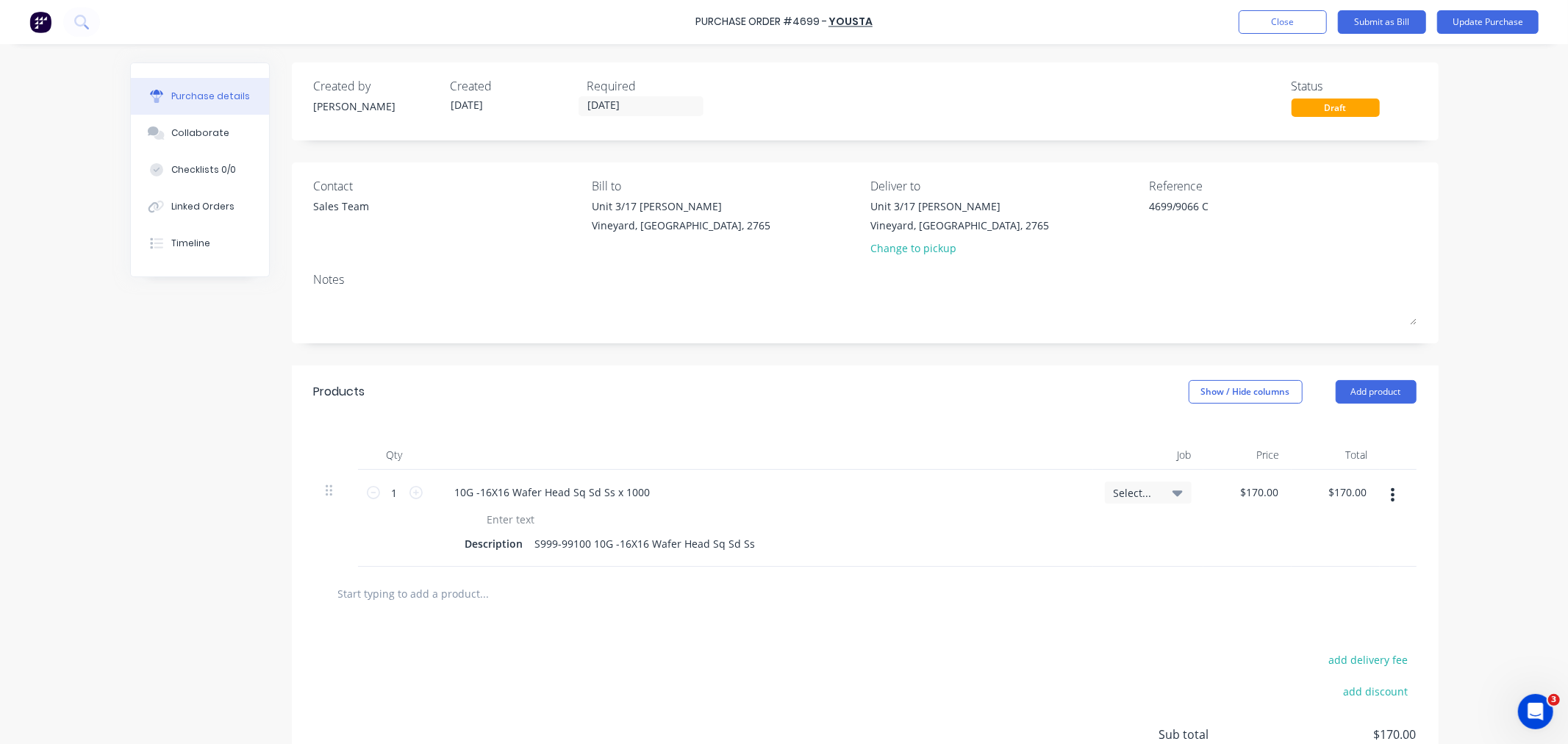
type textarea "x"
type input "10G -16X16"
type textarea "x"
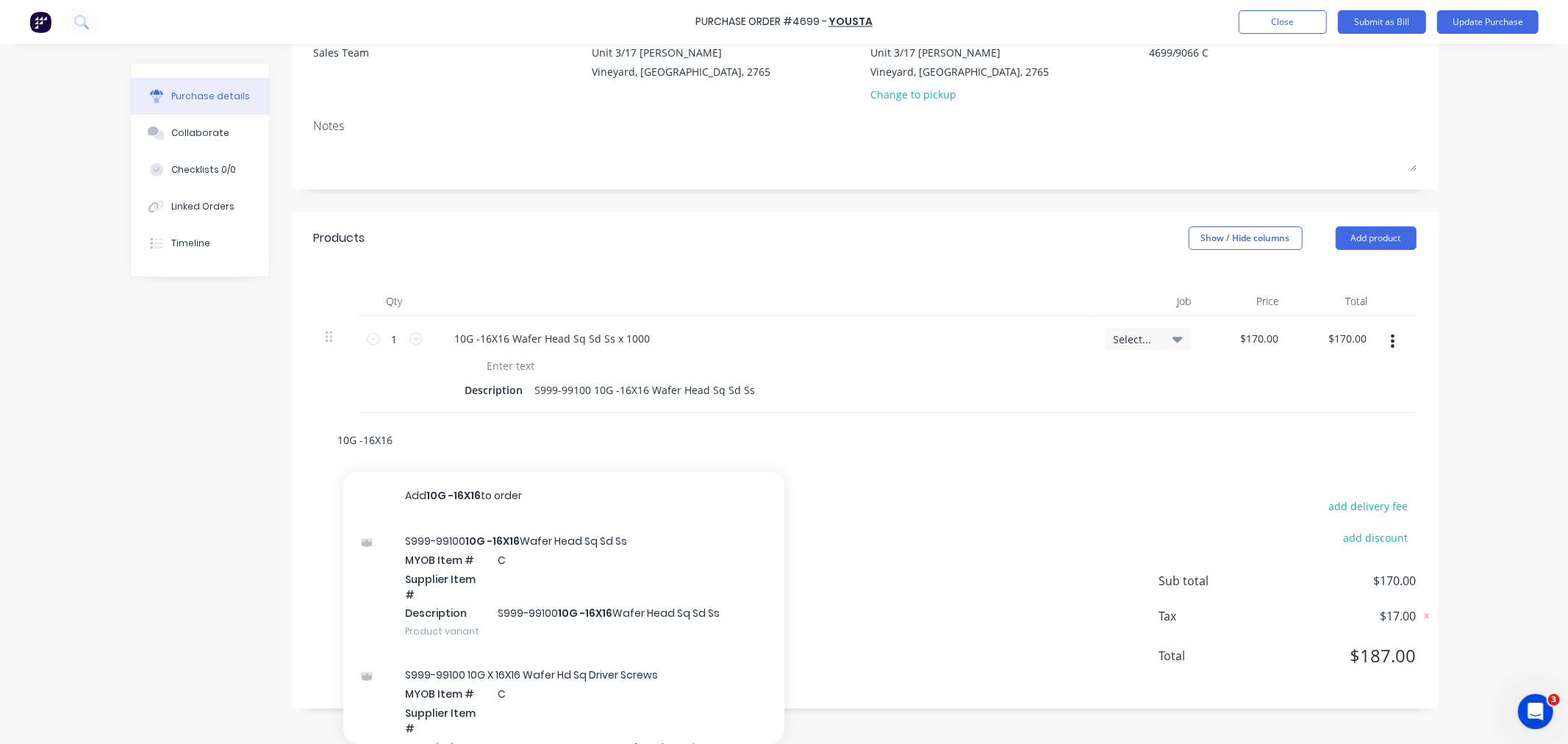
type input "10G -16X16"
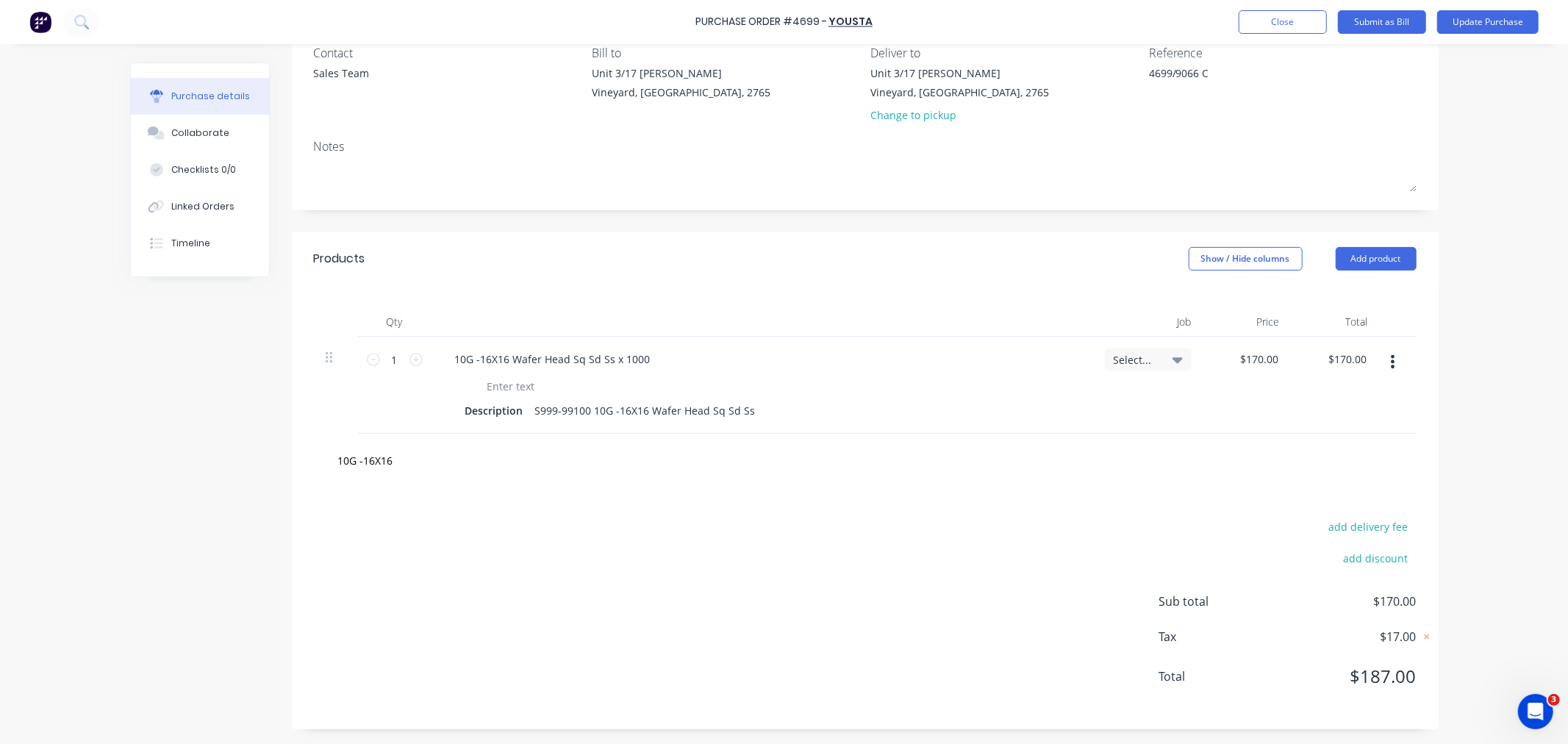
scroll to position [135, 0]
click at [1035, 495] on div "add delivery fee add discount Sub total $170.00 Tax $17.00 Total $187.00" at bounding box center [864, 609] width 1147 height 242
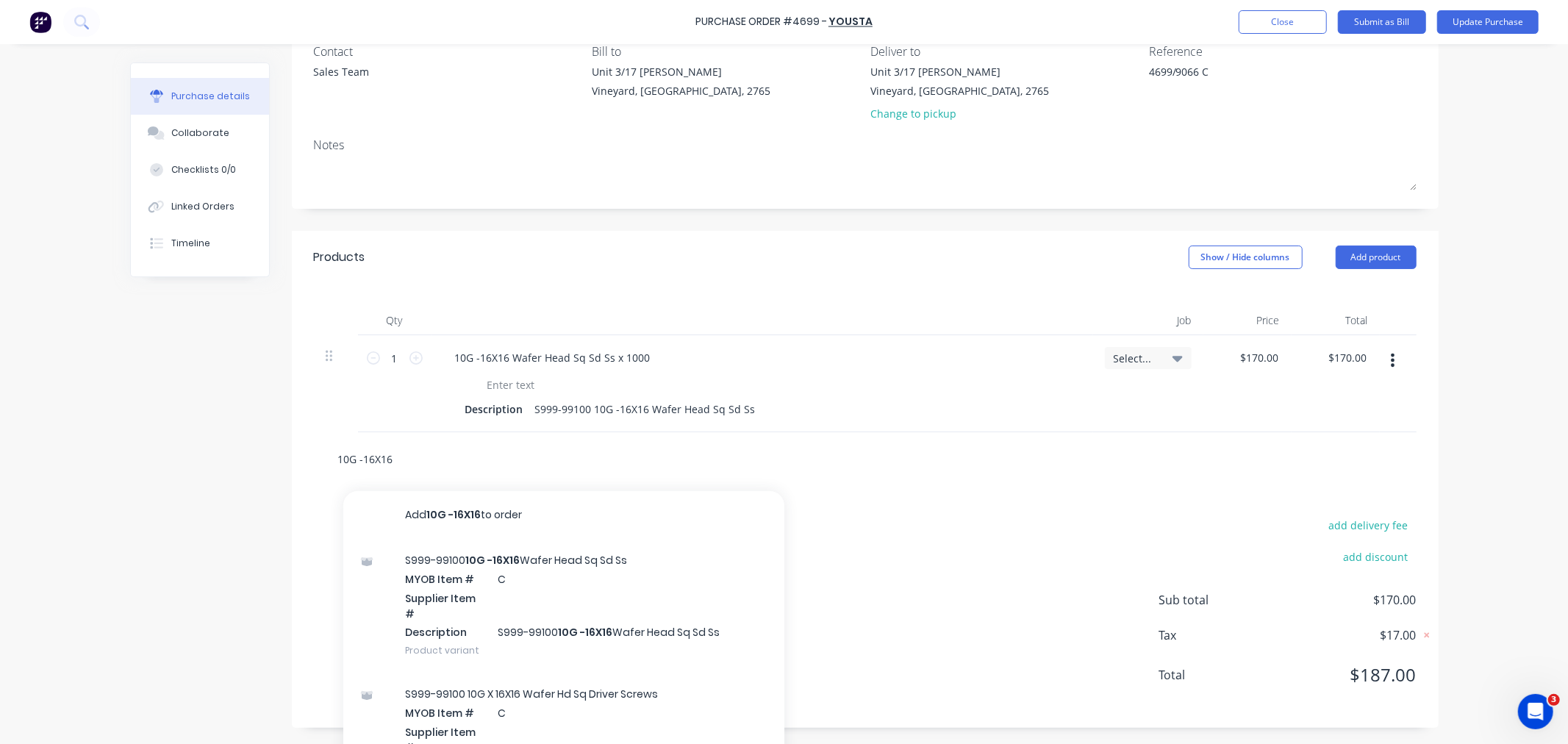
click at [376, 454] on input "10G -16X16" at bounding box center [484, 459] width 294 height 30
drag, startPoint x: 320, startPoint y: 453, endPoint x: 280, endPoint y: 454, distance: 40.0
click at [280, 454] on div "Created by Craig Created 12/08/25 Required 13/08/25 Status Draft Contact Sales …" at bounding box center [784, 328] width 1309 height 800
type textarea "x"
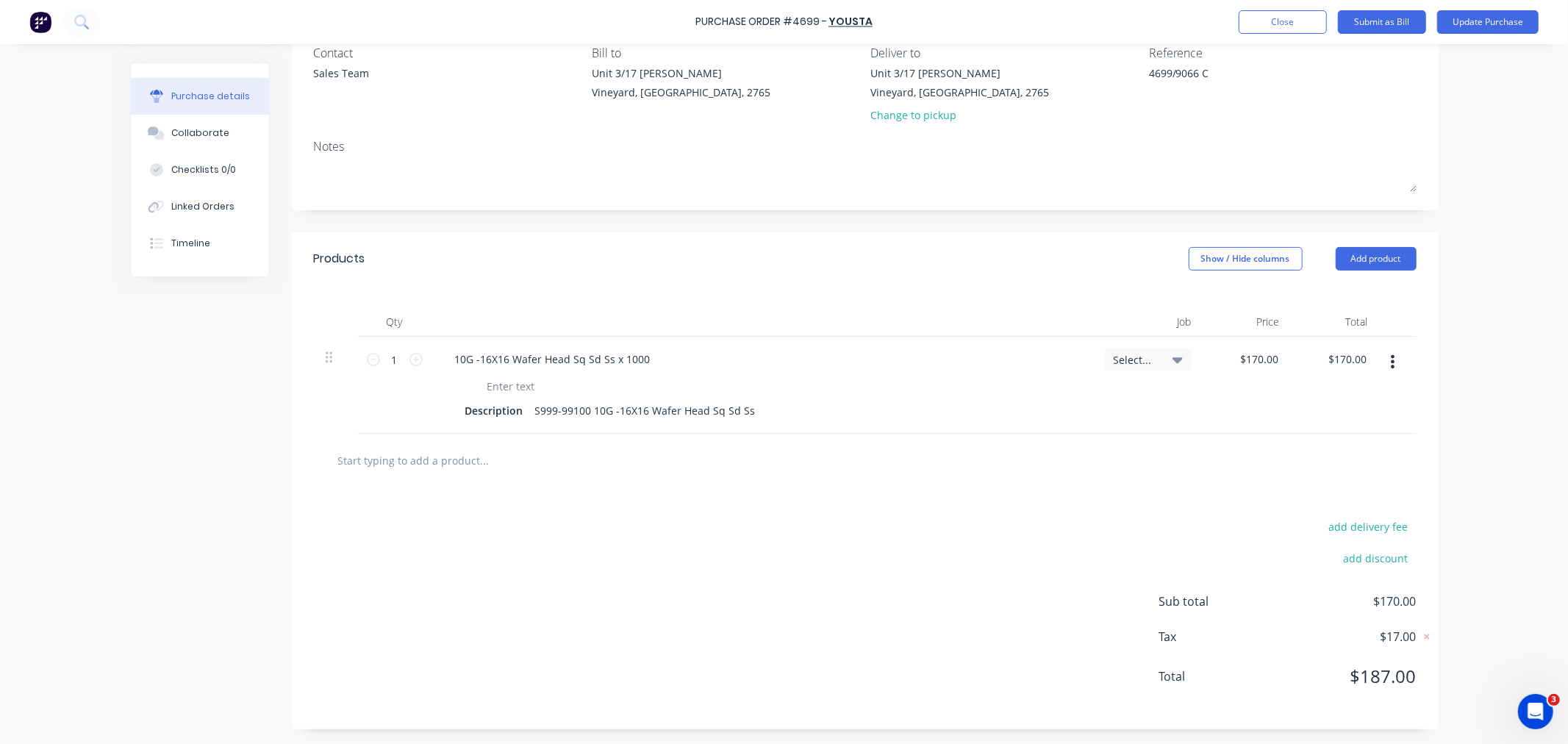
type textarea "x"
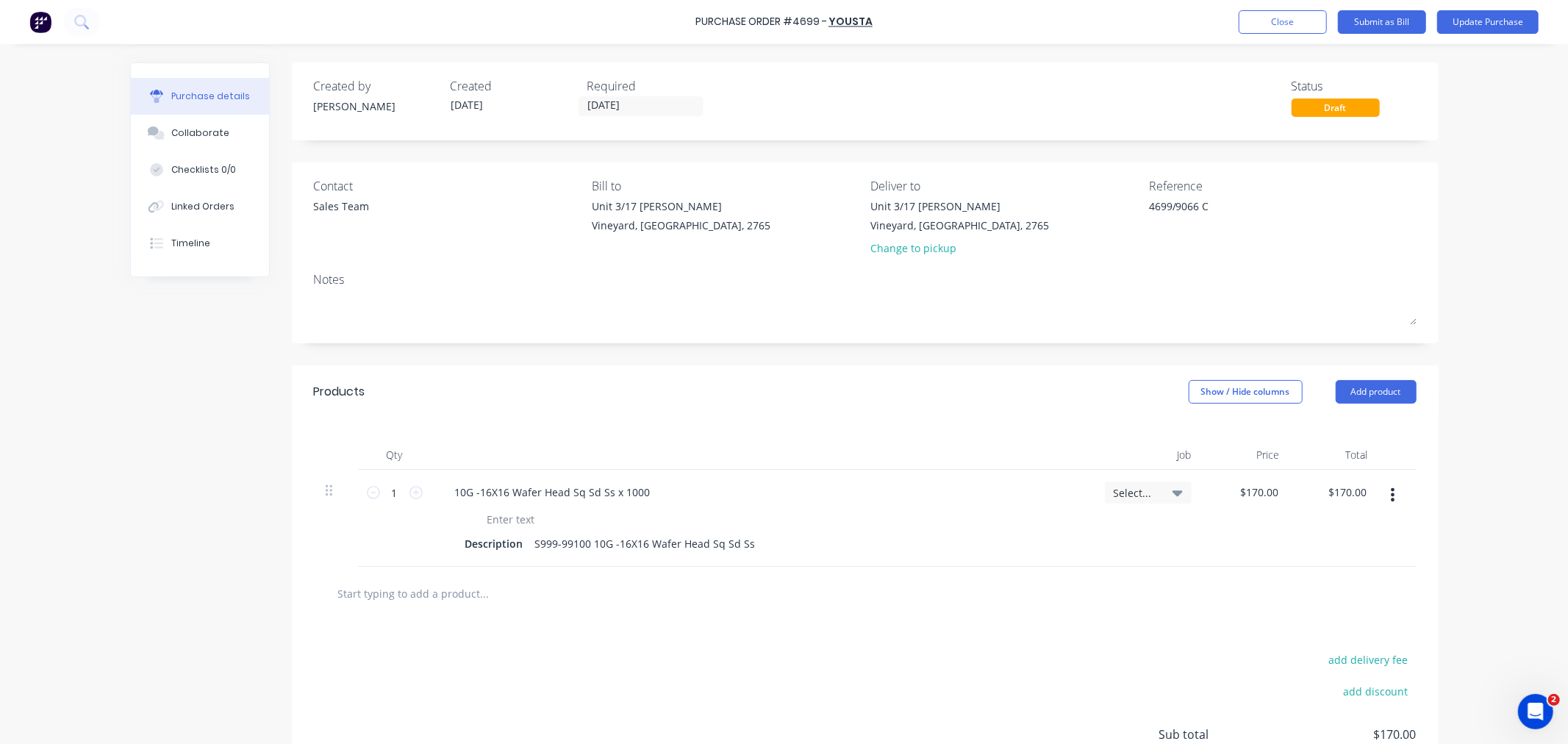
type textarea "x"
click at [398, 593] on input "text" at bounding box center [484, 594] width 294 height 30
paste input "10G -16X16"
type input "10G -16X16"
type textarea "x"
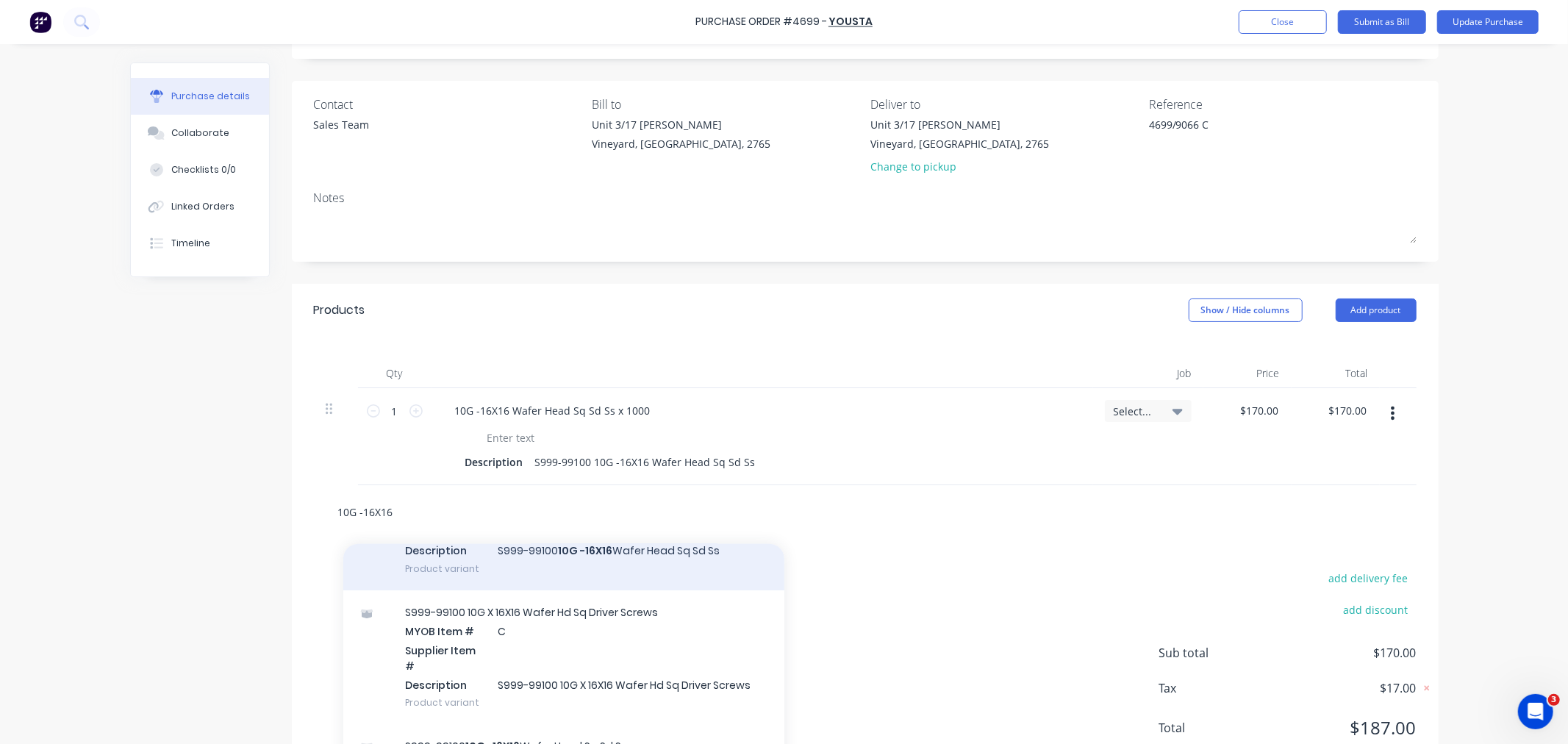
scroll to position [154, 0]
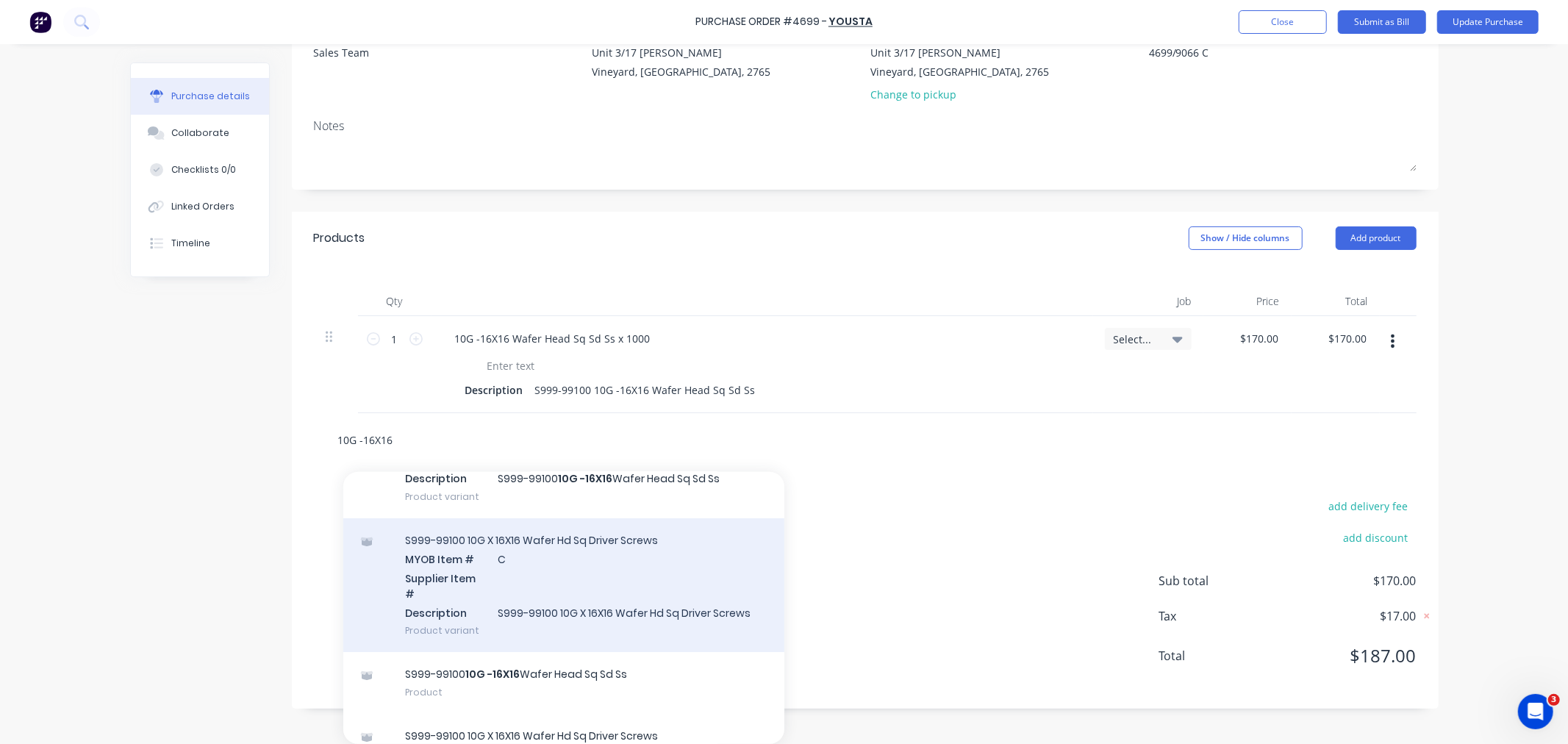
type input "10G -16X16"
click at [479, 579] on div "S999-99100 10G X 16X16 Wafer Hd Sq Driver Screws MYOB Item # C Supplier Item # …" at bounding box center [563, 585] width 441 height 134
type textarea "x"
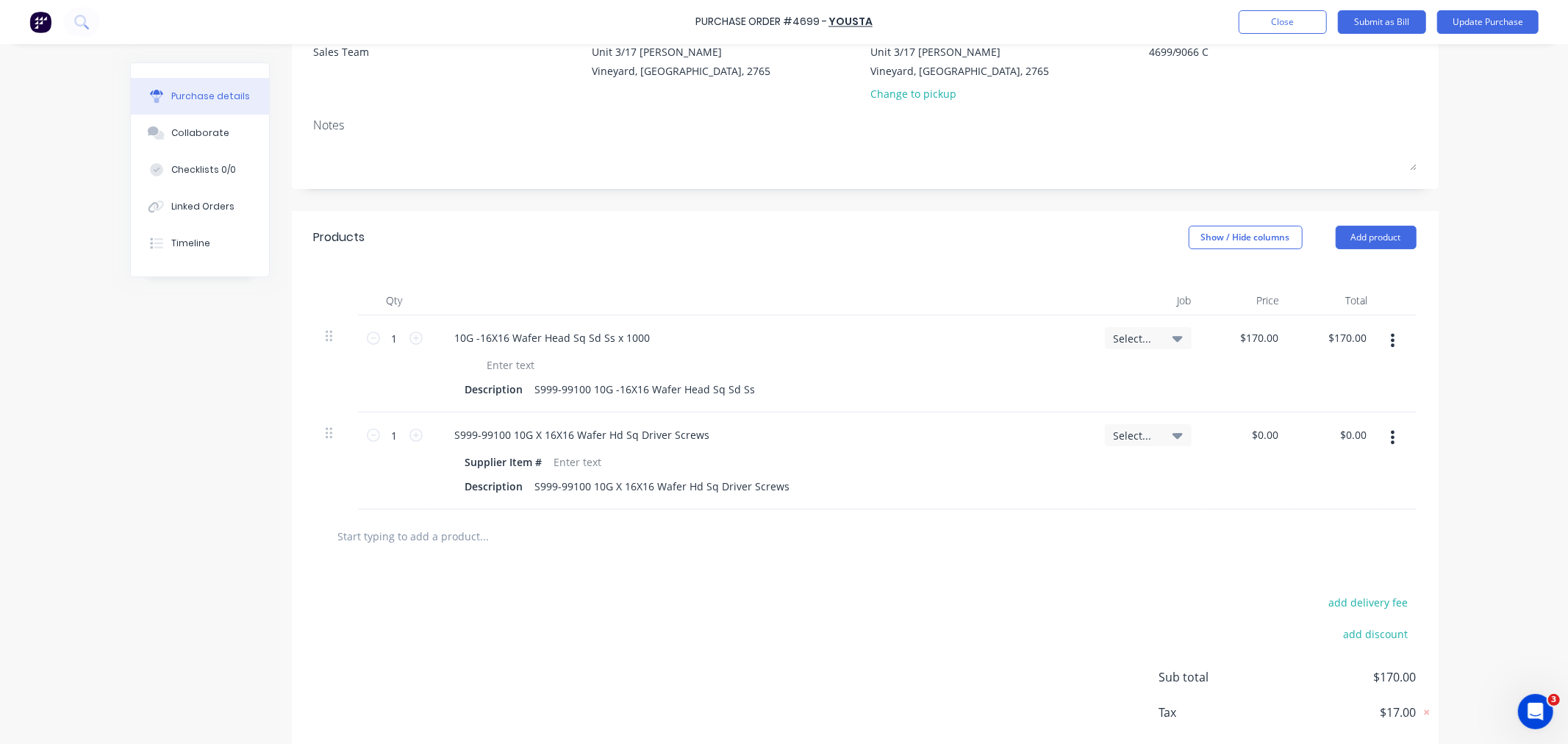
click at [1382, 444] on button "button" at bounding box center [1392, 438] width 34 height 26
click at [1302, 567] on button "Delete" at bounding box center [1348, 565] width 125 height 30
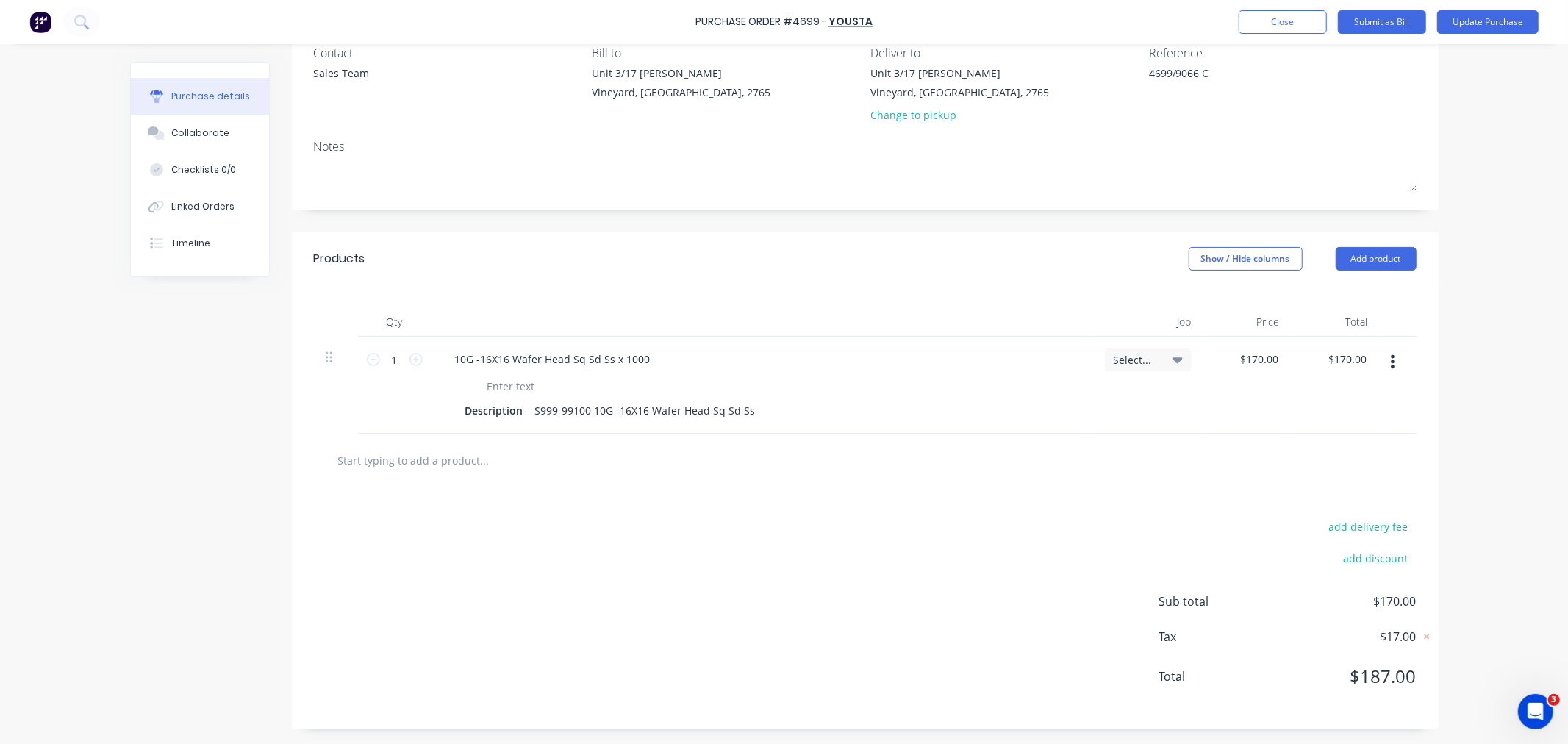
scroll to position [135, 0]
type textarea "x"
click at [434, 460] on input "text" at bounding box center [484, 461] width 294 height 30
type input "w"
type textarea "x"
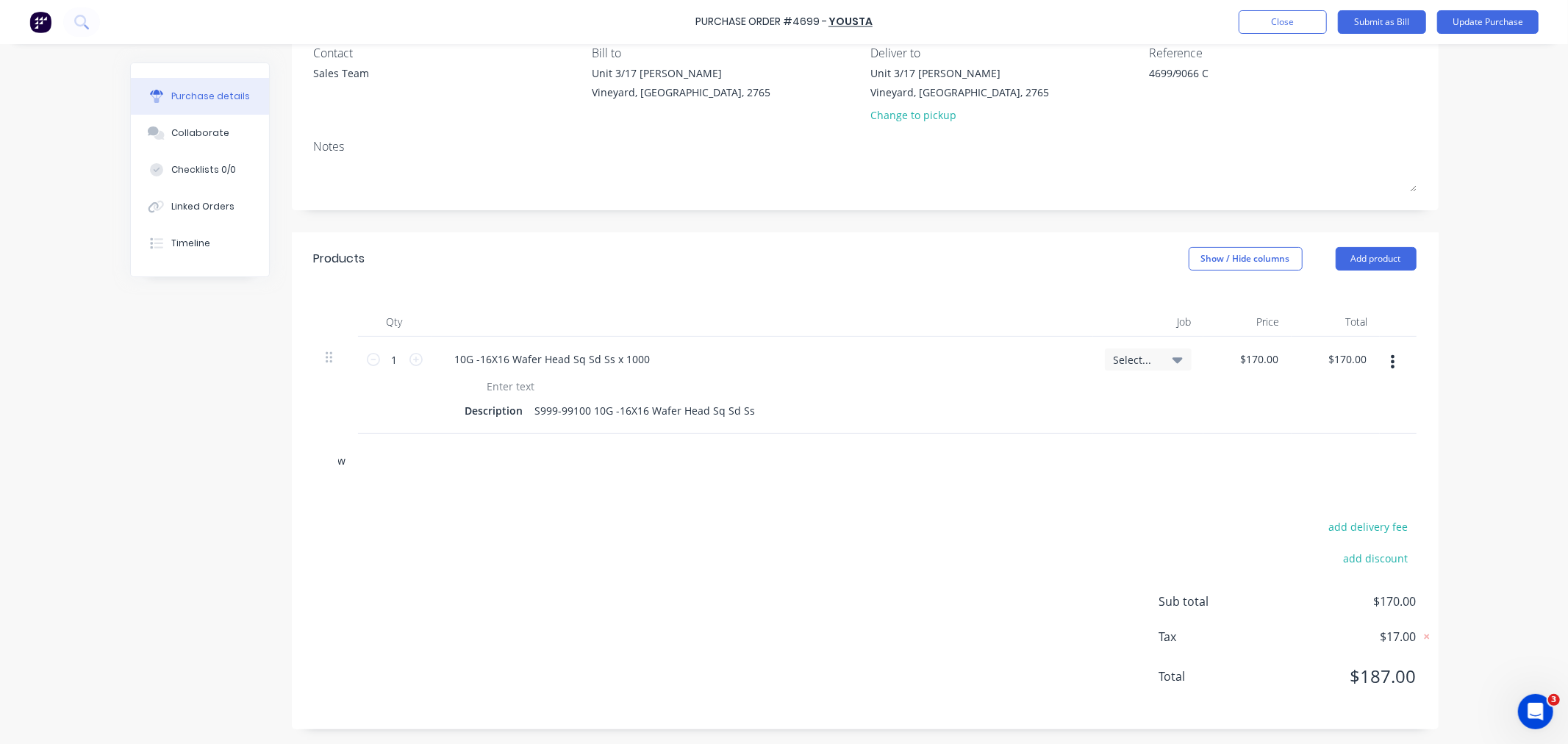
type input "wa"
type textarea "x"
type input "waf"
type textarea "x"
type input "wafe"
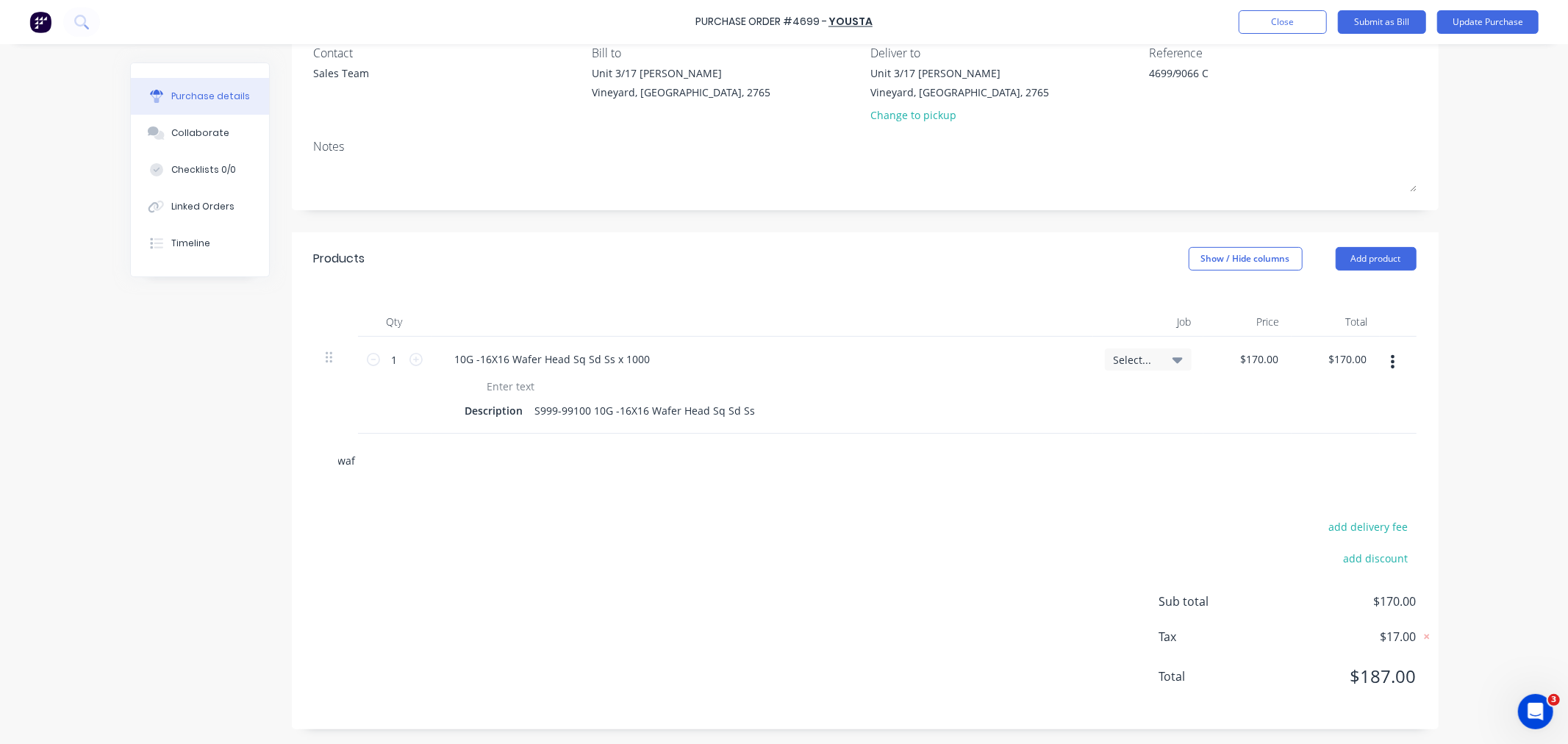
type textarea "x"
type input "wafer"
type textarea "x"
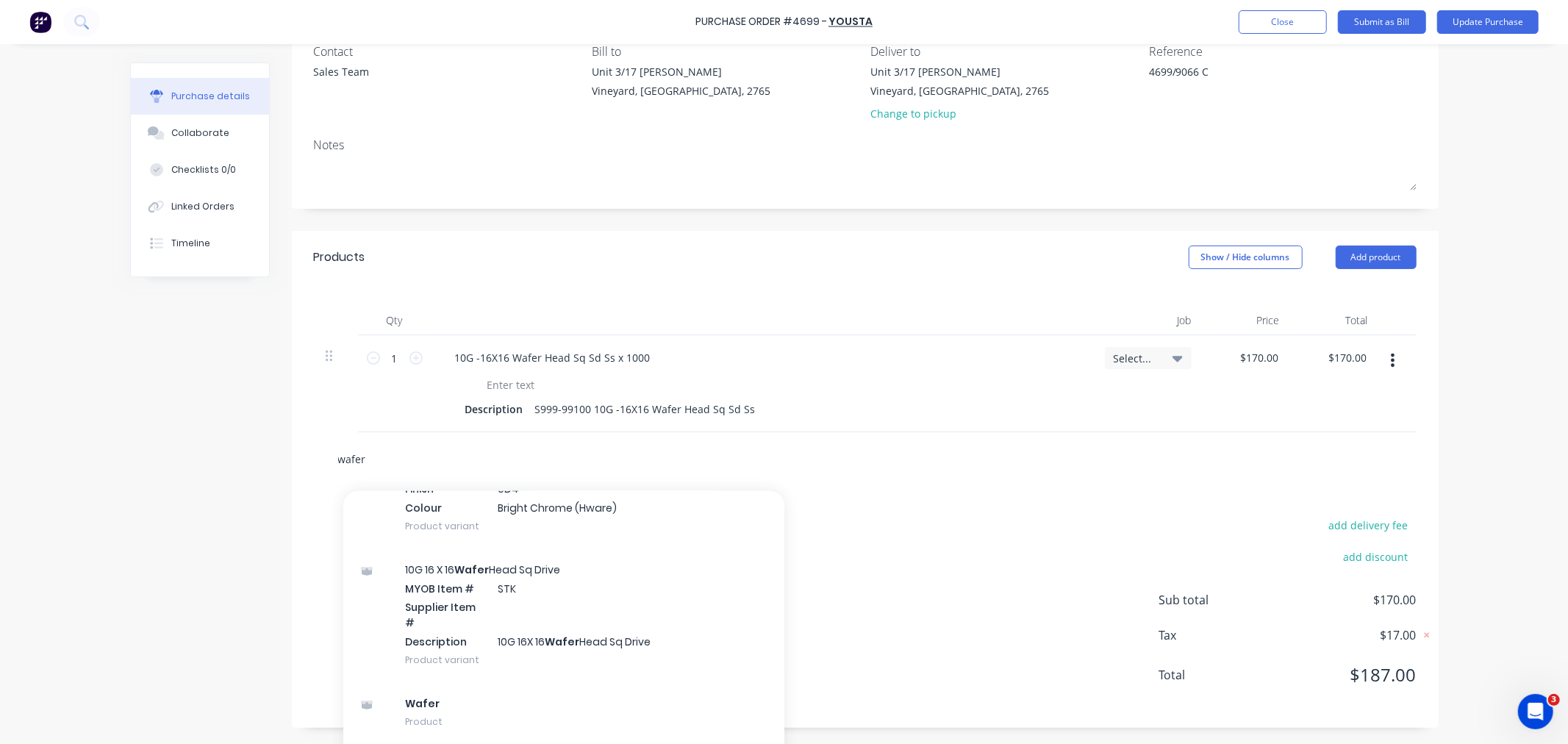
scroll to position [713, 0]
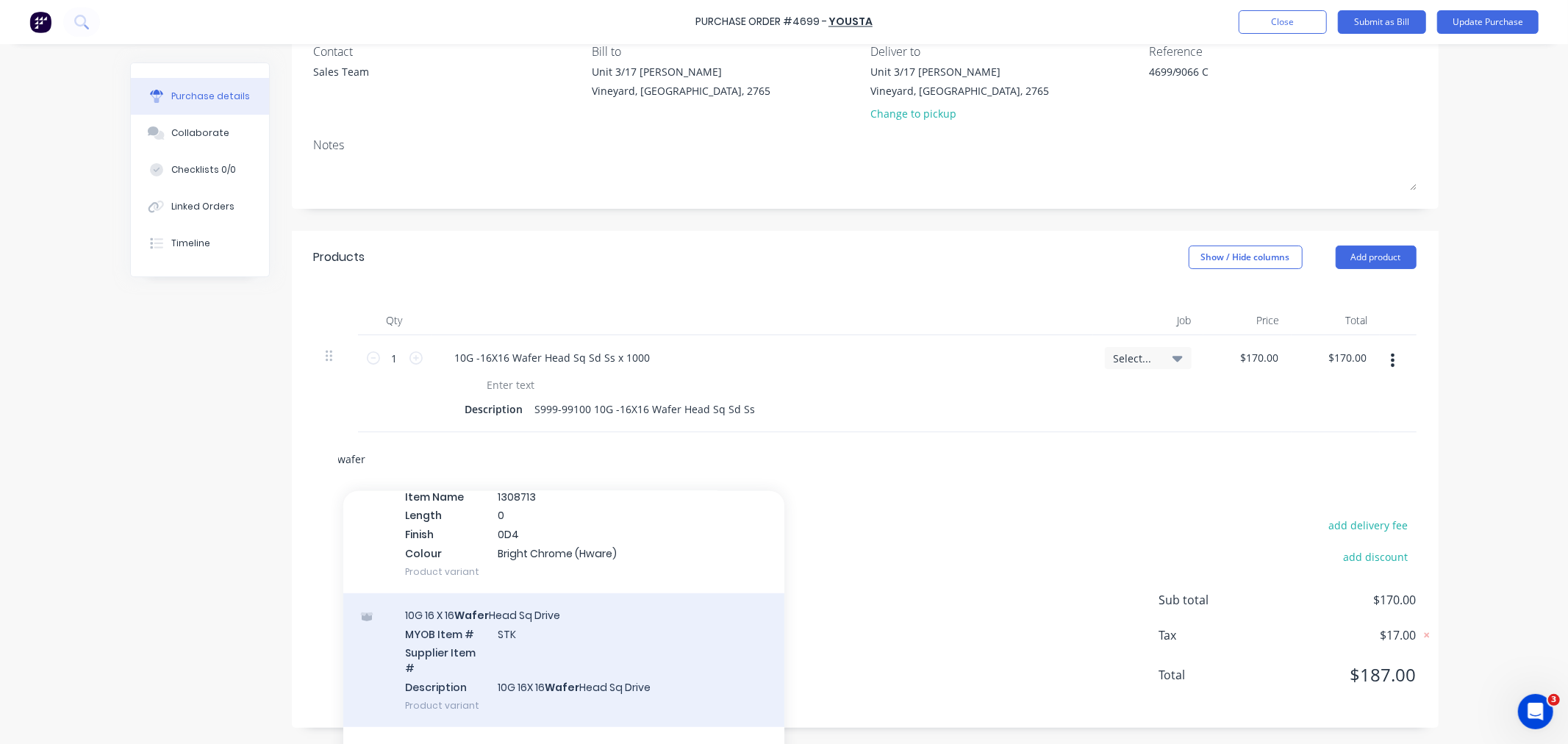
type input "wafer"
click at [436, 594] on div "10G 16 X 16 Wafer Head Sq Drive MYOB Item # STK Supplier Item # Description 10G…" at bounding box center [563, 660] width 441 height 134
type textarea "x"
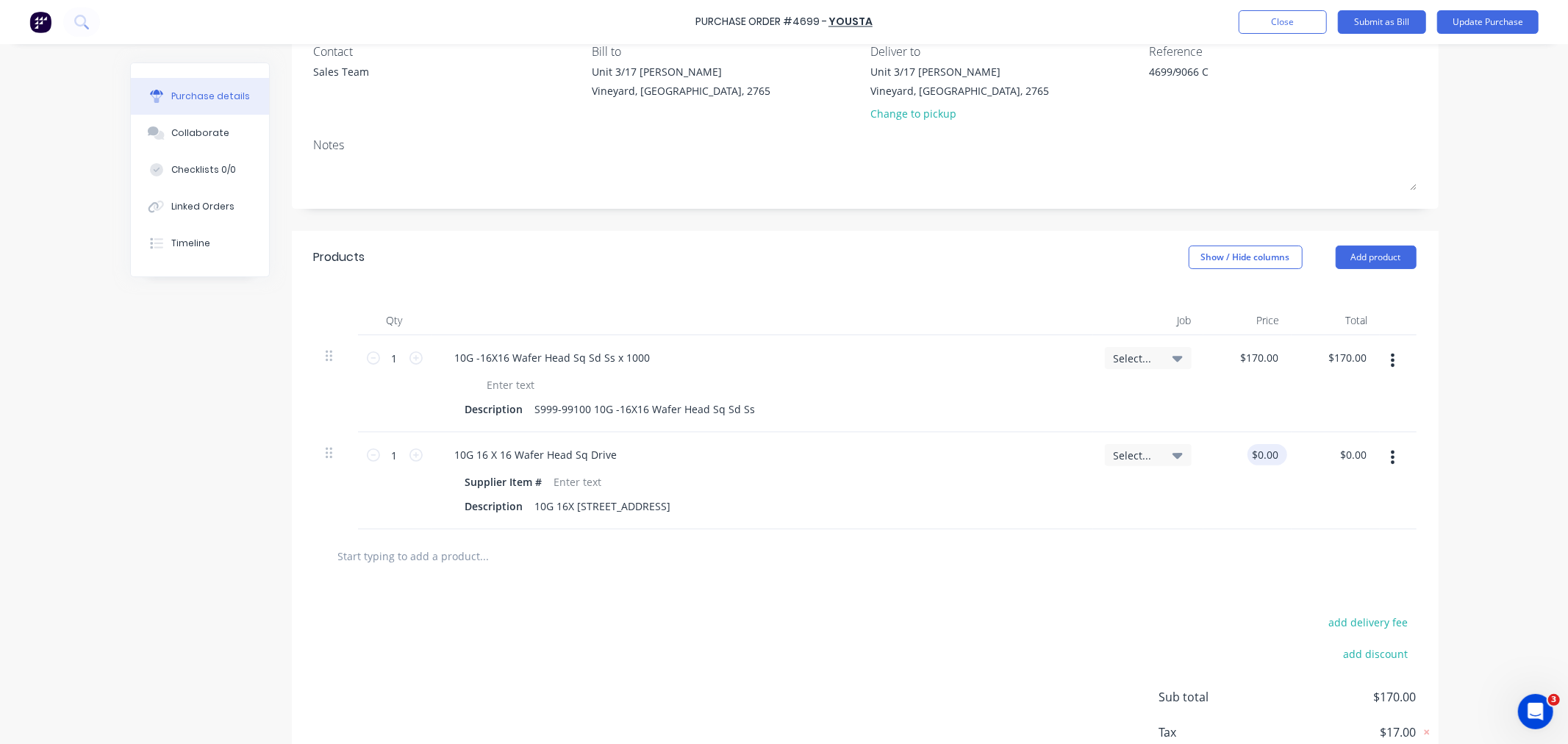
type textarea "x"
click at [1261, 457] on input "0" at bounding box center [1271, 455] width 21 height 21
type input "1700"
type textarea "x"
type input "$1,700.00"
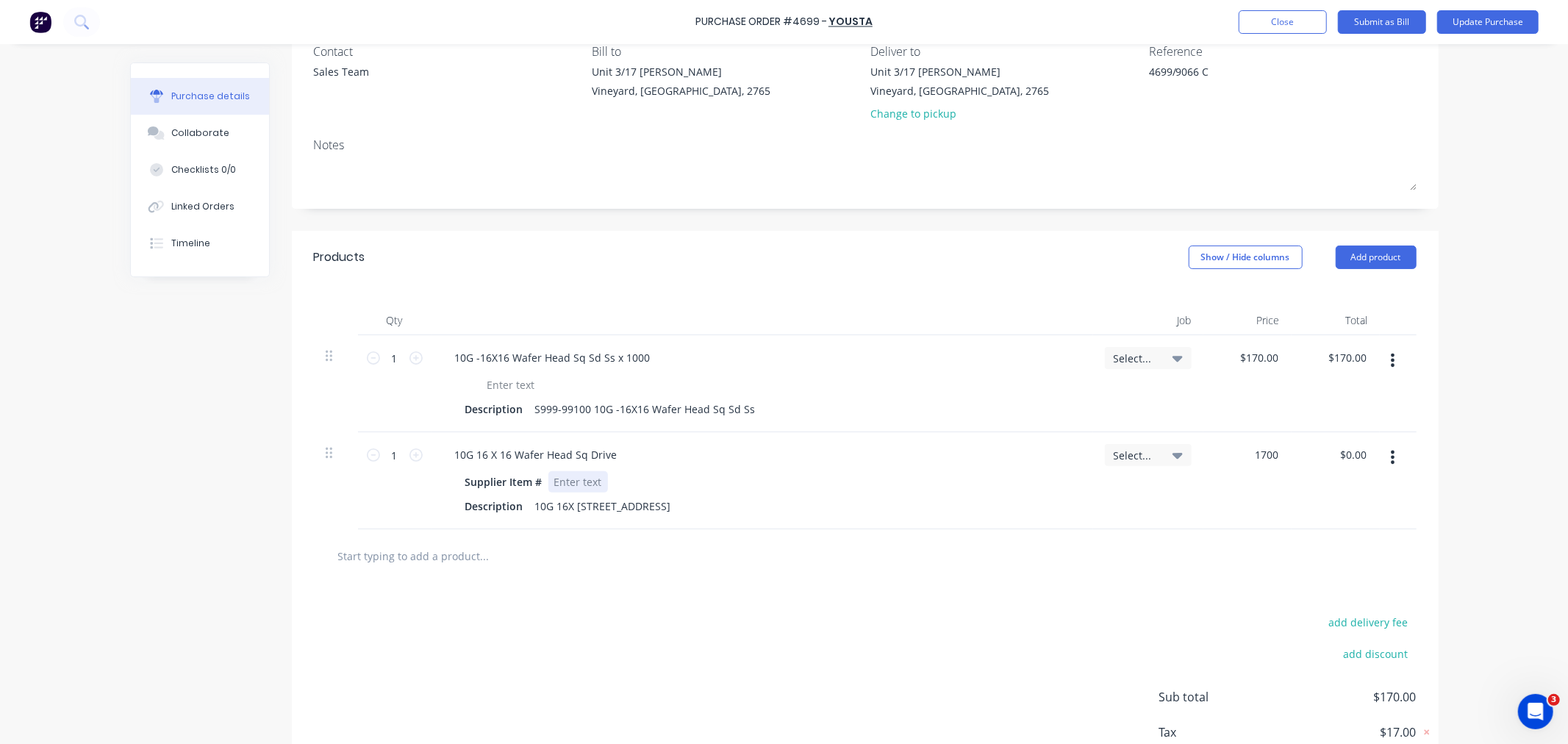
type input "$1,700.00"
click at [554, 474] on div at bounding box center [578, 482] width 60 height 21
type textarea "x"
click at [1254, 447] on input "1700" at bounding box center [1266, 455] width 31 height 21
type input "170"
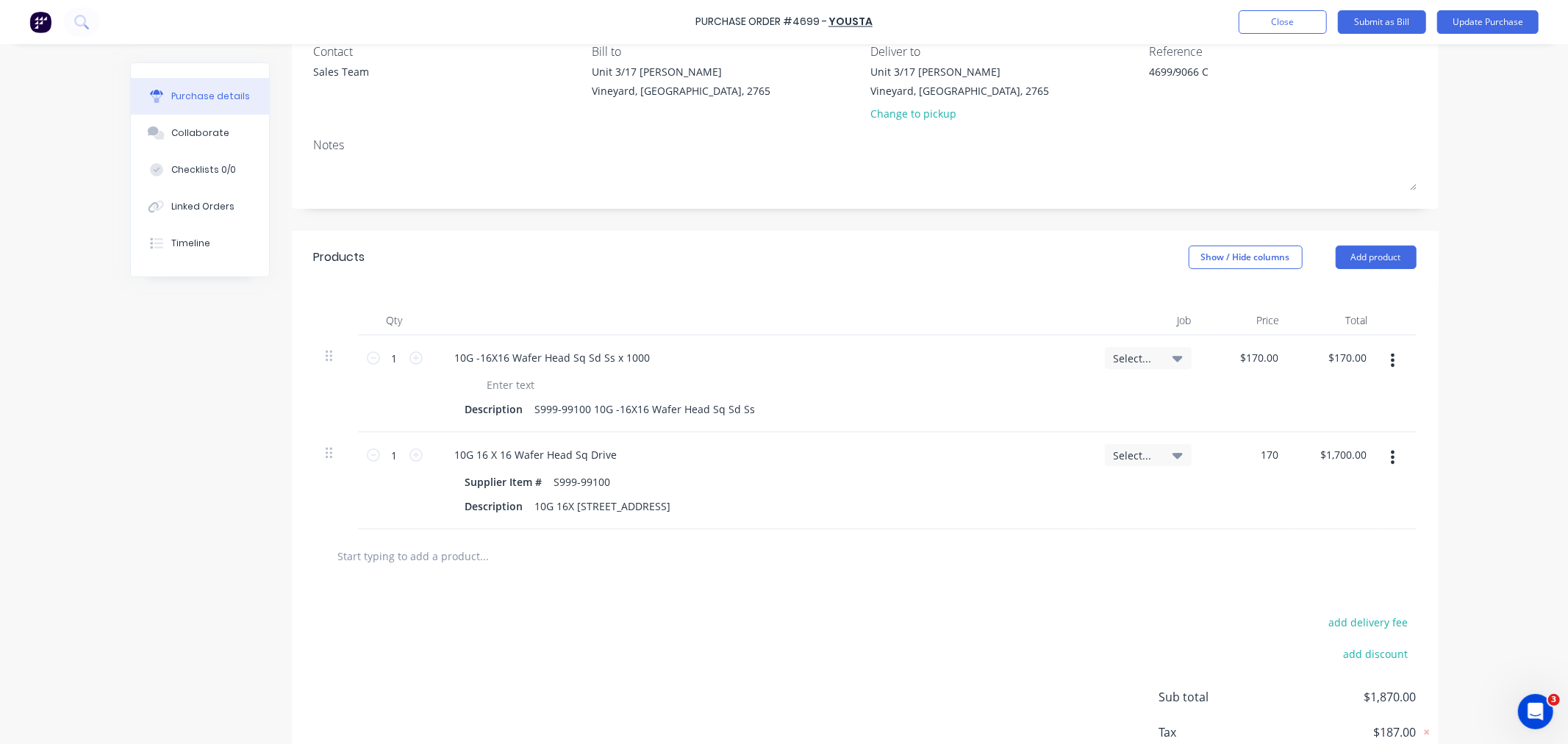
type textarea "x"
type input "$170.00"
click at [672, 454] on div "10G 16 X 16 Wafer Head Sq Drive" at bounding box center [762, 455] width 638 height 21
type textarea "x"
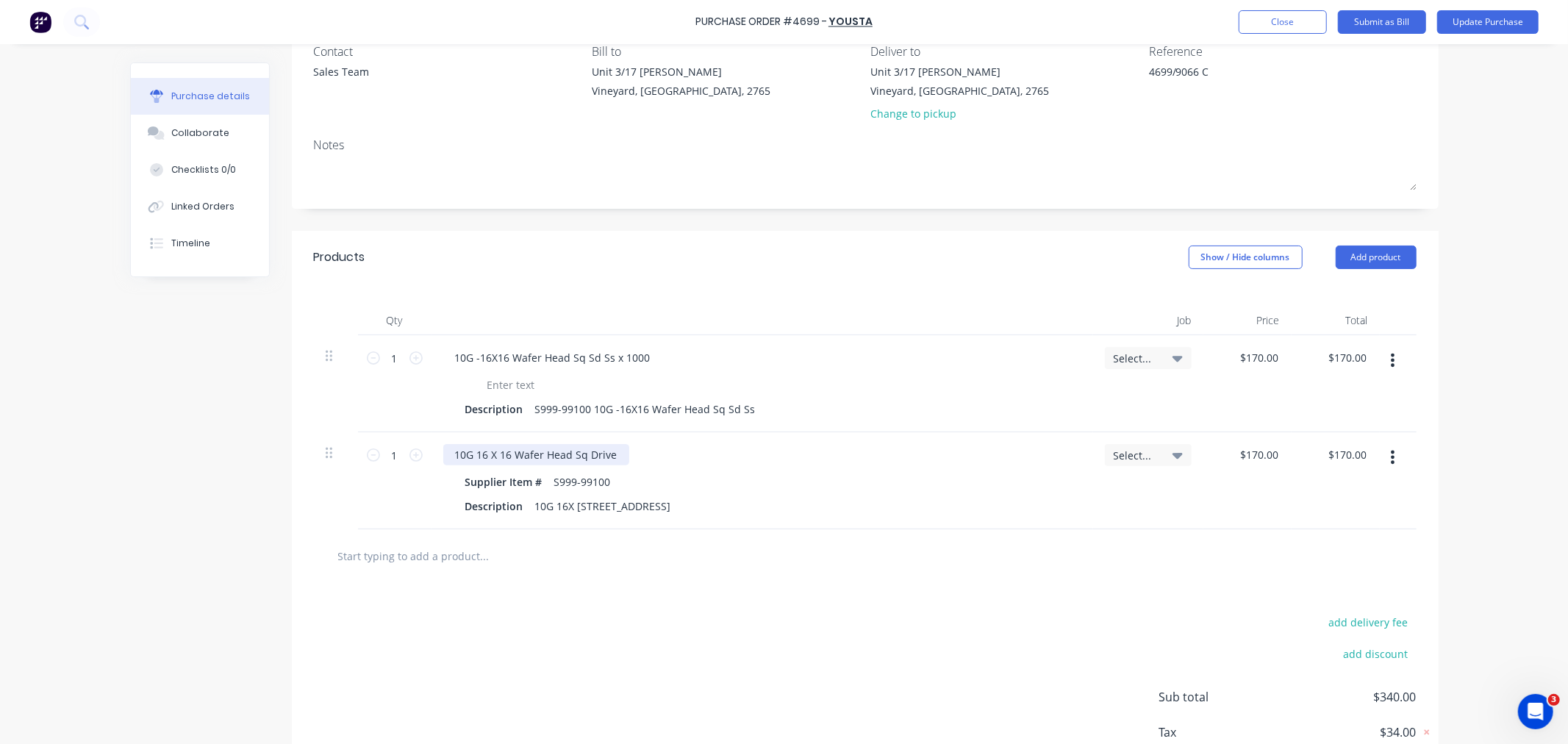
click at [608, 456] on div "10G 16 X 16 Wafer Head Sq Drive" at bounding box center [536, 455] width 186 height 21
click at [1393, 355] on button "button" at bounding box center [1392, 361] width 34 height 26
click at [1313, 493] on button "Delete" at bounding box center [1348, 488] width 125 height 30
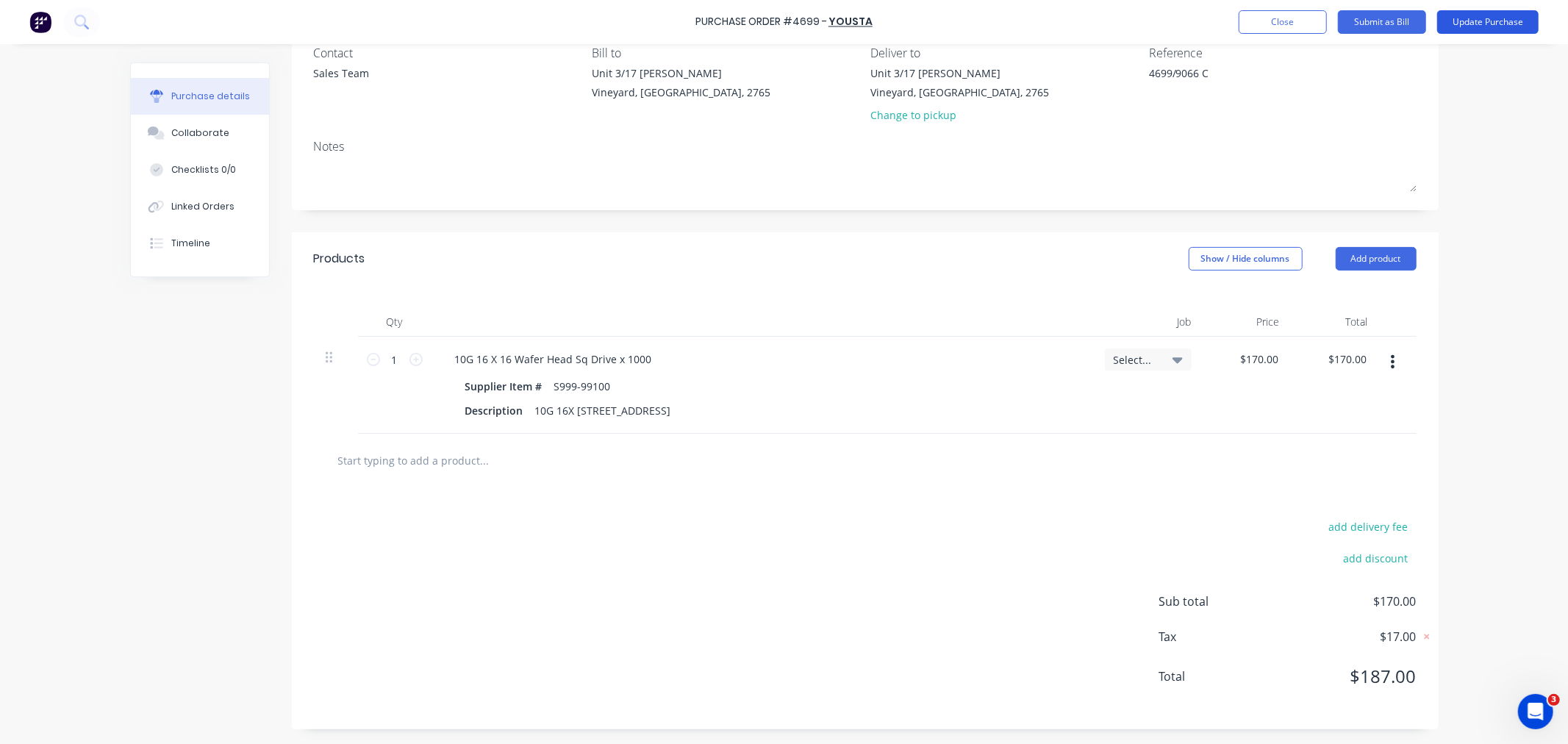
click at [1479, 19] on button "Update Purchase" at bounding box center [1488, 22] width 102 height 24
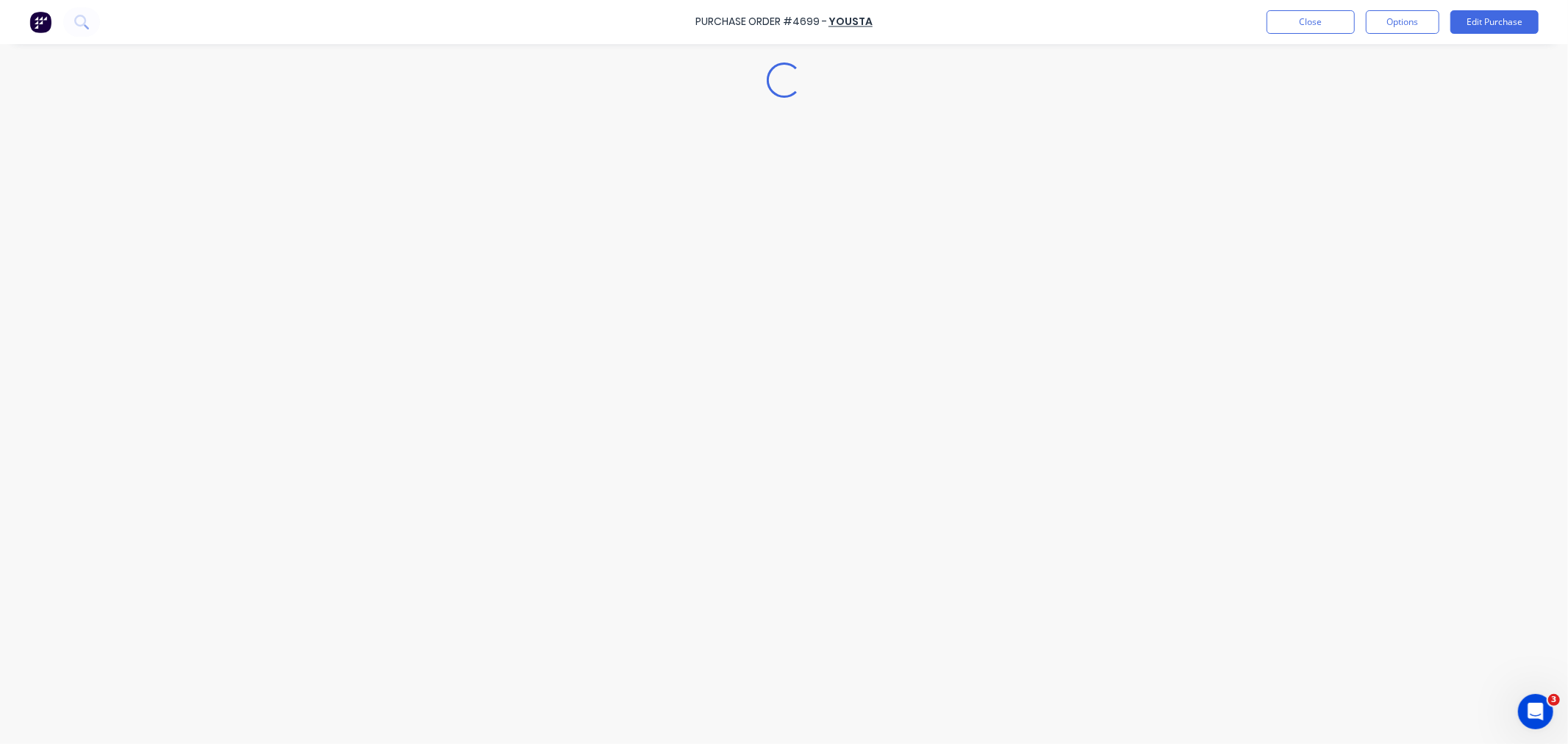
scroll to position [0, 0]
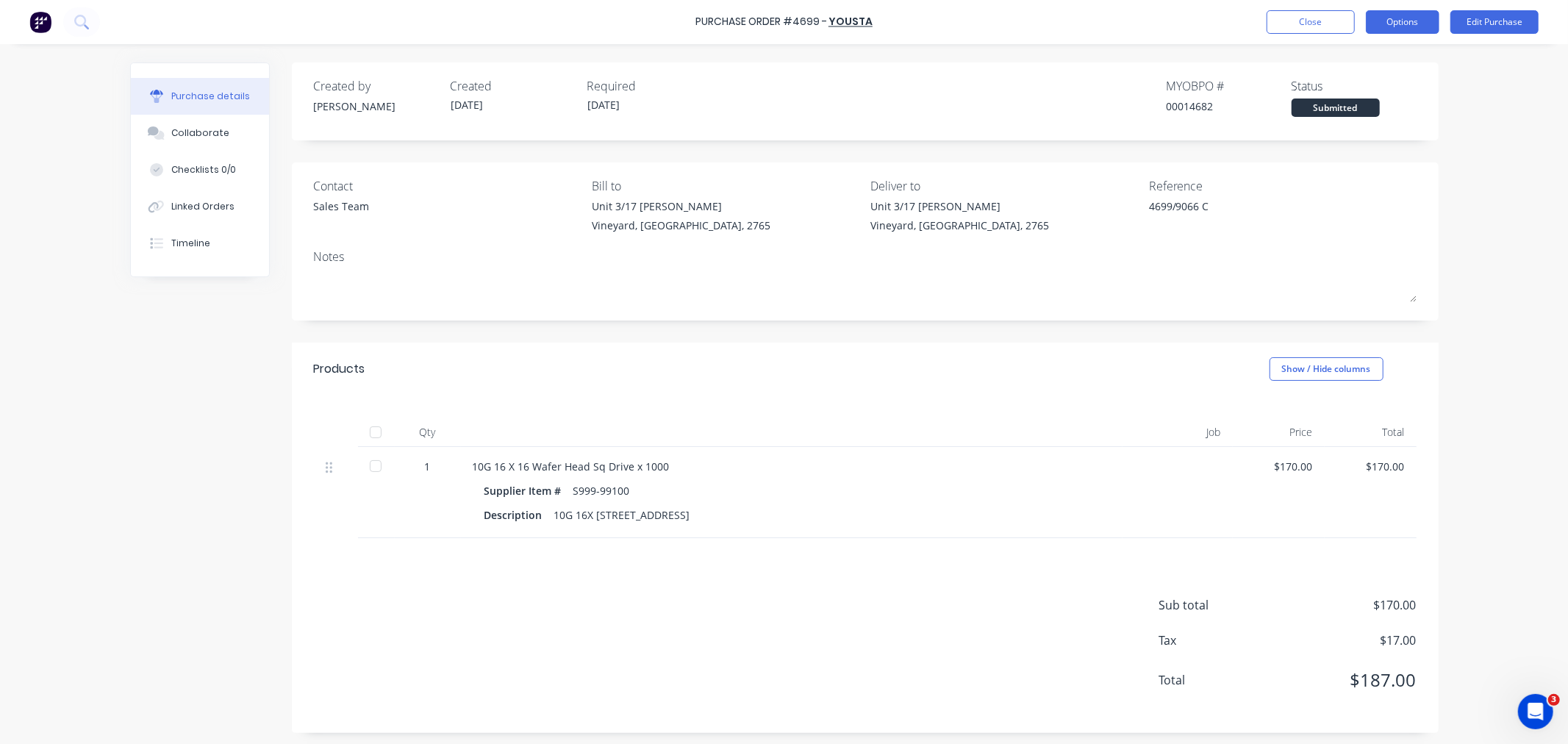
click at [1407, 28] on button "Options" at bounding box center [1403, 22] width 74 height 24
click at [1327, 94] on div "Convert to Bill" at bounding box center [1369, 90] width 113 height 21
type textarea "x"
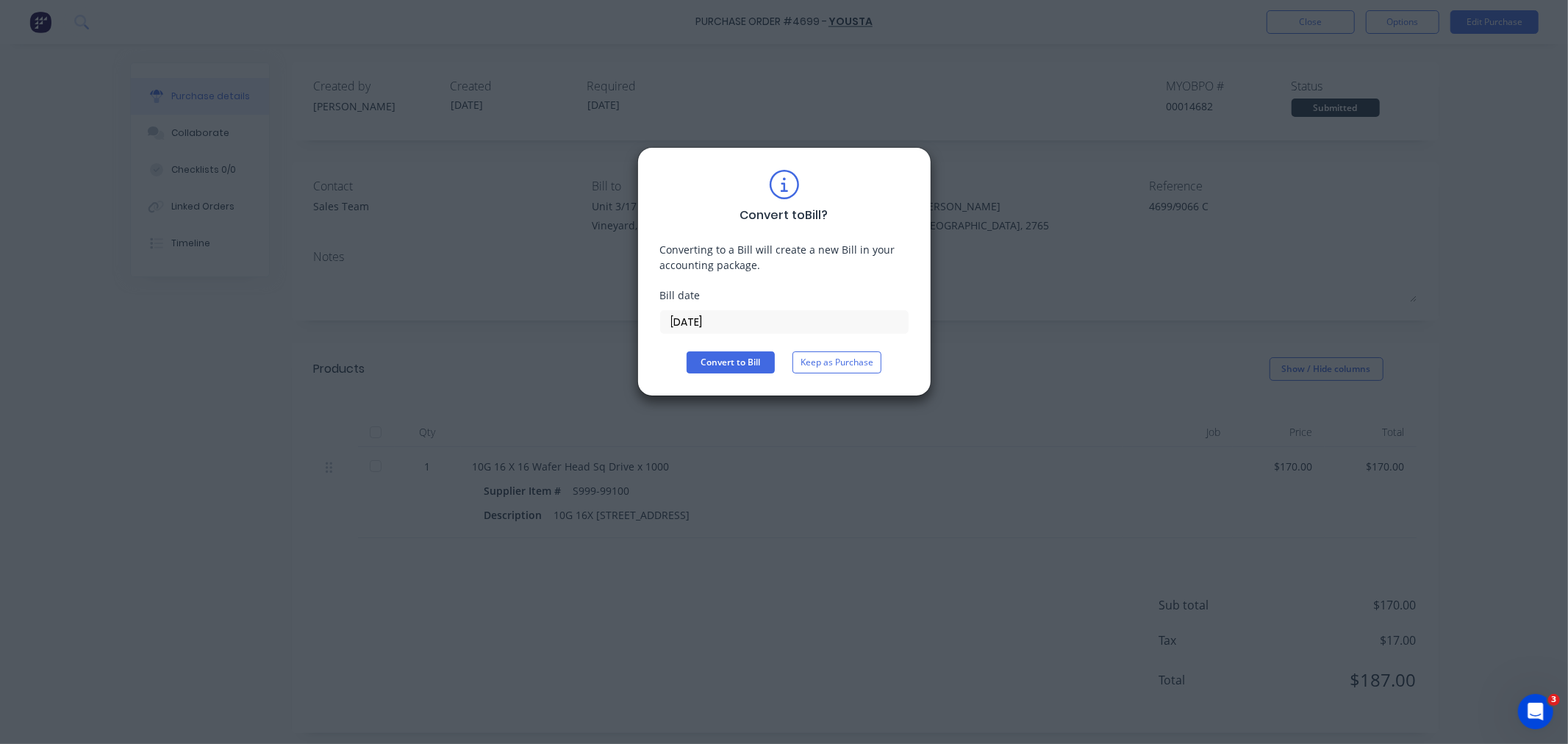
click at [748, 318] on input "[DATE]" at bounding box center [784, 322] width 247 height 22
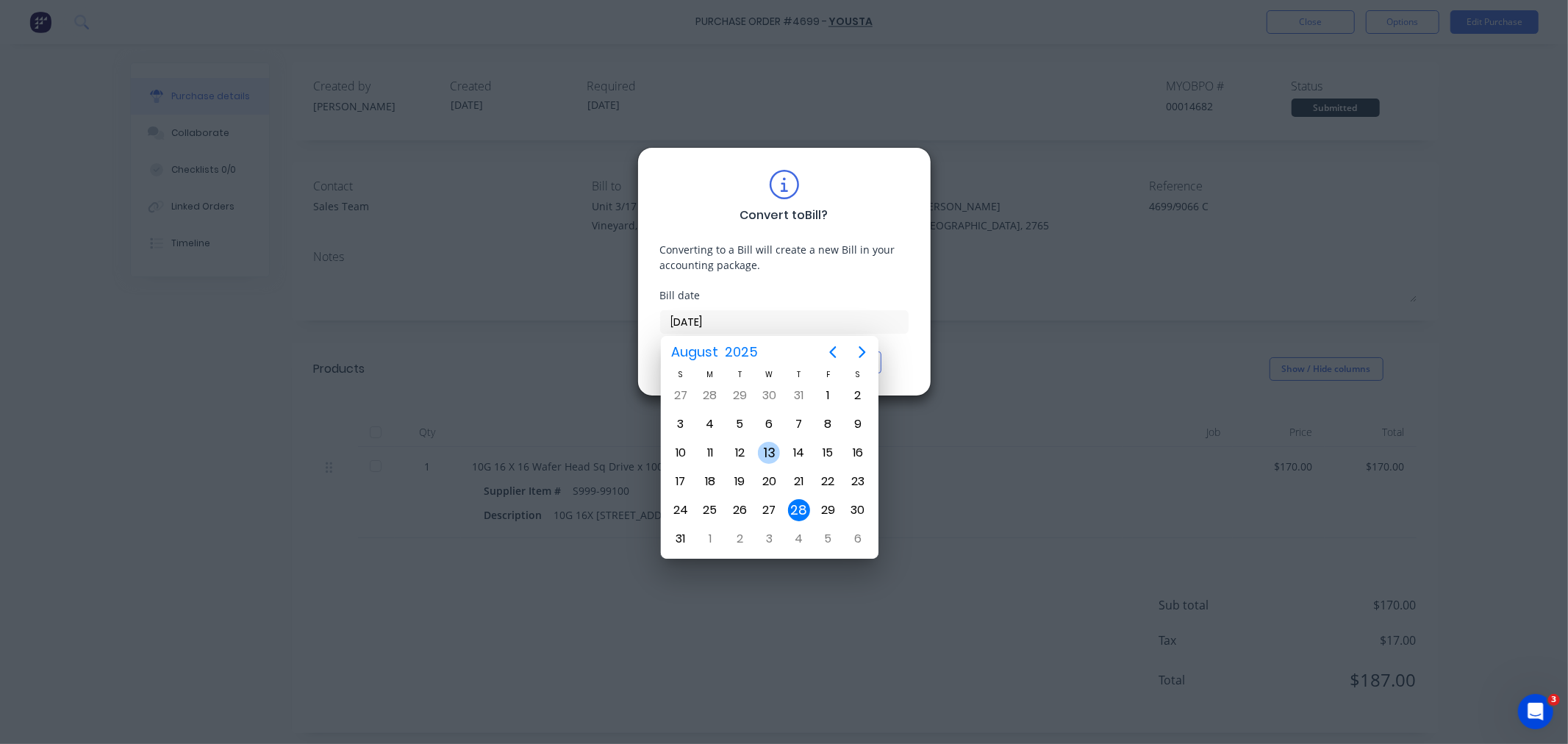
click at [777, 452] on div "13" at bounding box center [768, 452] width 22 height 22
type input "13/08/25"
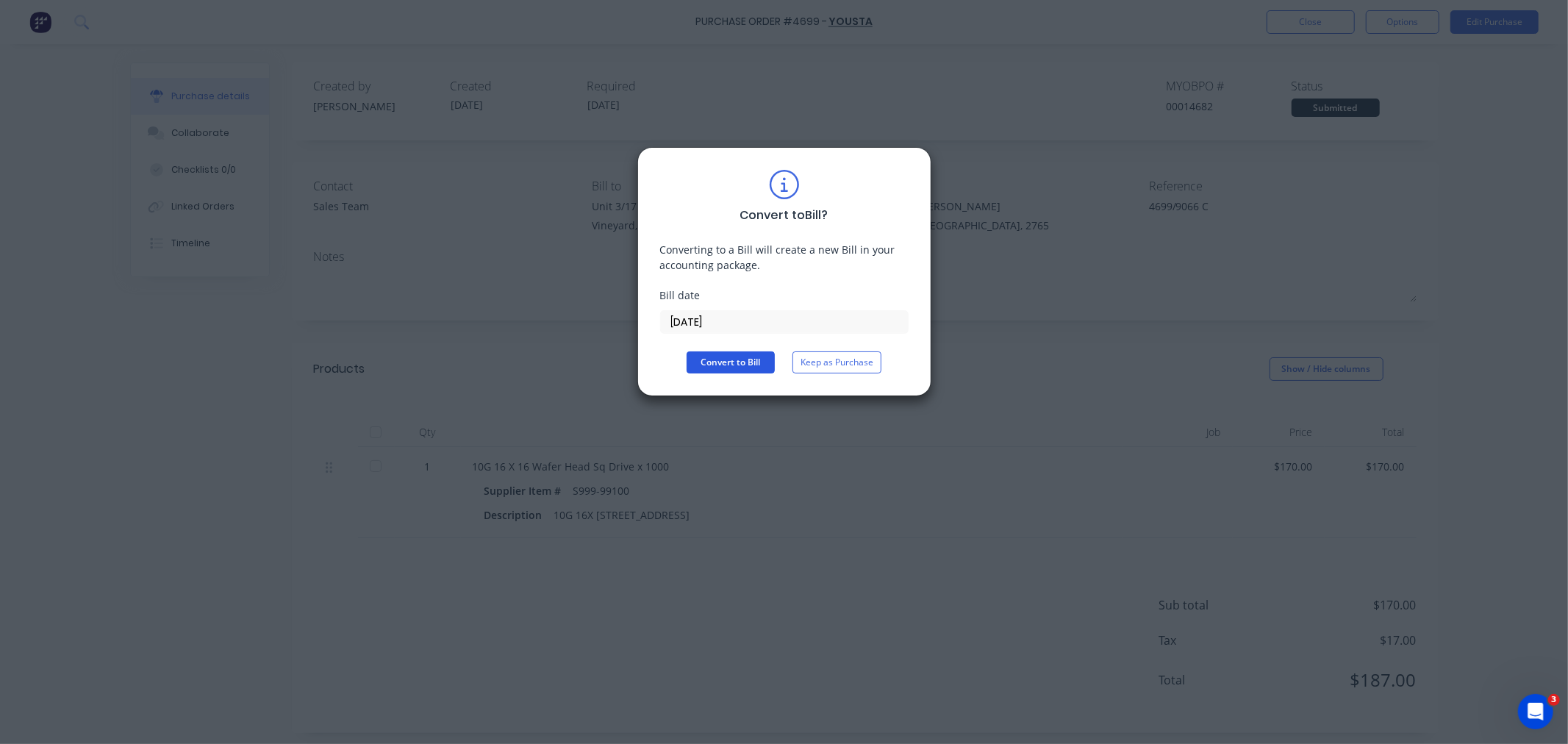
click at [746, 366] on button "Convert to Bill" at bounding box center [730, 362] width 88 height 22
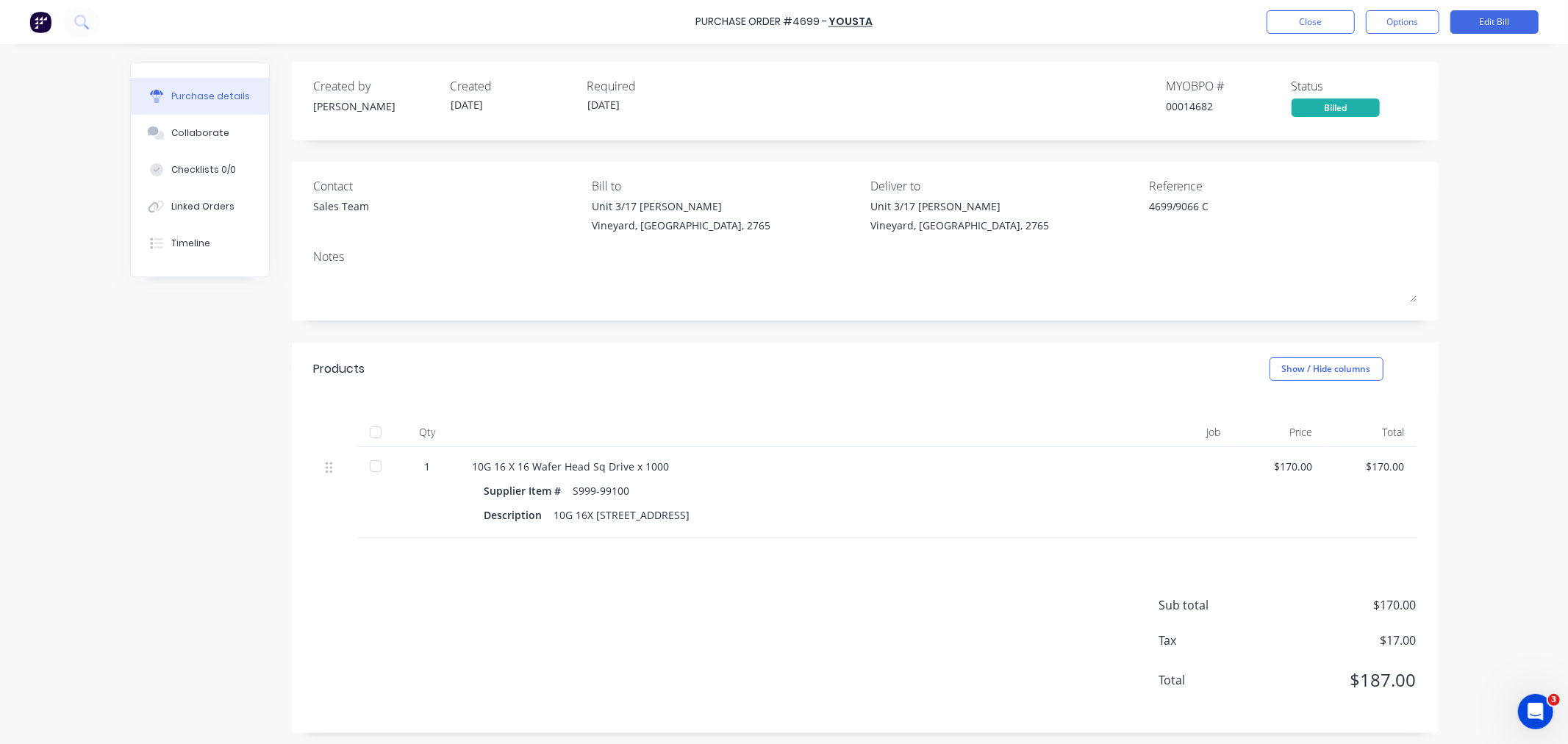
click at [370, 439] on div at bounding box center [376, 433] width 30 height 30
type textarea "x"
click at [1309, 26] on button "Close" at bounding box center [1310, 22] width 88 height 24
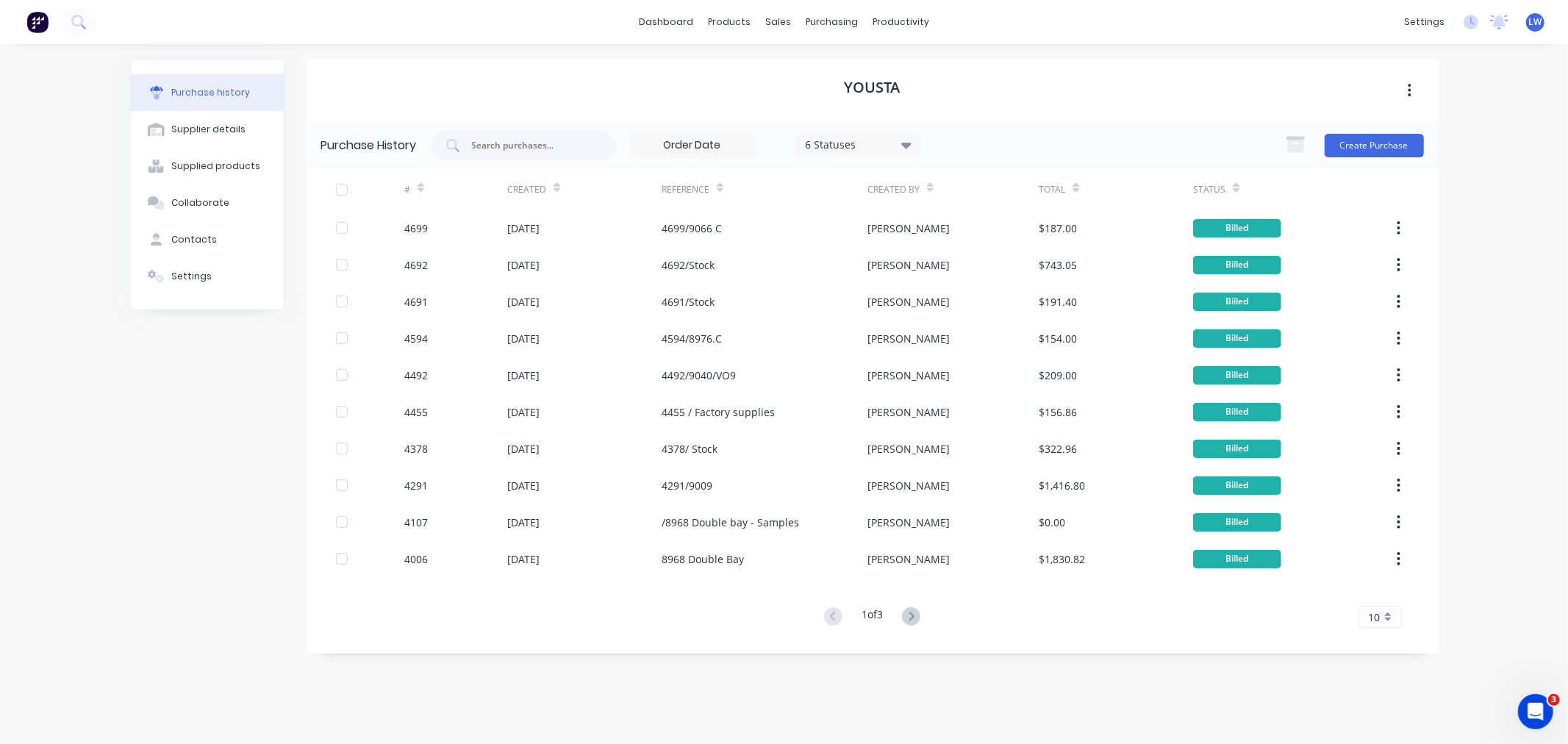
click at [1496, 370] on div "dashboard products sales purchasing productivity dashboard products Product Cat…" at bounding box center [784, 372] width 1568 height 744
click at [841, 71] on div "Purchase Orders" at bounding box center [879, 71] width 78 height 13
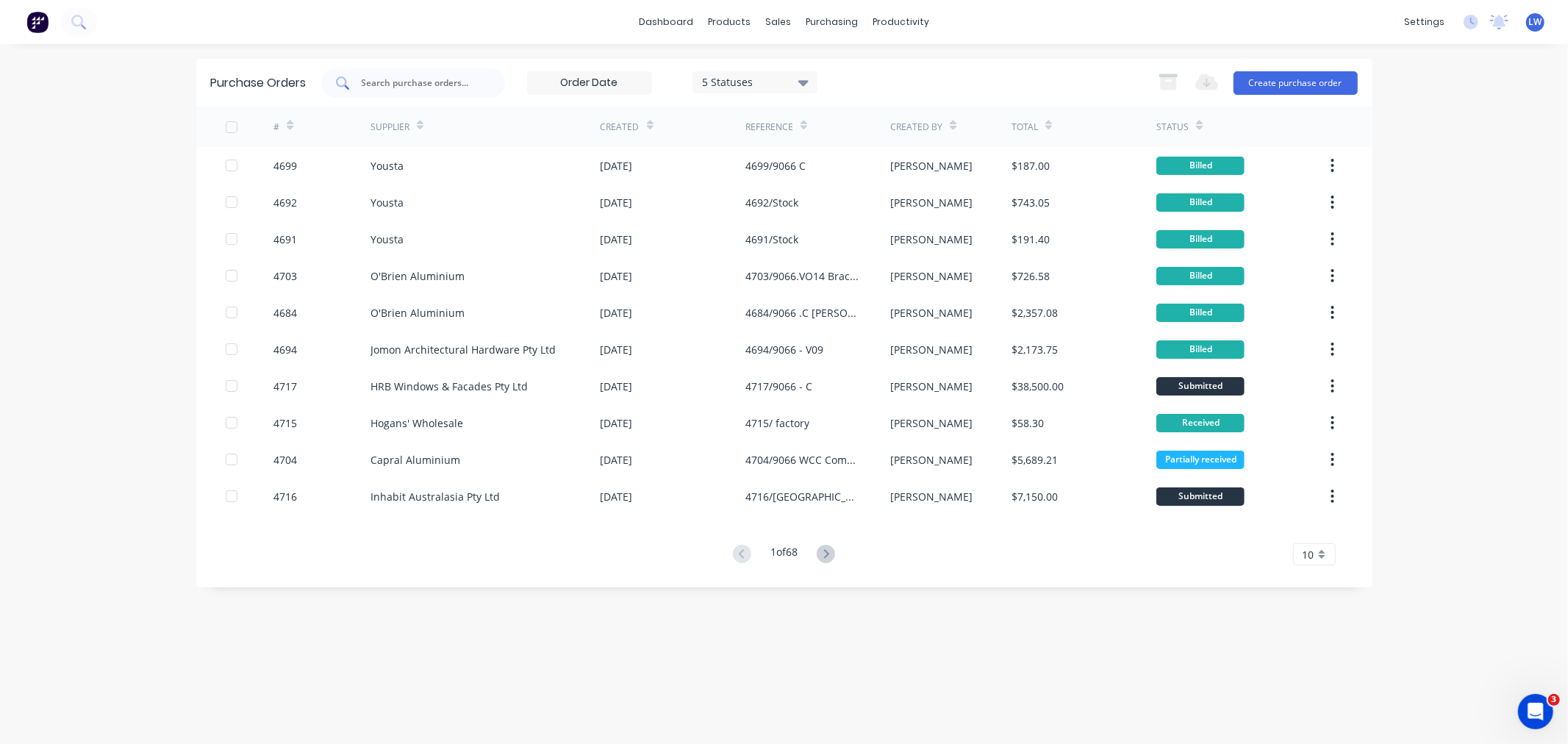
click at [439, 91] on div at bounding box center [413, 83] width 184 height 30
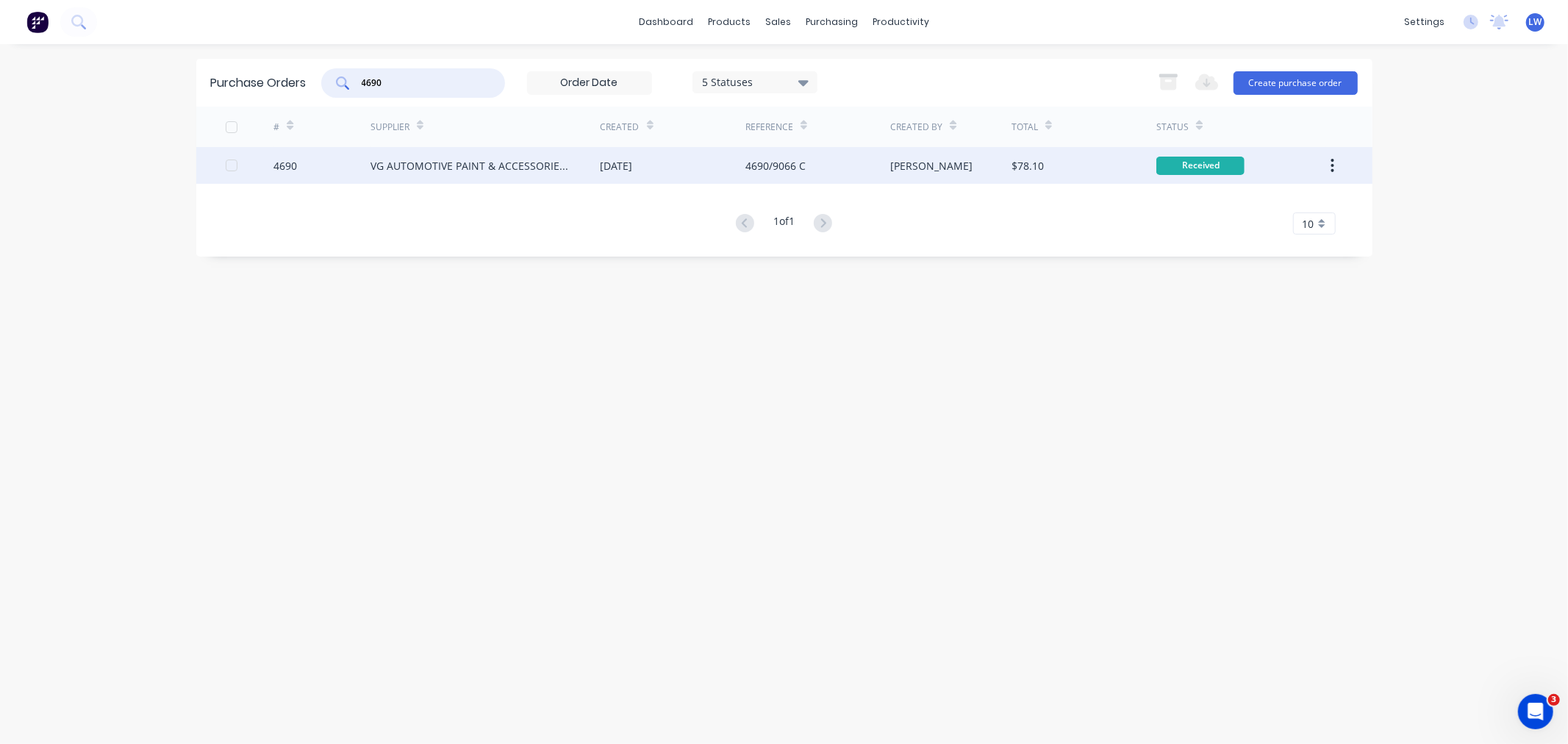
type input "4690"
click at [633, 168] on div "06 Aug 2025" at bounding box center [616, 165] width 32 height 16
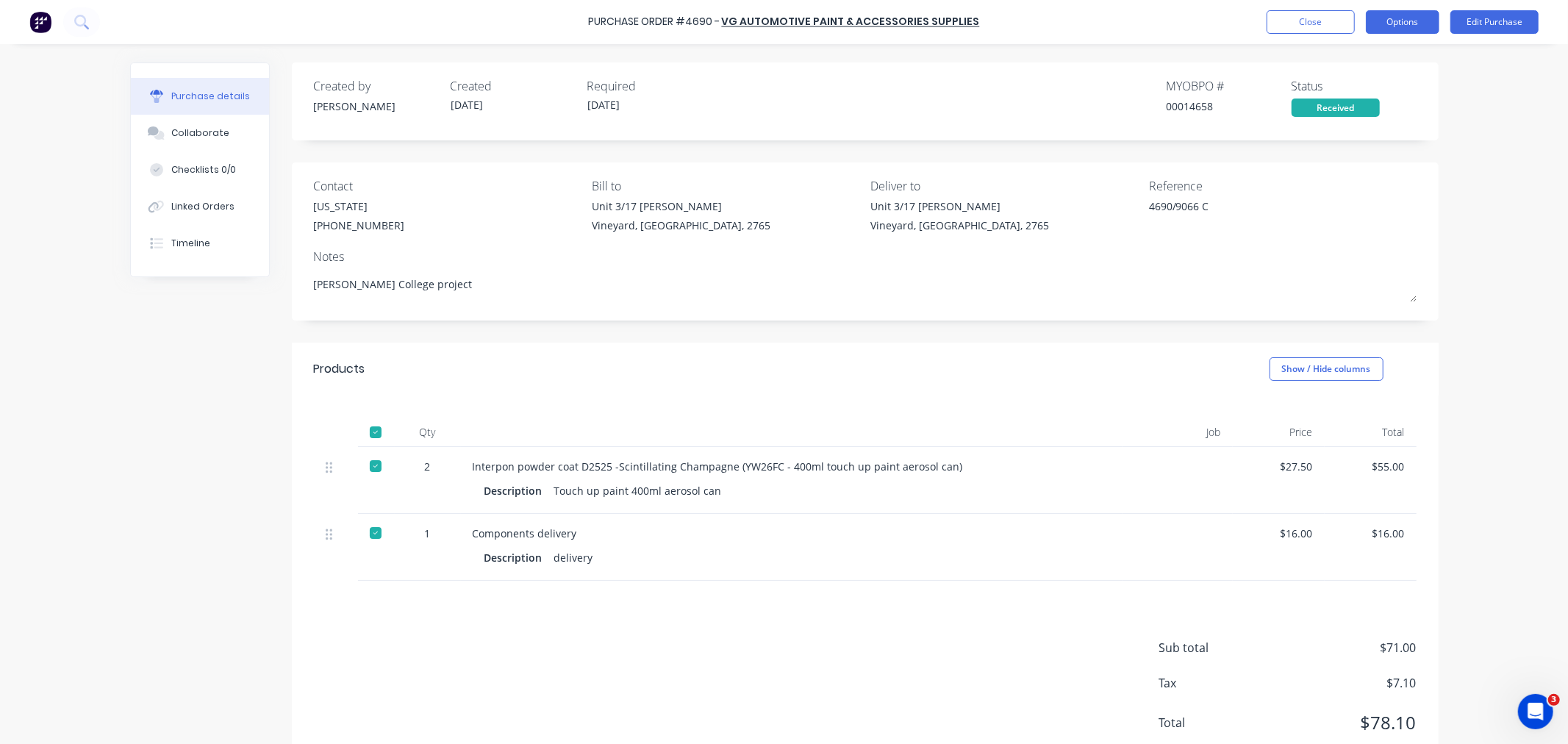
click at [1382, 18] on button "Options" at bounding box center [1403, 22] width 74 height 24
click at [1350, 86] on div "Convert to Bill" at bounding box center [1369, 90] width 113 height 21
type textarea "x"
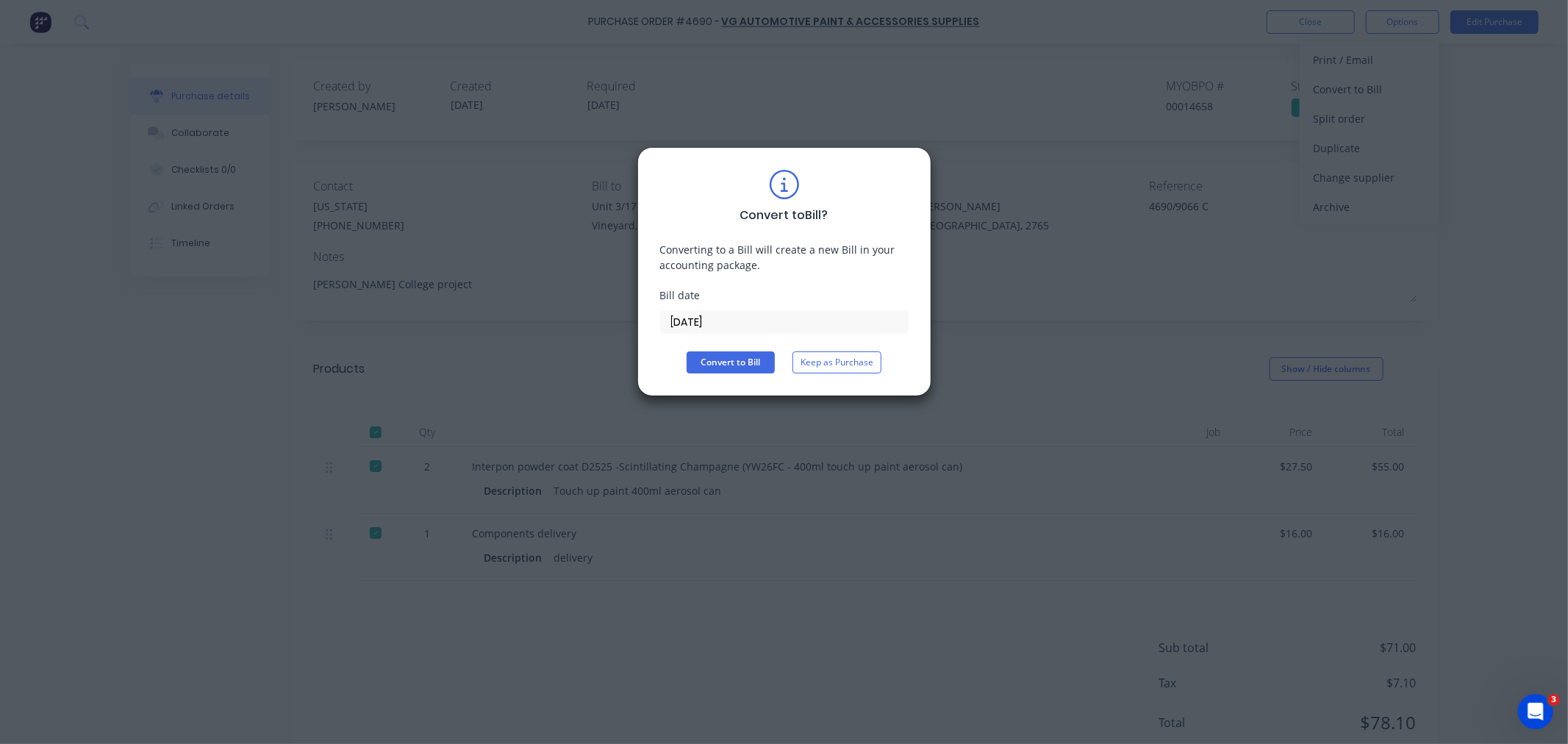
click at [732, 328] on input "[DATE]" at bounding box center [784, 322] width 247 height 22
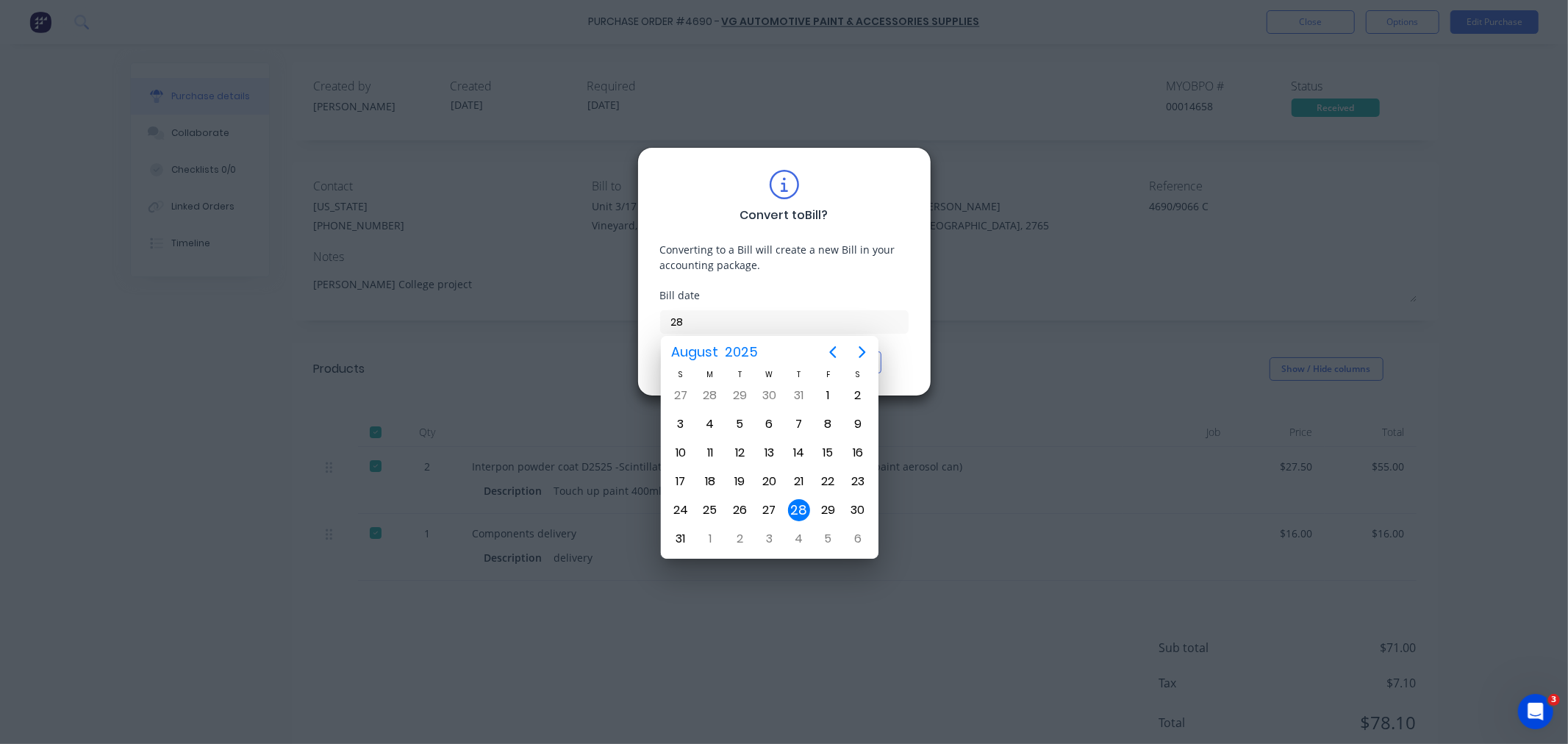
type input "2"
click at [794, 417] on div "7" at bounding box center [799, 424] width 22 height 22
type input "07/08/25"
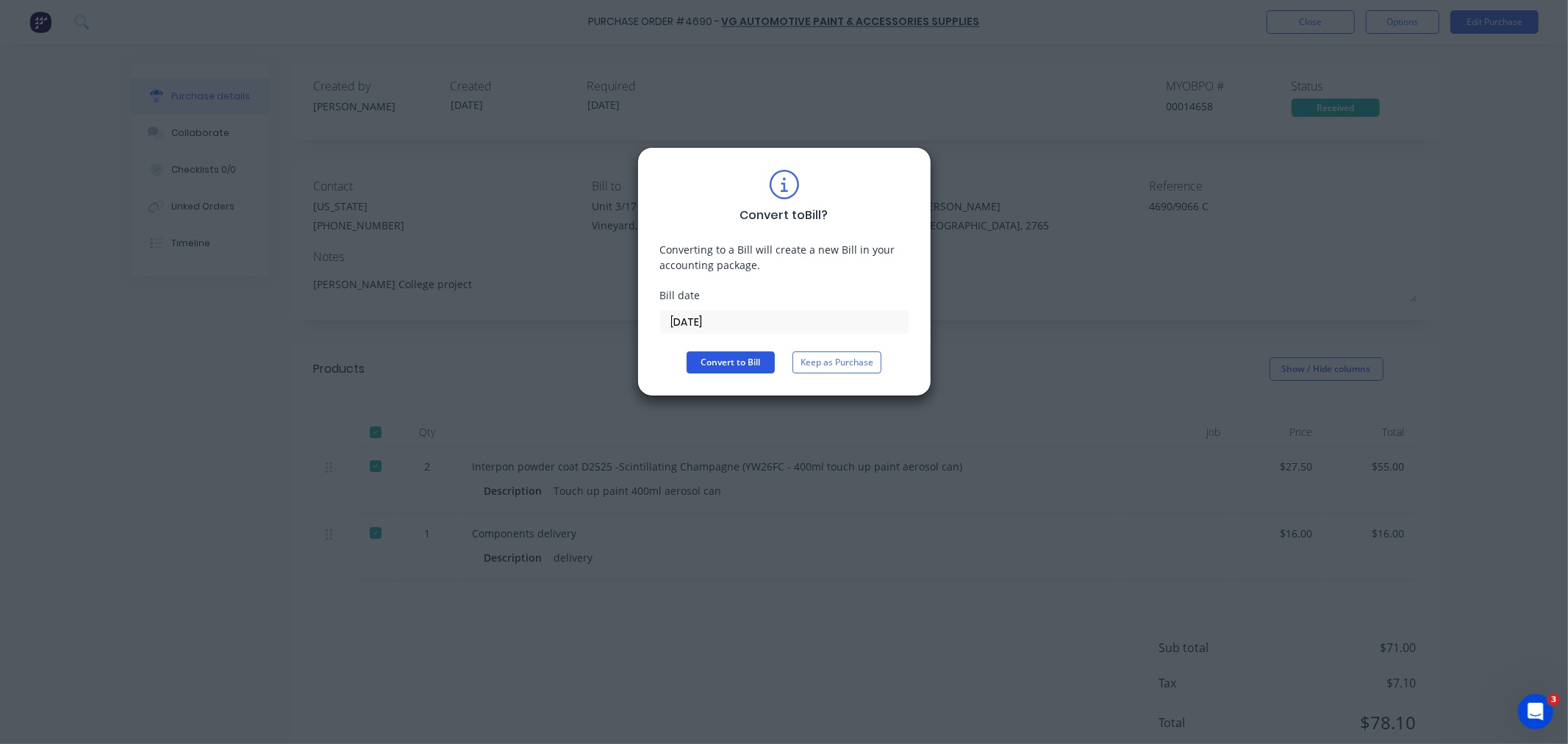
click at [721, 362] on button "Convert to Bill" at bounding box center [730, 362] width 88 height 22
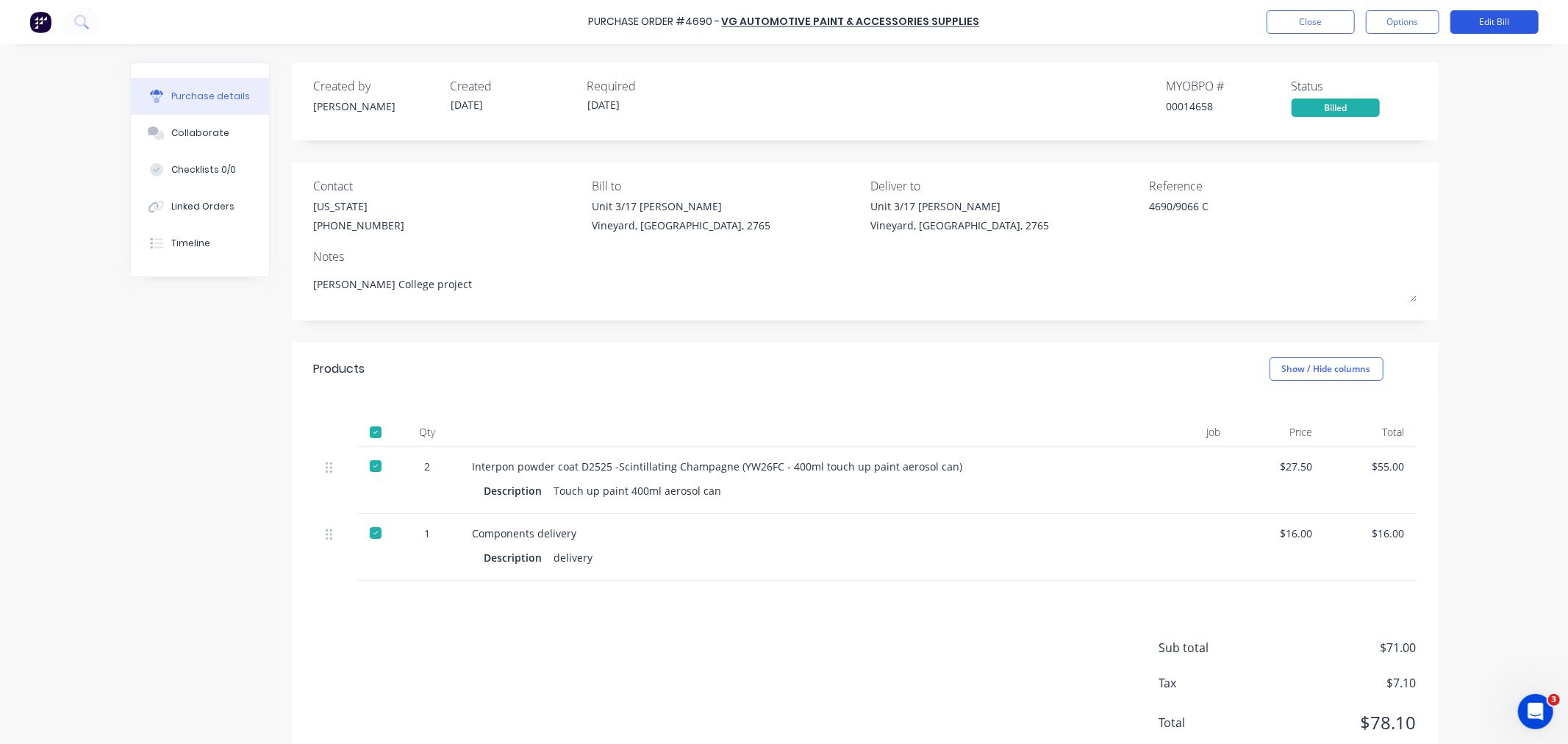
click at [1511, 18] on button "Edit Bill" at bounding box center [1494, 22] width 88 height 24
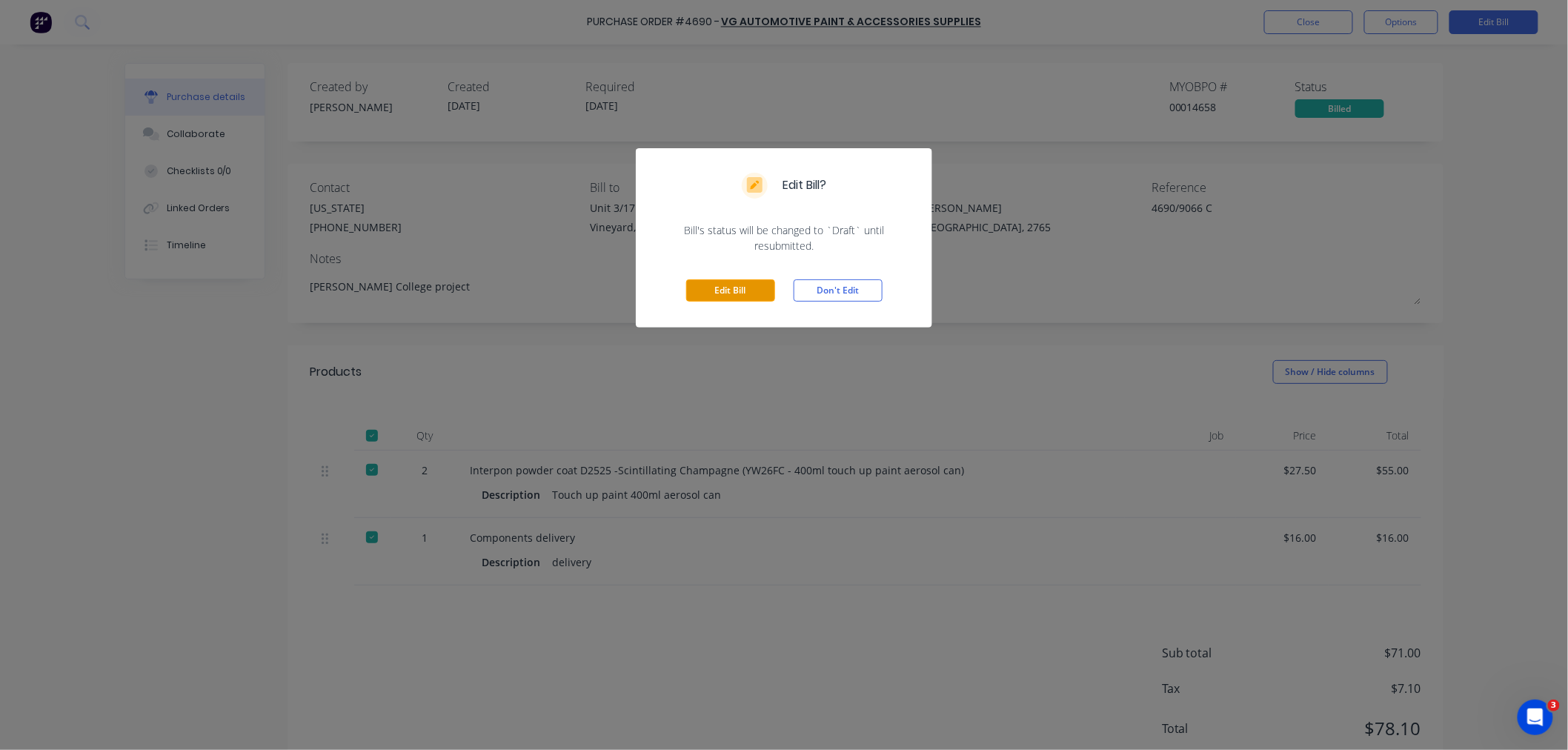
click at [750, 294] on button "Edit Bill" at bounding box center [730, 291] width 89 height 22
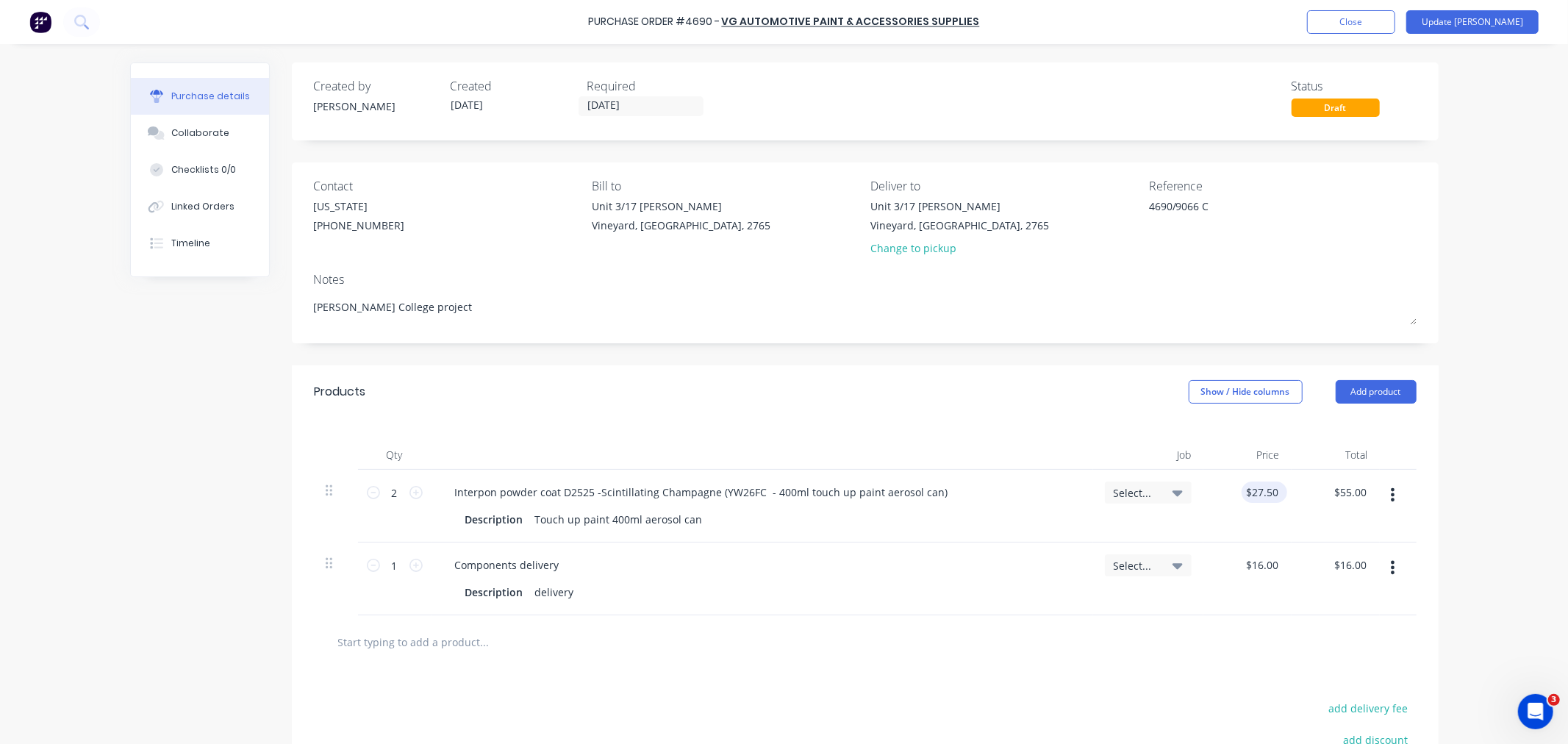
type textarea "x"
click at [1254, 491] on input "27.5000" at bounding box center [1259, 492] width 46 height 21
type input "0"
type input "25.0"
type textarea "x"
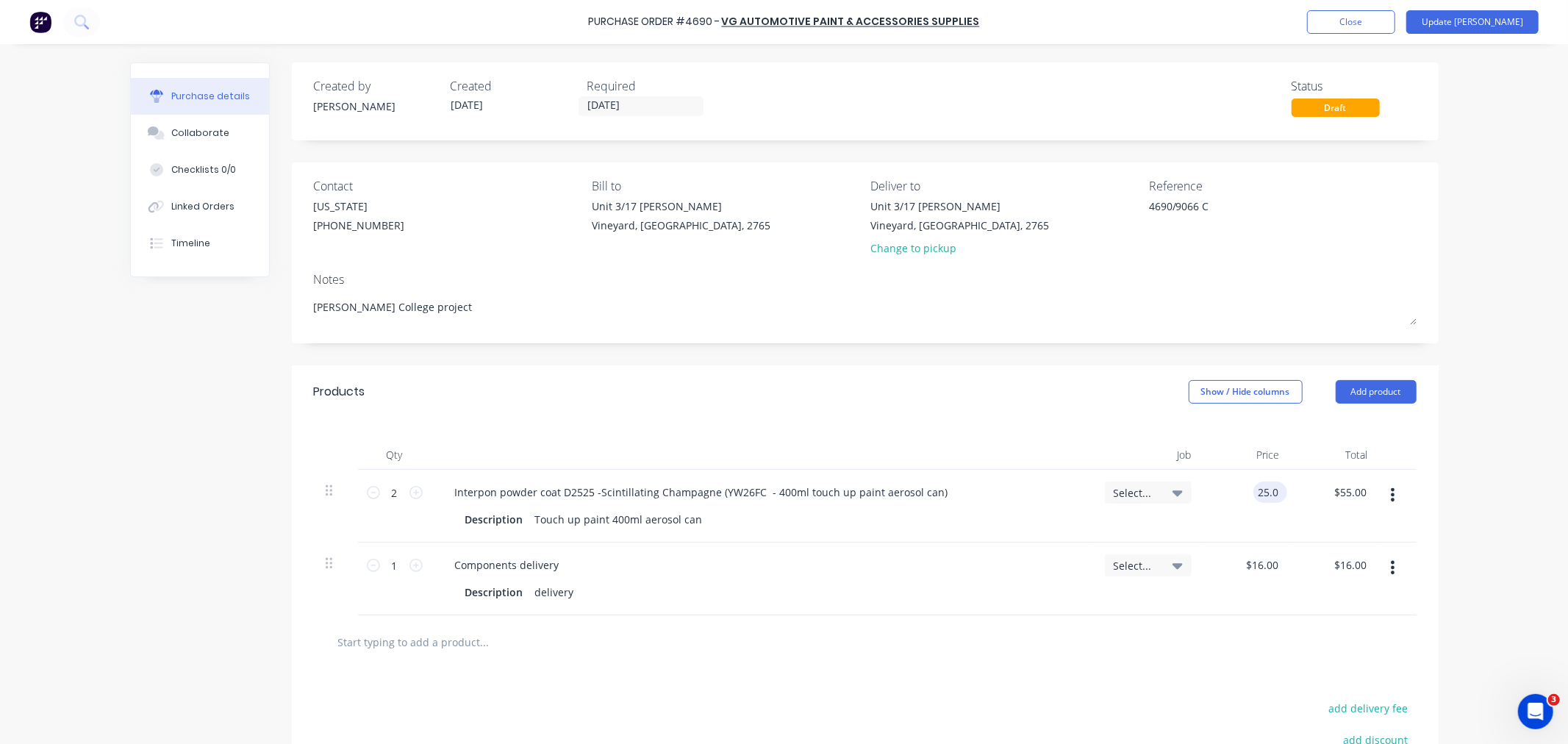
type input "$25.00"
type input "50.00"
type textarea "x"
type input "$50.00"
click at [1262, 569] on input "16.0000" at bounding box center [1261, 565] width 39 height 21
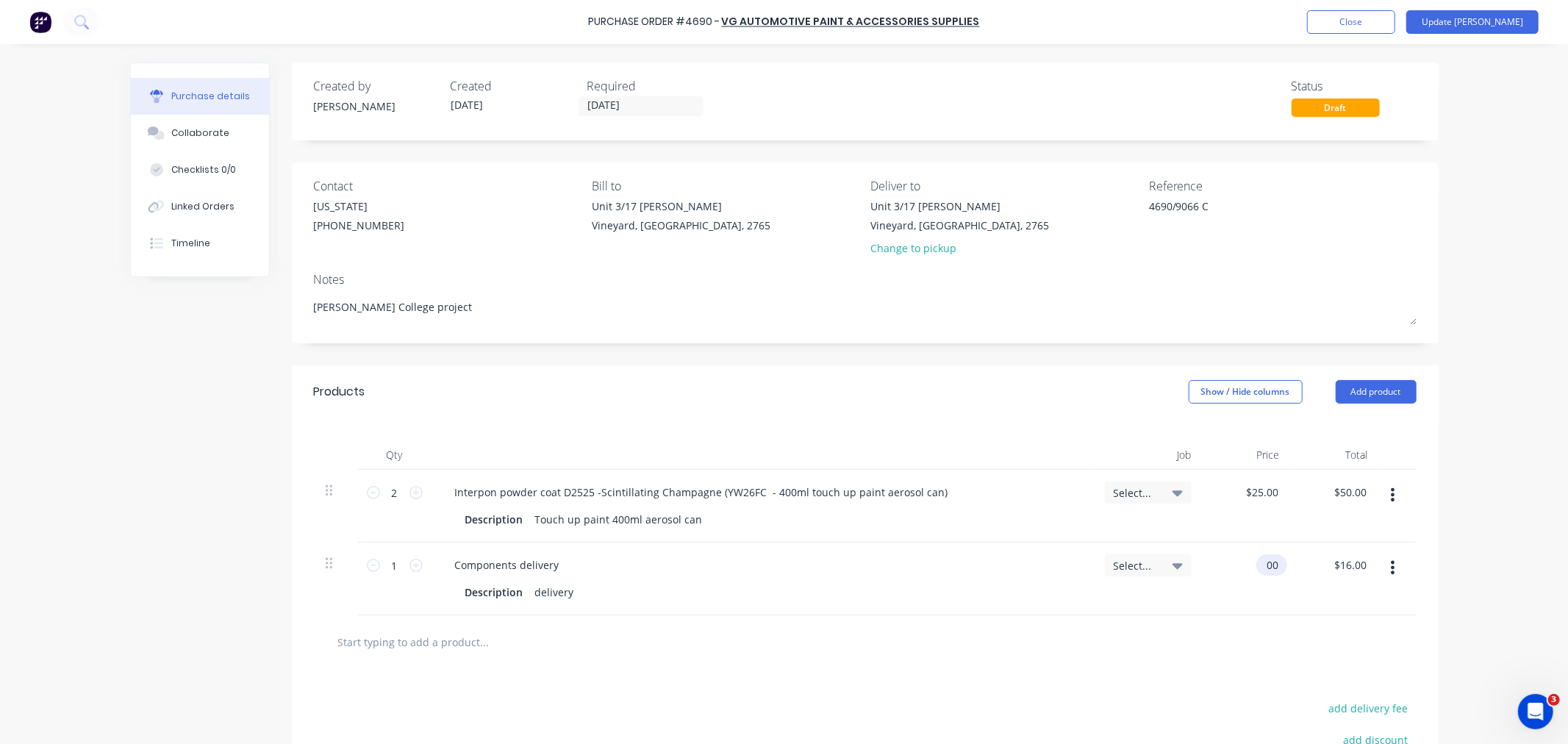
type input "0"
type input "15"
type textarea "x"
type input "$15.00"
type input "15.00"
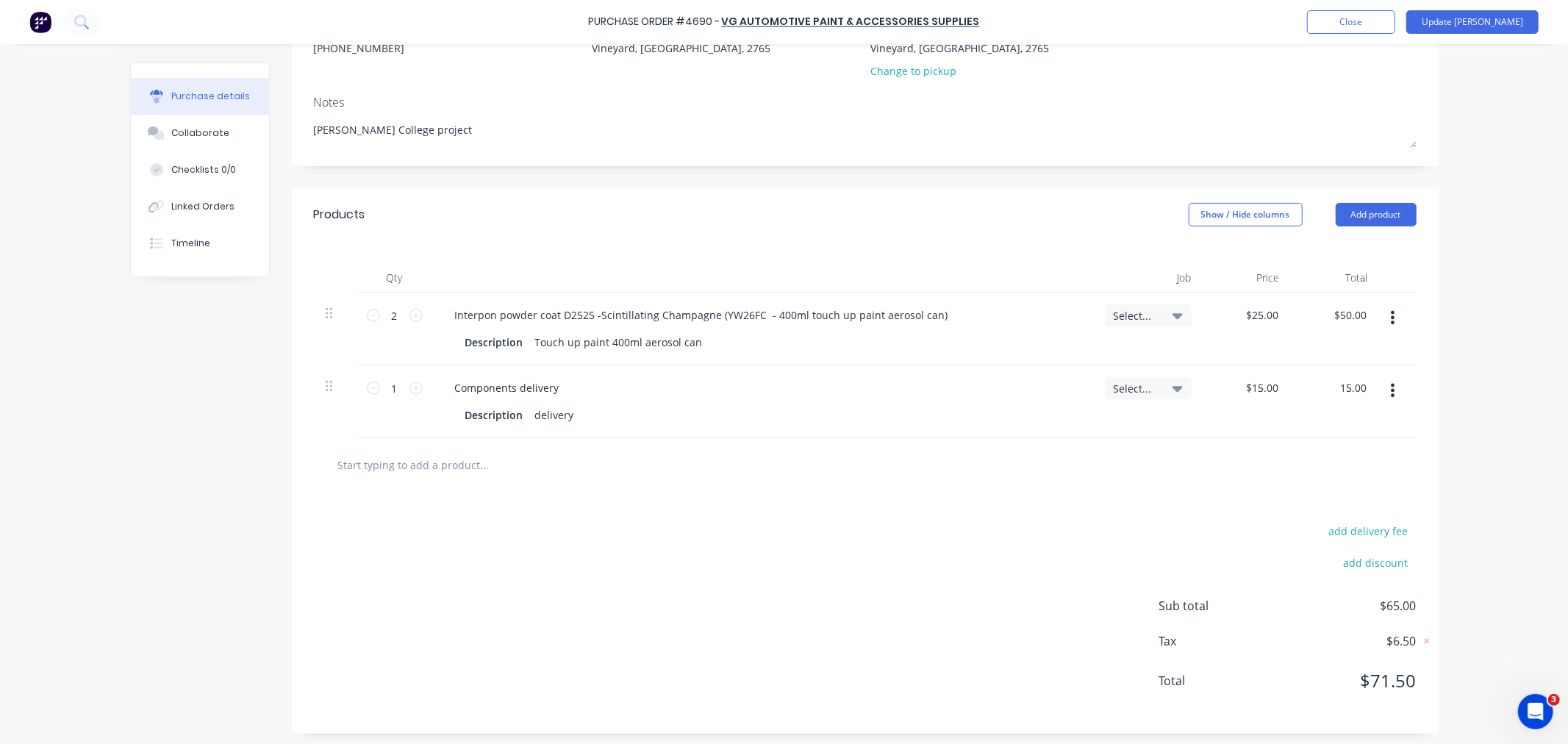
scroll to position [182, 0]
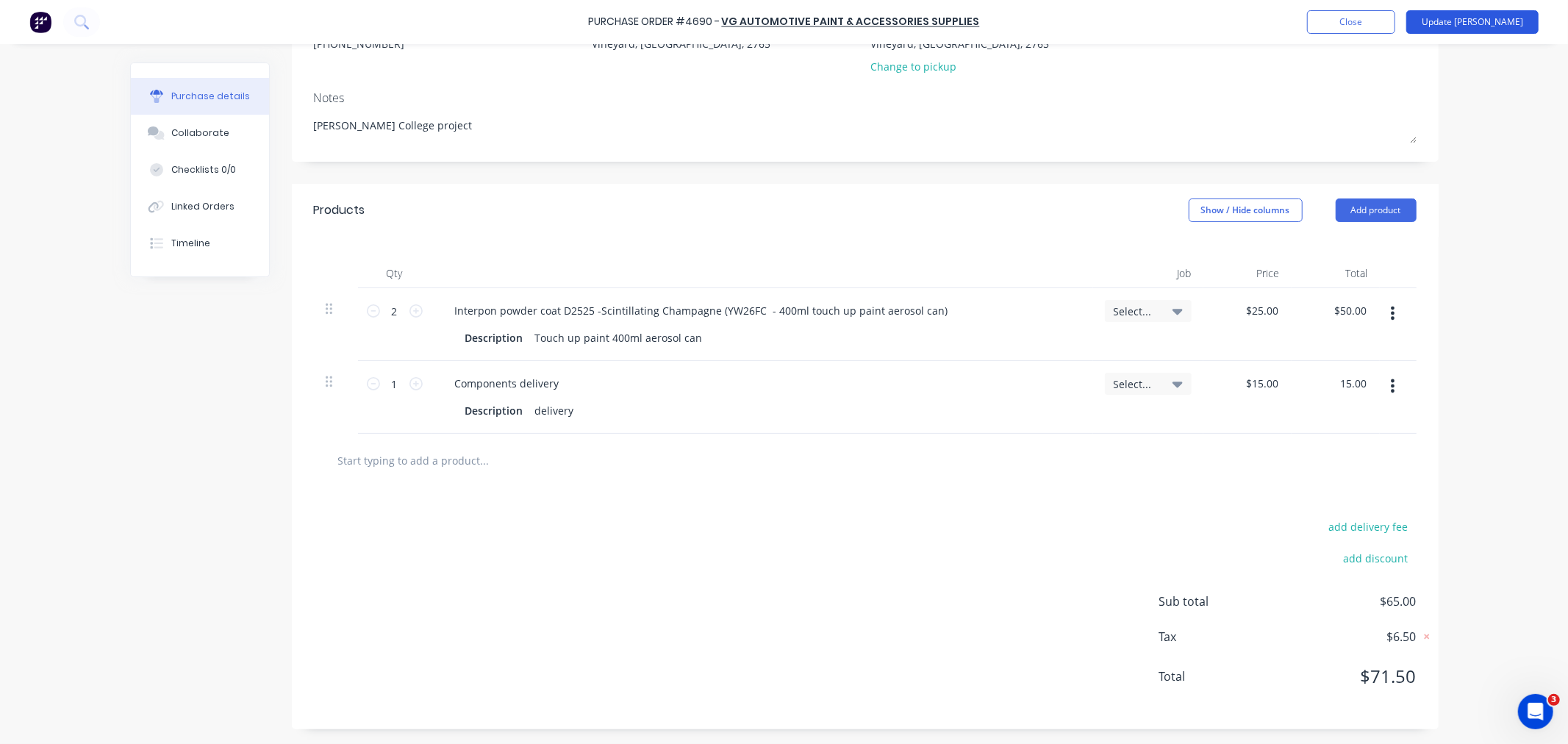
type textarea "x"
type input "$15.00"
click at [1498, 13] on button "Update Bill" at bounding box center [1472, 22] width 132 height 24
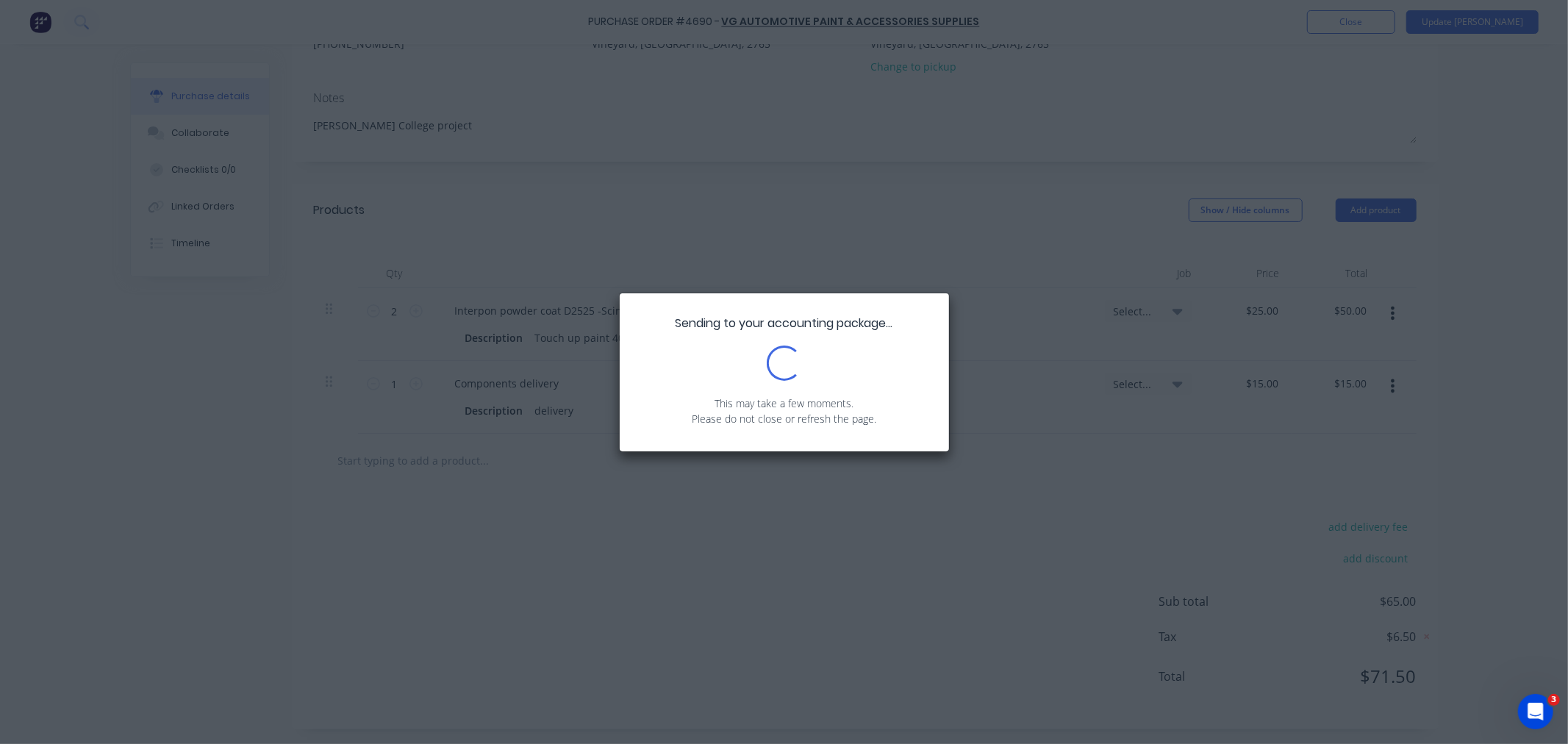
scroll to position [0, 0]
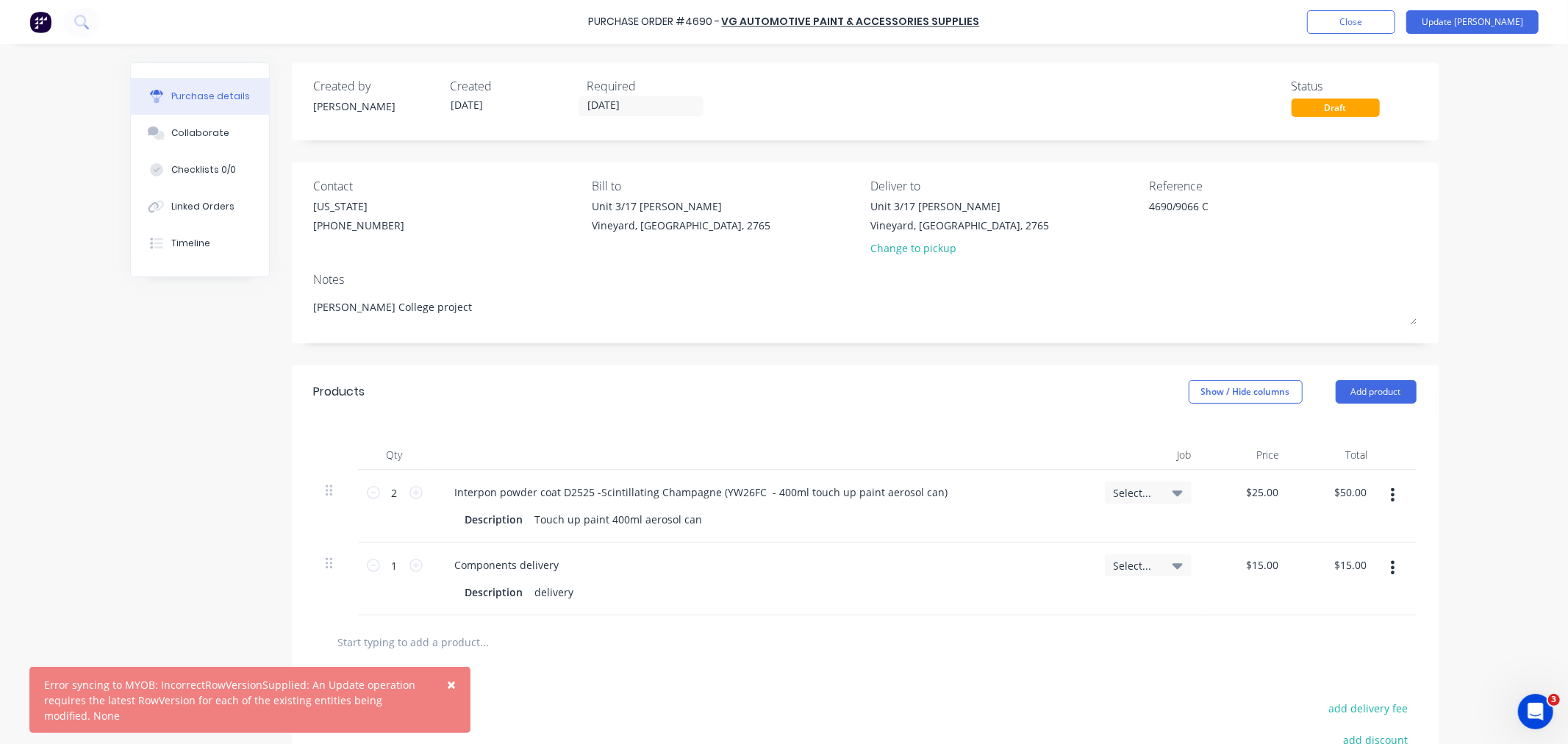
type textarea "x"
click at [1529, 706] on icon "Open Intercom Messenger" at bounding box center [1534, 710] width 25 height 25
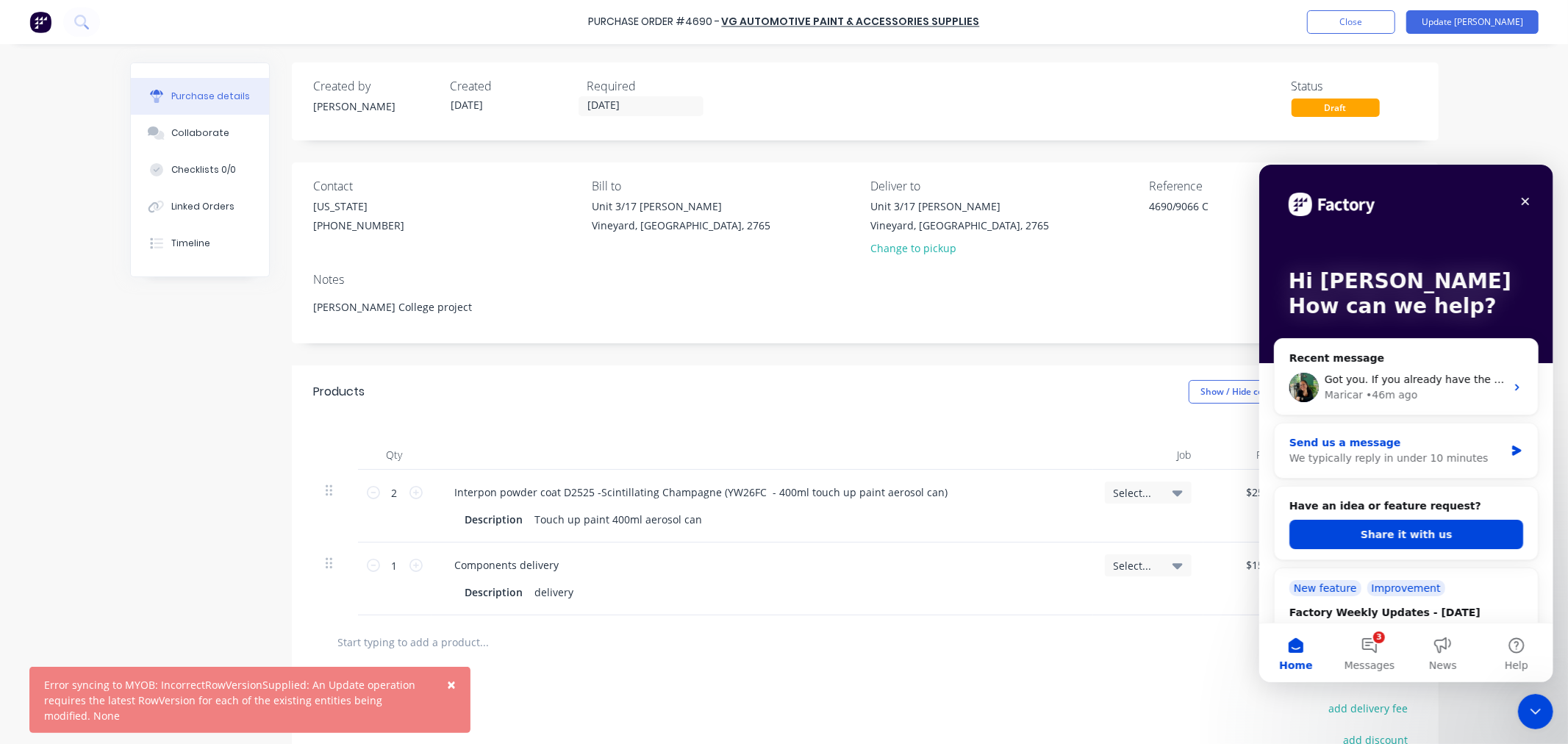
click at [1387, 459] on div "We typically reply in under 10 minutes" at bounding box center [1396, 457] width 215 height 16
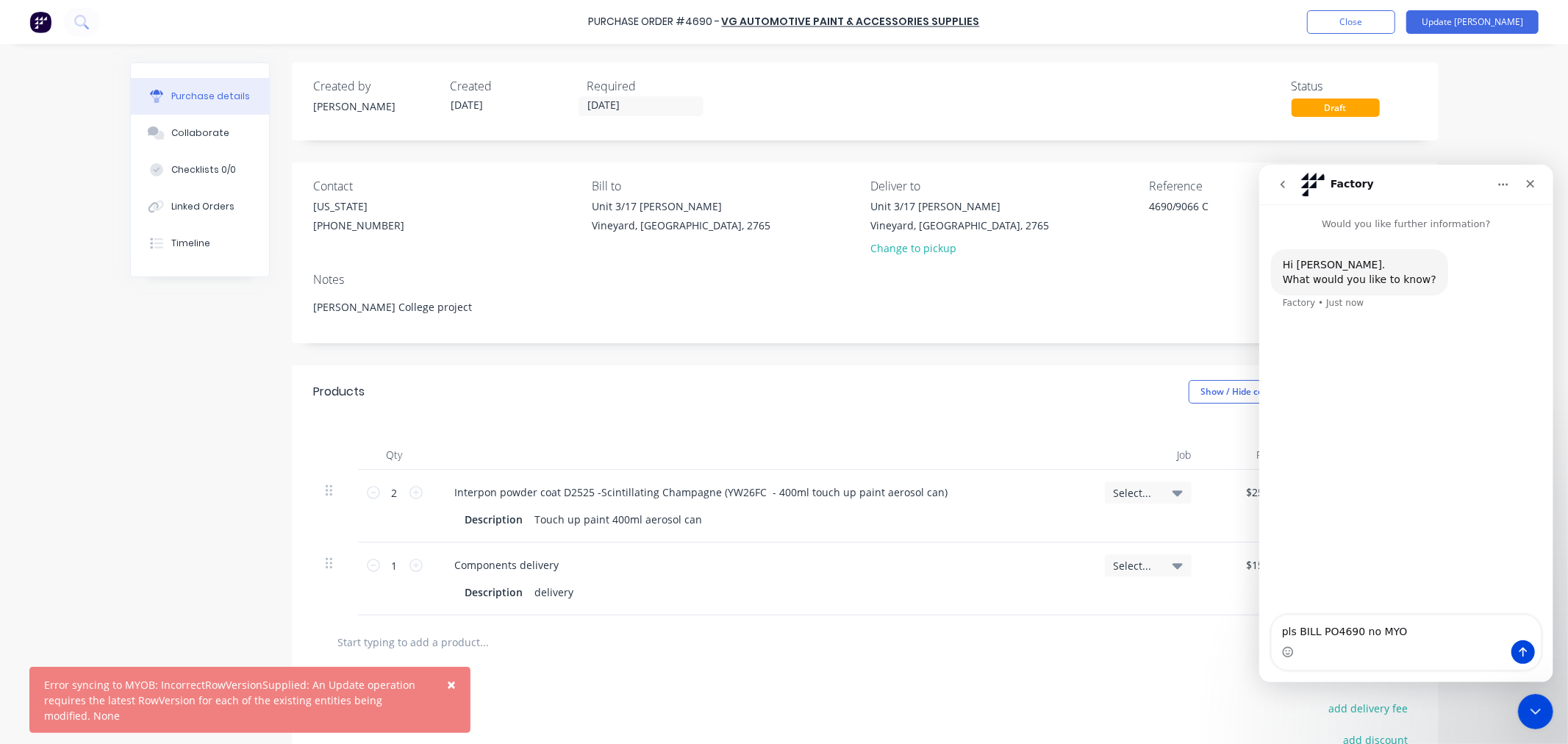
type textarea "pls BILL PO4690 no MYOB"
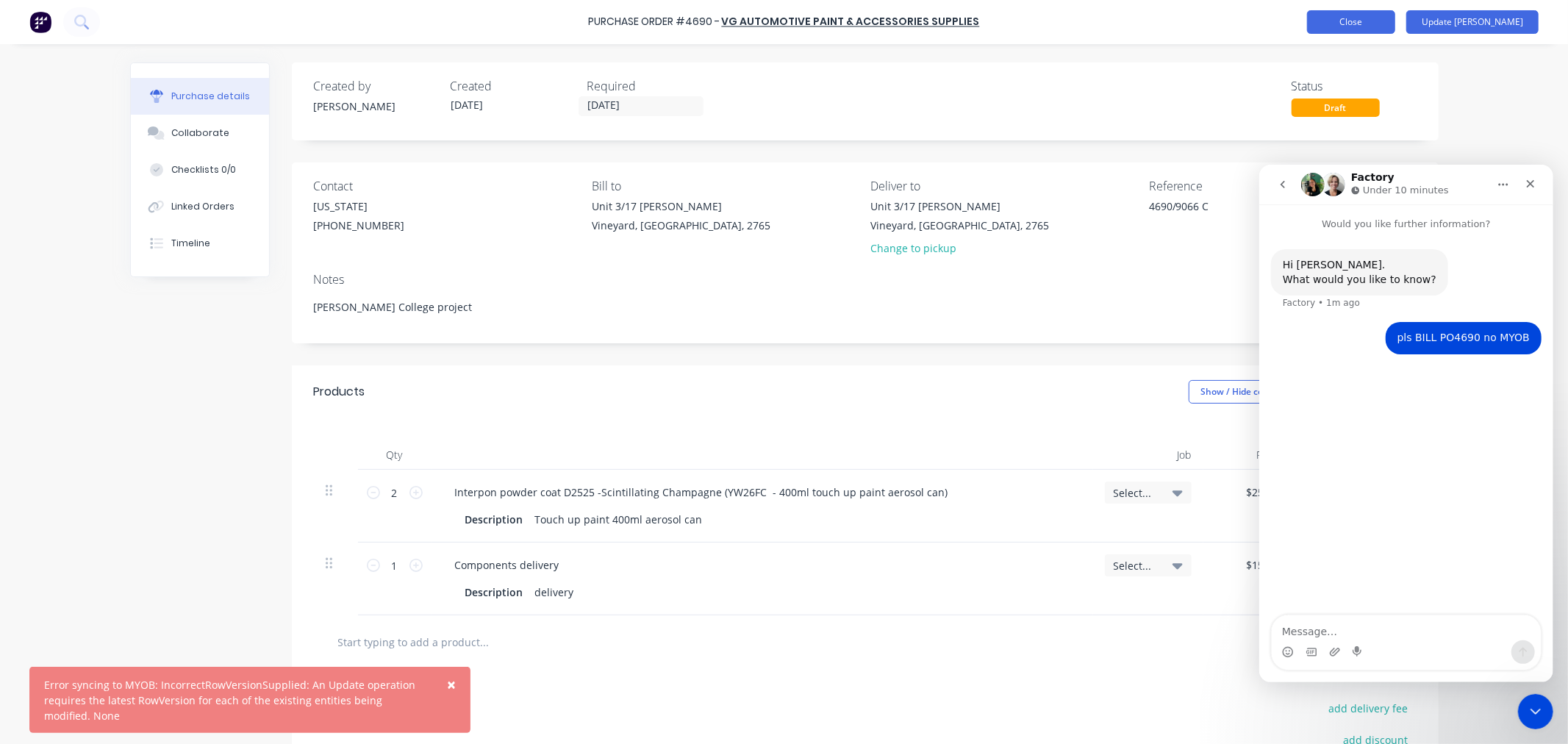
type textarea "x"
click at [1395, 25] on button "Close" at bounding box center [1350, 22] width 88 height 24
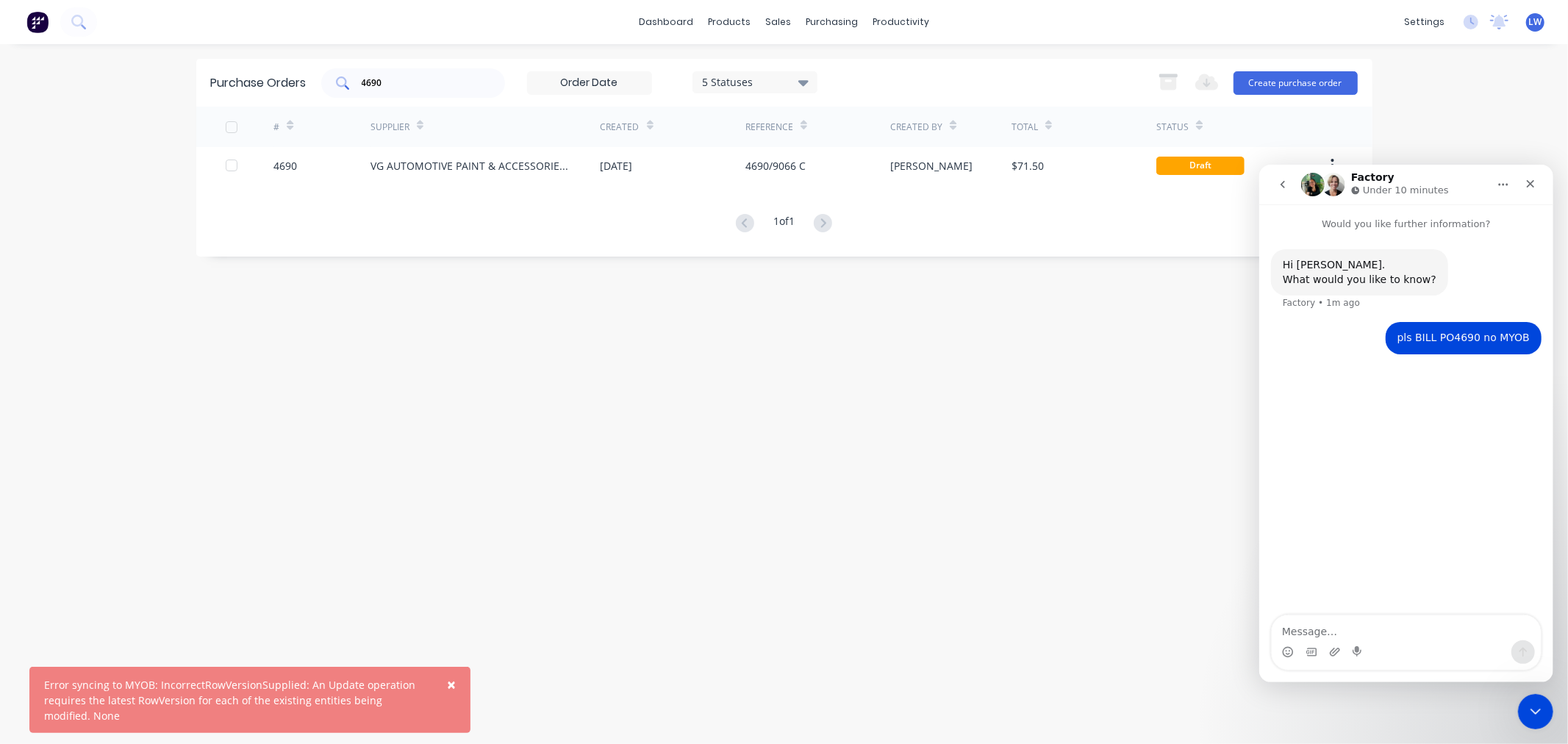
drag, startPoint x: 415, startPoint y: 93, endPoint x: 339, endPoint y: 78, distance: 77.5
click at [331, 80] on div "4690" at bounding box center [413, 83] width 184 height 30
click at [383, 85] on input "46904710" at bounding box center [421, 83] width 122 height 15
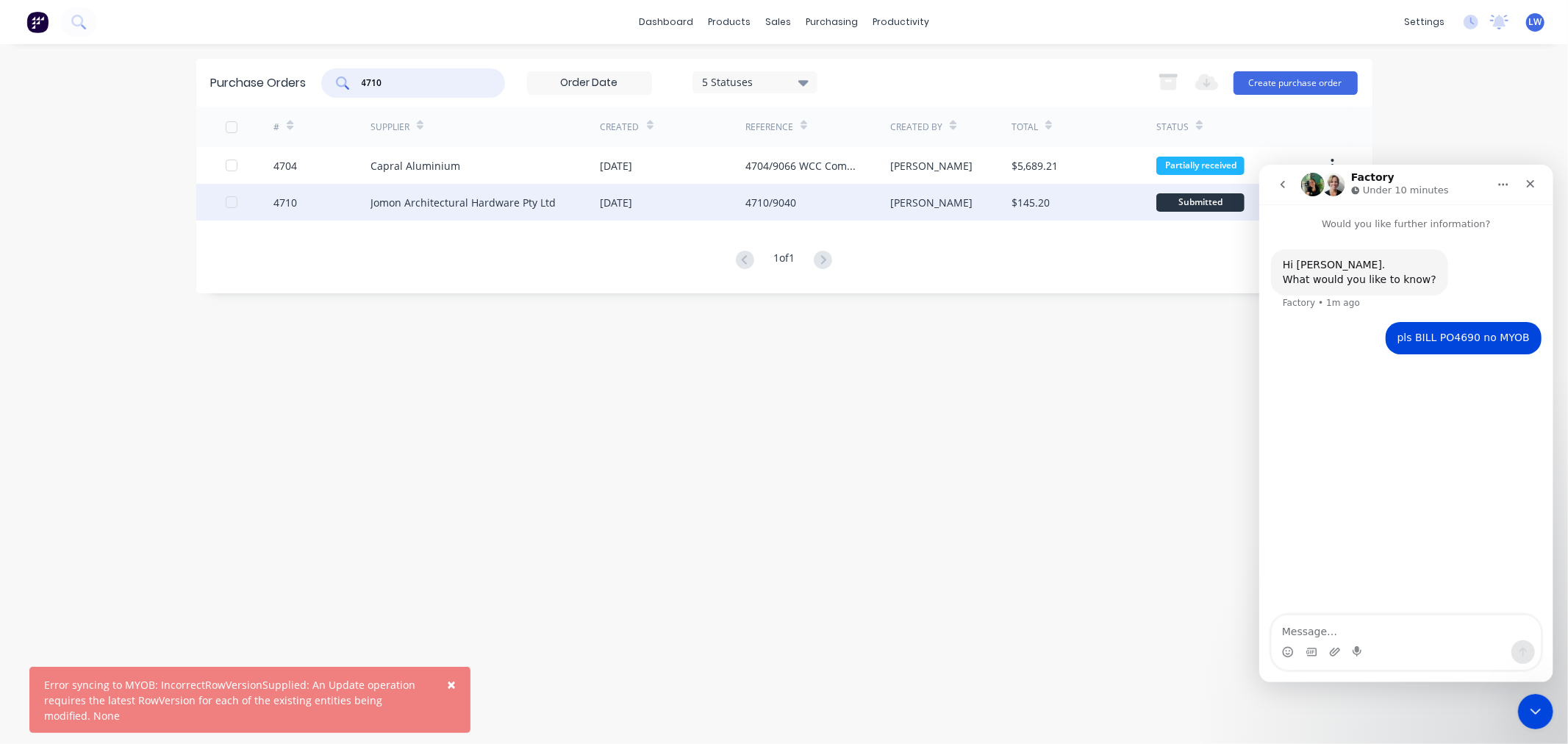
type input "4710"
click at [495, 199] on div "Jomon Architectural Hardware Pty Ltd" at bounding box center [463, 202] width 186 height 16
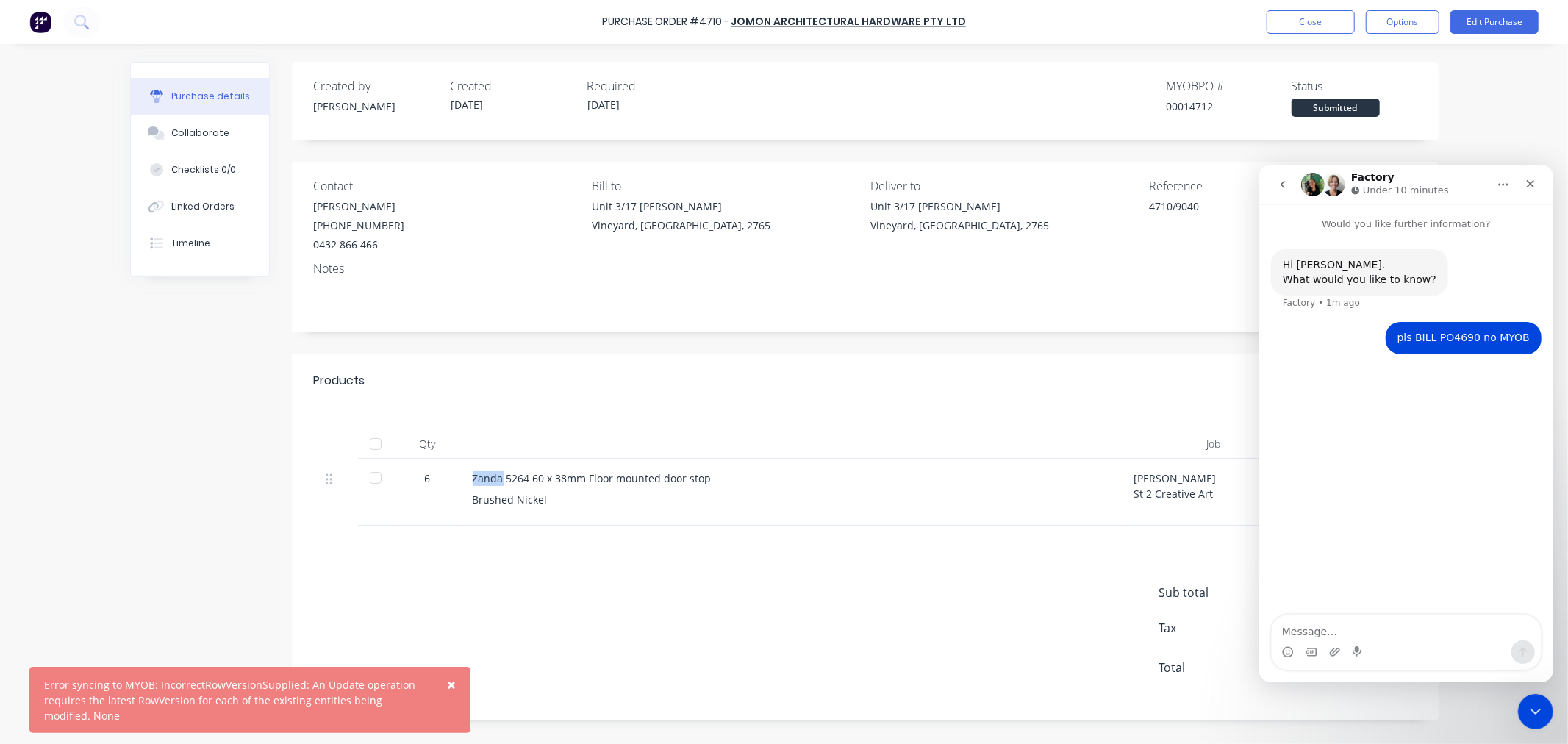
drag, startPoint x: 502, startPoint y: 475, endPoint x: 444, endPoint y: 473, distance: 58.0
click at [444, 473] on div "6 Zanda 5264 60 x 38mm Floor mounted door stop Brushed Nickel Stella Maris St 2…" at bounding box center [864, 492] width 1103 height 67
copy div "Zanda"
click at [493, 478] on div "Zanda 5264 60 x 38mm Floor mounted door stop" at bounding box center [791, 478] width 638 height 16
click at [1406, 28] on button "Options" at bounding box center [1403, 22] width 74 height 24
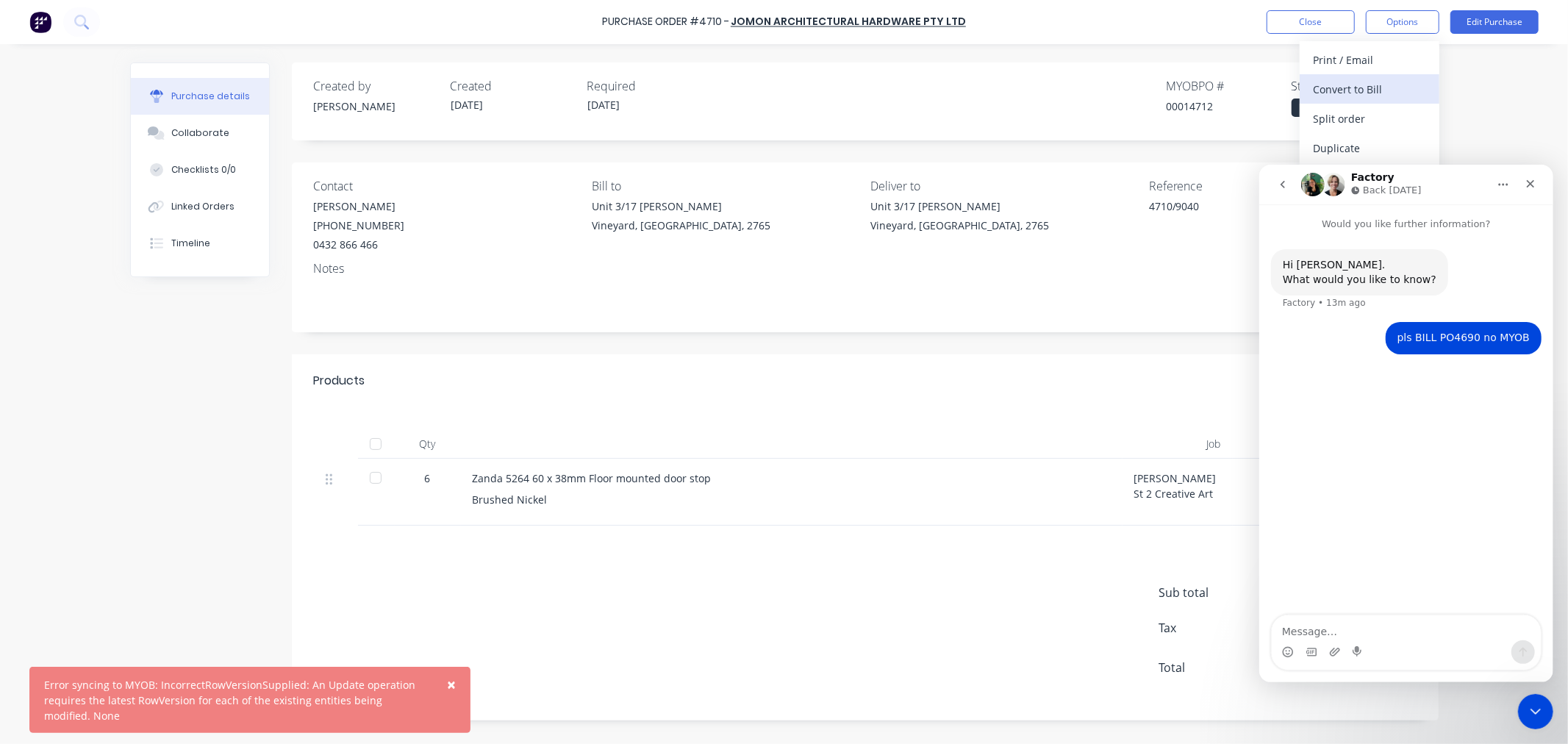
click at [1369, 84] on div "Convert to Bill" at bounding box center [1369, 90] width 113 height 21
type textarea "x"
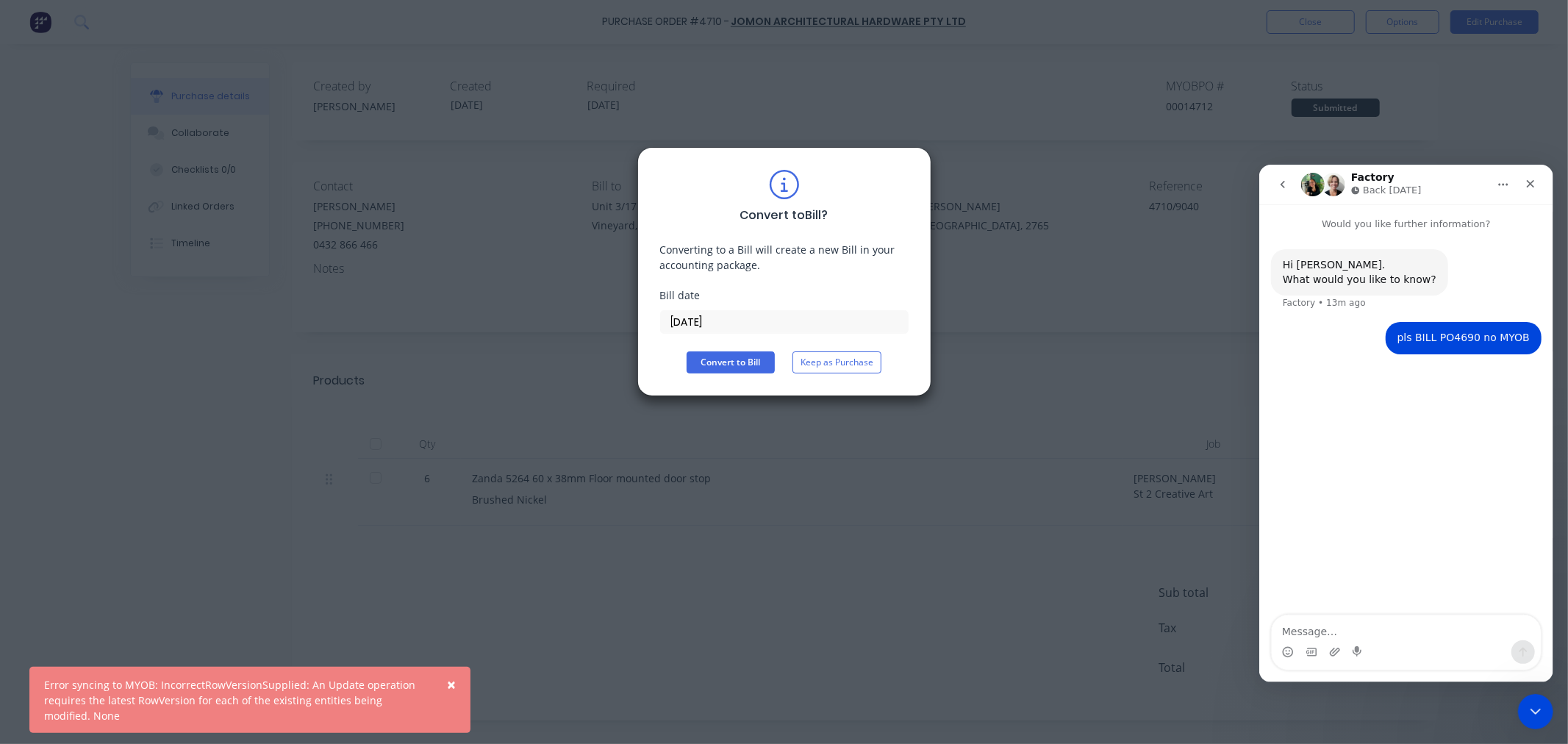
click at [725, 324] on input "[DATE]" at bounding box center [784, 322] width 247 height 22
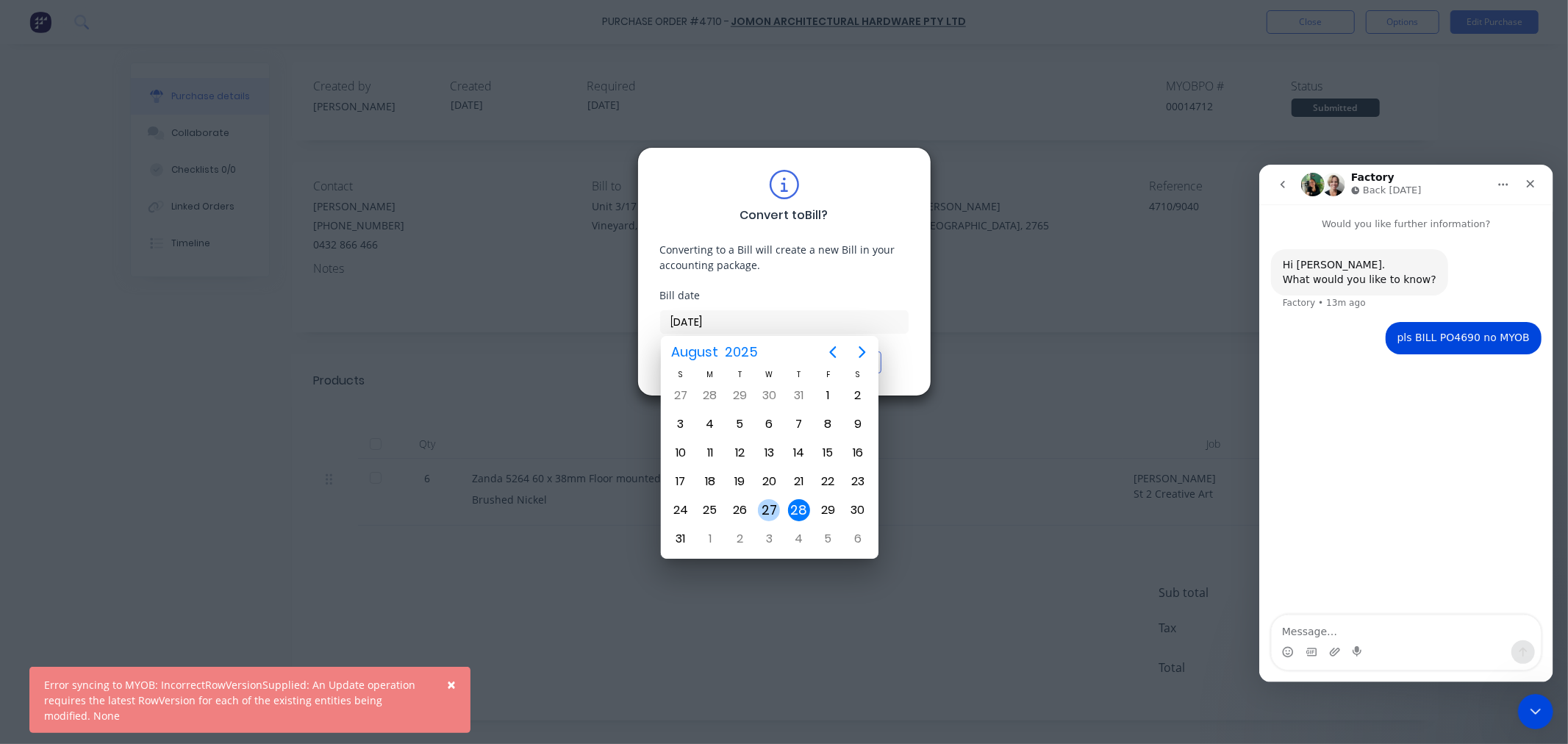
click at [770, 499] on div "27" at bounding box center [768, 510] width 22 height 22
type input "[DATE]"
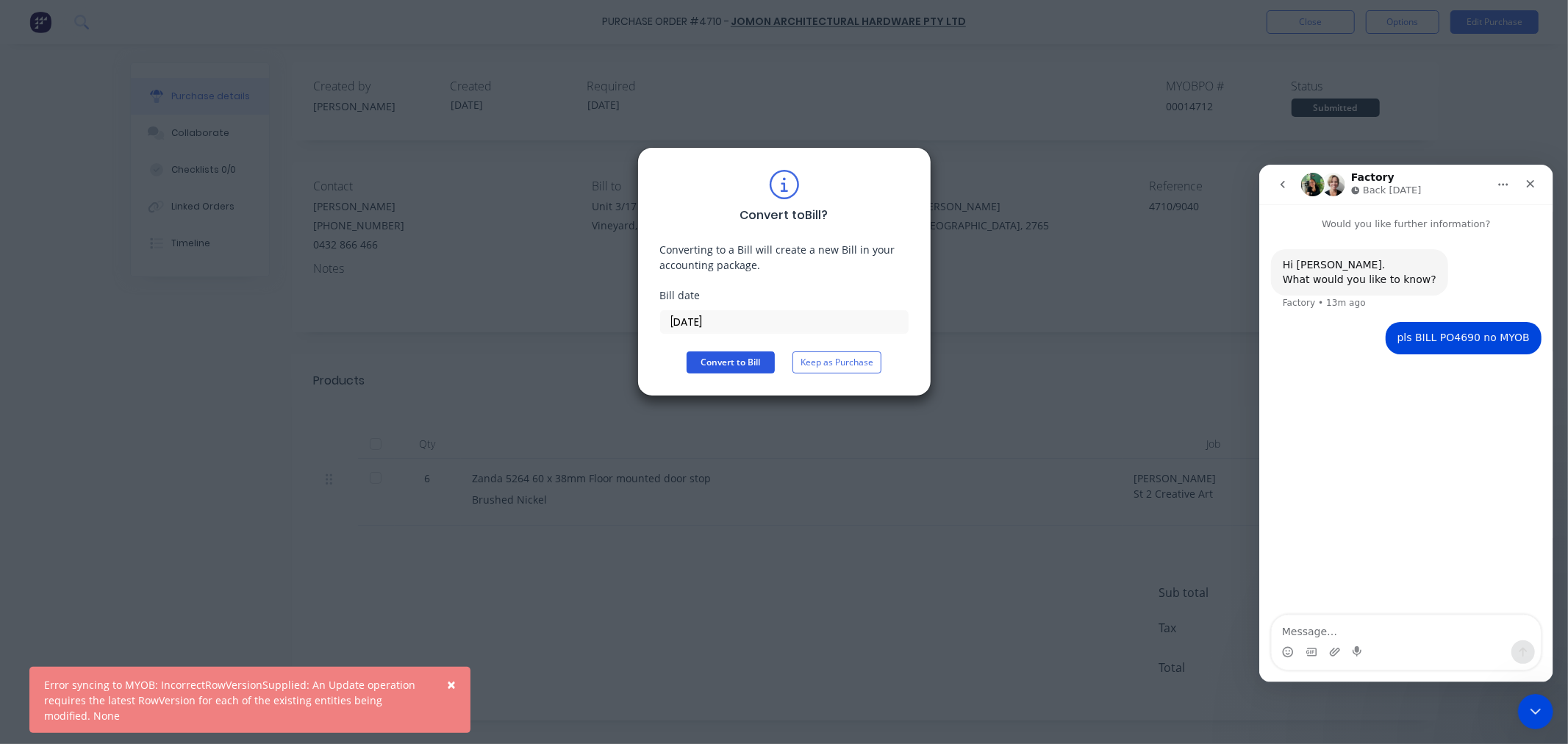
click at [742, 366] on button "Convert to Bill" at bounding box center [730, 362] width 88 height 22
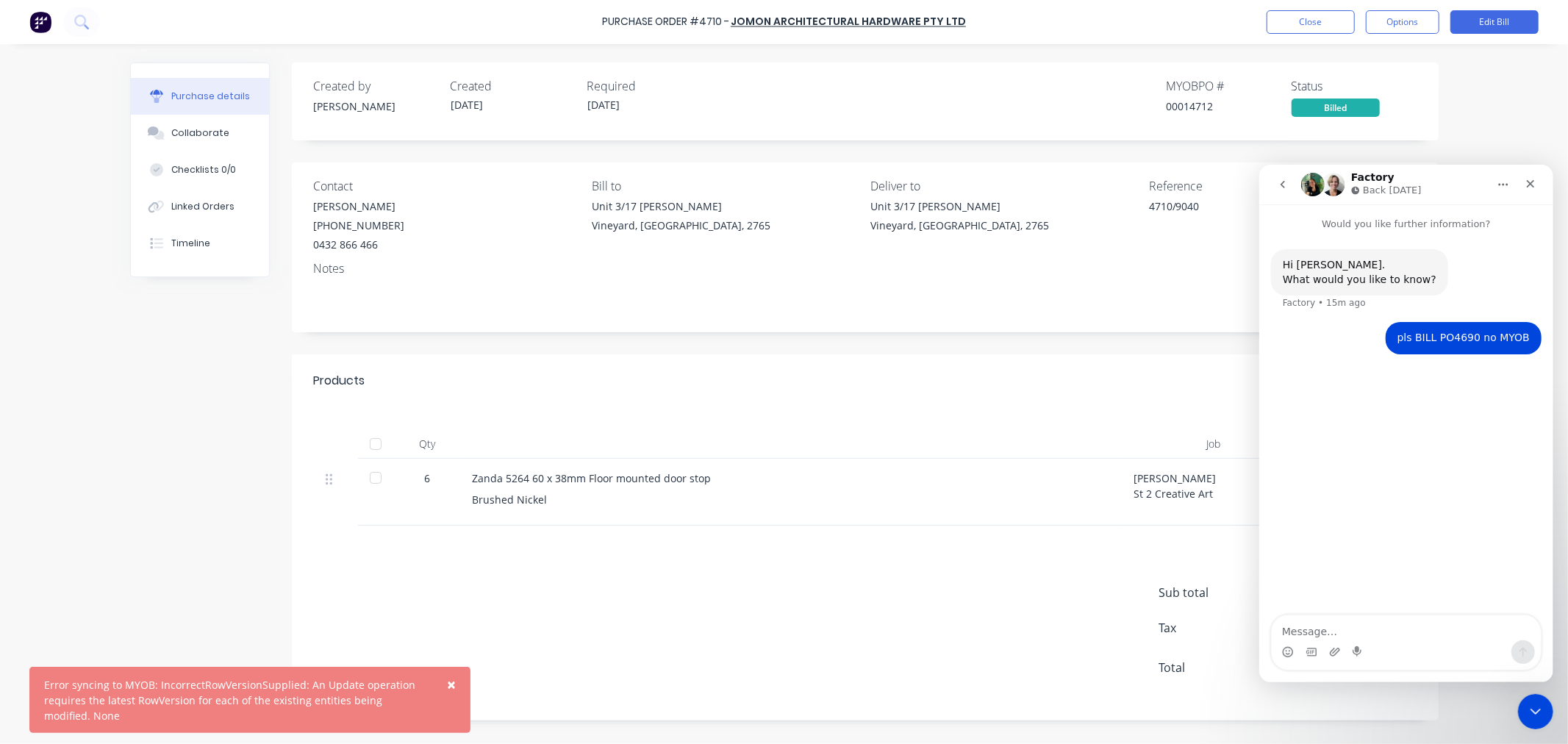
click at [451, 687] on span "×" at bounding box center [451, 684] width 9 height 21
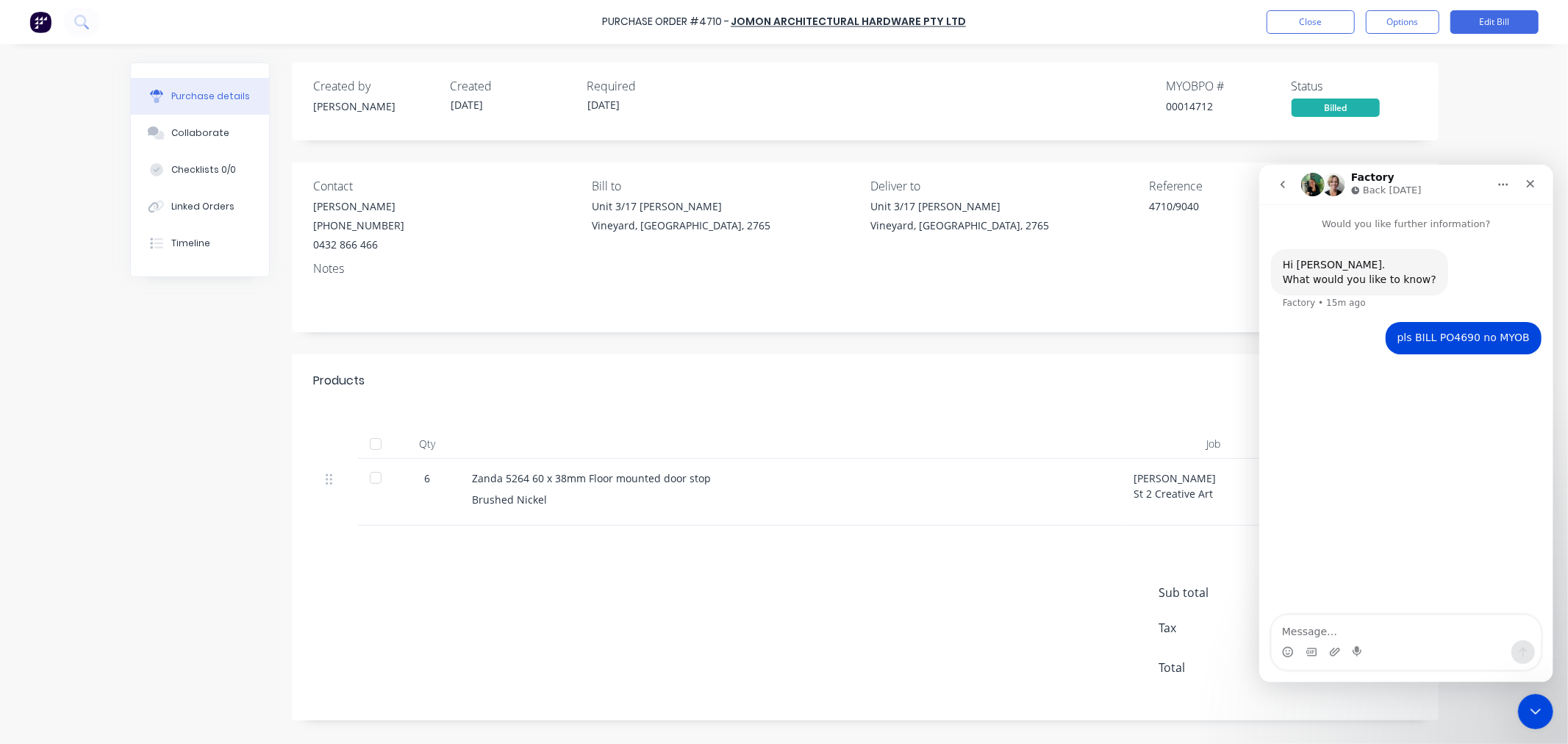
click at [374, 452] on div at bounding box center [376, 444] width 30 height 30
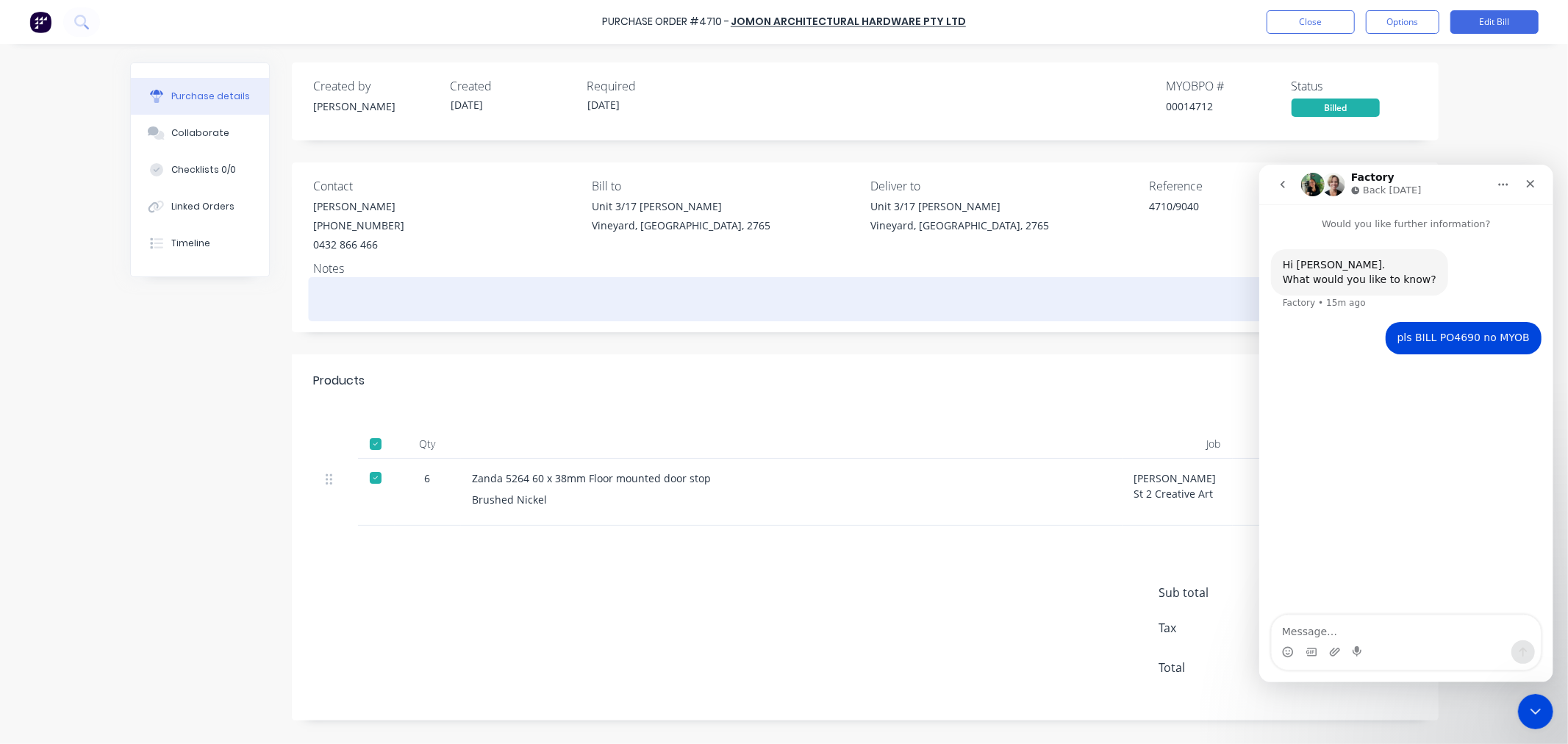
click at [368, 292] on textarea at bounding box center [864, 297] width 1103 height 33
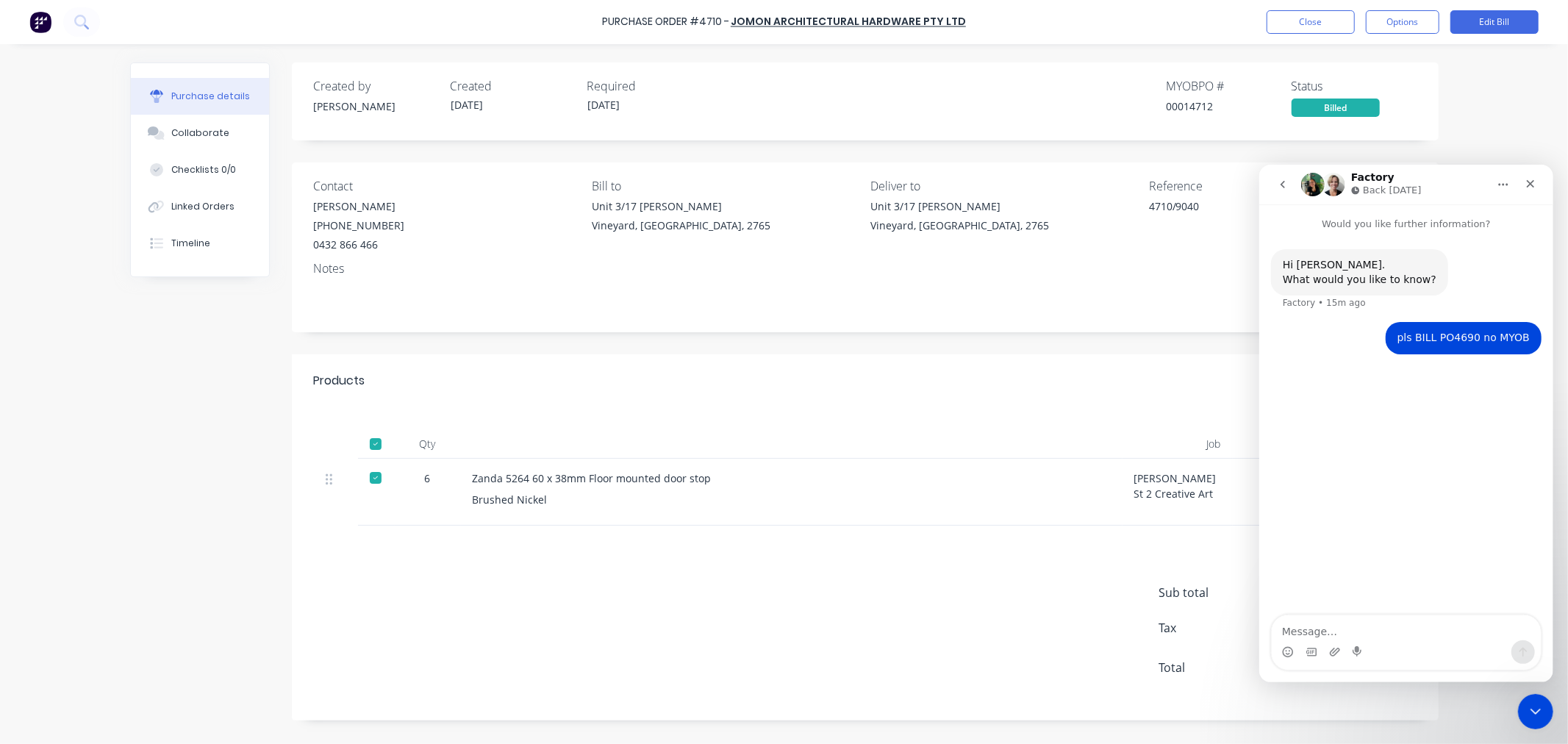
type textarea "x"
type textarea "r"
type textarea "x"
type textarea "re"
type textarea "x"
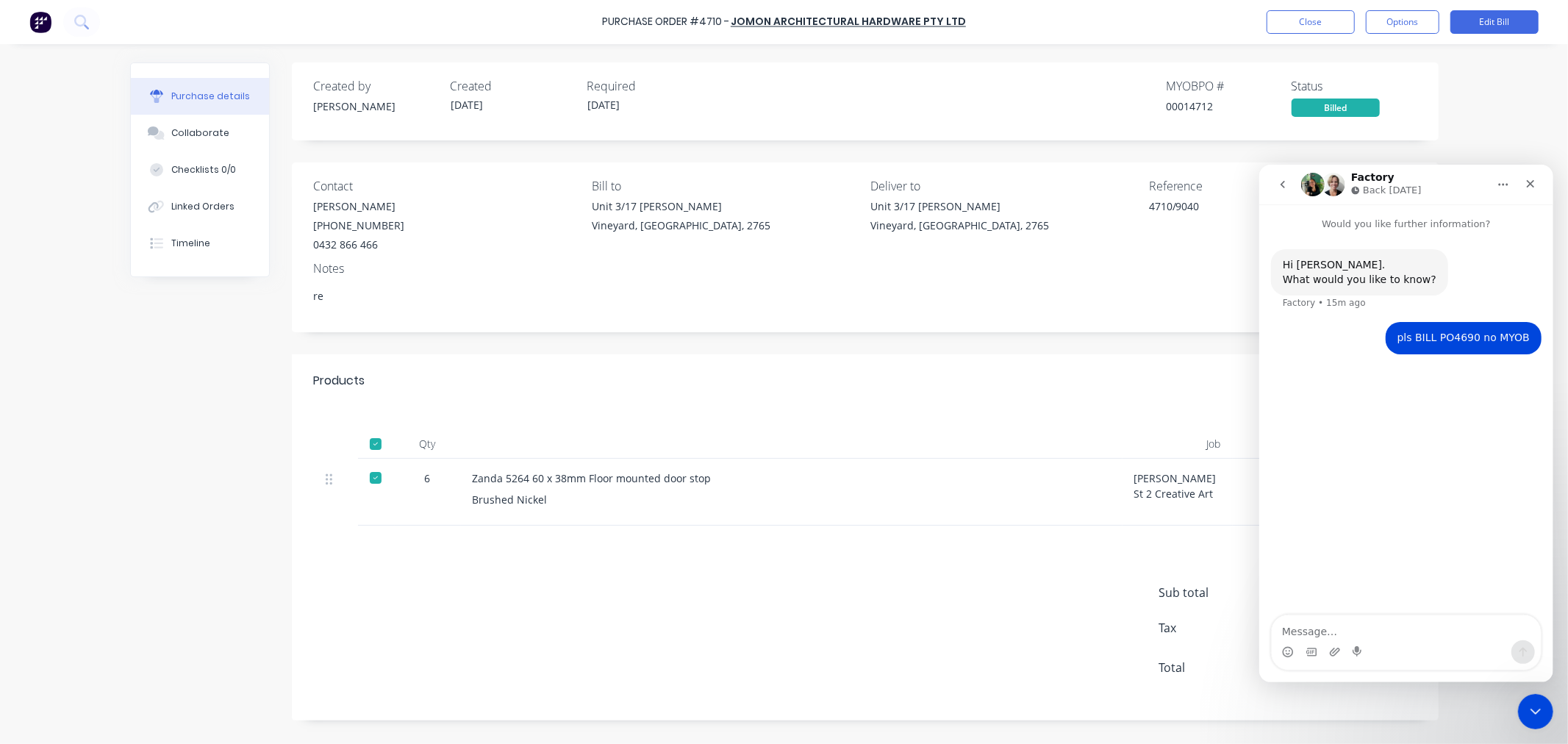
type textarea "rec"
type textarea "x"
type textarea "rec'"
type textarea "x"
type textarea "rec''"
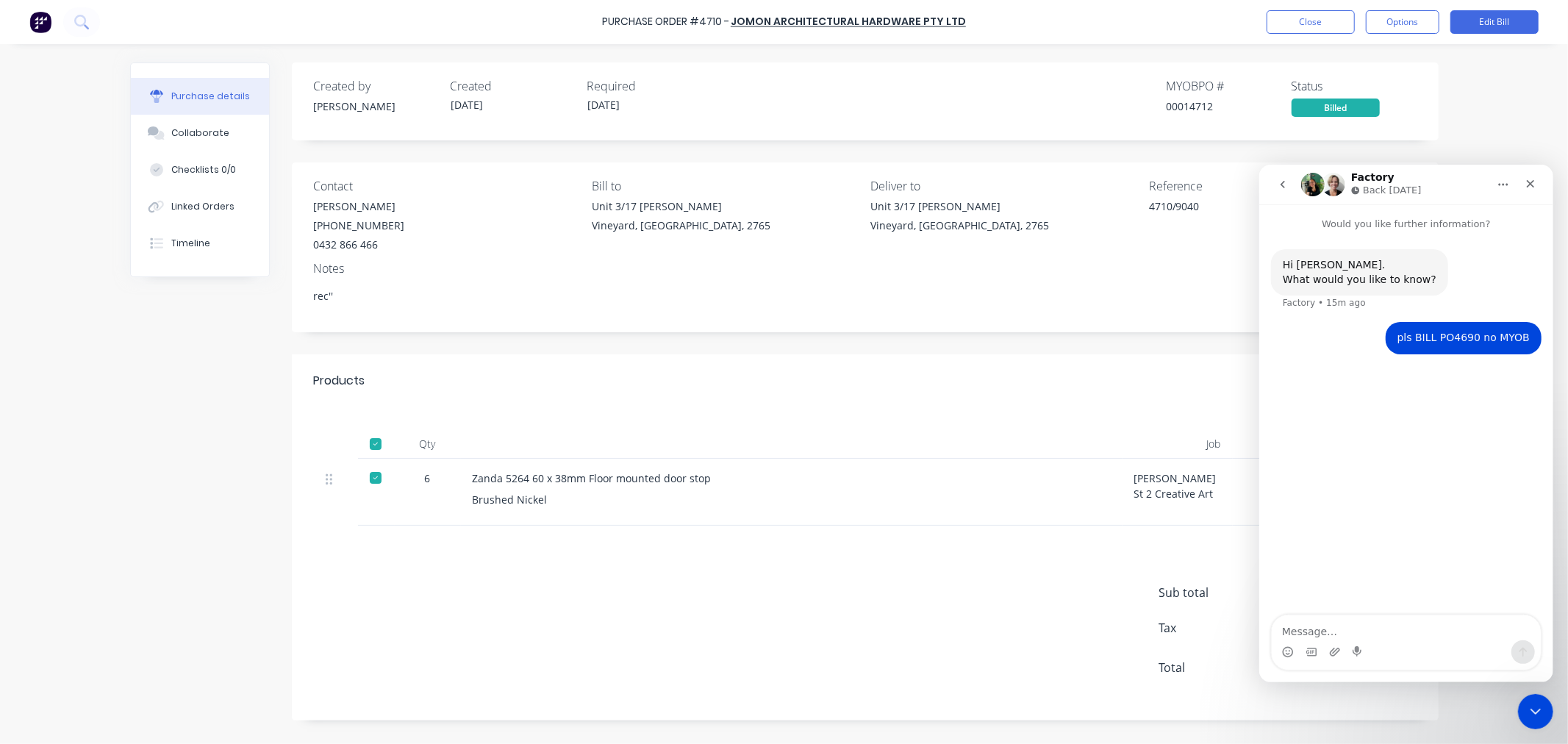
type textarea "x"
type textarea "rec''d"
type textarea "x"
type textarea "rec''d"
type textarea "x"
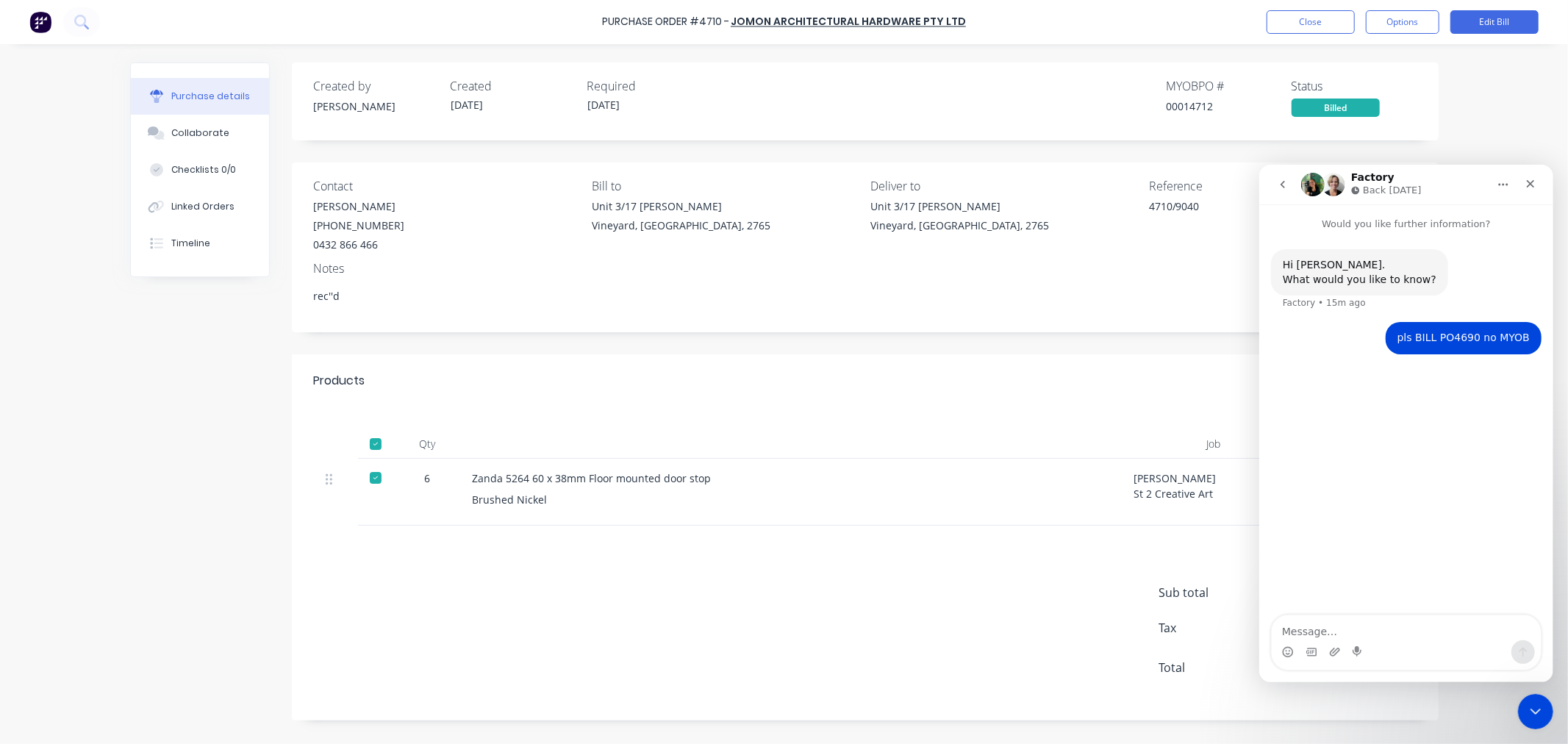
type textarea "rec''d x"
type textarea "x"
type textarea "rec''d x"
type textarea "x"
type textarea "rec''d x J"
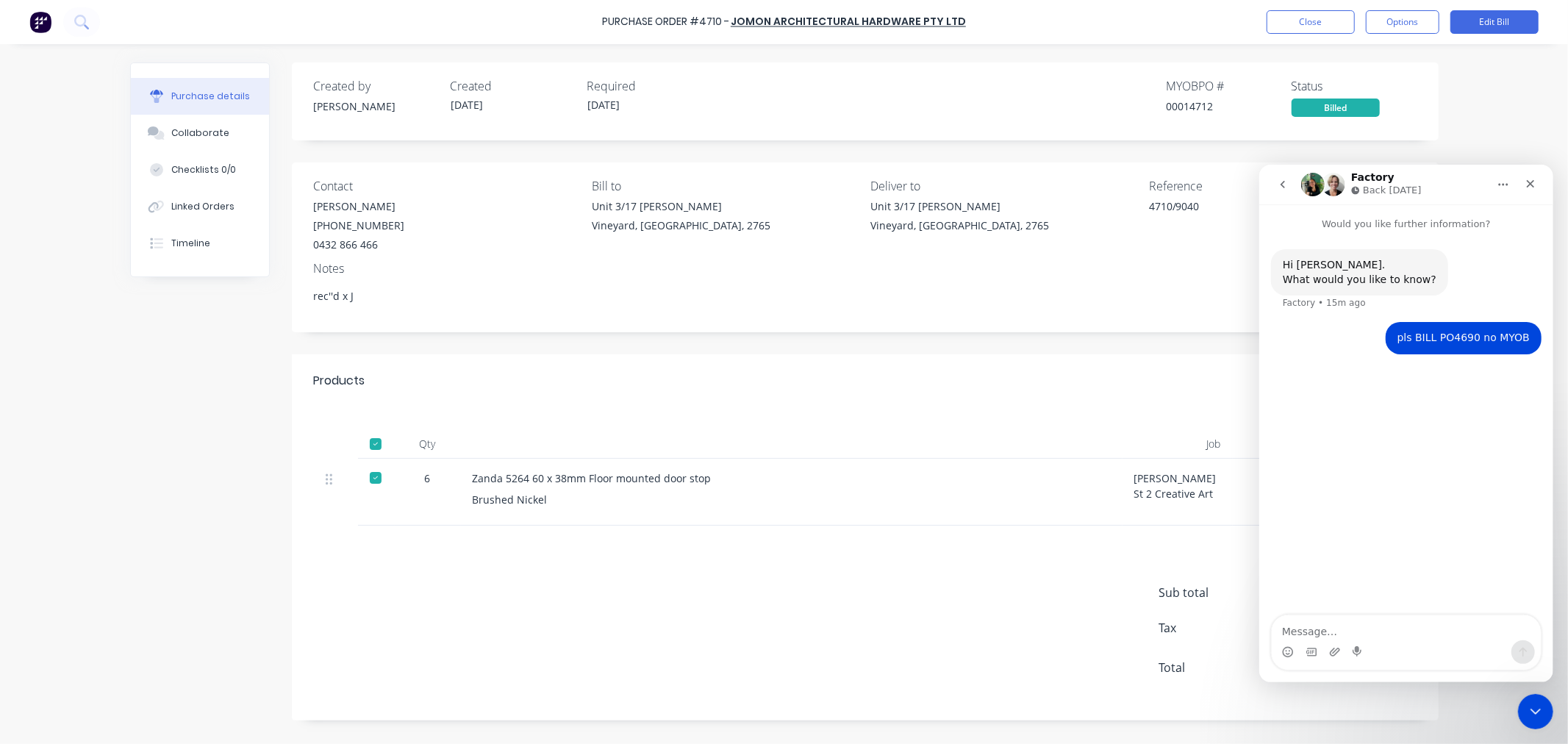
type textarea "x"
type textarea "rec''d x Jo"
type textarea "x"
type textarea "rec''d x Jos"
type textarea "x"
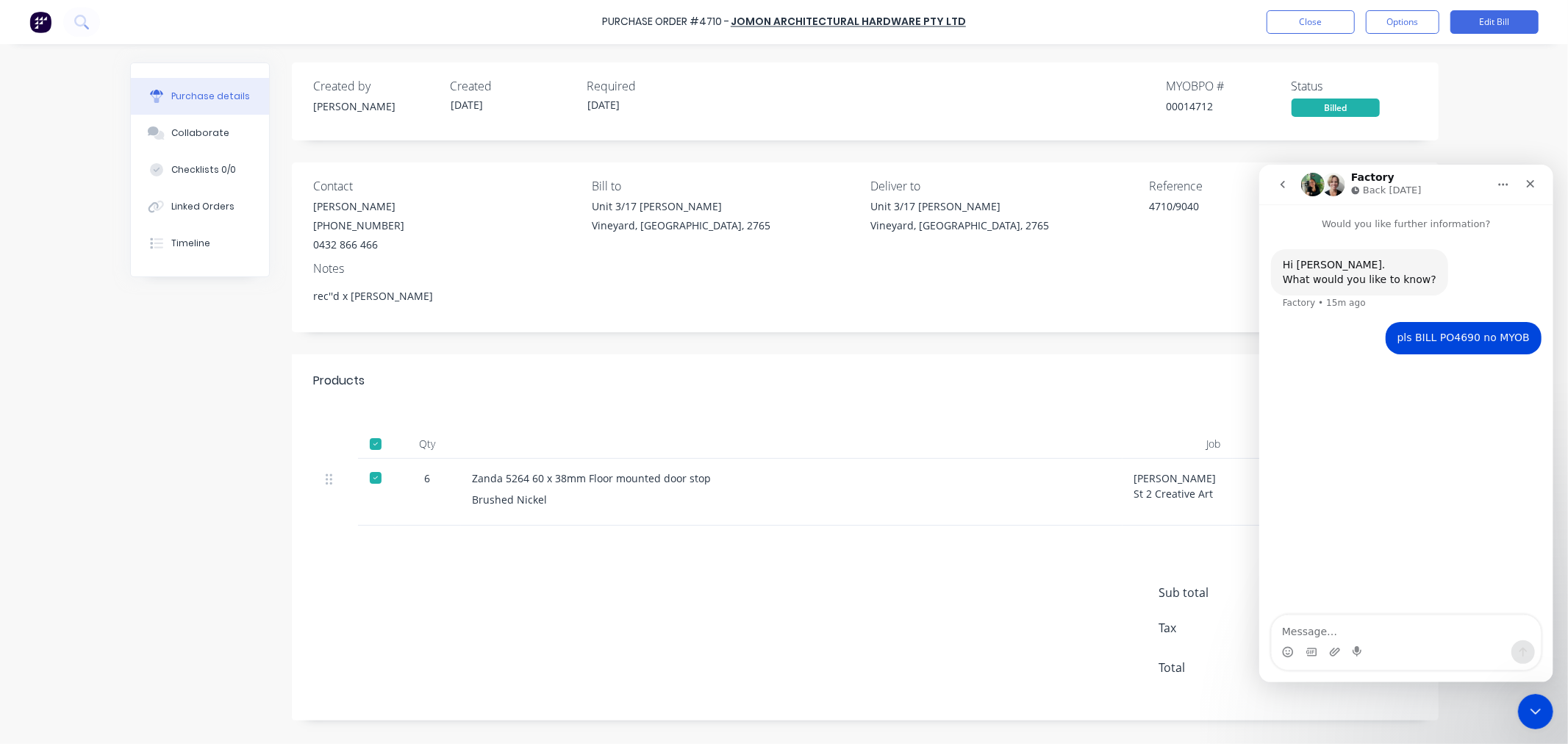
type textarea "rec''d x Josh"
type textarea "x"
type textarea "rec''d x Josh"
type textarea "x"
type textarea "rec''d x Josh 2"
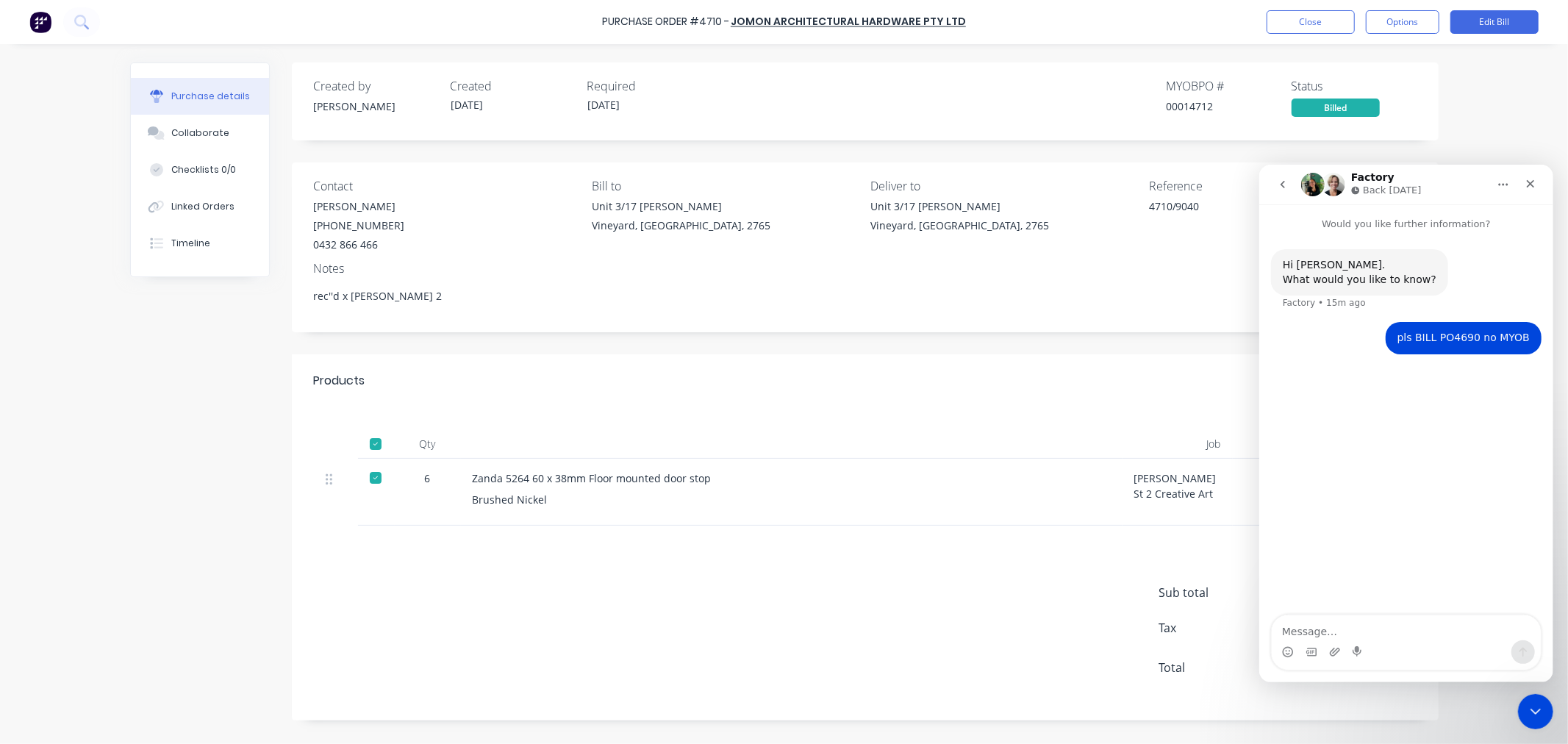
type textarea "x"
type textarea "rec''d x Josh 28"
type textarea "x"
type textarea "rec''d x Josh 28/"
type textarea "x"
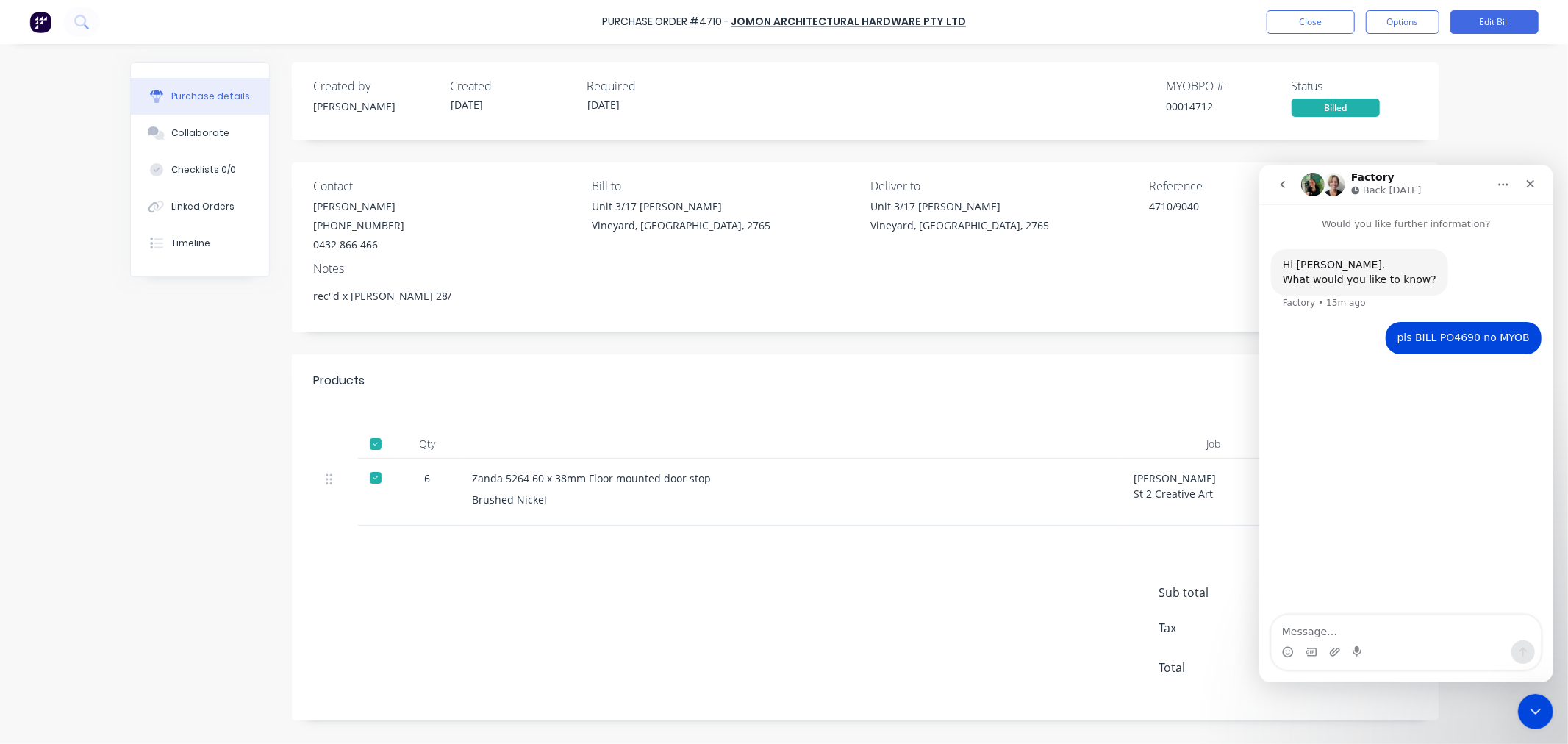
type textarea "rec''d x Josh 28/8"
type textarea "x"
type textarea "rec''d x Josh 28/8/"
type textarea "x"
type textarea "rec''d x Josh 28/8/2"
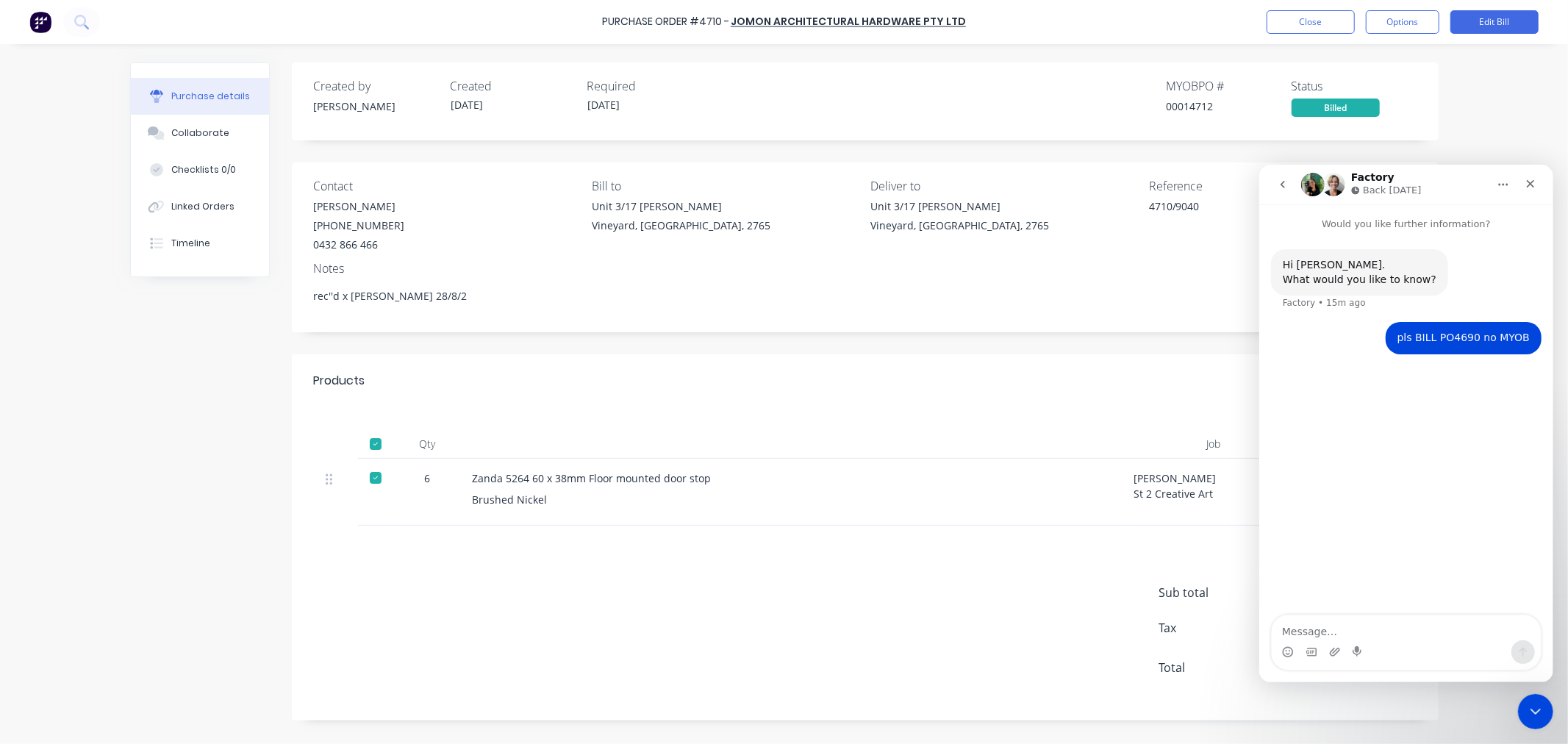
type textarea "x"
type textarea "rec''d x Josh 28/8/25"
type textarea "x"
type textarea "rec''d x Josh 28/8/25"
click at [1322, 20] on button "Close" at bounding box center [1310, 22] width 88 height 24
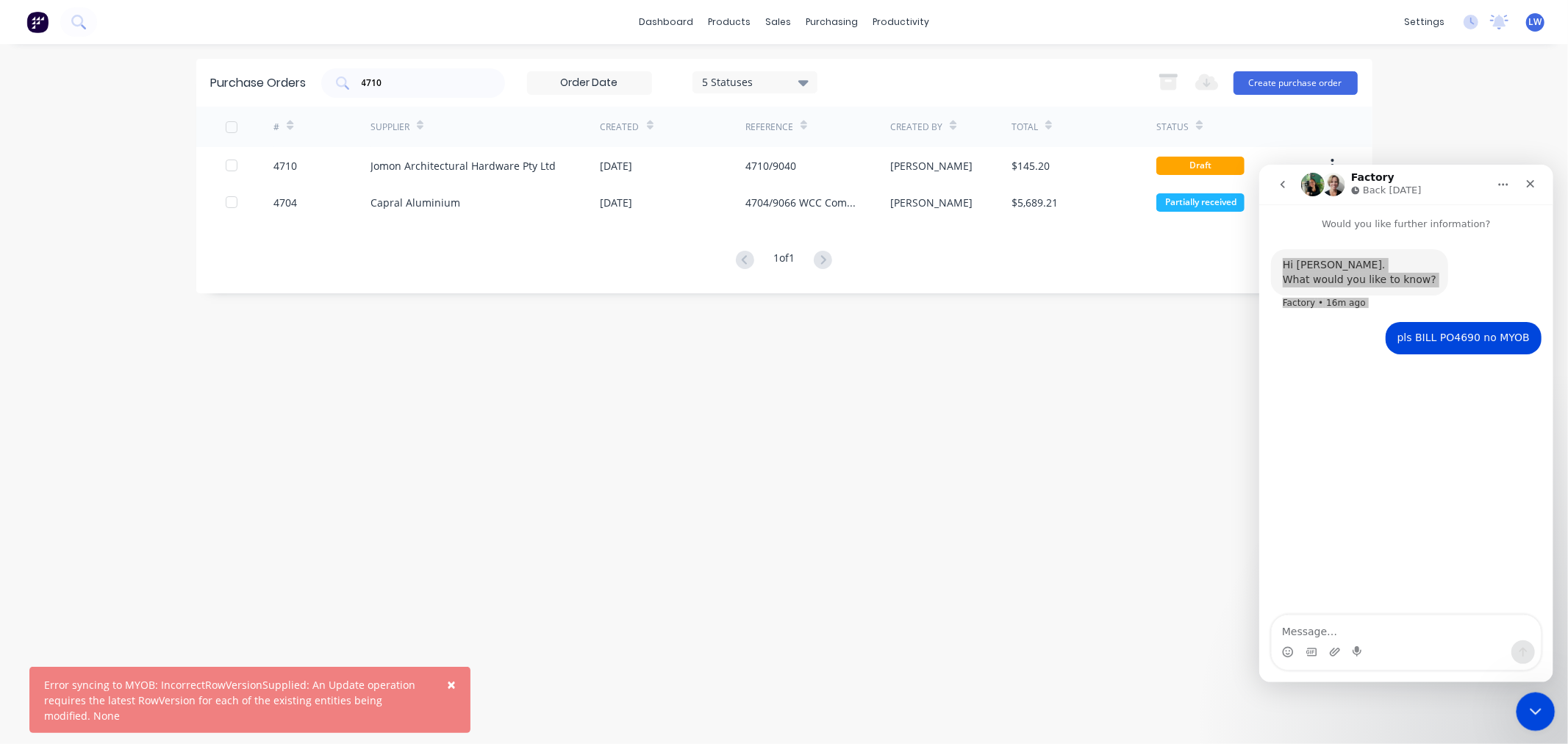
click at [1525, 710] on icon "Close Intercom Messenger" at bounding box center [1533, 709] width 17 height 17
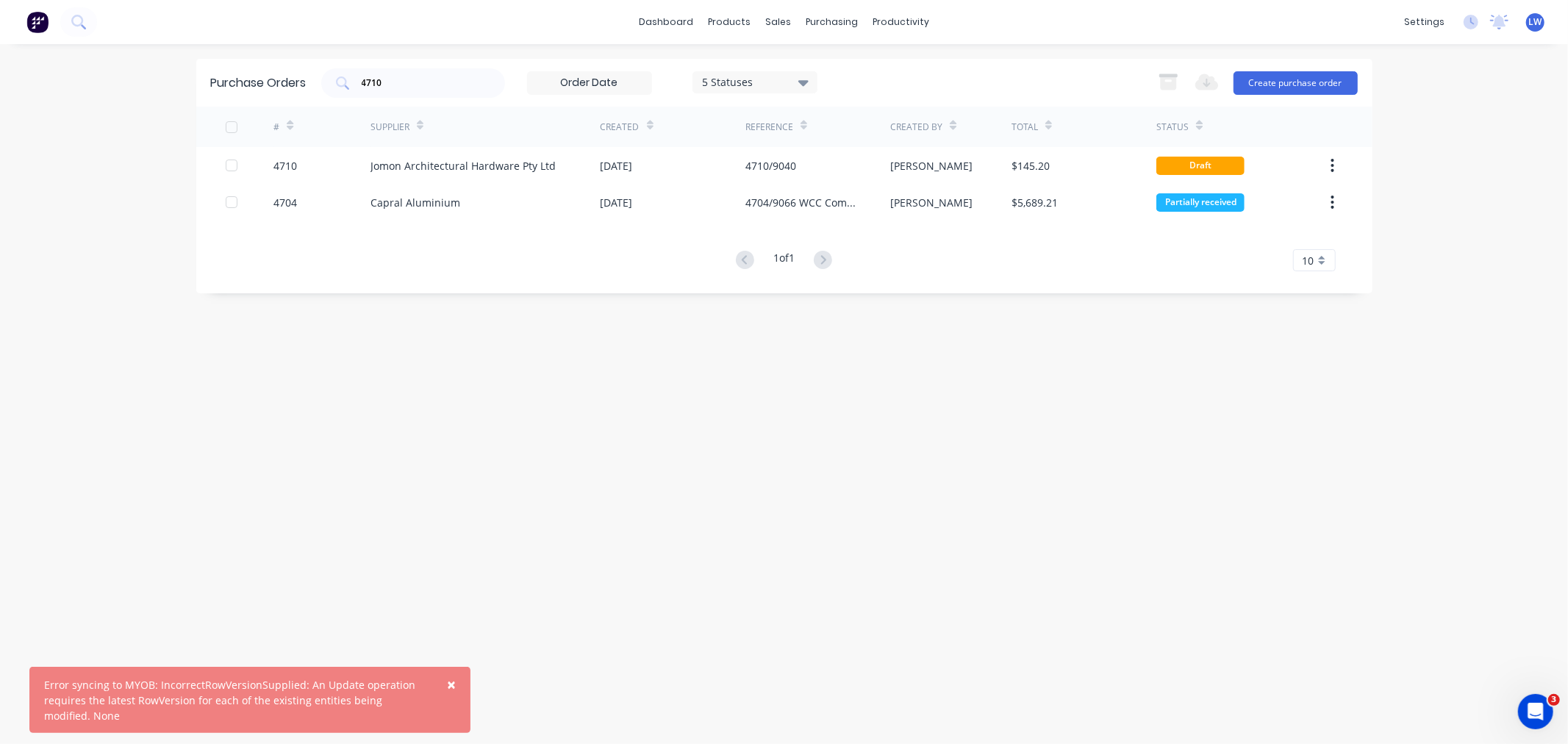
click at [446, 680] on button "×" at bounding box center [451, 684] width 39 height 35
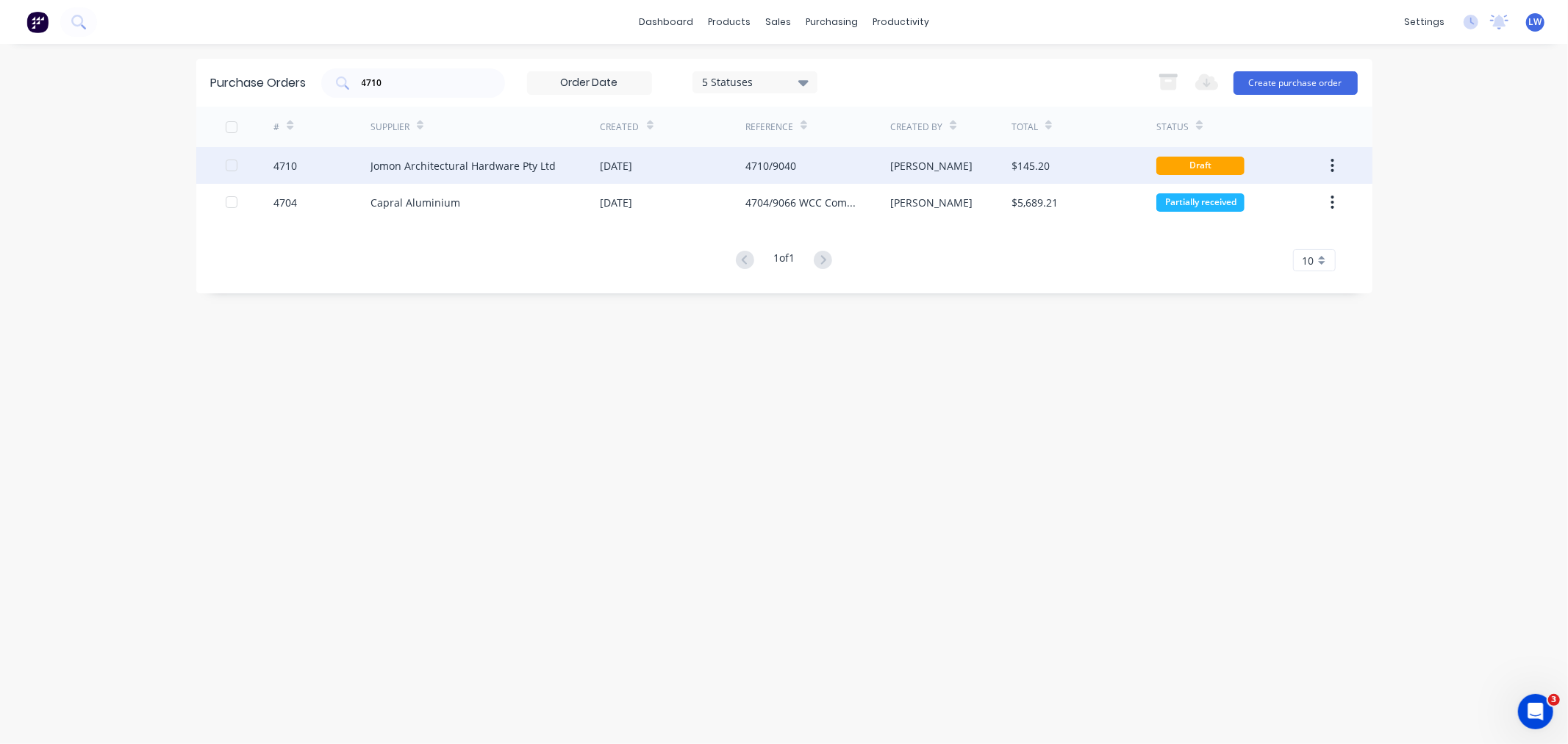
click at [516, 162] on div "Jomon Architectural Hardware Pty Ltd" at bounding box center [463, 165] width 186 height 16
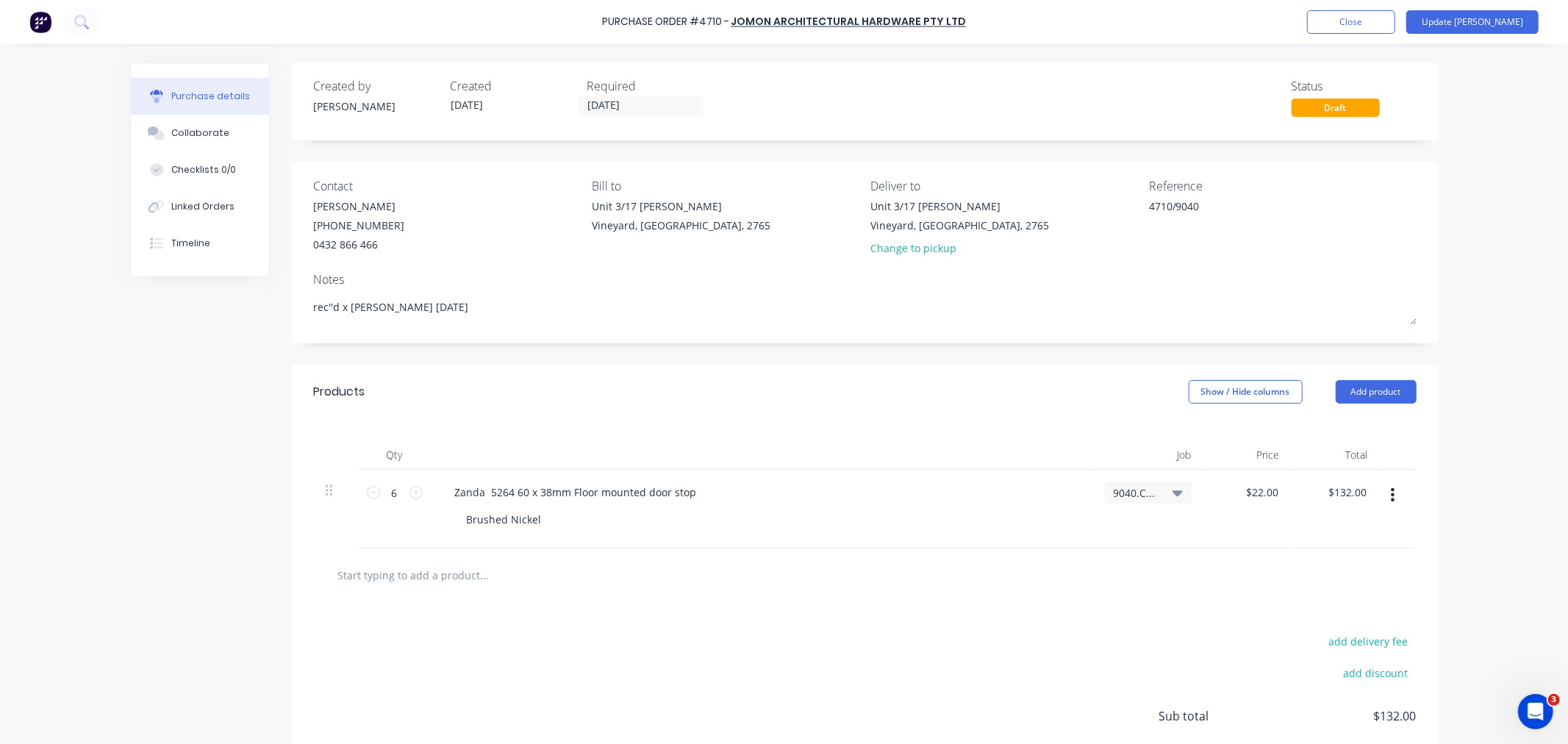
type textarea "x"
click at [1535, 706] on icon "Open Intercom Messenger" at bounding box center [1534, 710] width 25 height 25
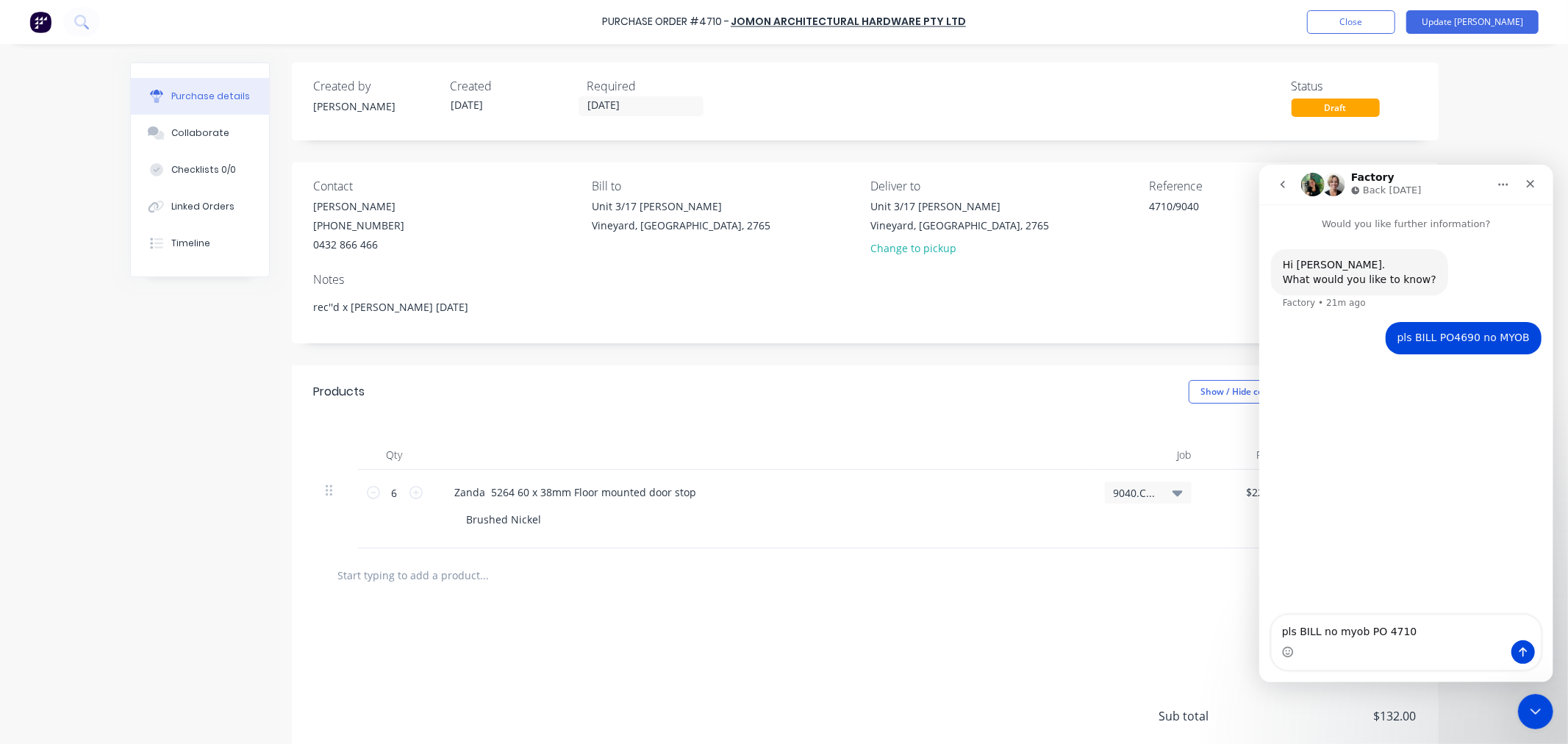
type textarea "pls BILL no myob PO 4710"
click at [1513, 644] on button "Send a message…" at bounding box center [1522, 651] width 24 height 24
click at [1534, 179] on div "Close" at bounding box center [1529, 183] width 26 height 26
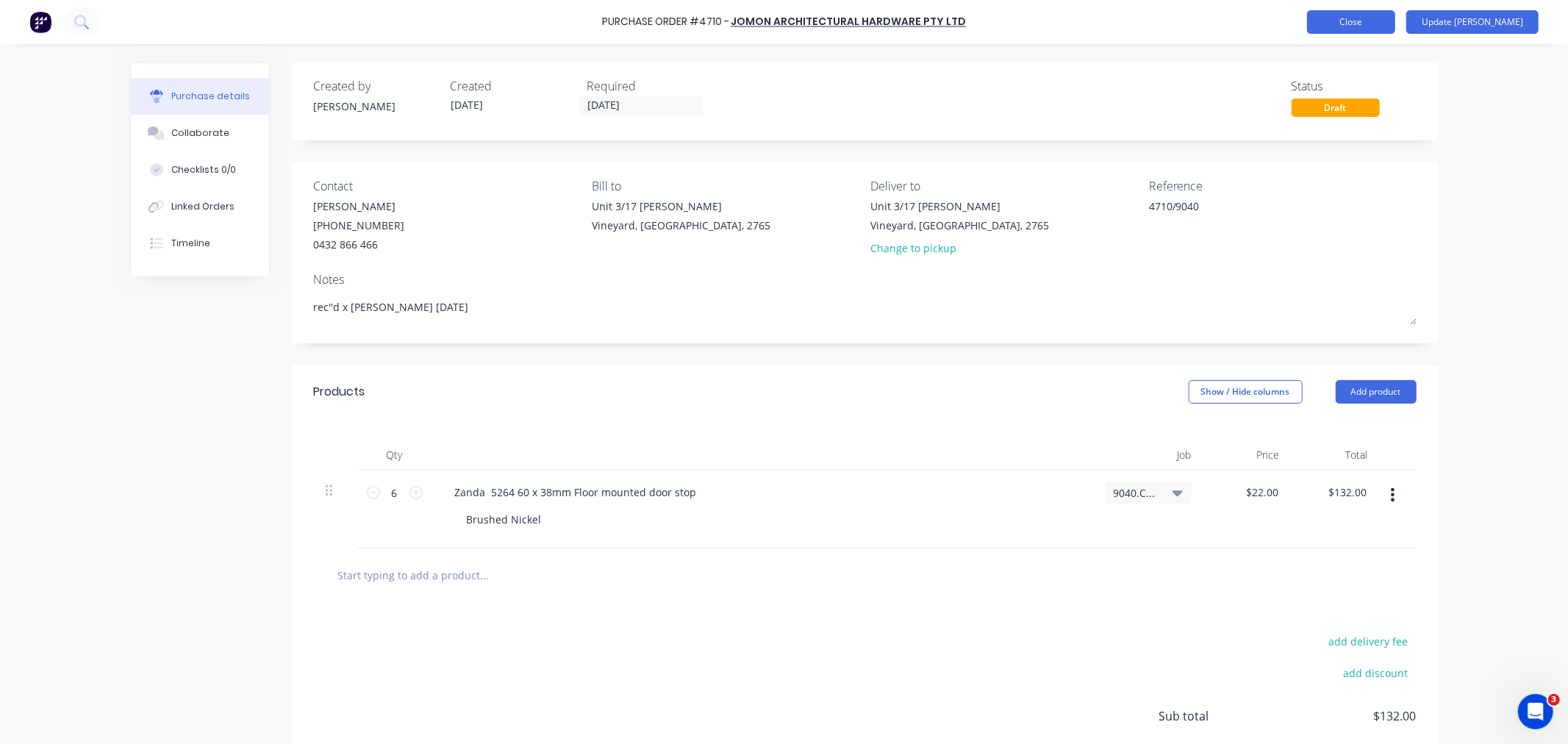
type textarea "x"
click at [1374, 18] on button "Close" at bounding box center [1350, 22] width 88 height 24
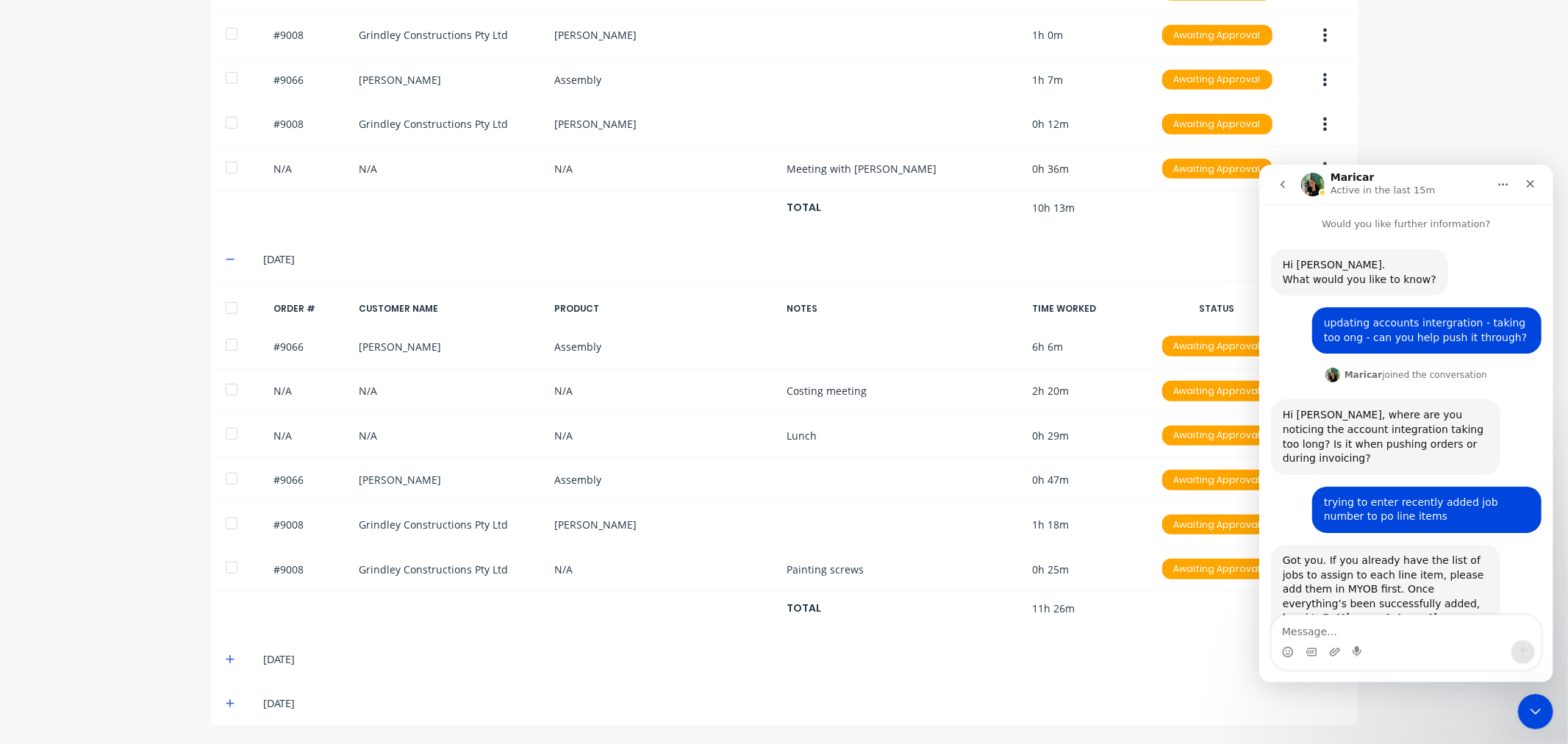
scroll to position [78, 0]
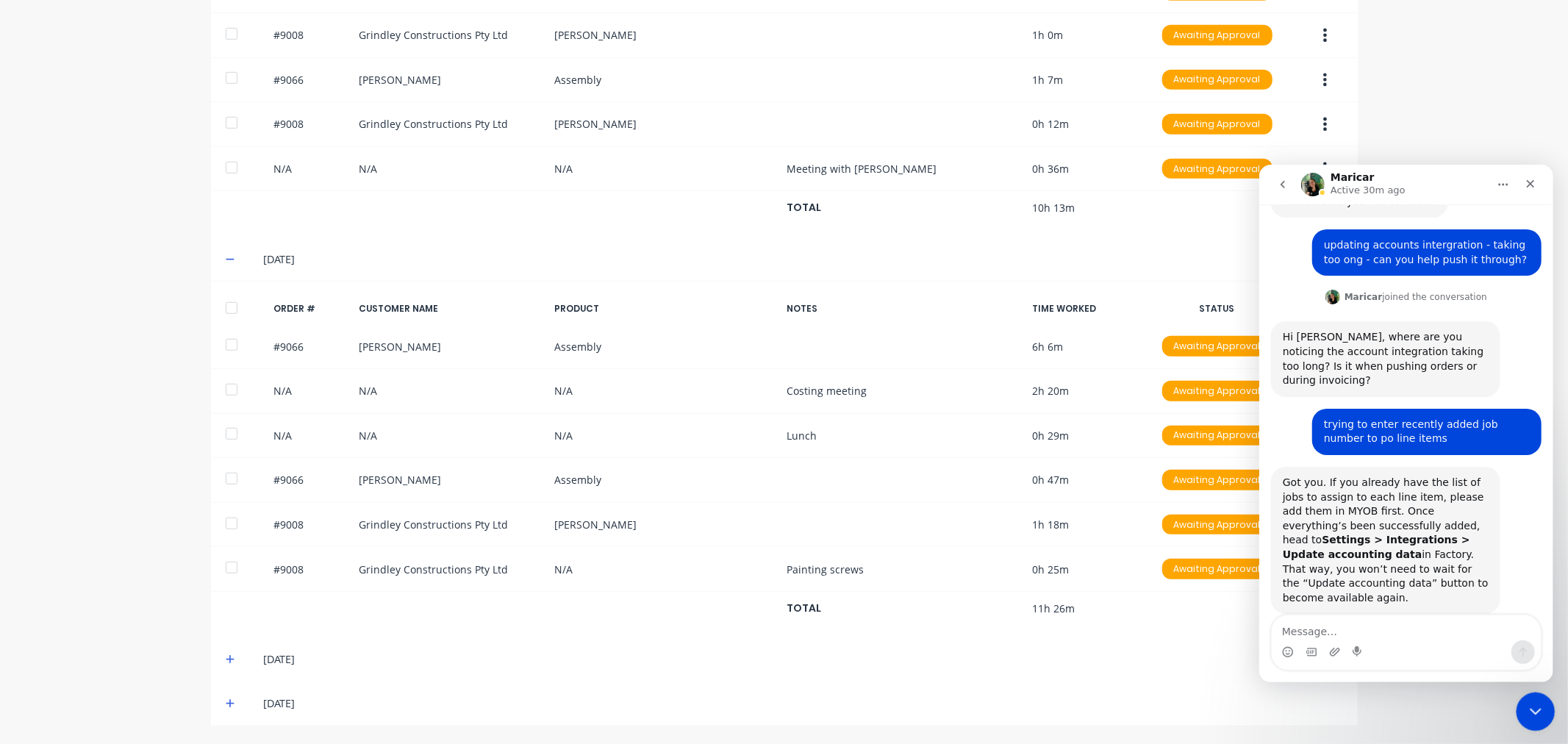
click at [1534, 706] on icon "Close Intercom Messenger" at bounding box center [1533, 709] width 17 height 17
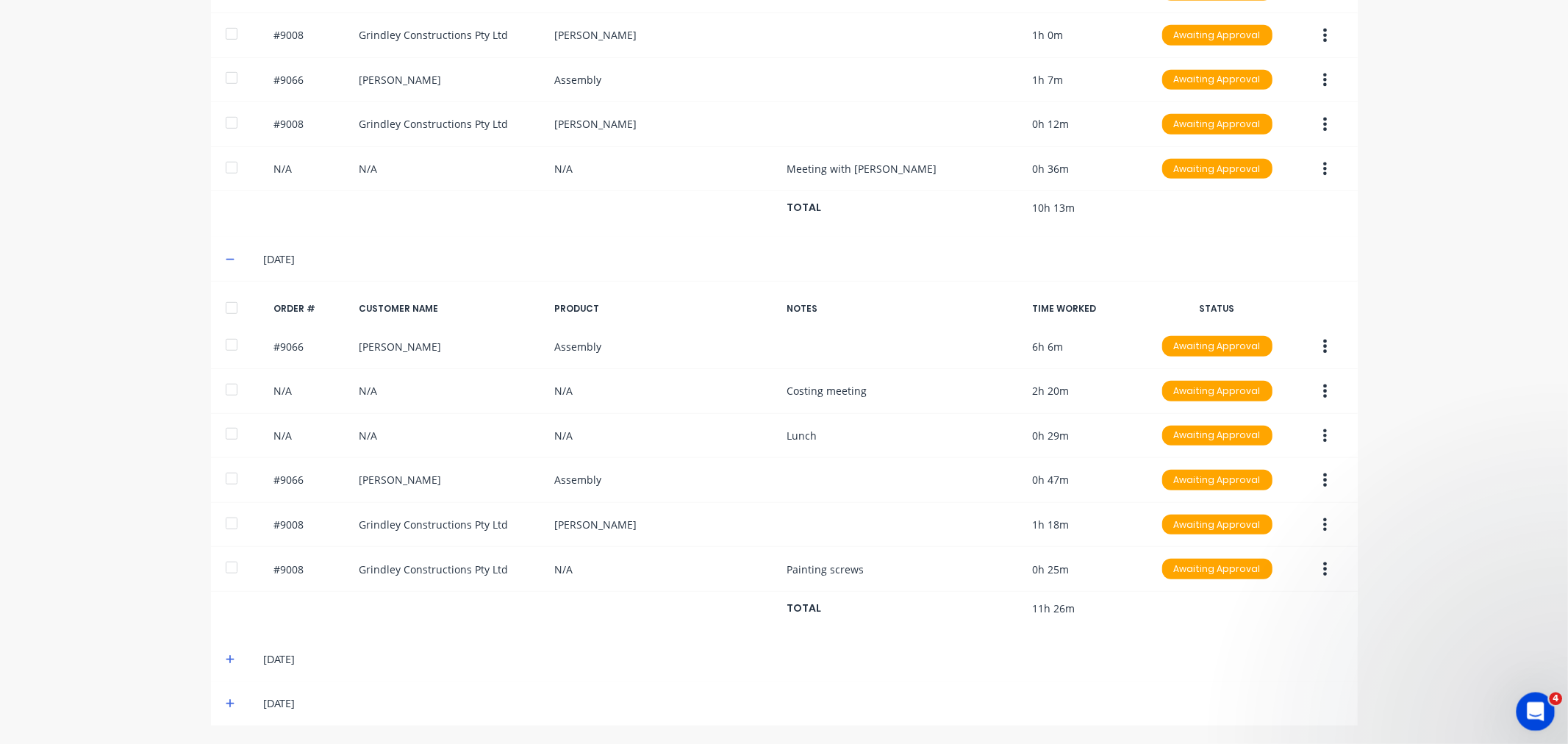
click at [1534, 707] on icon "Open Intercom Messenger" at bounding box center [1534, 710] width 25 height 25
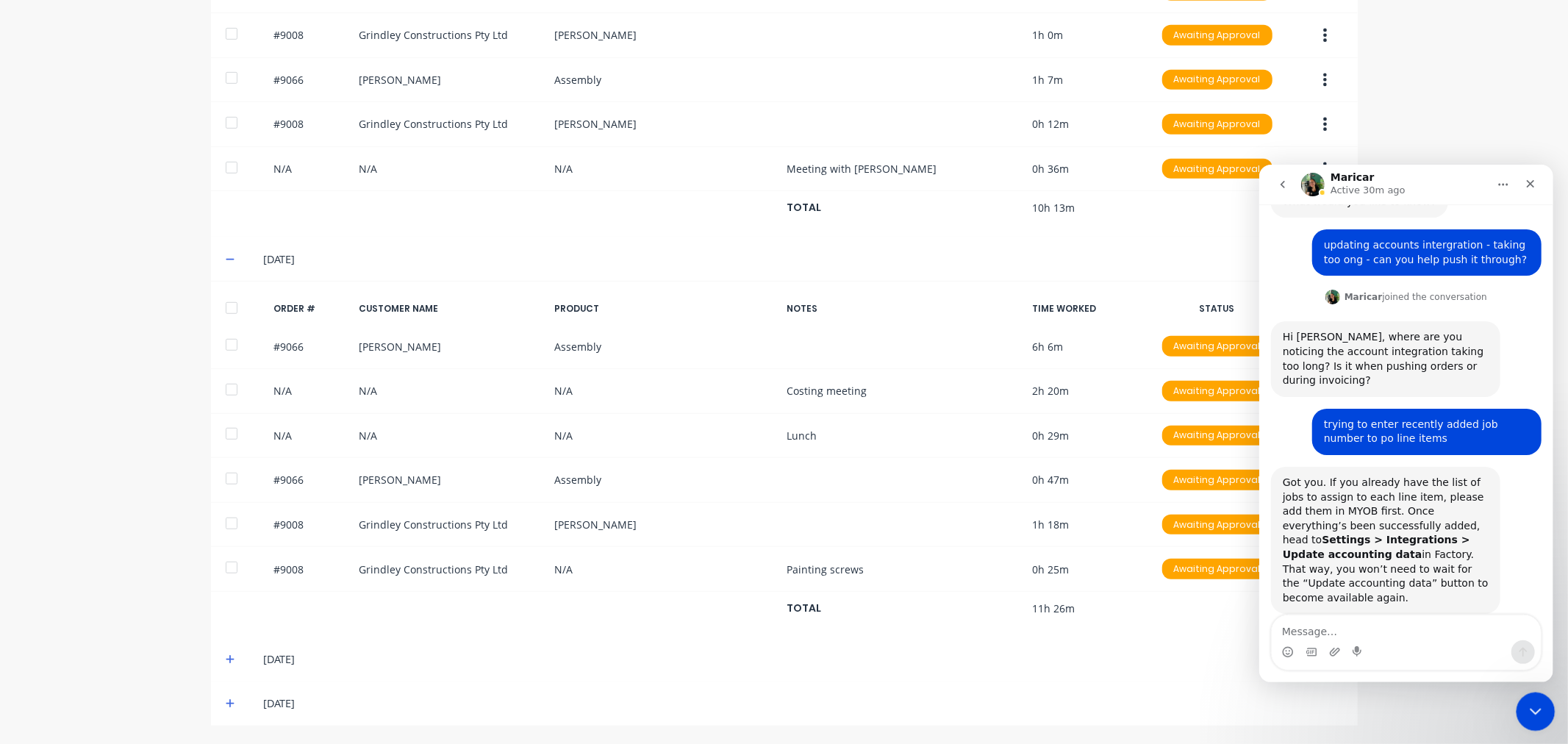
click at [1529, 706] on icon "Close Intercom Messenger" at bounding box center [1533, 709] width 11 height 6
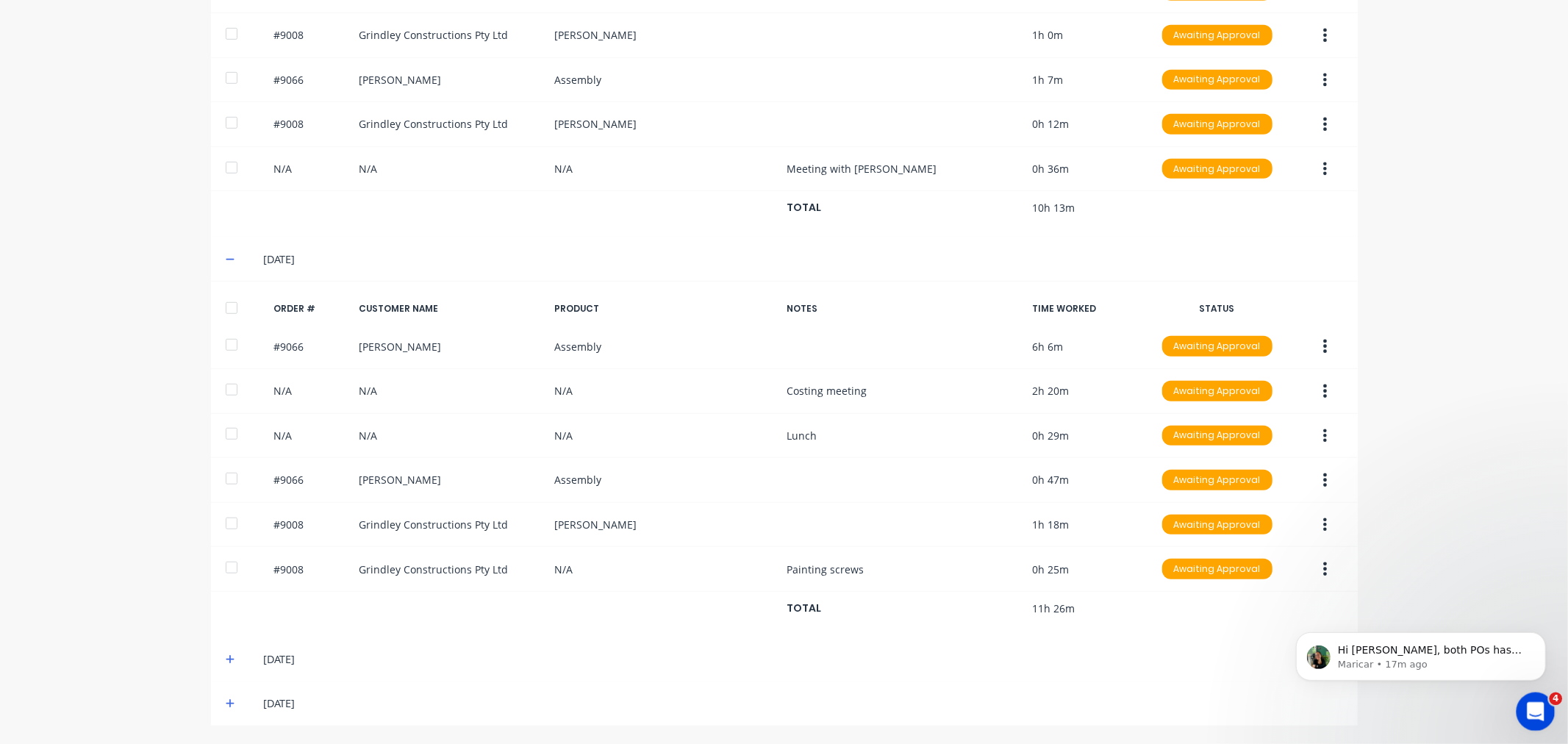
scroll to position [0, 0]
